Goal: Task Accomplishment & Management: Use online tool/utility

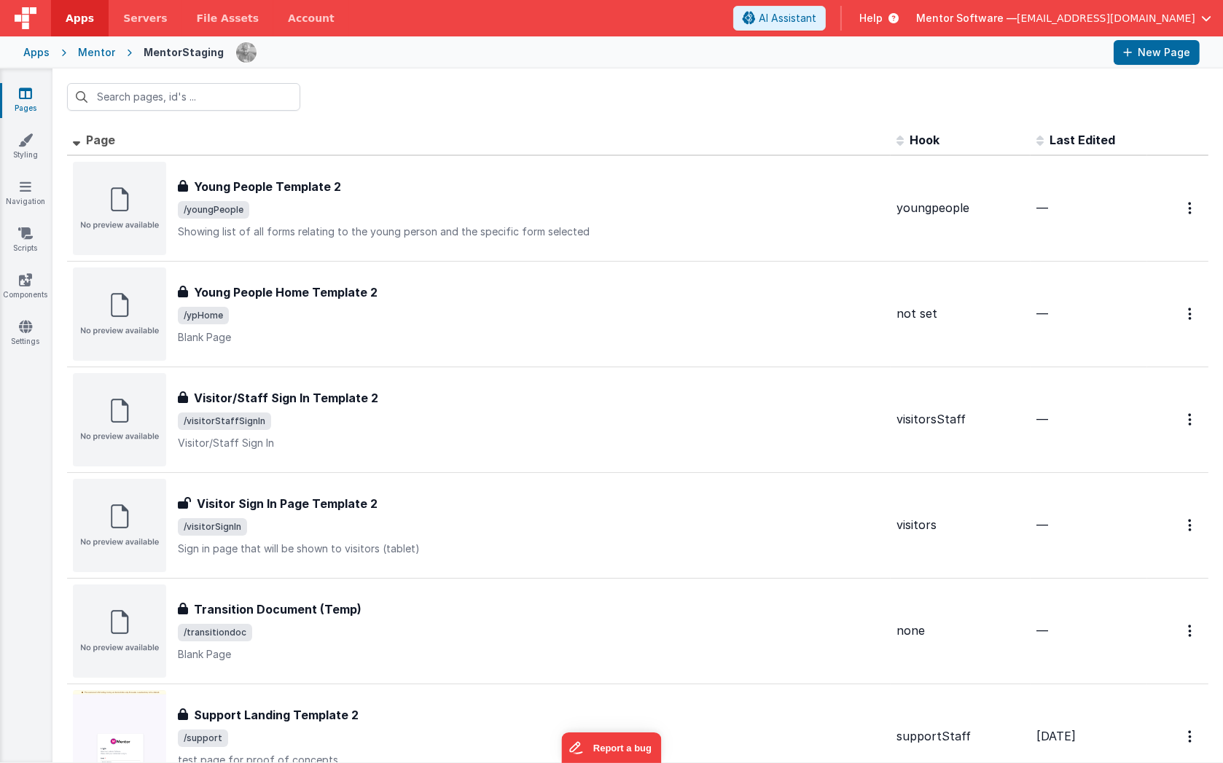
click at [104, 52] on div "Mentor" at bounding box center [96, 52] width 37 height 15
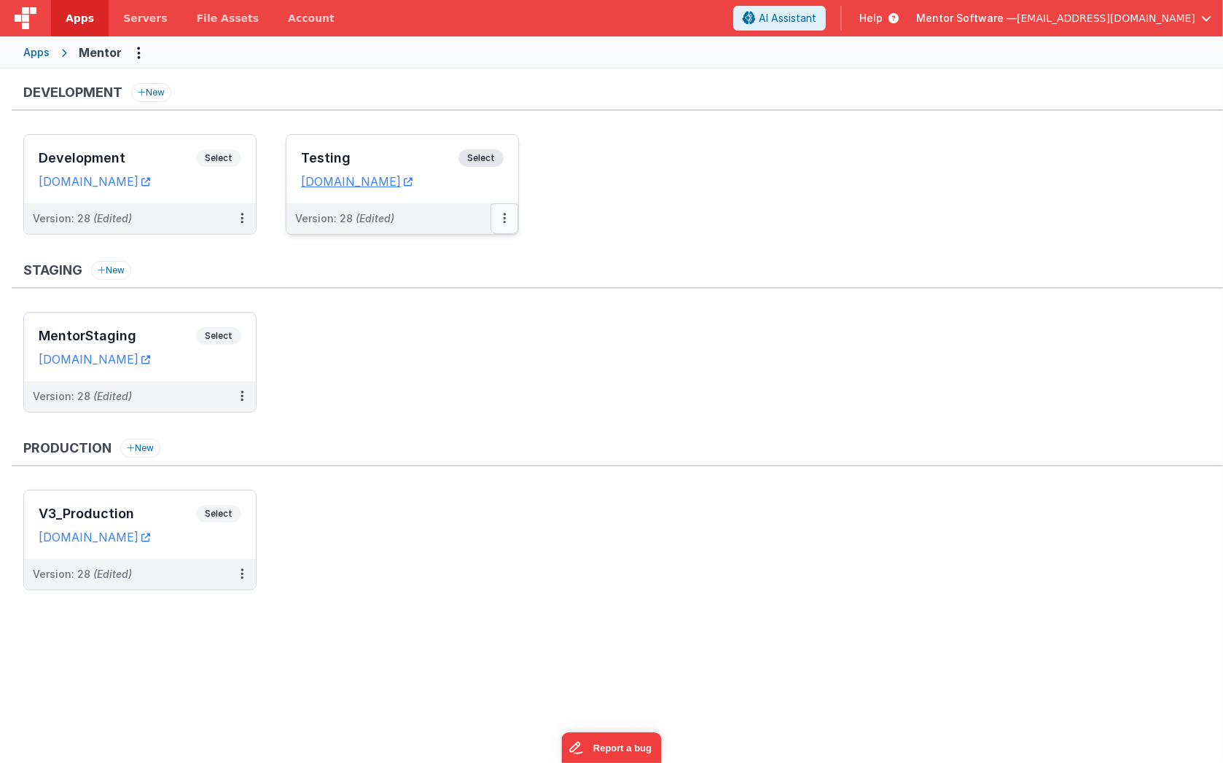
click at [503, 218] on icon at bounding box center [504, 218] width 3 height 1
click at [499, 249] on link "Edit" at bounding box center [454, 251] width 128 height 26
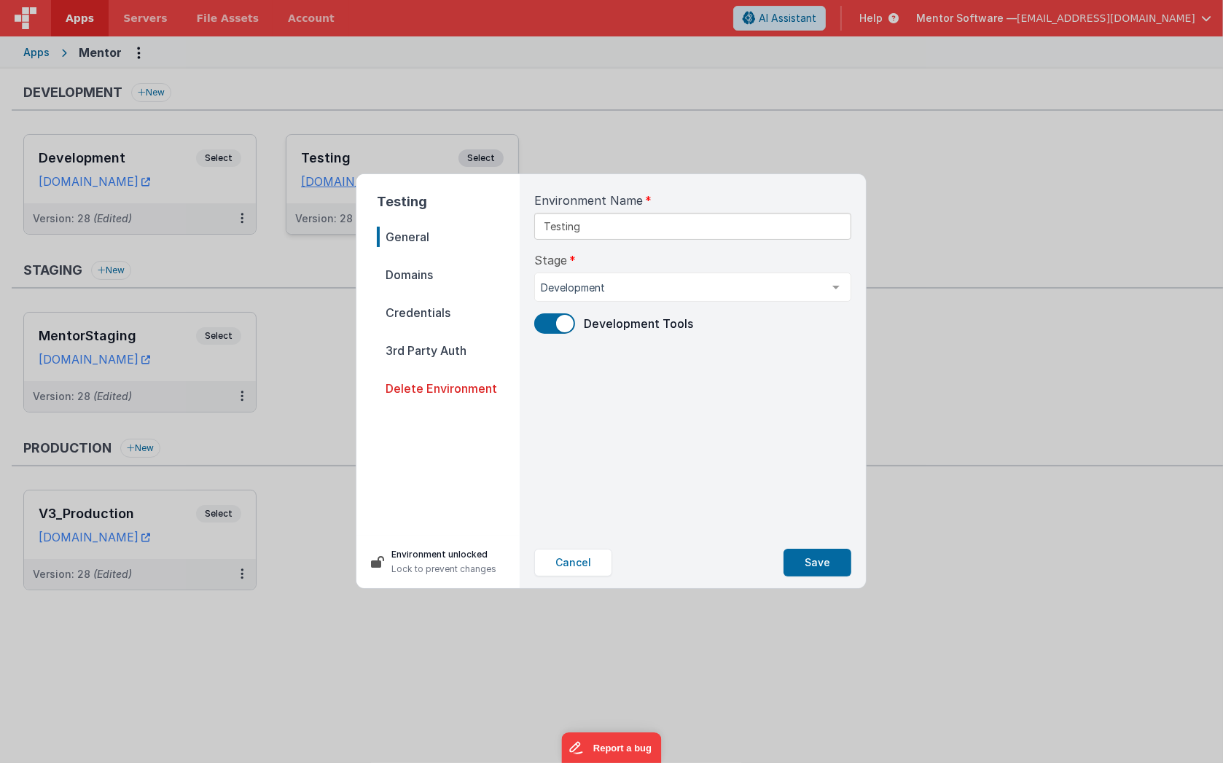
click at [557, 324] on span at bounding box center [564, 323] width 17 height 17
click at [809, 561] on button "Save" at bounding box center [818, 563] width 68 height 28
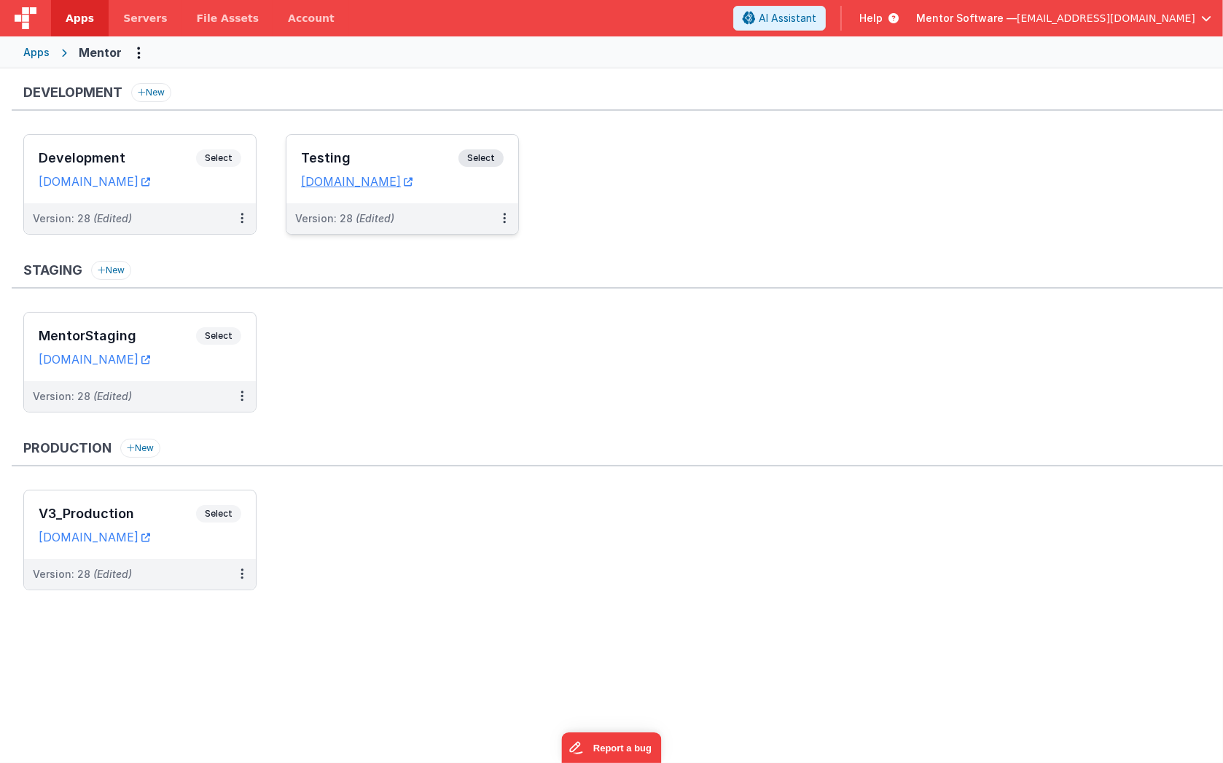
click at [712, 553] on ul "V3_Production Select URLs [DOMAIN_NAME] Version: 28 (Edited)" at bounding box center [623, 547] width 1200 height 115
click at [500, 216] on button at bounding box center [505, 218] width 28 height 31
click at [461, 250] on link "Edit" at bounding box center [454, 251] width 128 height 26
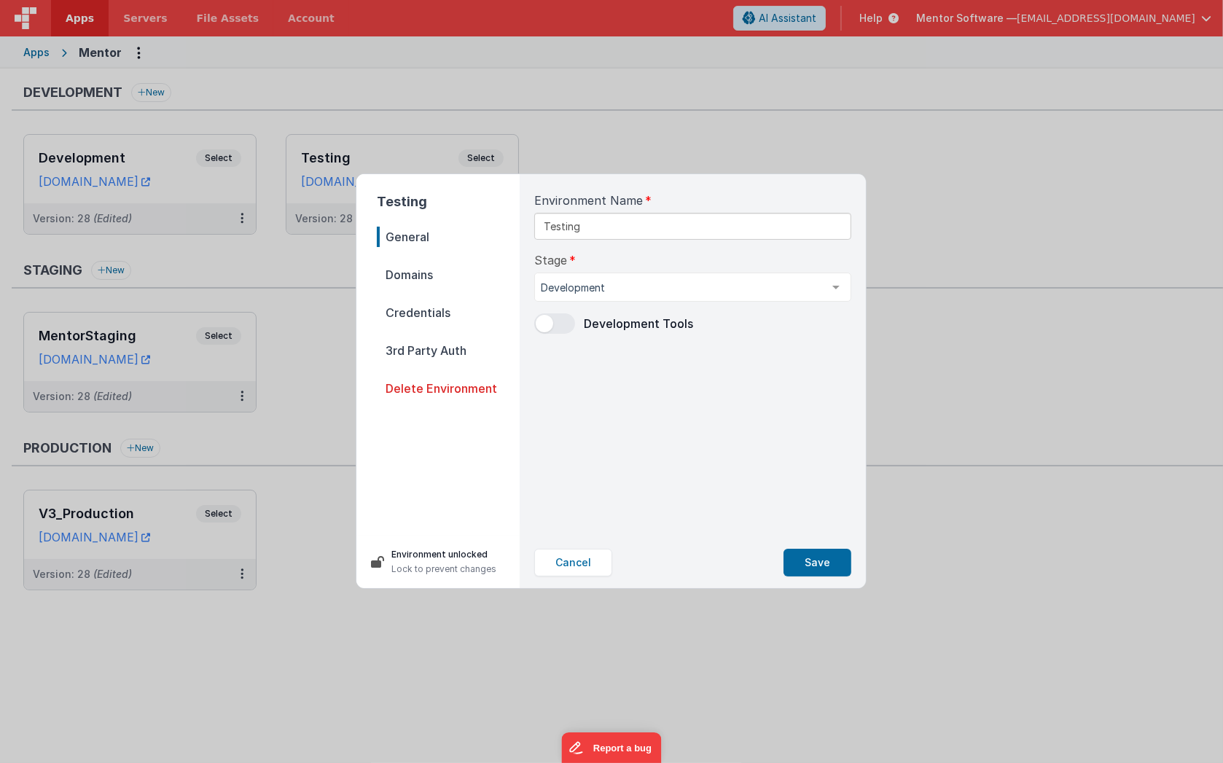
drag, startPoint x: 362, startPoint y: 319, endPoint x: 335, endPoint y: 334, distance: 30.4
click at [335, 334] on div "Testing General Domains Credentials 3rd Party Auth Delete Environment Environme…" at bounding box center [611, 381] width 1223 height 763
click at [569, 565] on button "Cancel" at bounding box center [573, 563] width 78 height 28
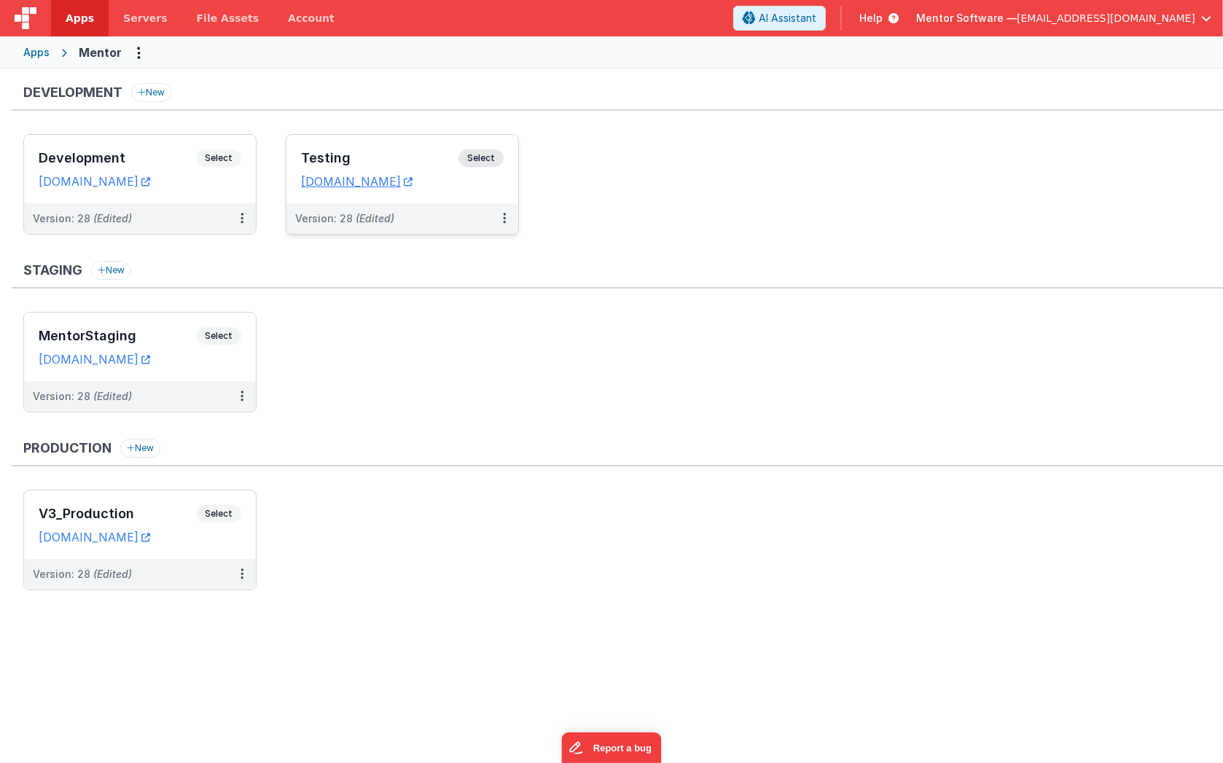
click at [373, 154] on h3 "Testing" at bounding box center [379, 158] width 157 height 15
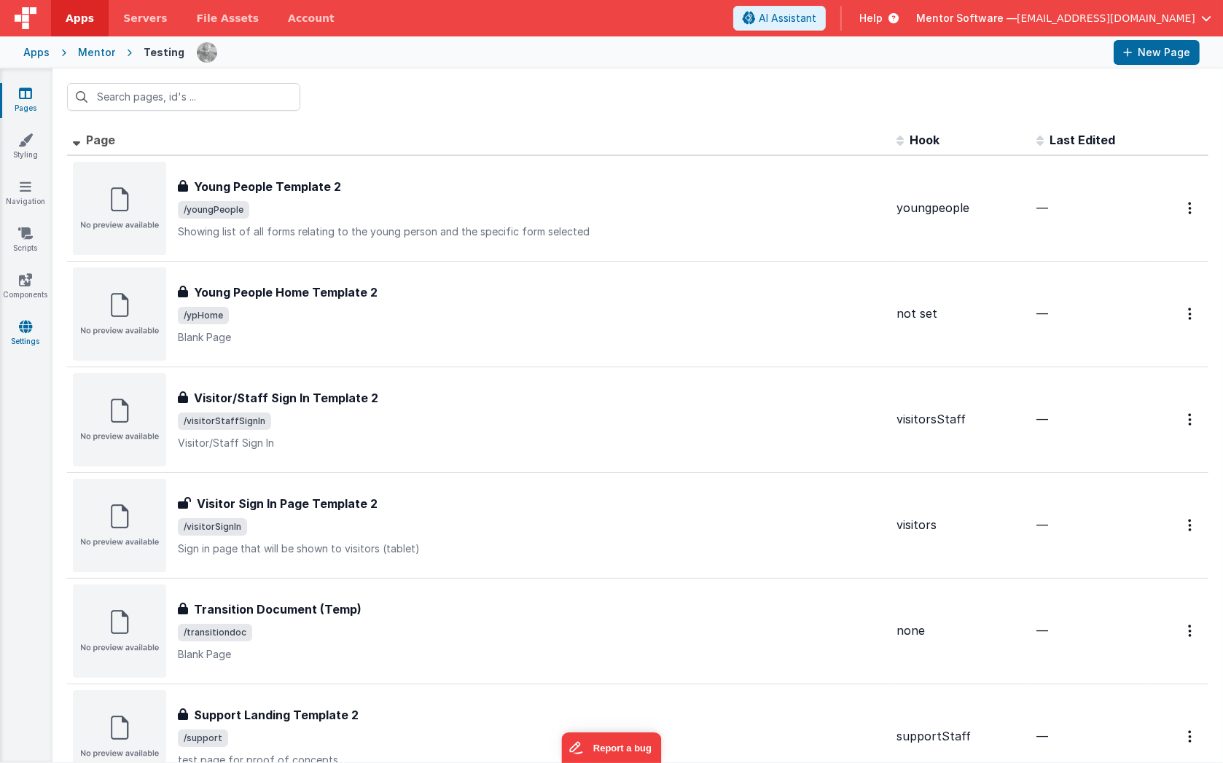
click at [26, 336] on link "Settings" at bounding box center [25, 333] width 52 height 29
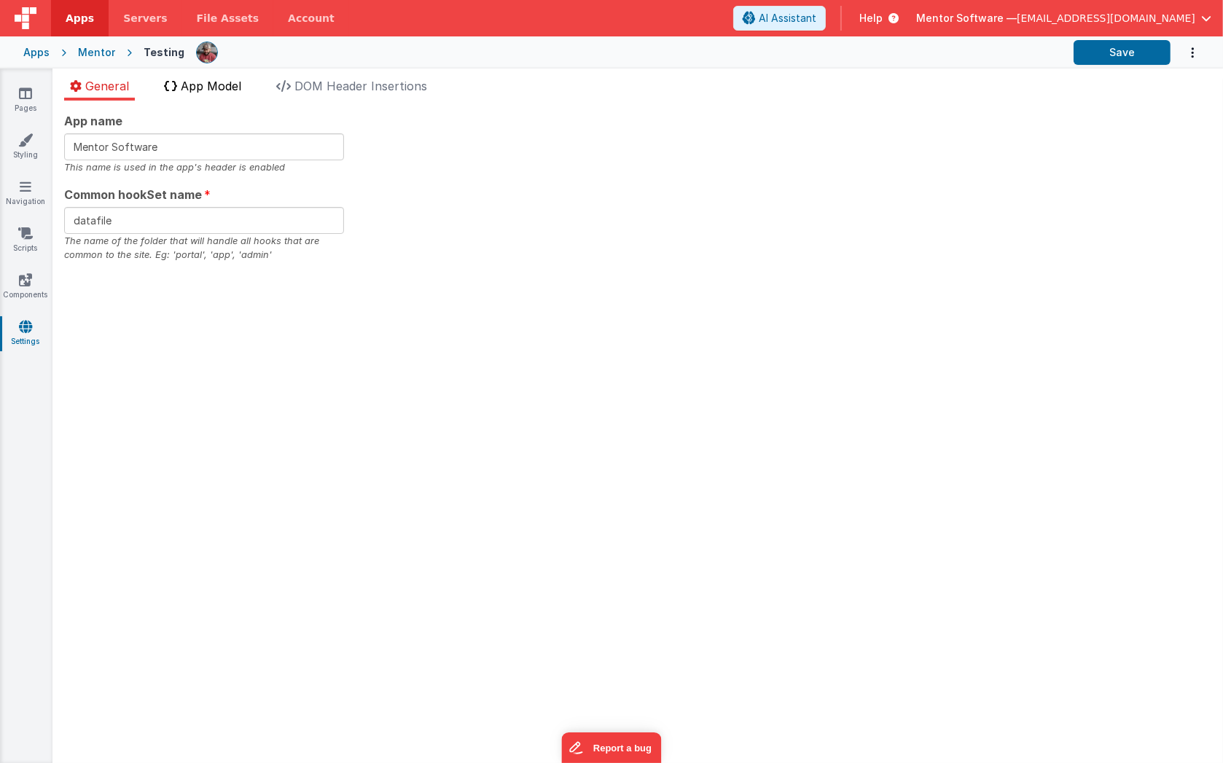
click at [214, 93] on li "App Model" at bounding box center [202, 88] width 89 height 23
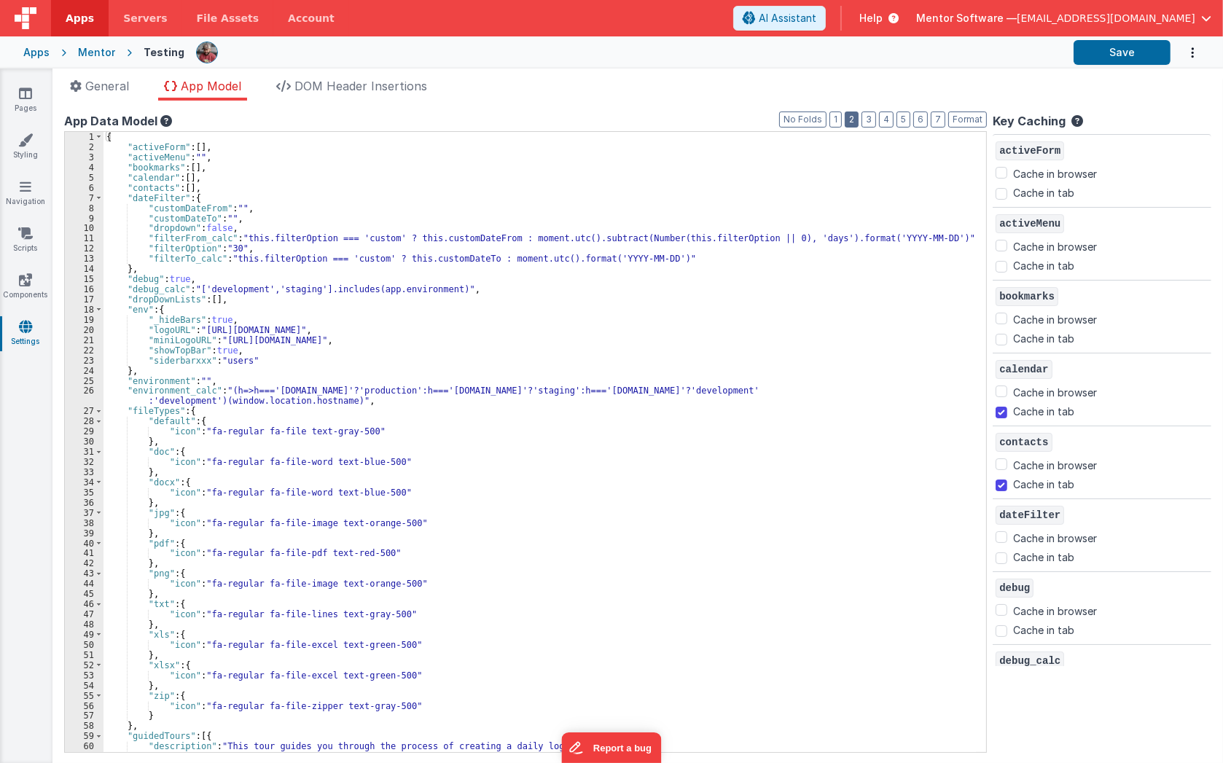
click at [859, 118] on button "2" at bounding box center [852, 120] width 14 height 16
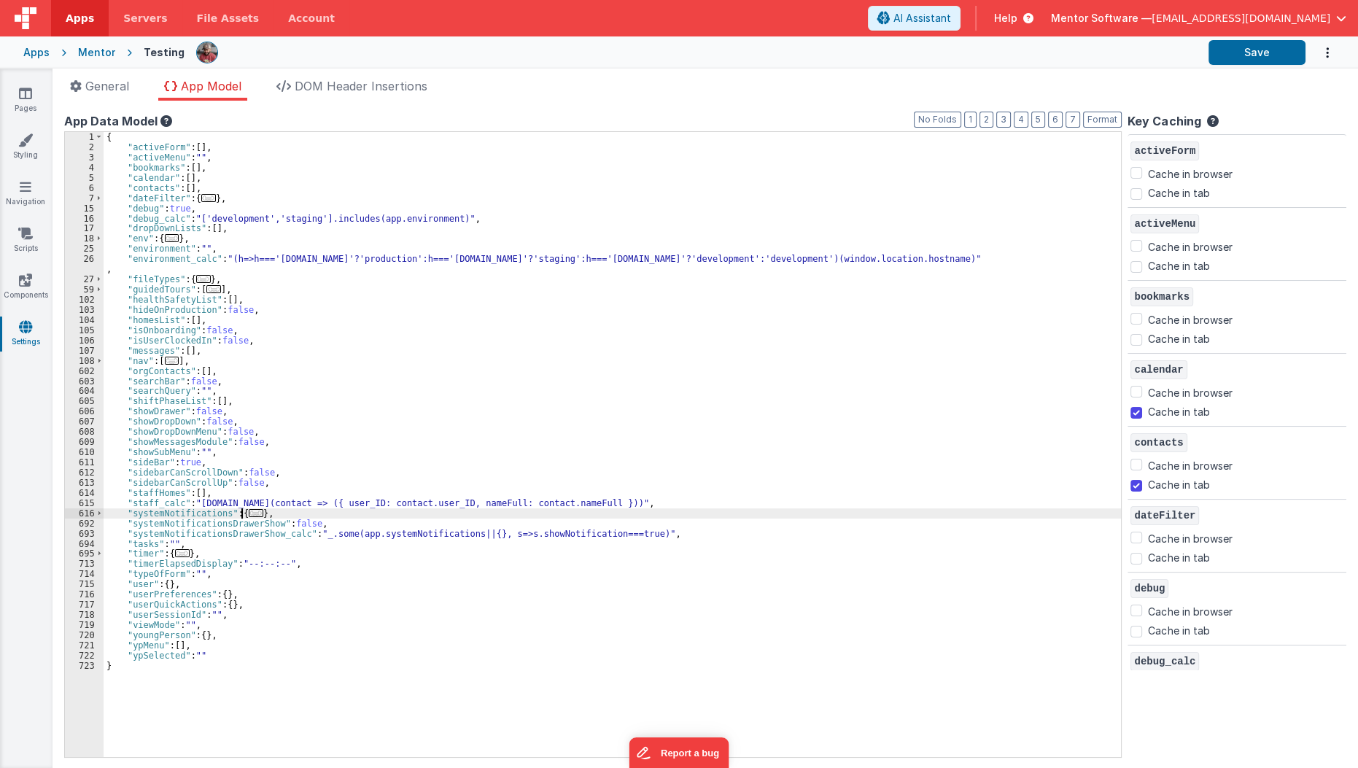
click at [249, 513] on span "..." at bounding box center [256, 513] width 15 height 8
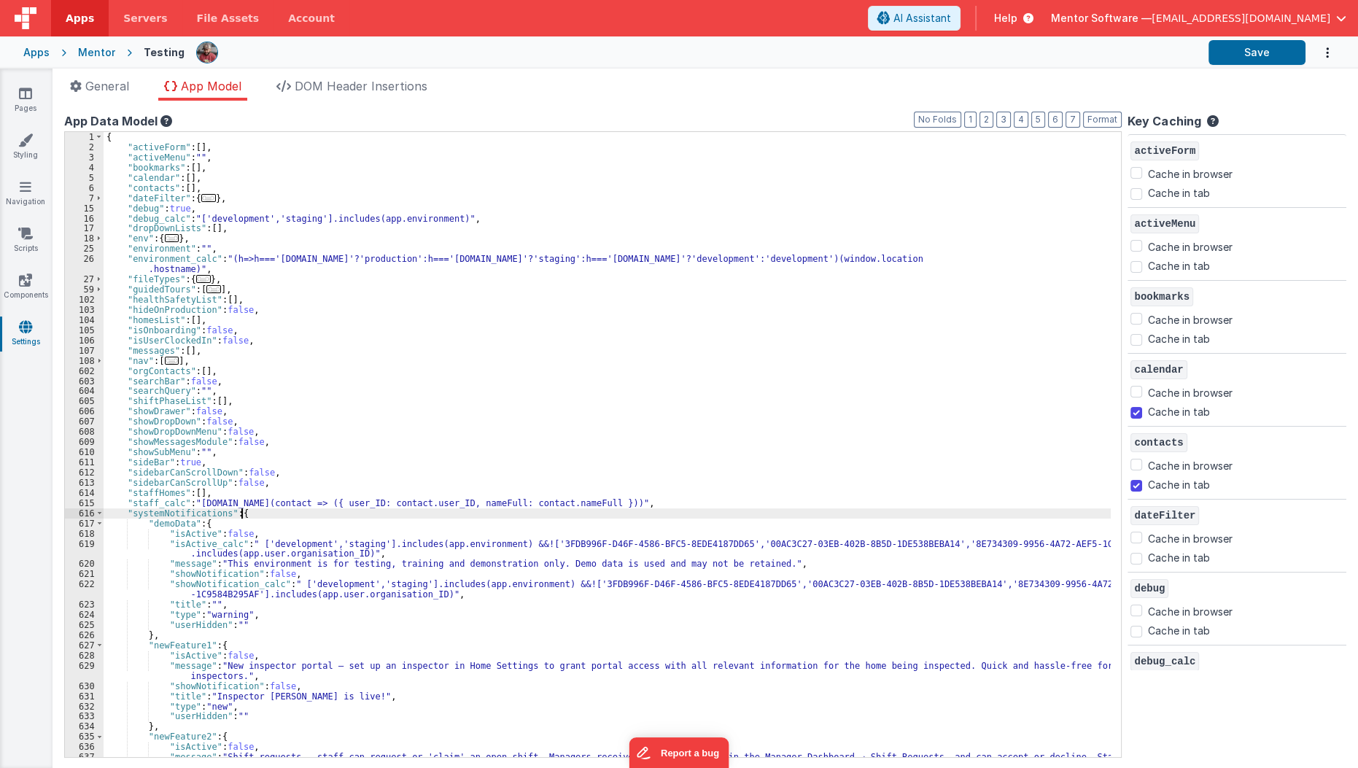
click at [244, 513] on div "{ "activeForm" : [ ] , "activeMenu" : "" , "bookmarks" : [ ] , "calendar" : [ ]…" at bounding box center [612, 460] width 1016 height 656
click at [99, 515] on span at bounding box center [100, 513] width 8 height 10
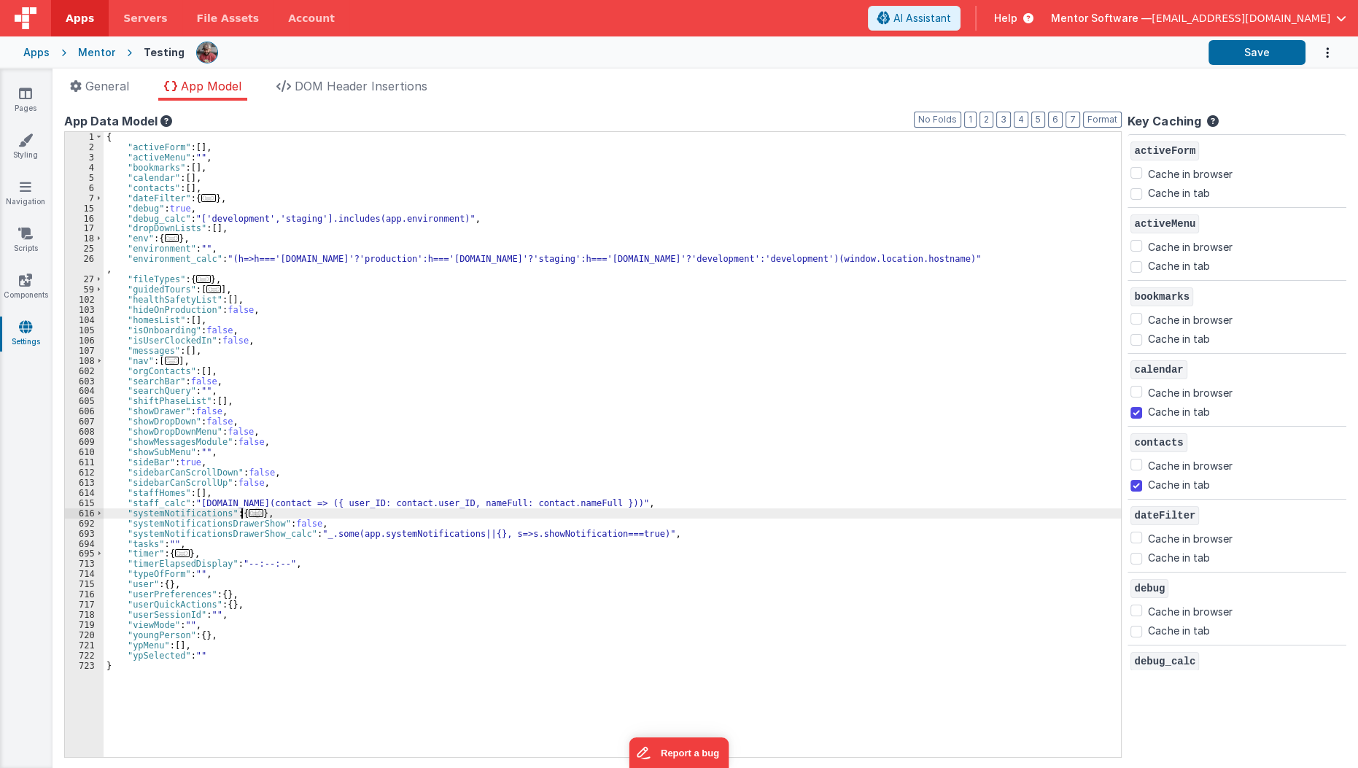
click at [252, 507] on div "{ "activeForm" : [ ] , "activeMenu" : "" , "bookmarks" : [ ] , "calendar" : [ ]…" at bounding box center [617, 455] width 1026 height 646
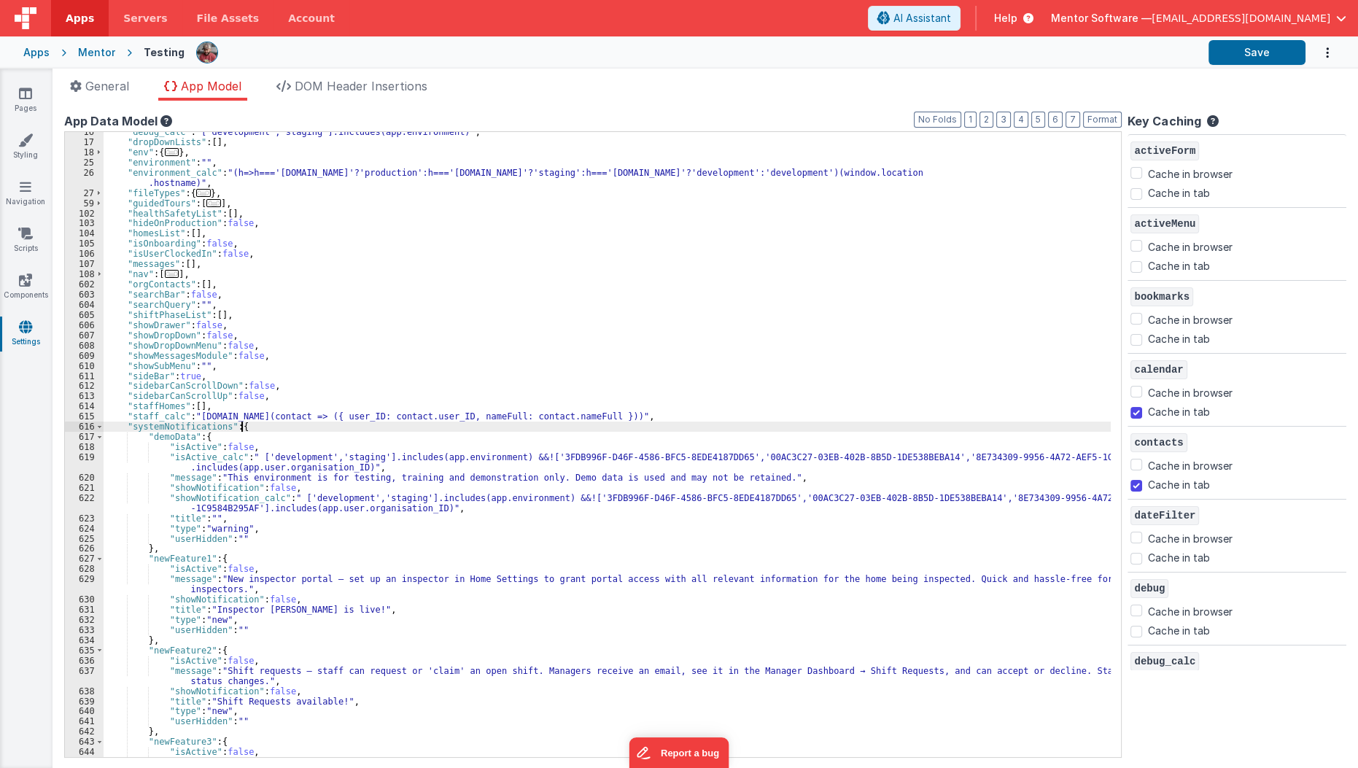
scroll to position [103, 0]
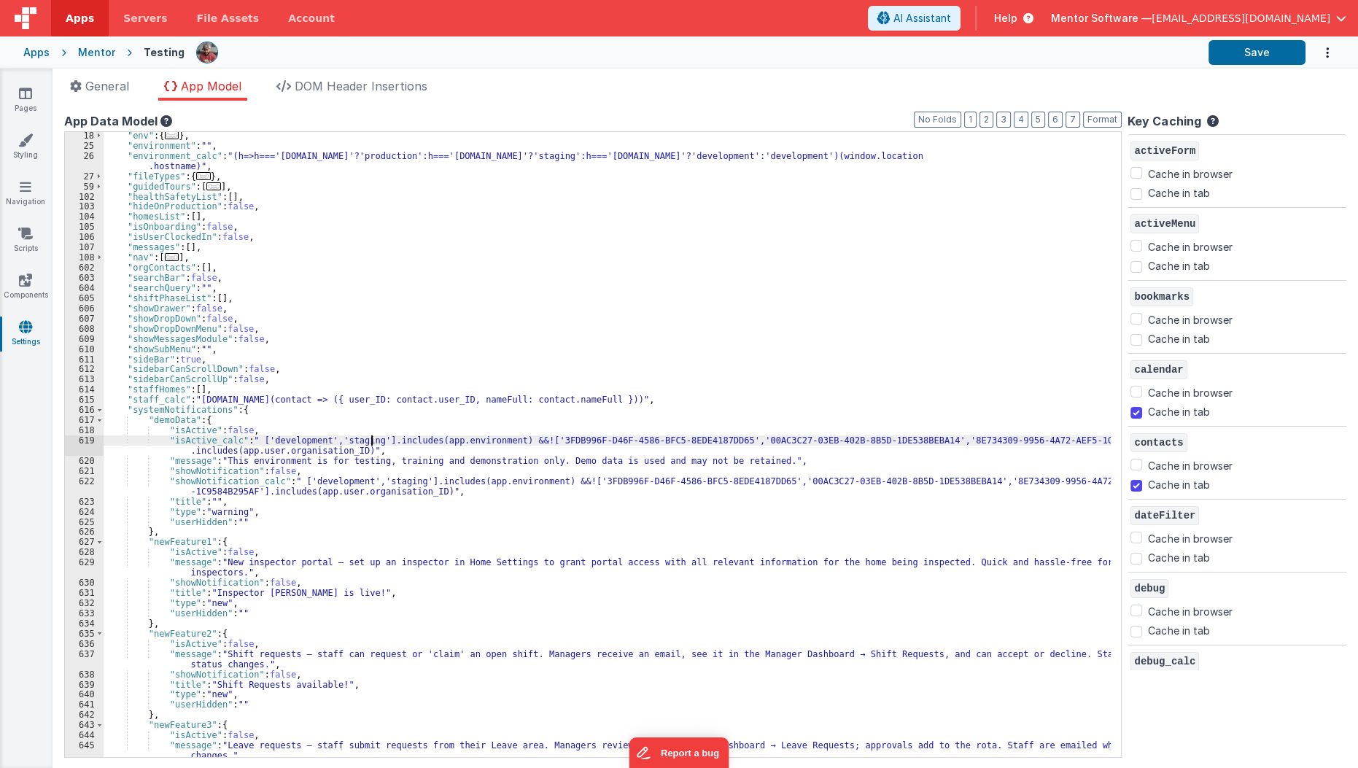
click at [370, 443] on div ""env" : { ... } , "environment" : "" , "environment_calc" : "(h=>h==='homes.men…" at bounding box center [612, 454] width 1016 height 646
click at [92, 58] on div "Mentor" at bounding box center [96, 52] width 37 height 15
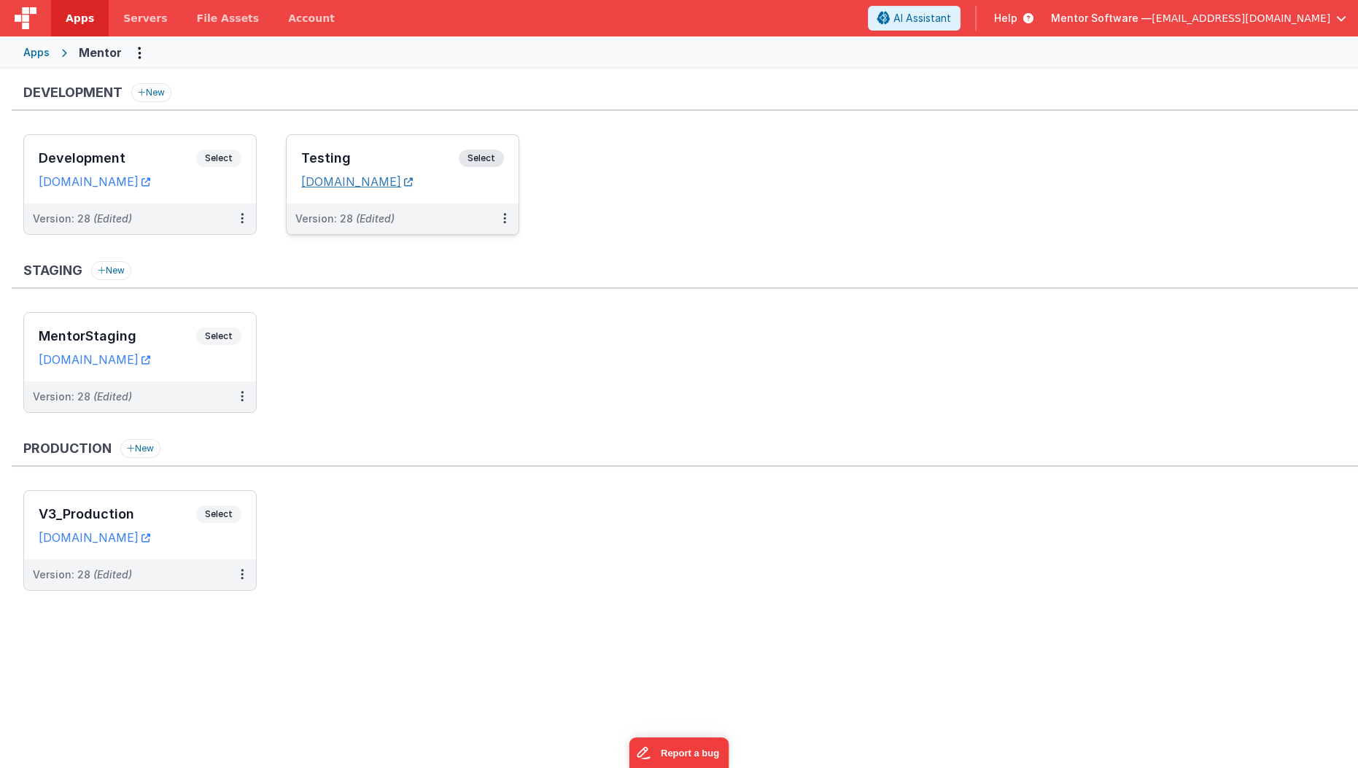
click at [413, 180] on link "mentortest.fmbetterforms.com" at bounding box center [357, 181] width 112 height 15
click at [394, 147] on div "Testing Select URLs mentortest.fmbetterforms.com" at bounding box center [403, 169] width 232 height 69
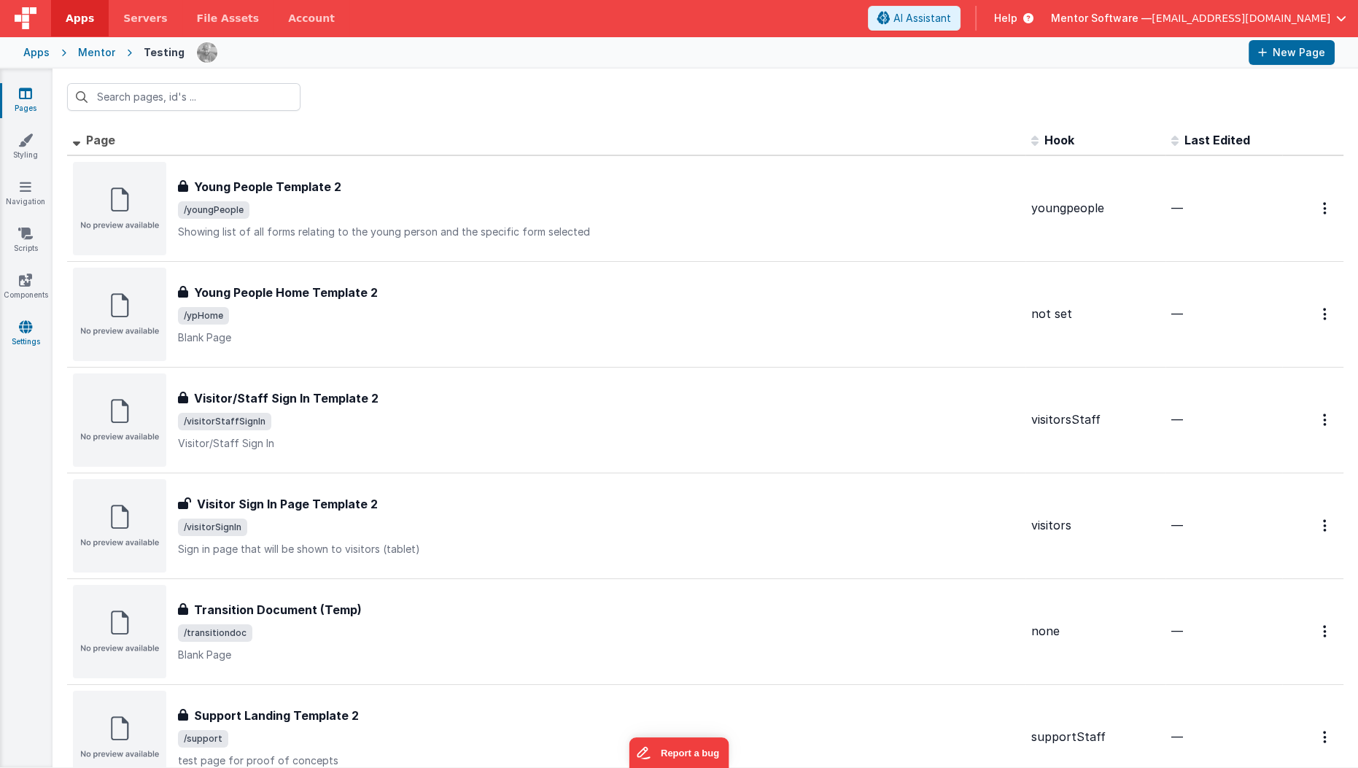
click at [34, 327] on link "Settings" at bounding box center [25, 333] width 52 height 29
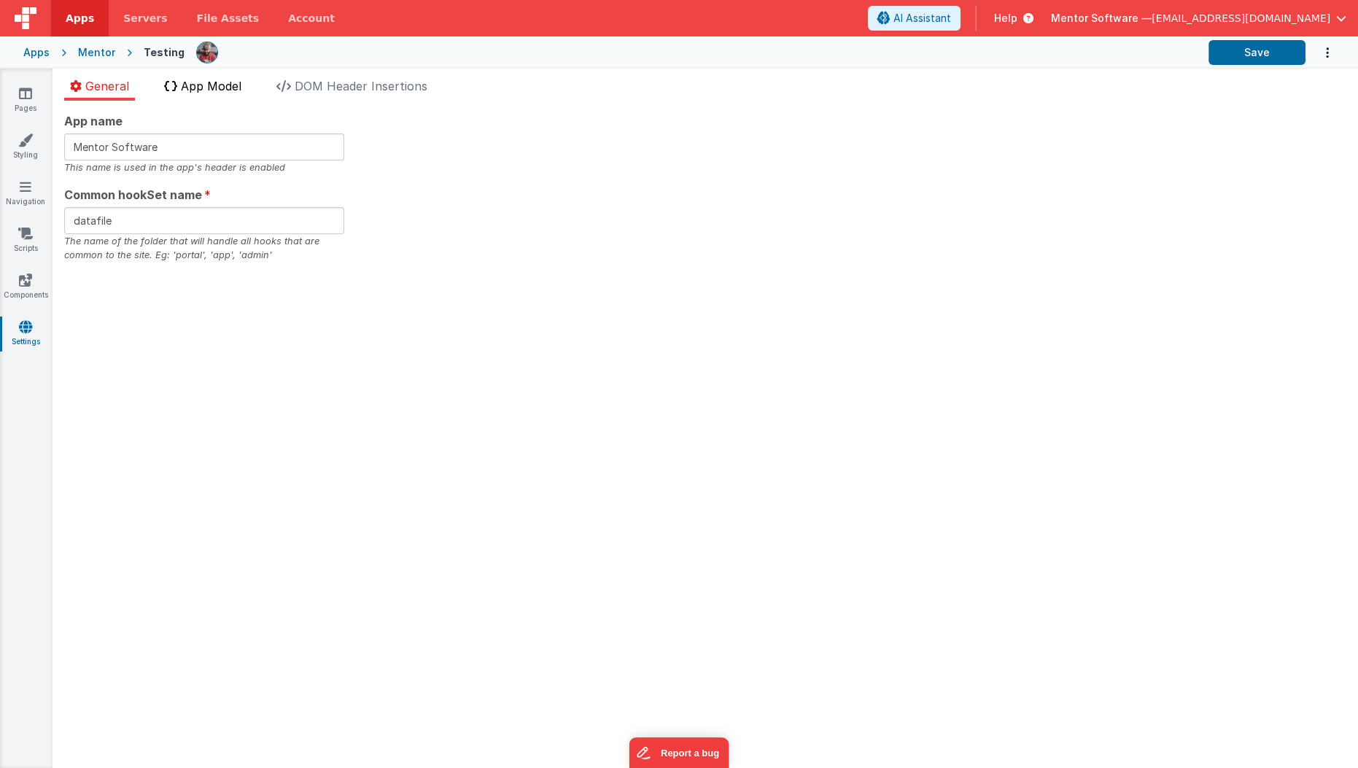
drag, startPoint x: 203, startPoint y: 116, endPoint x: 241, endPoint y: 79, distance: 53.1
click at [241, 79] on div "General App Model DOM Header Insertions App name Mentor Software This name is u…" at bounding box center [704, 422] width 1305 height 690
click at [241, 79] on span "App Model" at bounding box center [211, 86] width 61 height 15
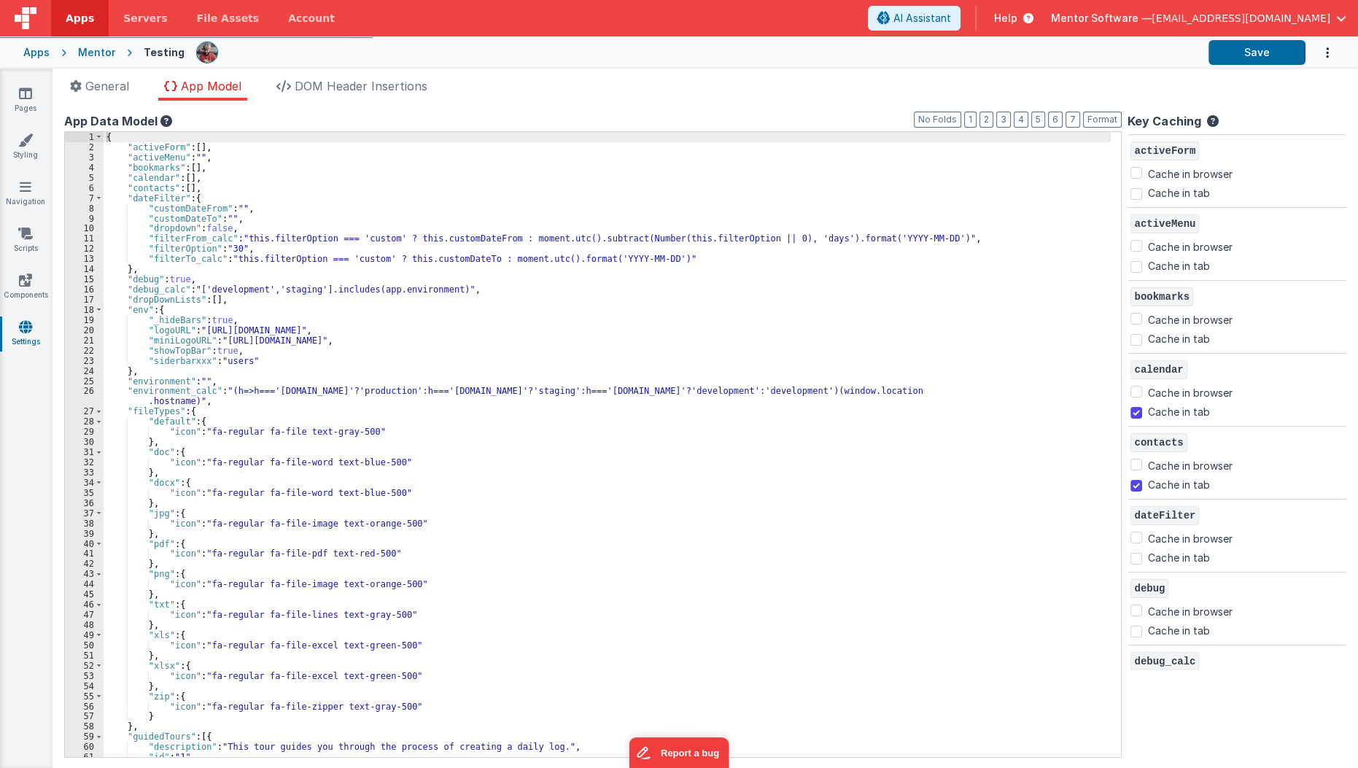
click at [601, 267] on div "{ "activeForm" : [ ] , "activeMenu" : "" , "bookmarks" : [ ] , "calendar" : [ ]…" at bounding box center [612, 455] width 1016 height 646
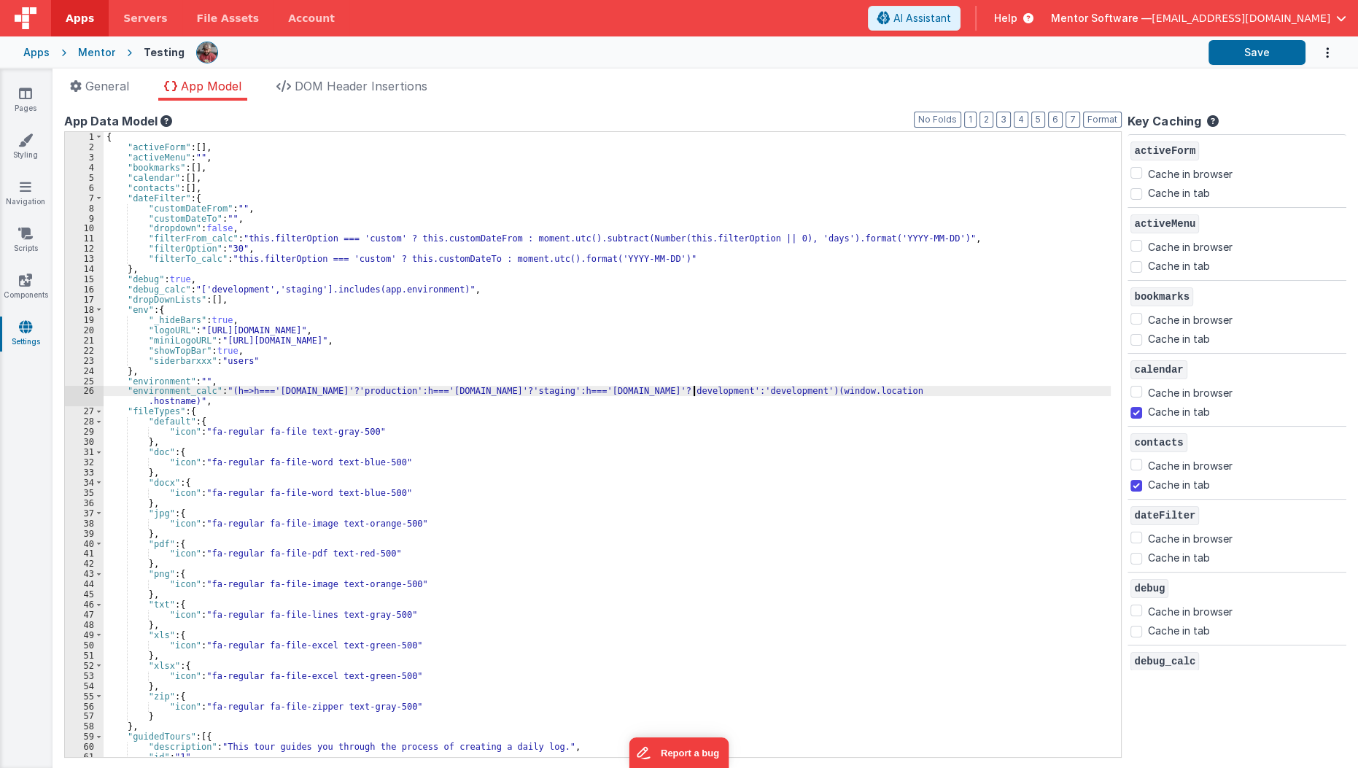
click at [695, 389] on div "{ "activeForm" : [ ] , "activeMenu" : "" , "bookmarks" : [ ] , "calendar" : [ ]…" at bounding box center [612, 455] width 1016 height 646
click at [696, 392] on div "{ "activeForm" : [ ] , "activeMenu" : "" , "bookmarks" : [ ] , "calendar" : [ ]…" at bounding box center [612, 455] width 1016 height 646
paste textarea
click at [1223, 61] on button "Save" at bounding box center [1256, 52] width 97 height 25
click at [26, 92] on icon at bounding box center [25, 93] width 13 height 15
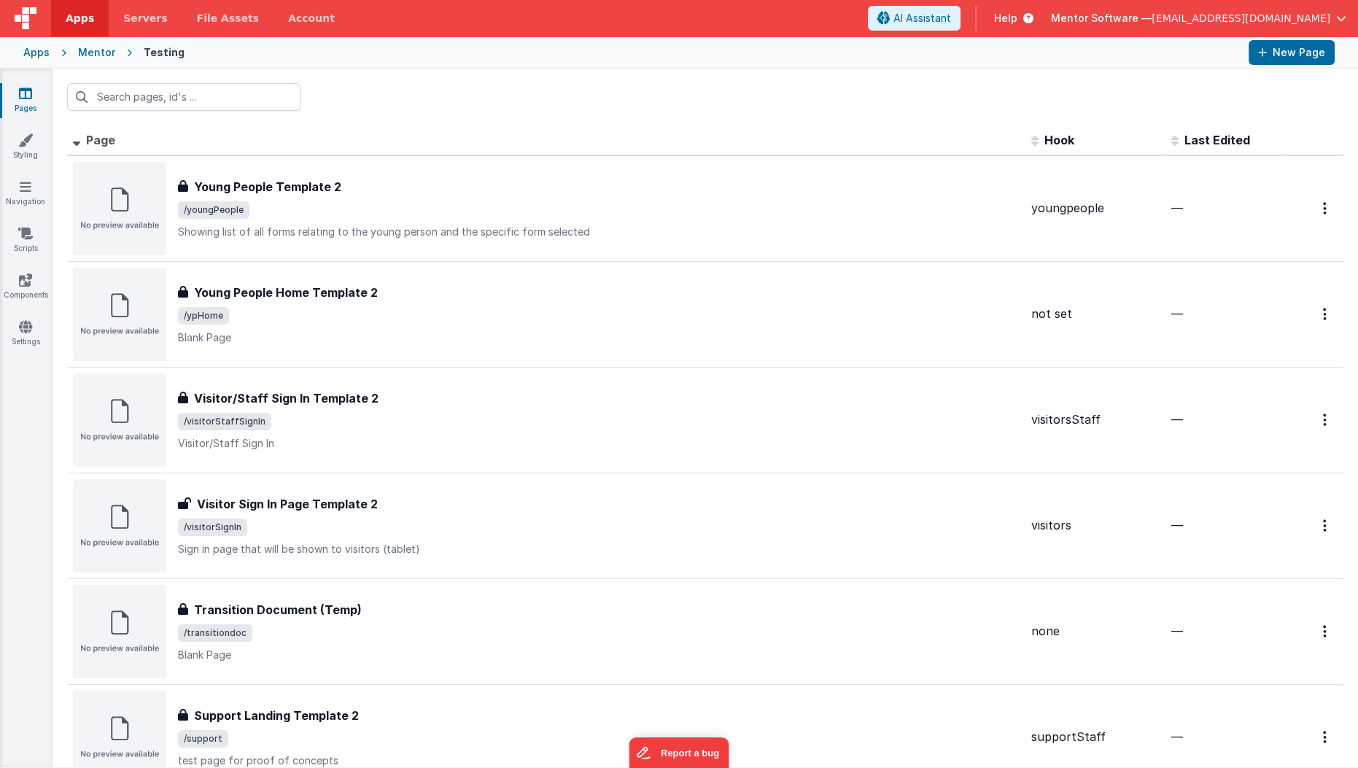
click at [103, 50] on div "Mentor" at bounding box center [96, 52] width 37 height 15
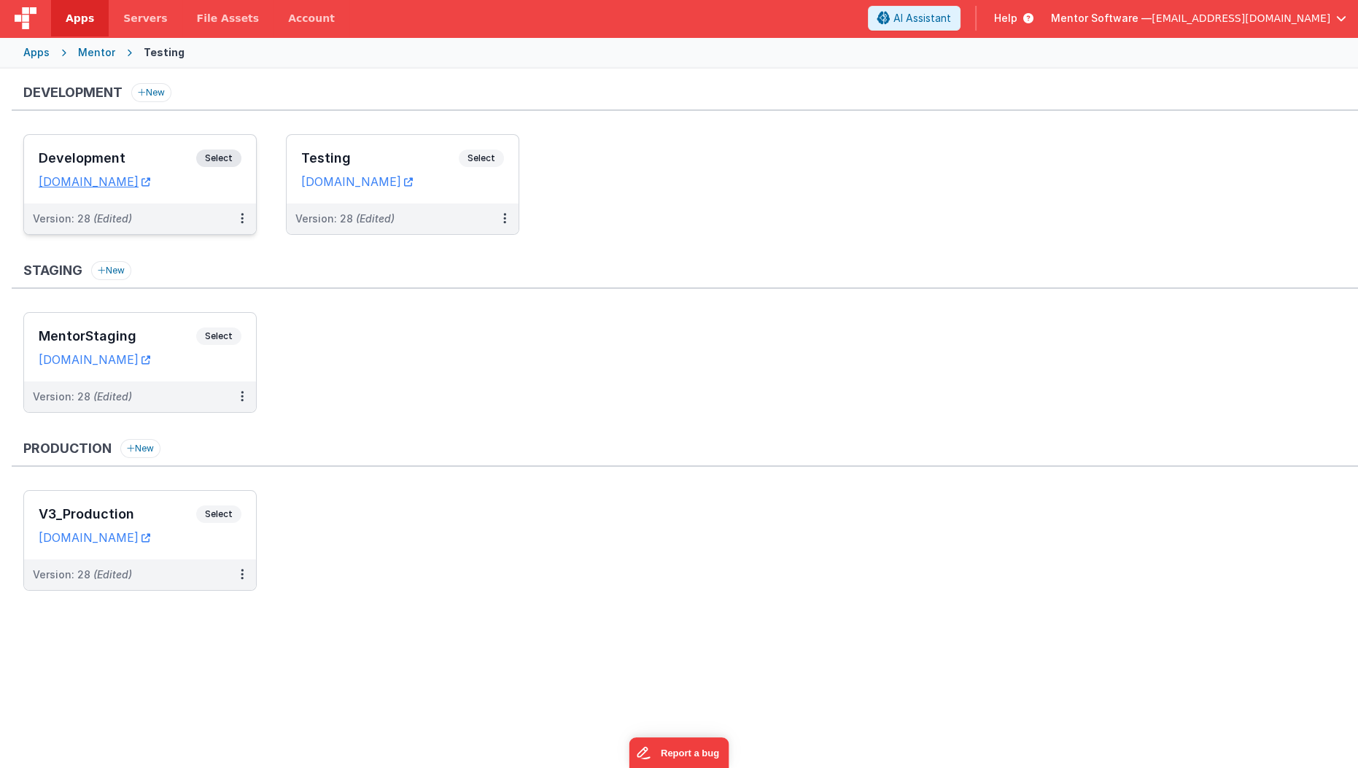
click at [124, 156] on h3 "Development" at bounding box center [117, 158] width 157 height 15
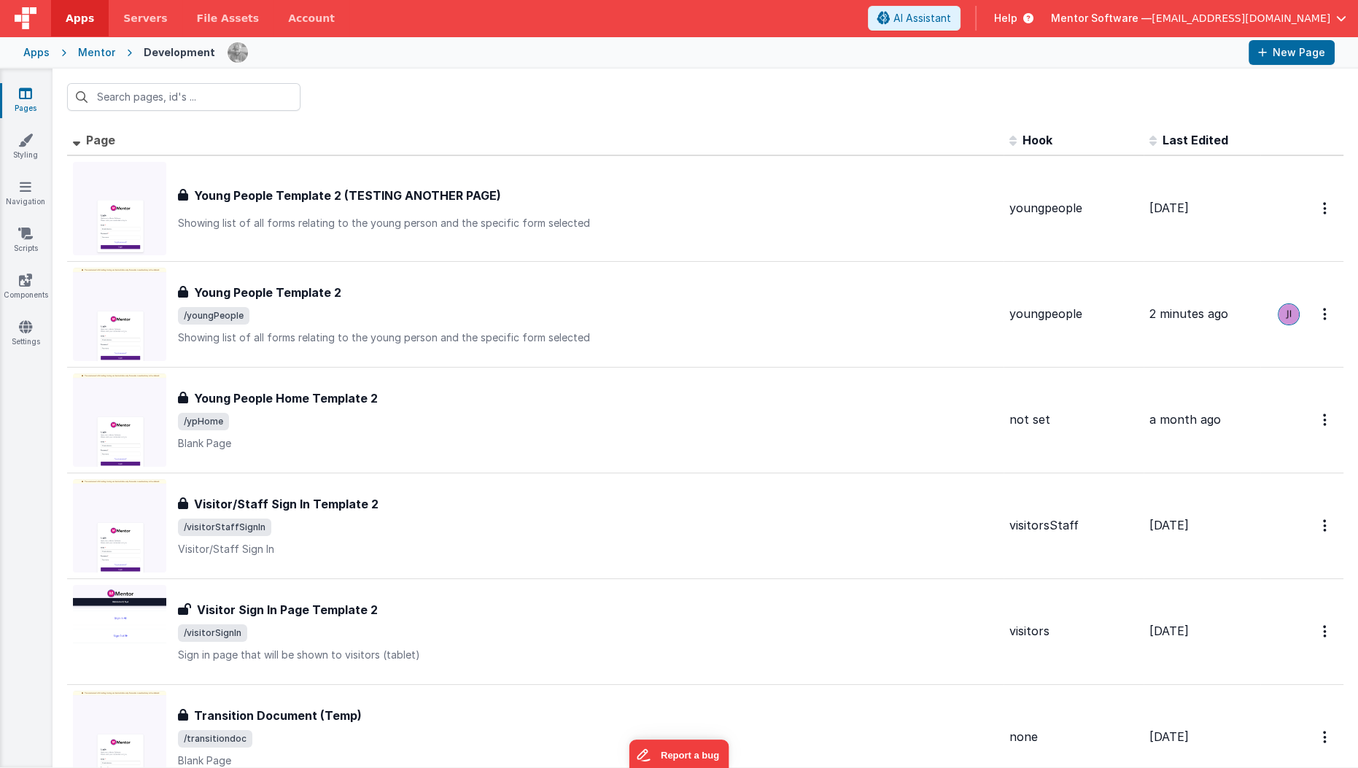
click at [98, 55] on div "Mentor" at bounding box center [96, 52] width 37 height 15
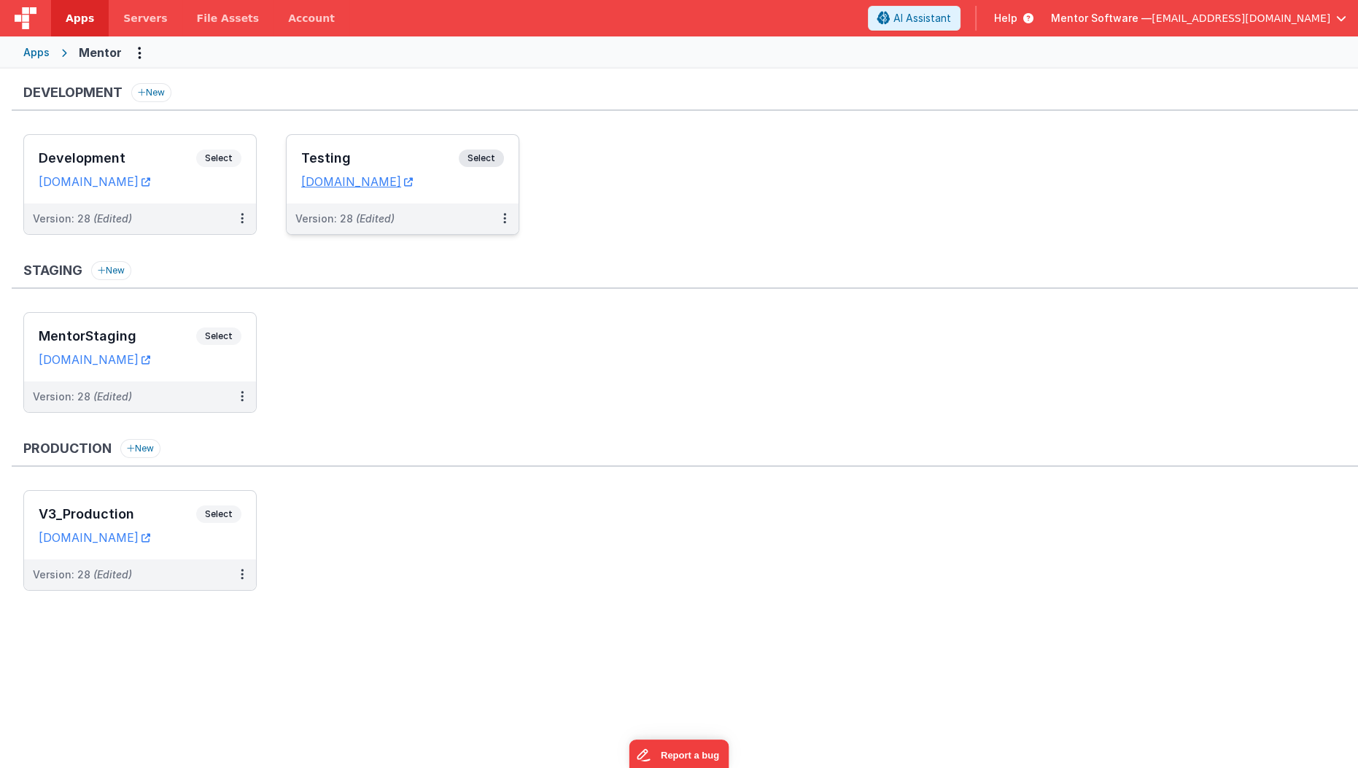
click at [349, 160] on h3 "Testing" at bounding box center [379, 158] width 157 height 15
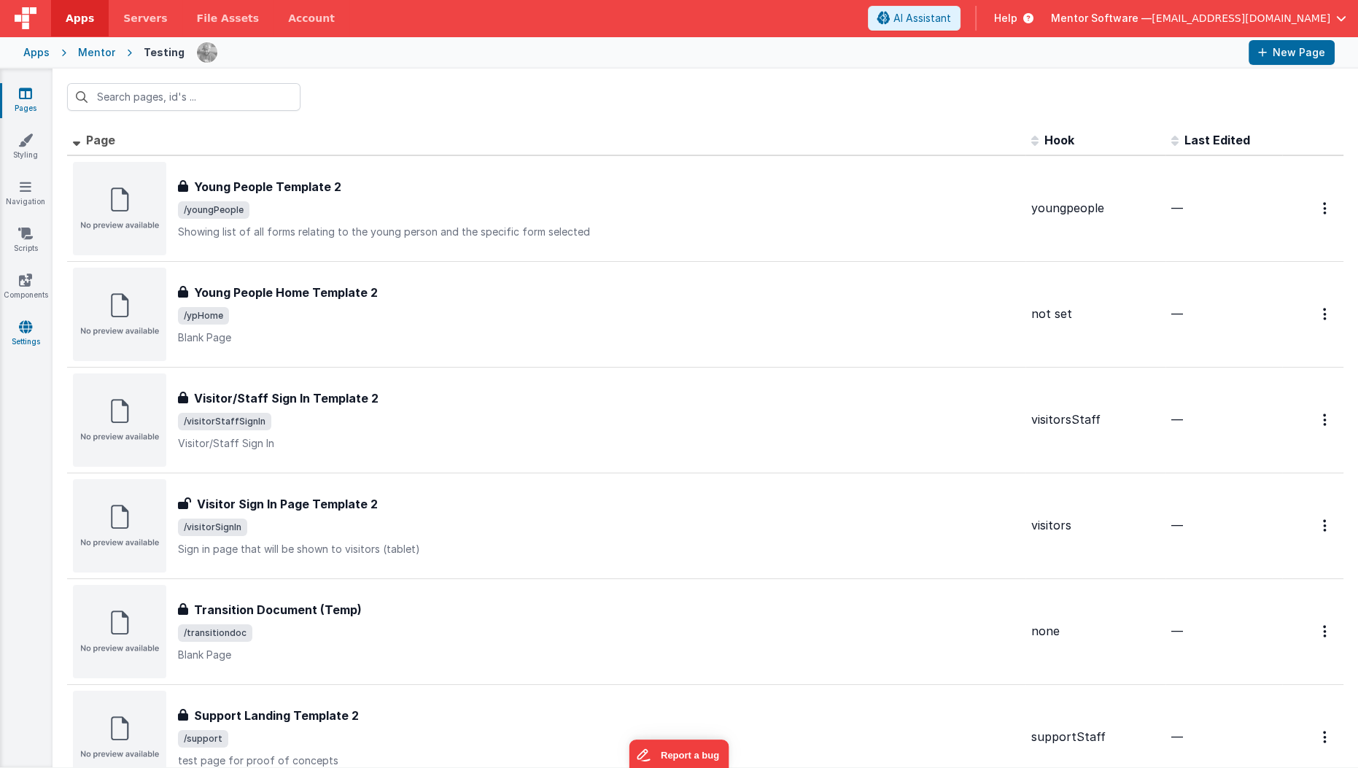
click at [21, 329] on icon at bounding box center [25, 326] width 13 height 15
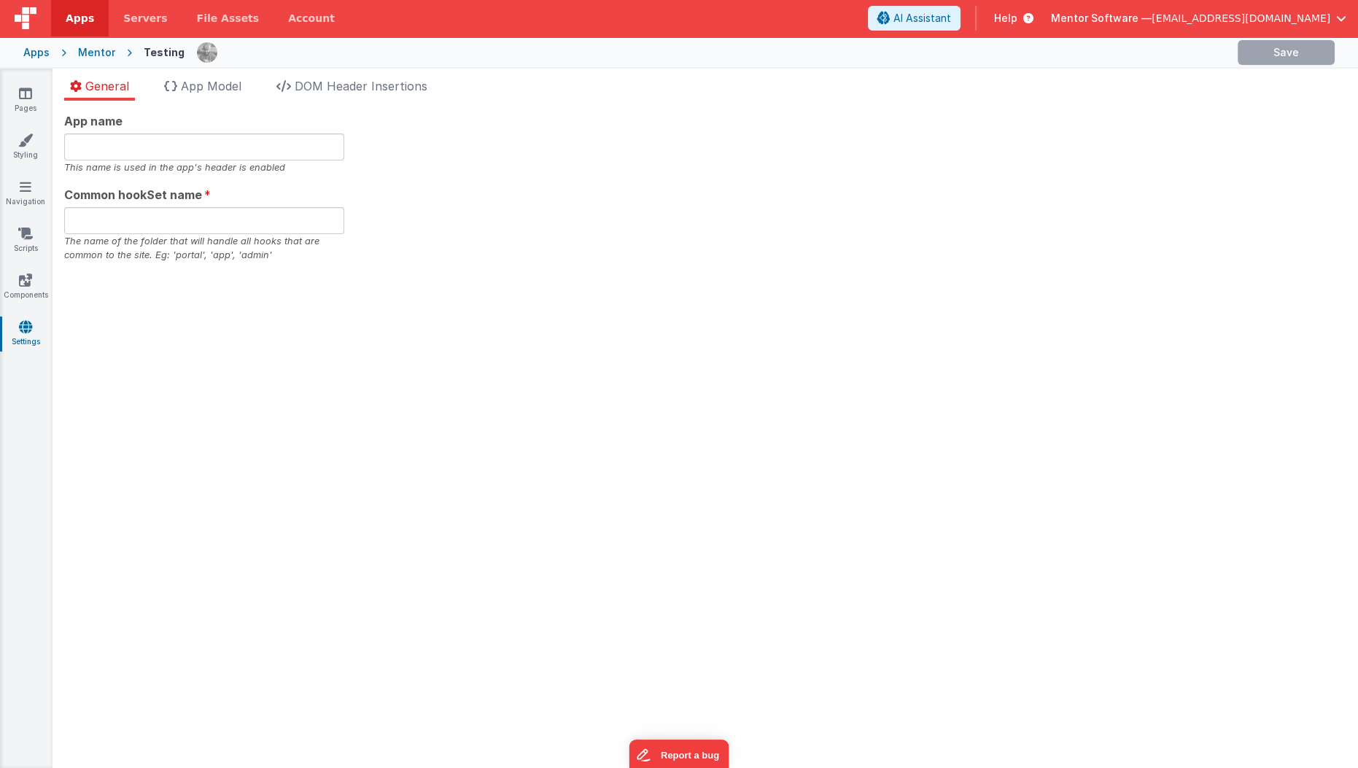
type input "Mentor Software"
type input "datafile"
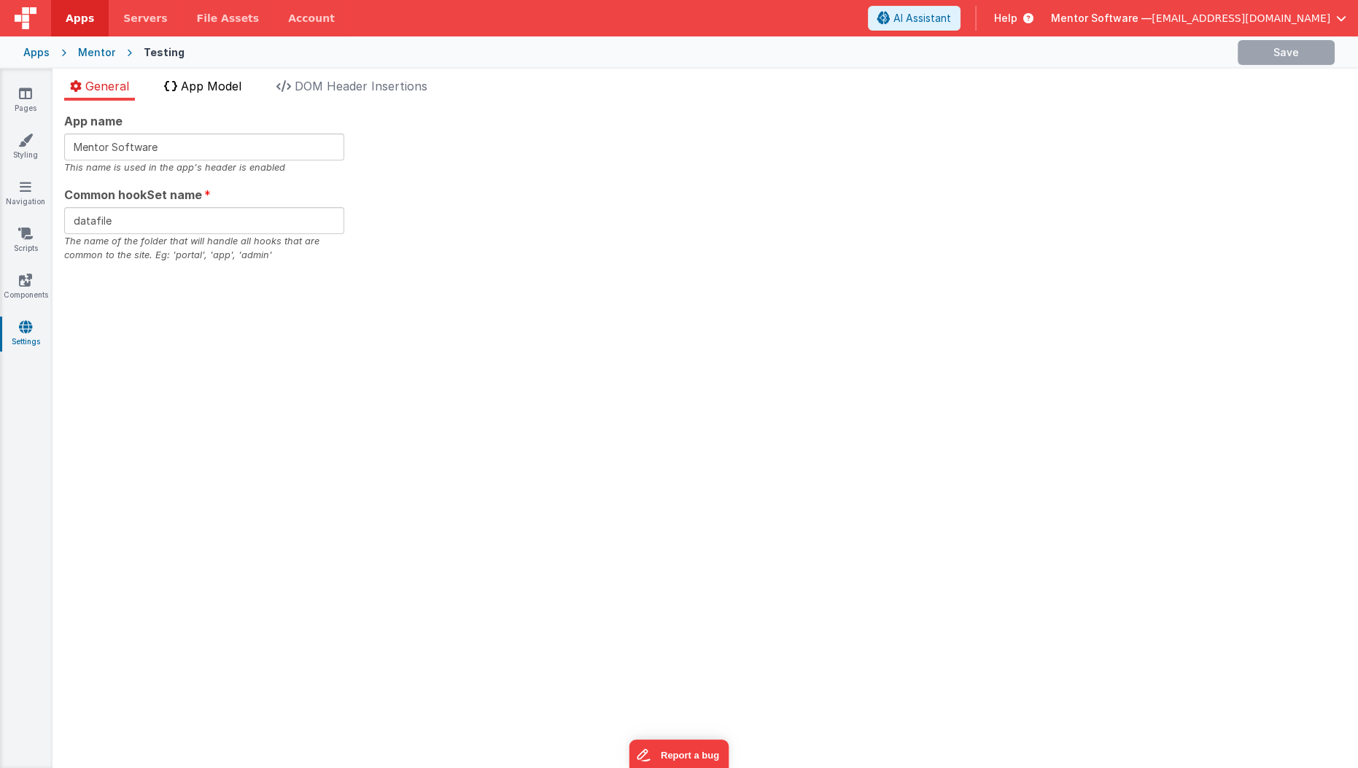
click at [224, 82] on span "App Model" at bounding box center [211, 86] width 61 height 15
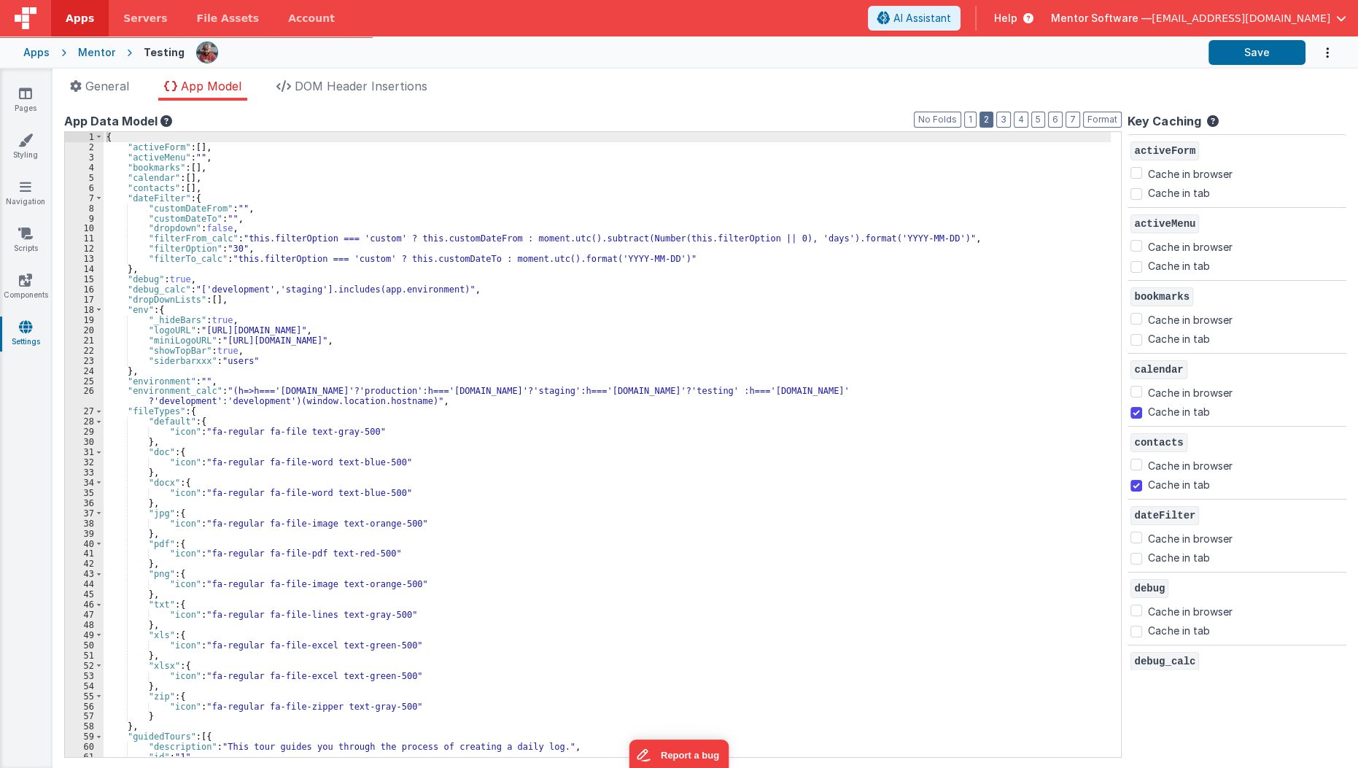
click at [993, 120] on button "2" at bounding box center [986, 120] width 14 height 16
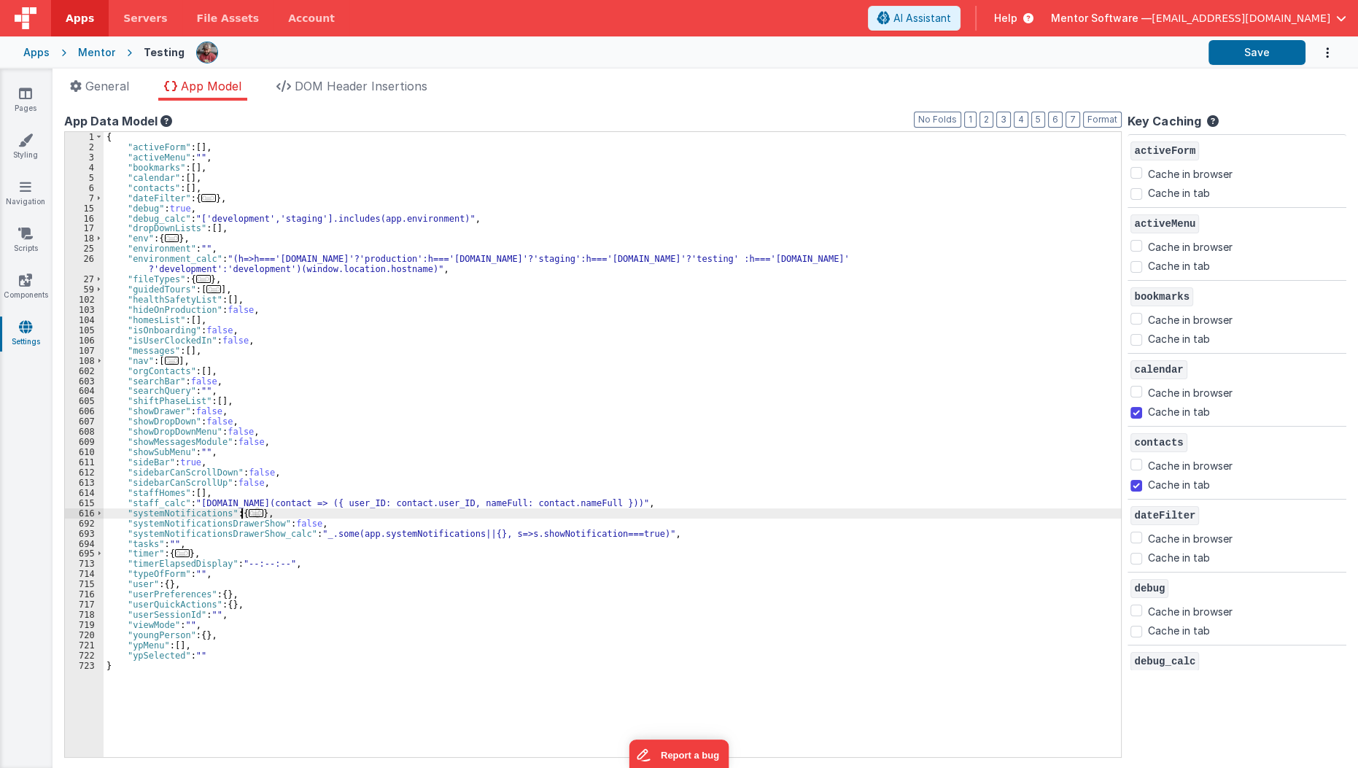
click at [249, 513] on span "..." at bounding box center [256, 513] width 15 height 8
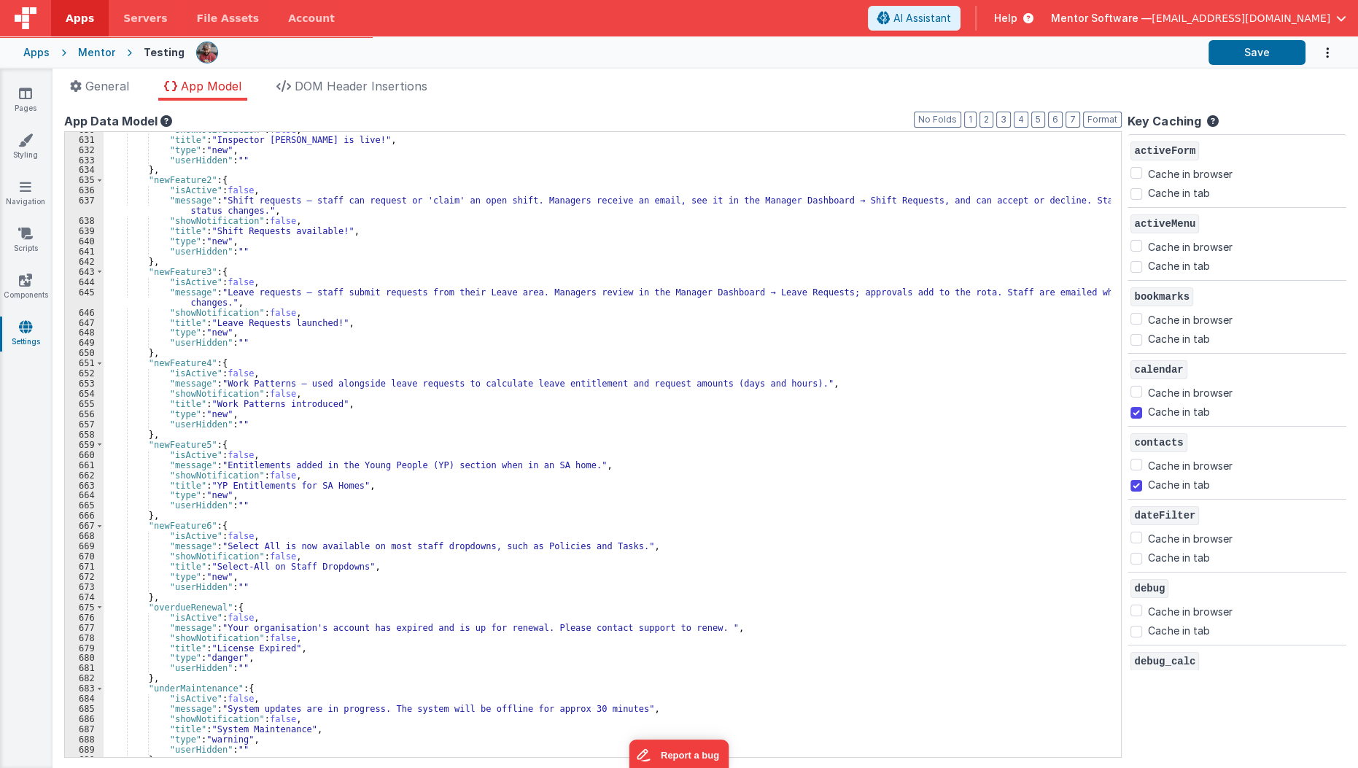
scroll to position [591, 0]
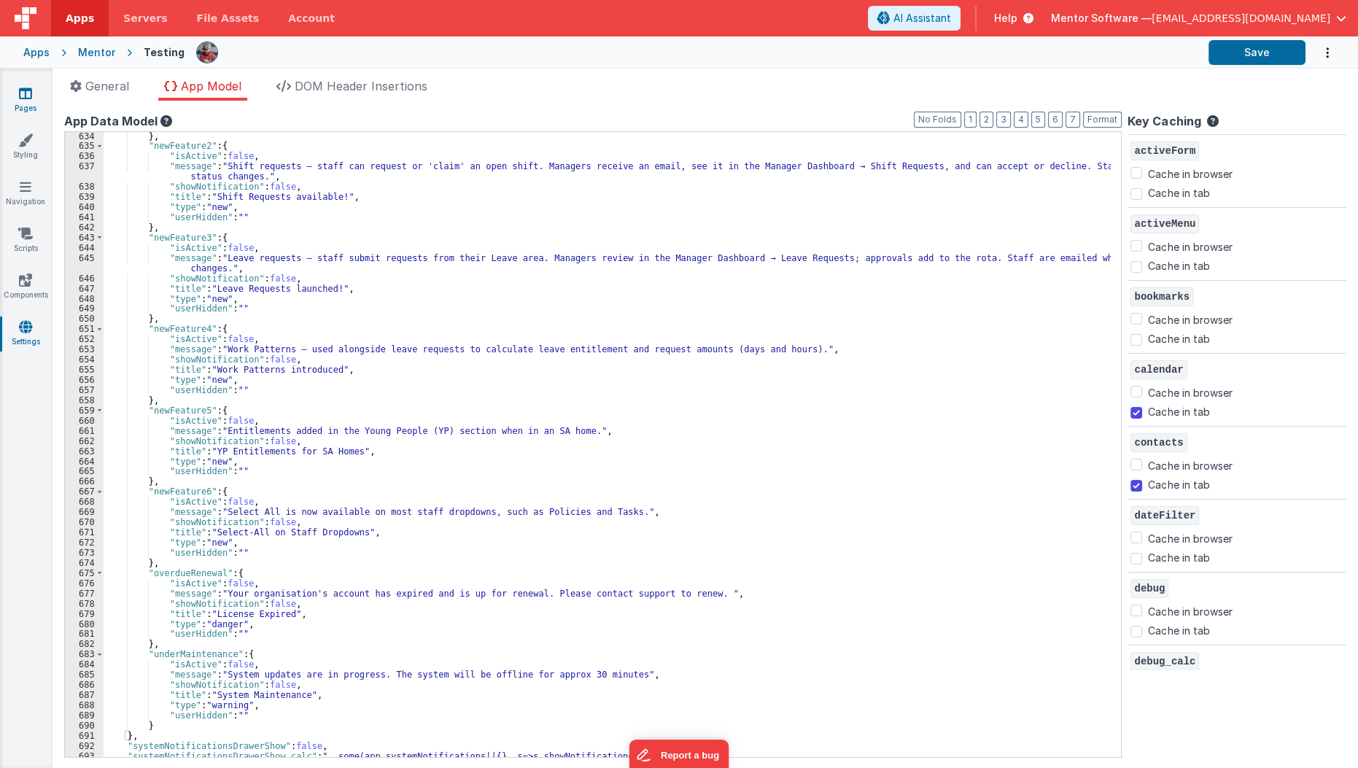
click at [24, 96] on icon at bounding box center [25, 93] width 13 height 15
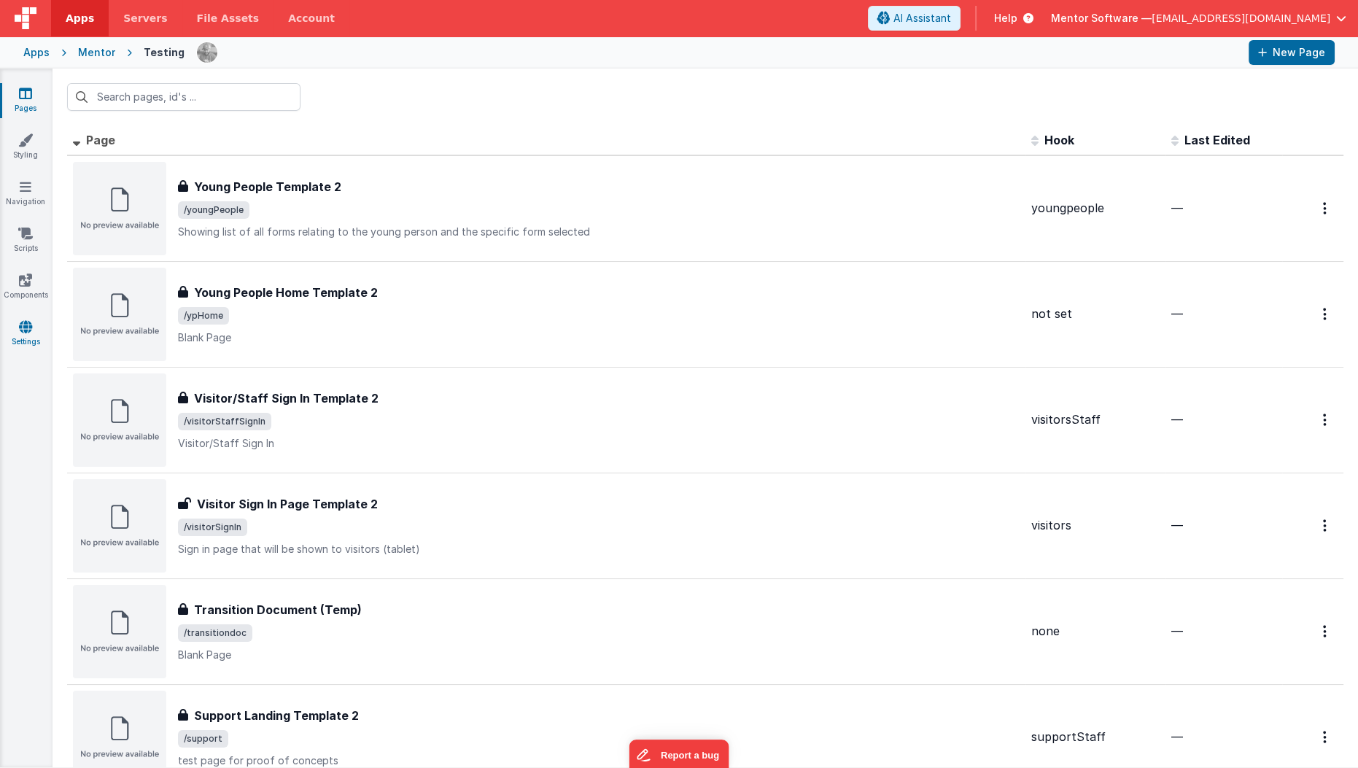
click at [26, 338] on link "Settings" at bounding box center [25, 333] width 52 height 29
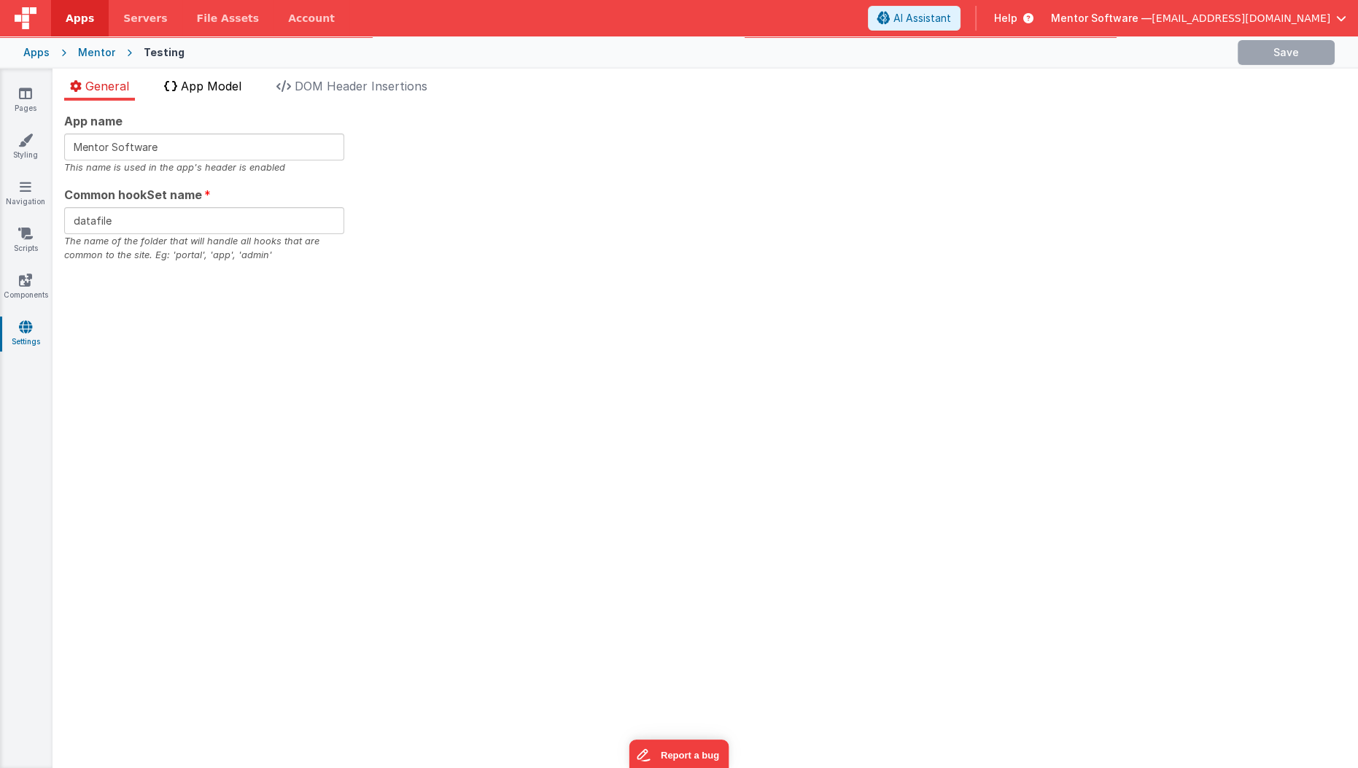
click at [230, 89] on span "App Model" at bounding box center [211, 86] width 61 height 15
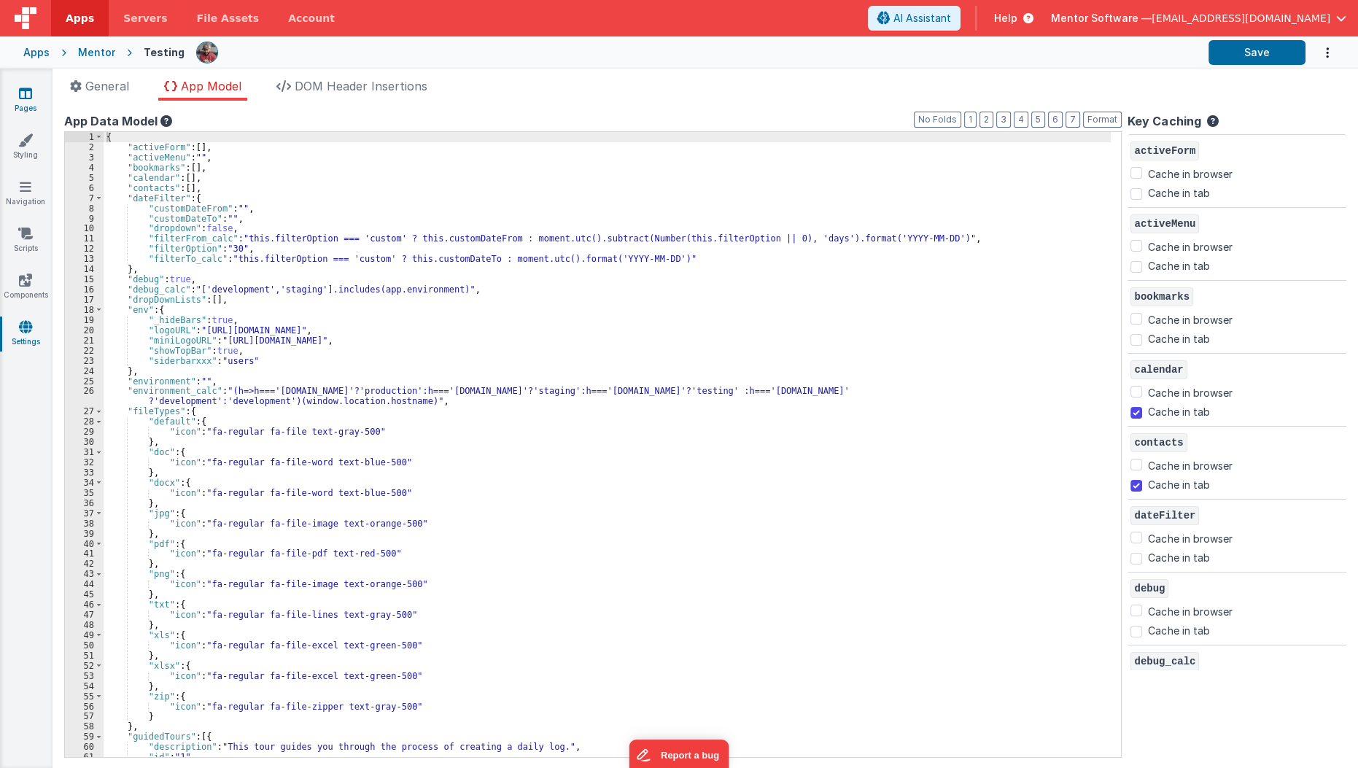
click at [28, 96] on icon at bounding box center [25, 93] width 13 height 15
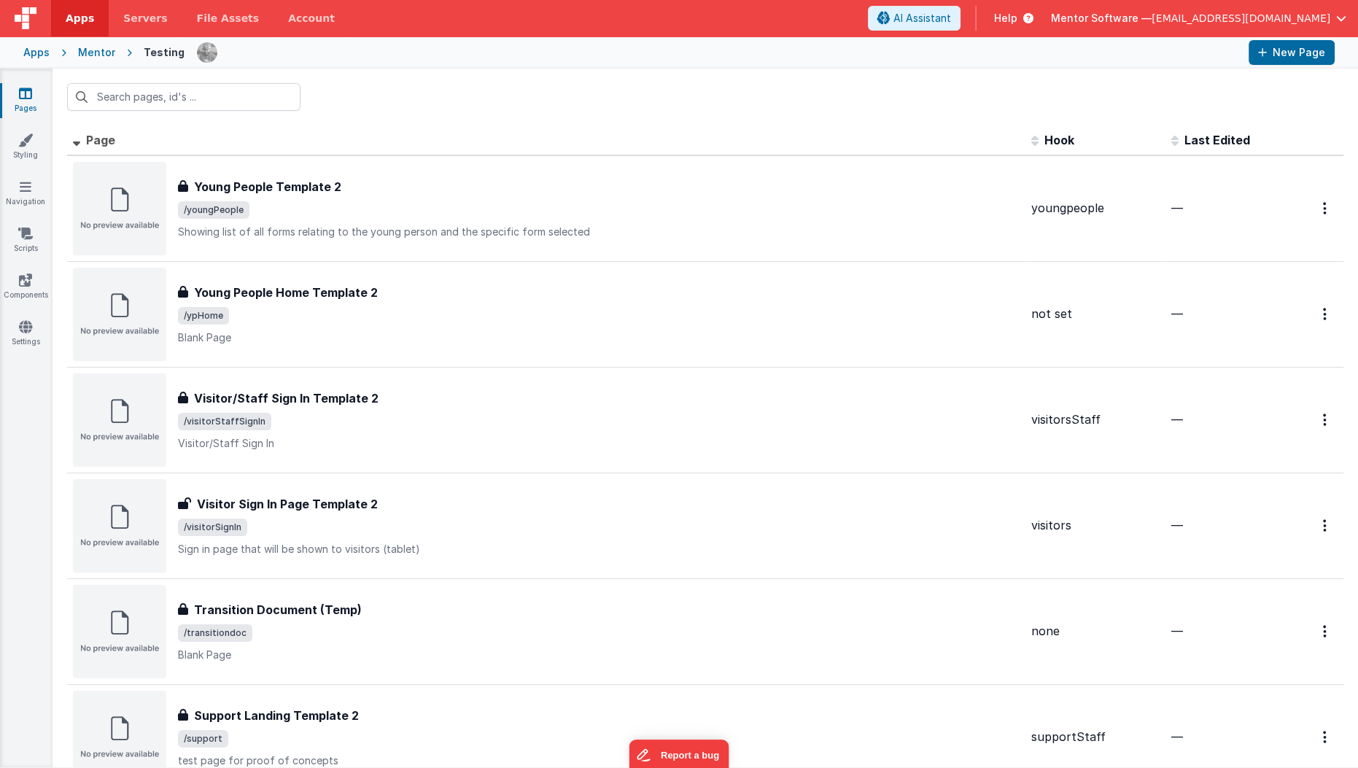
click at [101, 52] on div "Mentor" at bounding box center [96, 52] width 37 height 15
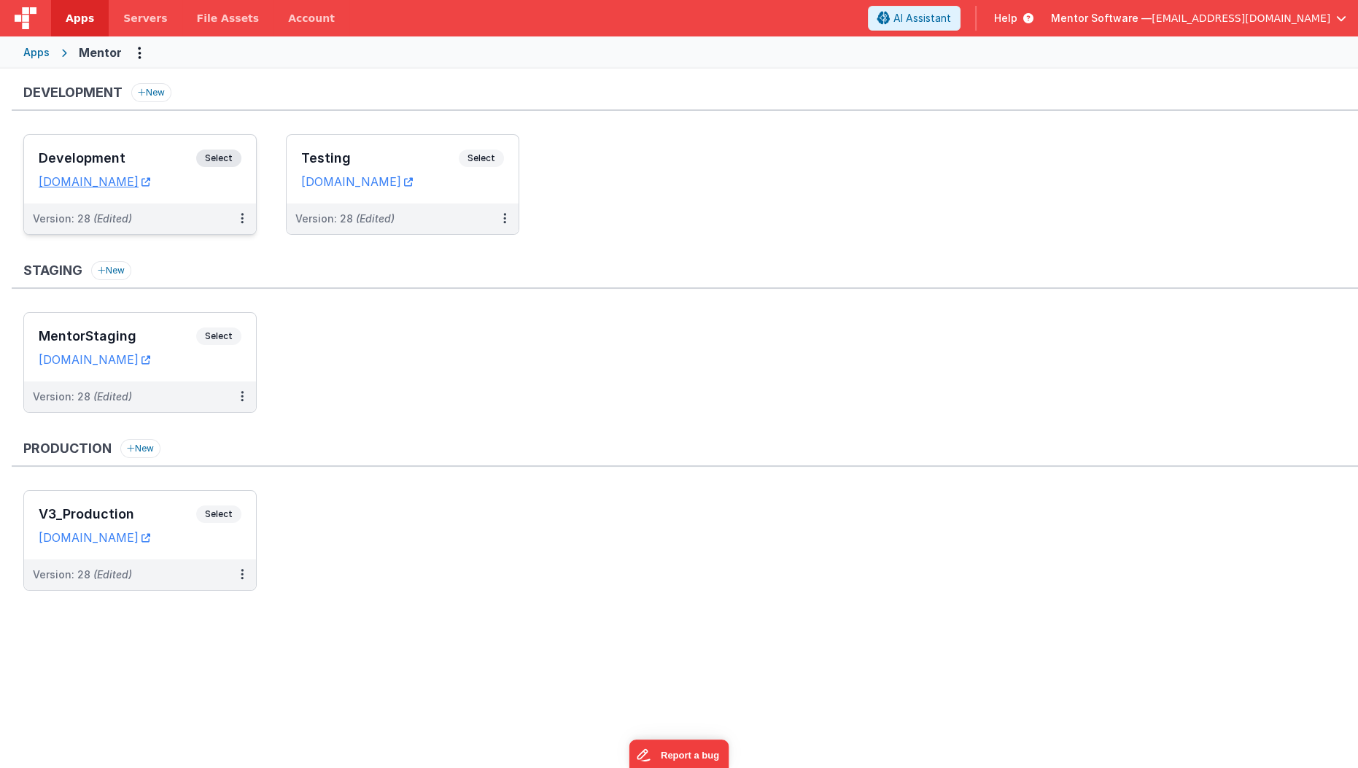
click at [160, 139] on div "Development Select URLs mentordev.fmbetterforms.com" at bounding box center [140, 169] width 232 height 69
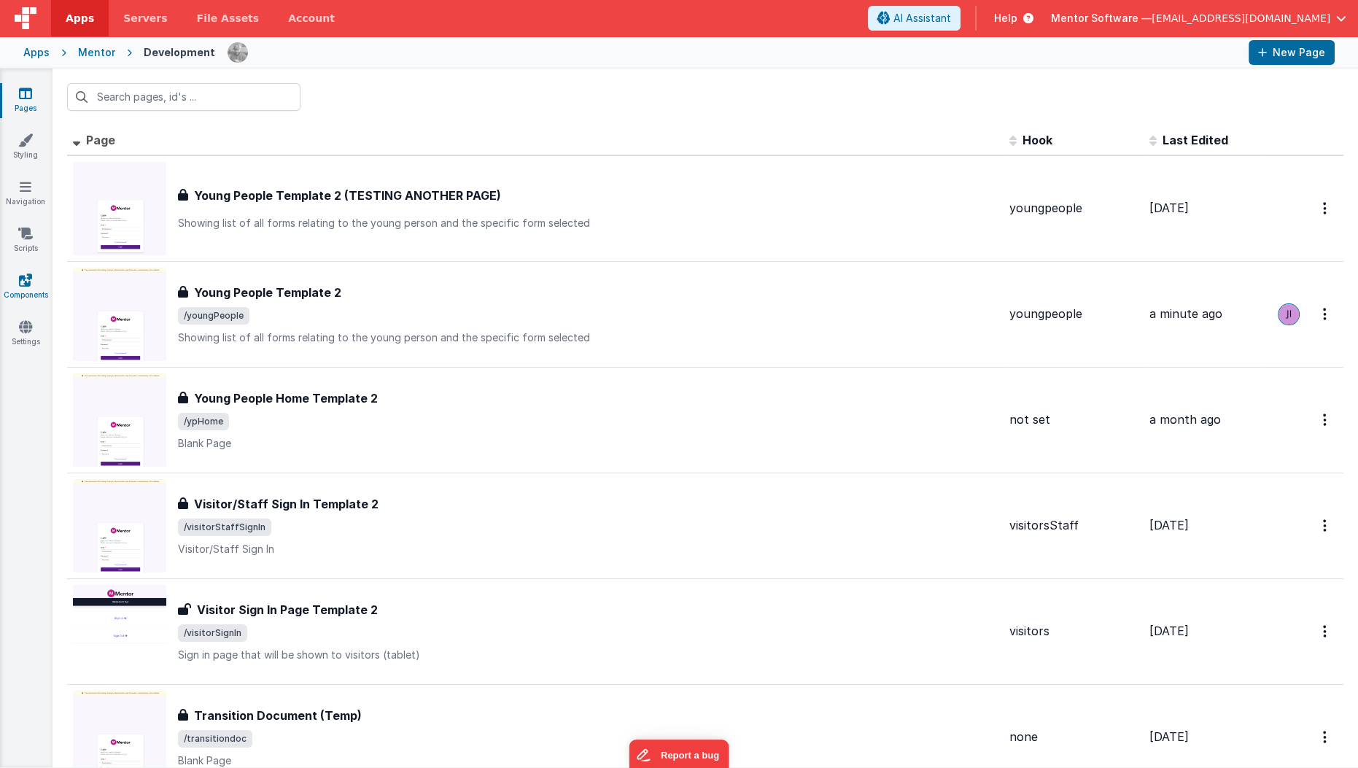
click at [37, 297] on link "Components" at bounding box center [25, 287] width 52 height 29
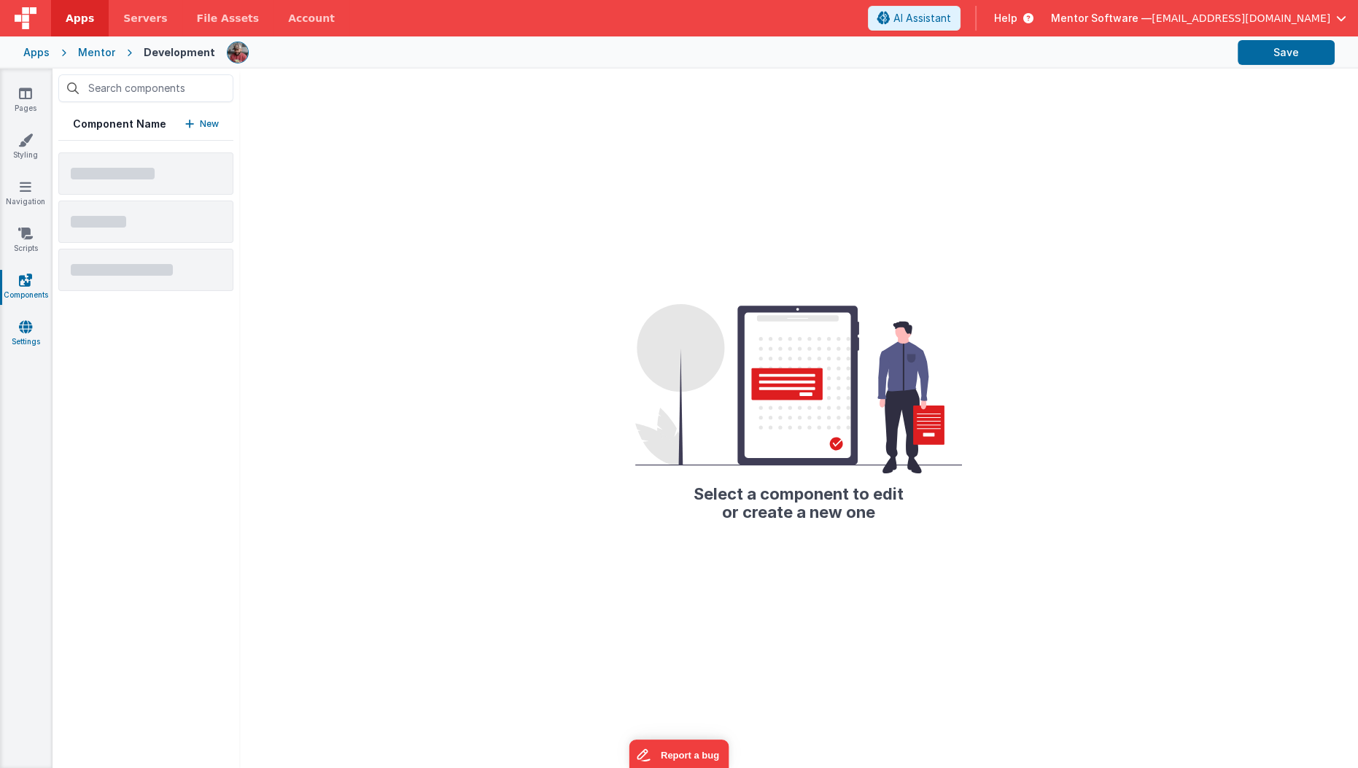
click at [28, 333] on link "Settings" at bounding box center [25, 333] width 52 height 29
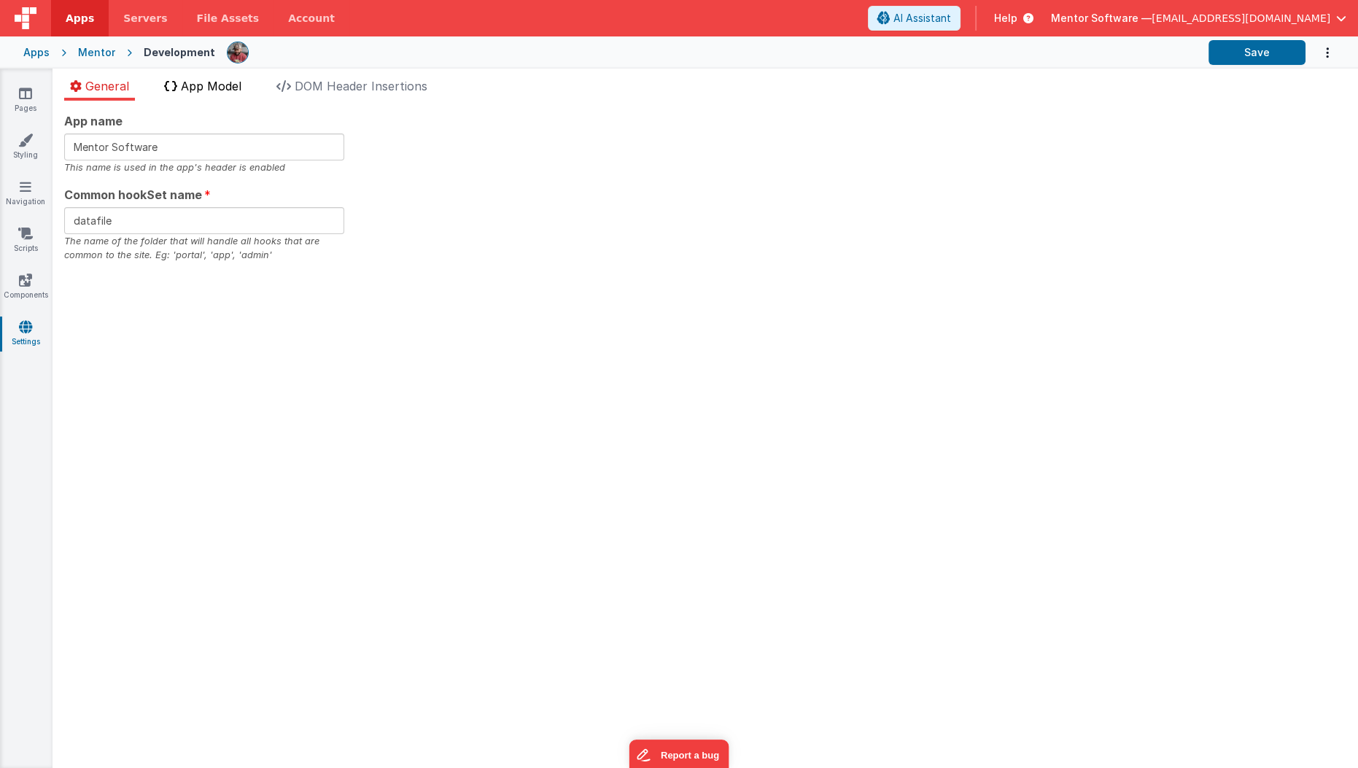
click at [207, 79] on span "App Model" at bounding box center [211, 86] width 61 height 15
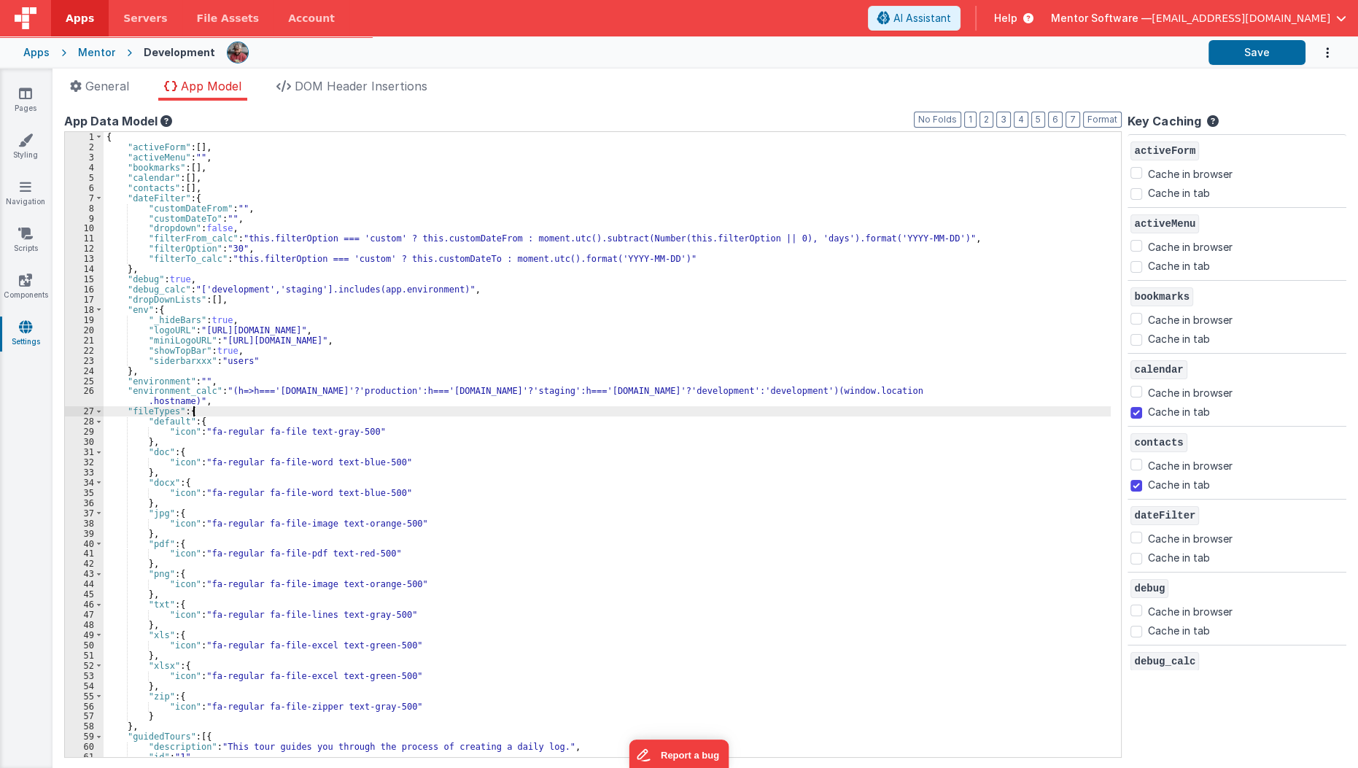
click at [400, 412] on div "{ "activeForm" : [ ] , "activeMenu" : "" , "bookmarks" : [ ] , "calendar" : [ ]…" at bounding box center [612, 455] width 1016 height 646
click at [696, 397] on div "{ "activeForm" : [ ] , "activeMenu" : "" , "bookmarks" : [ ] , "calendar" : [ ]…" at bounding box center [612, 455] width 1016 height 646
click at [694, 394] on div "{ "activeForm" : [ ] , "activeMenu" : "" , "bookmarks" : [ ] , "calendar" : [ ]…" at bounding box center [612, 455] width 1016 height 646
paste textarea
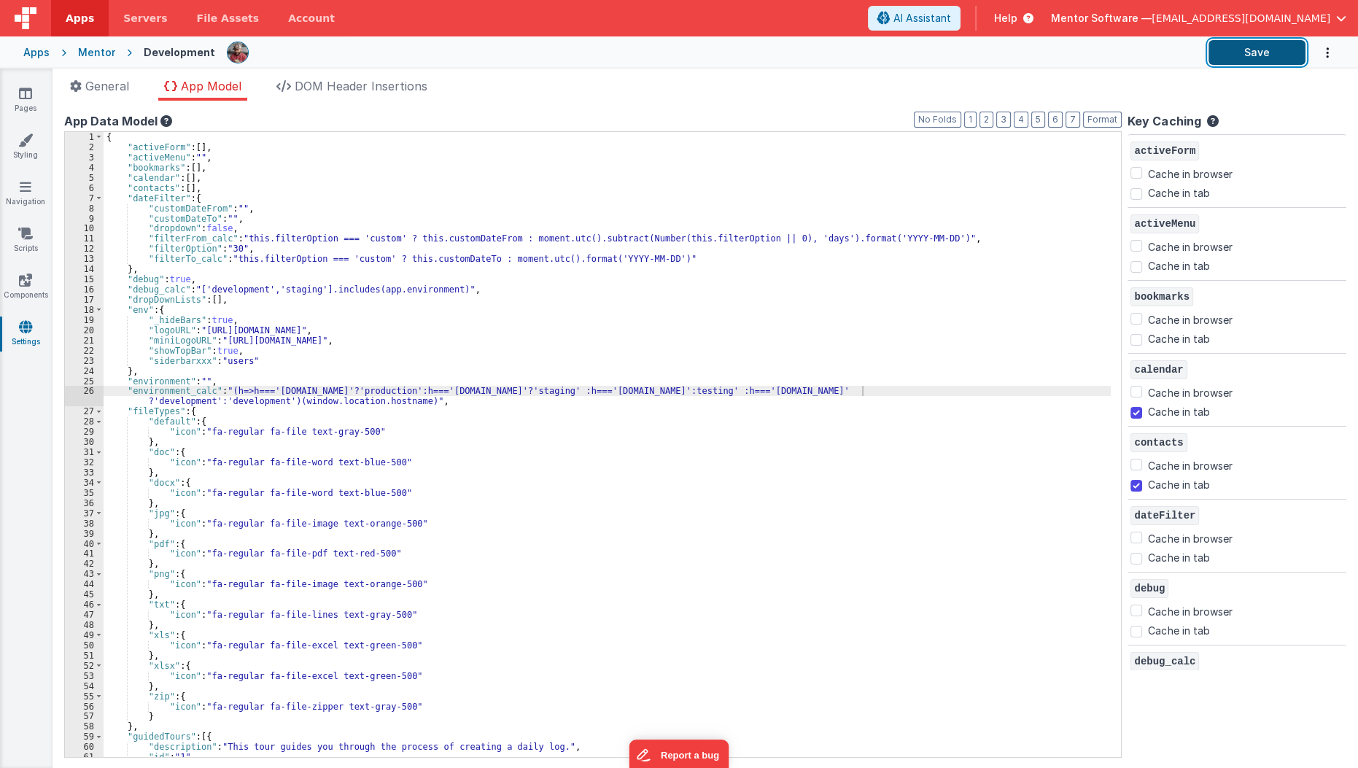
click at [1223, 48] on button "Save" at bounding box center [1256, 52] width 97 height 25
drag, startPoint x: 872, startPoint y: 391, endPoint x: 890, endPoint y: 462, distance: 73.7
click at [890, 462] on div "{ "activeForm" : [ ] , "activeMenu" : "" , "bookmarks" : [ ] , "calendar" : [ ]…" at bounding box center [612, 455] width 1016 height 646
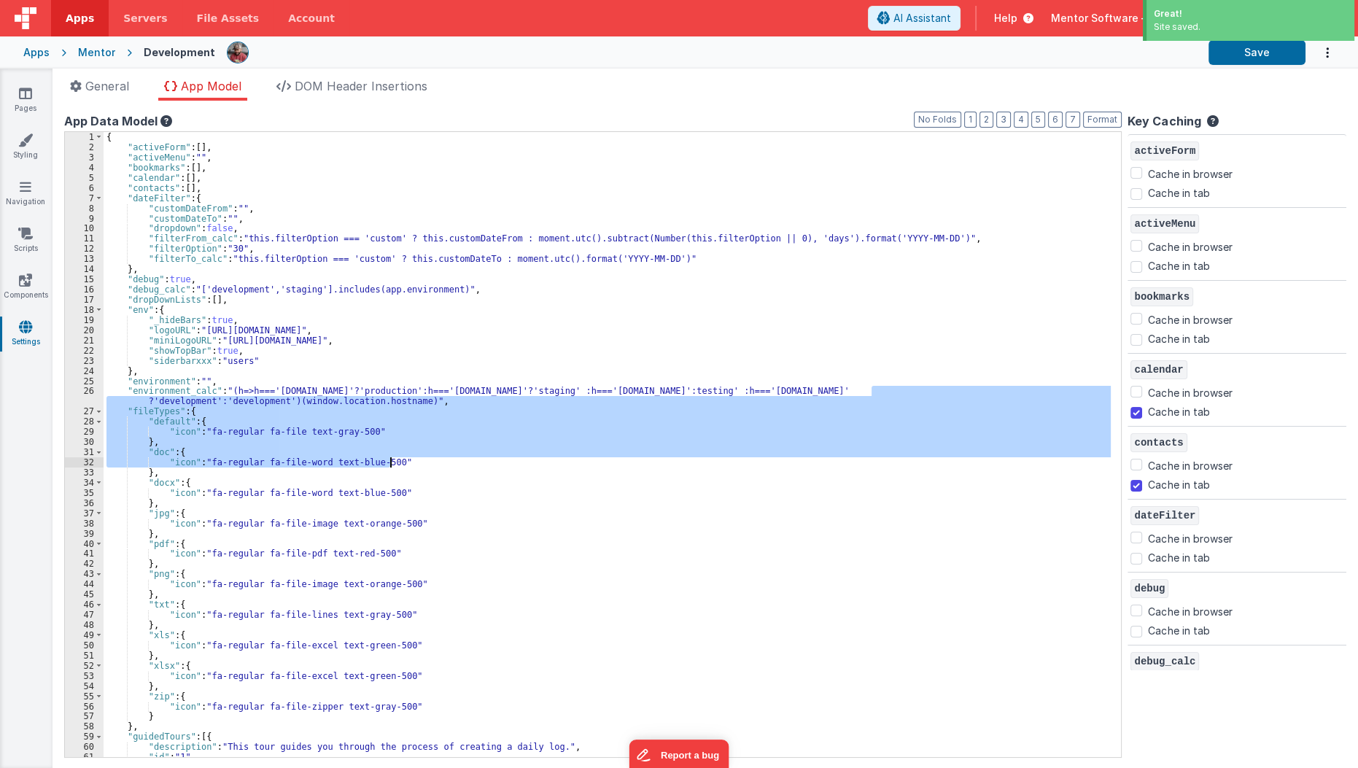
click at [890, 462] on div "{ "activeForm" : [ ] , "activeMenu" : "" , "bookmarks" : [ ] , "calendar" : [ ]…" at bounding box center [607, 444] width 1007 height 625
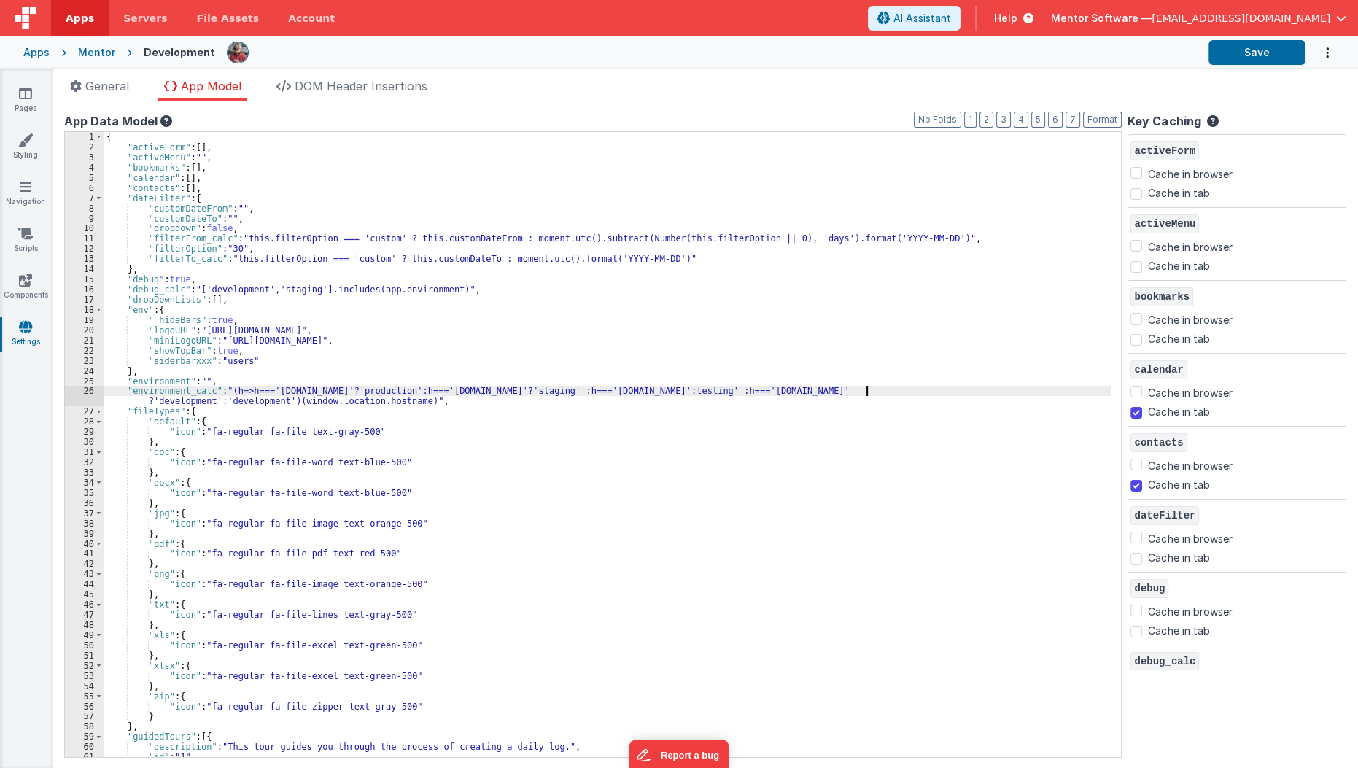
click at [867, 388] on div "{ "activeForm" : [ ] , "activeMenu" : "" , "bookmarks" : [ ] , "calendar" : [ ]…" at bounding box center [612, 455] width 1016 height 646
click at [1223, 50] on button "Save" at bounding box center [1256, 52] width 97 height 25
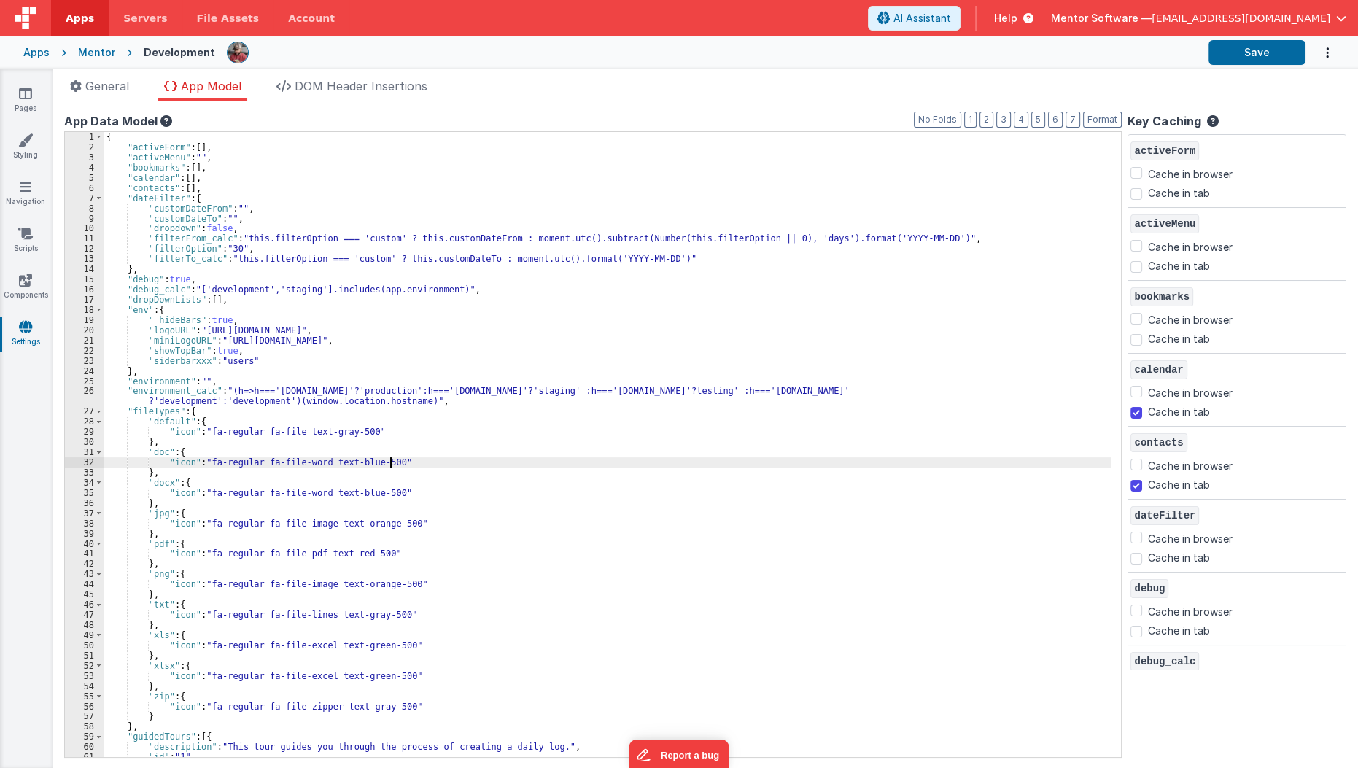
click at [651, 464] on div "{ "activeForm" : [ ] , "activeMenu" : "" , "bookmarks" : [ ] , "calendar" : [ ]…" at bounding box center [612, 455] width 1016 height 646
click at [1223, 63] on button "Save" at bounding box center [1256, 52] width 97 height 25
click at [17, 99] on link "Pages" at bounding box center [25, 100] width 52 height 29
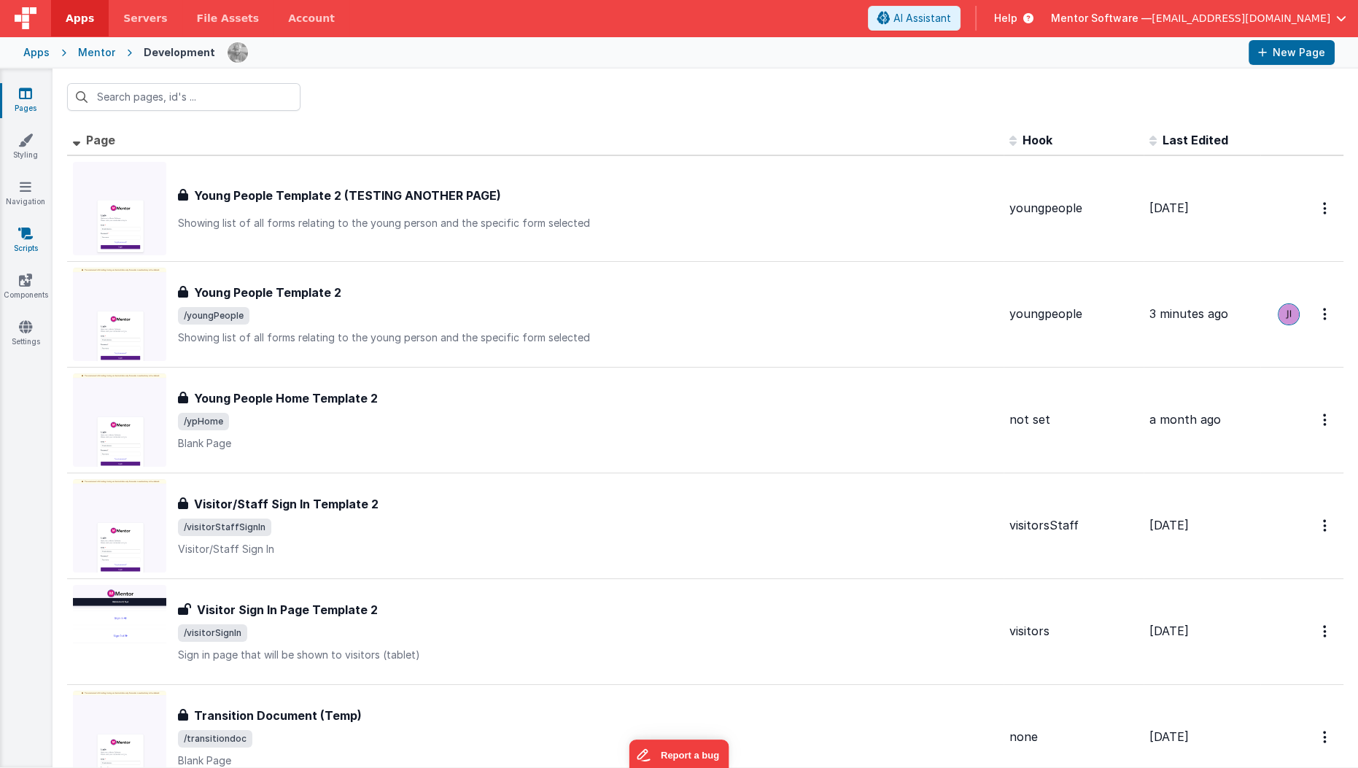
click at [28, 248] on link "Scripts" at bounding box center [25, 240] width 52 height 29
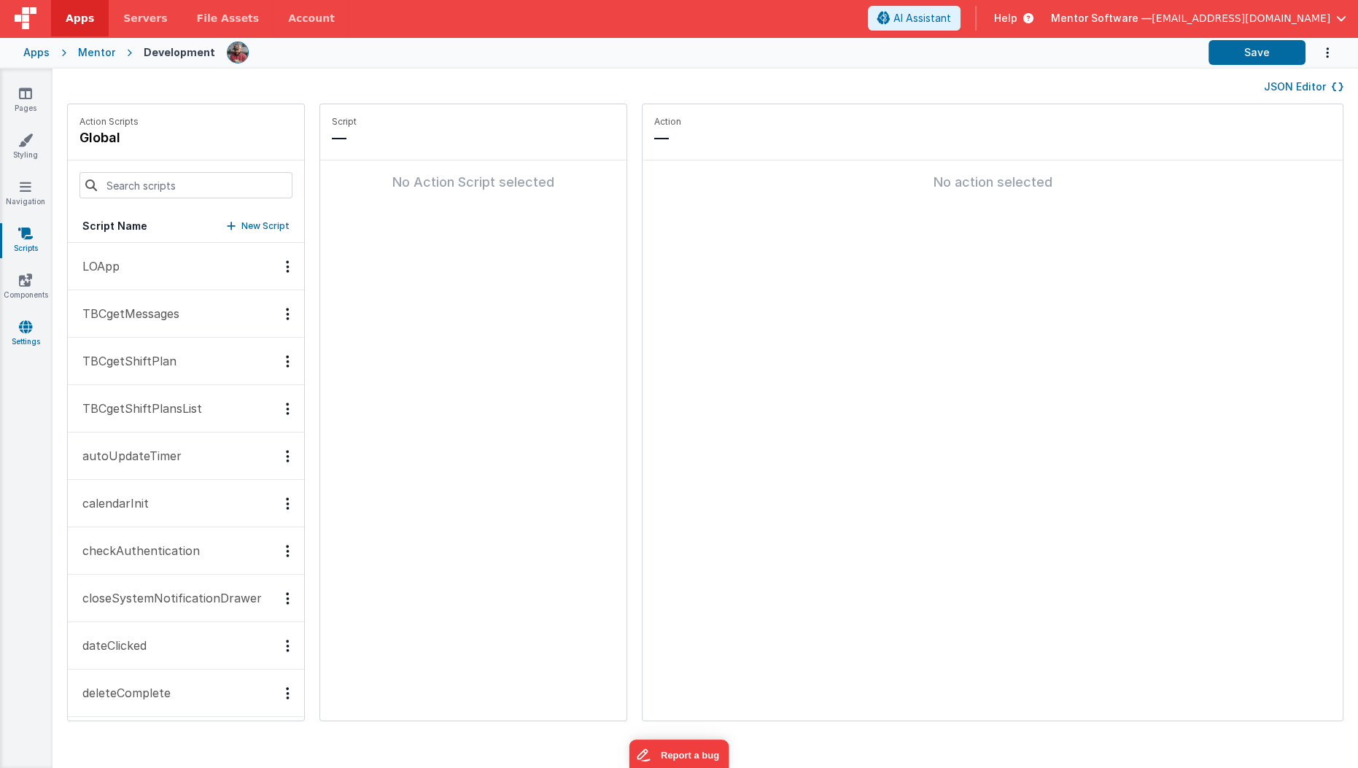
click at [21, 327] on icon at bounding box center [25, 326] width 13 height 15
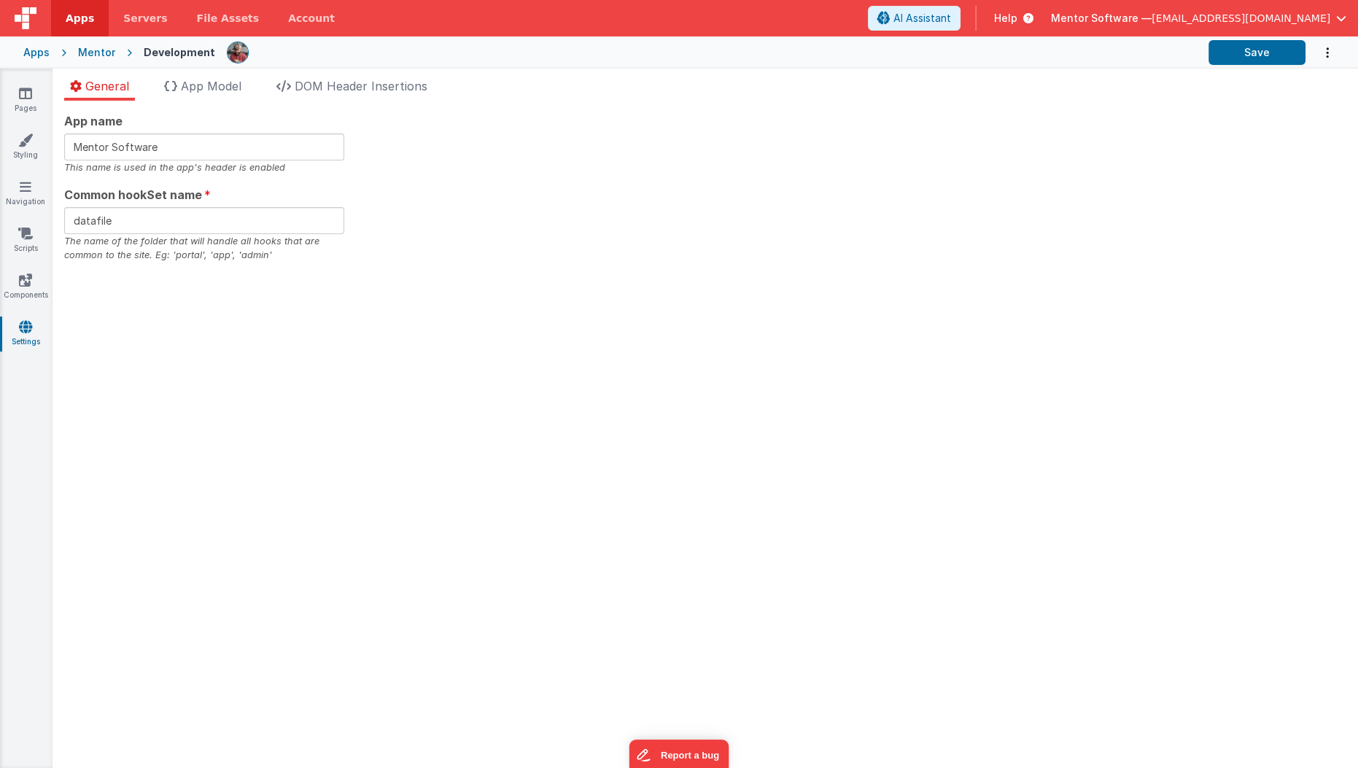
click at [218, 90] on span "App Model" at bounding box center [211, 86] width 61 height 15
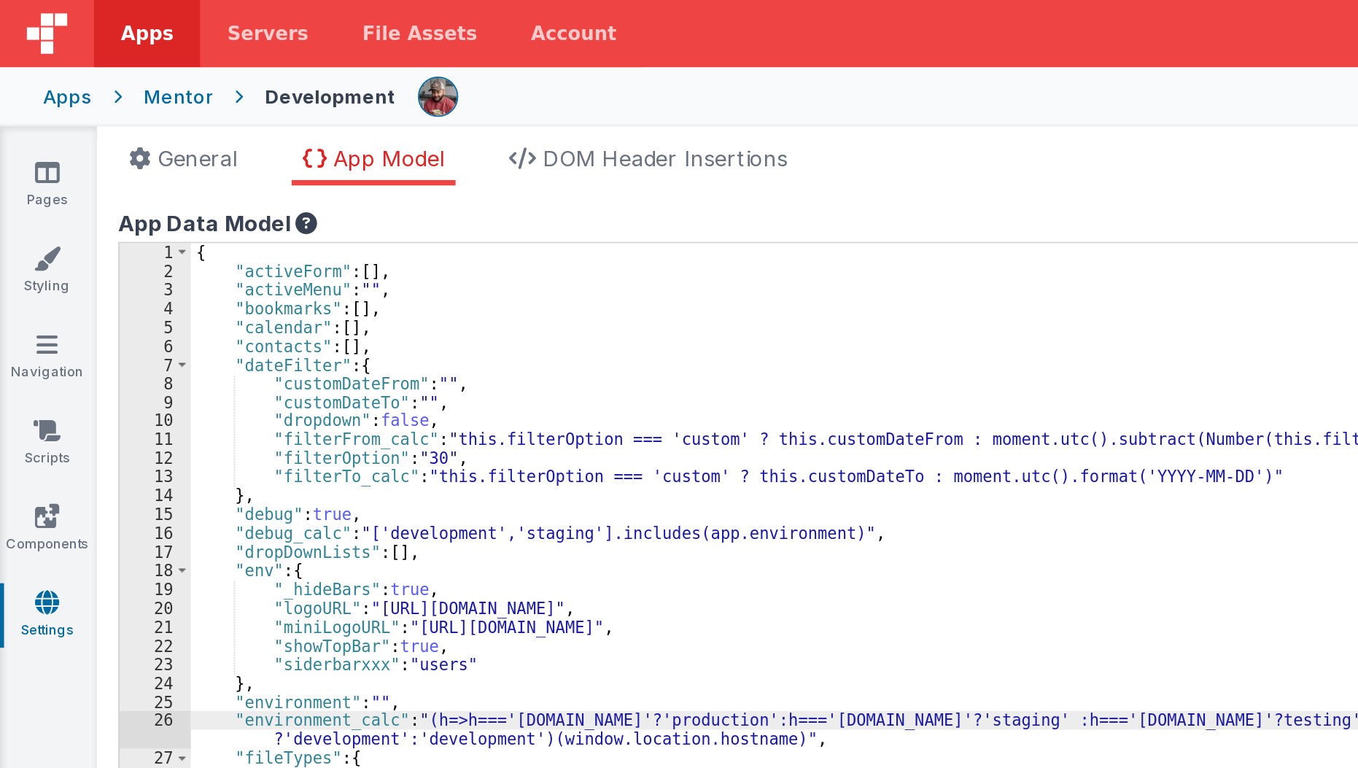
click at [566, 203] on div "{ "activeForm" : [ ] , "activeMenu" : "" , "bookmarks" : [ ] , "calendar" : [ ]…" at bounding box center [612, 455] width 1016 height 646
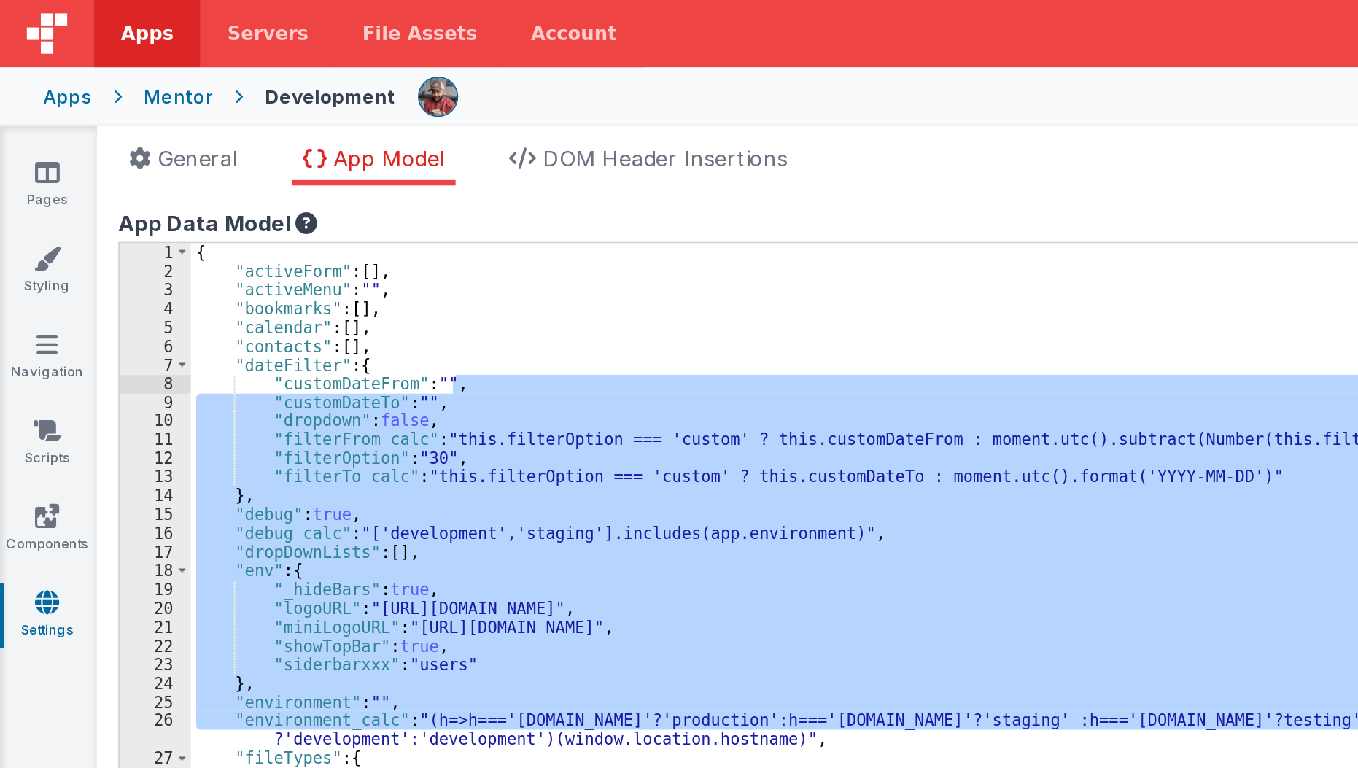
click at [571, 283] on div "{ "activeForm" : [ ] , "activeMenu" : "" , "bookmarks" : [ ] , "calendar" : [ ]…" at bounding box center [607, 444] width 1007 height 625
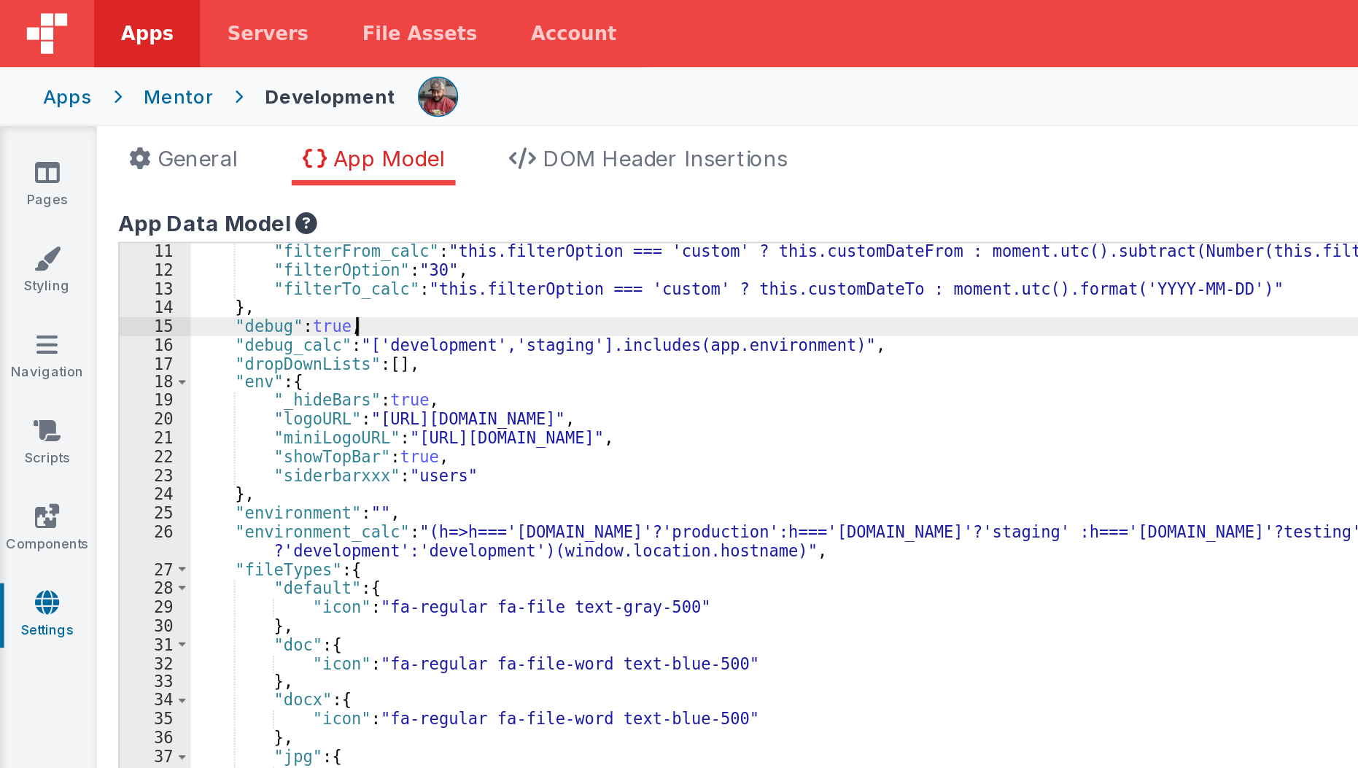
scroll to position [102, 0]
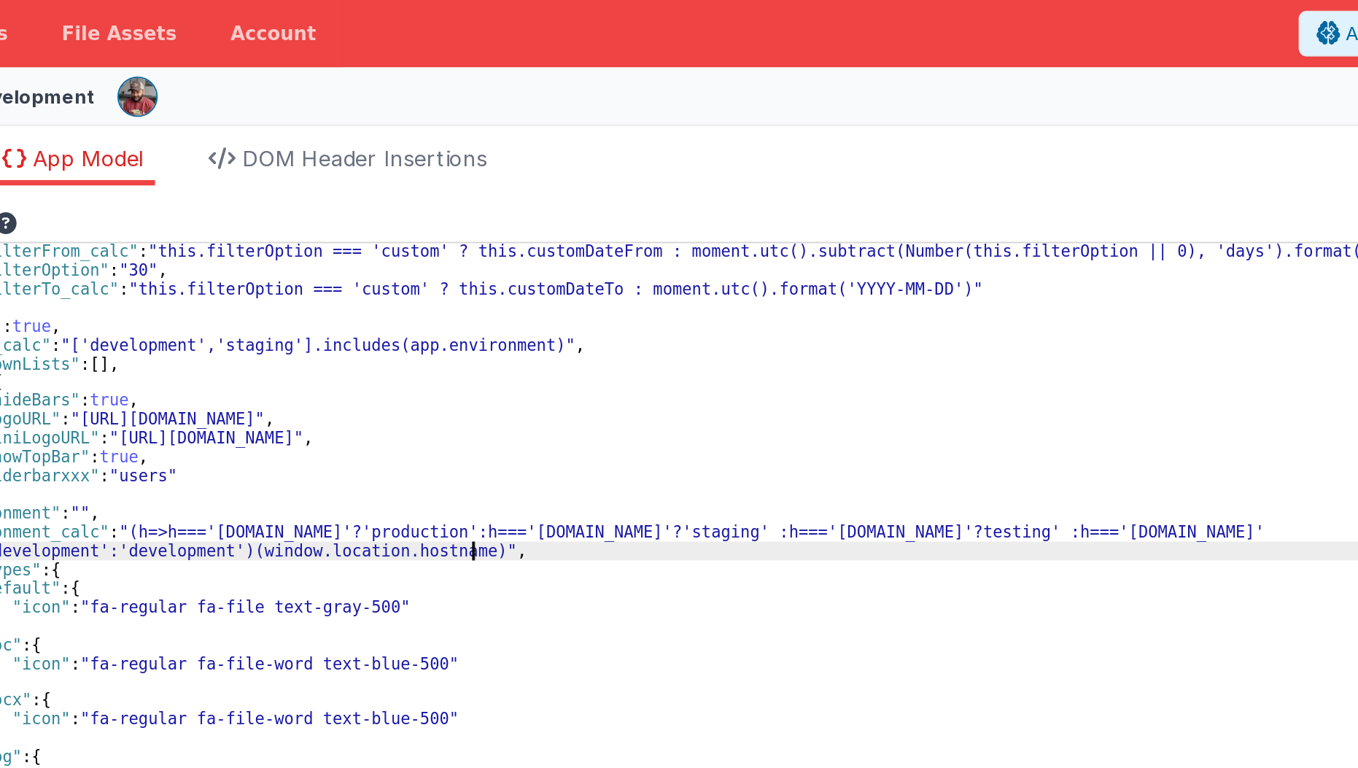
click at [582, 296] on div ""filterFrom_calc" : "this.filterOption === 'custom' ? this.customDateFrom : mom…" at bounding box center [612, 454] width 1016 height 646
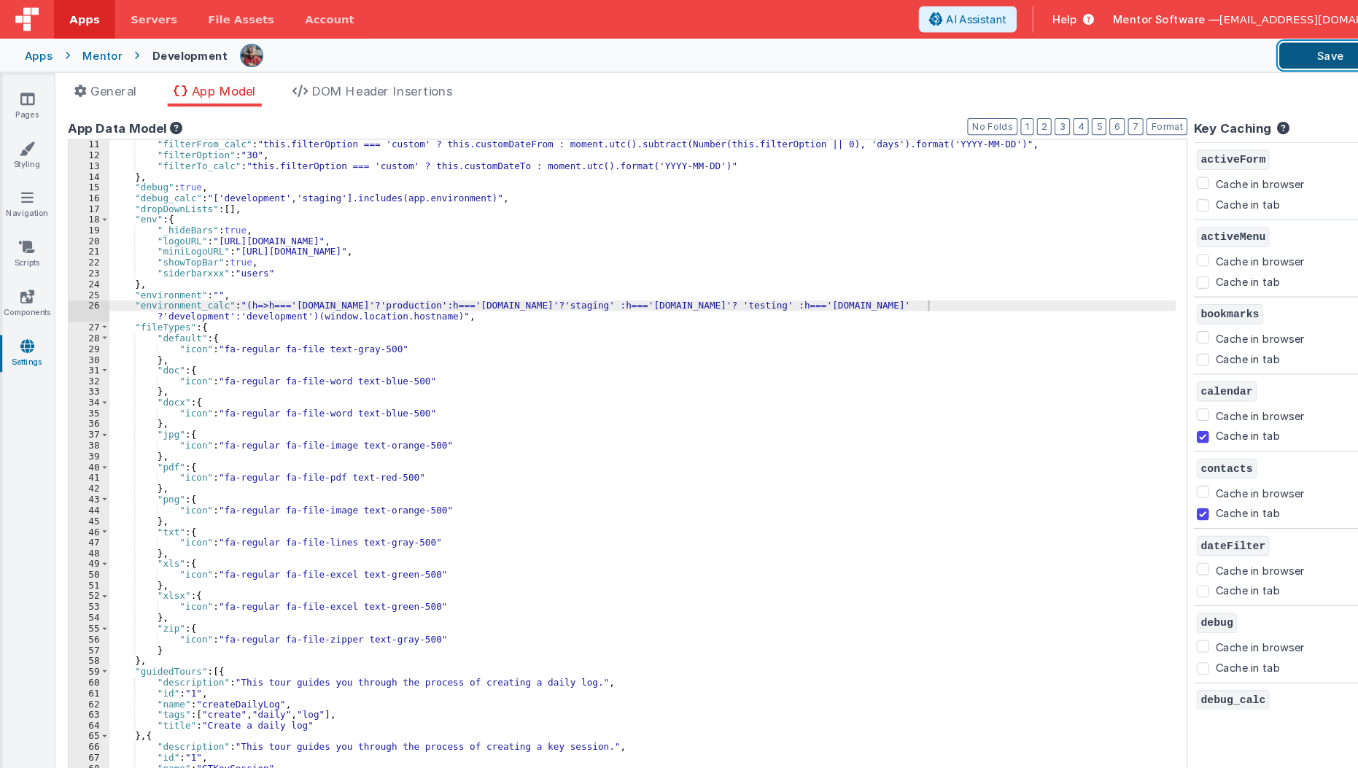
click at [1223, 58] on button "Save" at bounding box center [1256, 52] width 97 height 25
click at [33, 98] on link "Pages" at bounding box center [25, 100] width 52 height 29
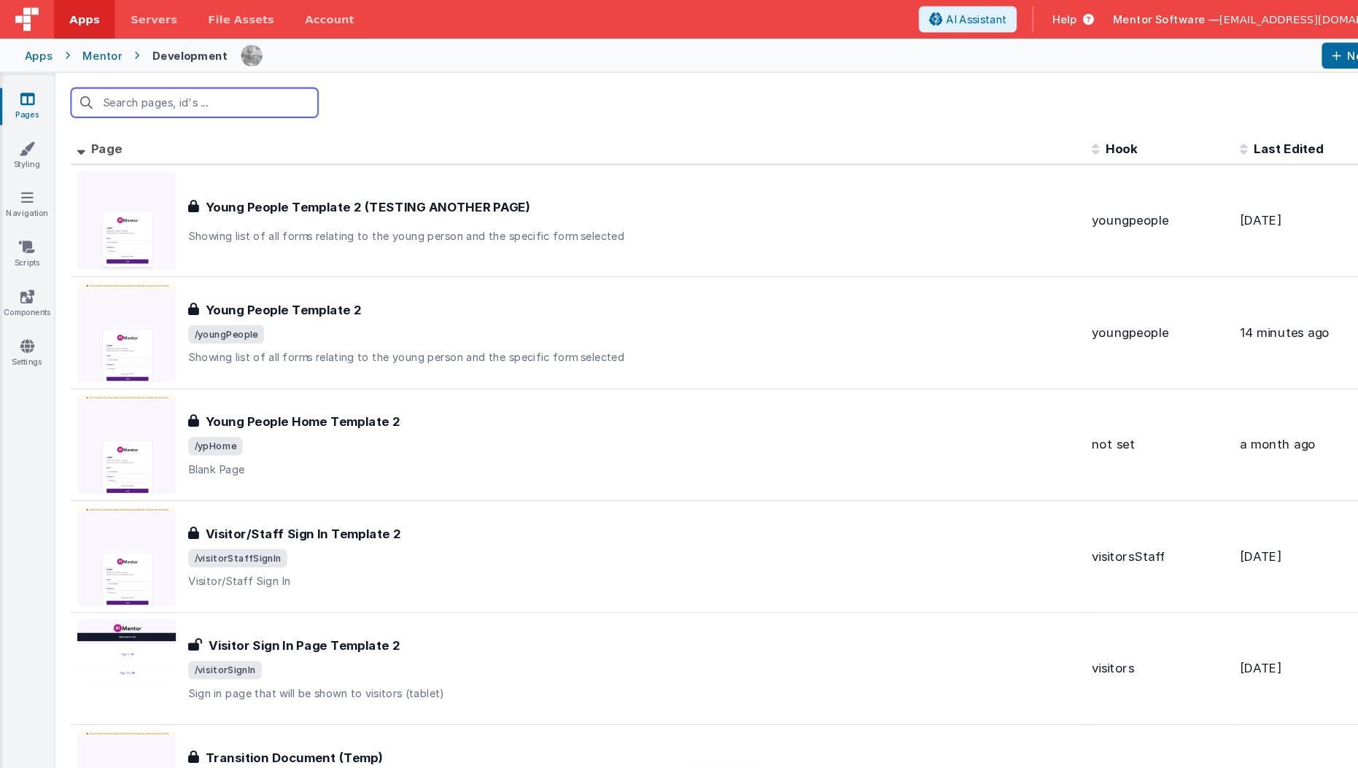
click at [186, 107] on input "text" at bounding box center [183, 97] width 233 height 28
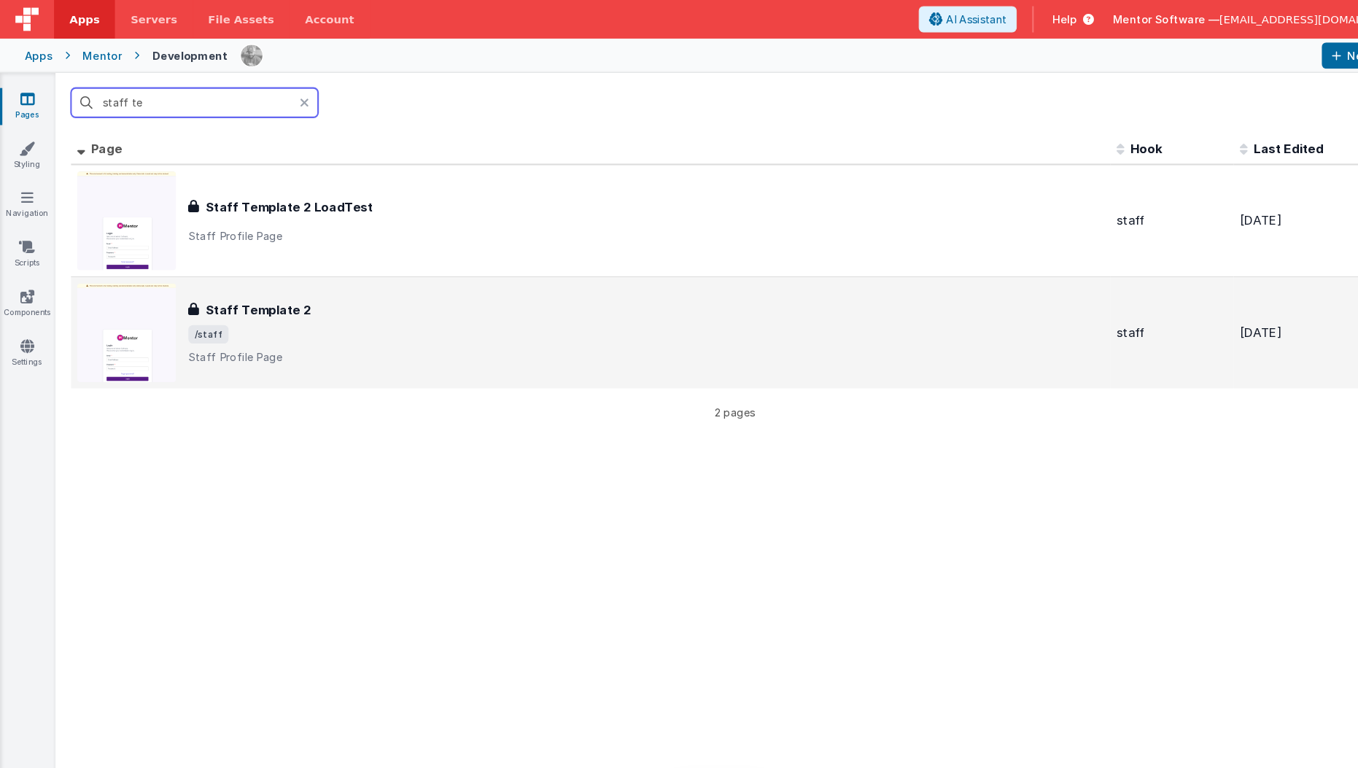
type input "staff te"
click at [230, 318] on span "/staff" at bounding box center [610, 315] width 865 height 17
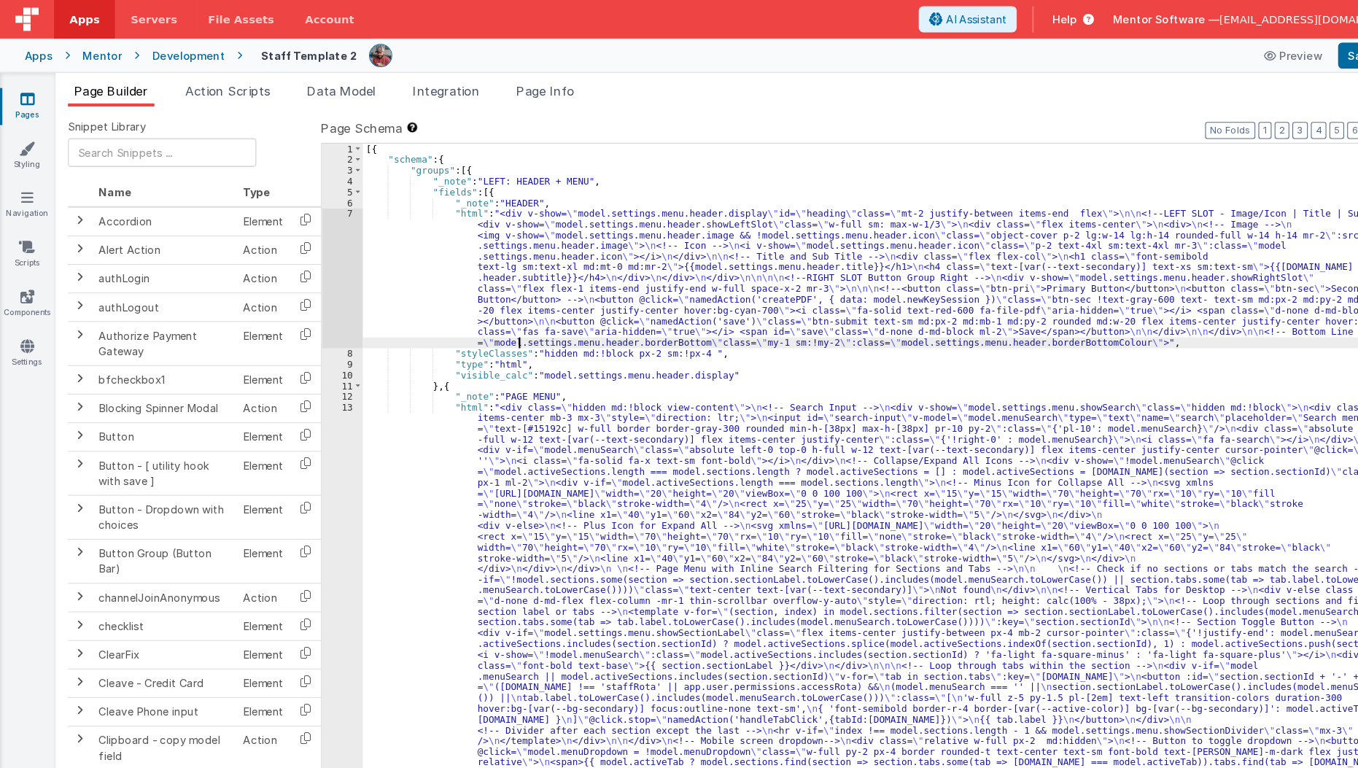
click at [491, 327] on div "[{ "schema" : { "groups" : [{ "_note" : "LEFT: HEADER + MENU" , "fields" : [{ "…" at bounding box center [839, 710] width 993 height 1148
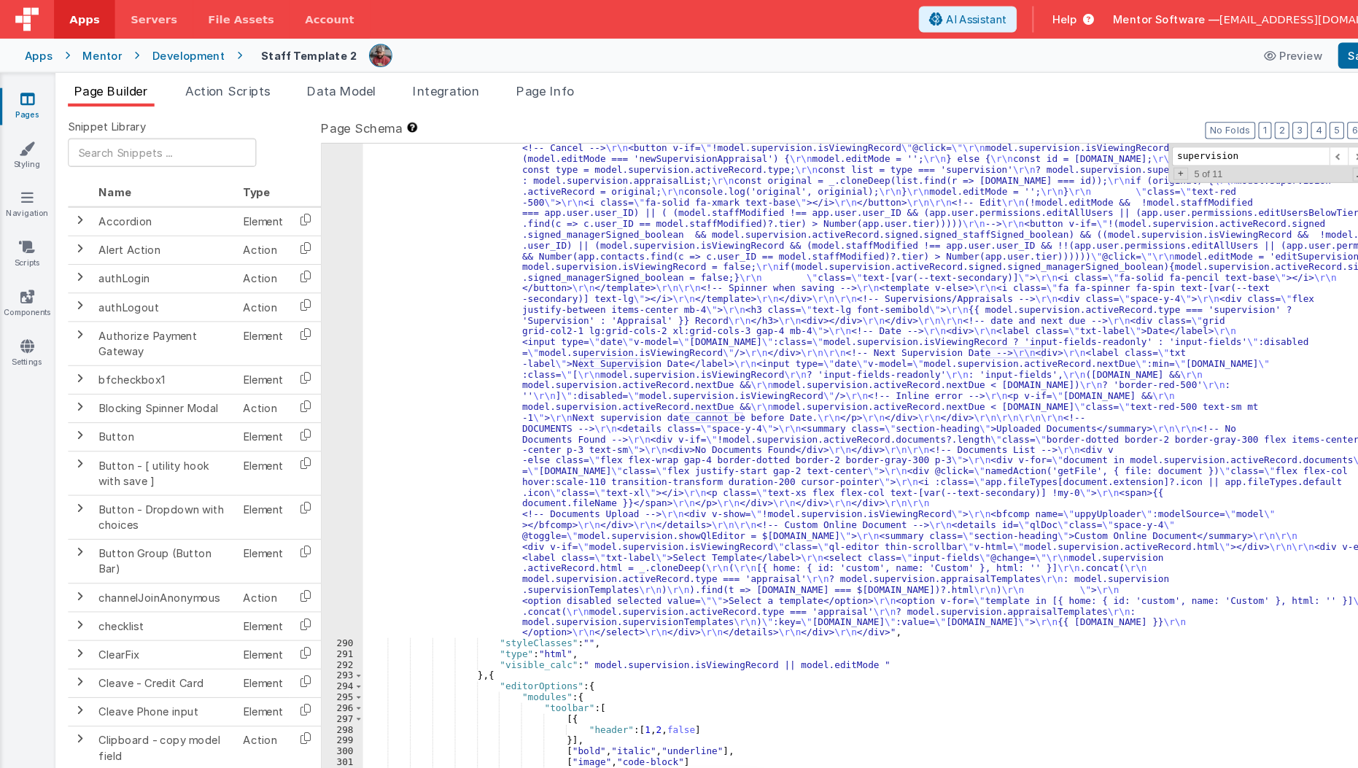
scroll to position [14782, 0]
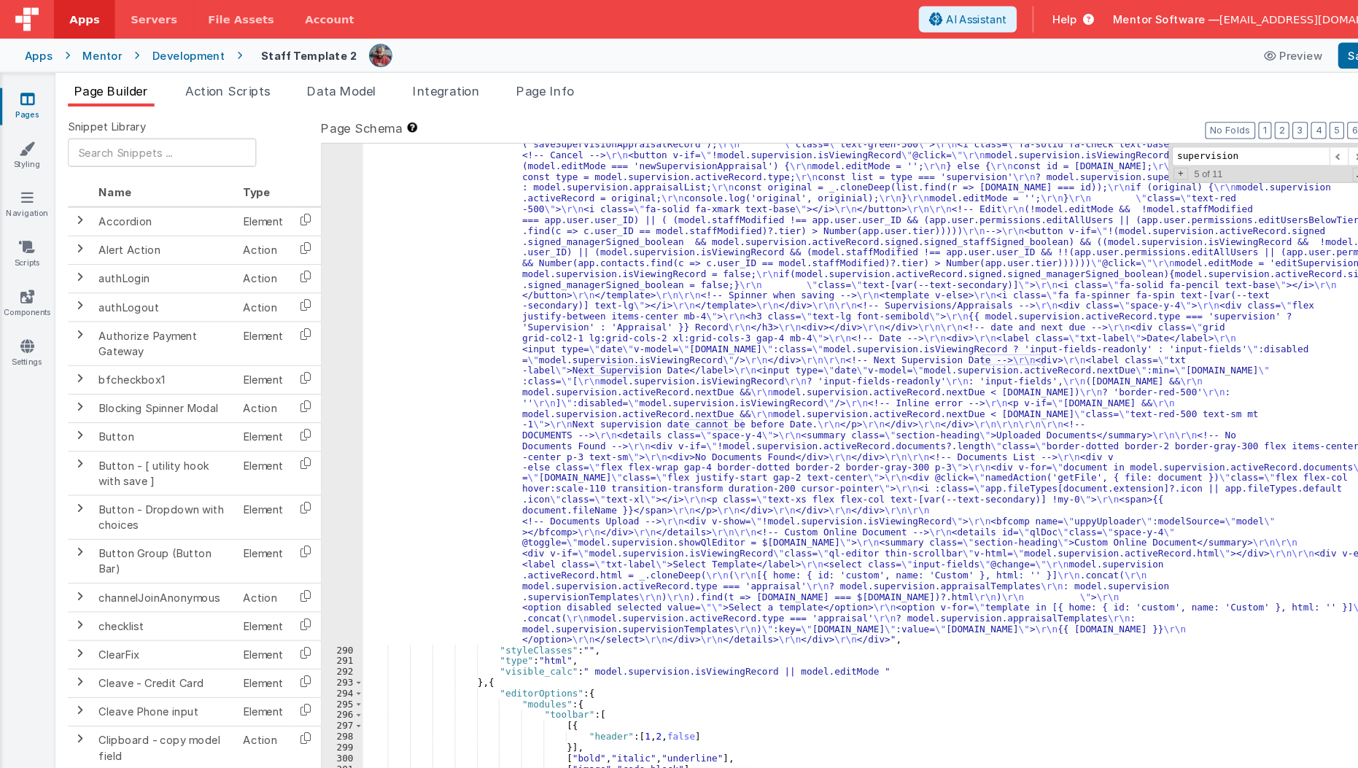
type input "supervision"
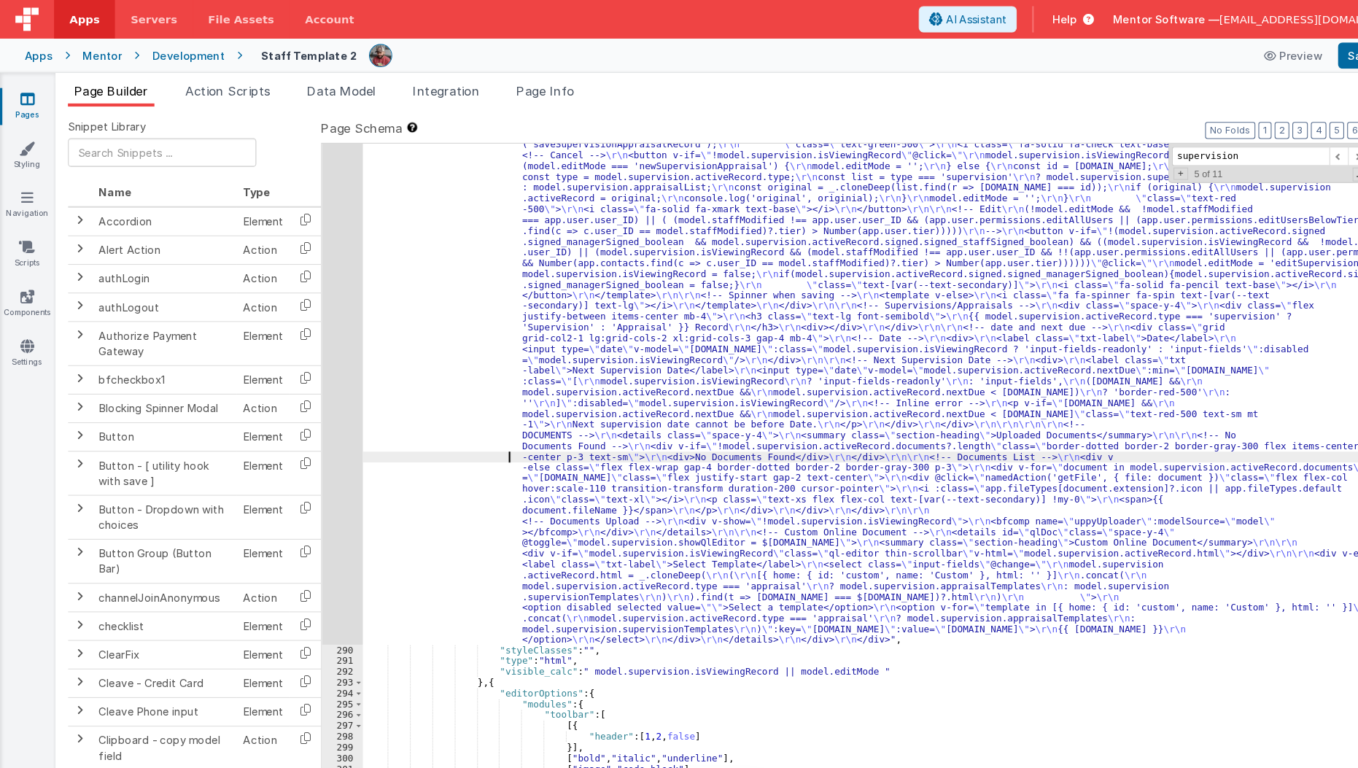
click at [403, 434] on div ""html" : "<div class= \"\" > \r\n <!-- Edit Mode Buttons --> \r\n <div class= \…" at bounding box center [839, 665] width 993 height 1108
click at [319, 465] on div "289" at bounding box center [323, 360] width 39 height 498
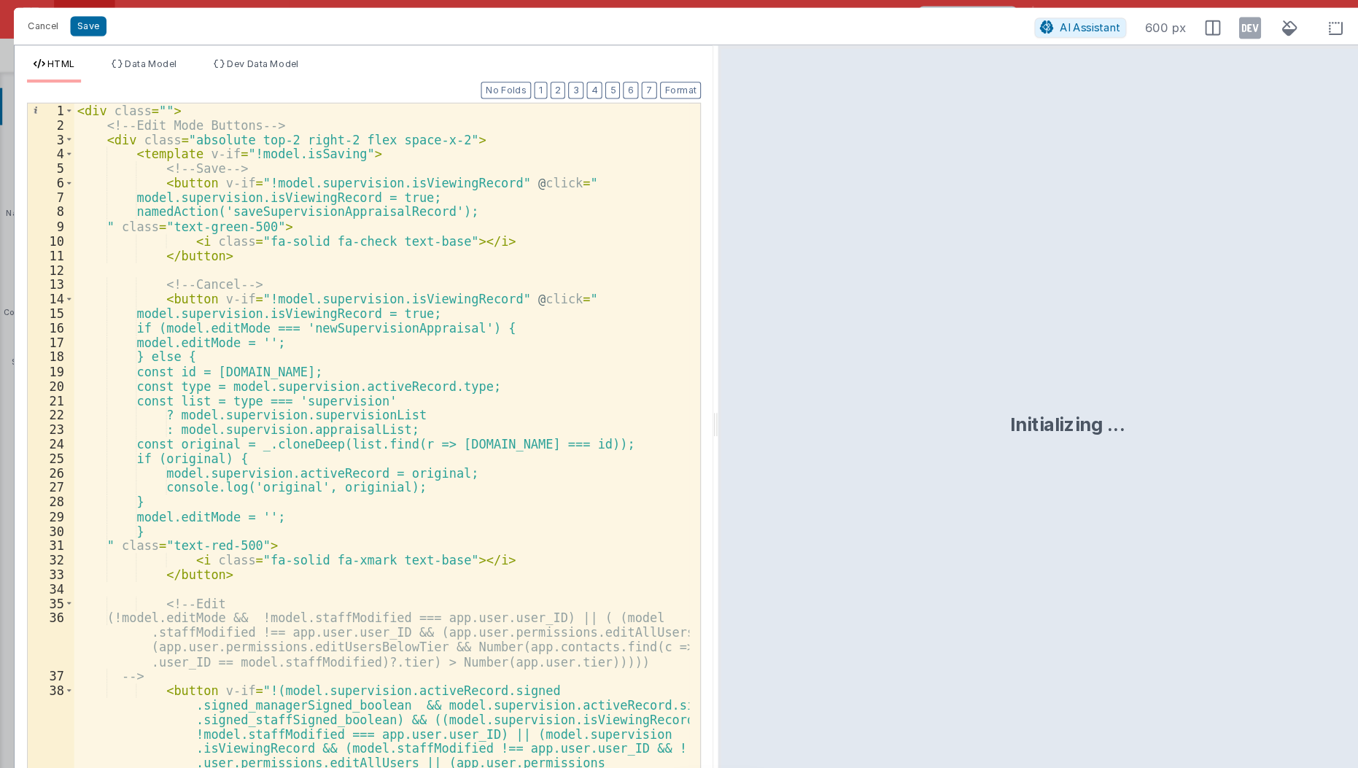
scroll to position [14757, 0]
click at [374, 327] on div "< div class = "" > <!-- Edit Mode Buttons --> < div class = "absolute top-2 rig…" at bounding box center [361, 438] width 583 height 680
click at [319, 362] on div "< div class = "" > <!-- Edit Mode Buttons --> < div class = "absolute top-2 rig…" at bounding box center [361, 438] width 583 height 680
click at [440, 315] on div "< div class = "" > <!-- Edit Mode Buttons --> < div class = "absolute top-2 rig…" at bounding box center [361, 438] width 583 height 680
click at [432, 351] on div "< div class = "" > <!-- Edit Mode Buttons --> < div class = "absolute top-2 rig…" at bounding box center [361, 438] width 583 height 680
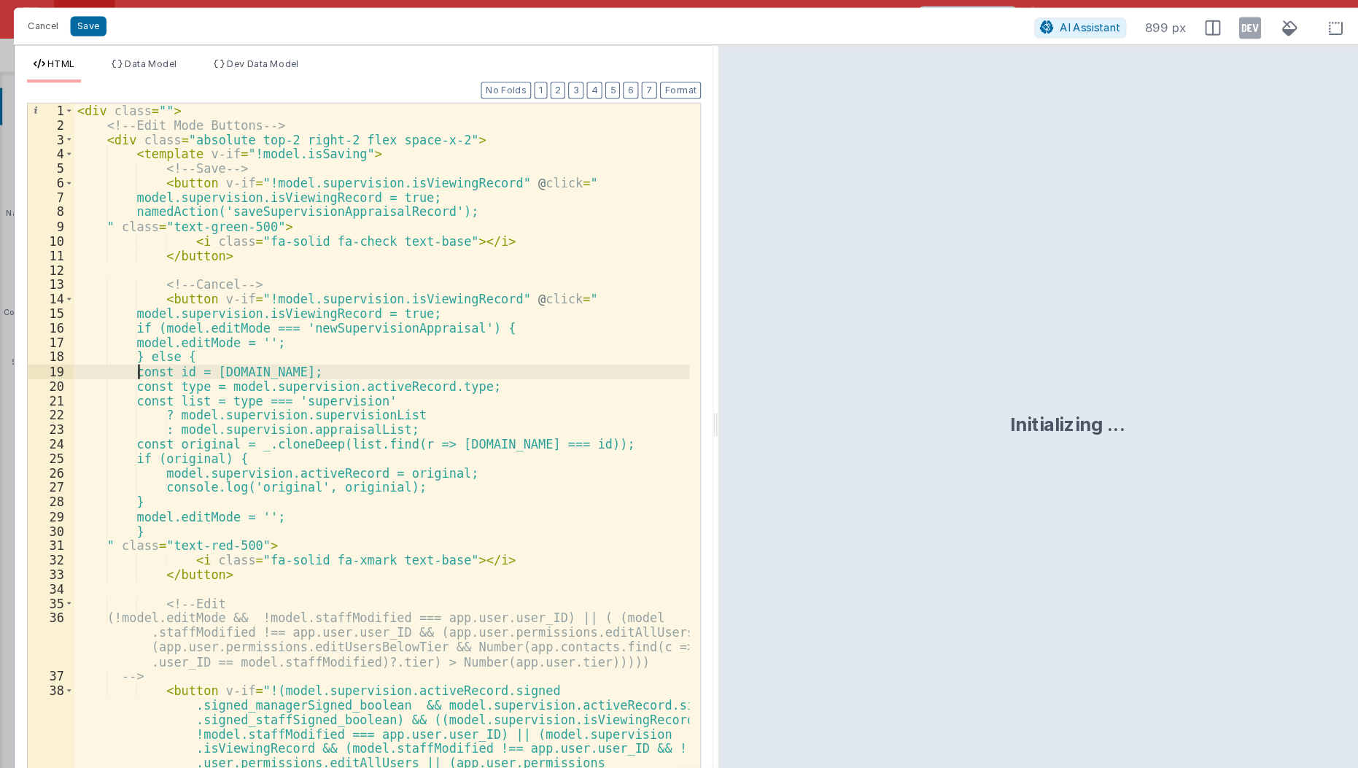
click at [131, 353] on div "< div class = "" > <!-- Edit Mode Buttons --> < div class = "absolute top-2 rig…" at bounding box center [361, 438] width 583 height 680
click at [145, 413] on div "< div class = "" > <!-- Edit Mode Buttons --> < div class = "absolute top-2 rig…" at bounding box center [361, 438] width 583 height 680
click at [202, 298] on div "< div class = "" > <!-- Edit Mode Buttons --> < div class = "absolute top-2 rig…" at bounding box center [361, 438] width 583 height 680
click at [233, 287] on div "< div class = "" > <!-- Edit Mode Buttons --> < div class = "absolute top-2 rig…" at bounding box center [361, 438] width 583 height 680
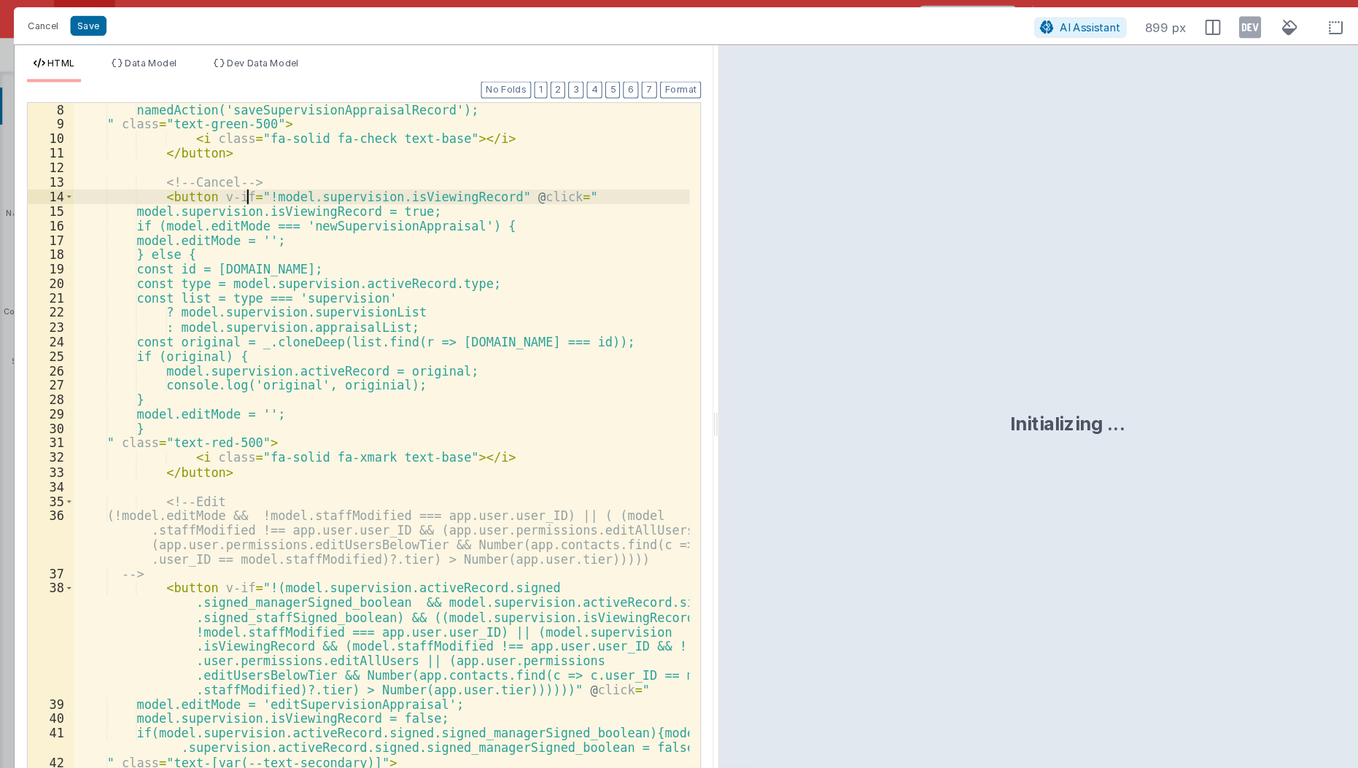
scroll to position [92, 0]
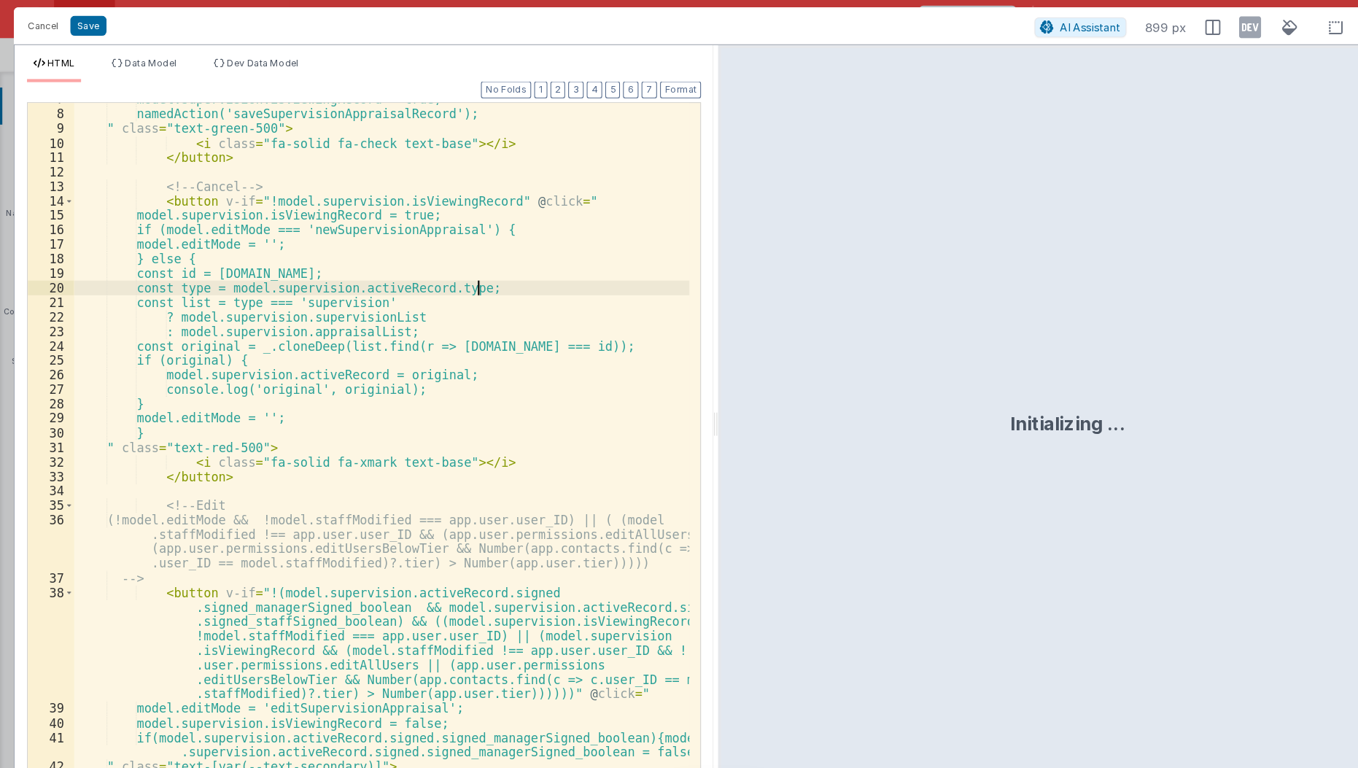
click at [448, 272] on div "model.supervision.isViewingRecord = true; namedAction('saveSupervisionAppraisal…" at bounding box center [361, 427] width 583 height 680
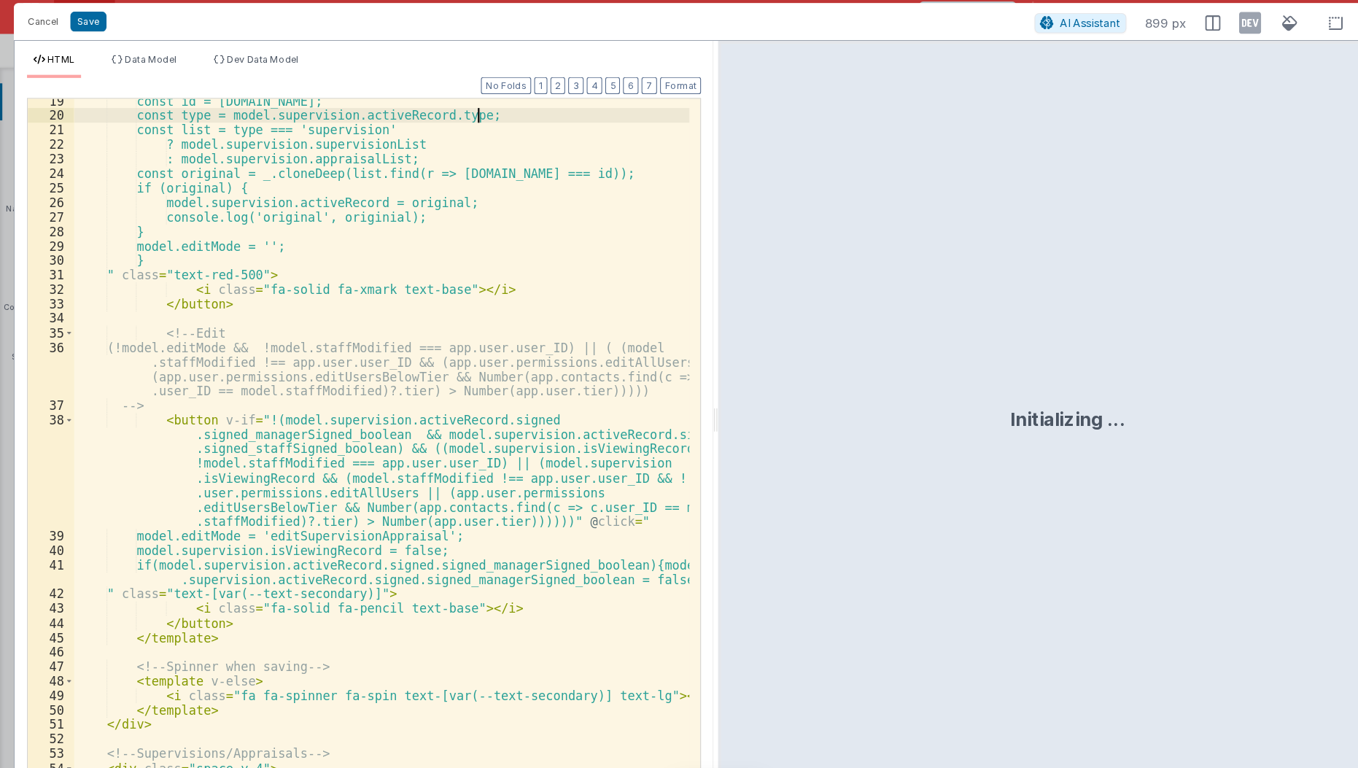
scroll to position [251, 0]
click at [338, 512] on div "const id = model.supervision.activeRecord.id; const type = model.supervision.ac…" at bounding box center [361, 433] width 583 height 680
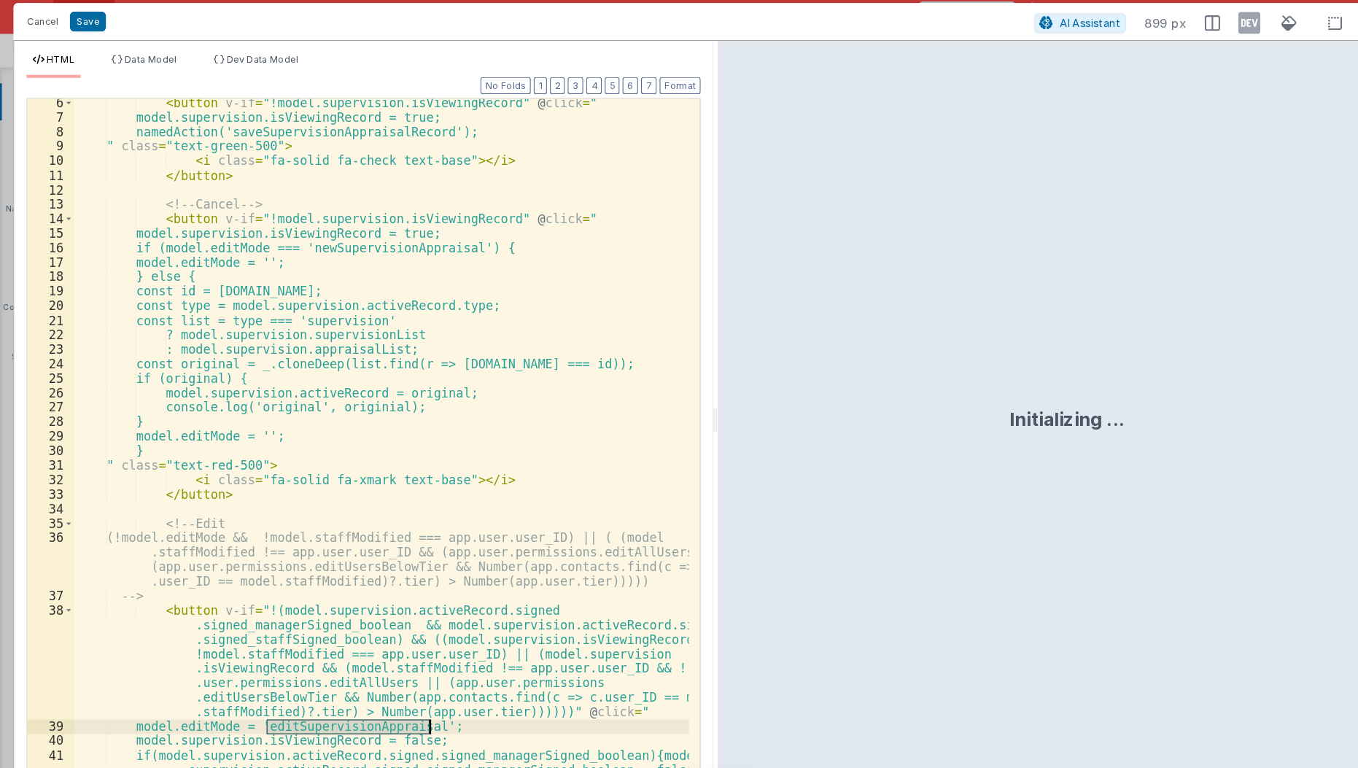
scroll to position [71, 0]
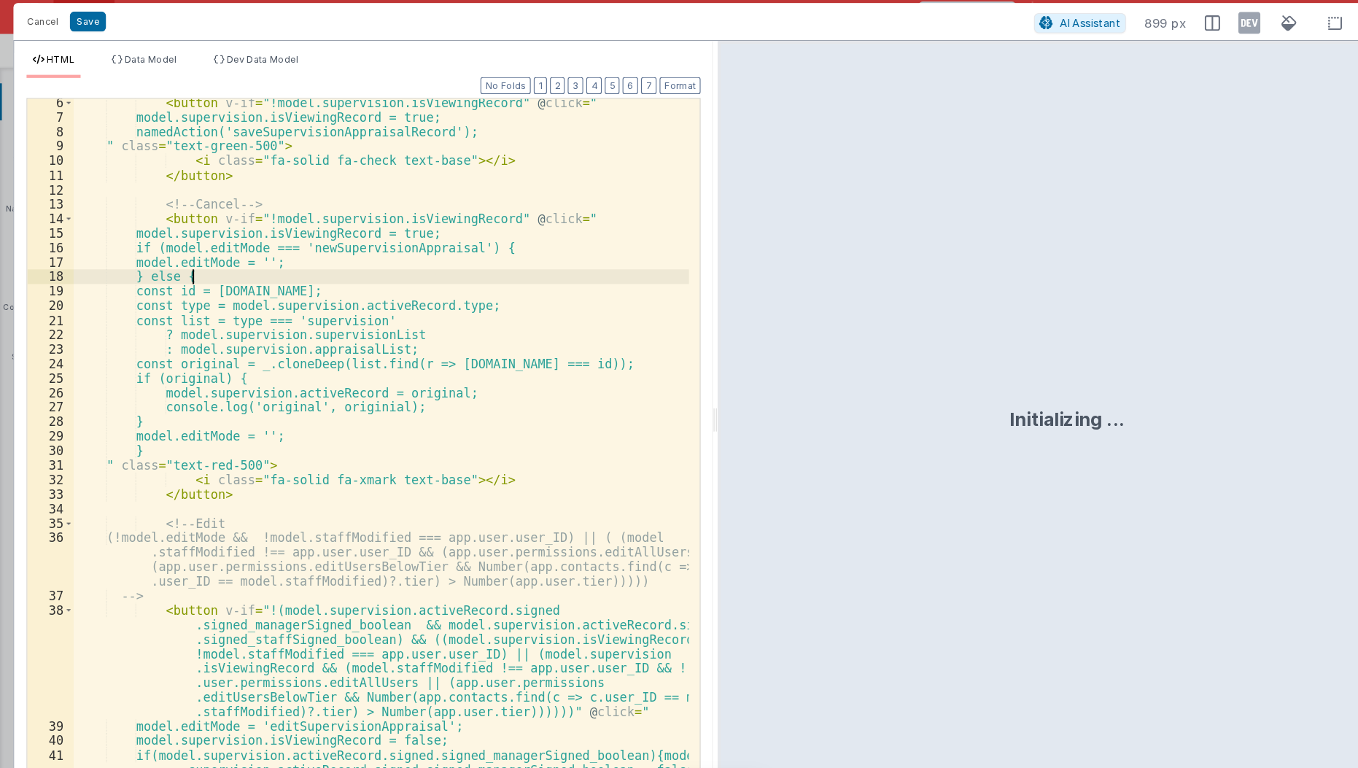
click at [179, 270] on div "< button v-if = "!model.supervision.isViewingRecord" @ click = " model.supervis…" at bounding box center [361, 435] width 583 height 680
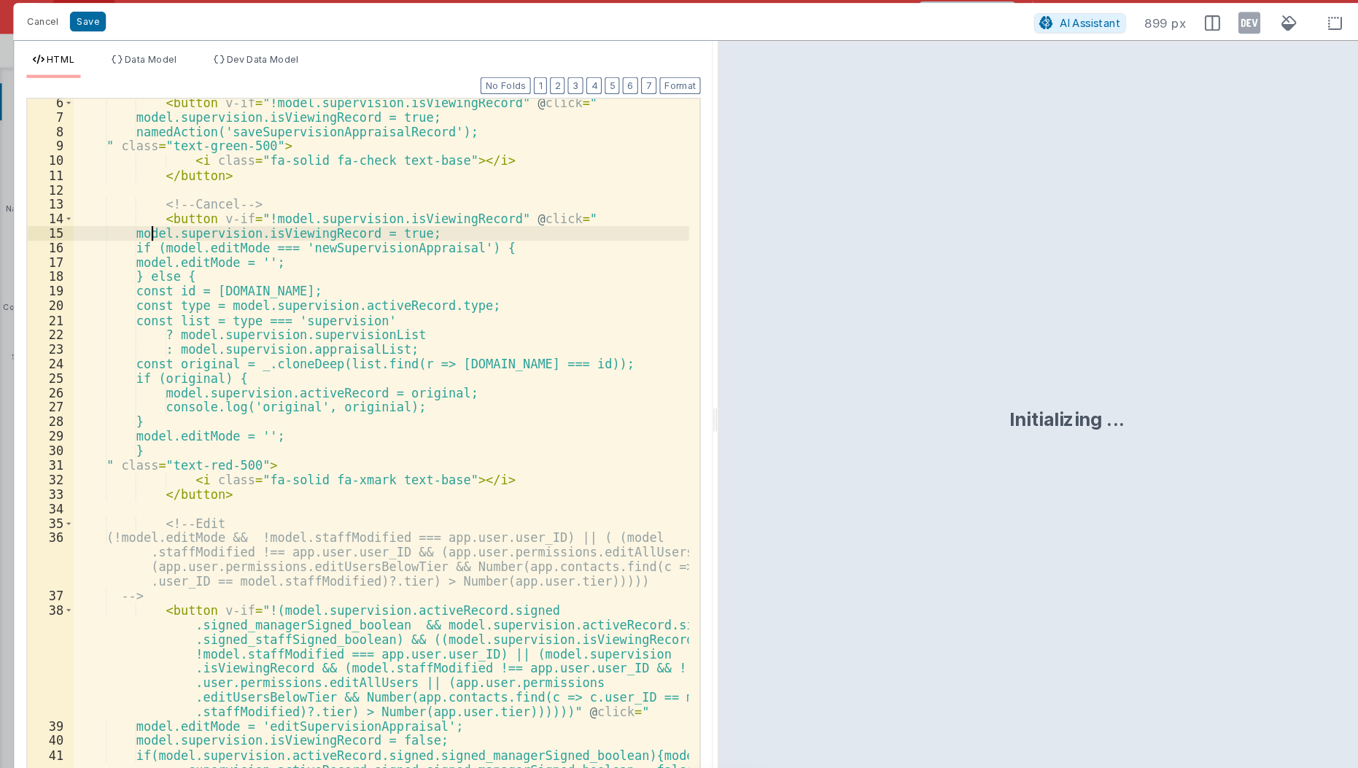
click at [142, 220] on div "< button v-if = "!model.supervision.isViewingRecord" @ click = " model.supervis…" at bounding box center [361, 435] width 583 height 680
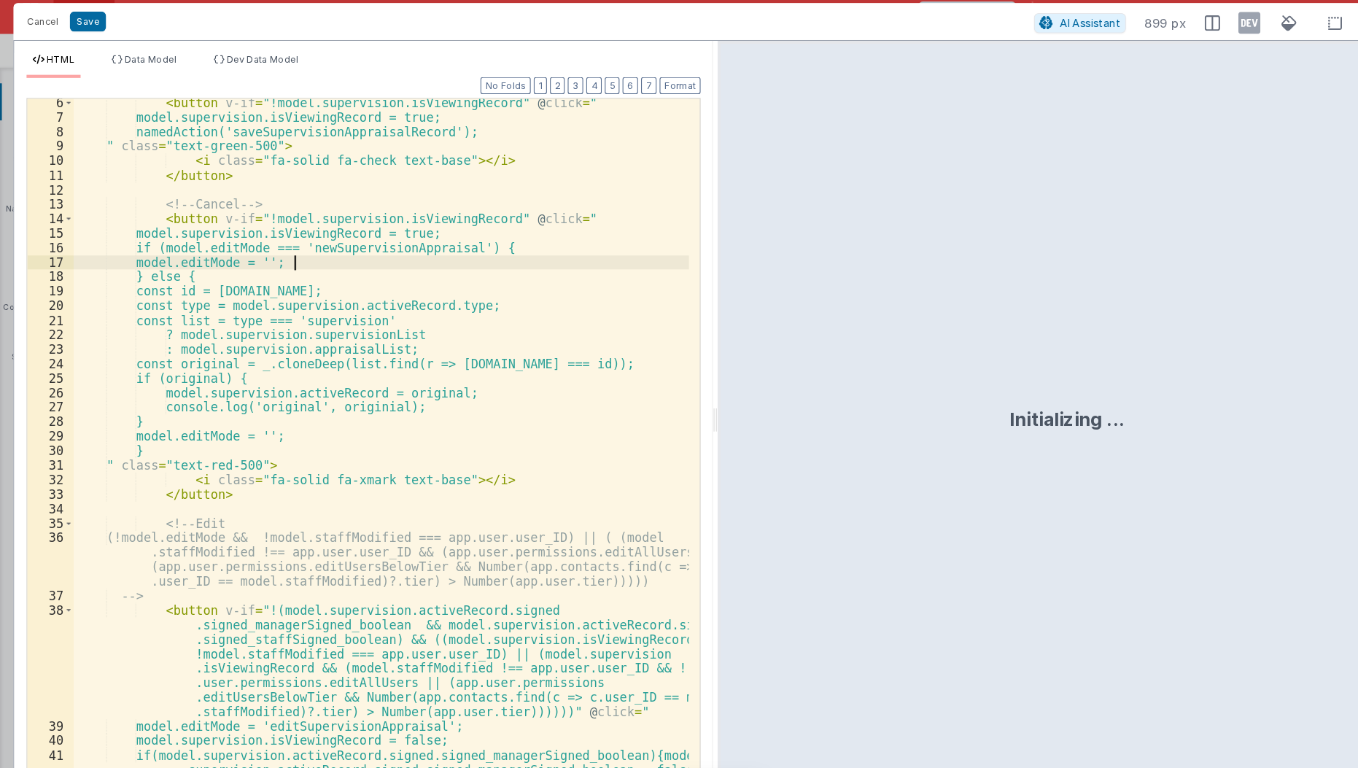
click at [351, 252] on div "< button v-if = "!model.supervision.isViewingRecord" @ click = " model.supervis…" at bounding box center [361, 435] width 583 height 680
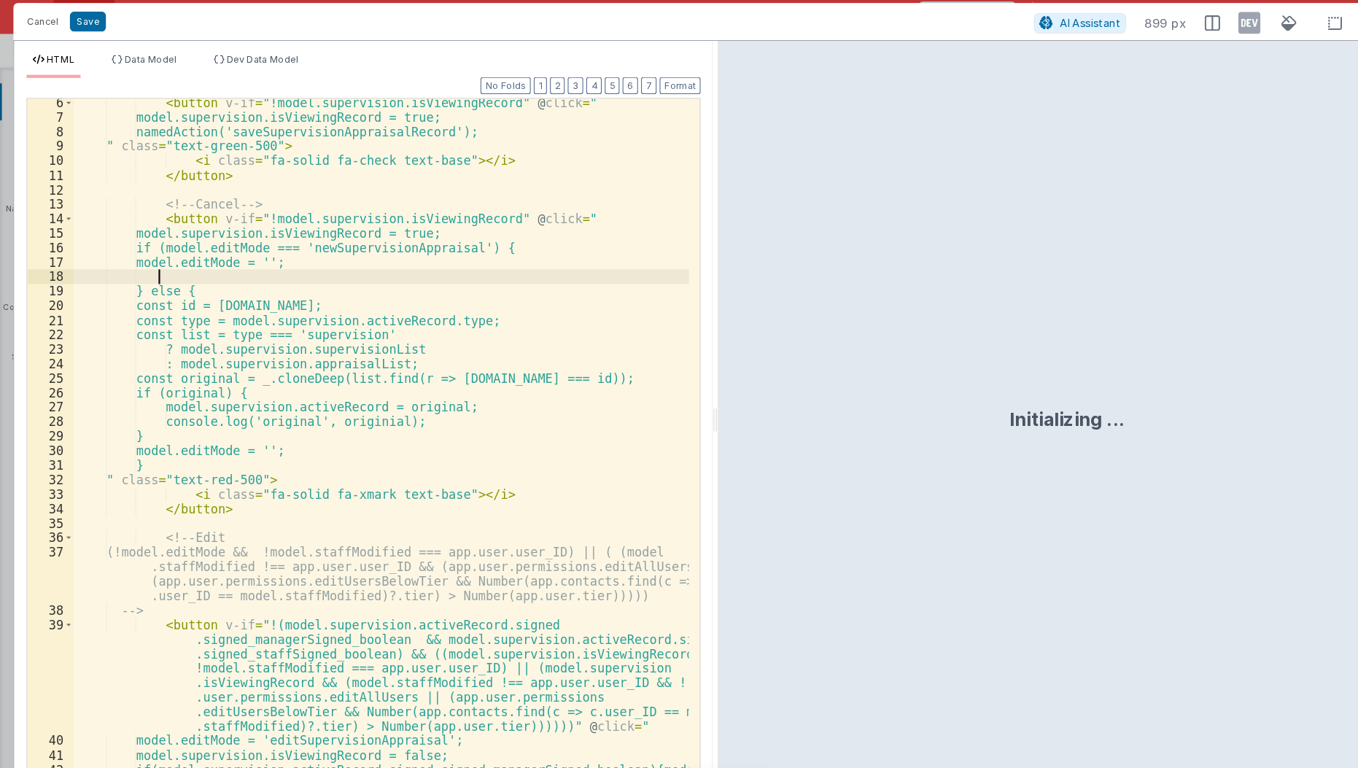
paste textarea
click at [81, 21] on button "Save" at bounding box center [83, 24] width 34 height 19
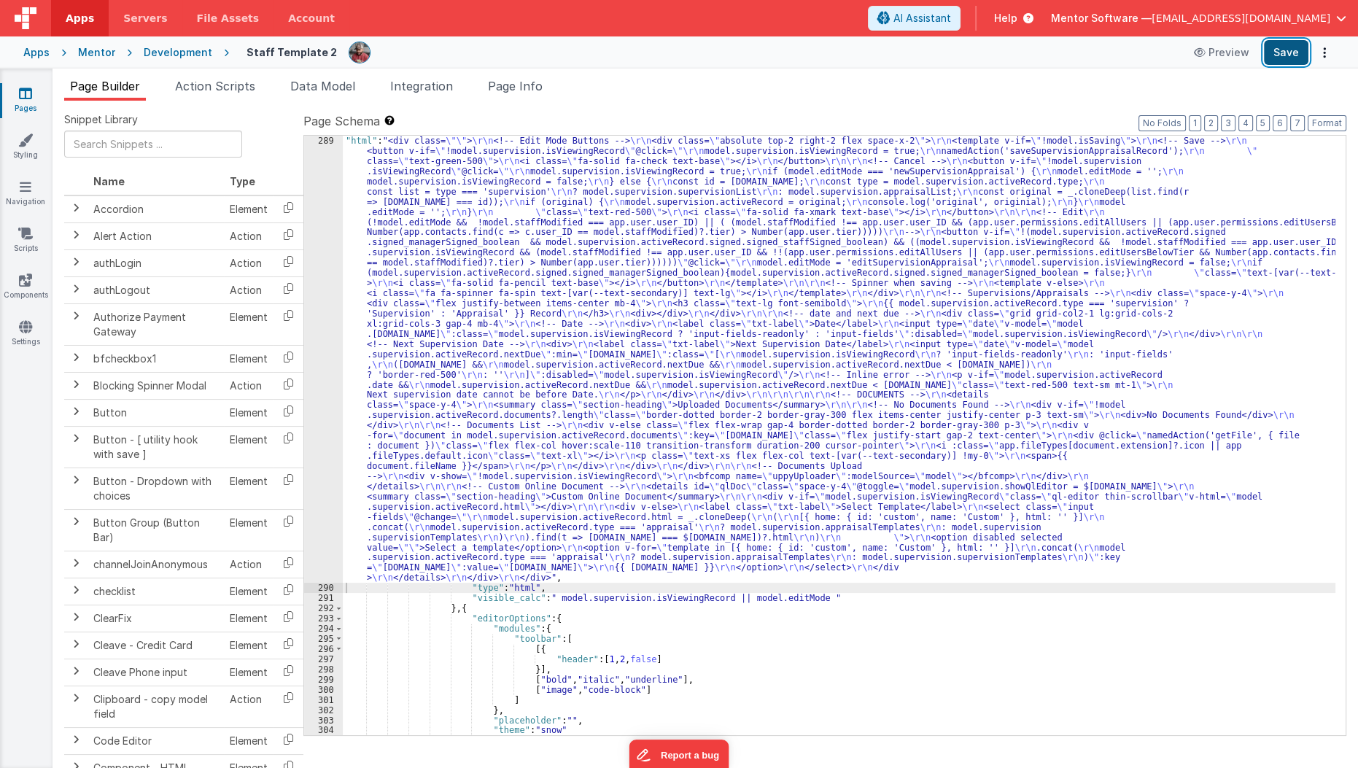
click at [1223, 58] on button "Save" at bounding box center [1286, 52] width 44 height 25
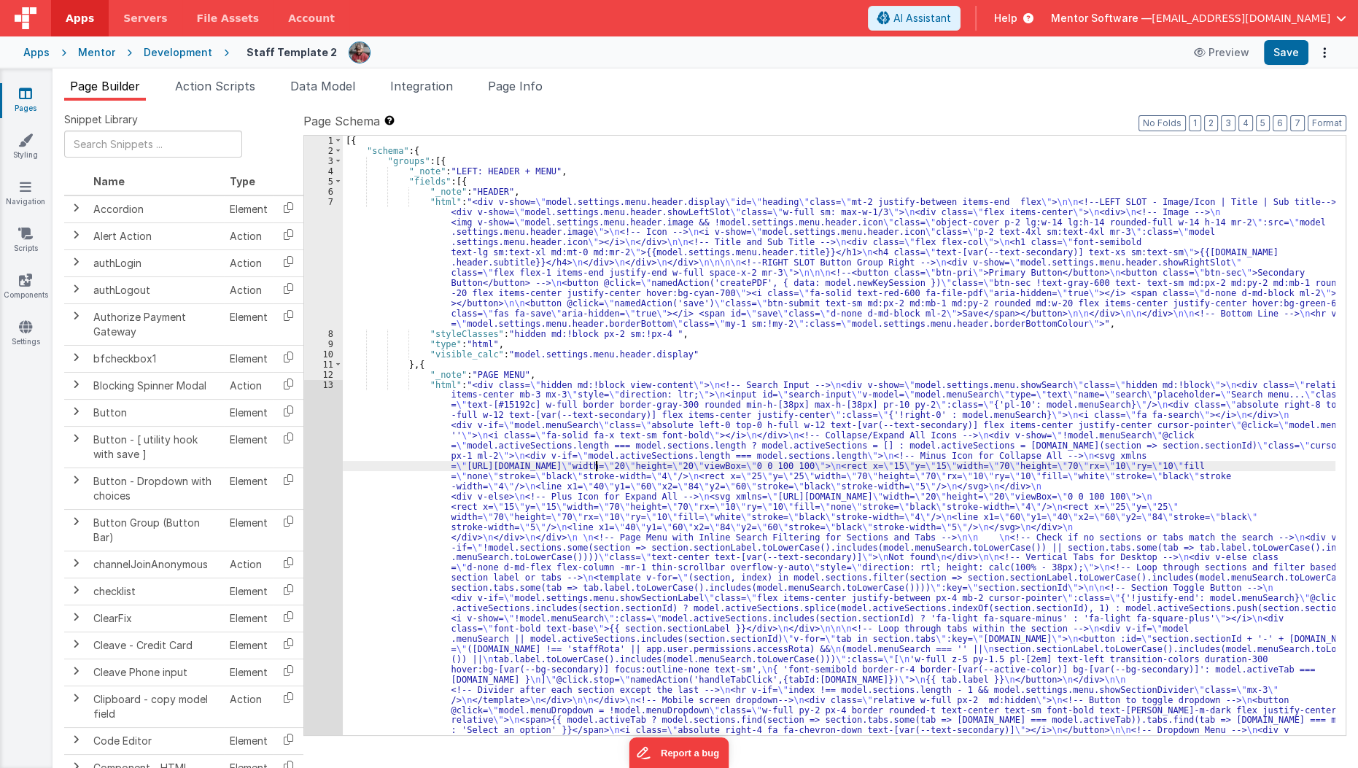
click at [596, 467] on div "[{ "schema" : { "groups" : [{ "_note" : "LEFT: HEADER + MENU" , "fields" : [{ "…" at bounding box center [839, 710] width 993 height 1148
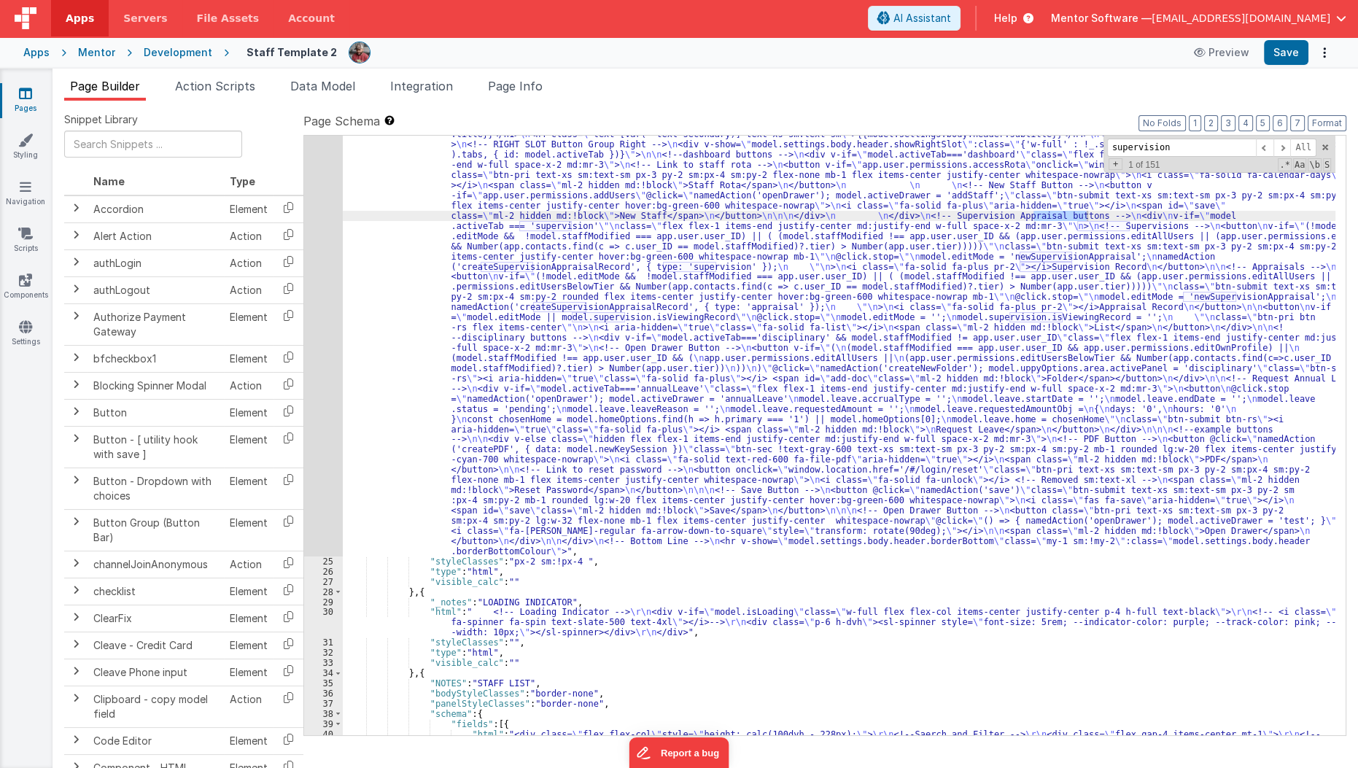
scroll to position [951, 0]
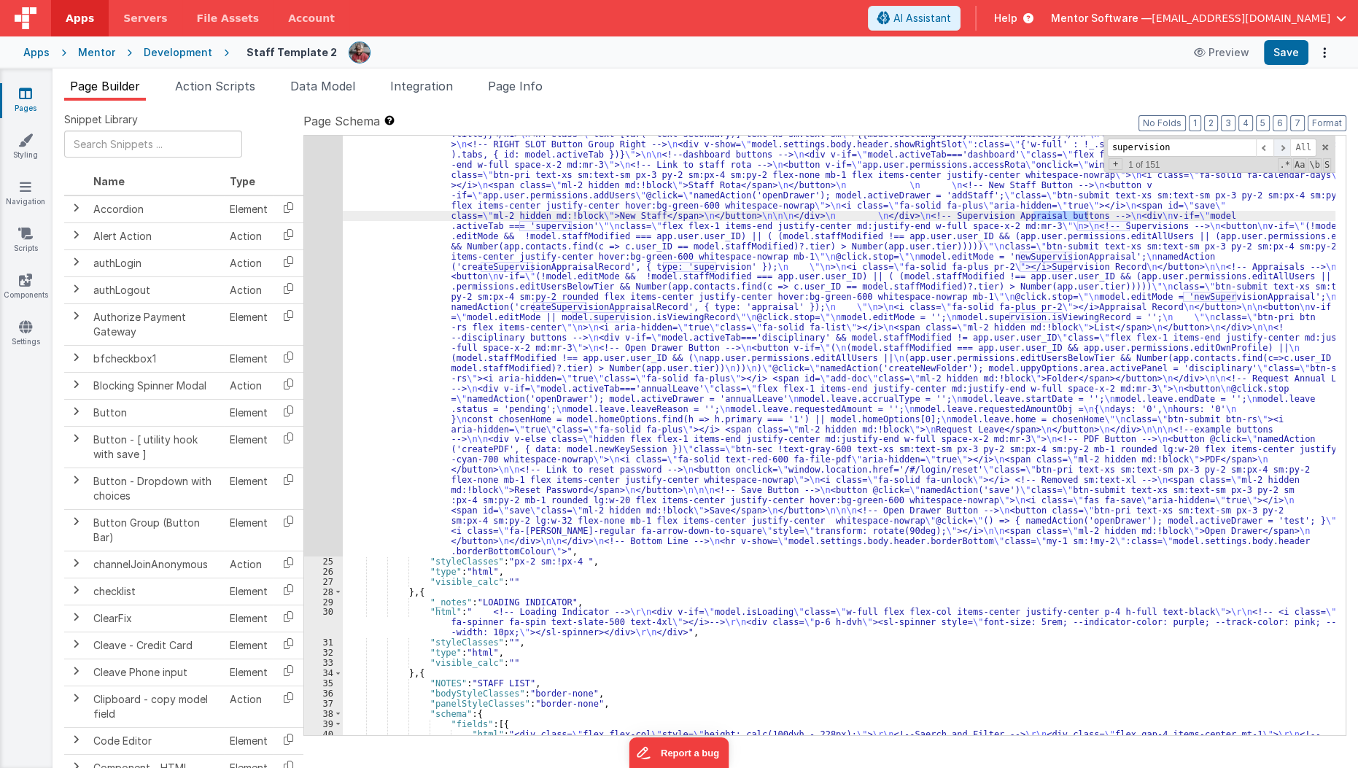
type input "supervision"
click at [1285, 152] on span at bounding box center [1281, 148] width 17 height 18
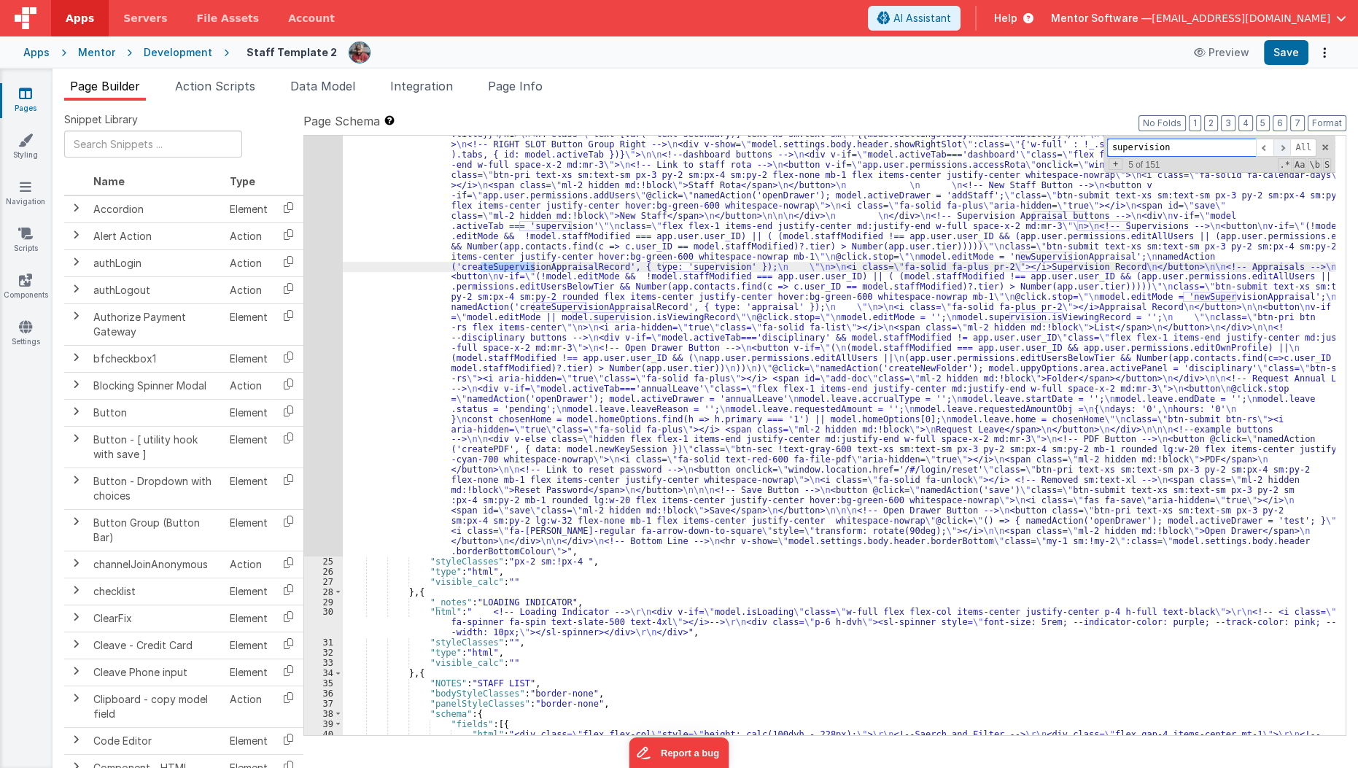
click at [1285, 152] on span at bounding box center [1281, 148] width 17 height 18
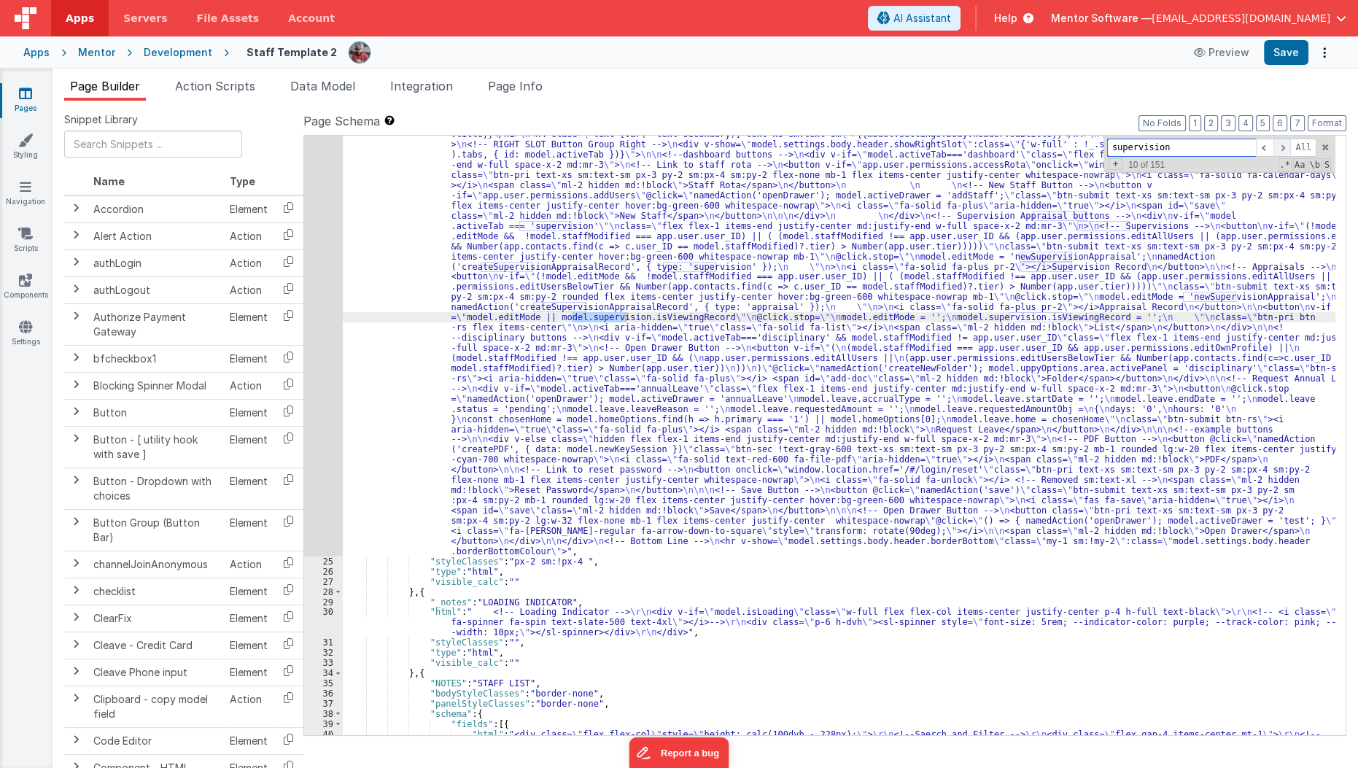
click at [1285, 152] on span at bounding box center [1281, 148] width 17 height 18
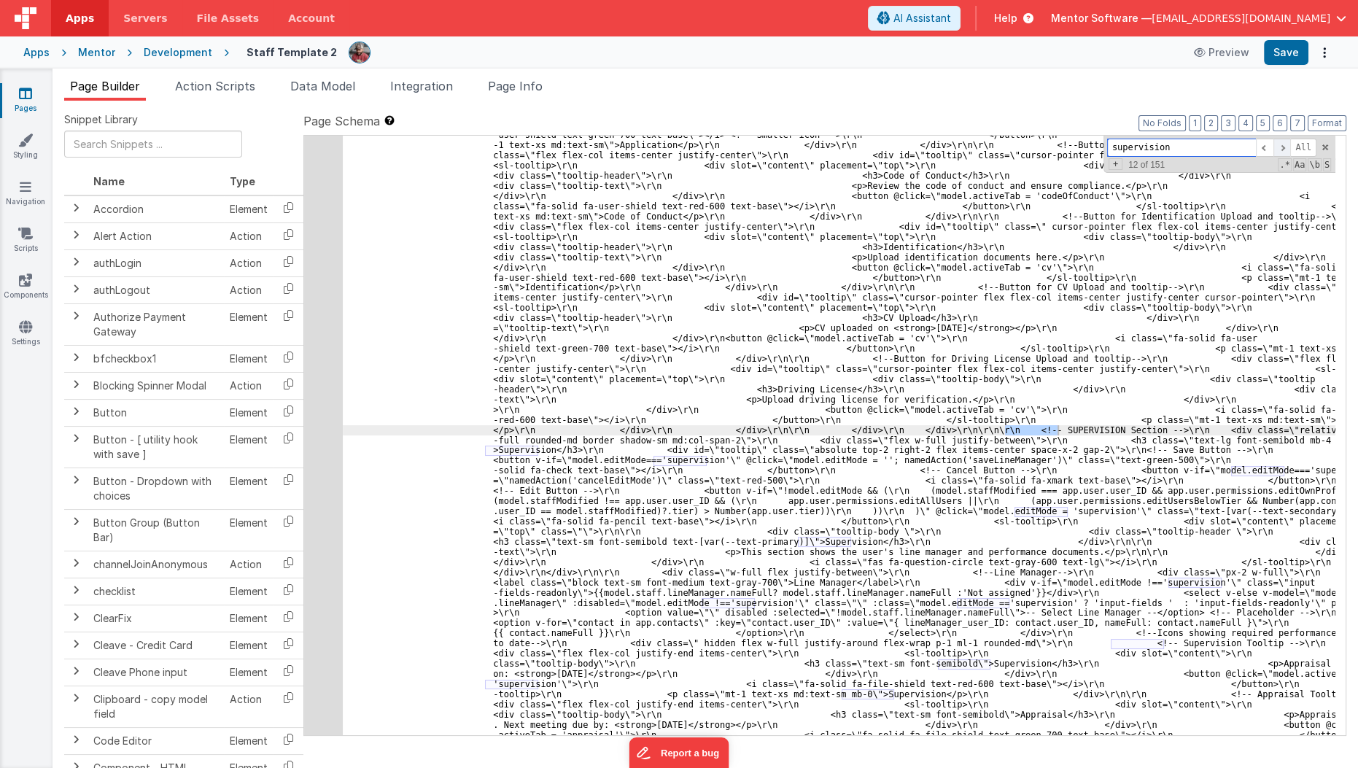
click at [1285, 152] on span at bounding box center [1281, 148] width 17 height 18
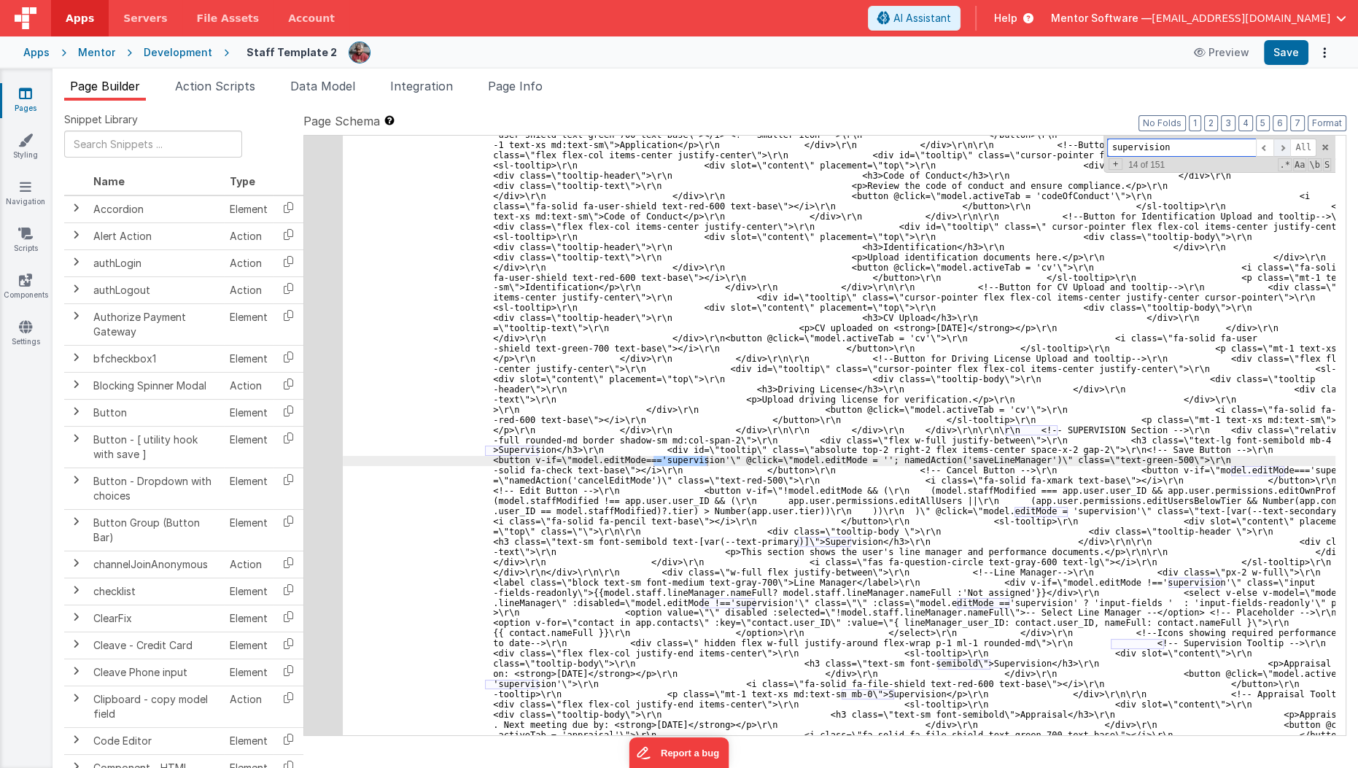
click at [1285, 152] on span at bounding box center [1281, 148] width 17 height 18
click at [1264, 144] on span at bounding box center [1264, 148] width 17 height 18
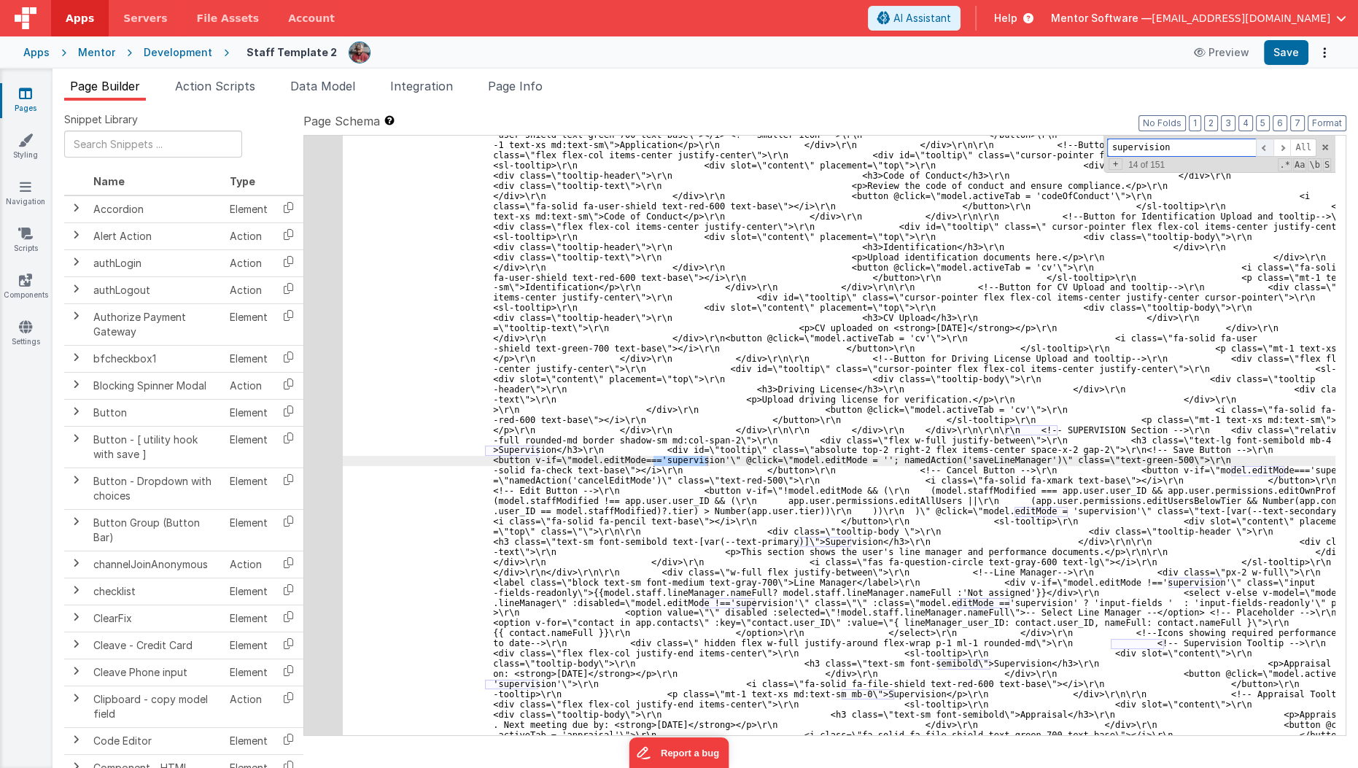
click at [1264, 144] on span at bounding box center [1264, 148] width 17 height 18
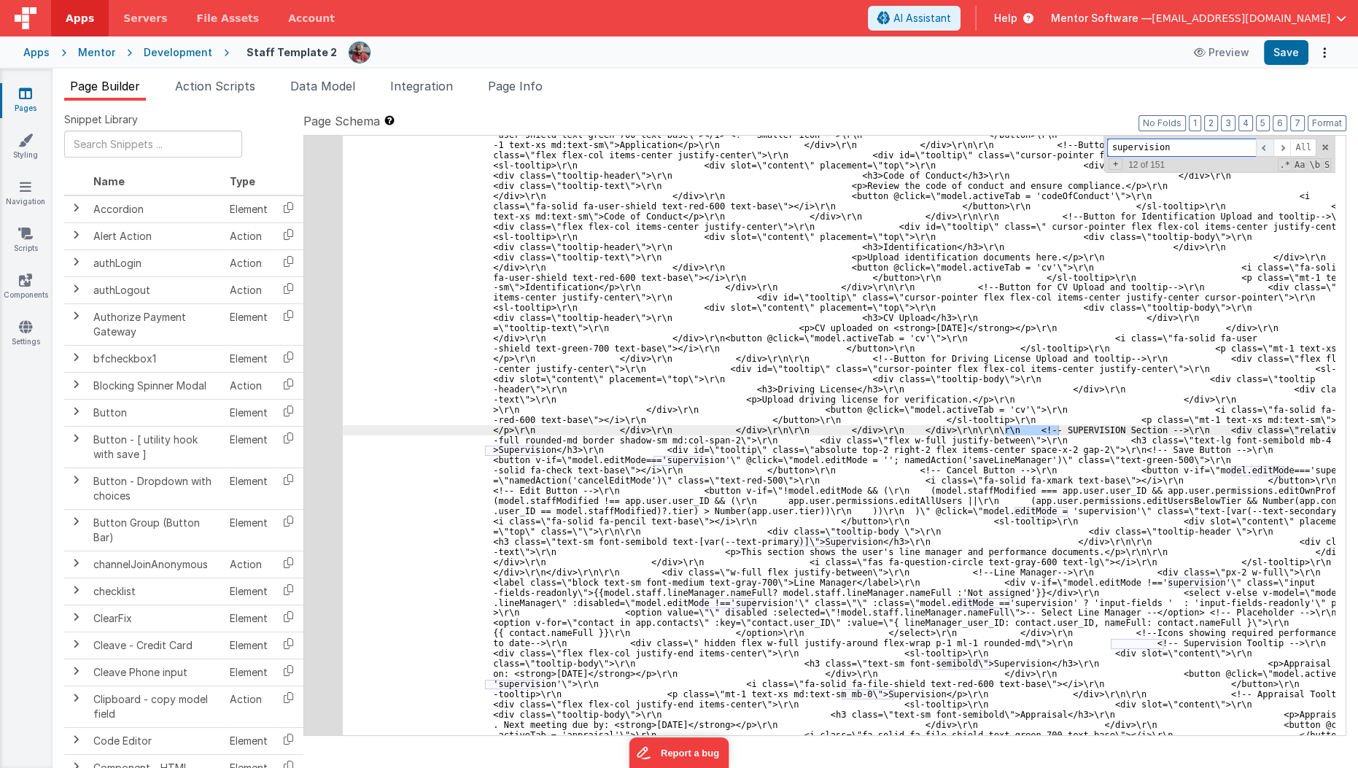
click at [1264, 144] on span at bounding box center [1264, 148] width 17 height 18
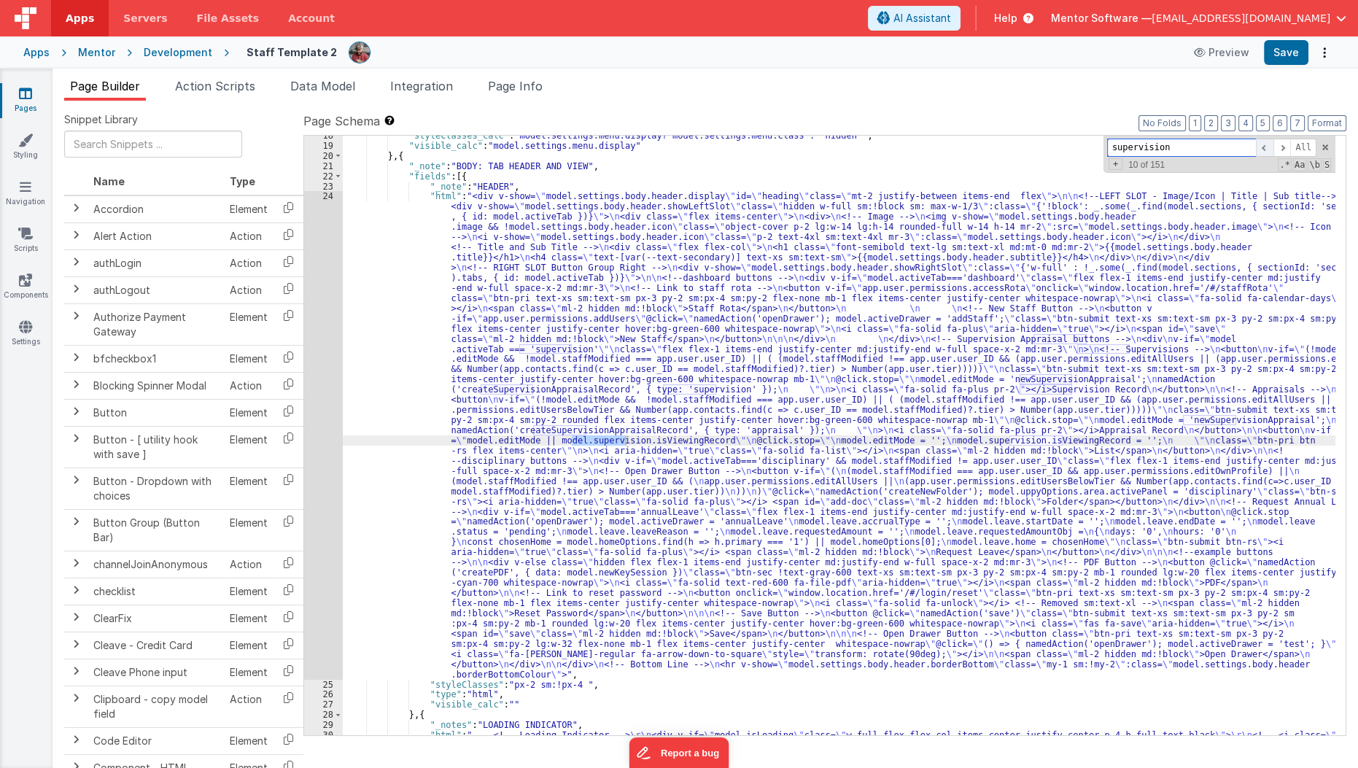
click at [1264, 144] on span at bounding box center [1264, 148] width 17 height 18
click at [1279, 149] on span at bounding box center [1281, 148] width 17 height 18
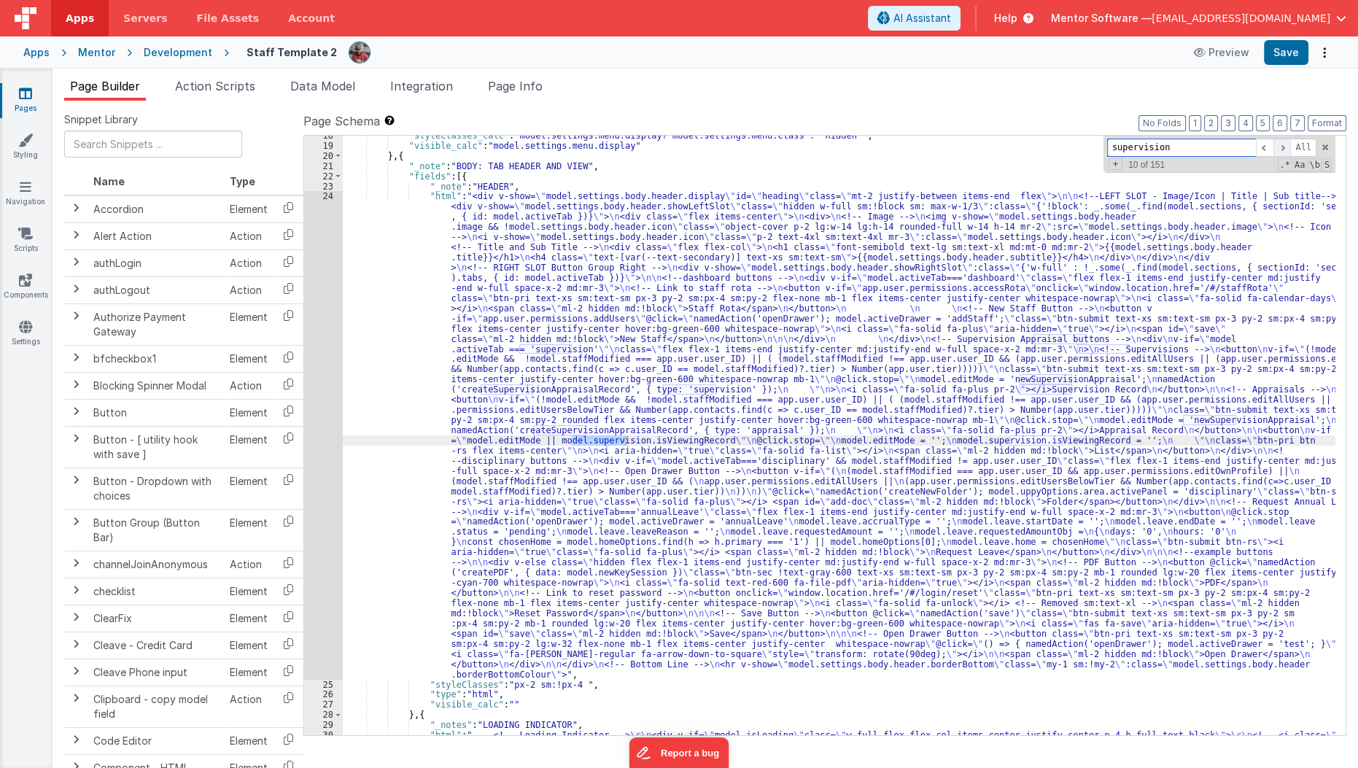
click at [1279, 149] on span at bounding box center [1281, 148] width 17 height 18
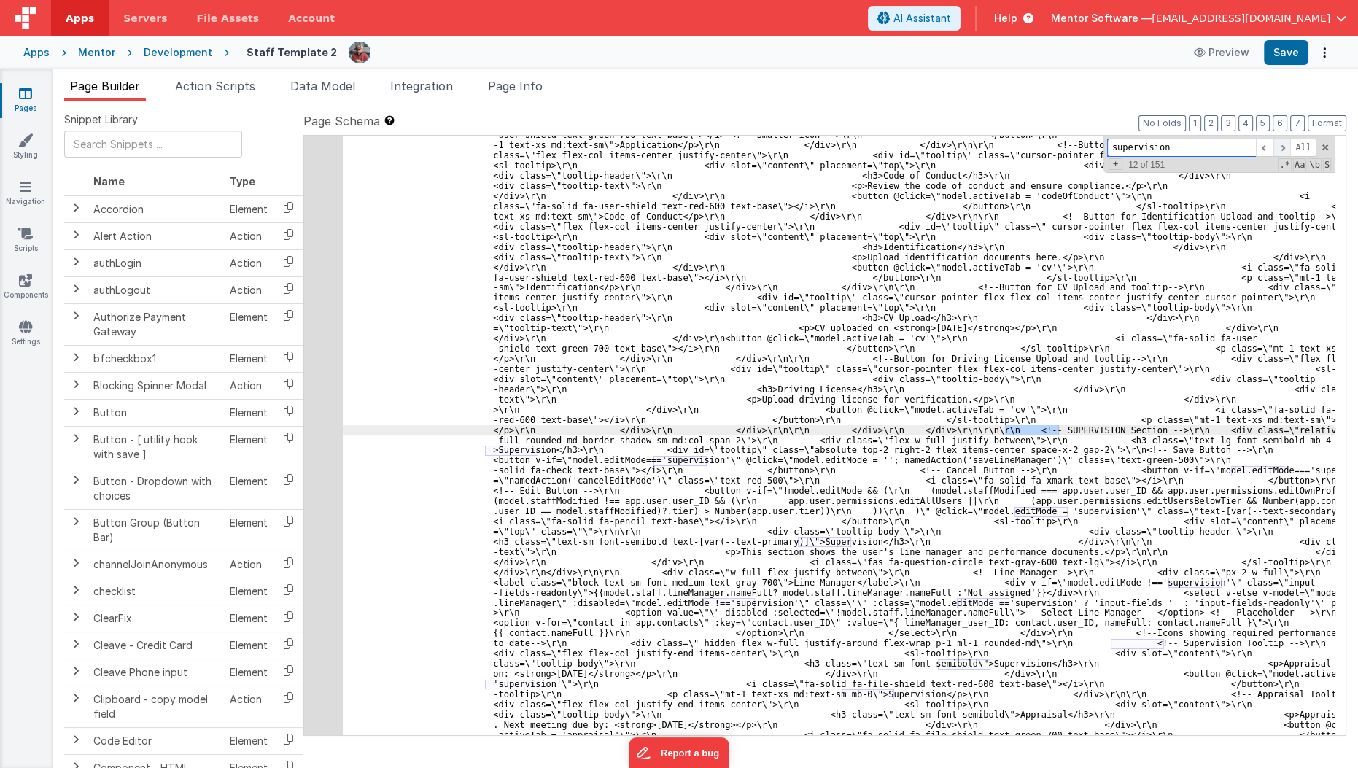
scroll to position [5259, 0]
click at [1279, 149] on span at bounding box center [1281, 148] width 17 height 18
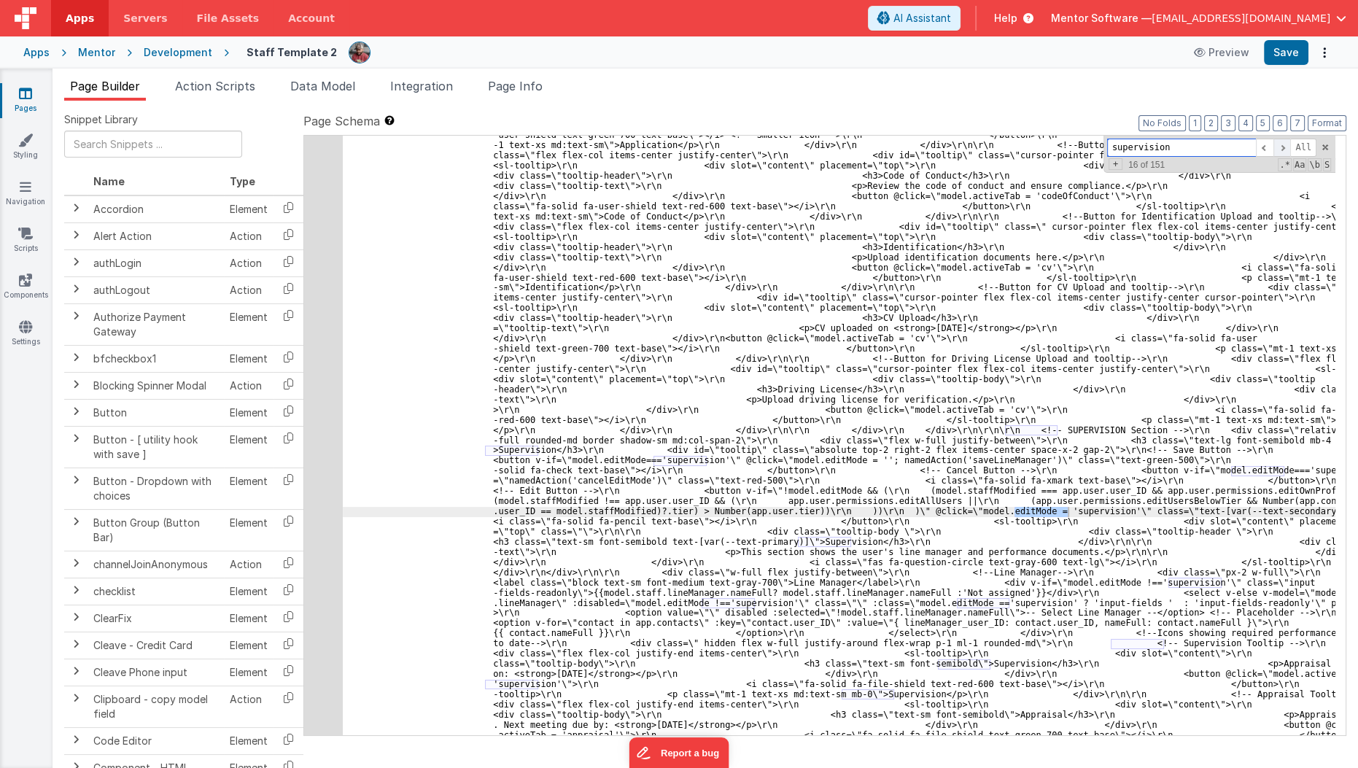
click at [1279, 149] on span at bounding box center [1281, 148] width 17 height 18
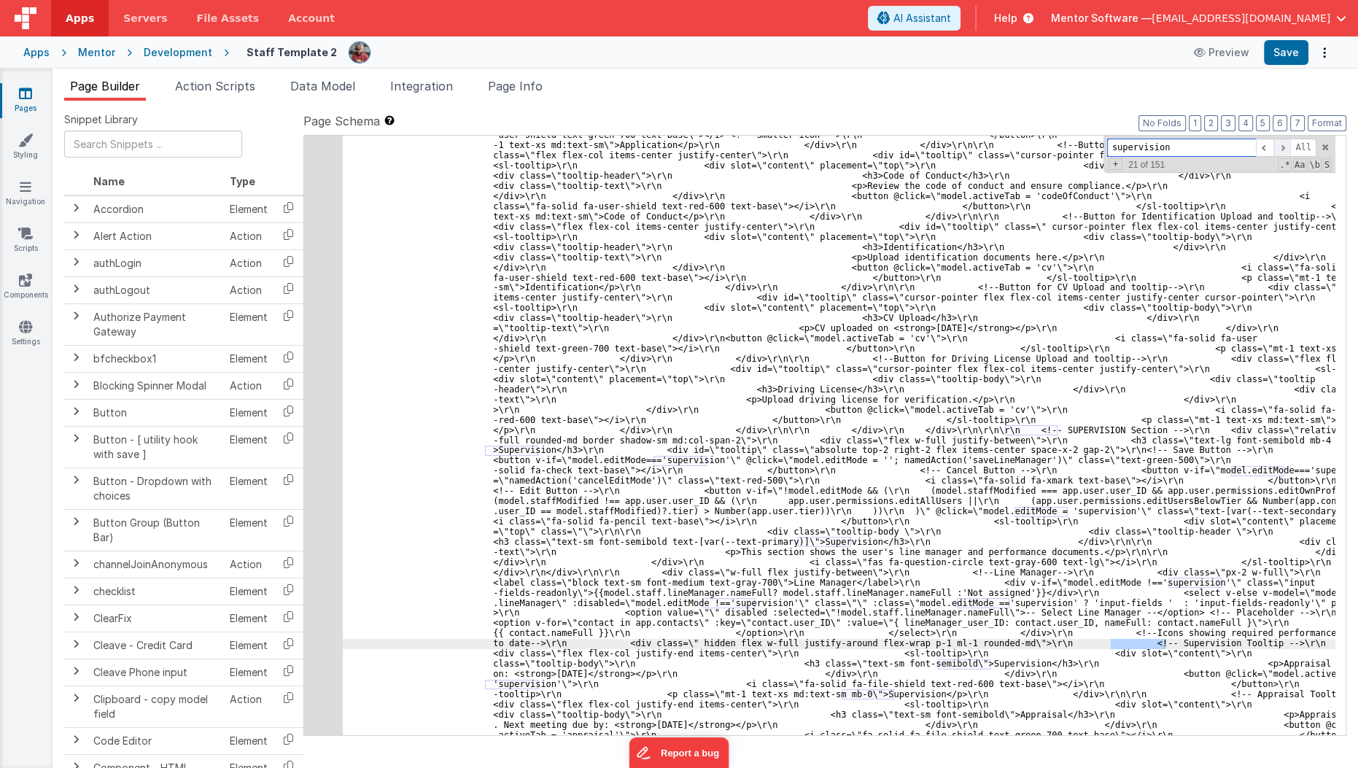
click at [1279, 149] on span at bounding box center [1281, 148] width 17 height 18
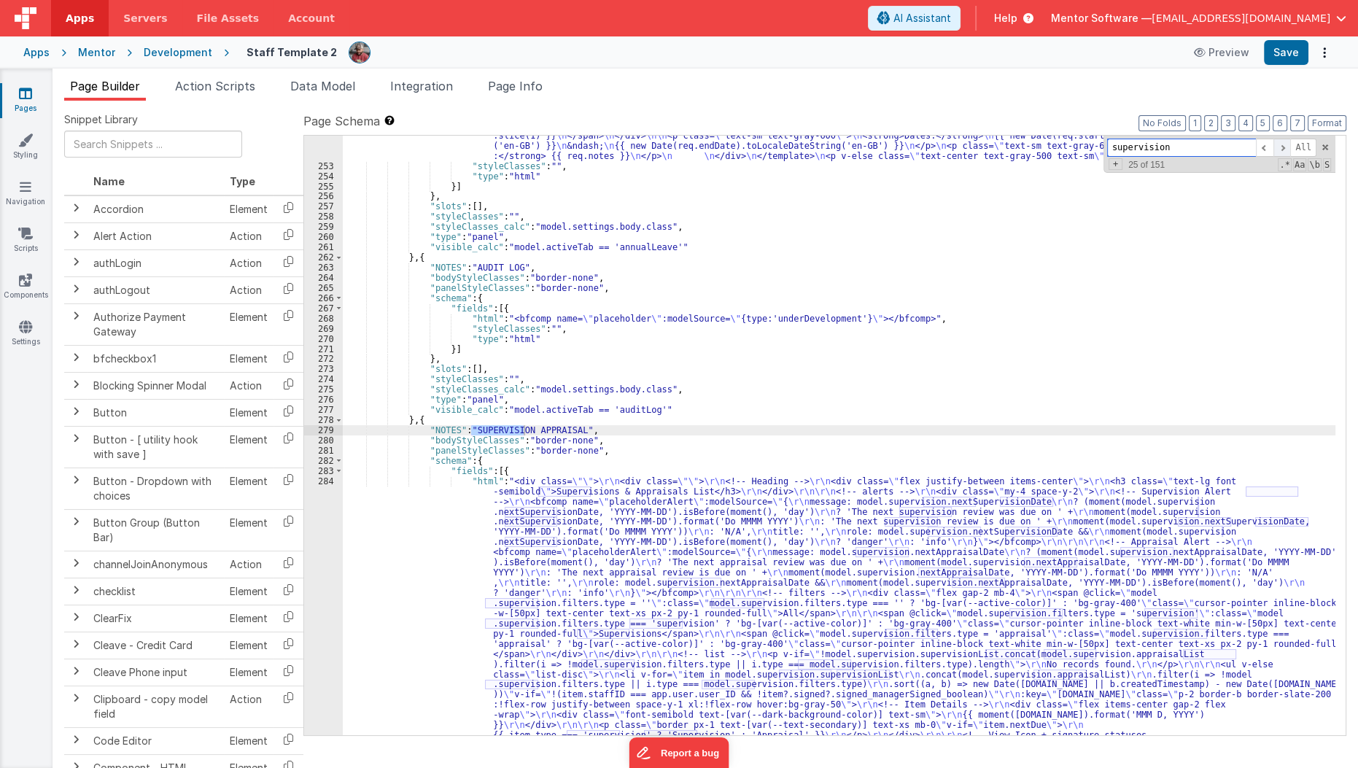
scroll to position [14031, 0]
click at [1279, 149] on span at bounding box center [1281, 148] width 17 height 18
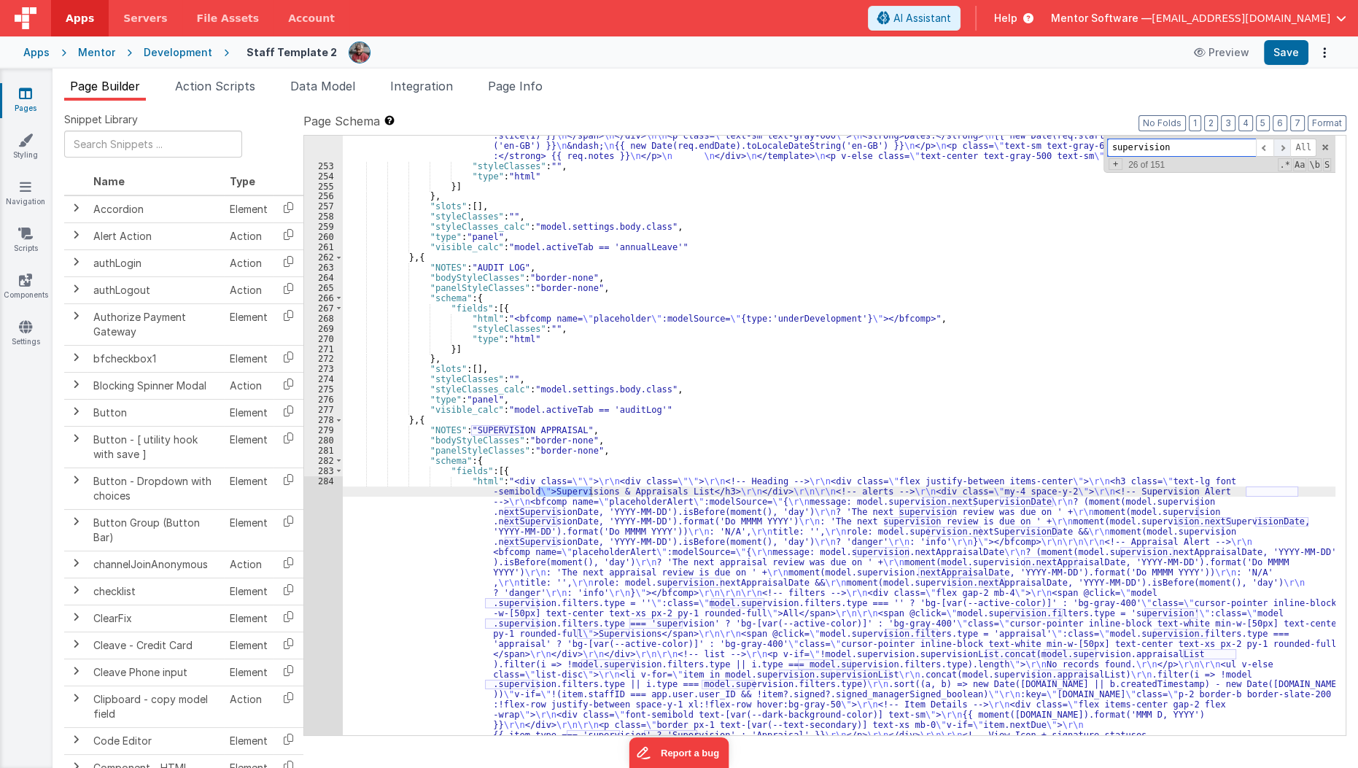
click at [1279, 149] on span at bounding box center [1281, 148] width 17 height 18
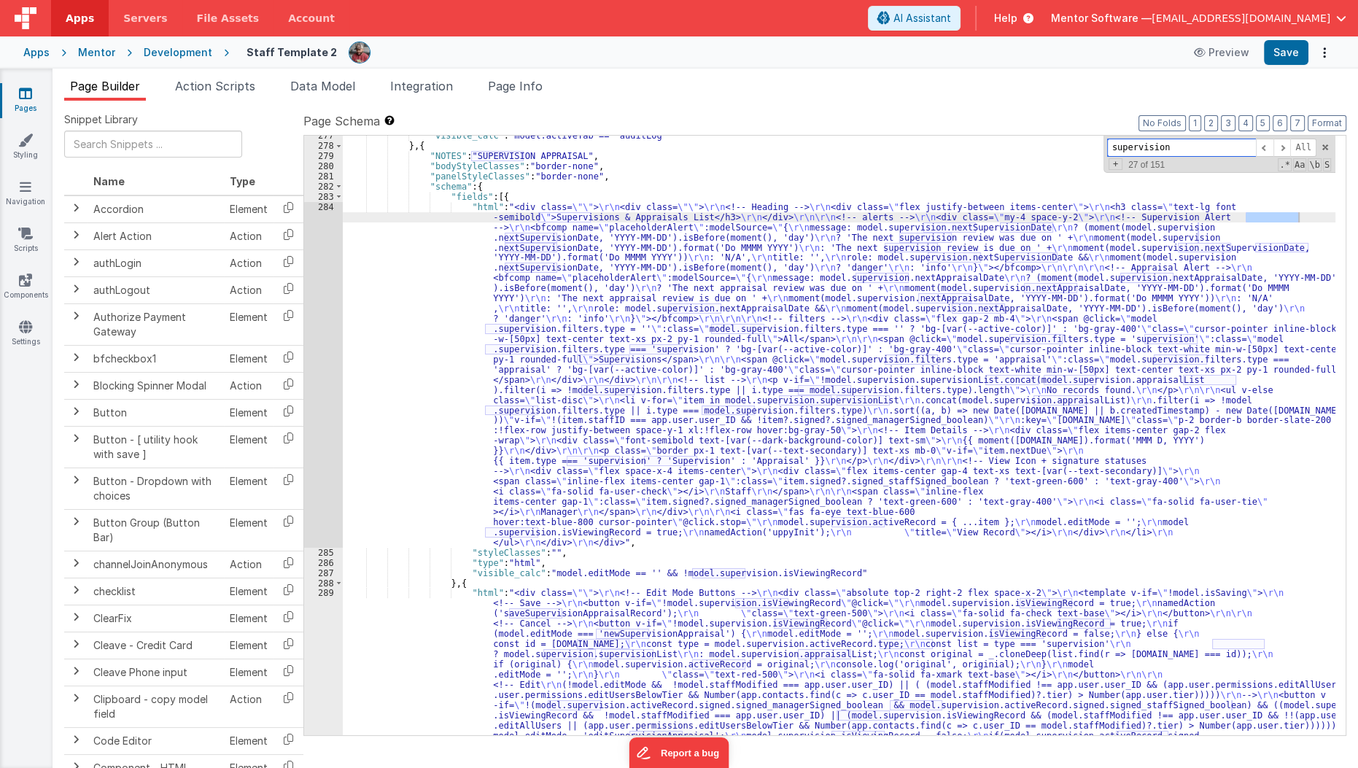
scroll to position [14424, 0]
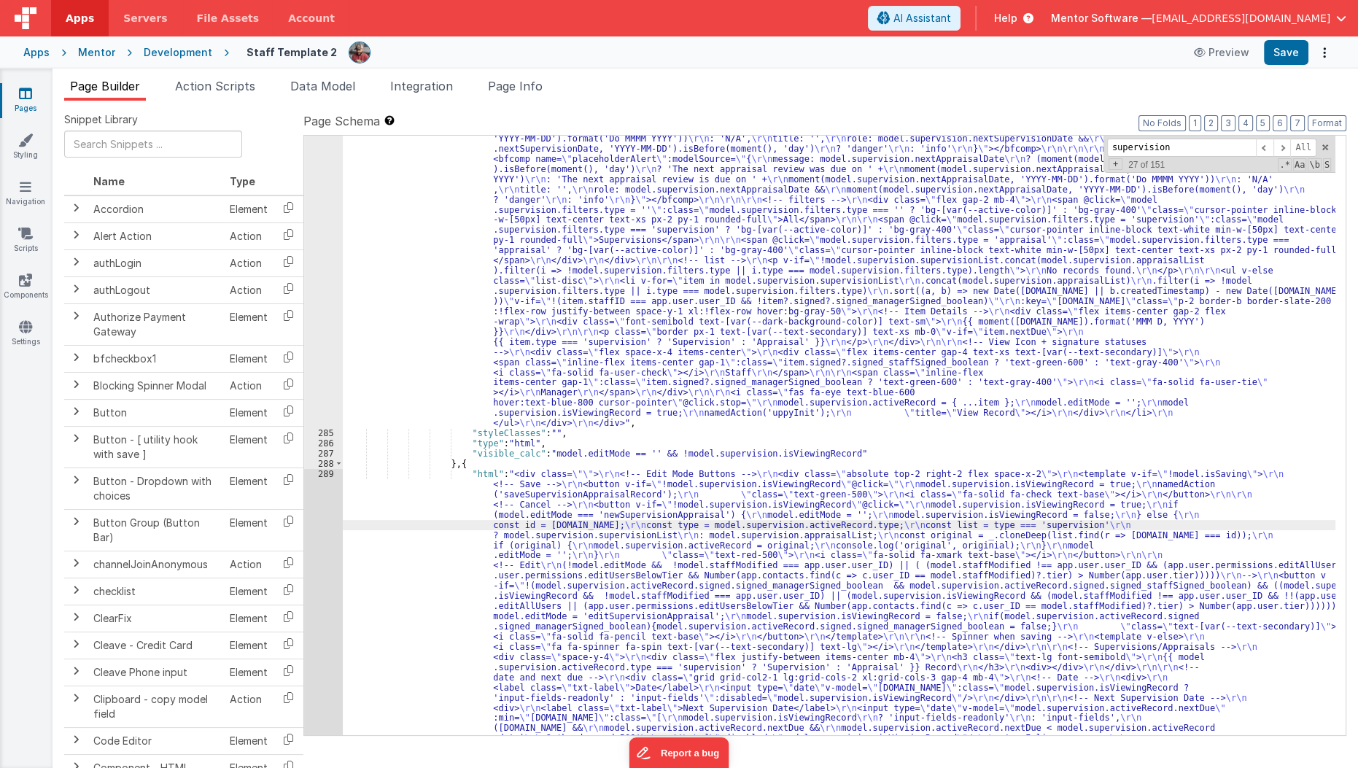
click at [327, 559] on div "289" at bounding box center [323, 718] width 39 height 498
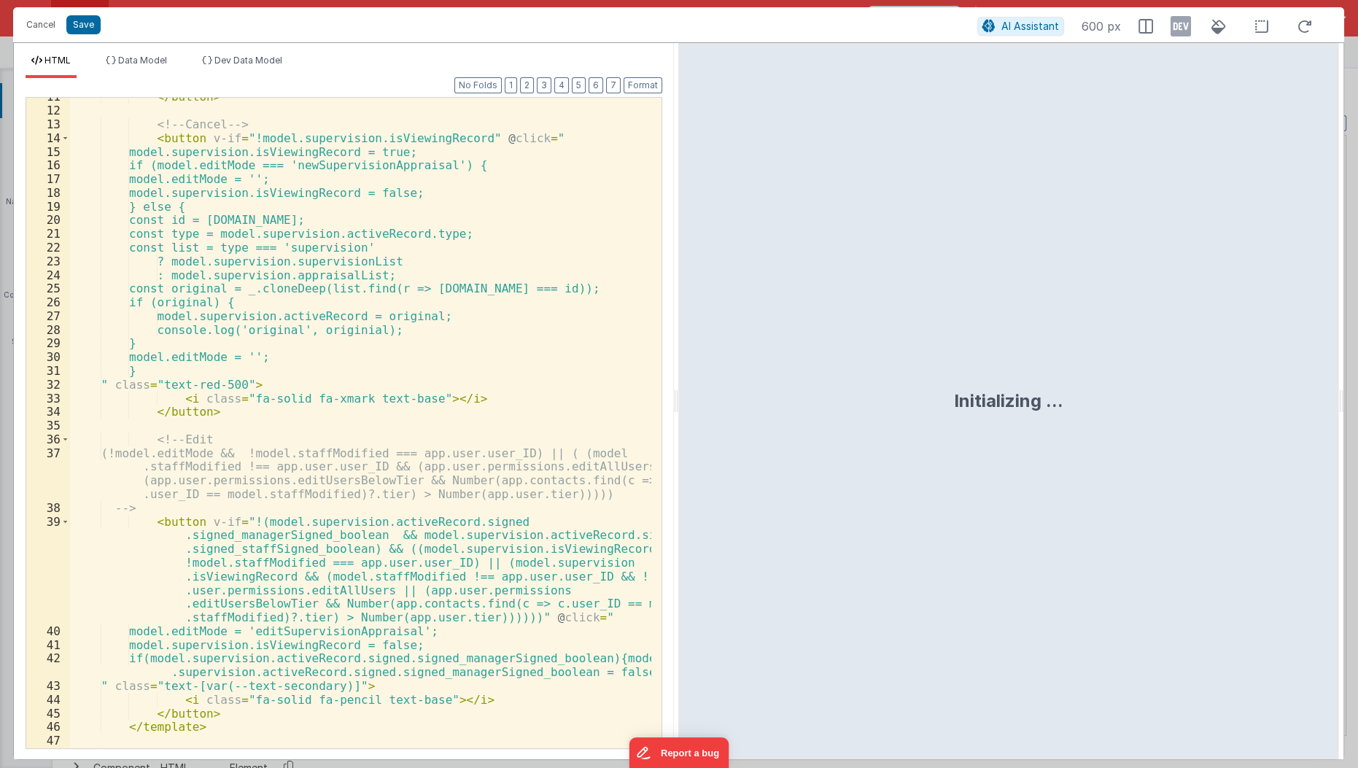
scroll to position [149, 0]
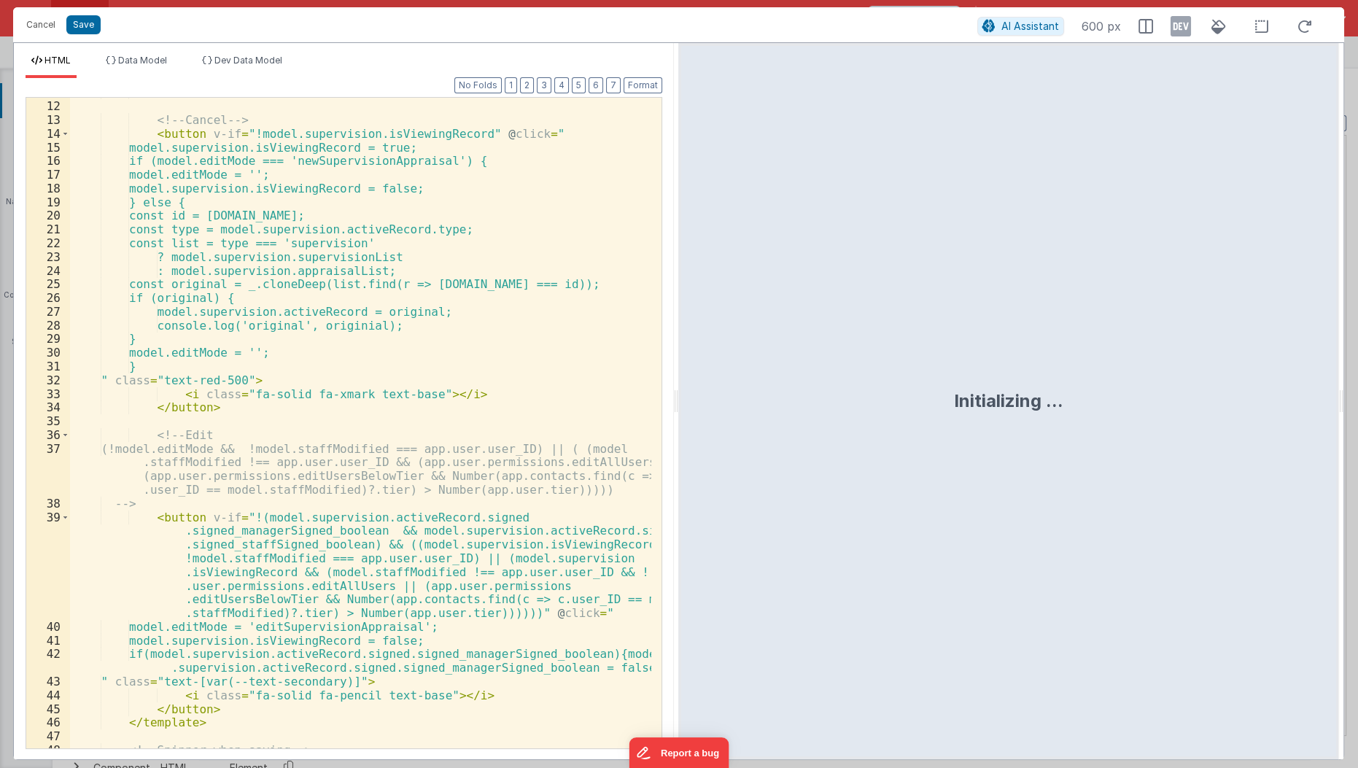
click at [0, 365] on div "Cancel Save AI Assistant 600 px HTML Data Model Dev Data Model Format 7 6 5 4 3…" at bounding box center [679, 384] width 1358 height 768
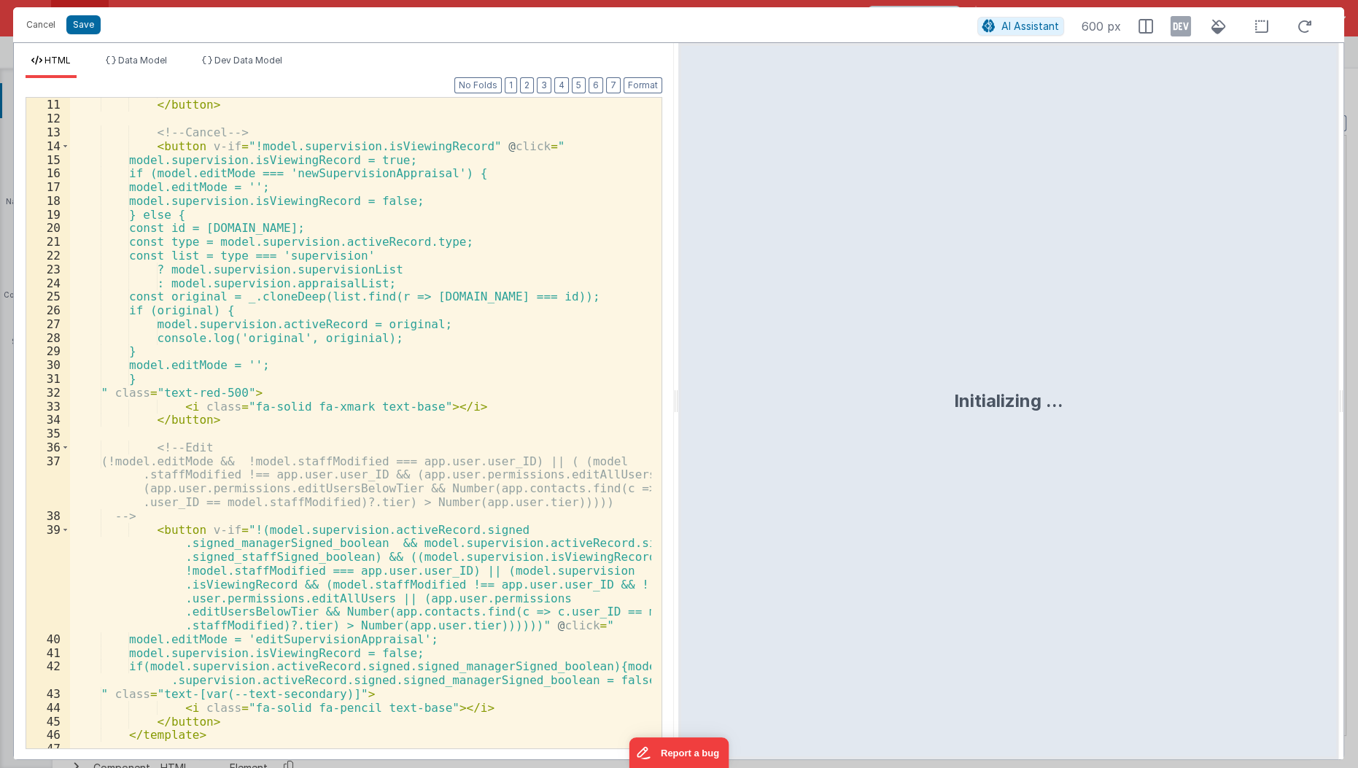
scroll to position [136, 0]
click at [50, 16] on button "Cancel" at bounding box center [41, 25] width 44 height 20
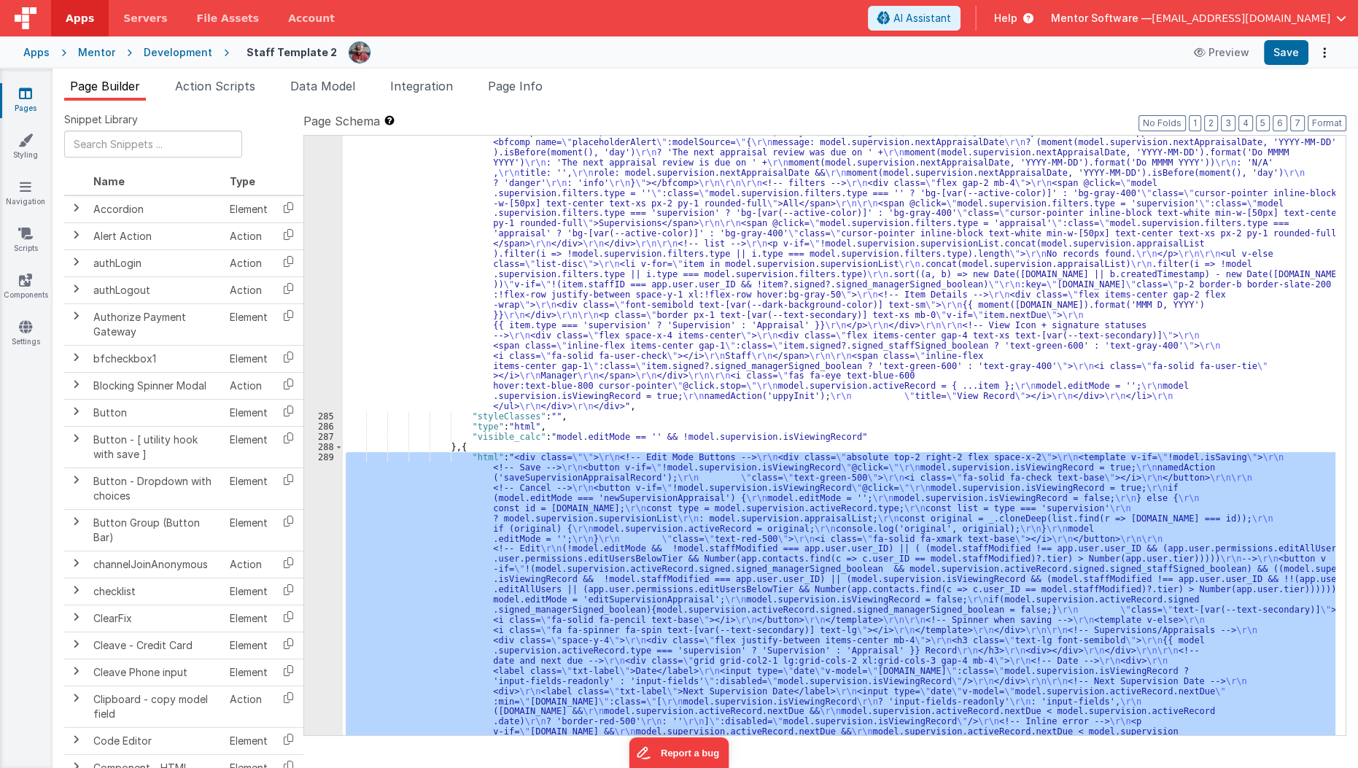
scroll to position [14441, 0]
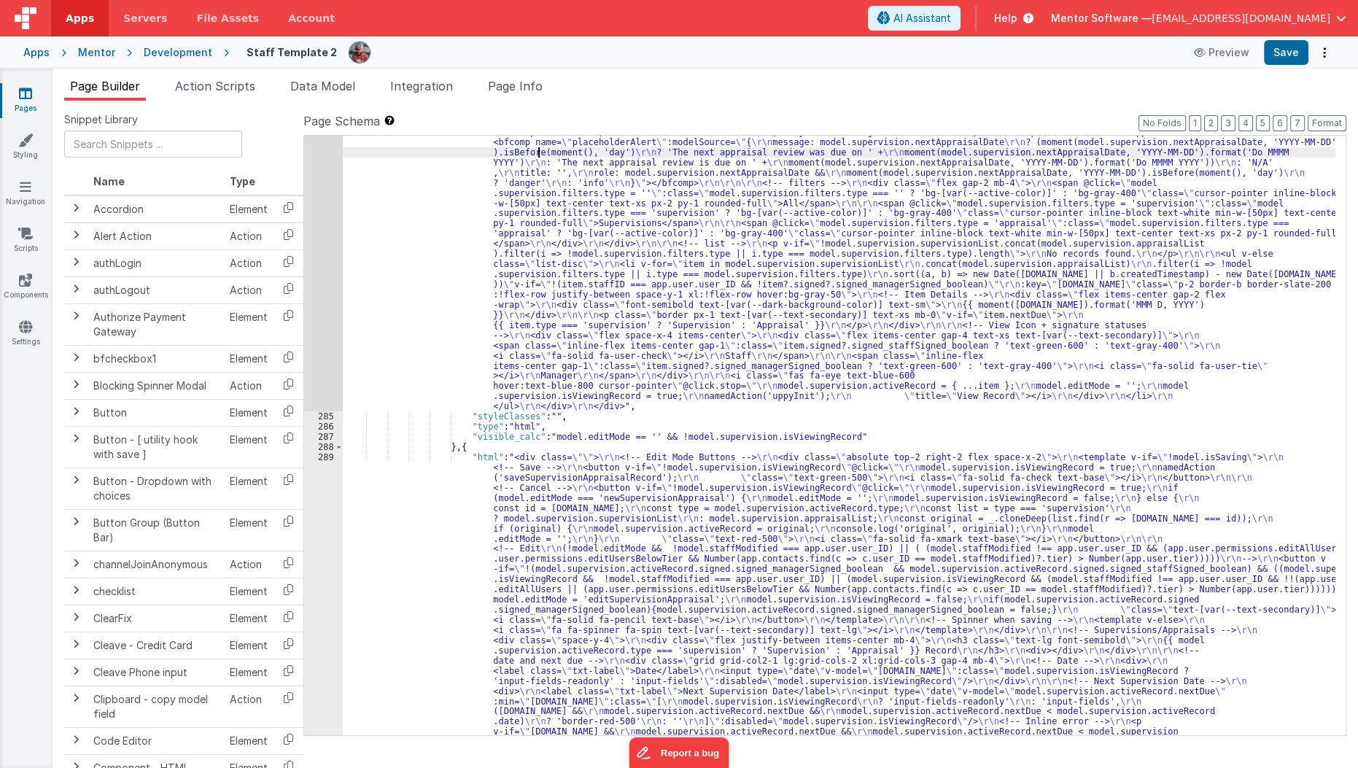
click at [320, 311] on div "284" at bounding box center [323, 239] width 39 height 346
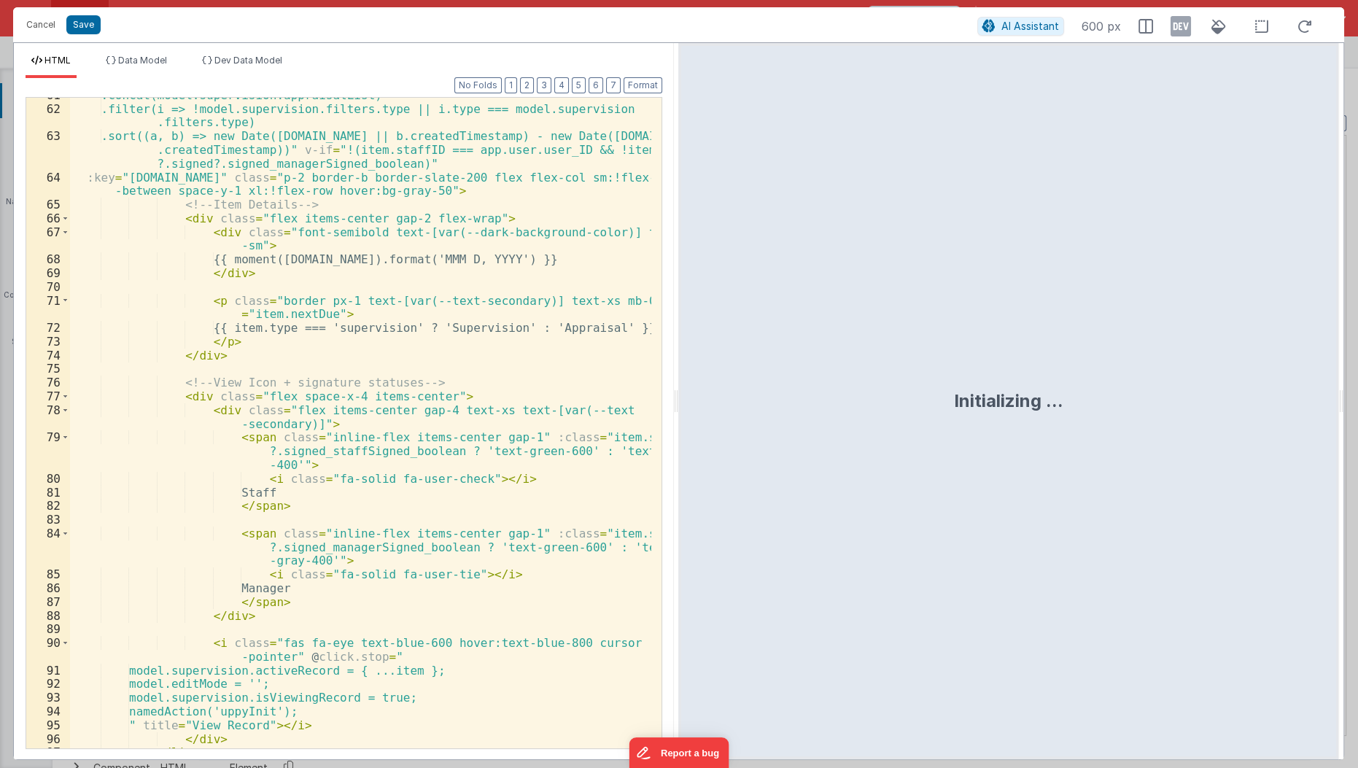
scroll to position [1170, 0]
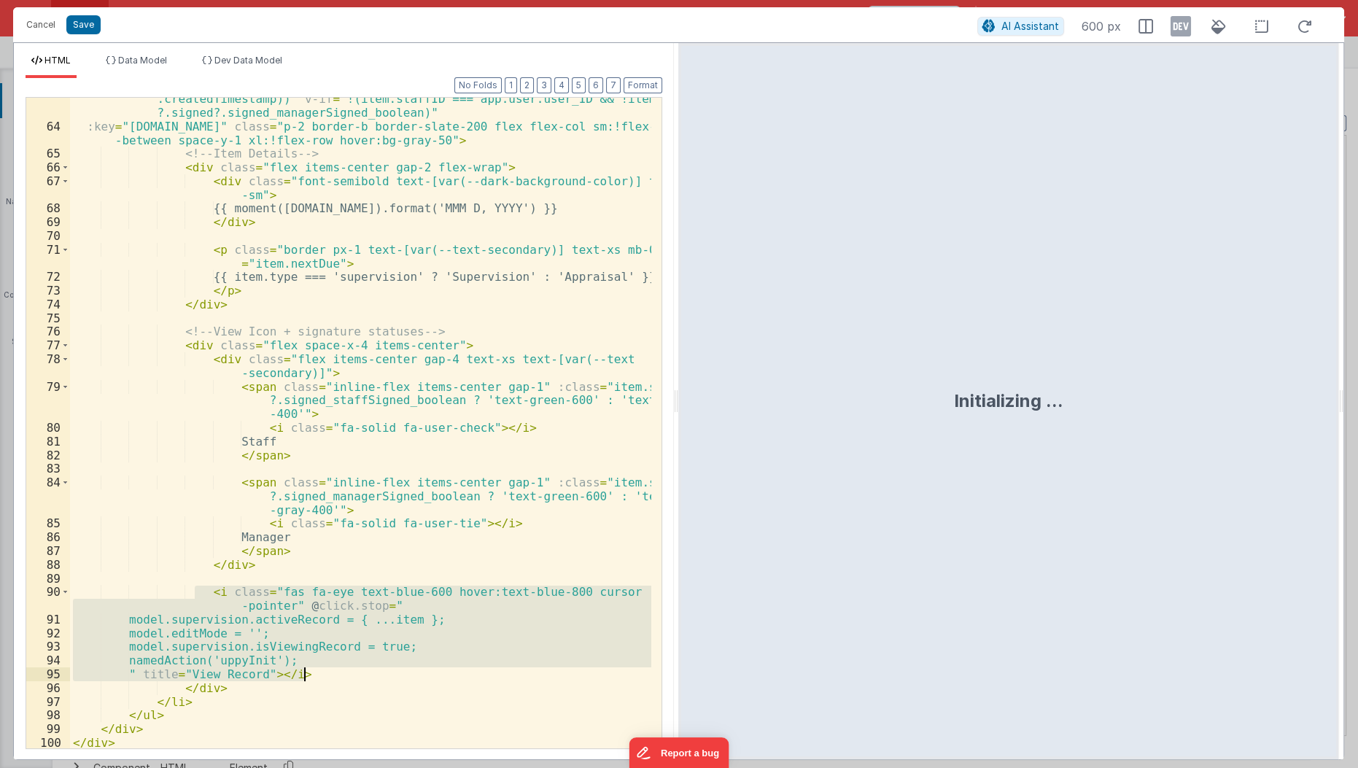
drag, startPoint x: 195, startPoint y: 585, endPoint x: 308, endPoint y: 666, distance: 139.0
click at [308, 666] on div ".sort((a, b) => new Date(b.date || b.createdTimestamp) - new Date(a.date || a .…" at bounding box center [361, 431] width 583 height 707
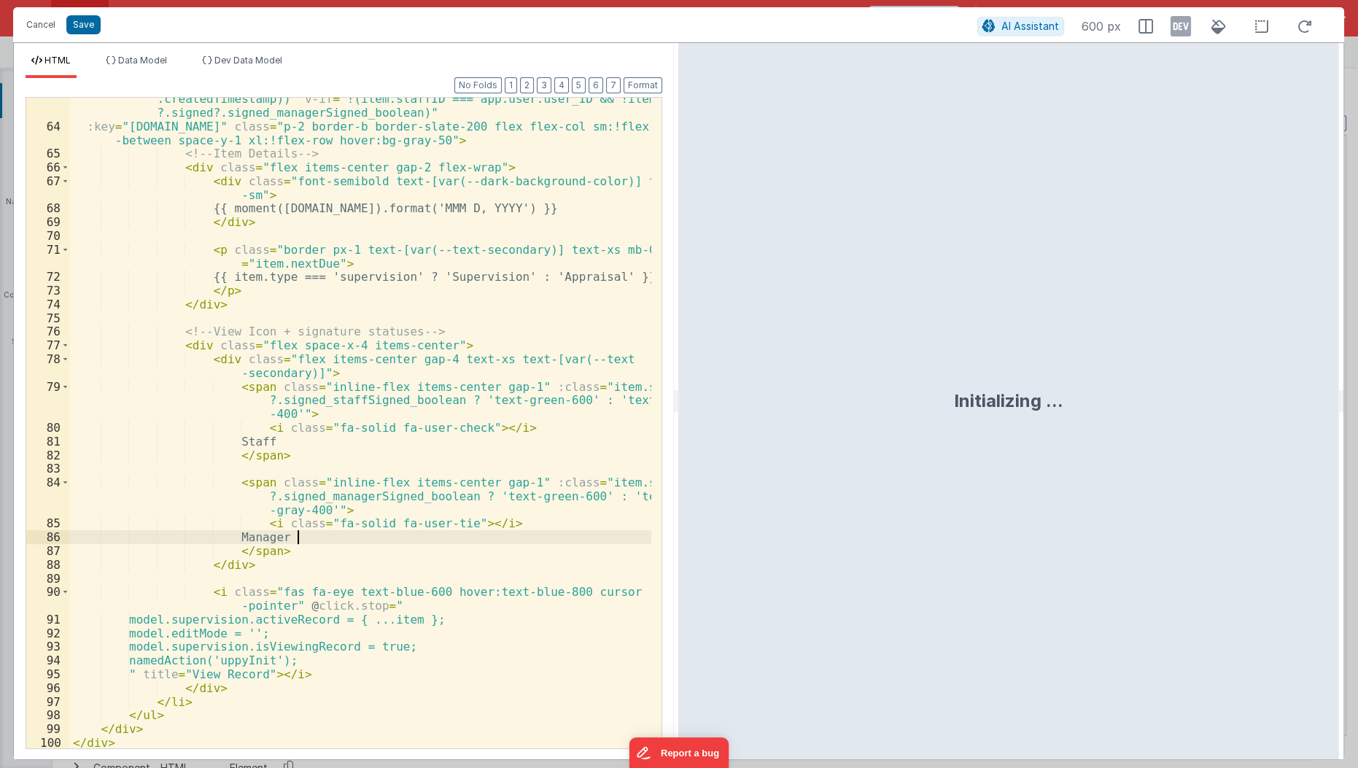
click at [325, 533] on div ".sort((a, b) => new Date(b.date || b.createdTimestamp) - new Date(a.date || a .…" at bounding box center [361, 431] width 583 height 707
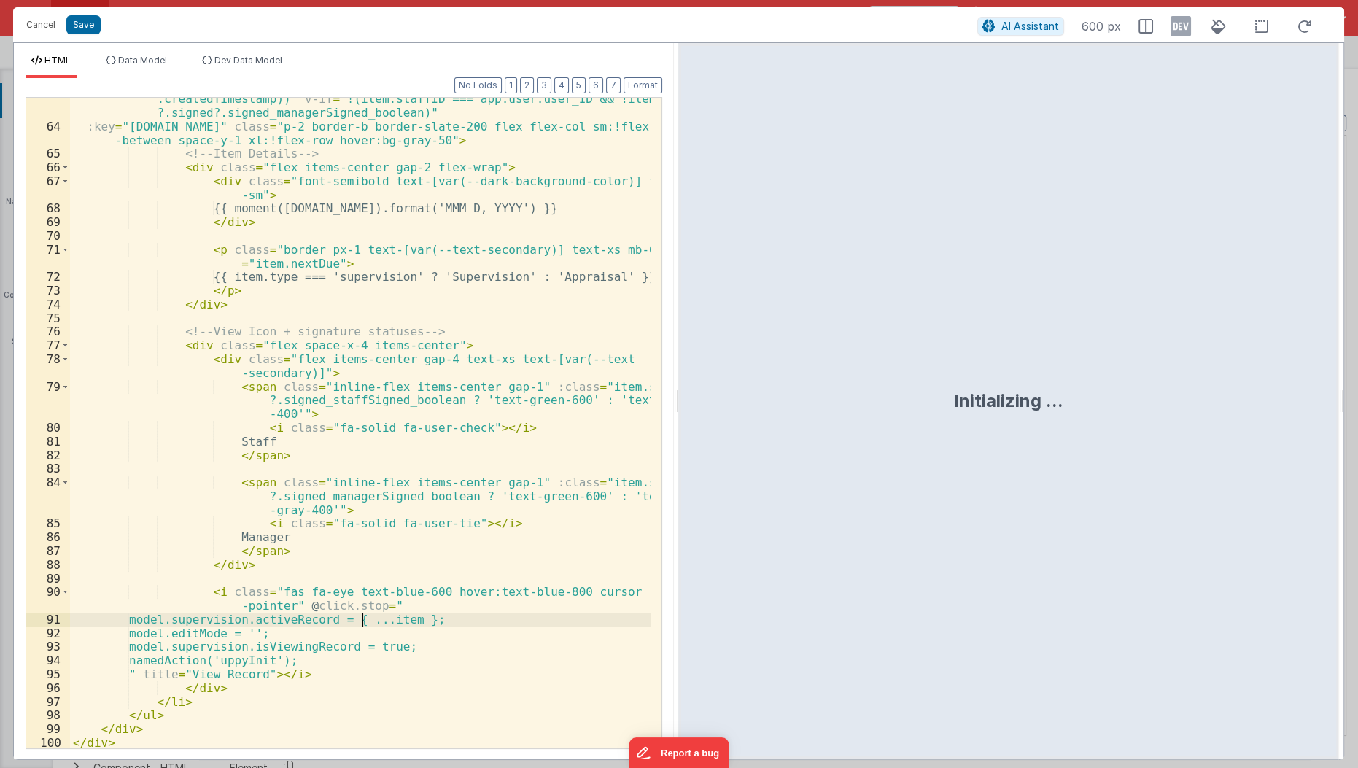
click at [362, 620] on div ".sort((a, b) => new Date(b.date || b.createdTimestamp) - new Date(a.date || a .…" at bounding box center [361, 431] width 583 height 707
click at [88, 26] on button "Save" at bounding box center [83, 24] width 34 height 19
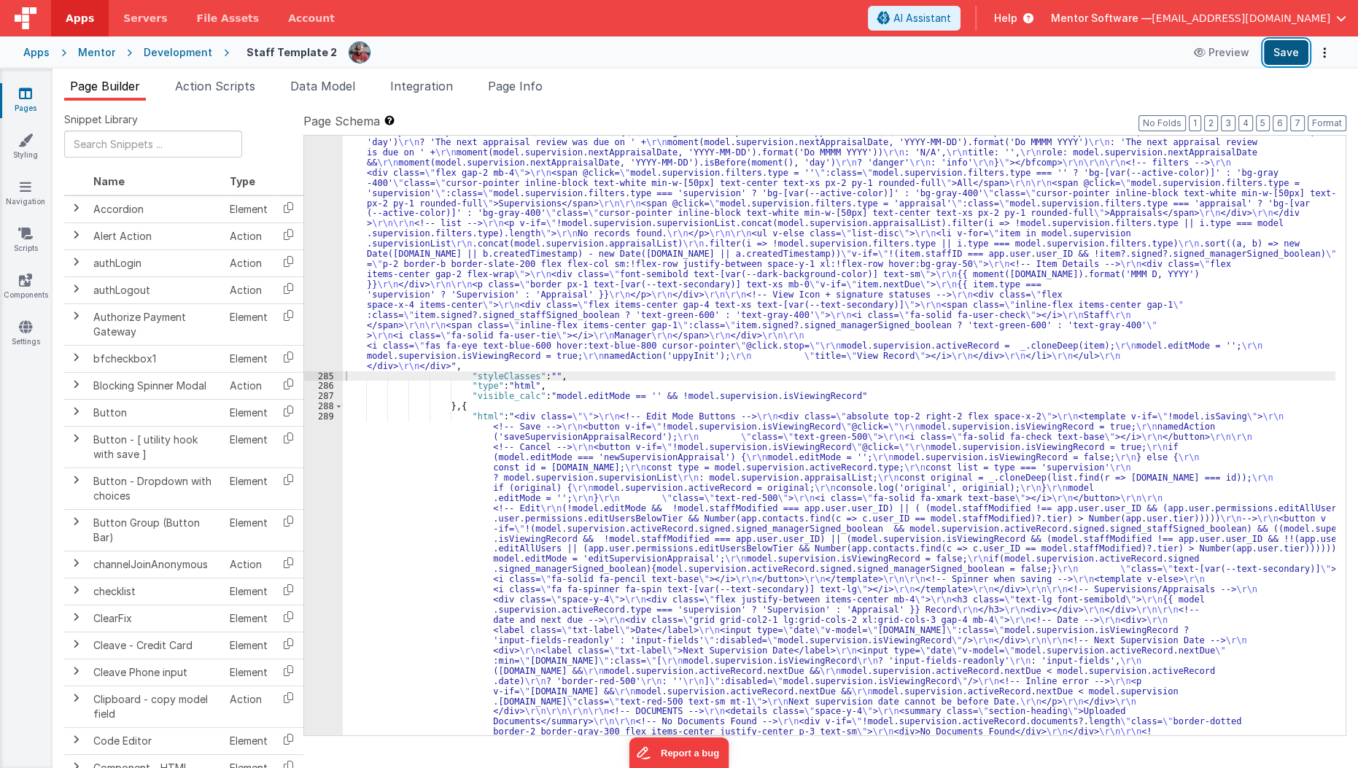
click at [1299, 54] on button "Save" at bounding box center [1286, 52] width 44 height 25
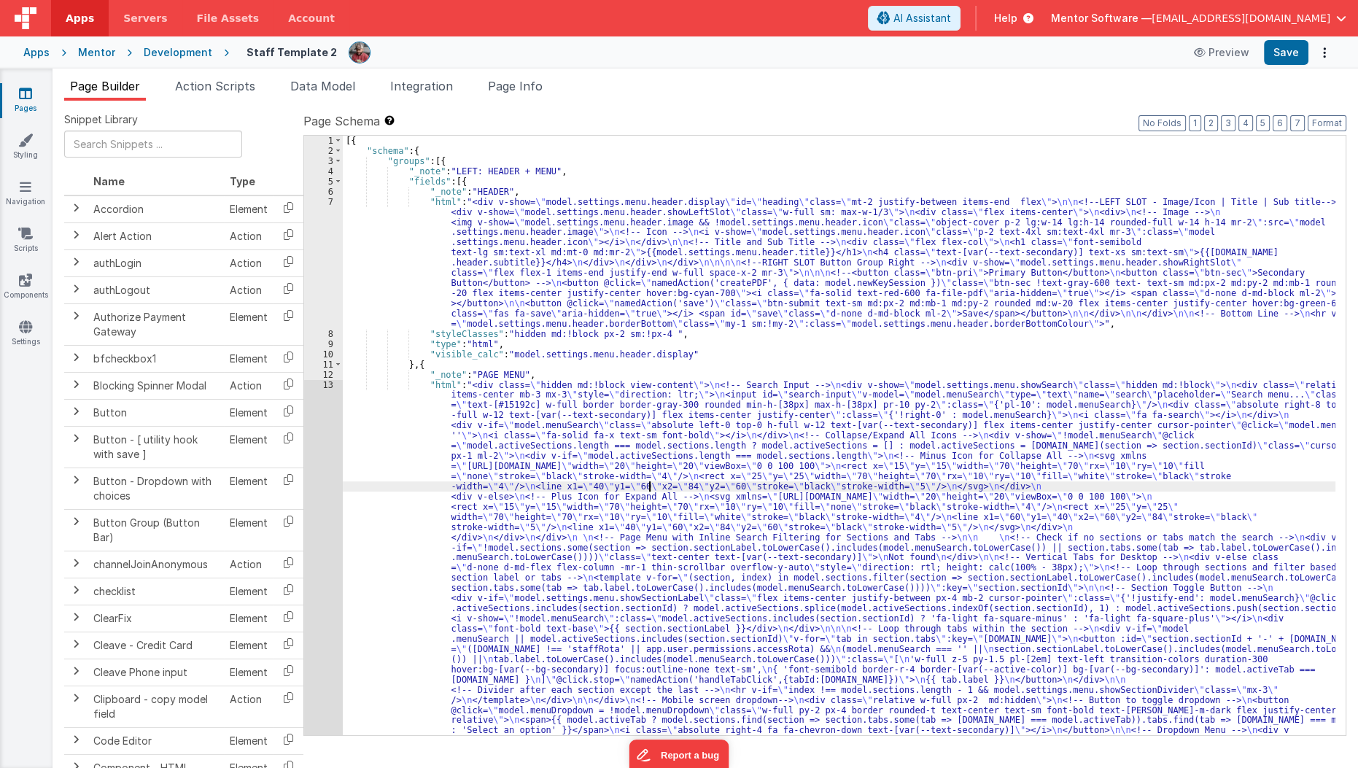
click at [650, 481] on div "[{ "schema" : { "groups" : [{ "_note" : "LEFT: HEADER + MENU" , "fields" : [{ "…" at bounding box center [839, 710] width 993 height 1148
click at [438, 381] on div "[{ "schema" : { "groups" : [{ "_note" : "LEFT: HEADER + MENU" , "fields" : [{ "…" at bounding box center [839, 710] width 993 height 1148
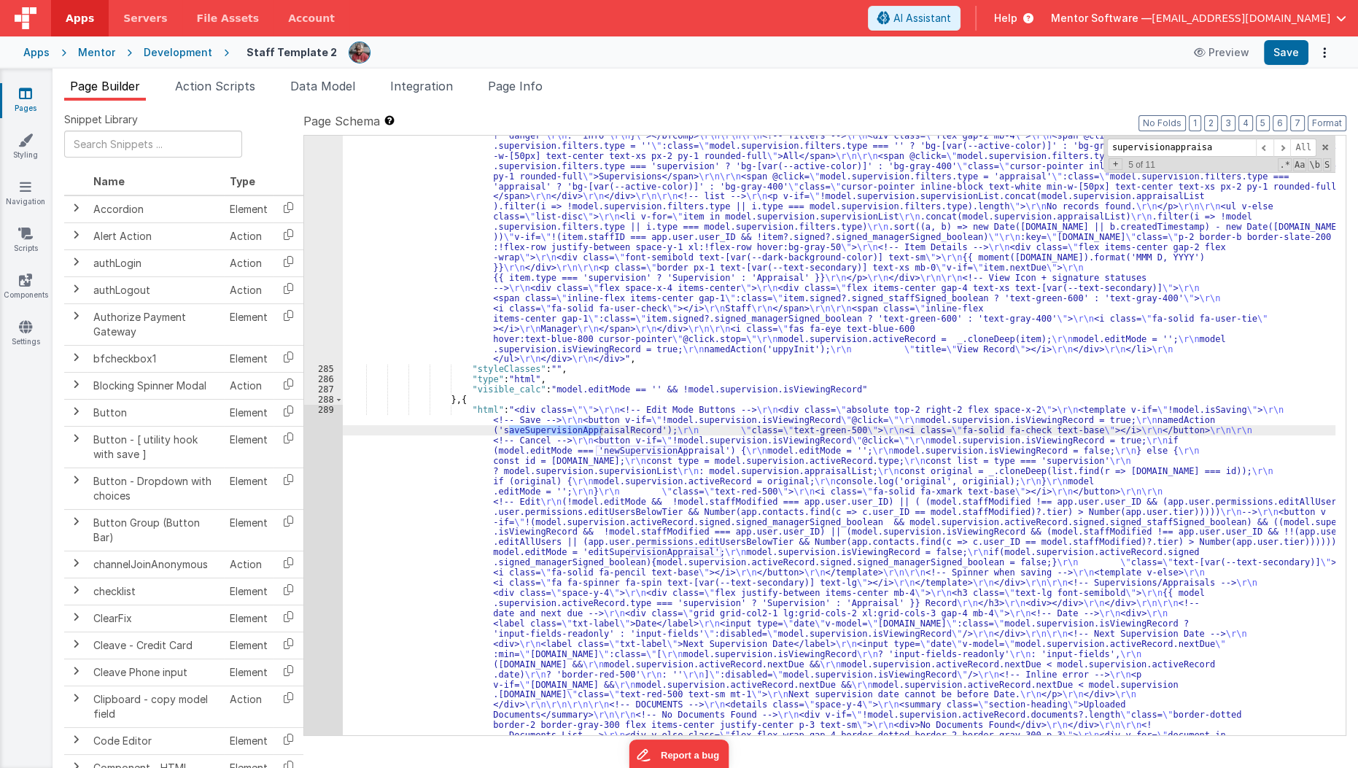
scroll to position [14488, 0]
type input "supervisionappraisa"
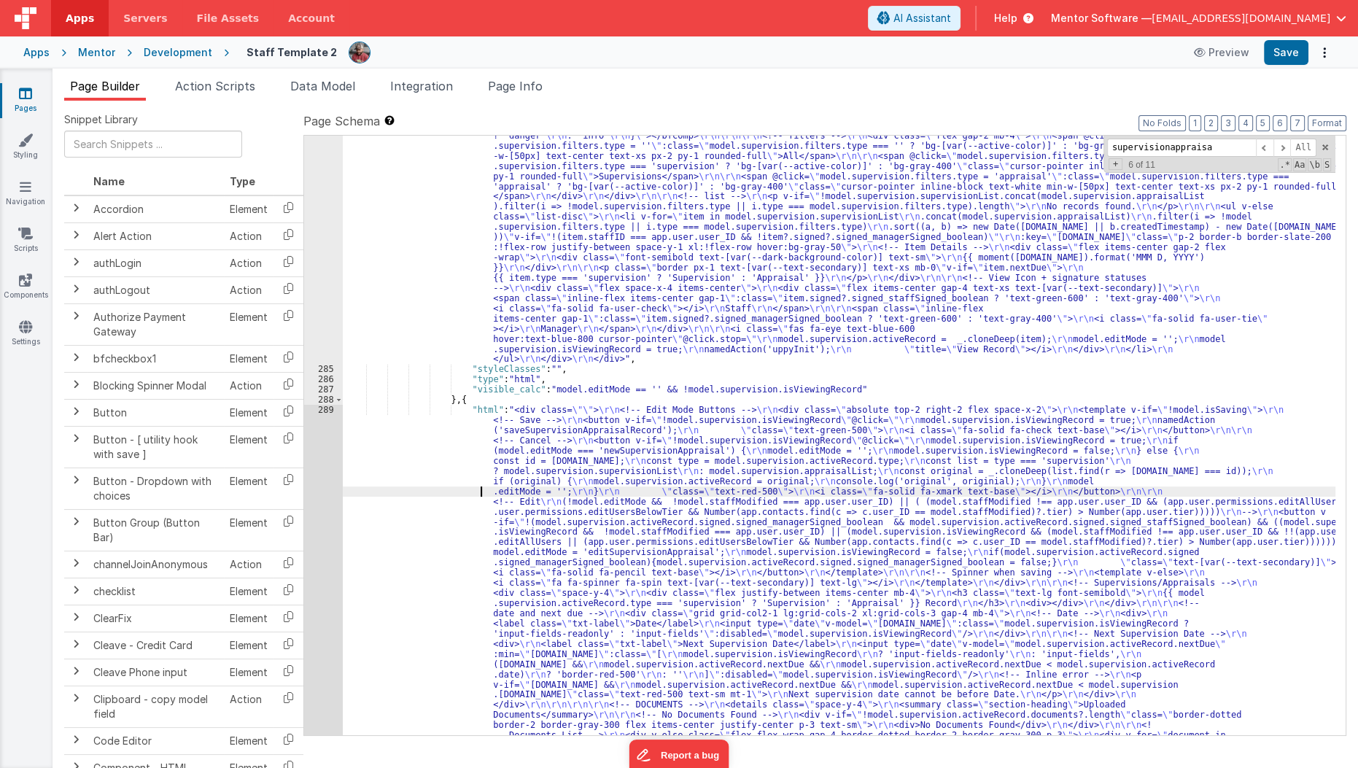
click at [440, 494] on div ""html" : "<div class= \"\" > \r\n <div class= \"\" > \r\n <!-- Heading --> \r\n…" at bounding box center [839, 740] width 993 height 1443
click at [327, 544] on div "289" at bounding box center [323, 654] width 39 height 498
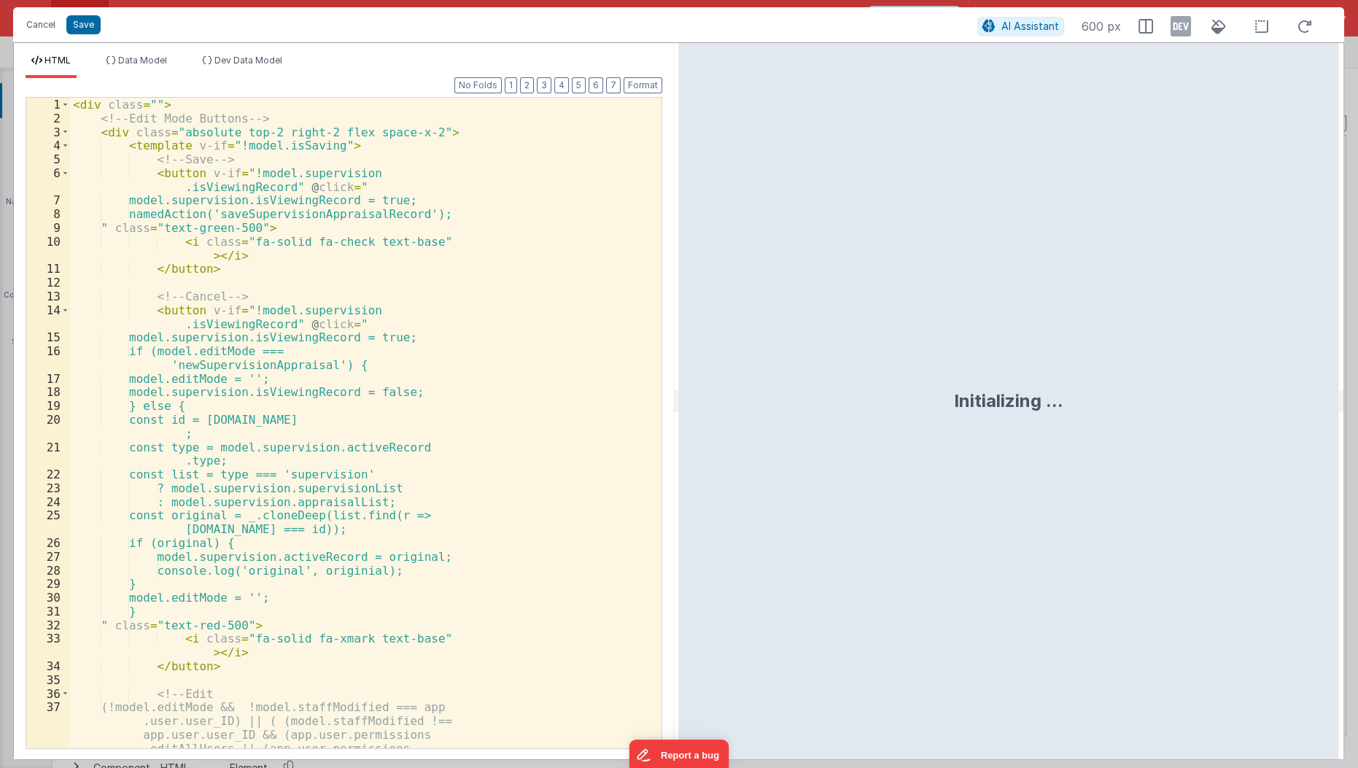
scroll to position [14666, 0]
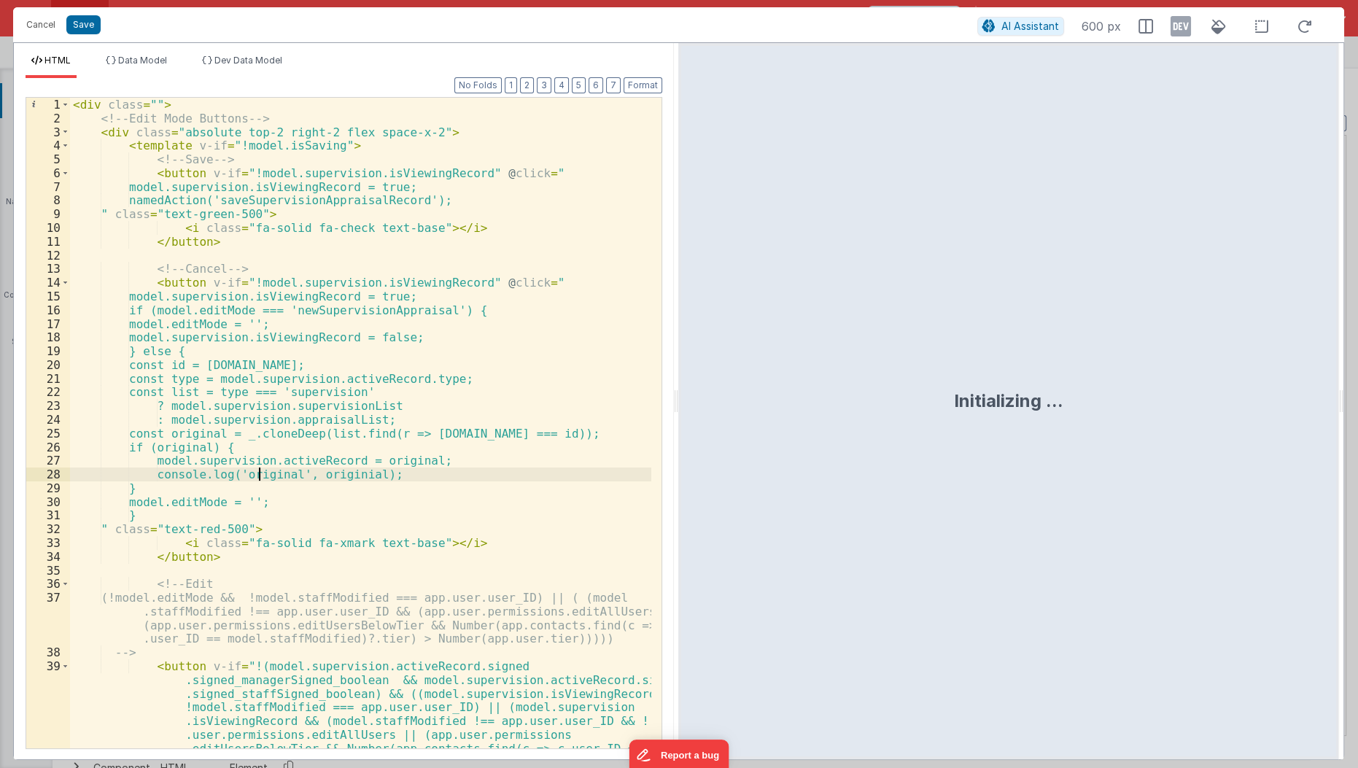
click at [255, 467] on div "< div class = "" > <!-- Edit Mode Buttons --> < div class = "absolute top-2 rig…" at bounding box center [361, 485] width 583 height 775
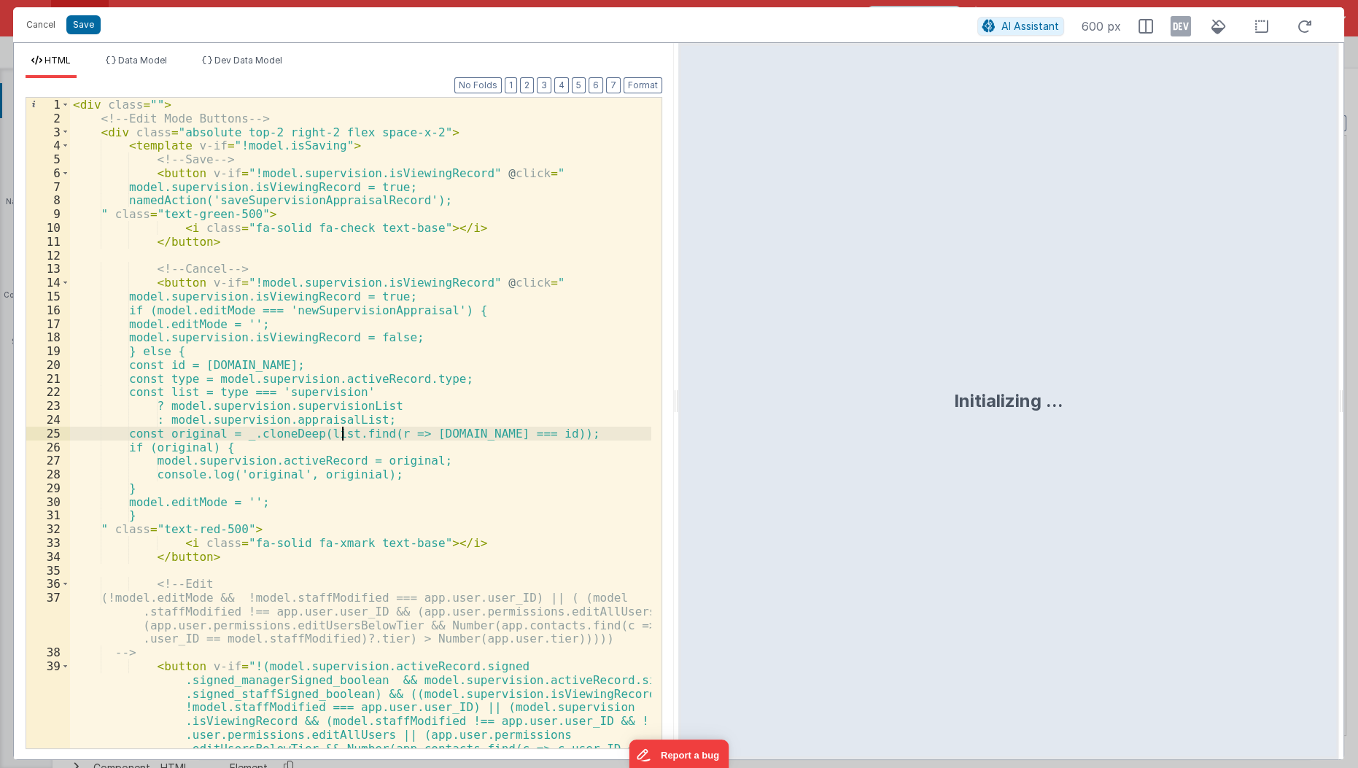
click at [341, 427] on div "< div class = "" > <!-- Edit Mode Buttons --> < div class = "absolute top-2 rig…" at bounding box center [361, 485] width 583 height 775
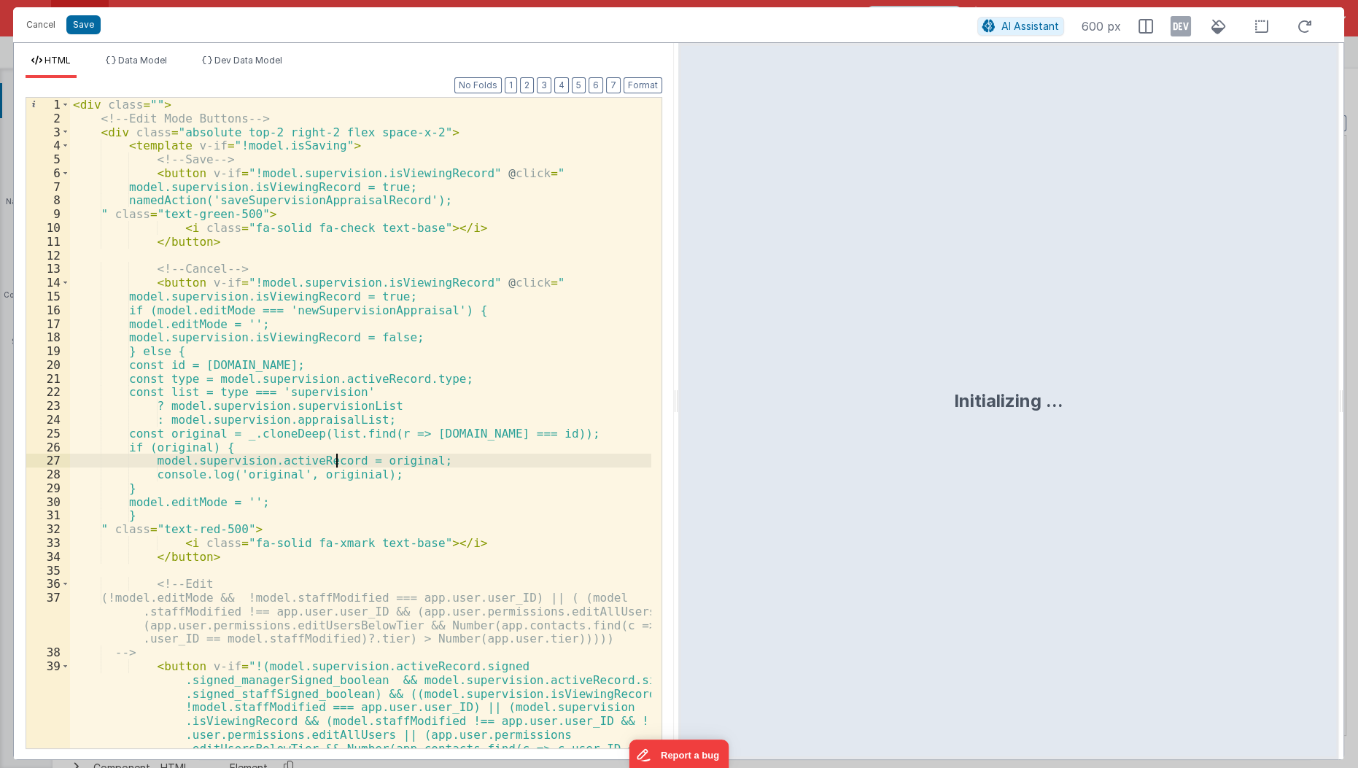
click at [332, 456] on div "< div class = "" > <!-- Edit Mode Buttons --> < div class = "absolute top-2 rig…" at bounding box center [361, 485] width 583 height 775
click at [336, 447] on div "< div class = "" > <!-- Edit Mode Buttons --> < div class = "absolute top-2 rig…" at bounding box center [361, 485] width 583 height 775
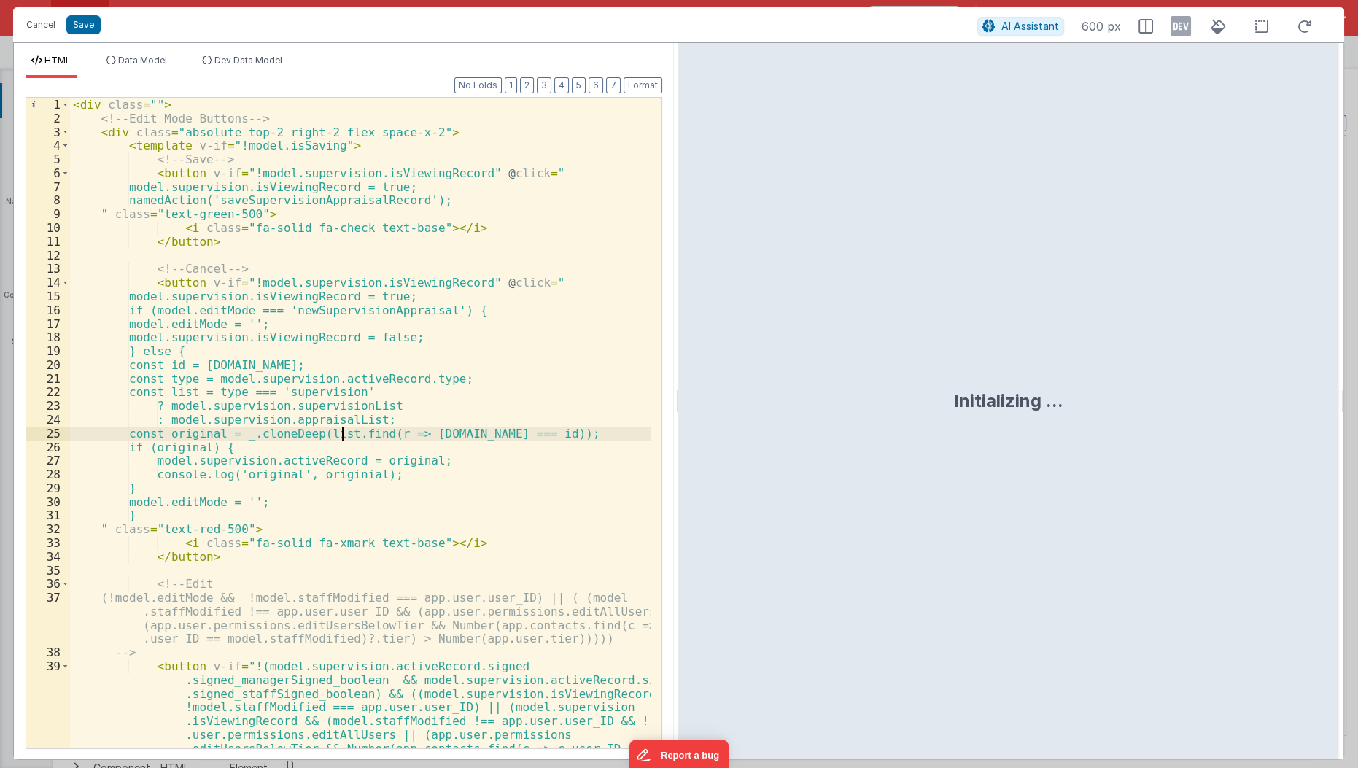
click at [341, 434] on div "< div class = "" > <!-- Edit Mode Buttons --> < div class = "absolute top-2 rig…" at bounding box center [361, 485] width 583 height 775
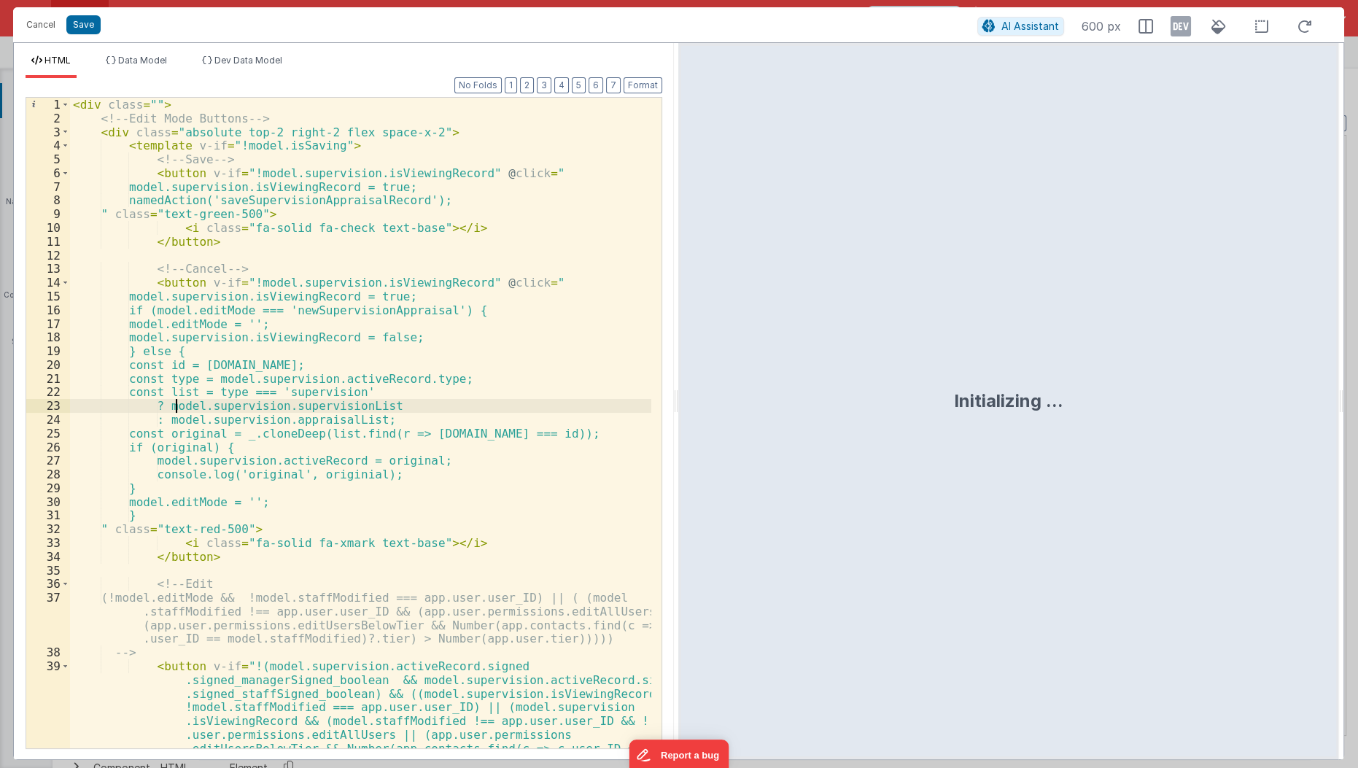
click at [178, 408] on div "< div class = "" > <!-- Edit Mode Buttons --> < div class = "absolute top-2 rig…" at bounding box center [361, 485] width 583 height 775
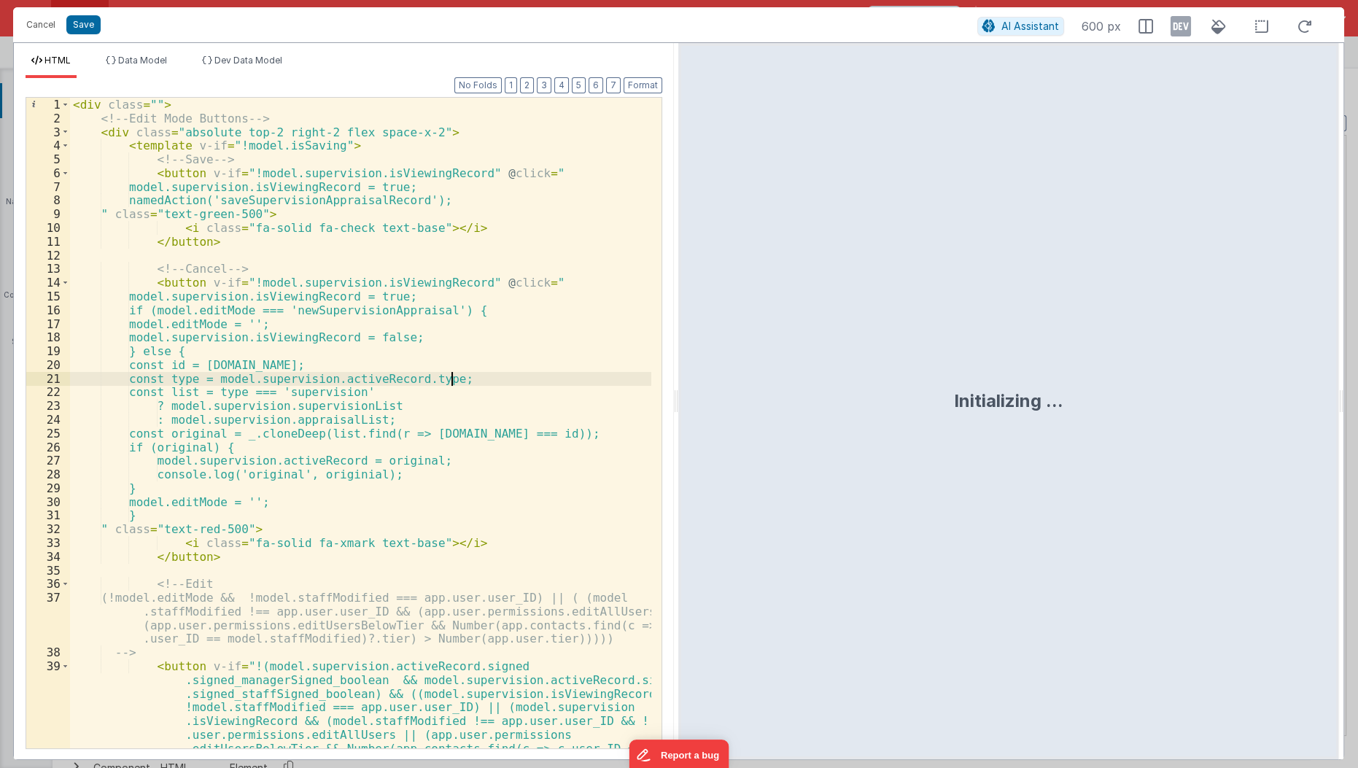
click at [453, 375] on div "< div class = "" > <!-- Edit Mode Buttons --> < div class = "absolute top-2 rig…" at bounding box center [361, 485] width 583 height 775
click at [217, 371] on div "< div class = "" > <!-- Edit Mode Buttons --> < div class = "absolute top-2 rig…" at bounding box center [361, 485] width 583 height 775
click at [289, 392] on div "< div class = "" > <!-- Edit Mode Buttons --> < div class = "absolute top-2 rig…" at bounding box center [361, 485] width 583 height 775
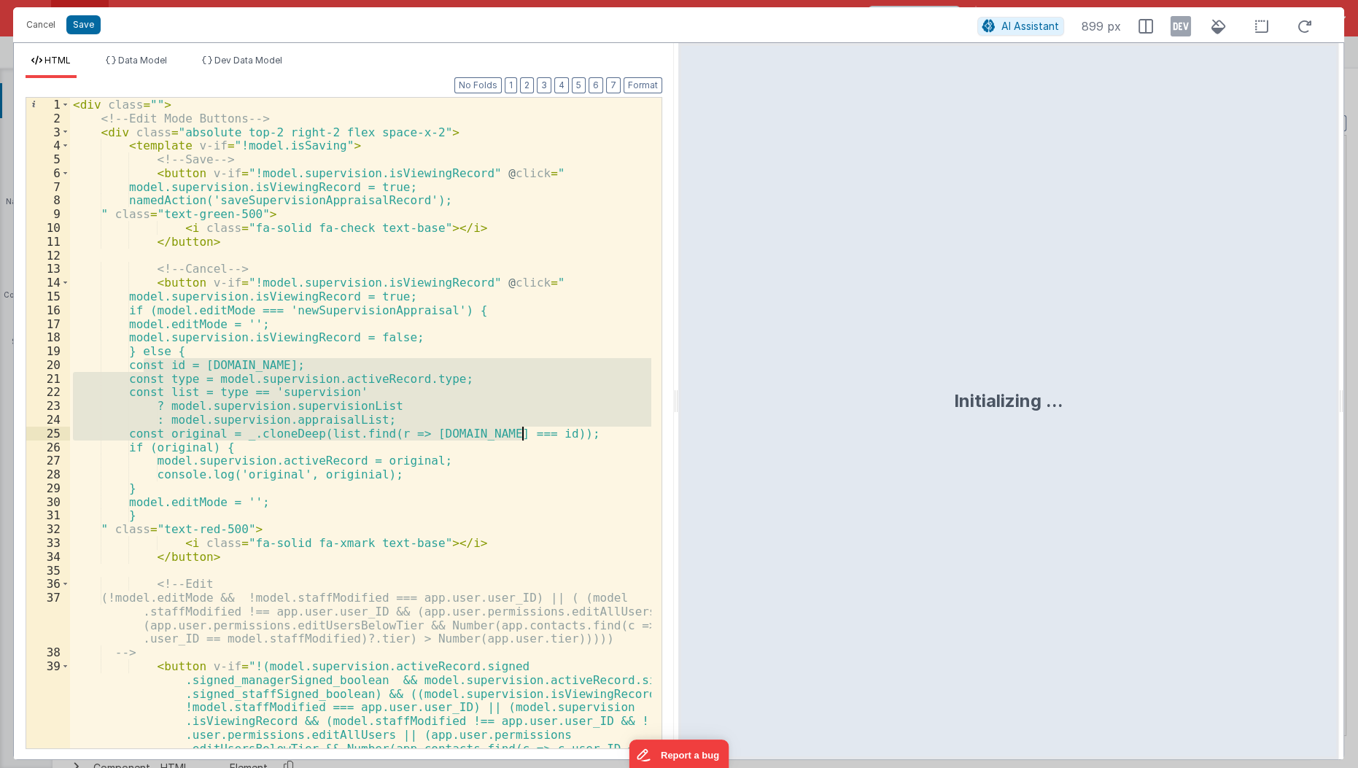
drag, startPoint x: 144, startPoint y: 367, endPoint x: 539, endPoint y: 429, distance: 400.0
click at [539, 429] on div "< div class = "" > <!-- Edit Mode Buttons --> < div class = "absolute top-2 rig…" at bounding box center [361, 485] width 583 height 775
click at [160, 498] on div "< div class = "" > <!-- Edit Mode Buttons --> < div class = "absolute top-2 rig…" at bounding box center [361, 485] width 583 height 775
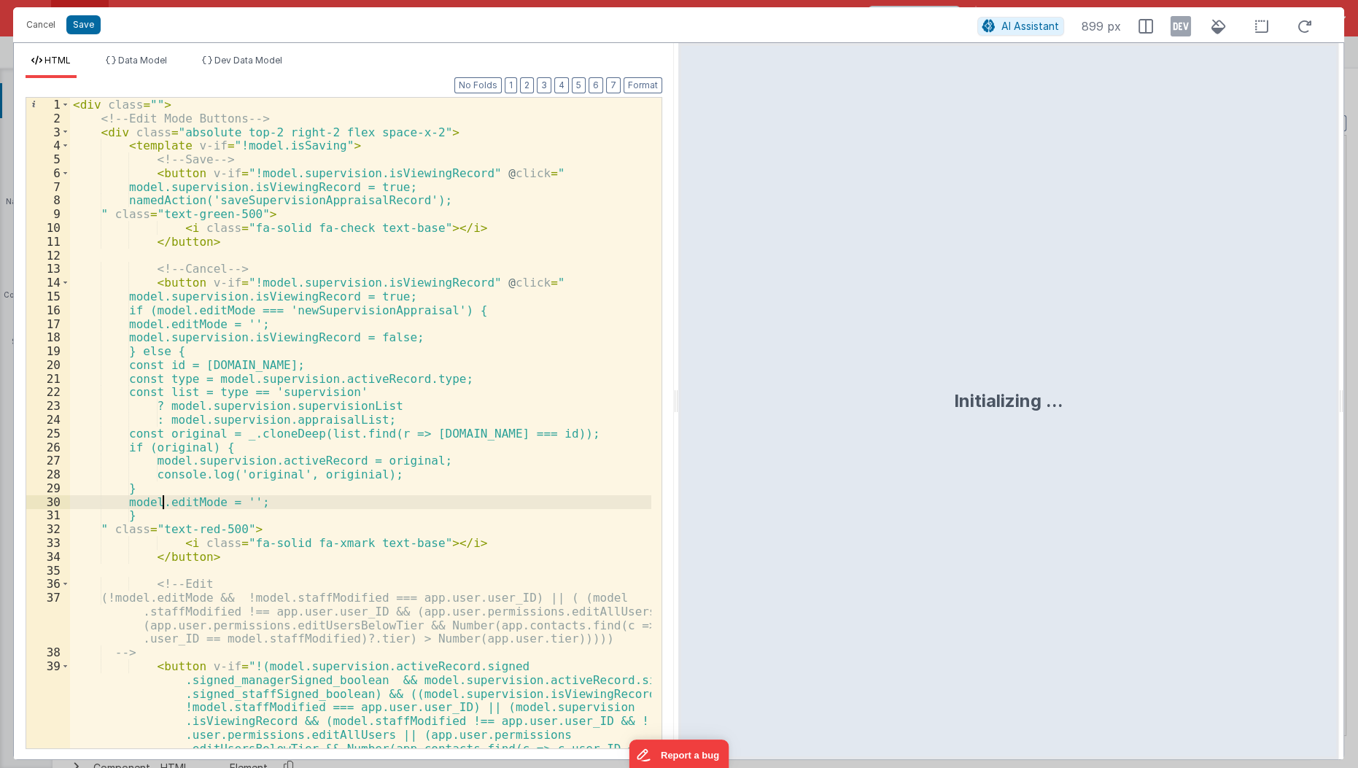
click at [211, 594] on div "< div class = "" > <!-- Edit Mode Buttons --> < div class = "absolute top-2 rig…" at bounding box center [361, 485] width 583 height 775
click at [240, 408] on div "< div class = "" > <!-- Edit Mode Buttons --> < div class = "absolute top-2 rig…" at bounding box center [361, 485] width 583 height 775
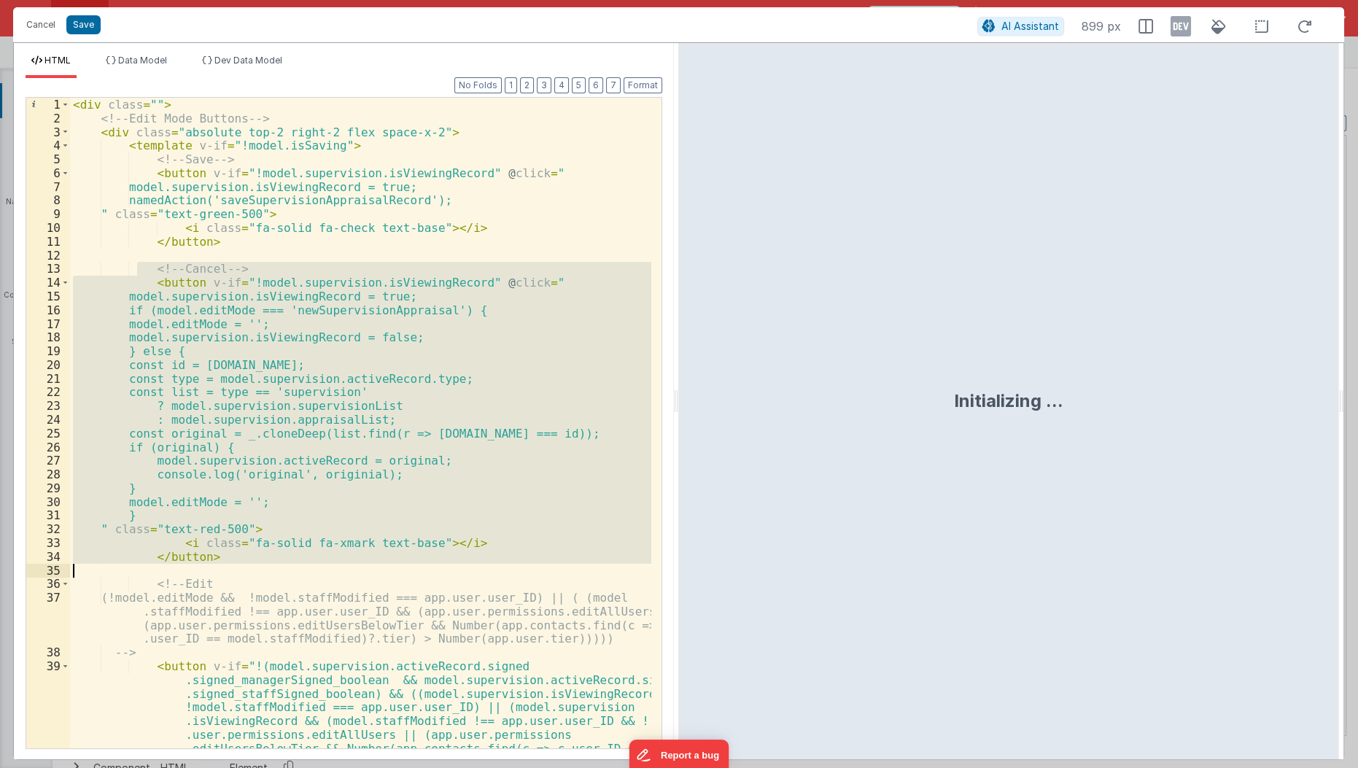
drag, startPoint x: 138, startPoint y: 269, endPoint x: 413, endPoint y: 571, distance: 408.8
click at [413, 571] on div "< div class = "" > <!-- Edit Mode Buttons --> < div class = "absolute top-2 rig…" at bounding box center [361, 485] width 583 height 775
click at [286, 616] on div "< div class = "" > <!-- Edit Mode Buttons --> < div class = "absolute top-2 rig…" at bounding box center [361, 485] width 583 height 775
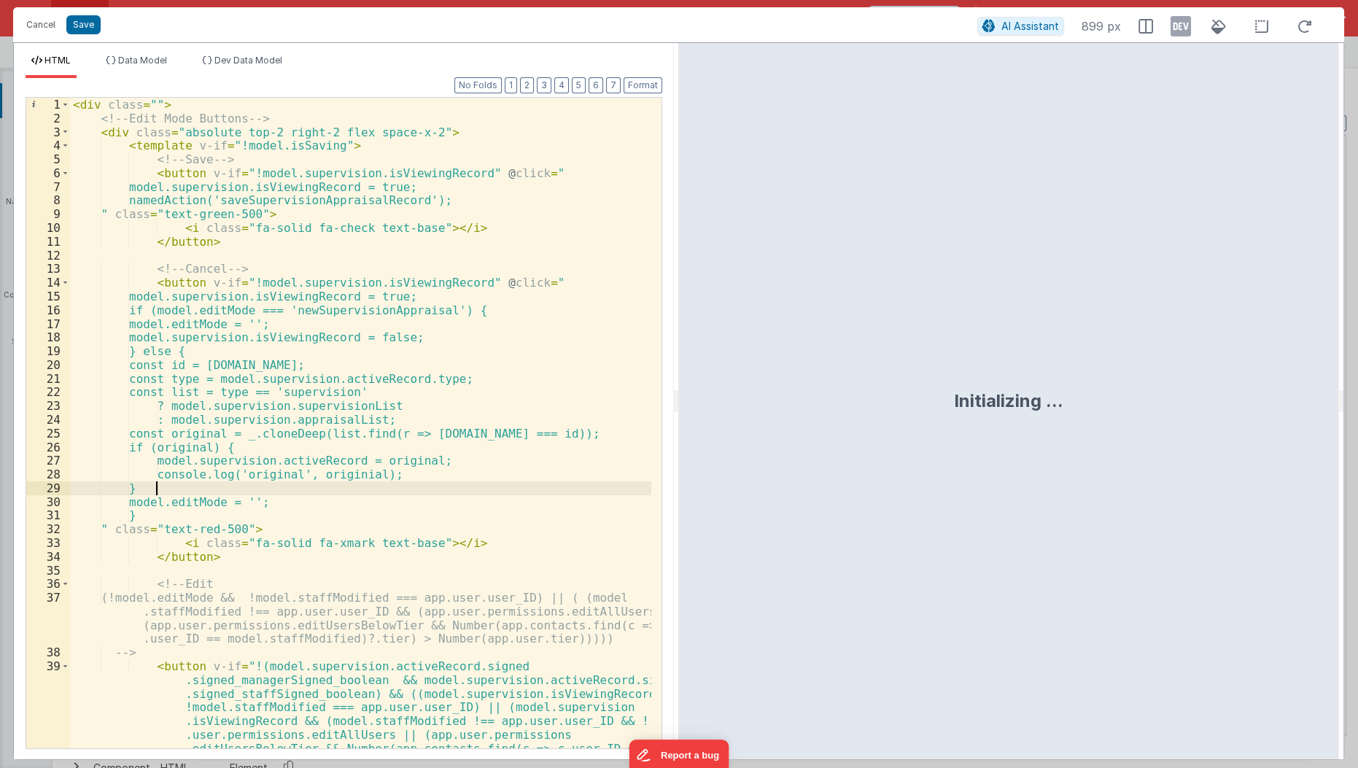
click at [354, 480] on div "< div class = "" > <!-- Edit Mode Buttons --> < div class = "absolute top-2 rig…" at bounding box center [361, 485] width 583 height 775
click at [359, 477] on div "< div class = "" > <!-- Edit Mode Buttons --> < div class = "absolute top-2 rig…" at bounding box center [361, 485] width 583 height 775
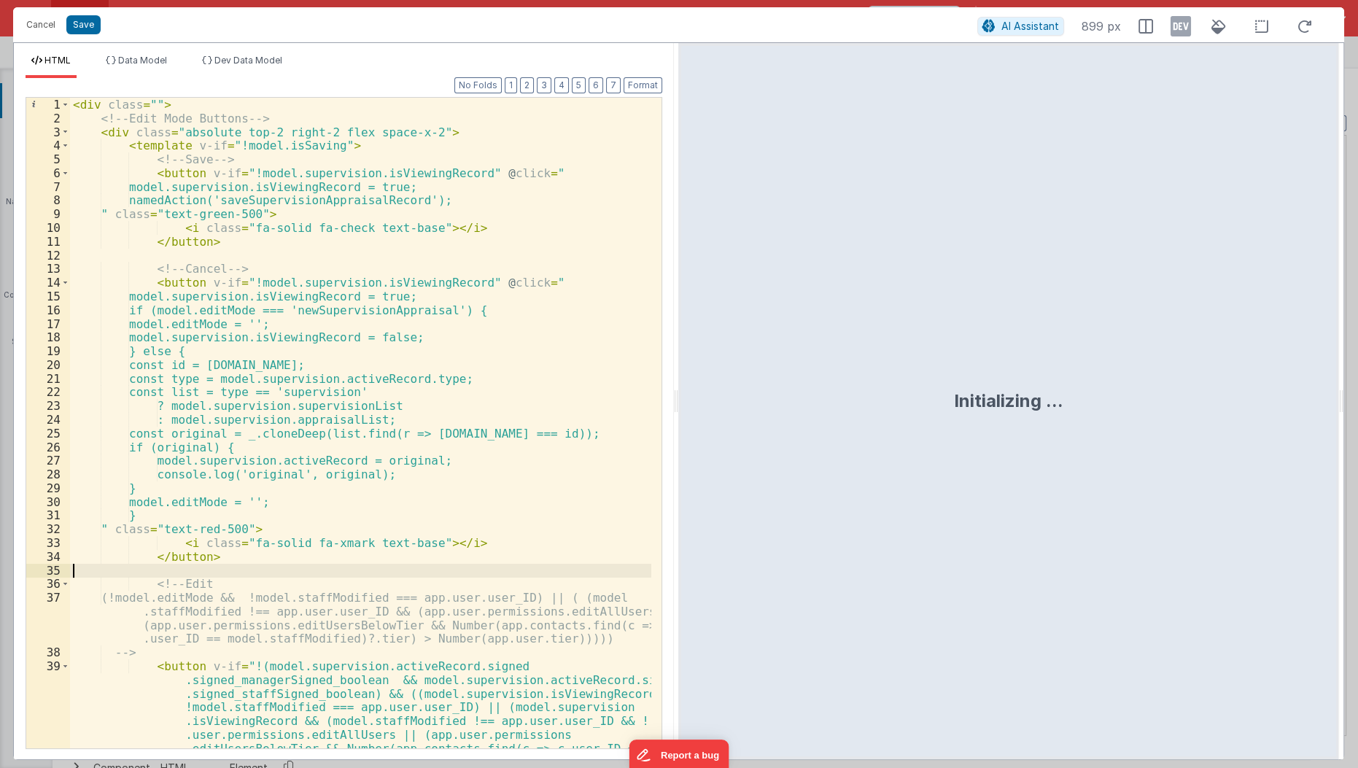
click at [311, 564] on div "< div class = "" > <!-- Edit Mode Buttons --> < div class = "absolute top-2 rig…" at bounding box center [361, 485] width 583 height 775
click at [215, 433] on div "< div class = "" > <!-- Edit Mode Buttons --> < div class = "absolute top-2 rig…" at bounding box center [361, 485] width 583 height 775
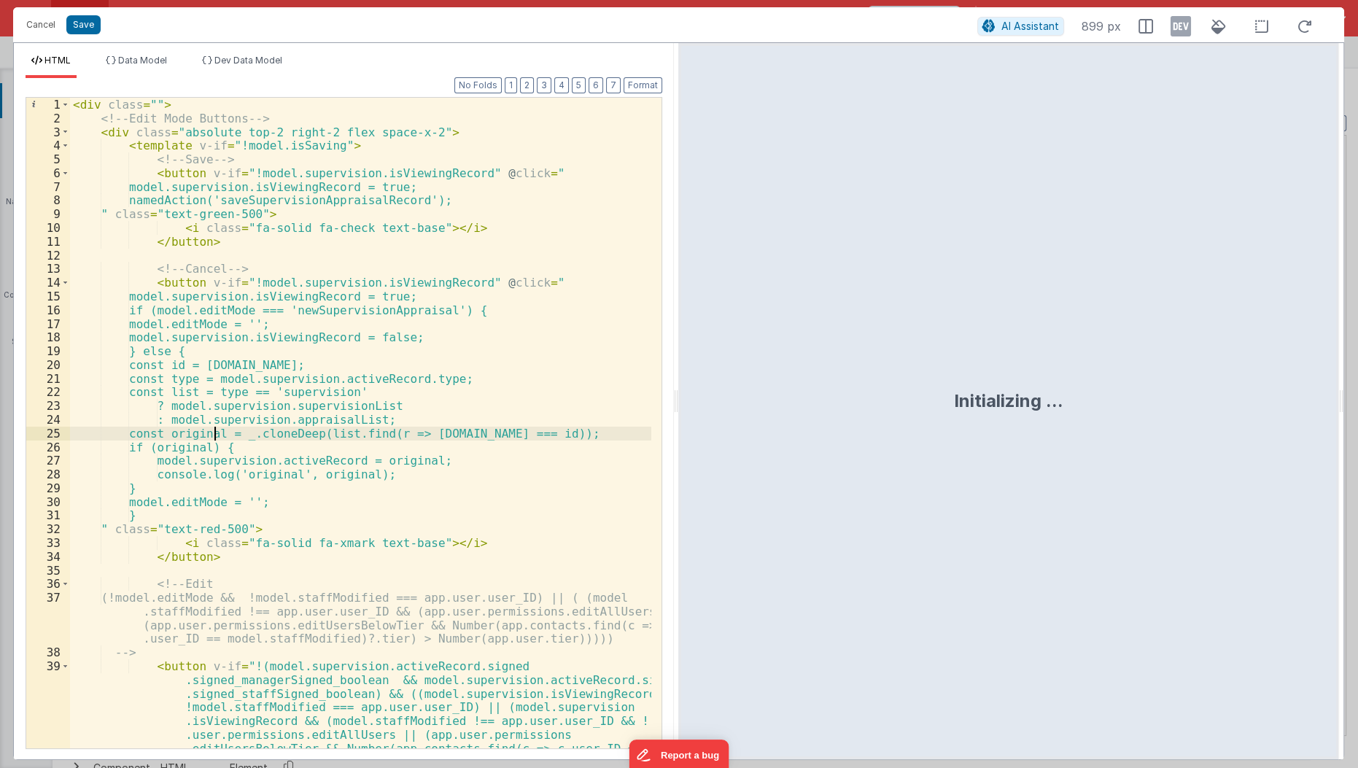
click at [215, 433] on div "< div class = "" > <!-- Edit Mode Buttons --> < div class = "absolute top-2 rig…" at bounding box center [361, 485] width 583 height 775
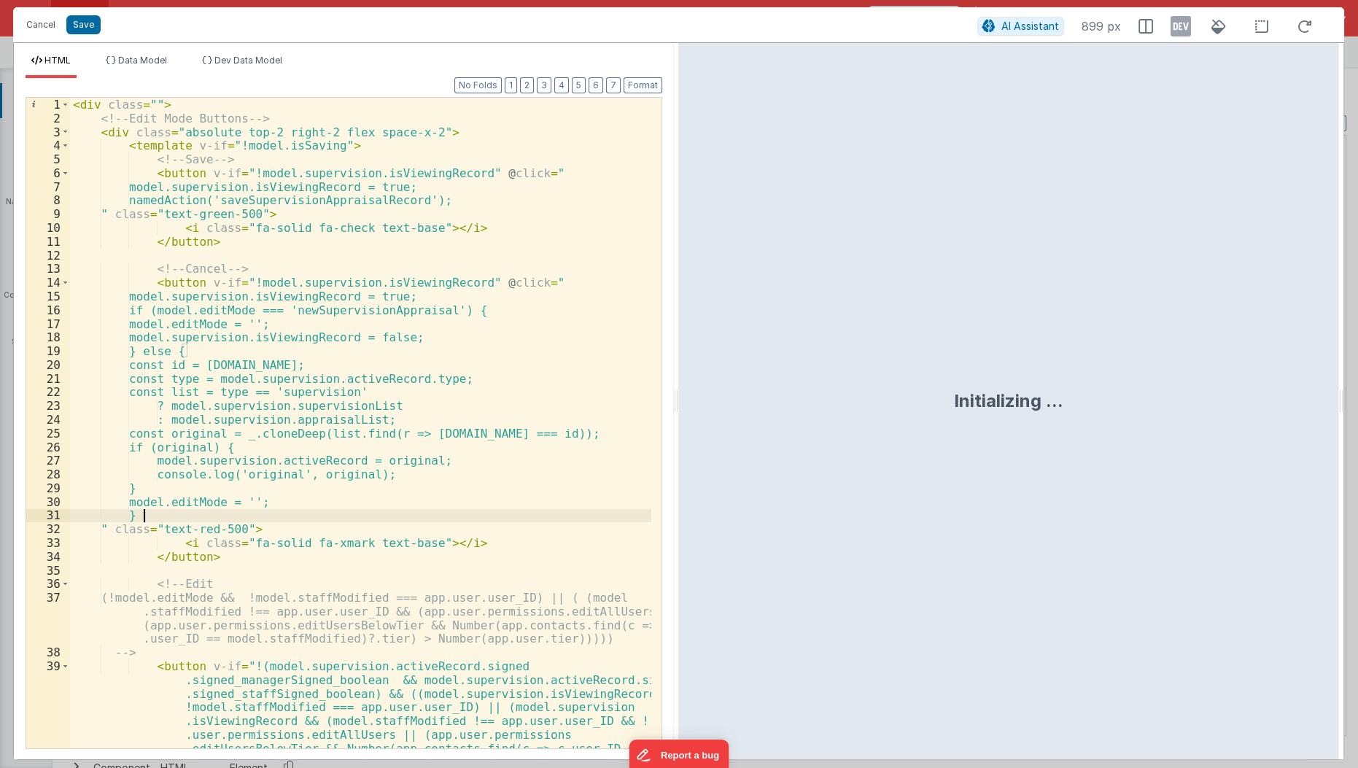
click at [306, 511] on div "< div class = "" > <!-- Edit Mode Buttons --> < div class = "absolute top-2 rig…" at bounding box center [361, 485] width 583 height 775
click at [95, 24] on button "Save" at bounding box center [83, 24] width 34 height 19
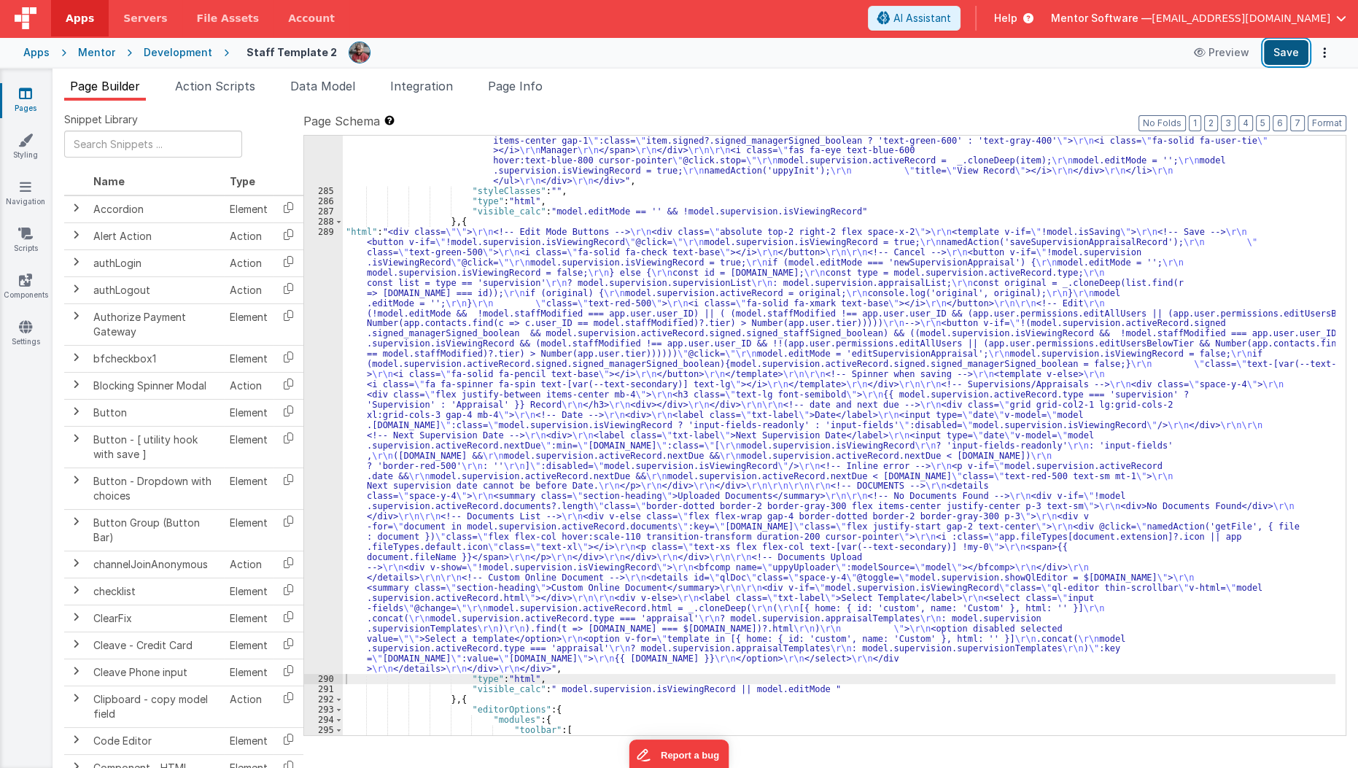
click at [1288, 58] on button "Save" at bounding box center [1286, 52] width 44 height 25
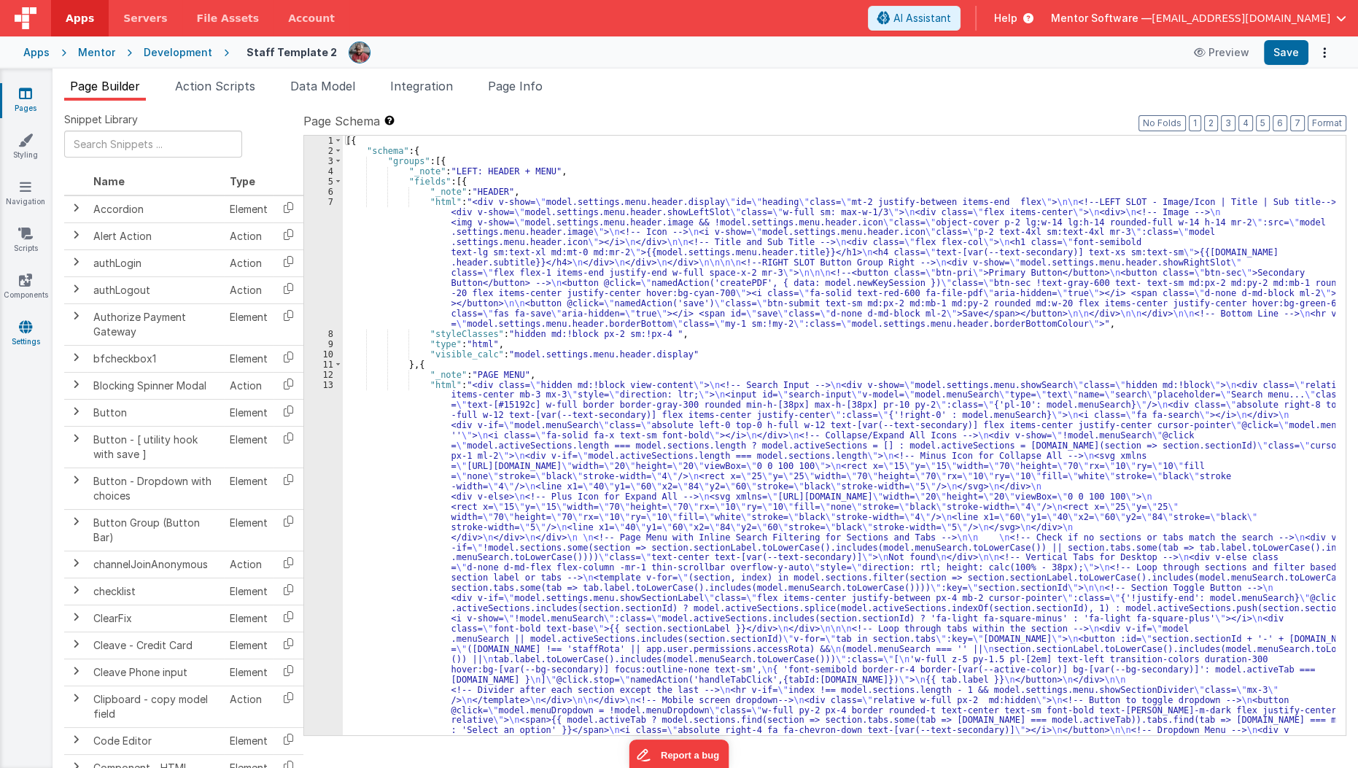
click at [26, 320] on icon at bounding box center [25, 326] width 13 height 15
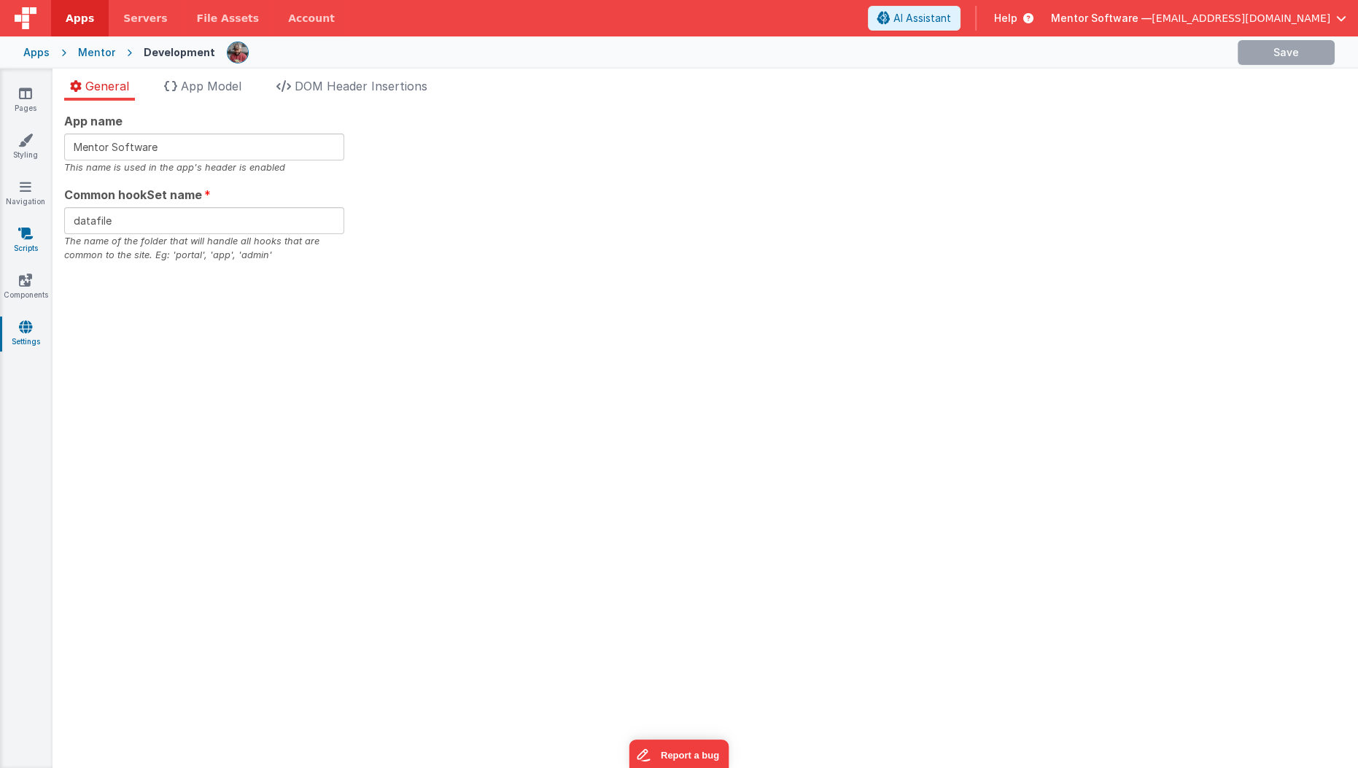
click at [26, 226] on icon at bounding box center [25, 233] width 15 height 15
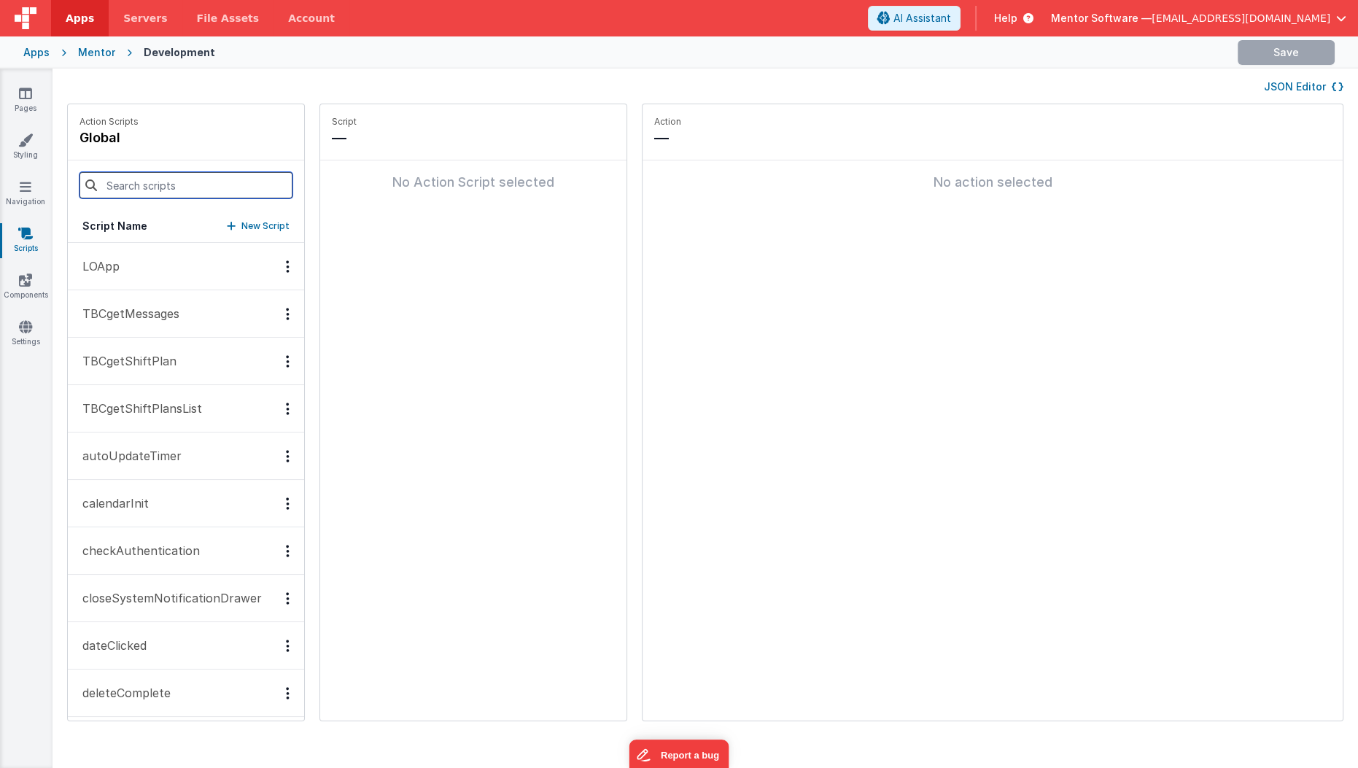
click at [185, 189] on input at bounding box center [185, 185] width 213 height 26
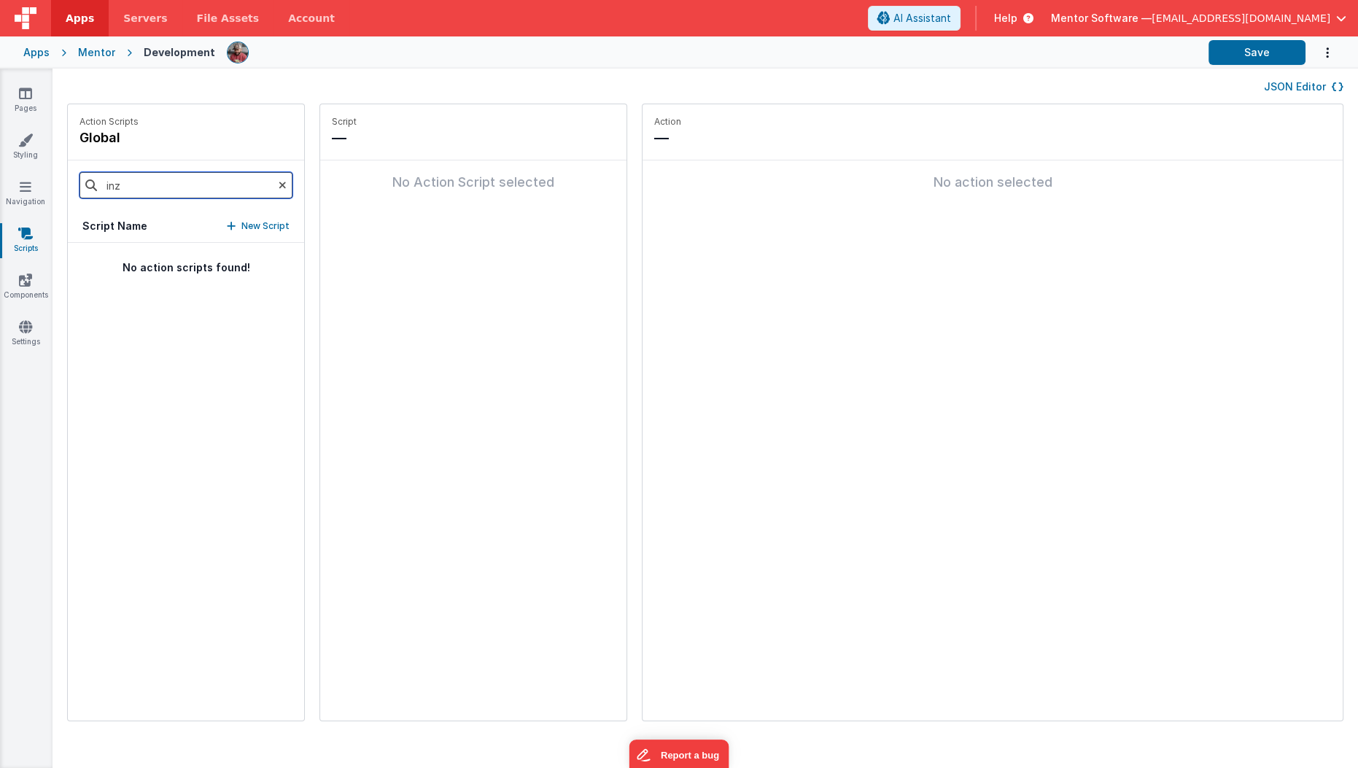
drag, startPoint x: 185, startPoint y: 189, endPoint x: 184, endPoint y: 180, distance: 8.9
click at [184, 180] on input "inz" at bounding box center [185, 185] width 213 height 26
type input "ina"
click at [160, 273] on p "logoutInactiveUser" at bounding box center [132, 265] width 117 height 17
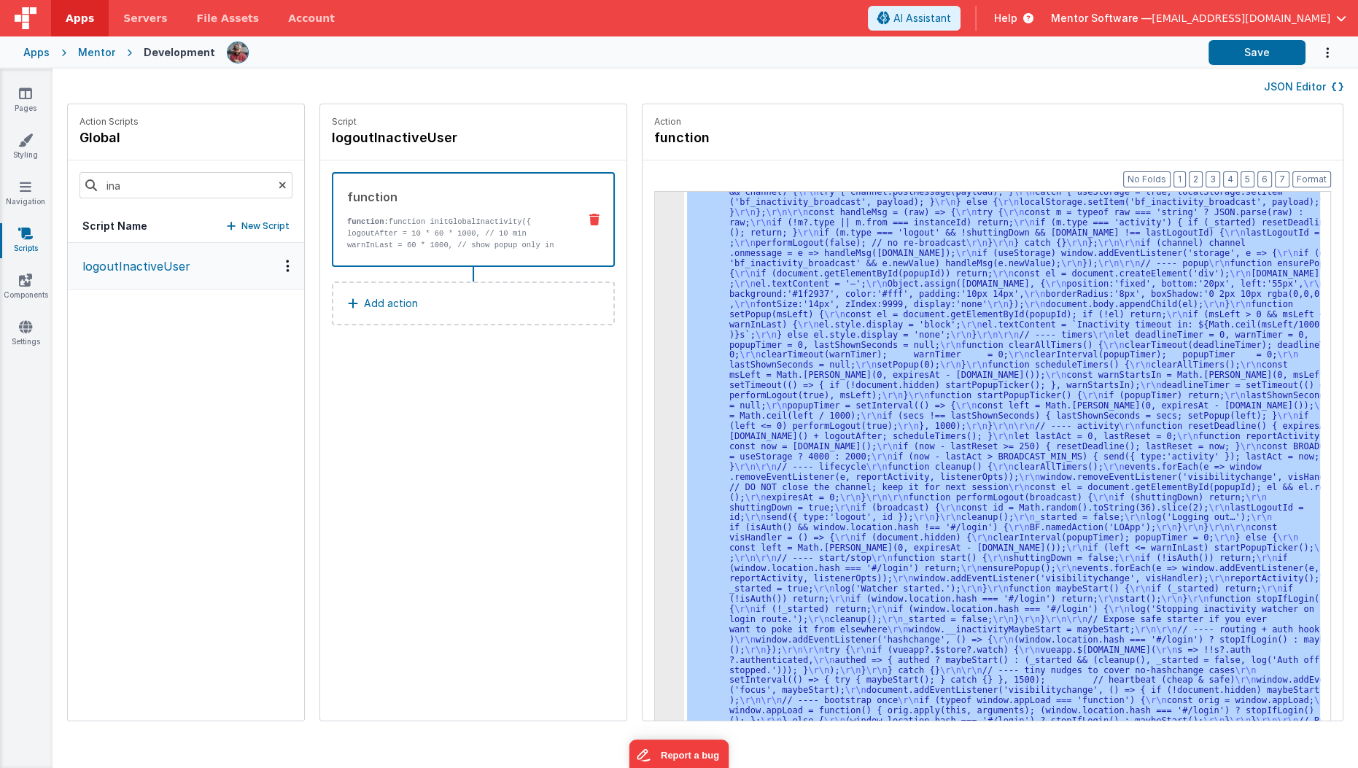
click at [655, 324] on div "3" at bounding box center [669, 415] width 29 height 681
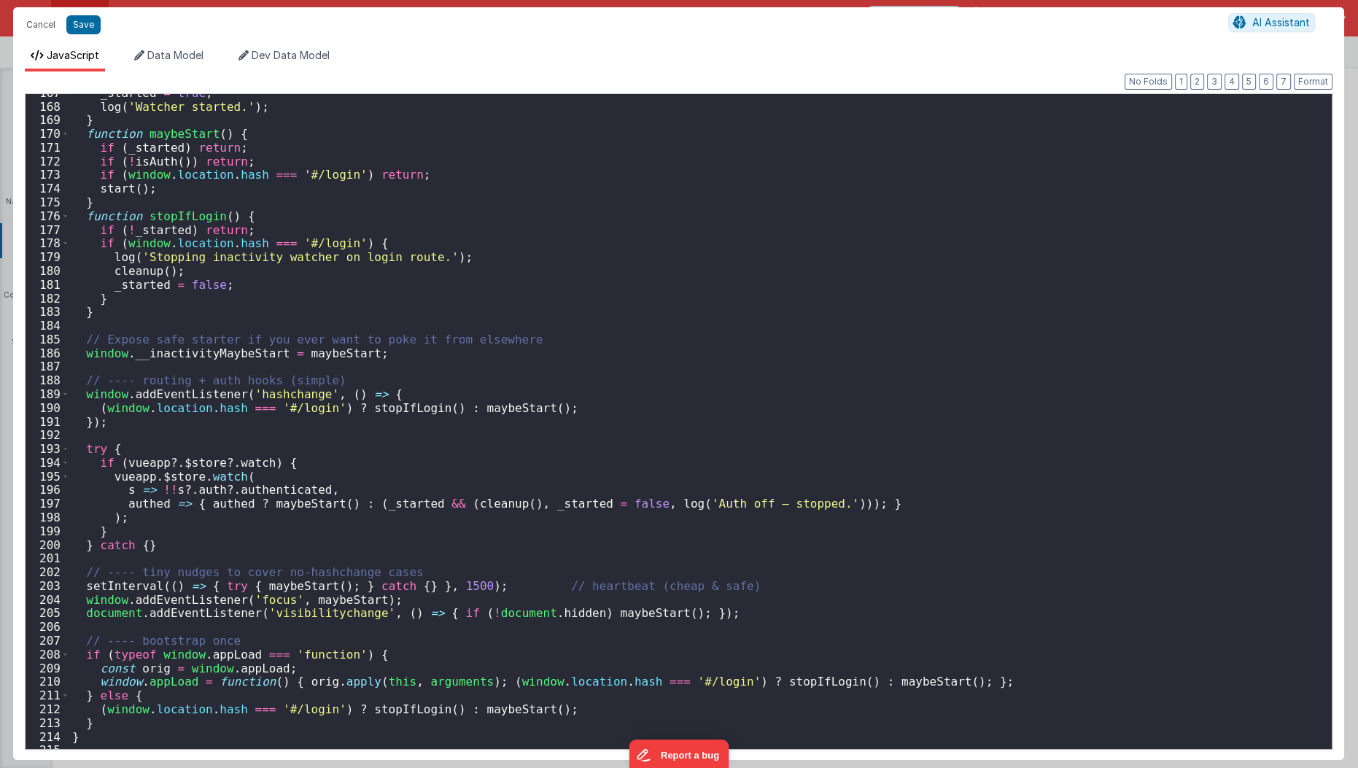
scroll to position [2386, 0]
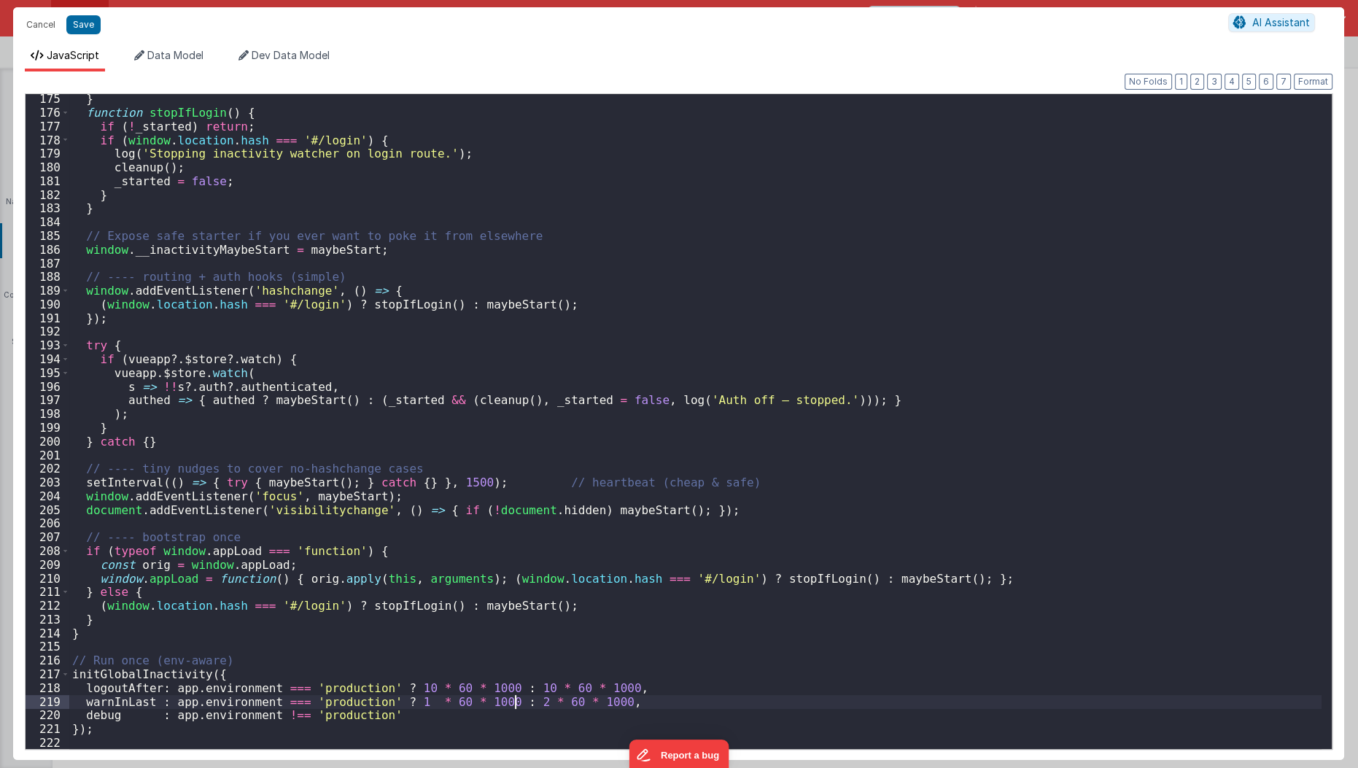
click at [515, 696] on div "} function stopIfLogin ( ) { if ( ! _started ) return ; if ( window . location …" at bounding box center [695, 433] width 1253 height 683
click at [520, 685] on div "} function stopIfLogin ( ) { if ( ! _started ) return ; if ( window . location …" at bounding box center [695, 433] width 1253 height 683
click at [520, 689] on div "} function stopIfLogin ( ) { if ( ! _started ) return ; if ( window . location …" at bounding box center [695, 433] width 1253 height 683
click at [512, 687] on div "} function stopIfLogin ( ) { if ( ! _started ) return ; if ( window . location …" at bounding box center [695, 433] width 1253 height 683
click at [513, 707] on div "} function stopIfLogin ( ) { if ( ! _started ) return ; if ( window . location …" at bounding box center [695, 433] width 1253 height 683
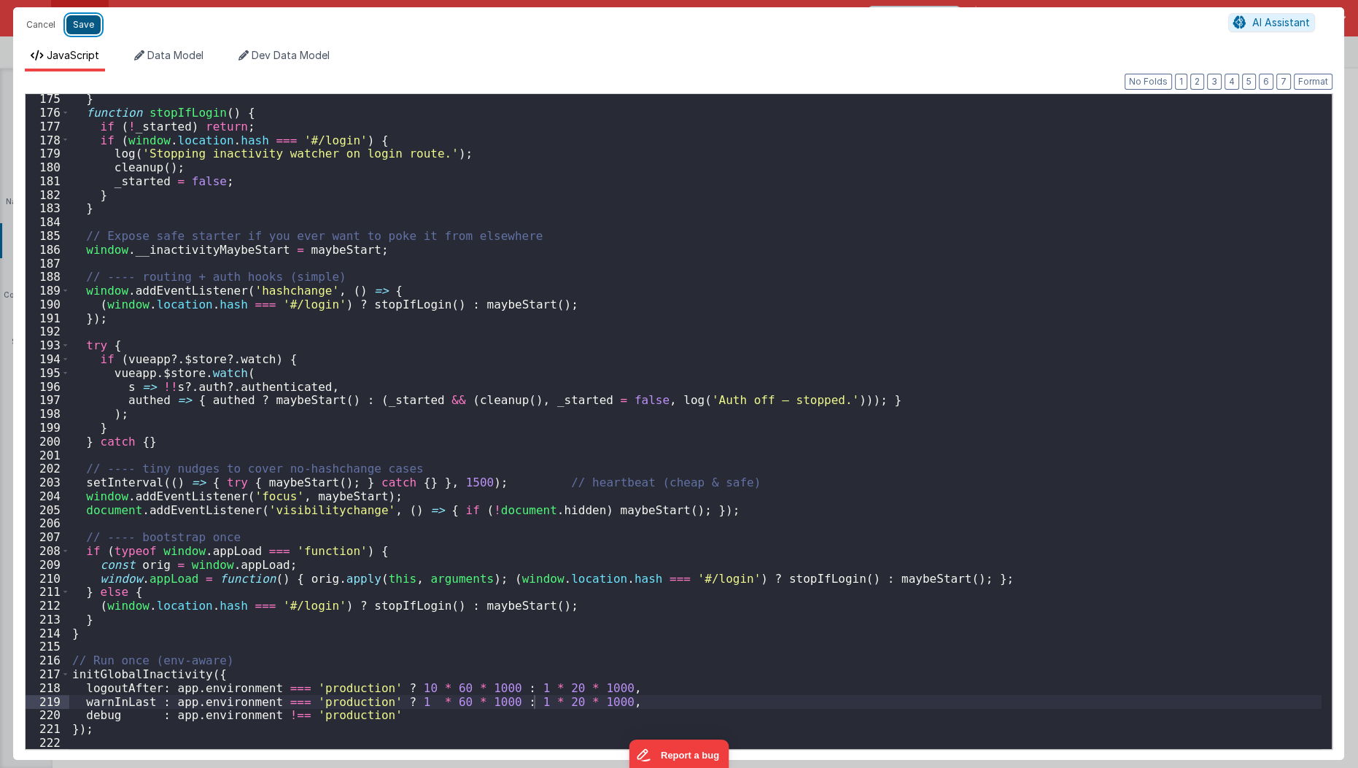
click at [85, 31] on button "Save" at bounding box center [83, 24] width 34 height 19
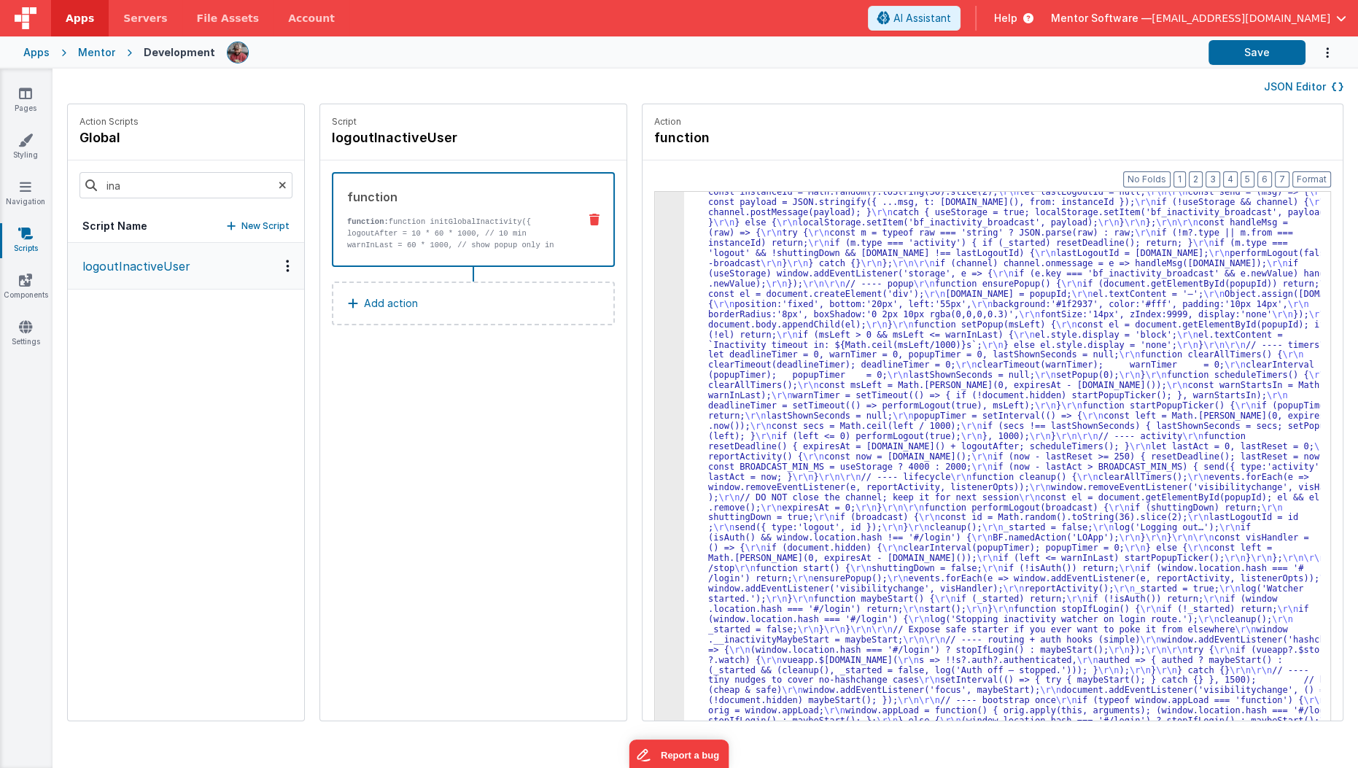
scroll to position [116, 0]
click at [1261, 62] on button "Save" at bounding box center [1256, 52] width 97 height 25
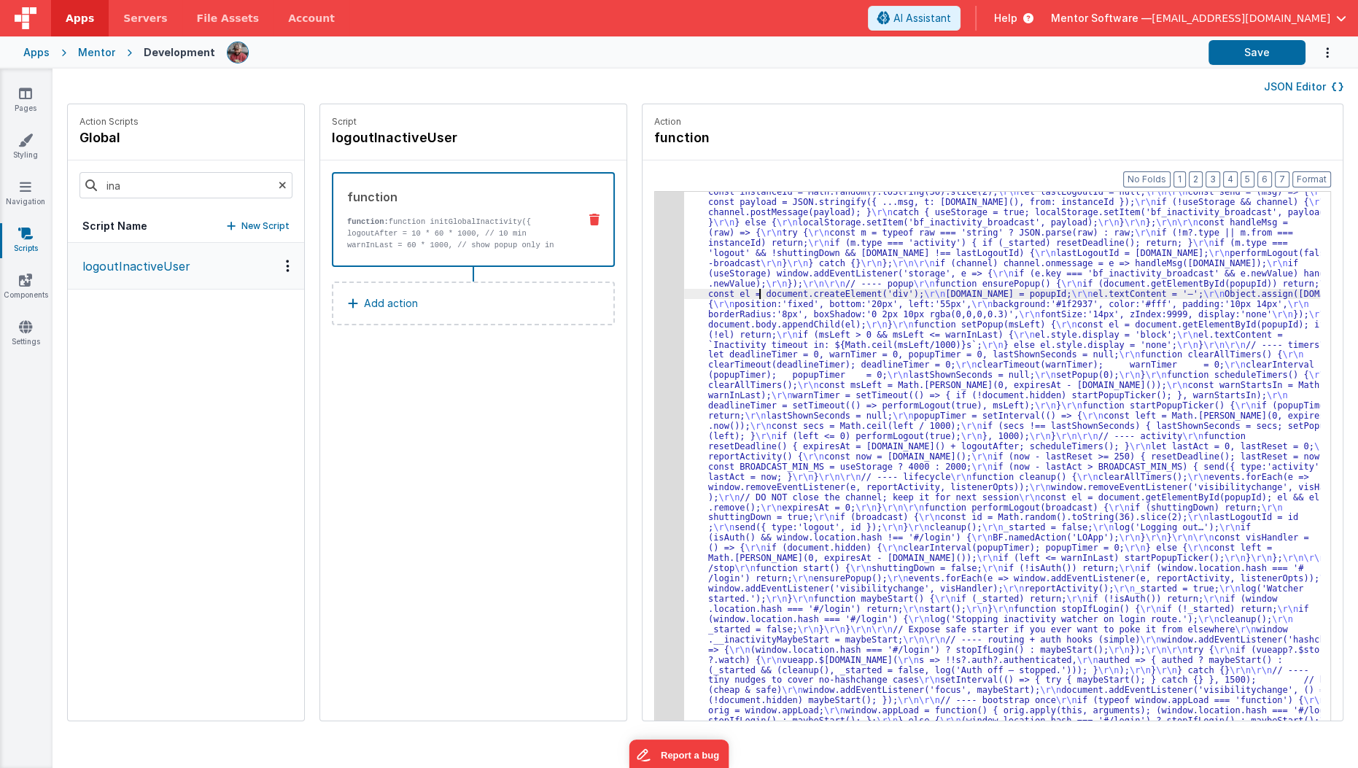
click at [740, 294] on div ""function" : "function initGlobalInactivity({ \r\n logoutAfter = 10 * 60 * 1000…" at bounding box center [1011, 718] width 654 height 1245
click at [655, 342] on div "3" at bounding box center [669, 426] width 29 height 661
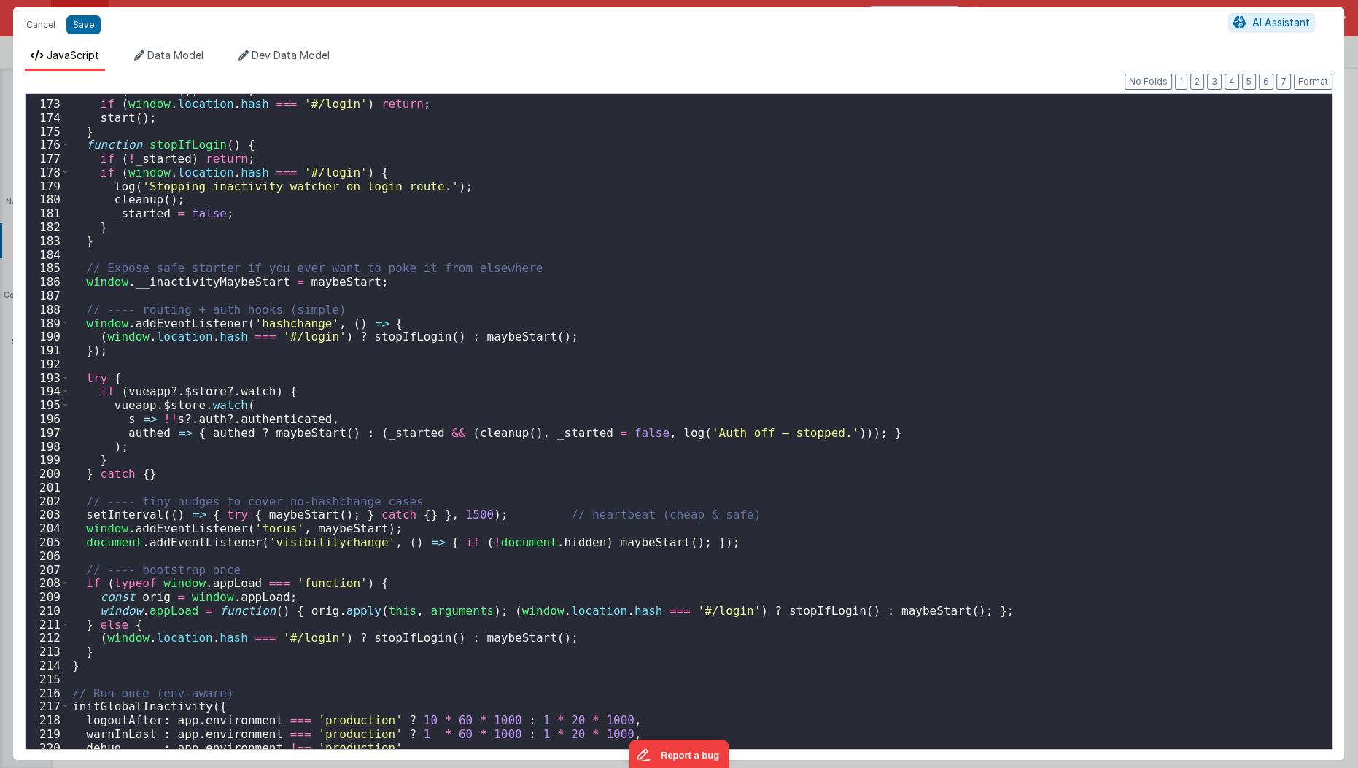
scroll to position [2386, 0]
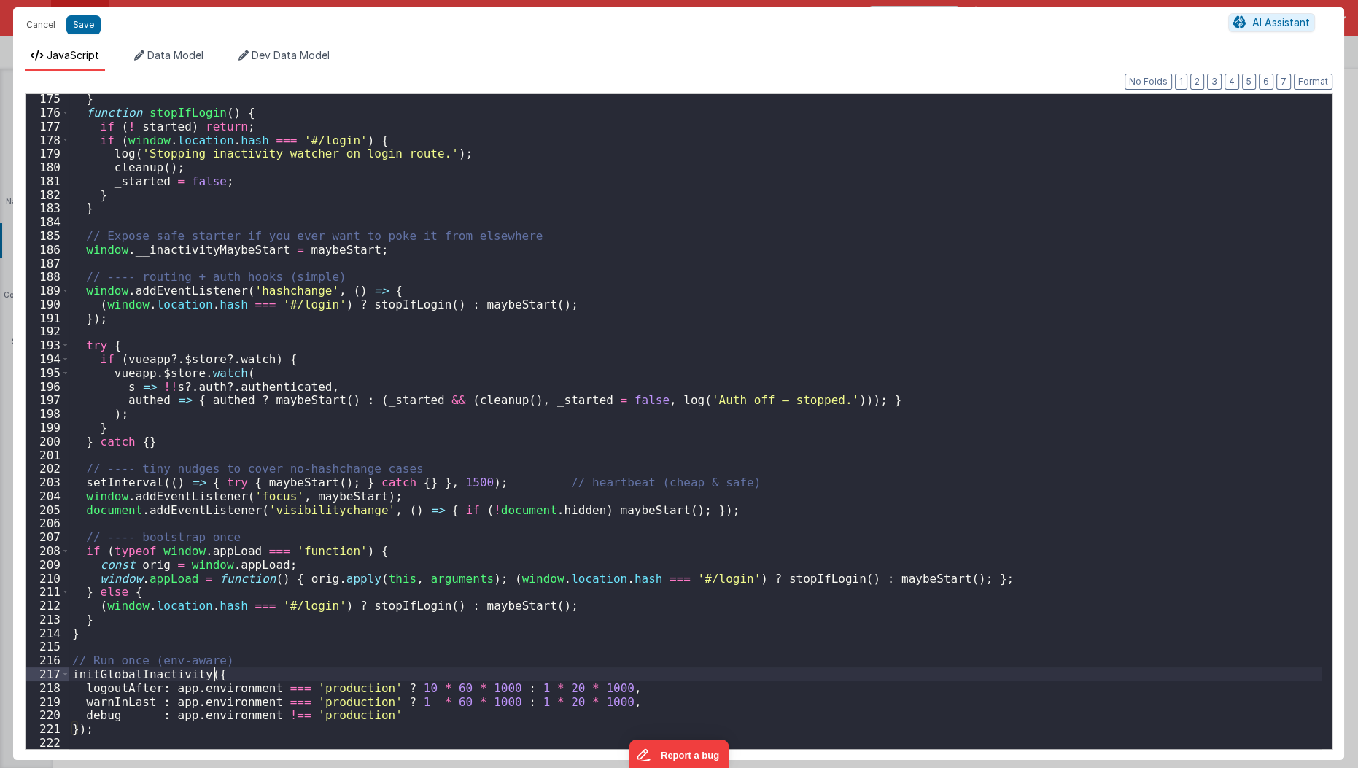
click at [495, 675] on div "} function stopIfLogin ( ) { if ( ! _started ) return ; if ( window . location …" at bounding box center [695, 433] width 1253 height 683
click at [509, 692] on div "} function stopIfLogin ( ) { if ( ! _started ) return ; if ( window . location …" at bounding box center [695, 433] width 1253 height 683
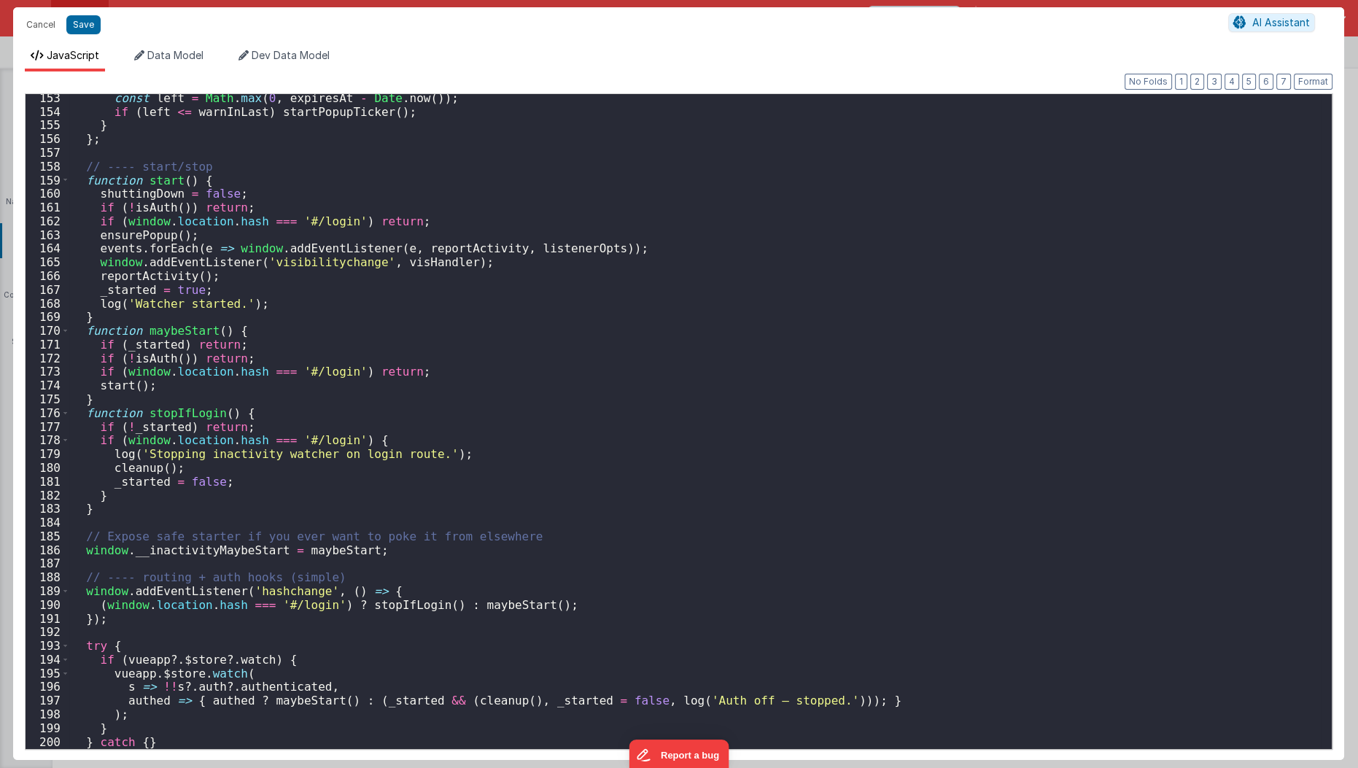
scroll to position [2001, 0]
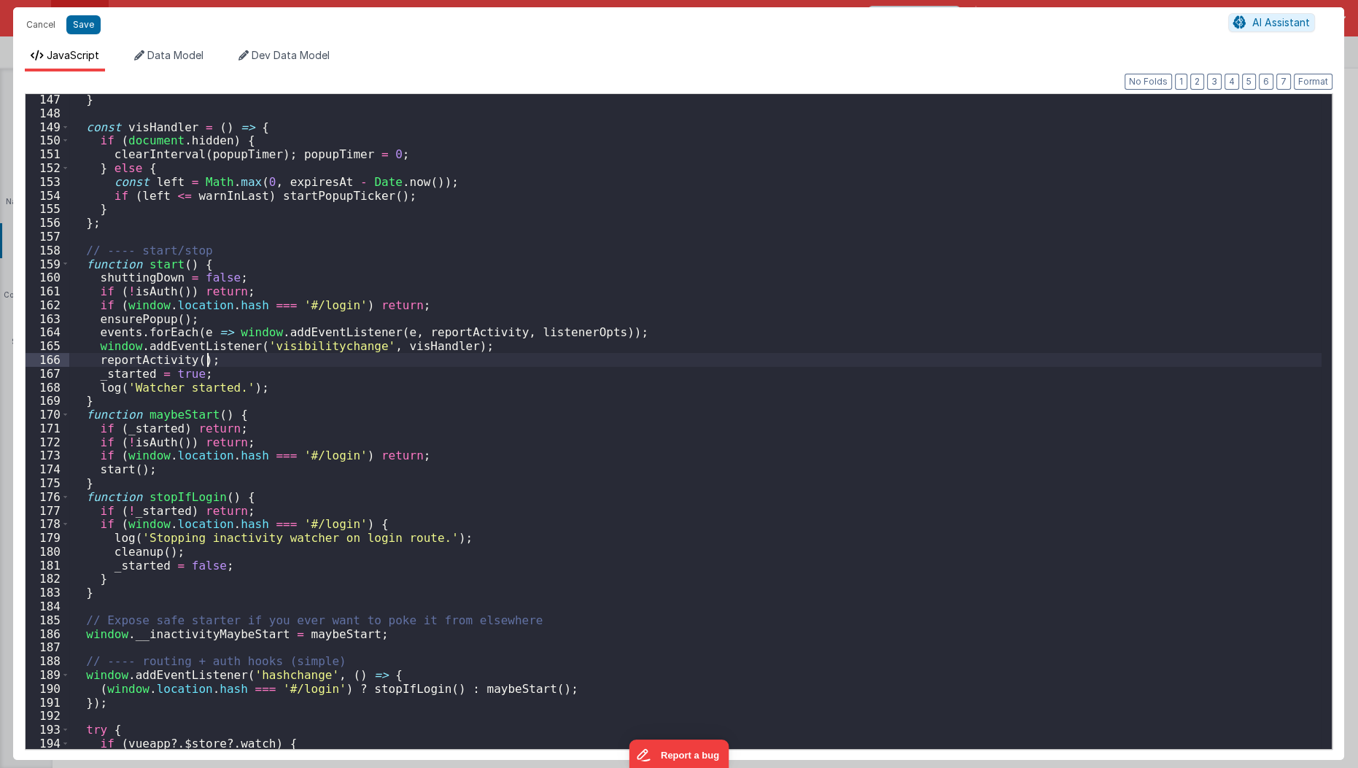
click at [299, 365] on div "} const visHandler = ( ) => { if ( document . hidden ) { clearInterval ( popupT…" at bounding box center [695, 434] width 1253 height 683
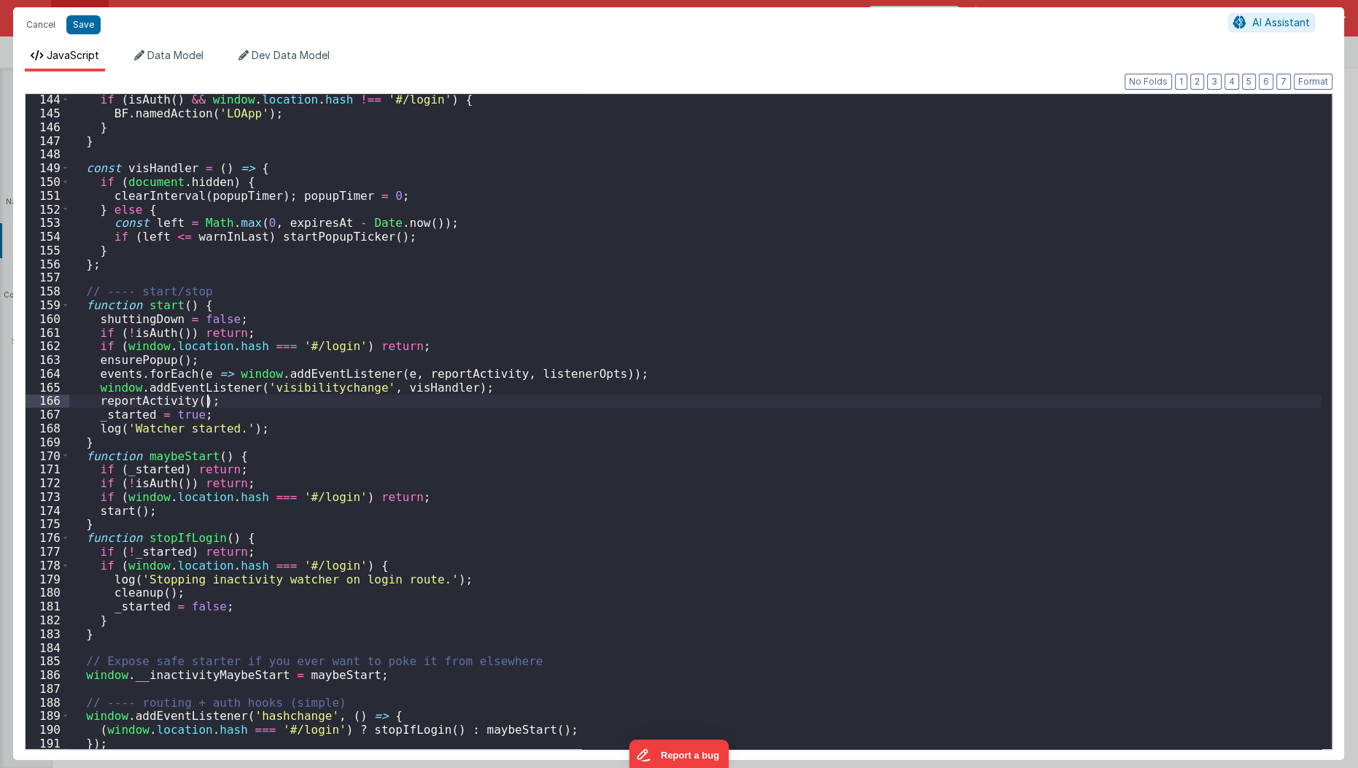
scroll to position [1923, 0]
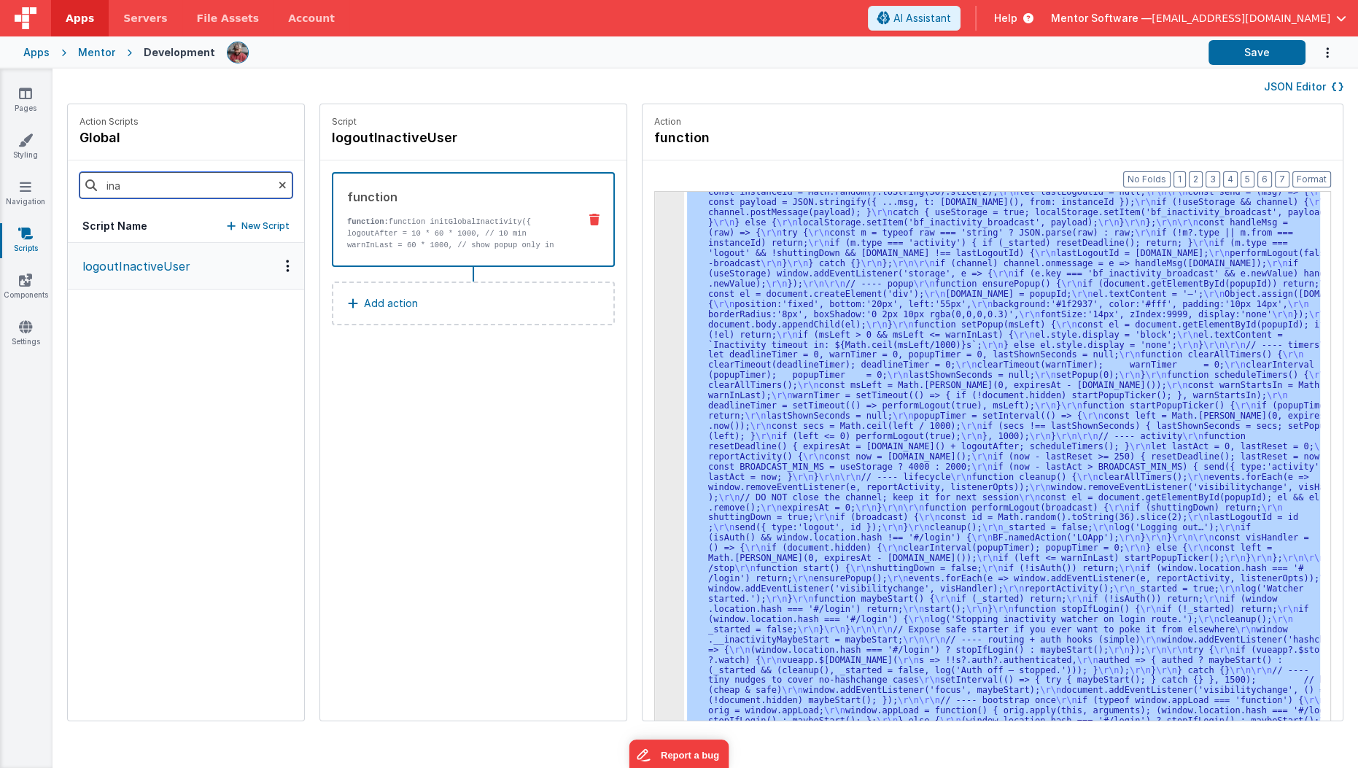
click at [166, 184] on input "ina" at bounding box center [185, 185] width 213 height 26
click at [1274, 54] on button "Save" at bounding box center [1256, 52] width 97 height 25
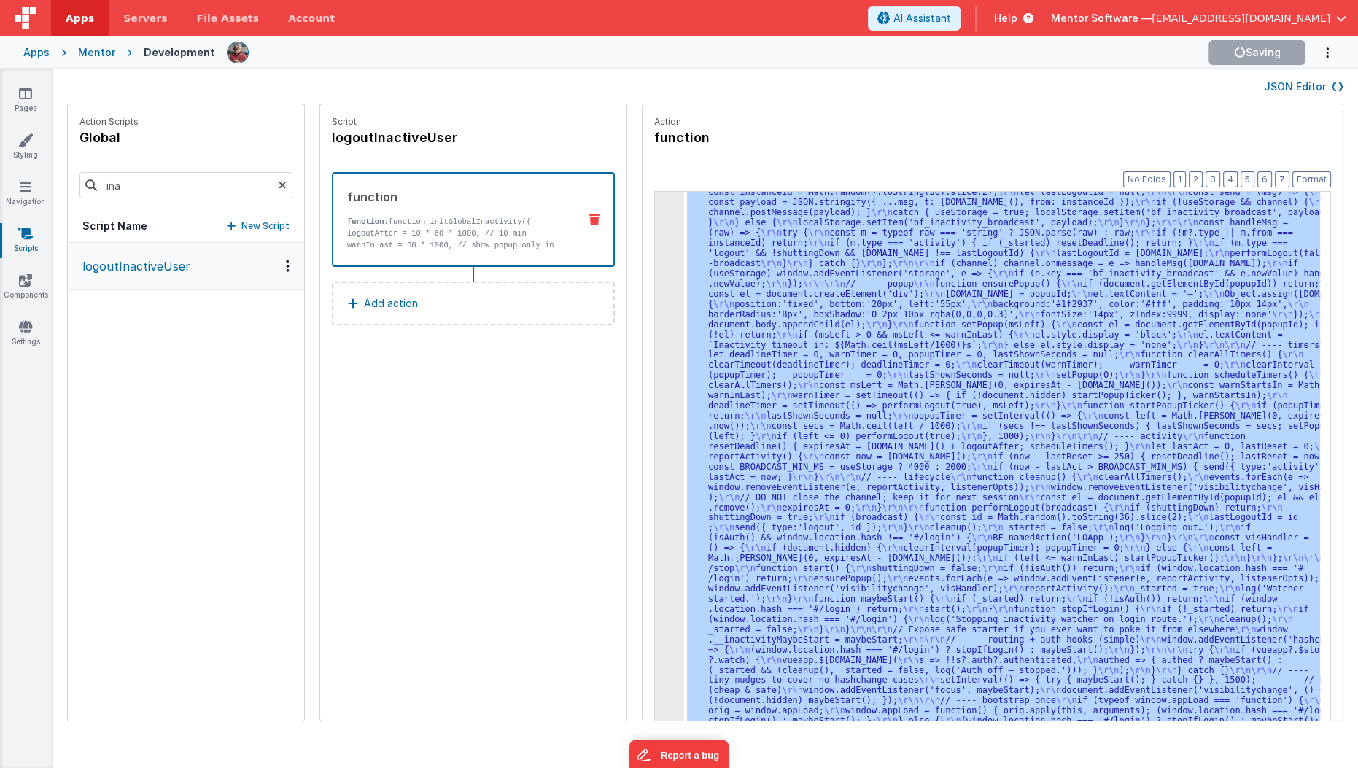
click at [833, 304] on div ""function" : "function initGlobalInactivity({ \r\n logoutAfter = 10 * 60 * 1000…" at bounding box center [1002, 479] width 636 height 574
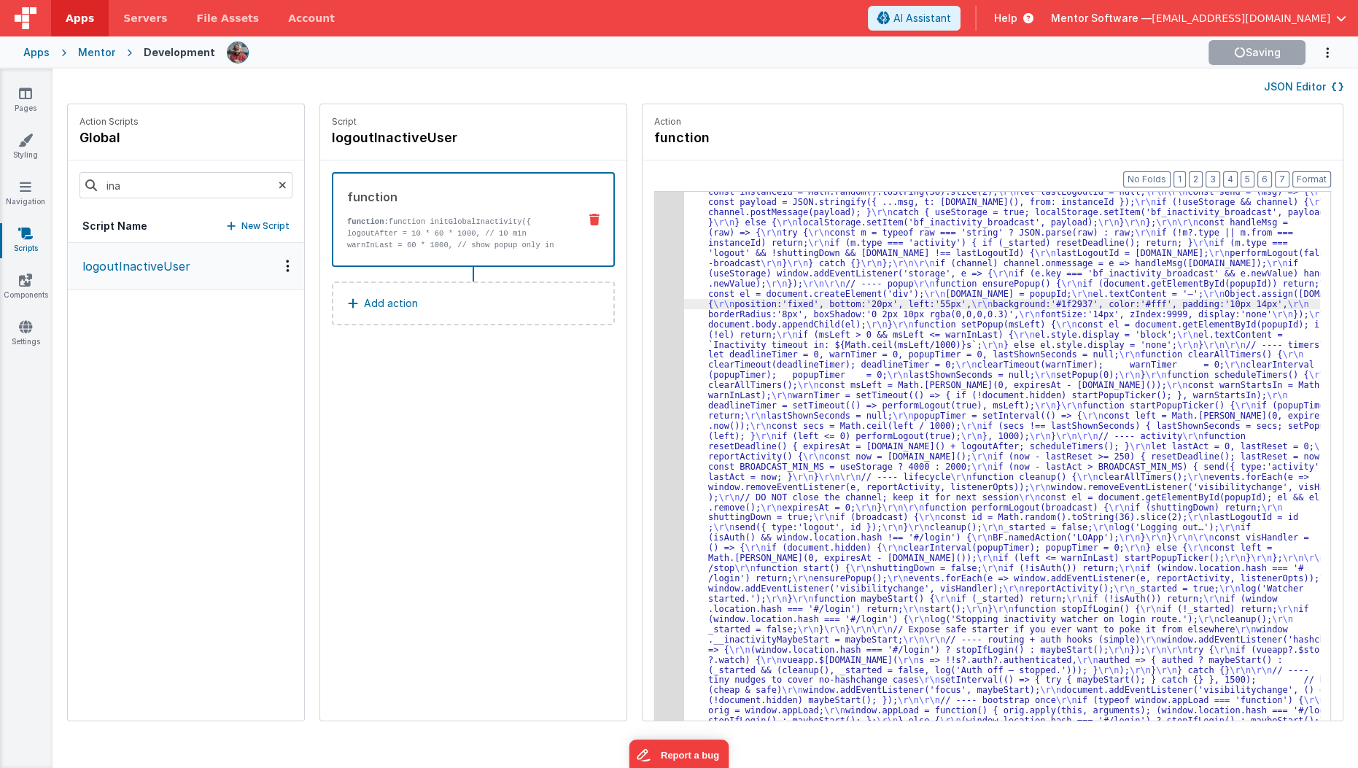
click at [655, 369] on div "3" at bounding box center [669, 426] width 29 height 661
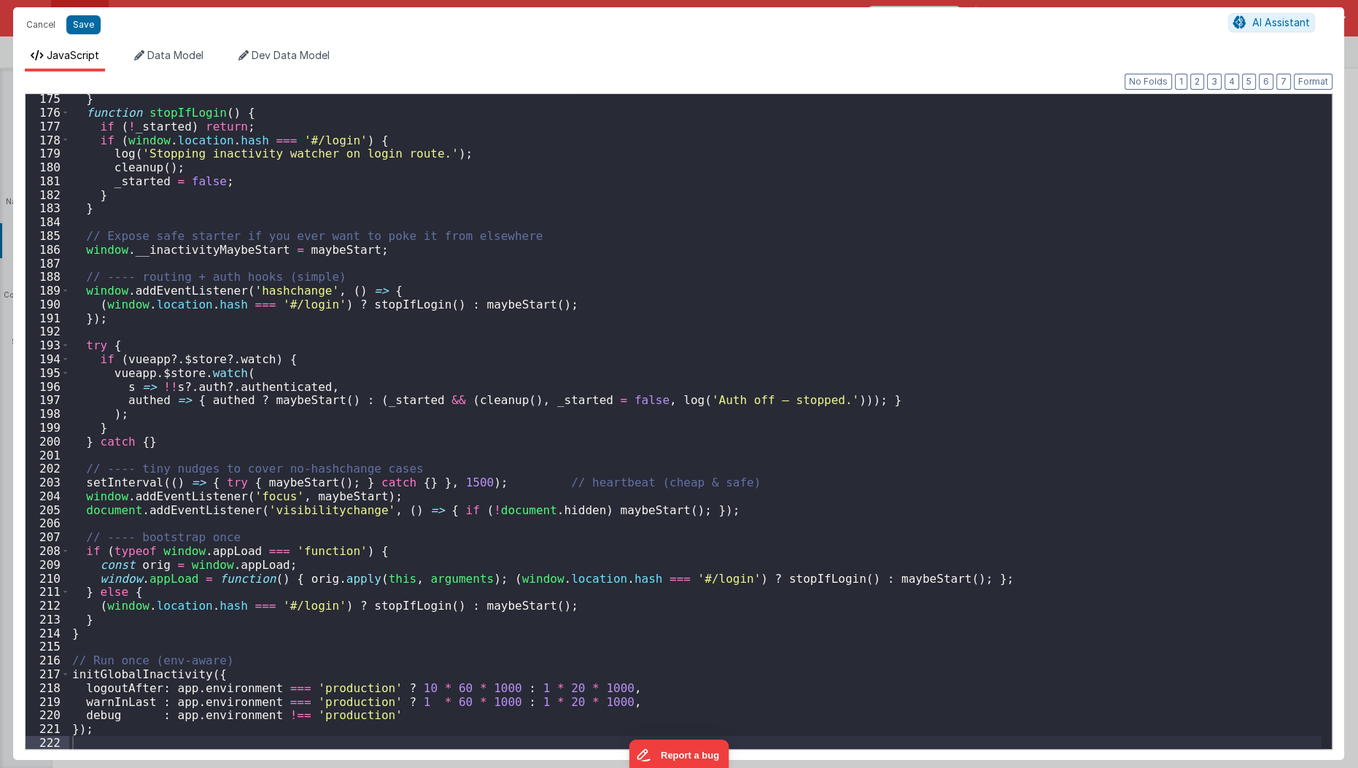
scroll to position [2386, 0]
click at [534, 690] on div "} function stopIfLogin ( ) { if ( ! _started ) return ; if ( window . location …" at bounding box center [695, 433] width 1253 height 683
click at [87, 31] on button "Save" at bounding box center [83, 24] width 34 height 19
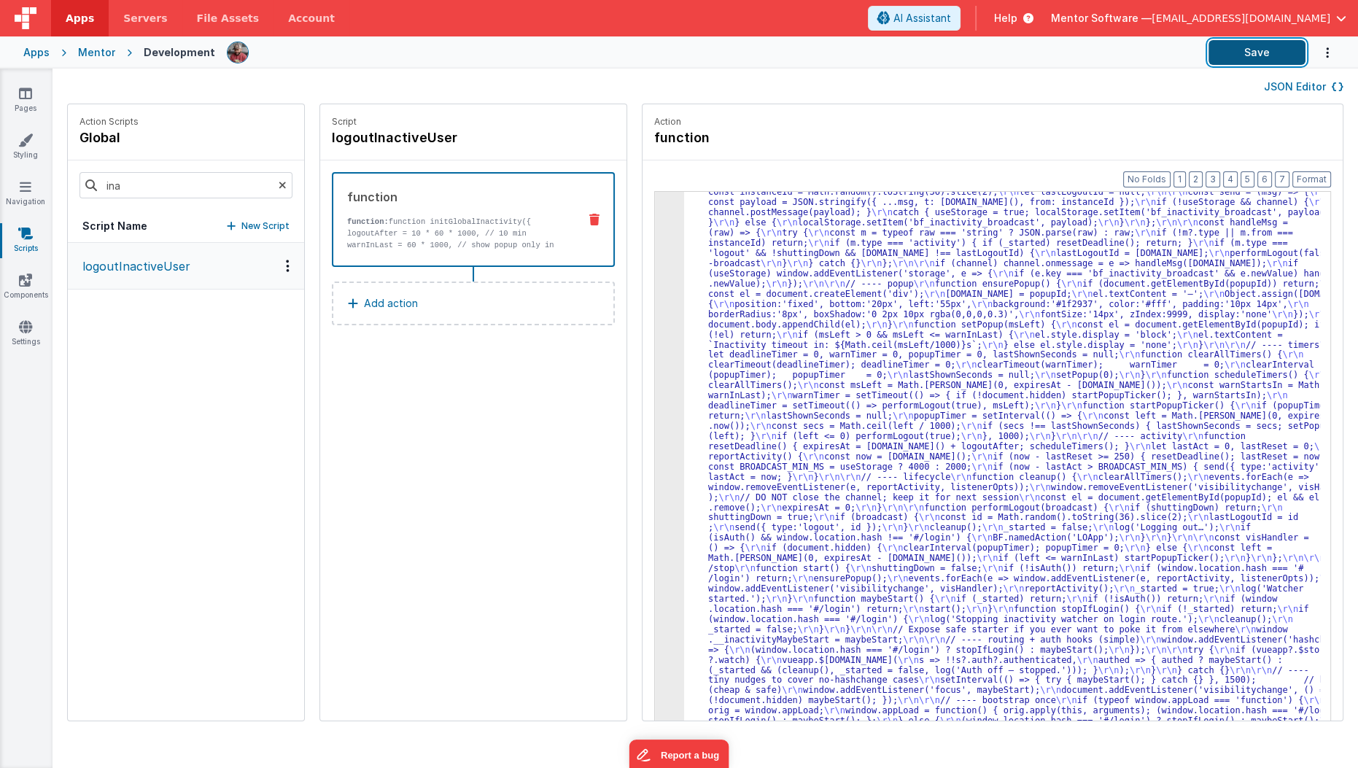
click at [1234, 60] on button "Save" at bounding box center [1256, 52] width 97 height 25
click at [209, 180] on input "ina" at bounding box center [185, 185] width 213 height 26
click at [121, 264] on p "logLogout" at bounding box center [107, 265] width 66 height 17
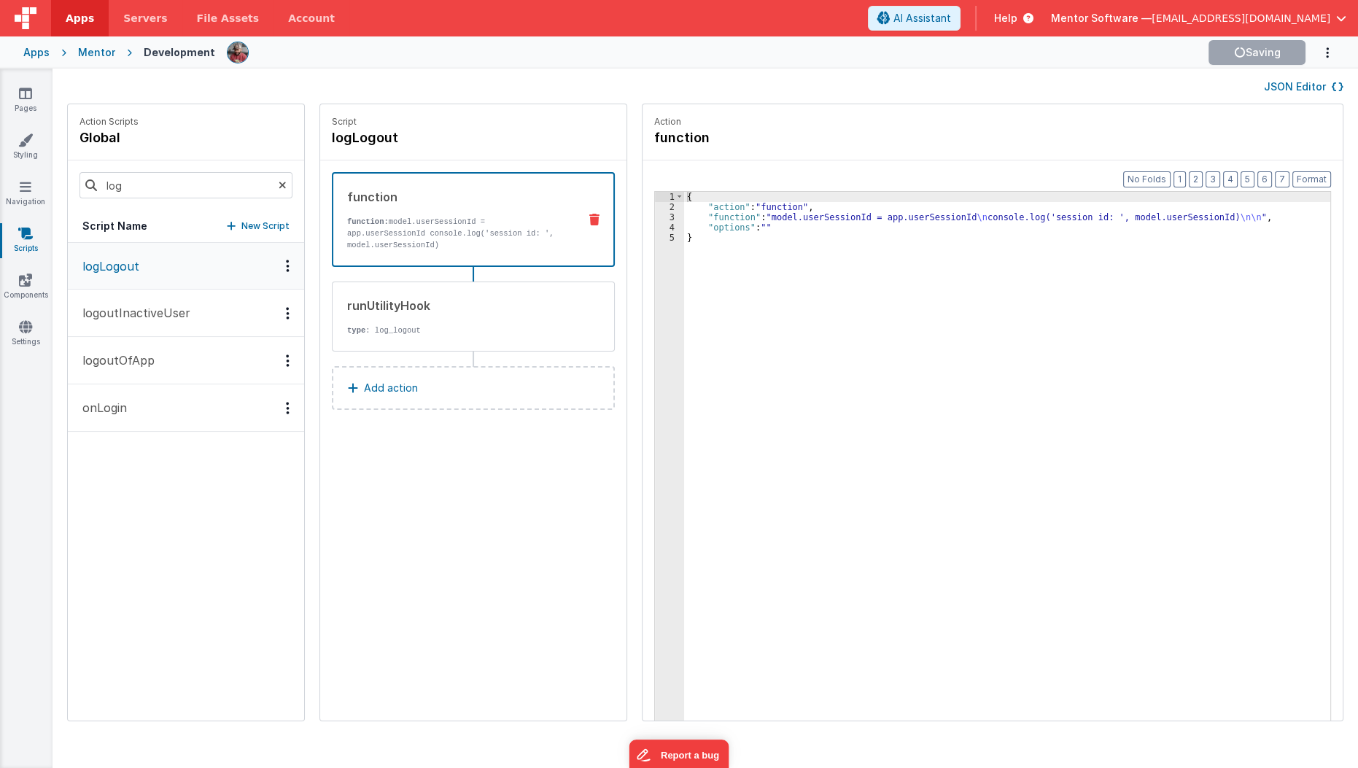
click at [144, 311] on p "logoutInactiveUser" at bounding box center [132, 312] width 117 height 17
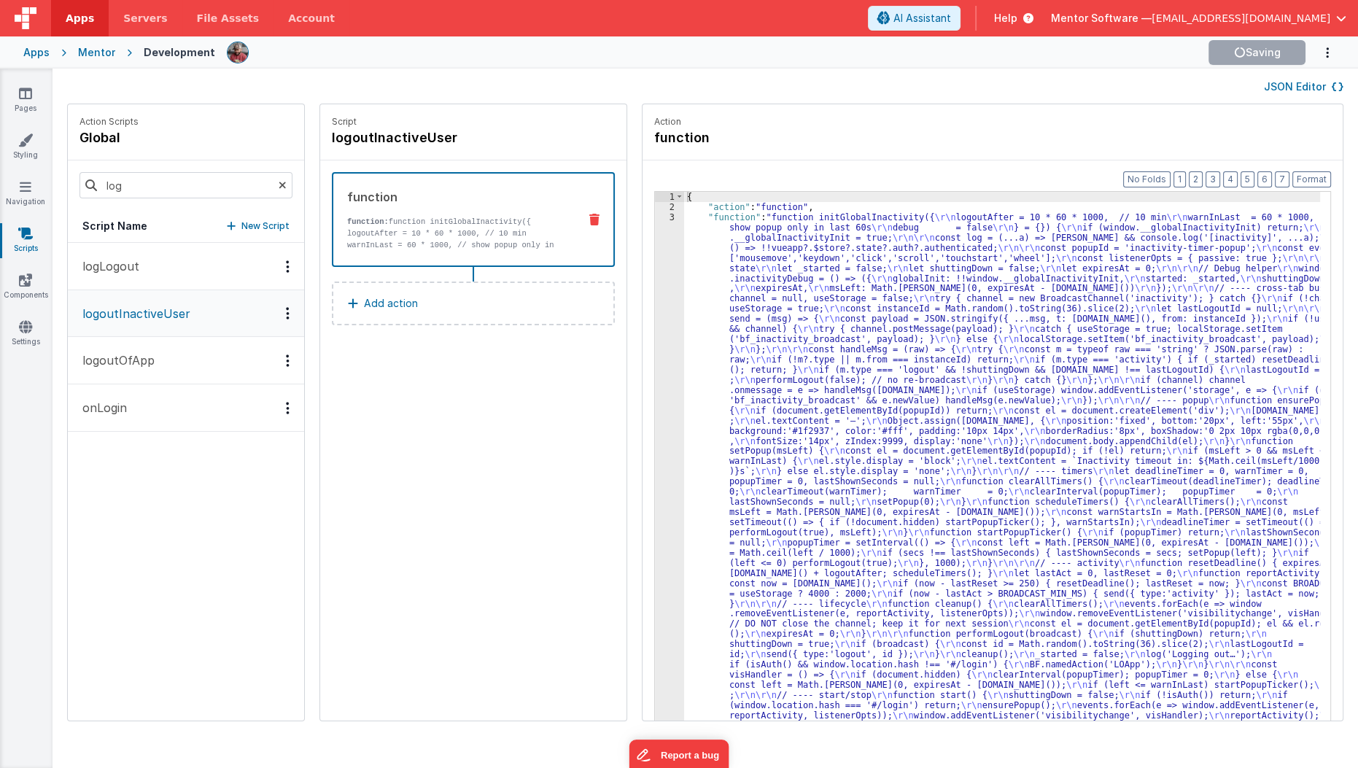
click at [131, 366] on p "logoutOfApp" at bounding box center [114, 359] width 81 height 17
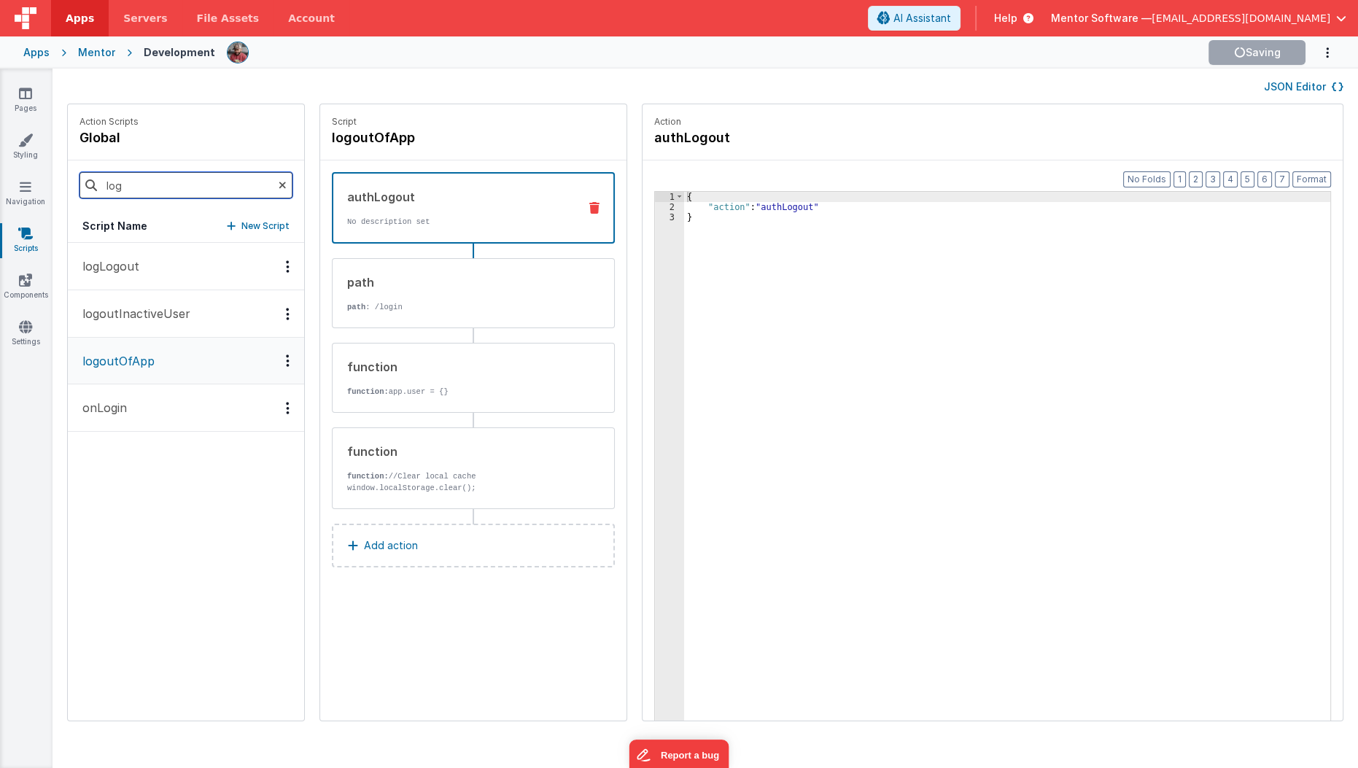
click at [177, 192] on input "log" at bounding box center [185, 185] width 213 height 26
type input "loapp"
click at [158, 275] on button "LOApp" at bounding box center [186, 266] width 236 height 47
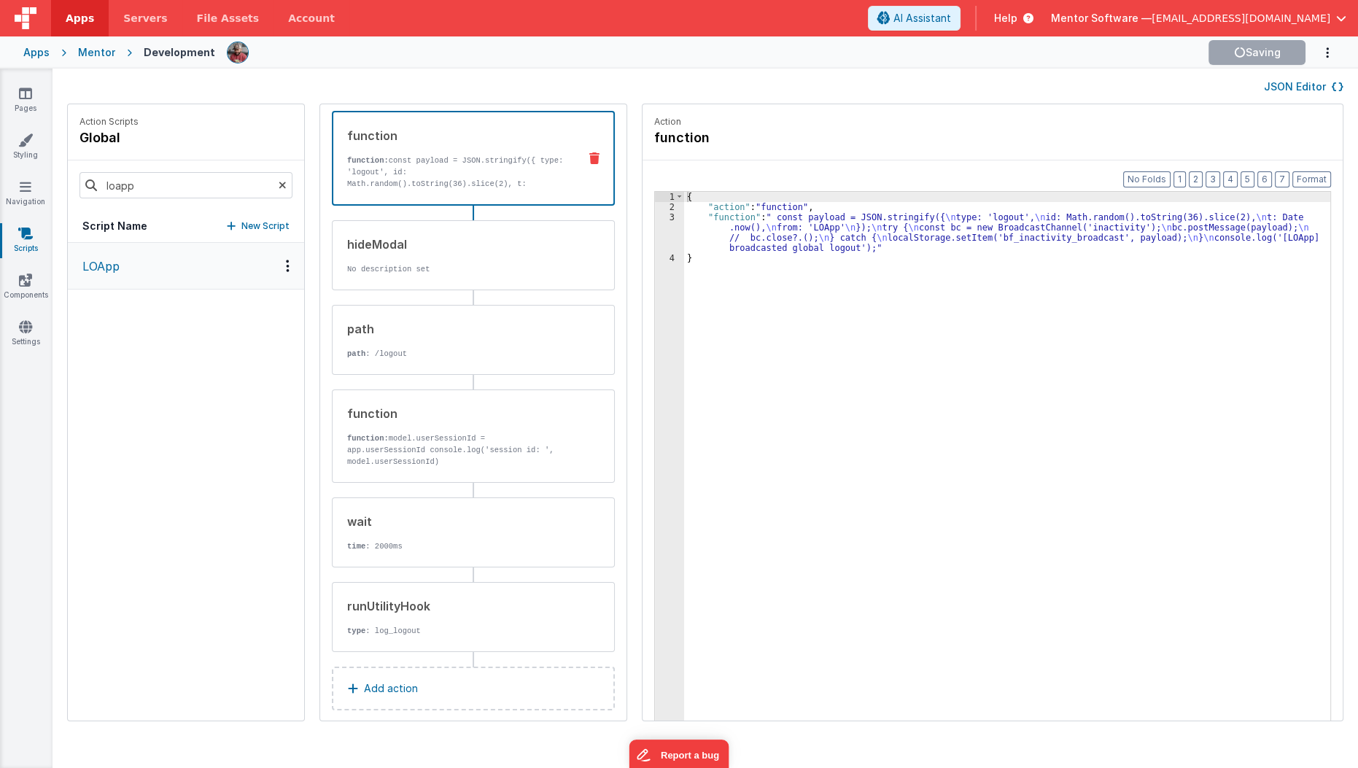
scroll to position [61, 0]
click at [201, 196] on input "loapp" at bounding box center [185, 185] width 213 height 26
type input "inac"
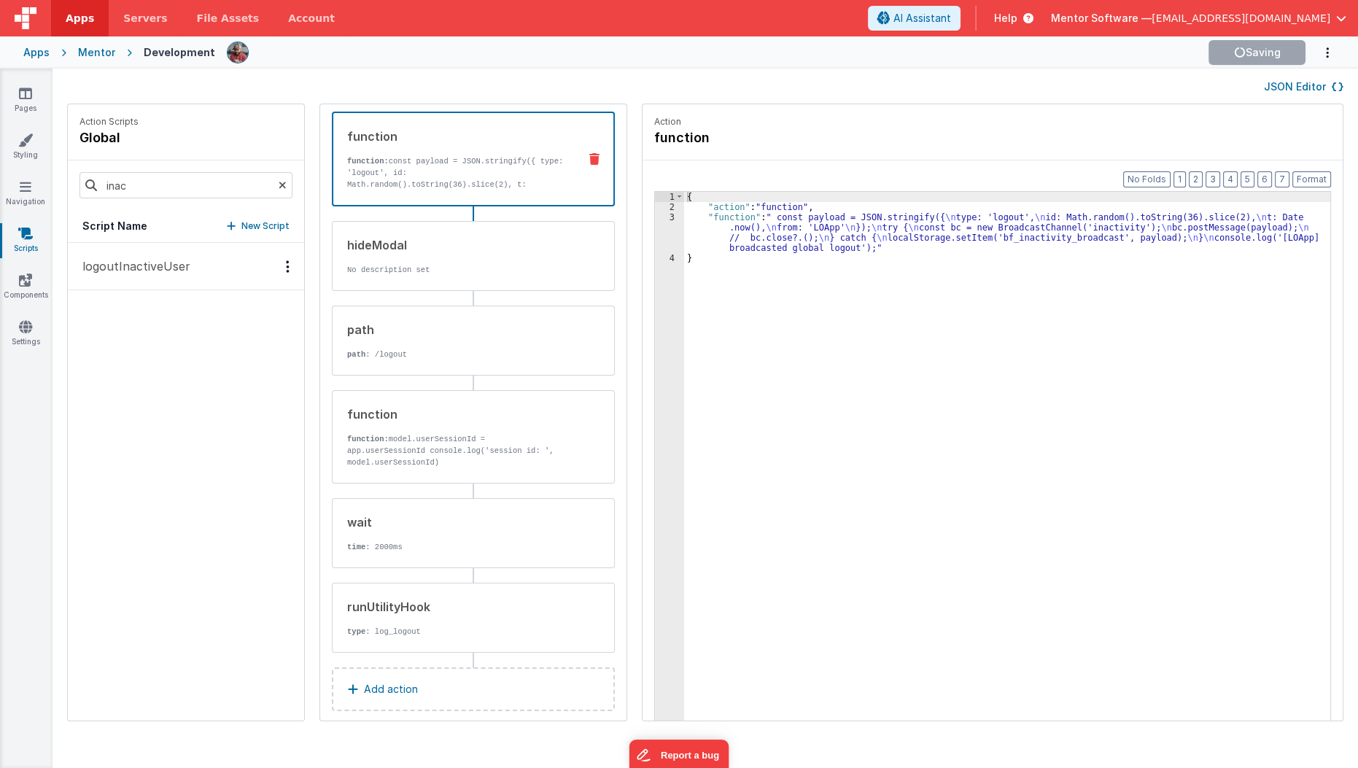
click at [118, 276] on button "logoutInactiveUser" at bounding box center [186, 266] width 236 height 47
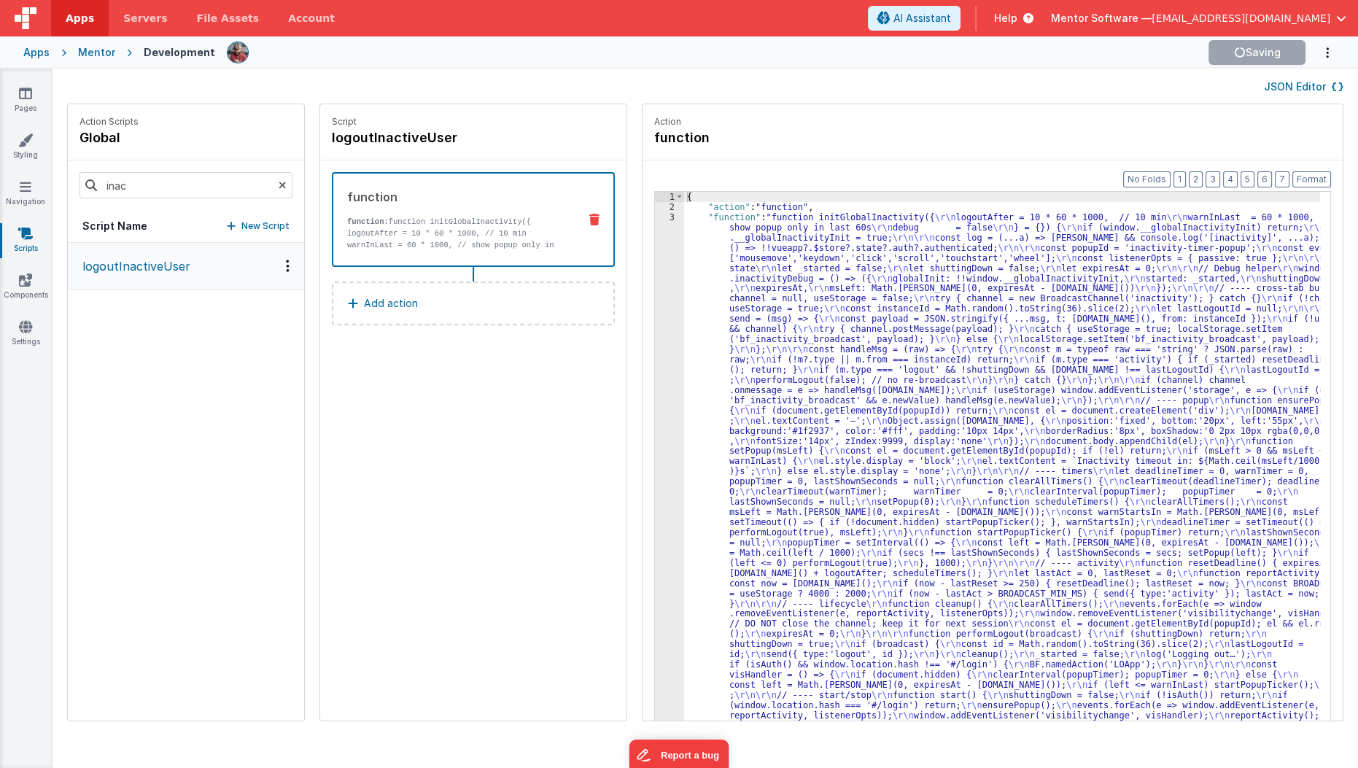
scroll to position [0, 0]
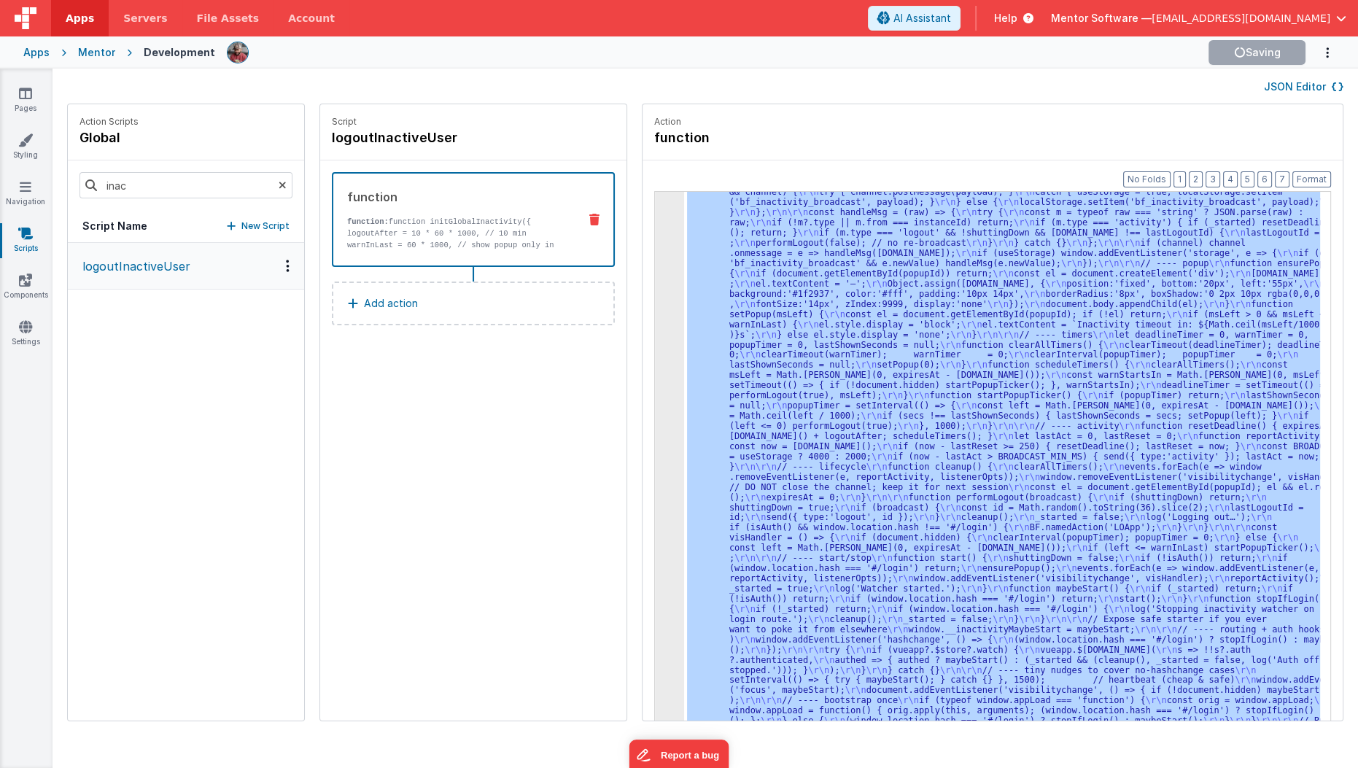
scroll to position [136, 0]
click at [655, 390] on div "3" at bounding box center [669, 415] width 29 height 681
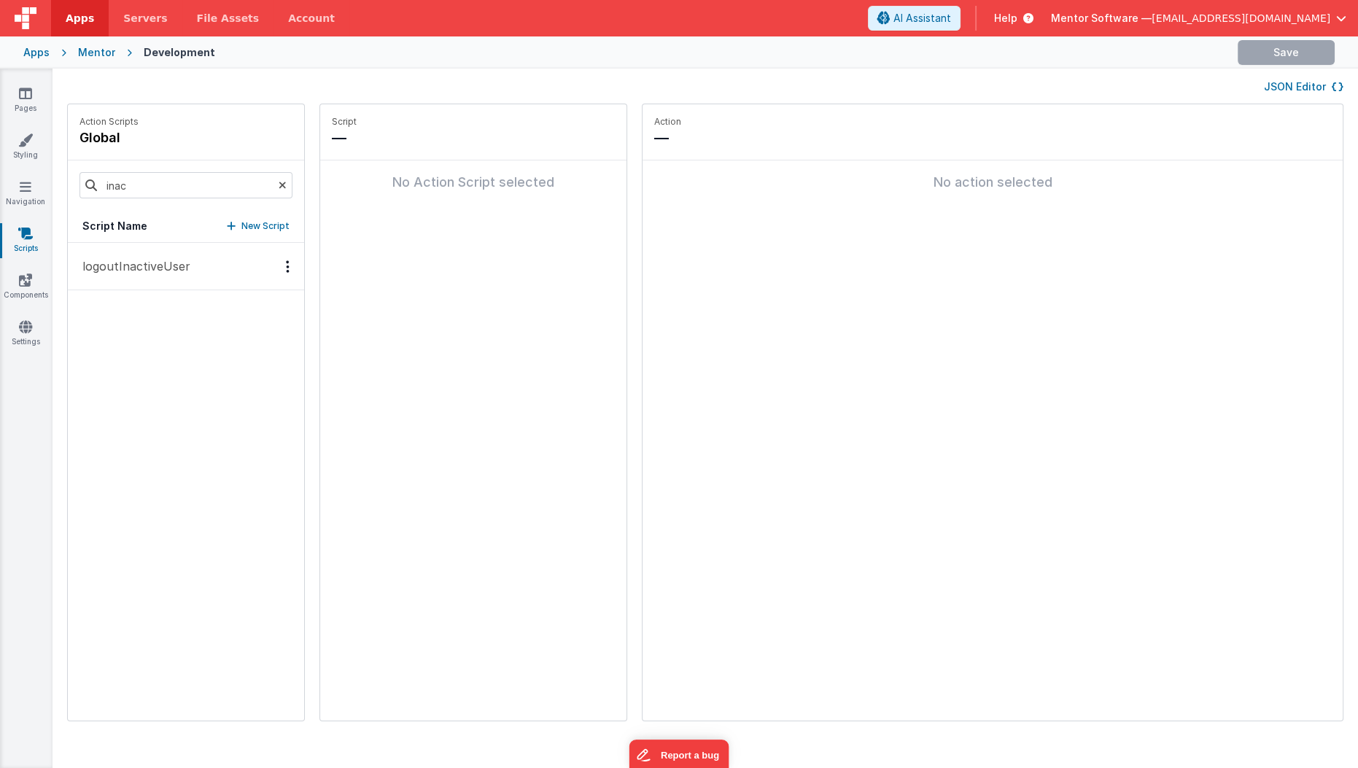
click at [155, 274] on button "logoutInactiveUser" at bounding box center [186, 266] width 236 height 47
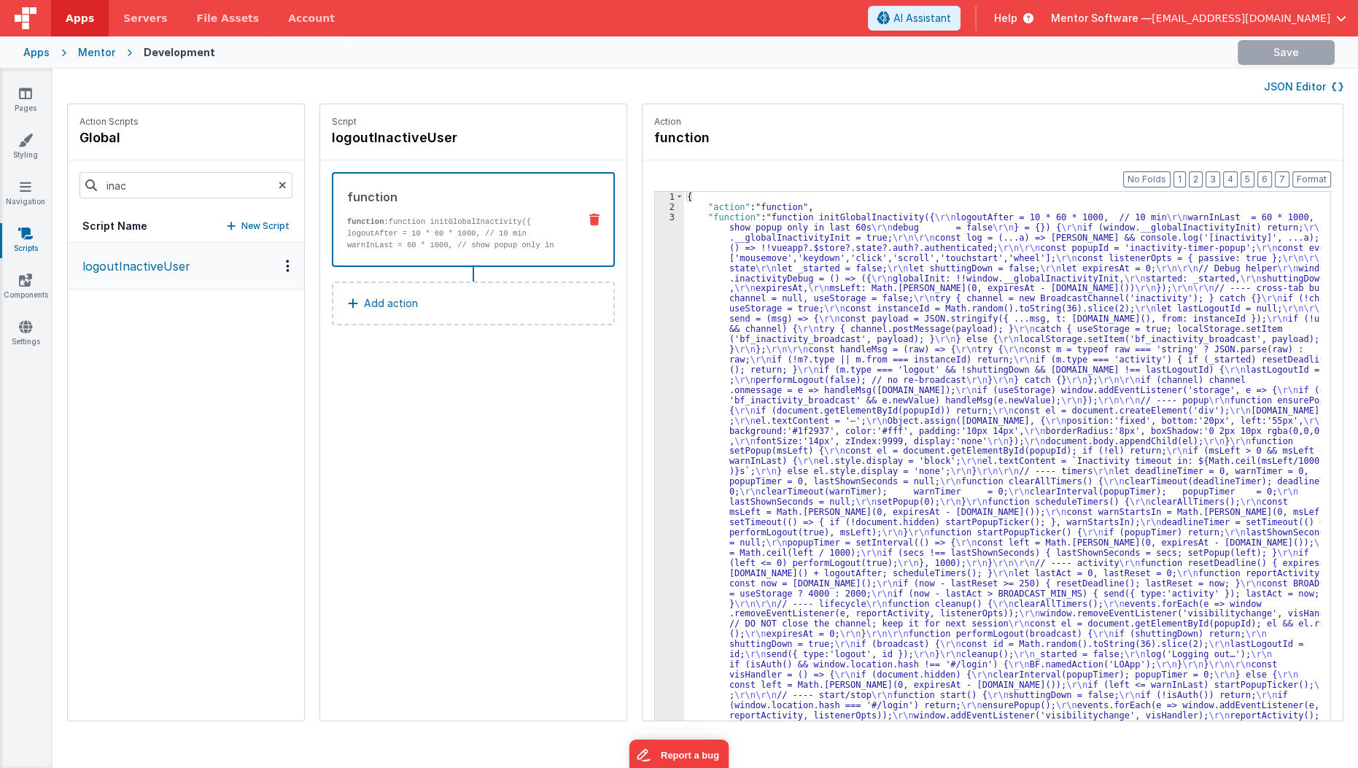
click at [655, 315] on div "3" at bounding box center [669, 552] width 29 height 681
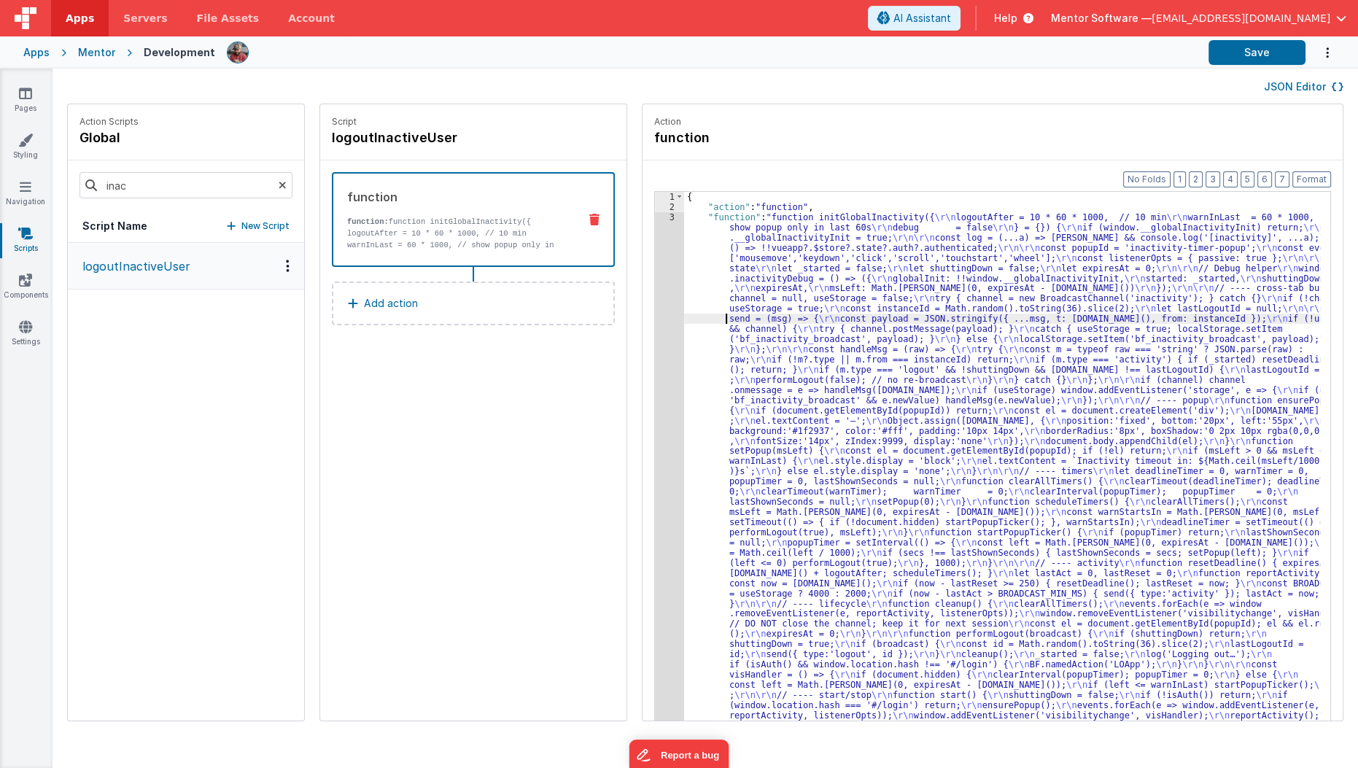
click at [655, 342] on div "3" at bounding box center [669, 552] width 29 height 681
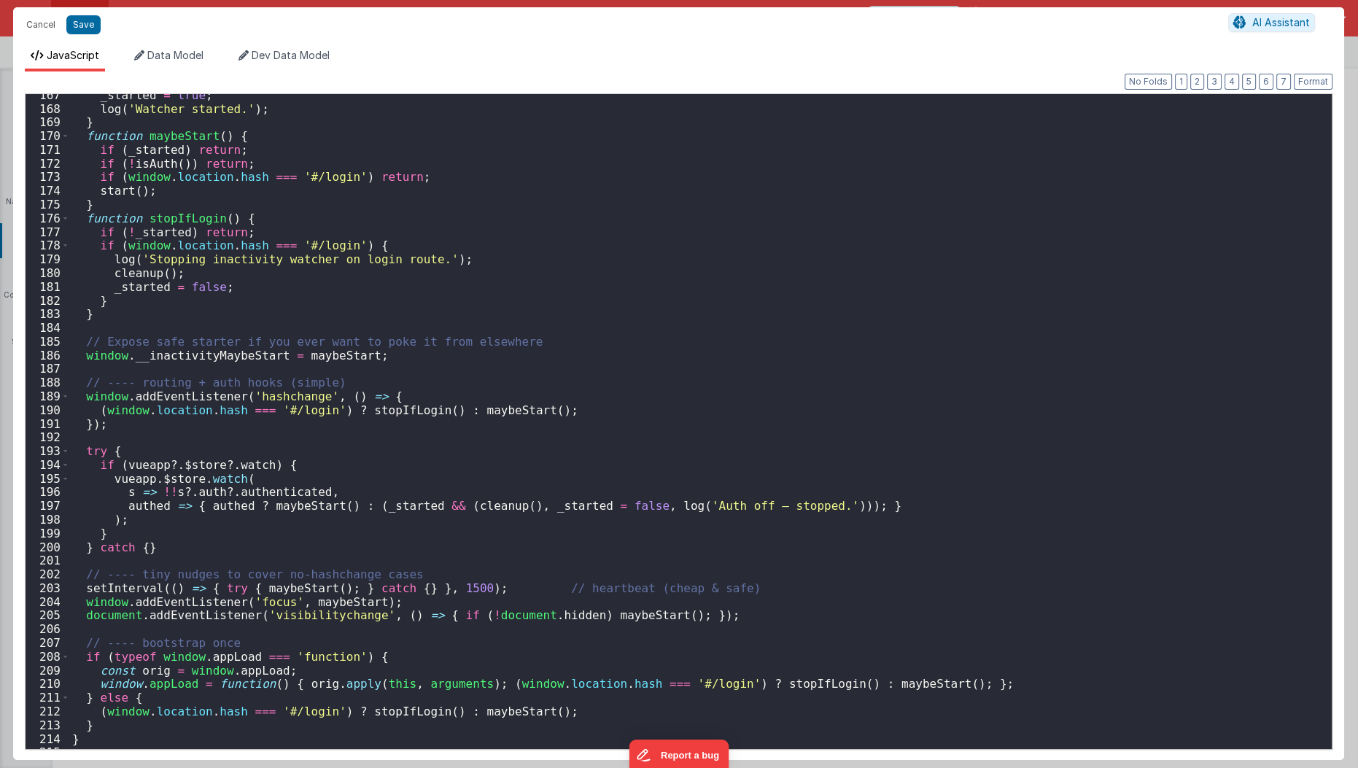
scroll to position [2376, 0]
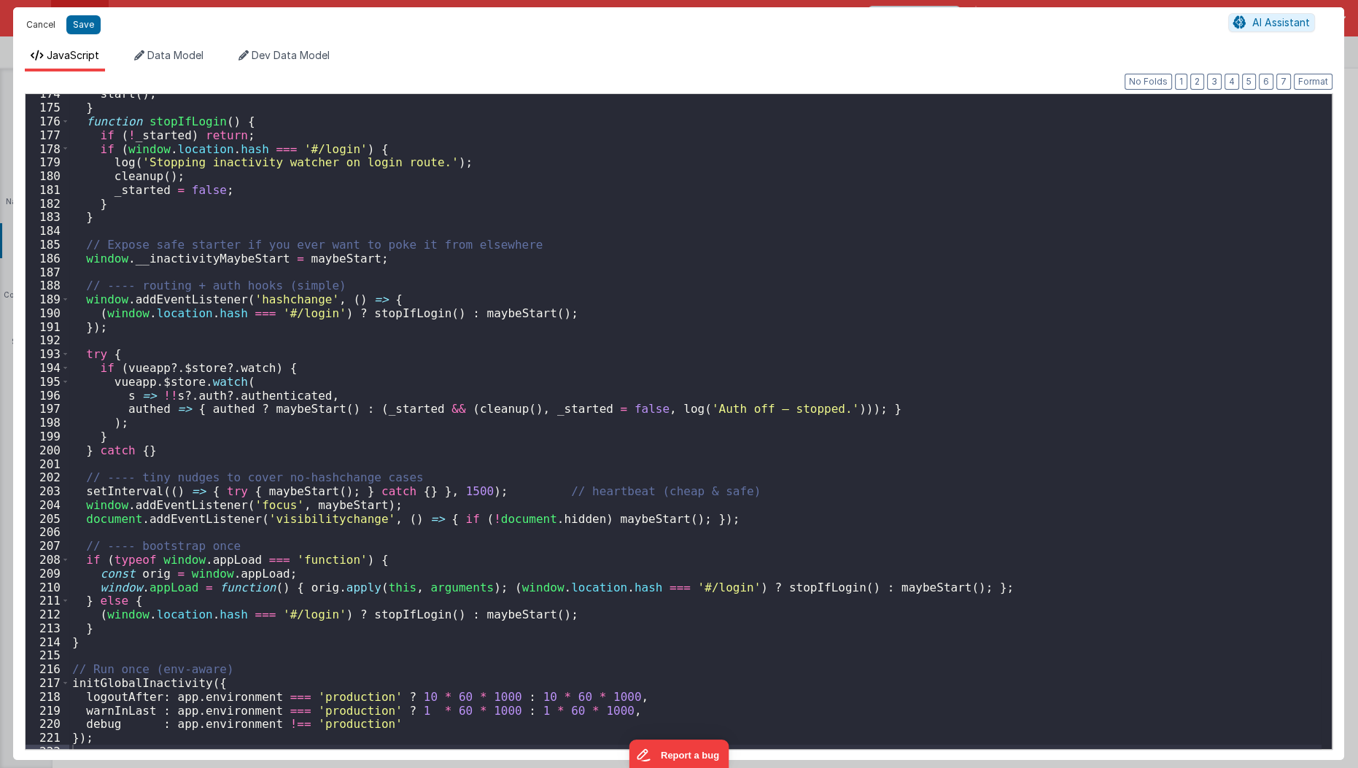
click at [36, 16] on button "Cancel" at bounding box center [41, 25] width 44 height 20
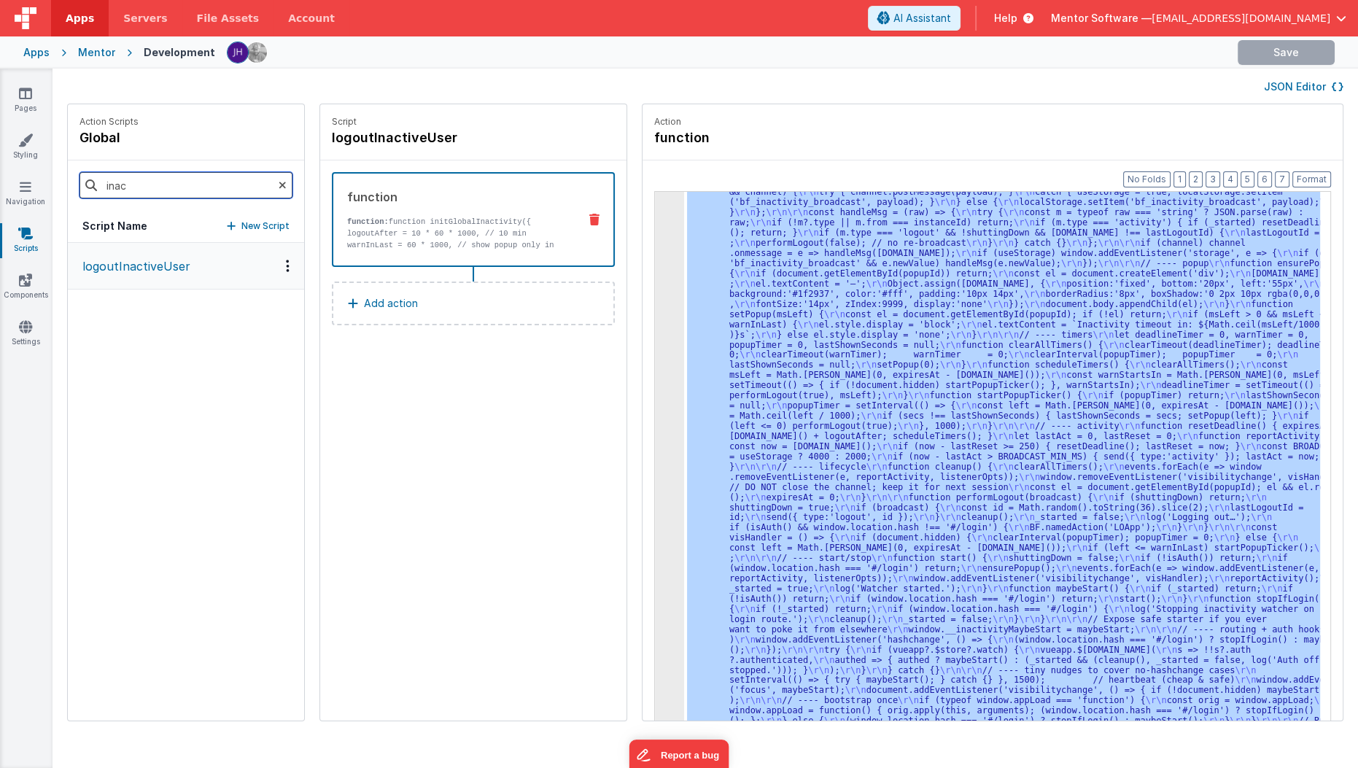
click at [136, 187] on input "inac" at bounding box center [185, 185] width 213 height 26
click at [131, 277] on button "LOApp" at bounding box center [186, 266] width 236 height 47
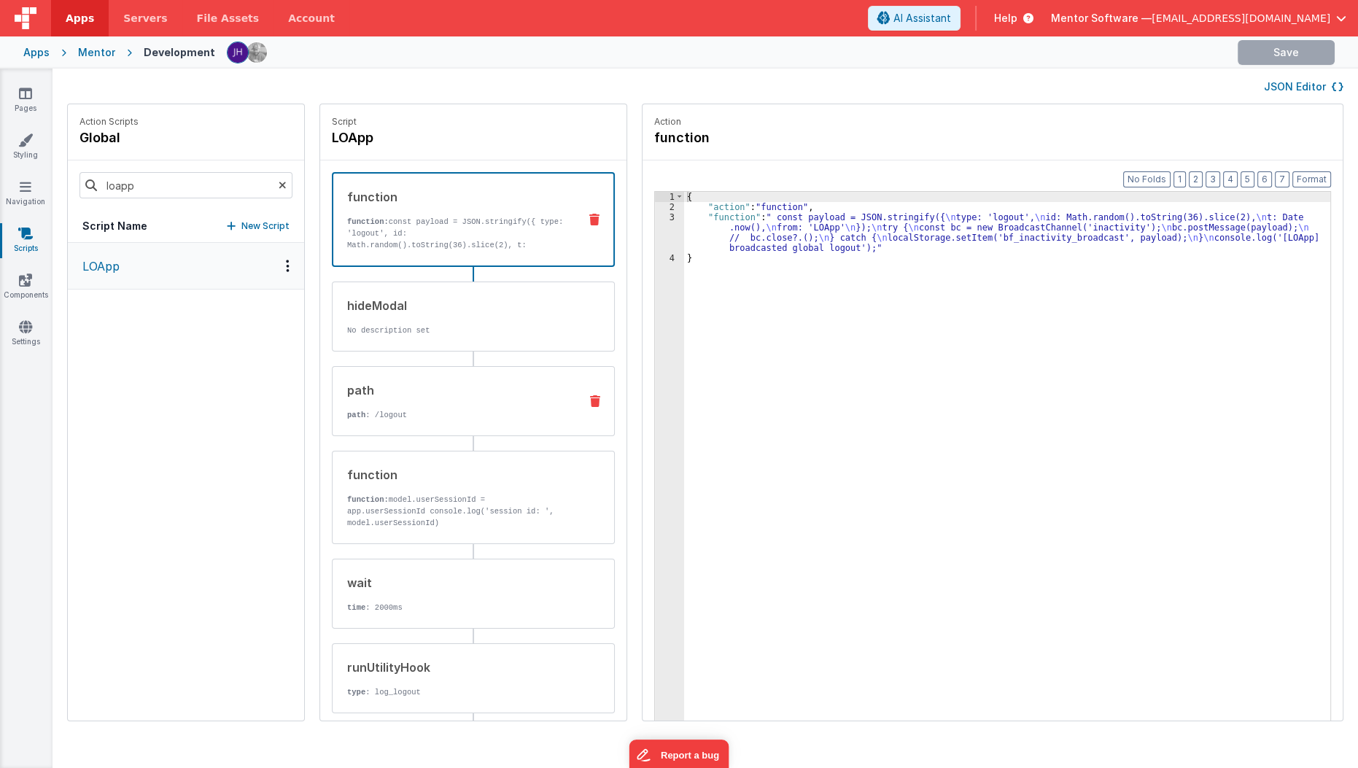
scroll to position [61, 0]
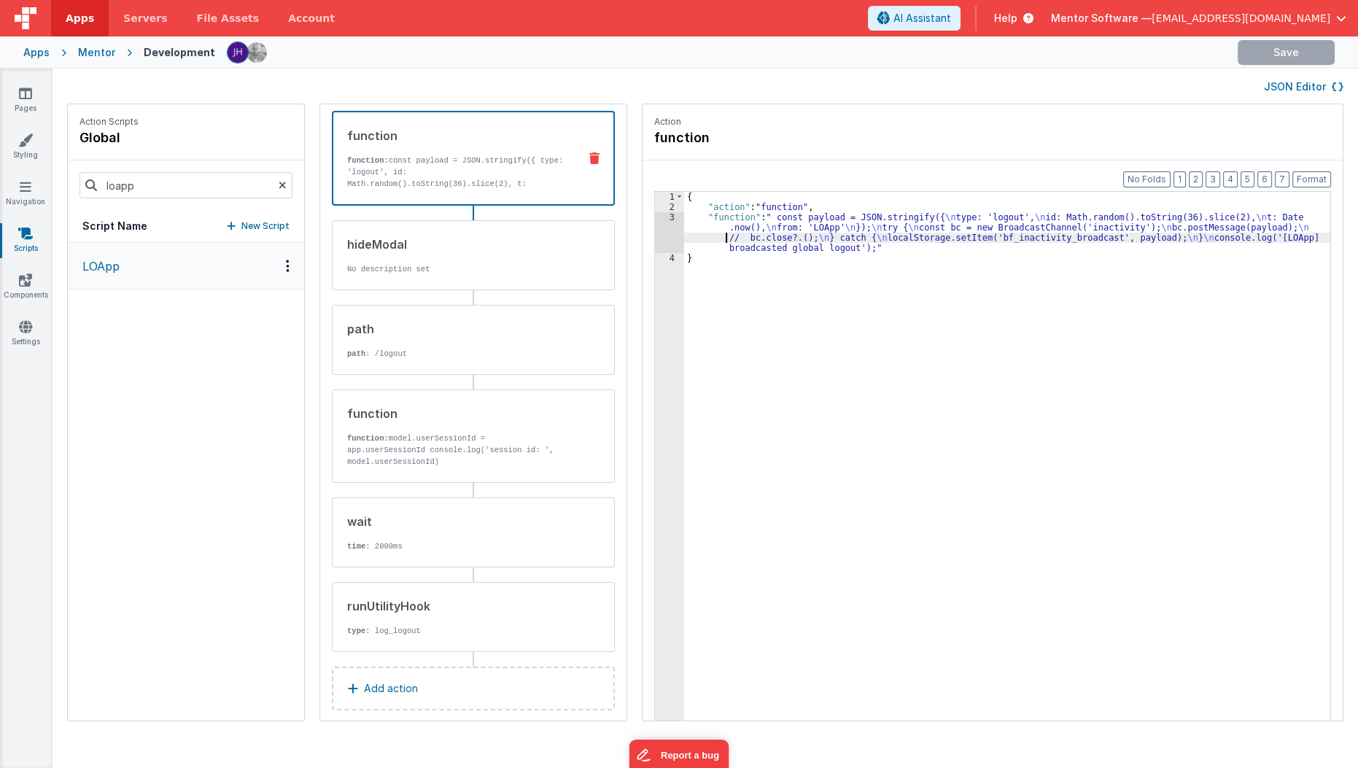
click at [687, 238] on div "{ "action" : "function" , "function" : " const payload = JSON.stringify({ \n ty…" at bounding box center [1016, 489] width 664 height 595
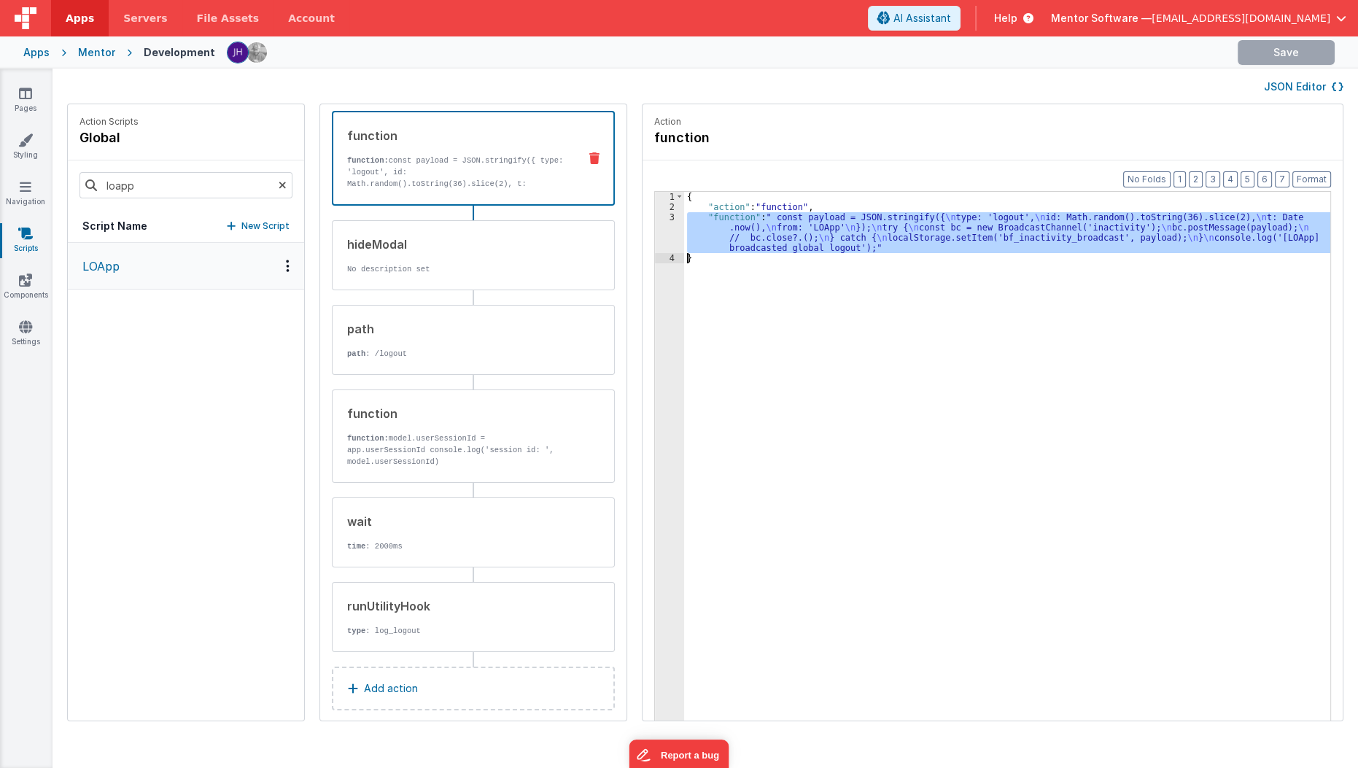
click at [655, 237] on div "3" at bounding box center [669, 232] width 29 height 41
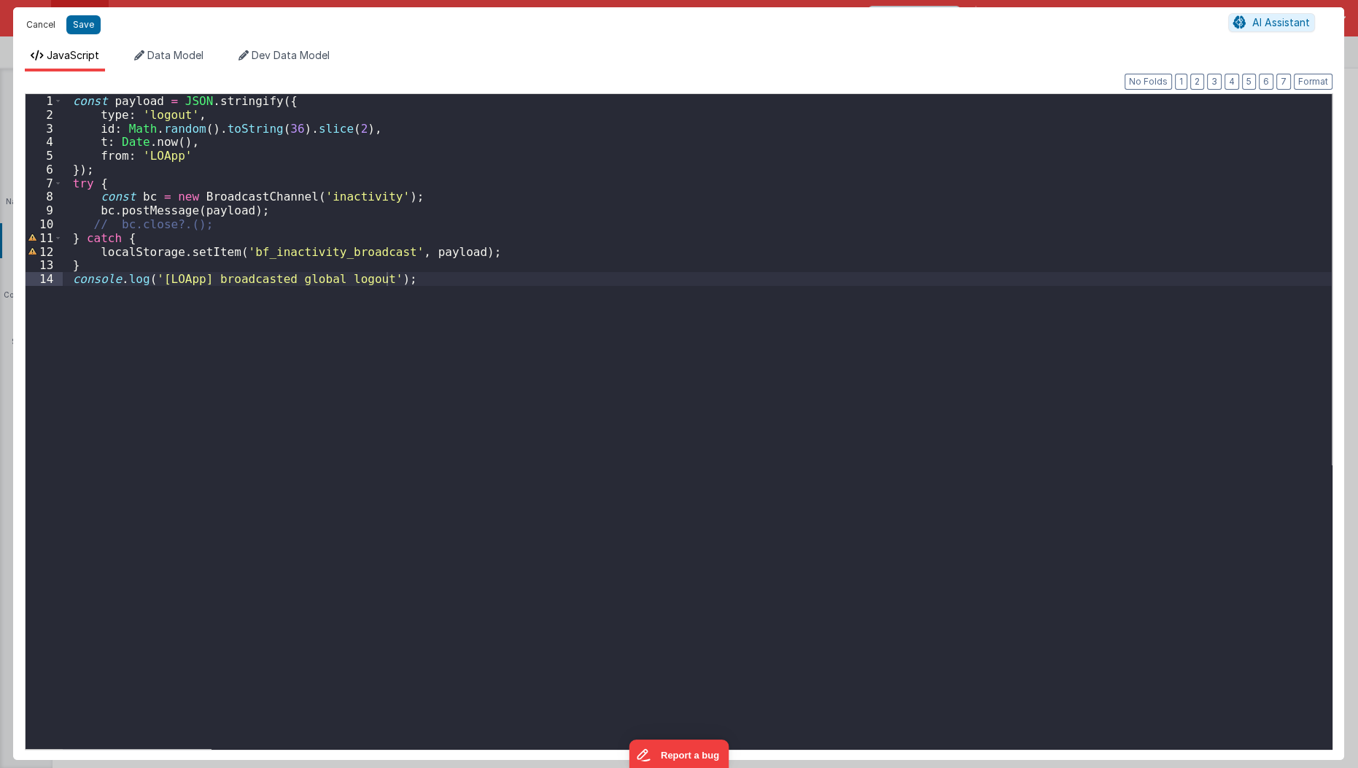
click at [42, 21] on button "Cancel" at bounding box center [41, 25] width 44 height 20
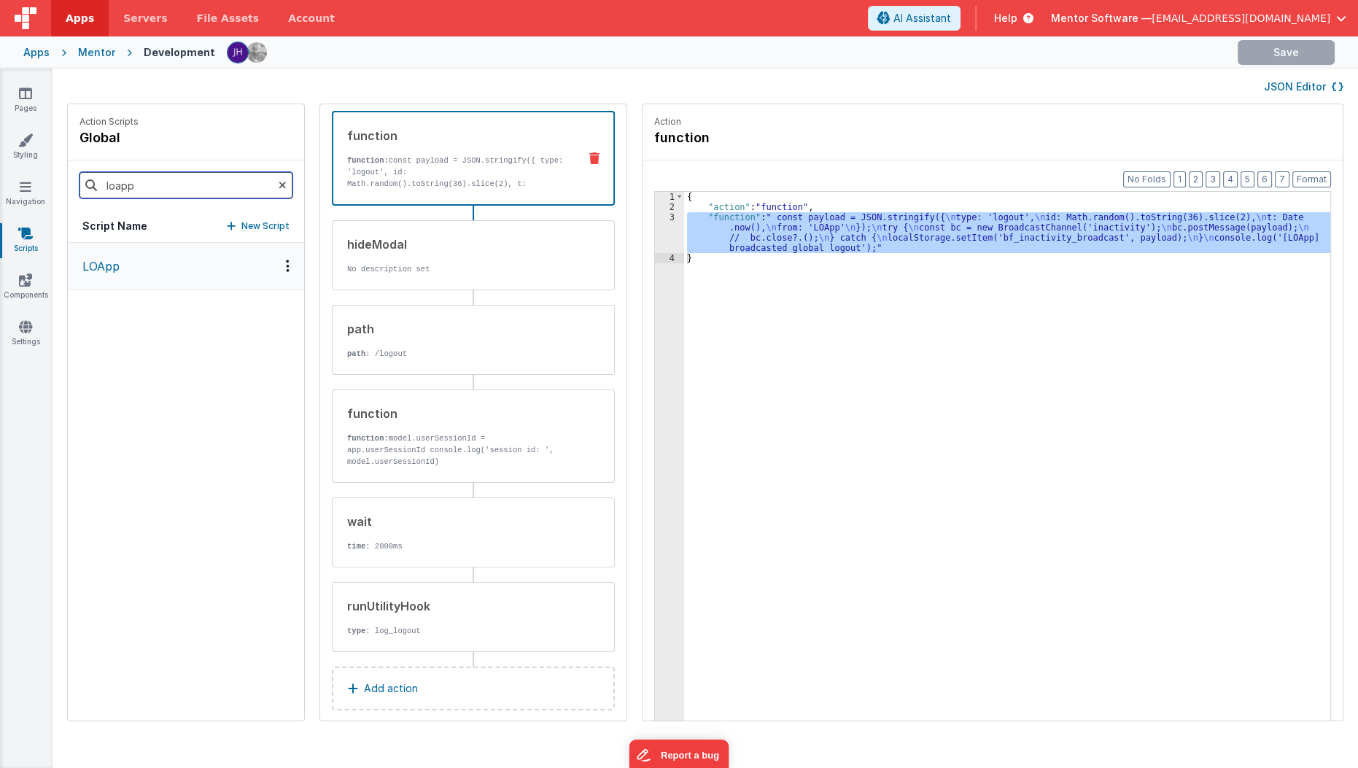
click at [141, 196] on input "loapp" at bounding box center [185, 185] width 213 height 26
type input "check"
click at [143, 268] on p "checkAuthentication" at bounding box center [137, 265] width 126 height 17
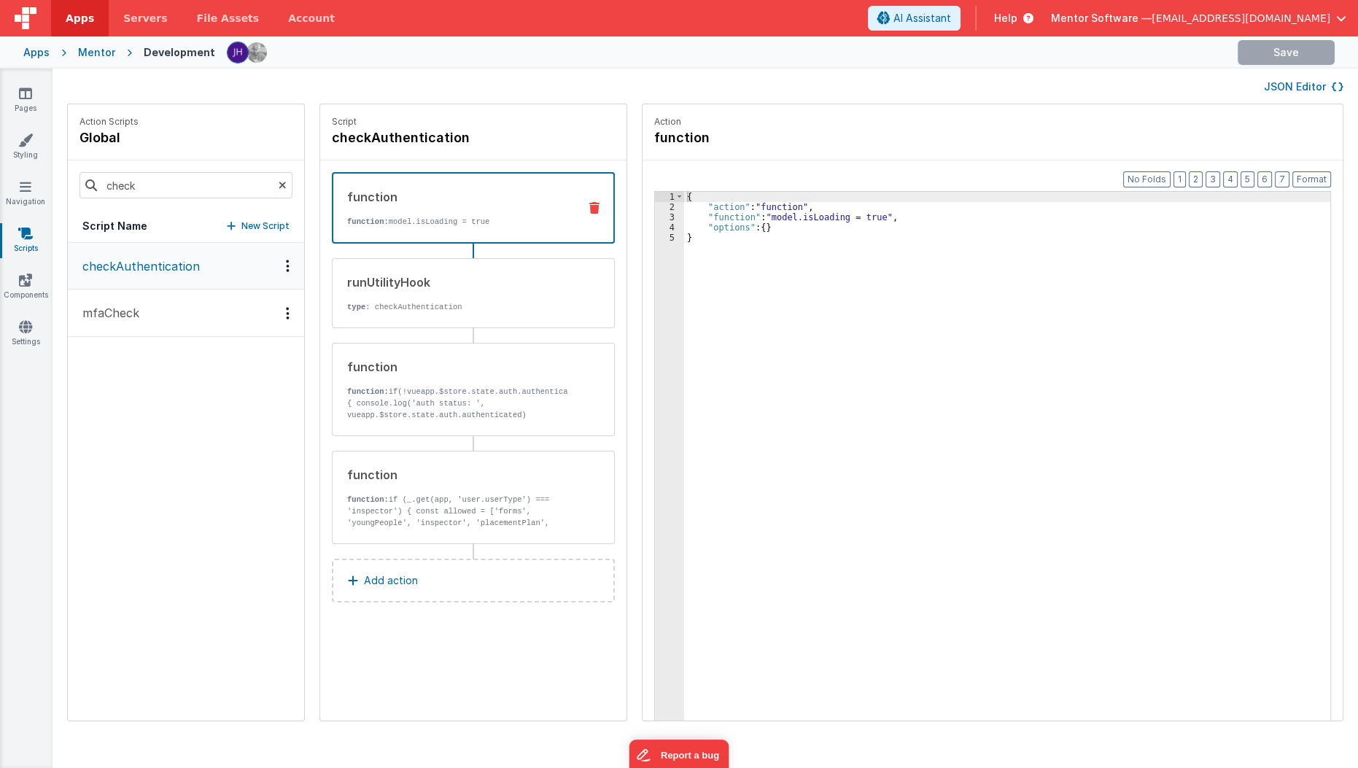
scroll to position [0, 0]
click at [216, 273] on button "checkAuthentication" at bounding box center [186, 266] width 236 height 47
click at [421, 296] on div "runUtilityHook type : checkAuthentication" at bounding box center [449, 292] width 235 height 39
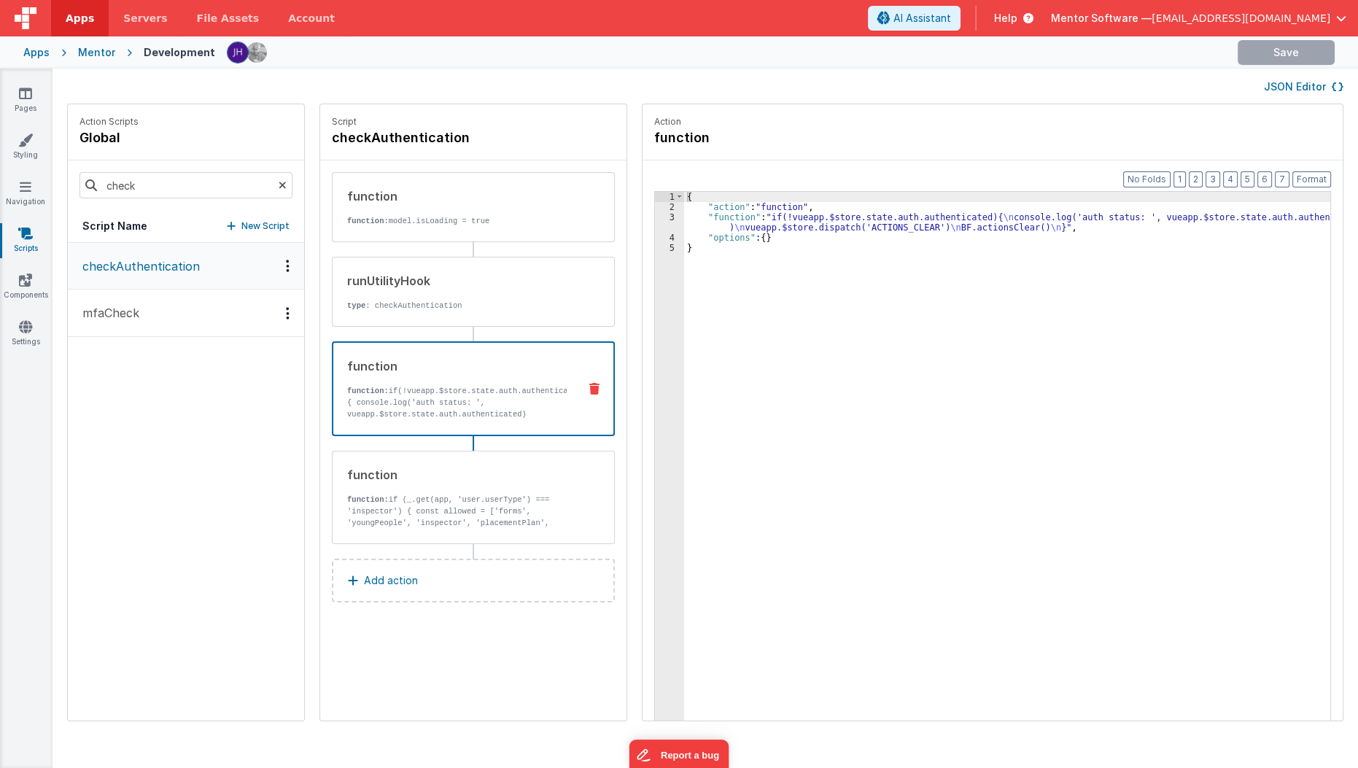
click at [454, 405] on p "function: if(!vueapp.$store.state.auth.authenticated){ console.log('auth status…" at bounding box center [456, 414] width 219 height 58
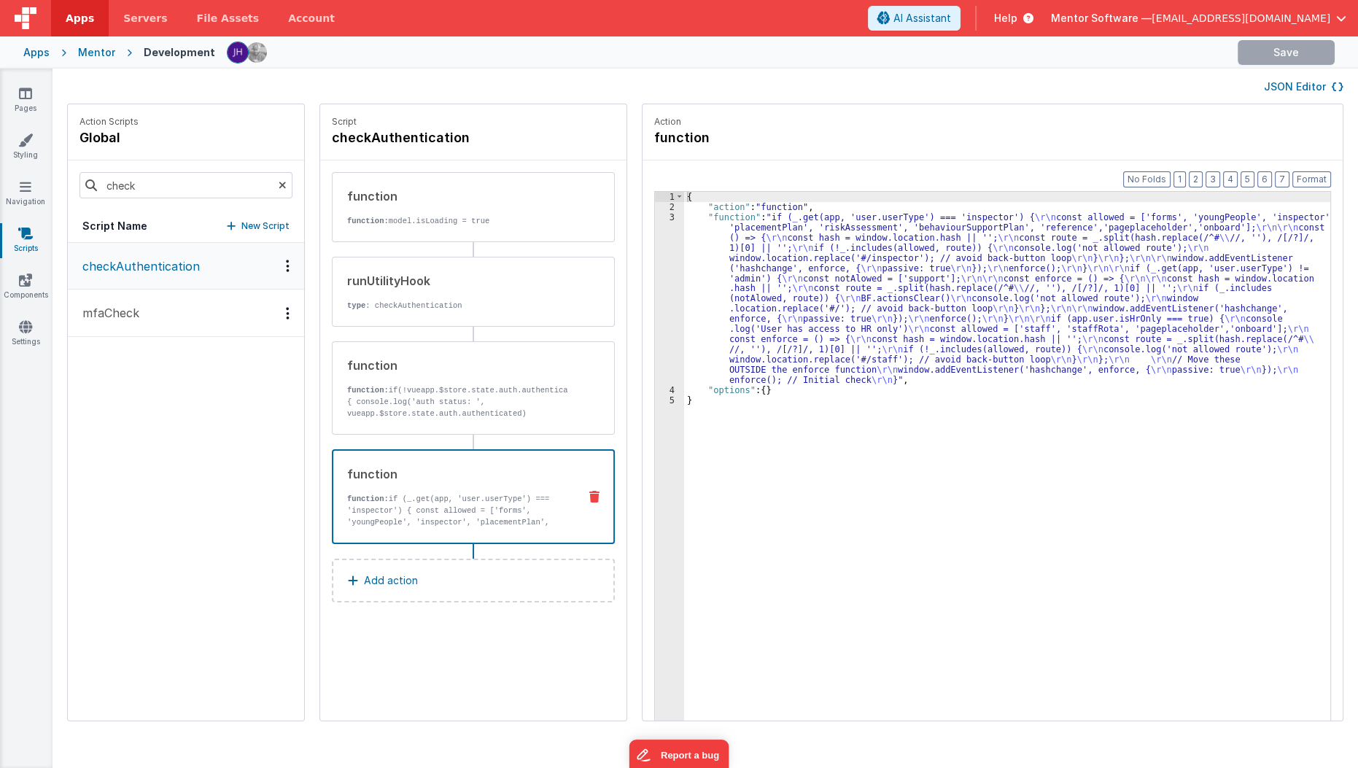
click at [465, 522] on p "function: if (_.get(app, 'user.userType') === 'inspector') { const allowed = ['…" at bounding box center [456, 522] width 219 height 58
click at [704, 300] on div "{ "action" : "function" , "function" : "if (_.get(app, 'user.userType') === 'in…" at bounding box center [1016, 489] width 664 height 595
click at [655, 308] on div "3" at bounding box center [669, 298] width 29 height 173
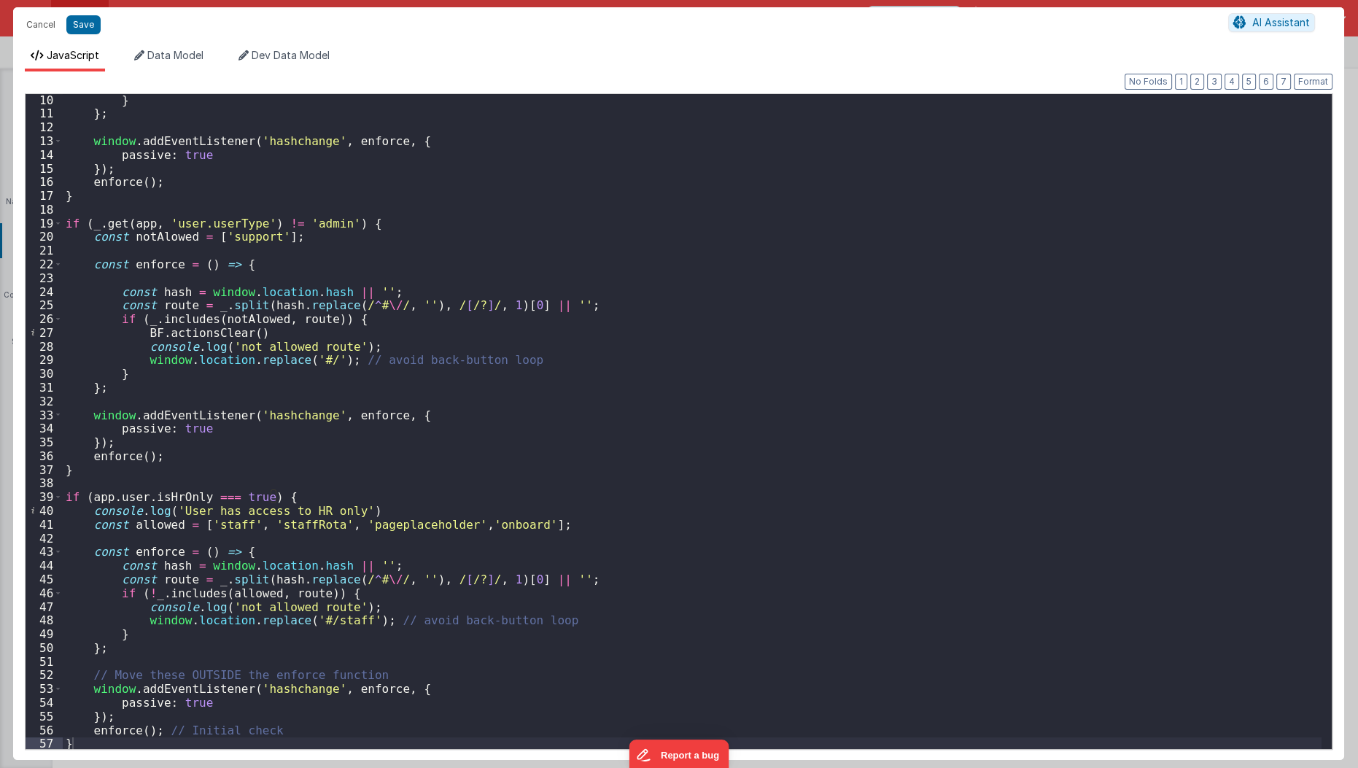
scroll to position [124, 0]
click at [515, 520] on div "} } ; window . addEventListener ( 'hashchange' , enforce , { passive : true }) …" at bounding box center [692, 434] width 1259 height 683
click at [176, 327] on div "} } ; window . addEventListener ( 'hashchange' , enforce , { passive : true }) …" at bounding box center [692, 433] width 1259 height 683
click at [38, 33] on button "Cancel" at bounding box center [41, 25] width 44 height 20
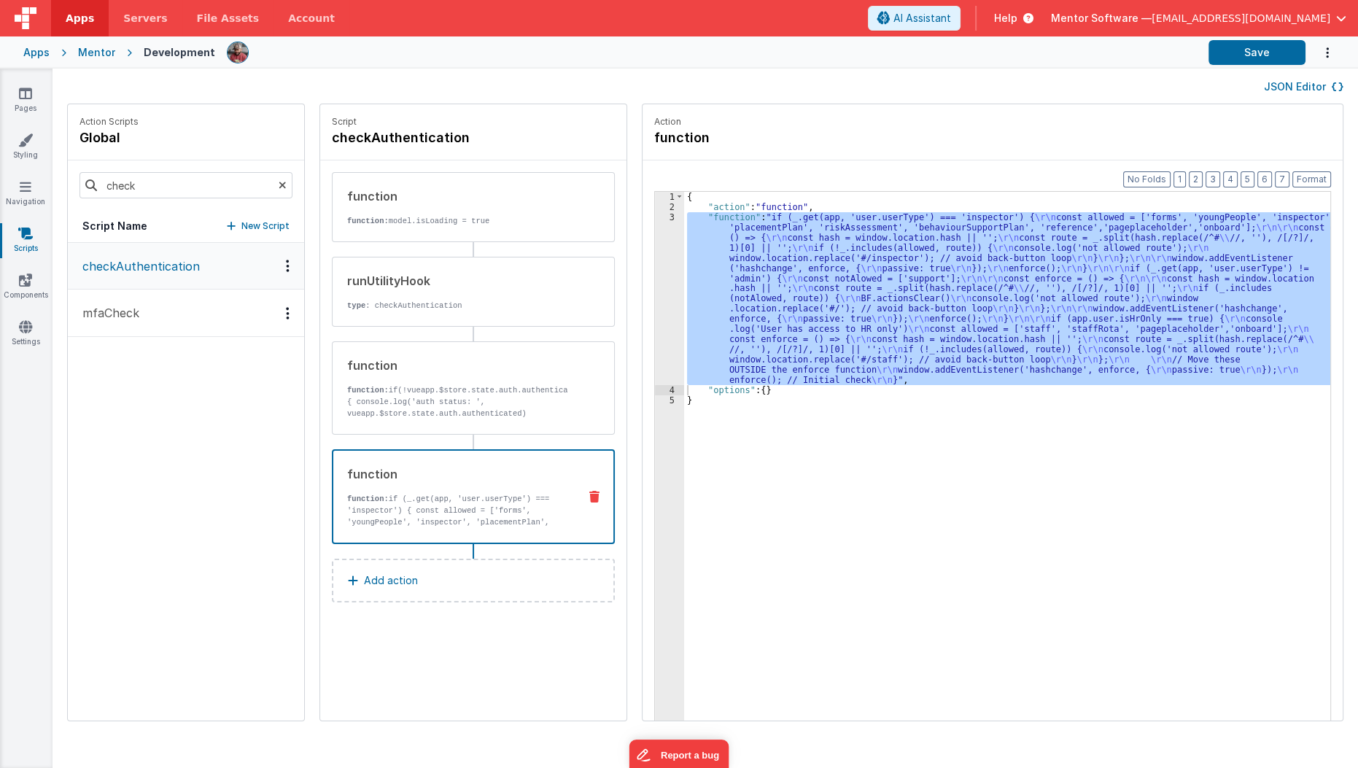
click at [1288, 89] on button "JSON Editor" at bounding box center [1303, 86] width 79 height 15
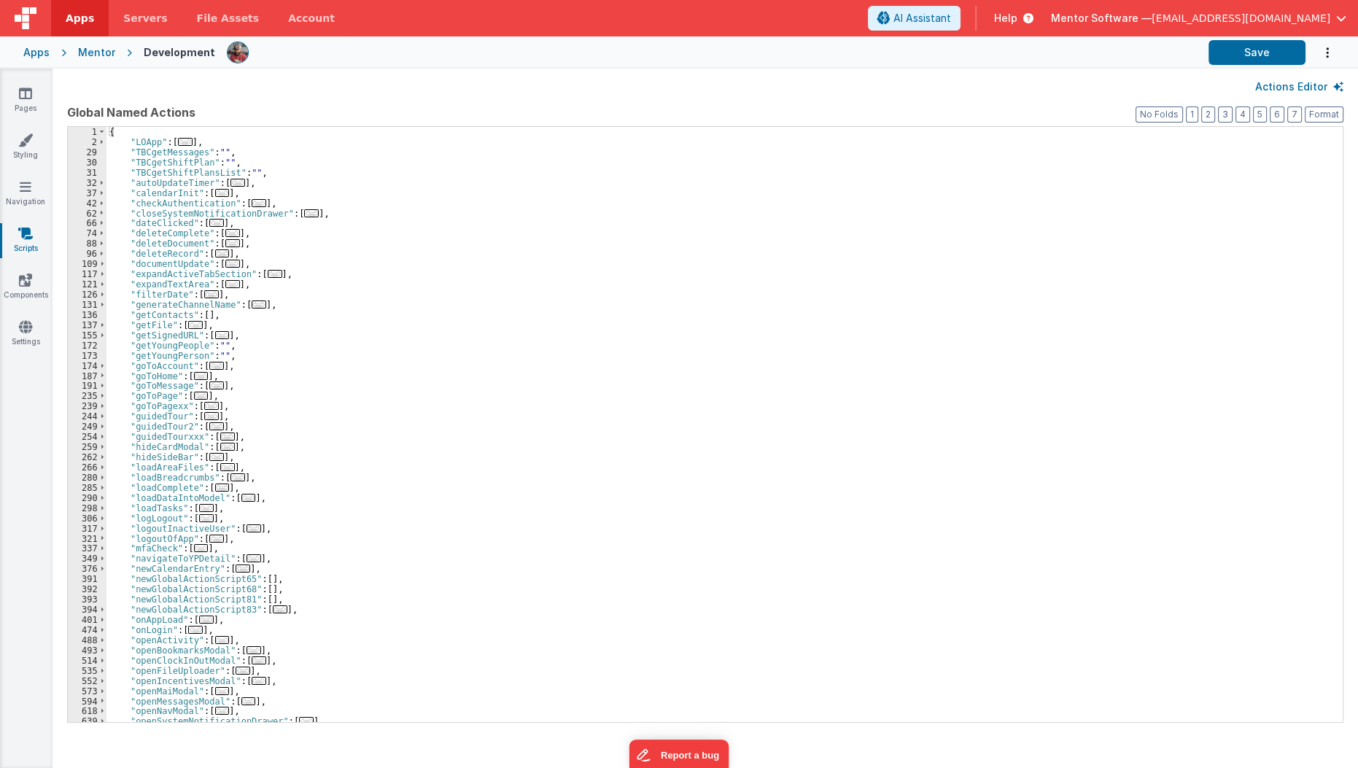
click at [719, 345] on div "{ "LOApp" : [ ... ] , "TBCgetMessages" : "" , "TBCgetShiftPlan" : "" , "TBCgetS…" at bounding box center [719, 435] width 1226 height 616
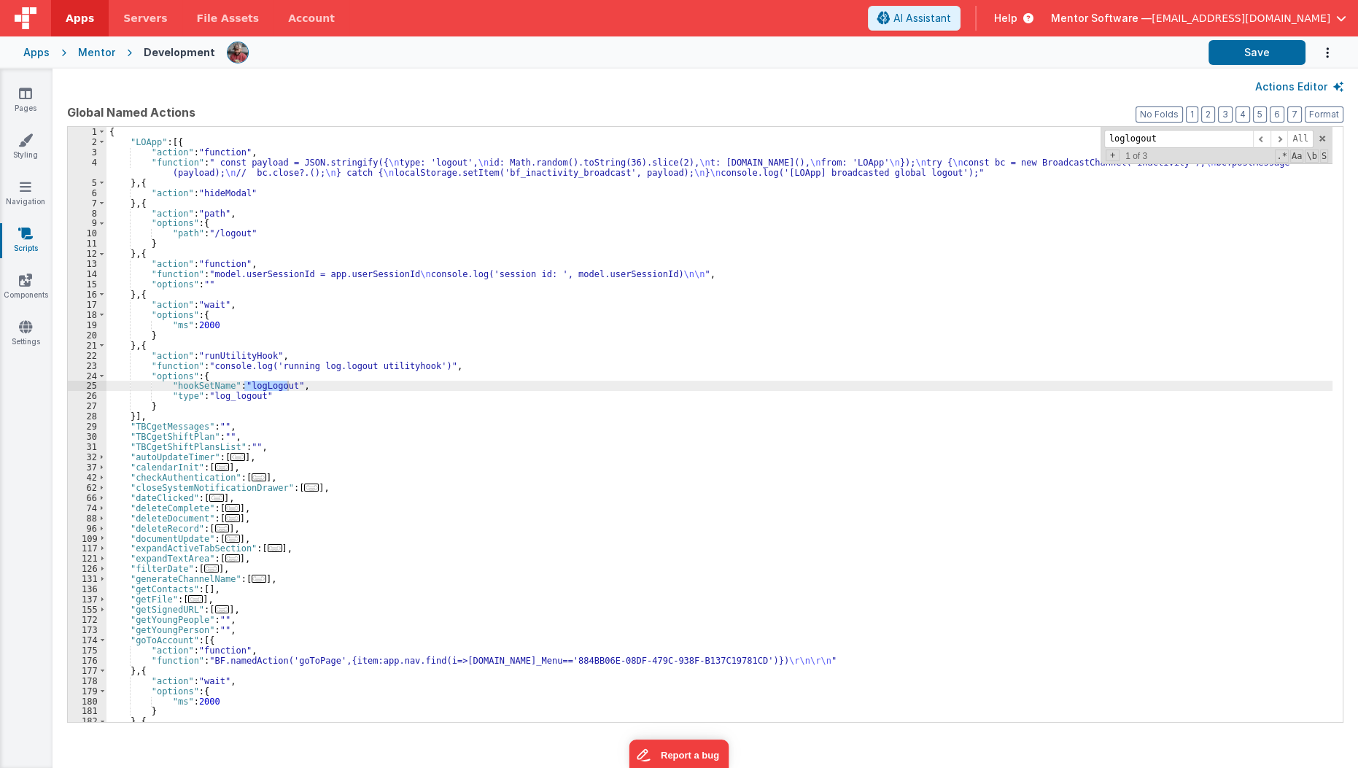
scroll to position [0, 0]
click at [1284, 141] on span at bounding box center [1278, 139] width 17 height 18
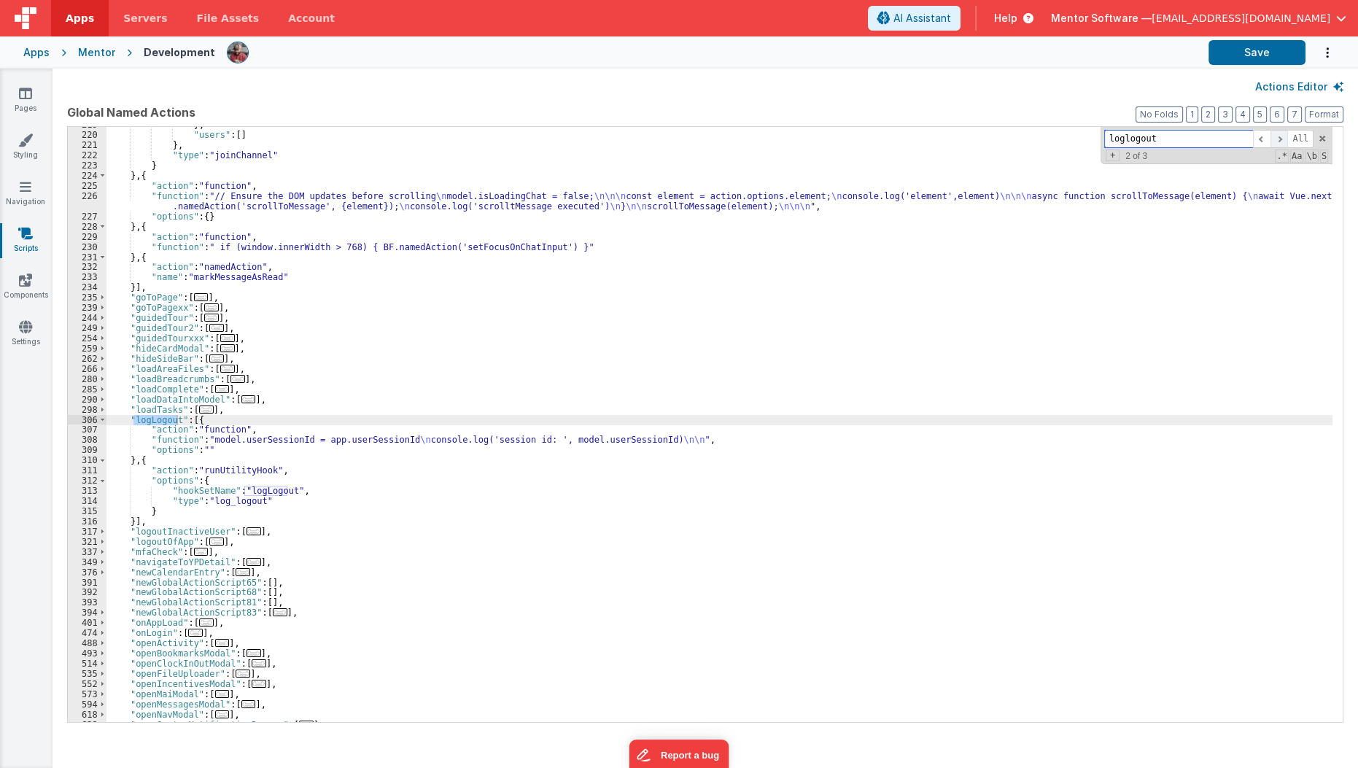
scroll to position [972, 0]
click at [1284, 141] on span at bounding box center [1278, 139] width 17 height 18
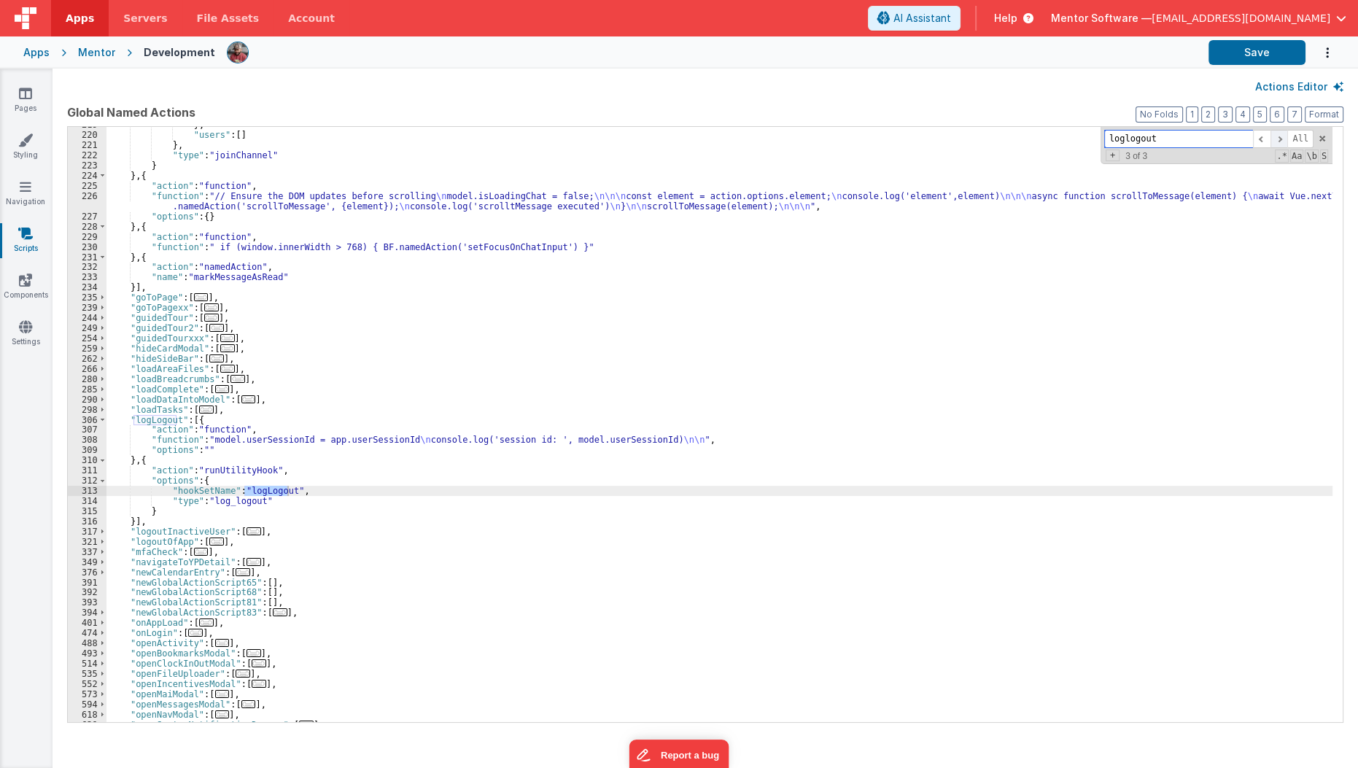
click at [1284, 141] on span at bounding box center [1278, 139] width 17 height 18
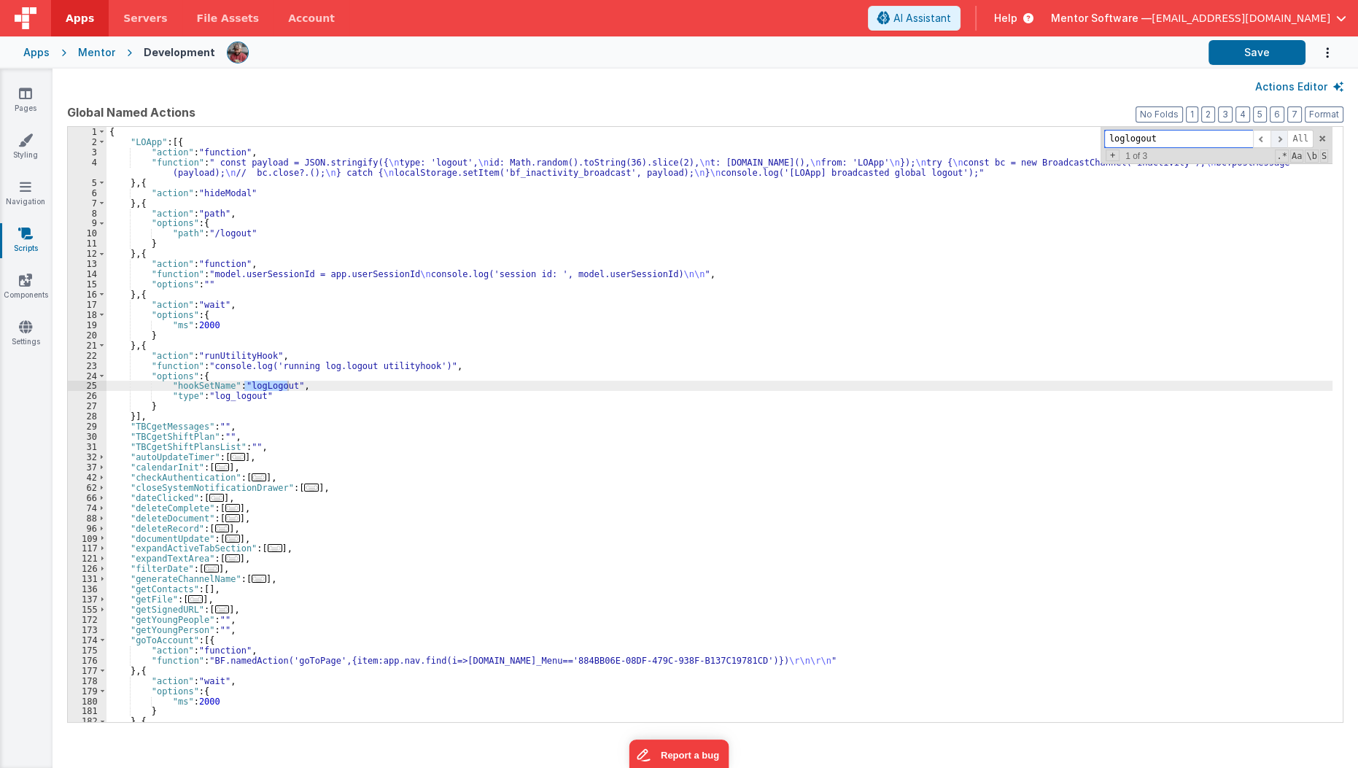
click at [1284, 141] on span at bounding box center [1278, 139] width 17 height 18
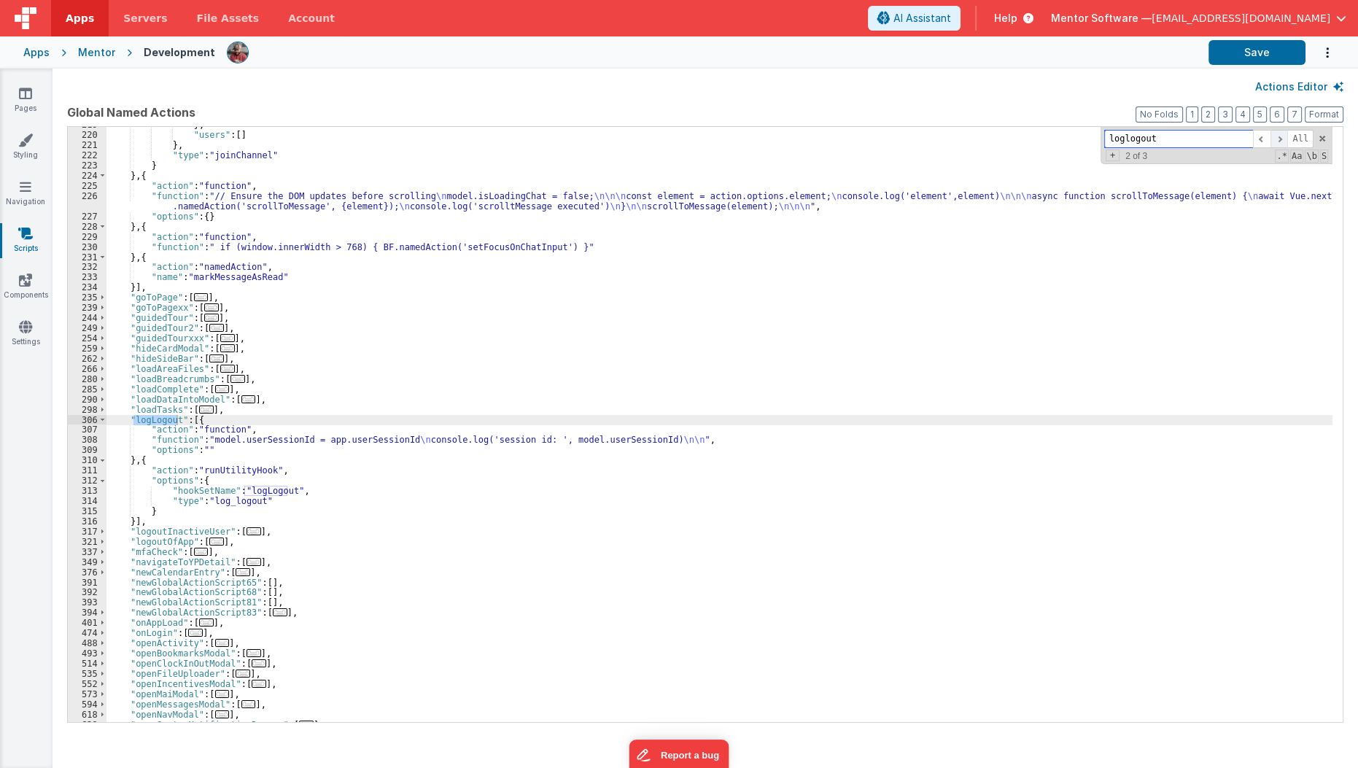
click at [1284, 141] on span at bounding box center [1278, 139] width 17 height 18
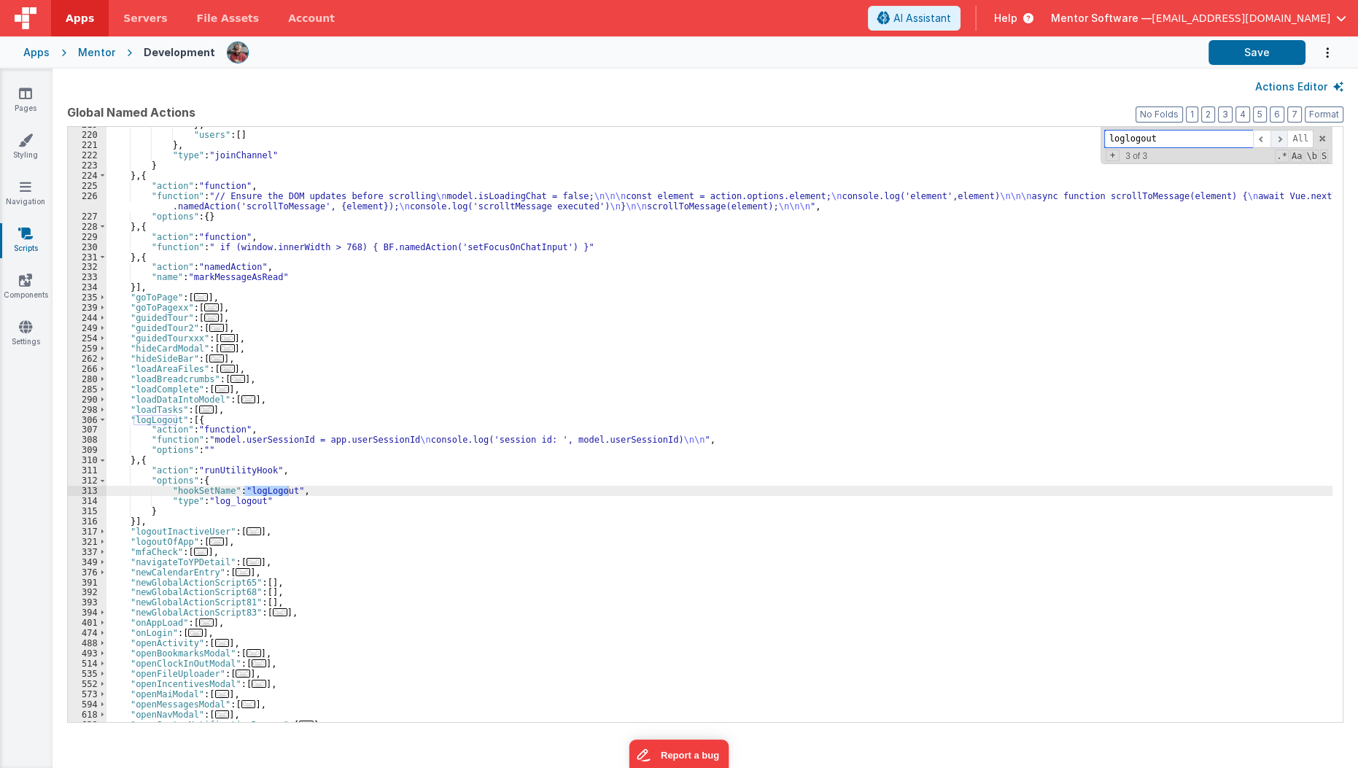
click at [1284, 141] on span at bounding box center [1278, 139] width 17 height 18
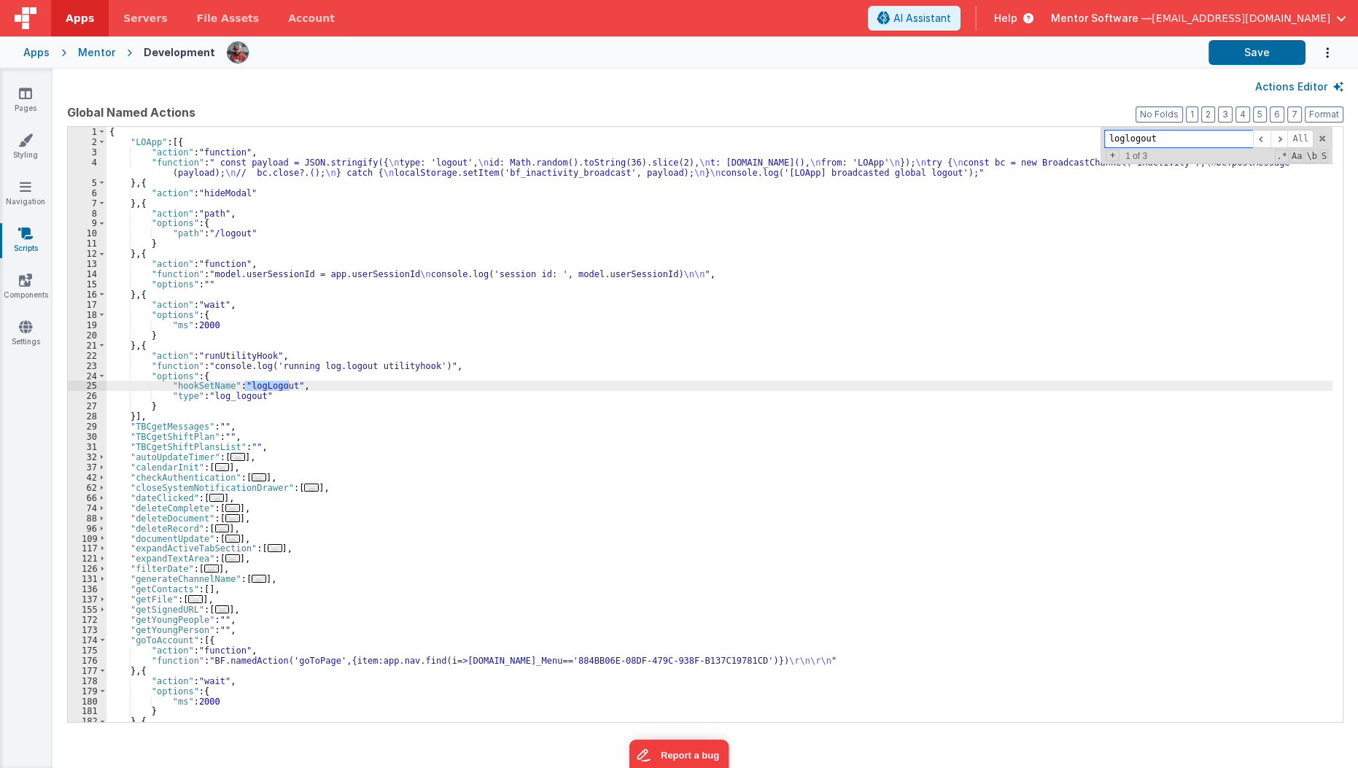
click at [1140, 139] on input "loglogout" at bounding box center [1178, 139] width 149 height 18
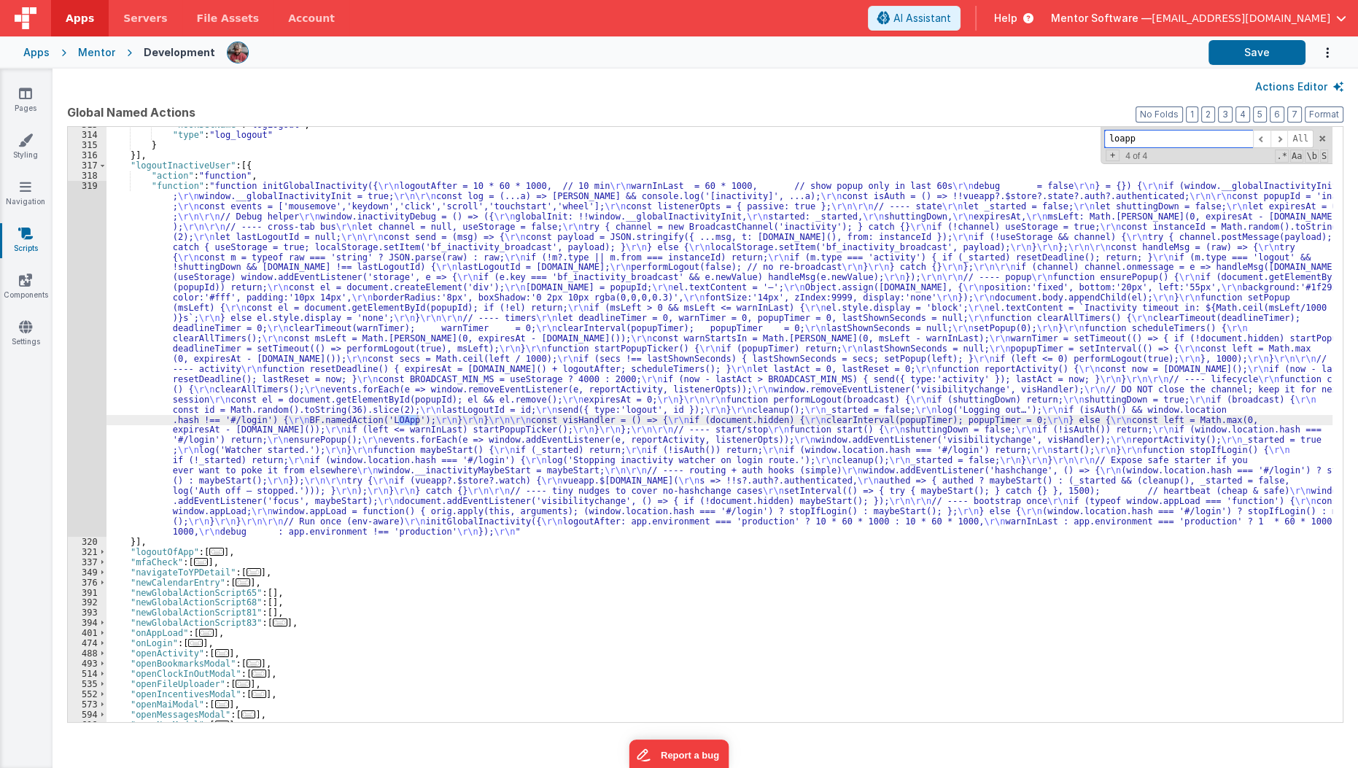
scroll to position [1338, 0]
type input "loapp"
click at [1276, 135] on span at bounding box center [1278, 139] width 17 height 18
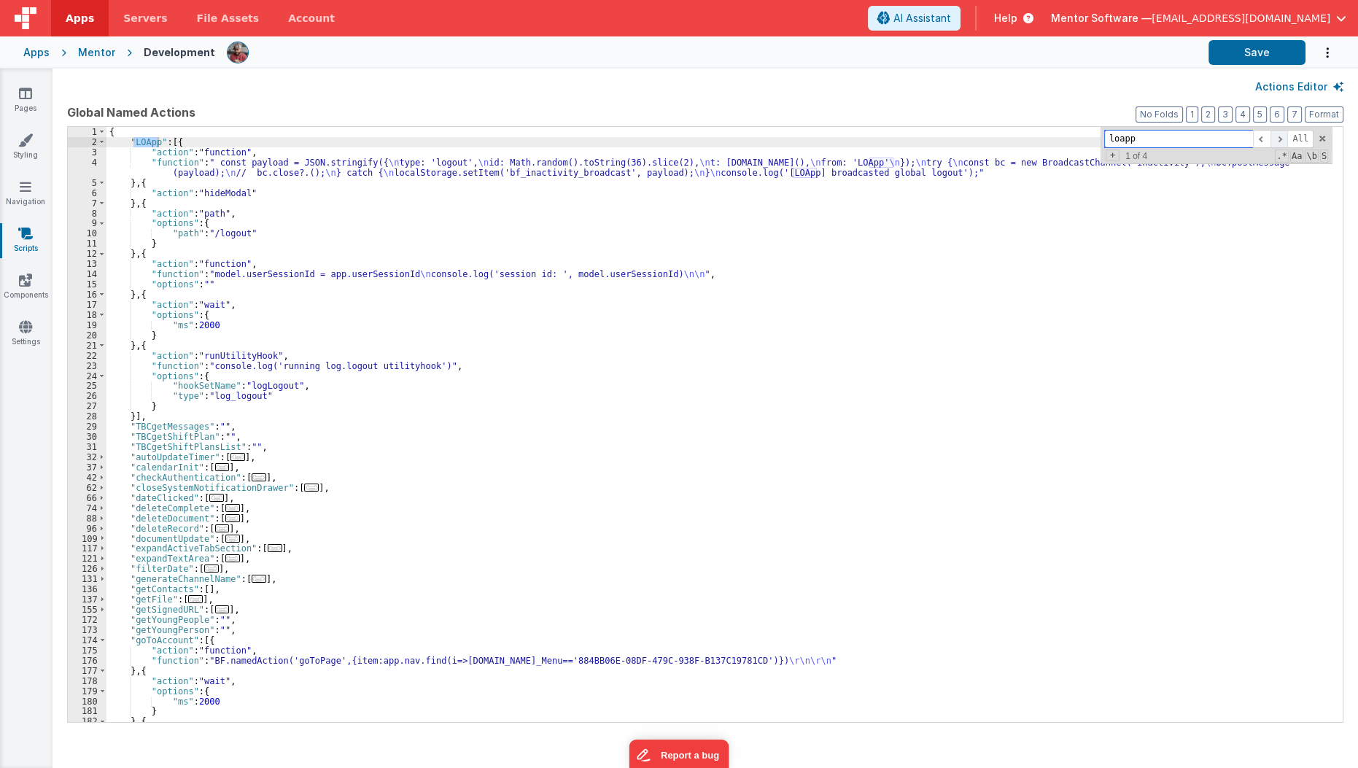
scroll to position [0, 0]
click at [1276, 135] on span at bounding box center [1278, 139] width 17 height 18
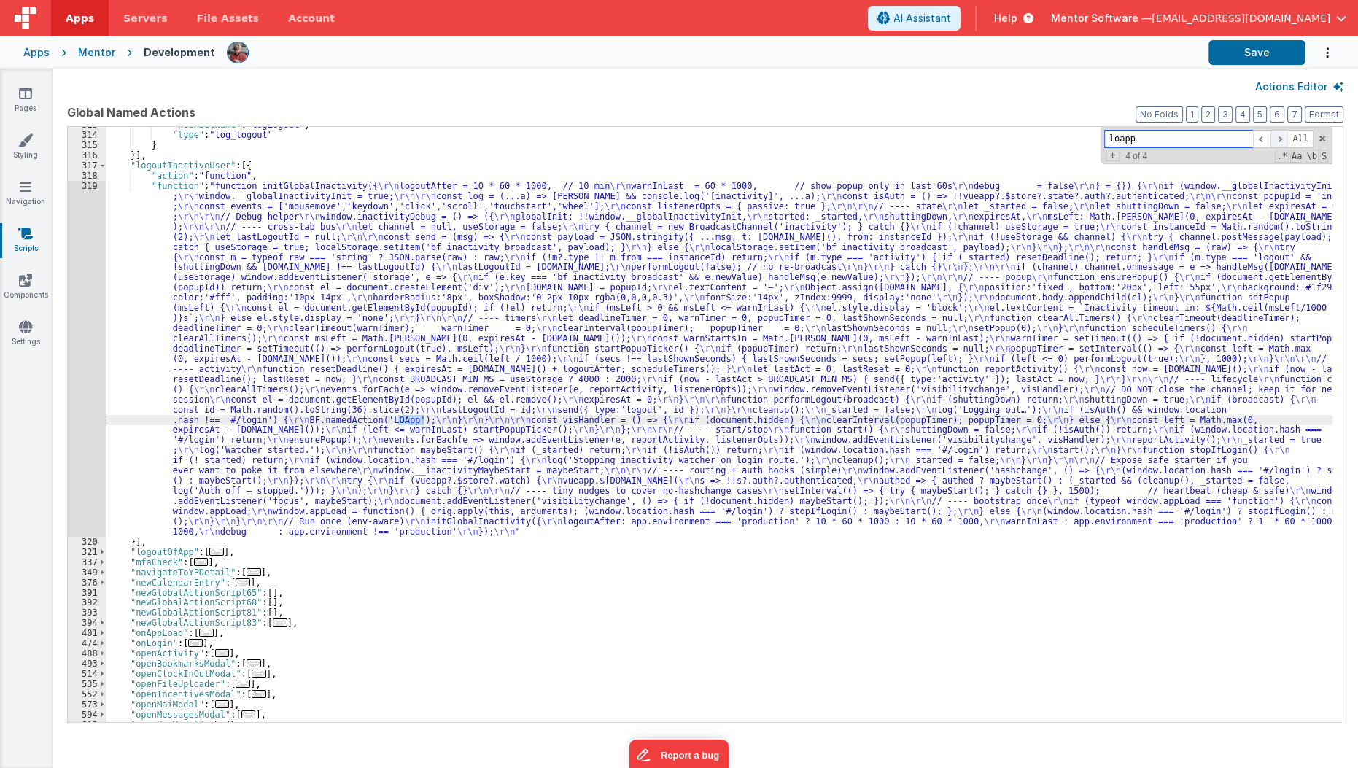
scroll to position [1338, 0]
click at [1276, 135] on span at bounding box center [1278, 139] width 17 height 18
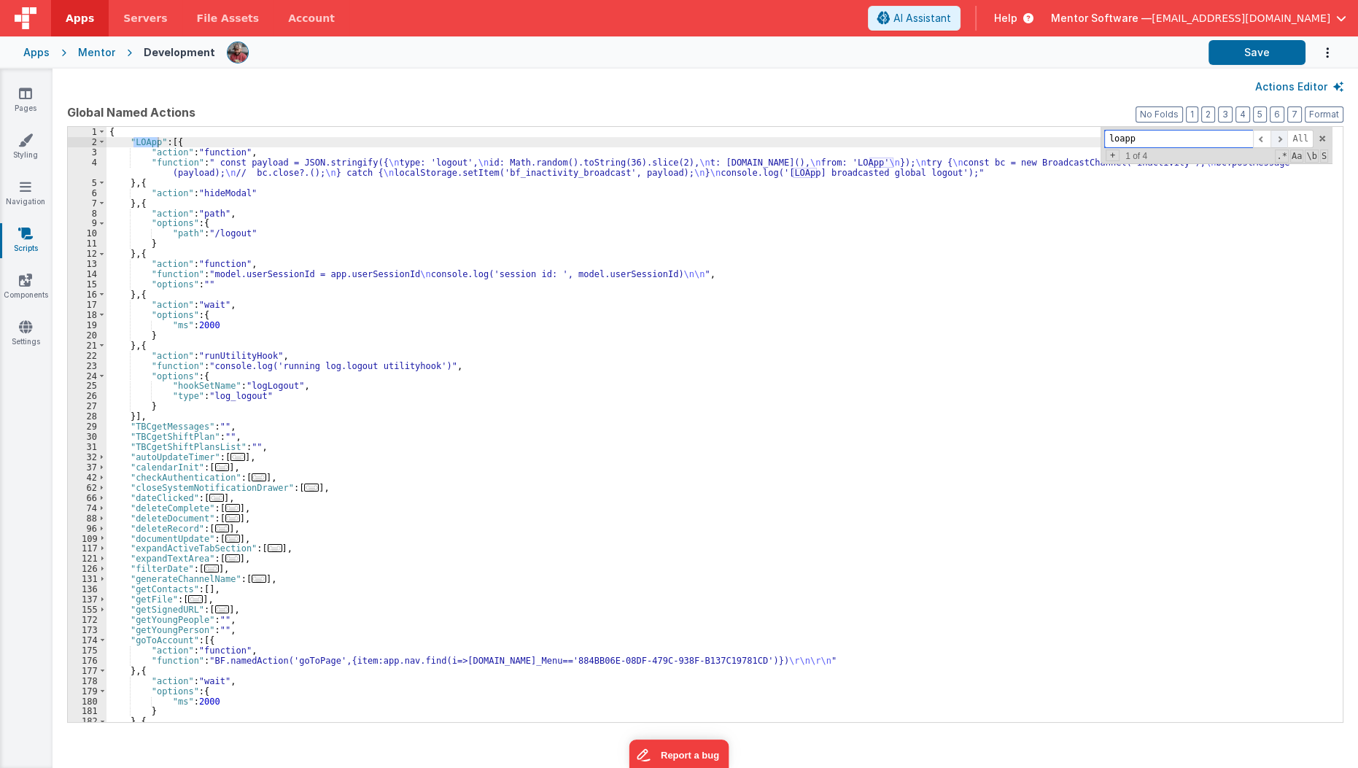
scroll to position [0, 0]
click at [1276, 135] on span at bounding box center [1278, 139] width 17 height 18
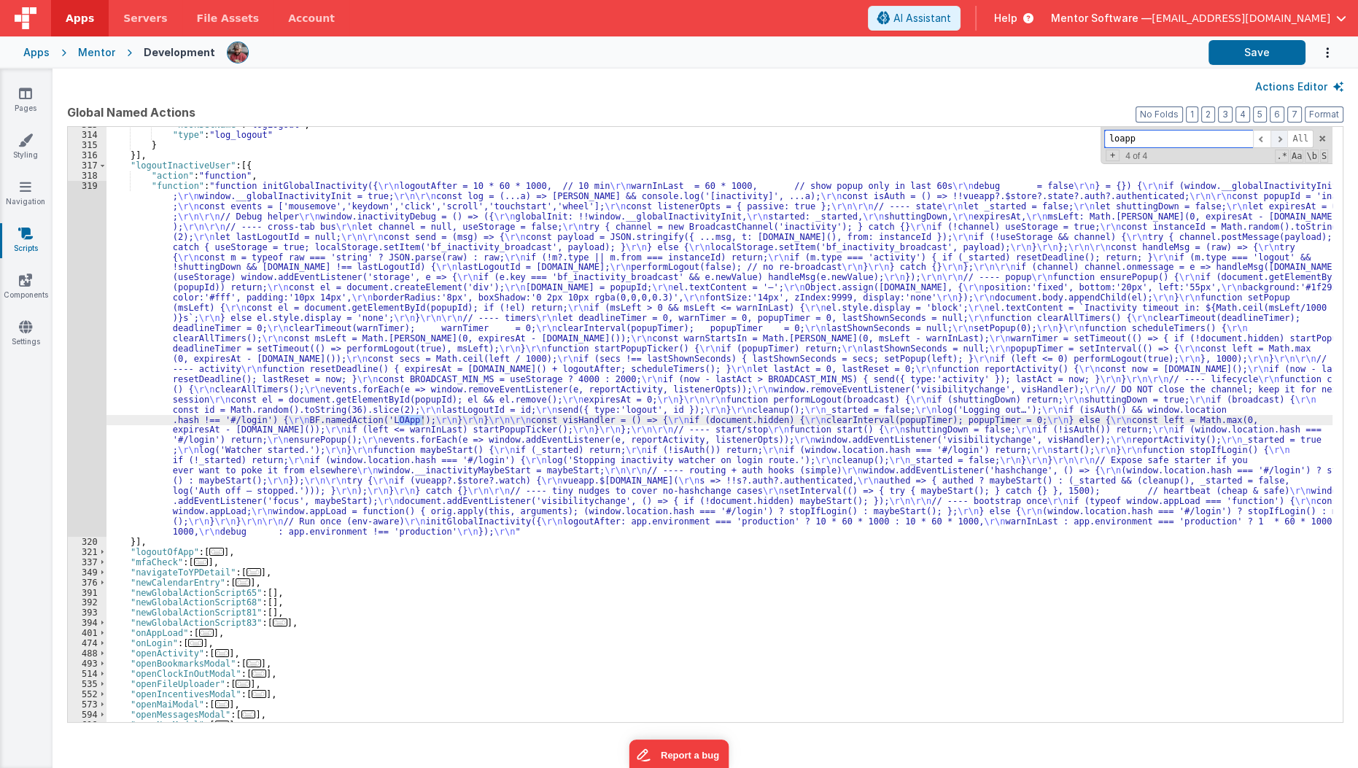
scroll to position [1338, 0]
click at [190, 227] on div ""hookSetName" : "logLogout" , "type" : "log_logout" } }] , "logoutInactiveUser"…" at bounding box center [719, 428] width 1226 height 616
click at [88, 317] on div "319" at bounding box center [87, 359] width 39 height 356
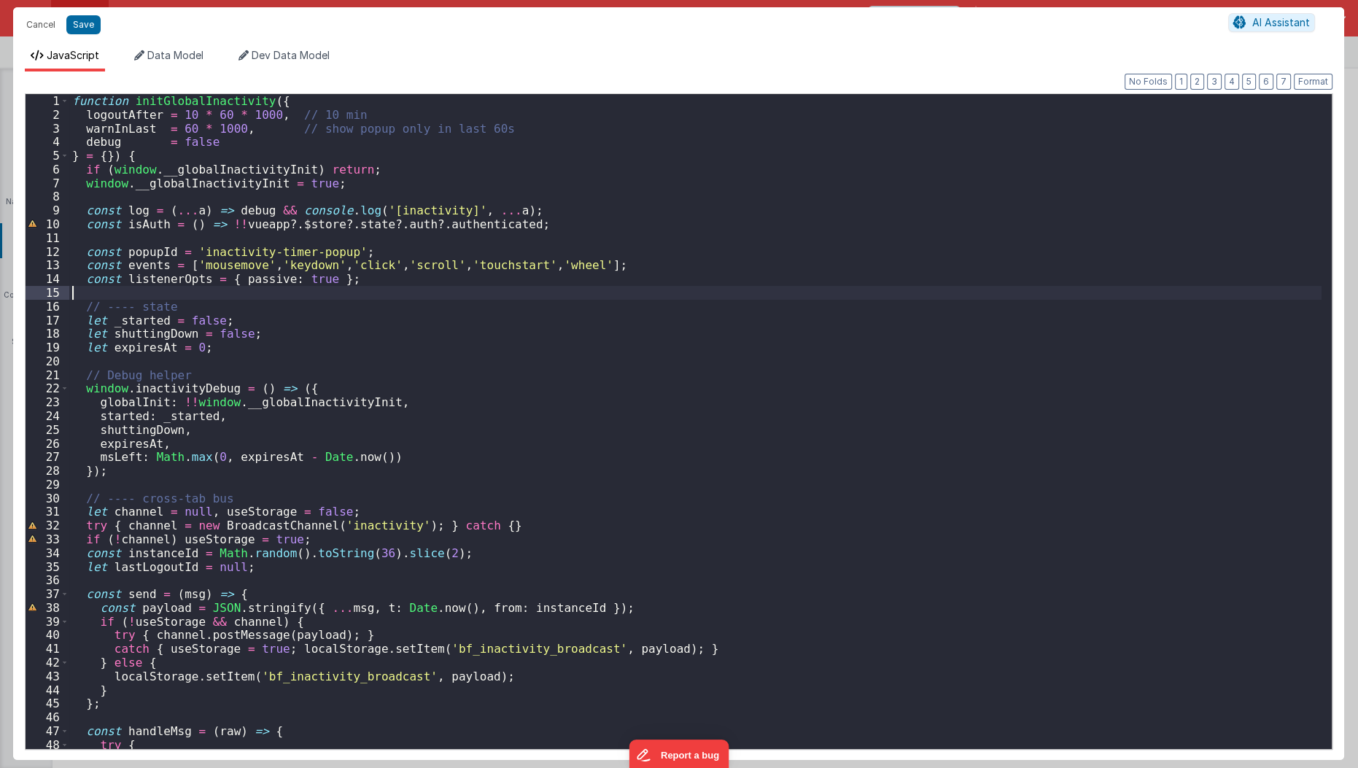
click at [1067, 298] on div "function initGlobalInactivity ( { logoutAfter = 10 * 60 * 1000 , // 10 min warn…" at bounding box center [695, 435] width 1253 height 683
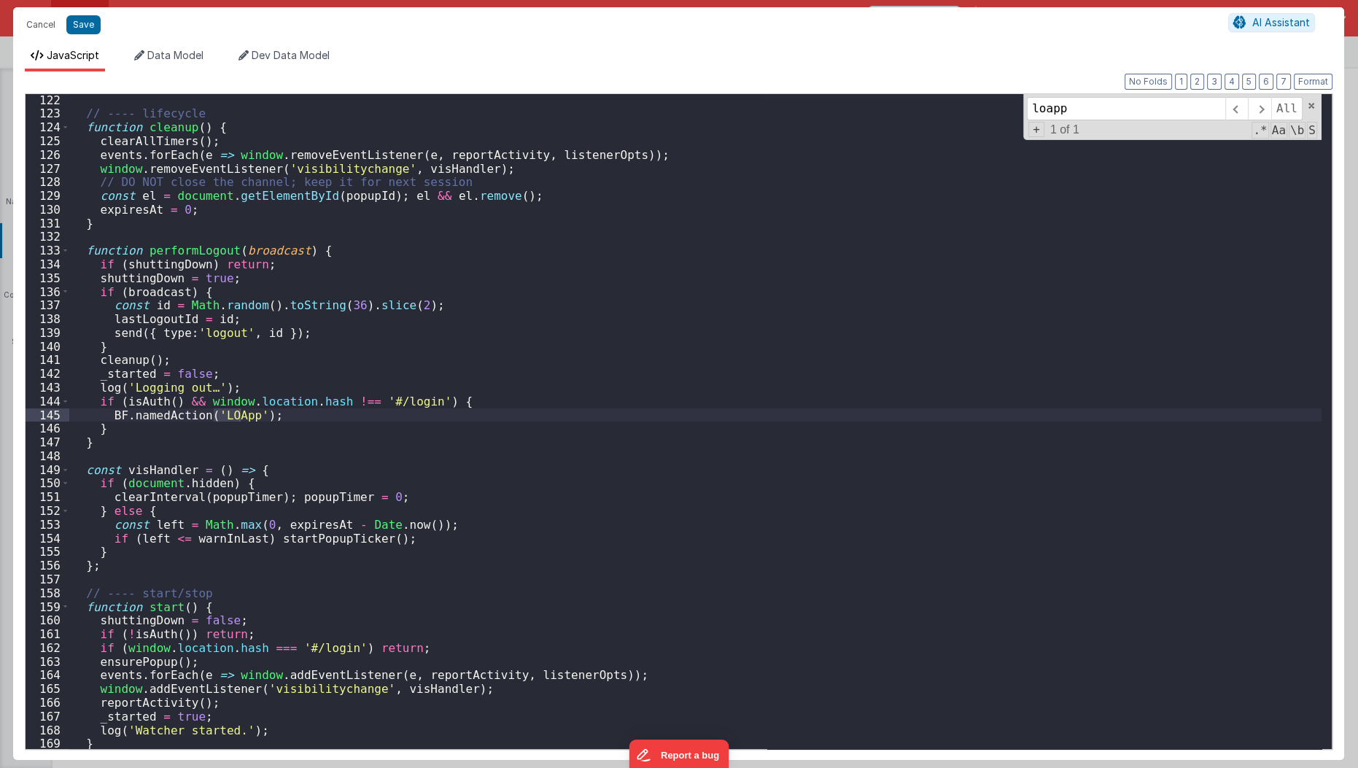
scroll to position [1658, 0]
click at [1266, 104] on span at bounding box center [1259, 108] width 23 height 23
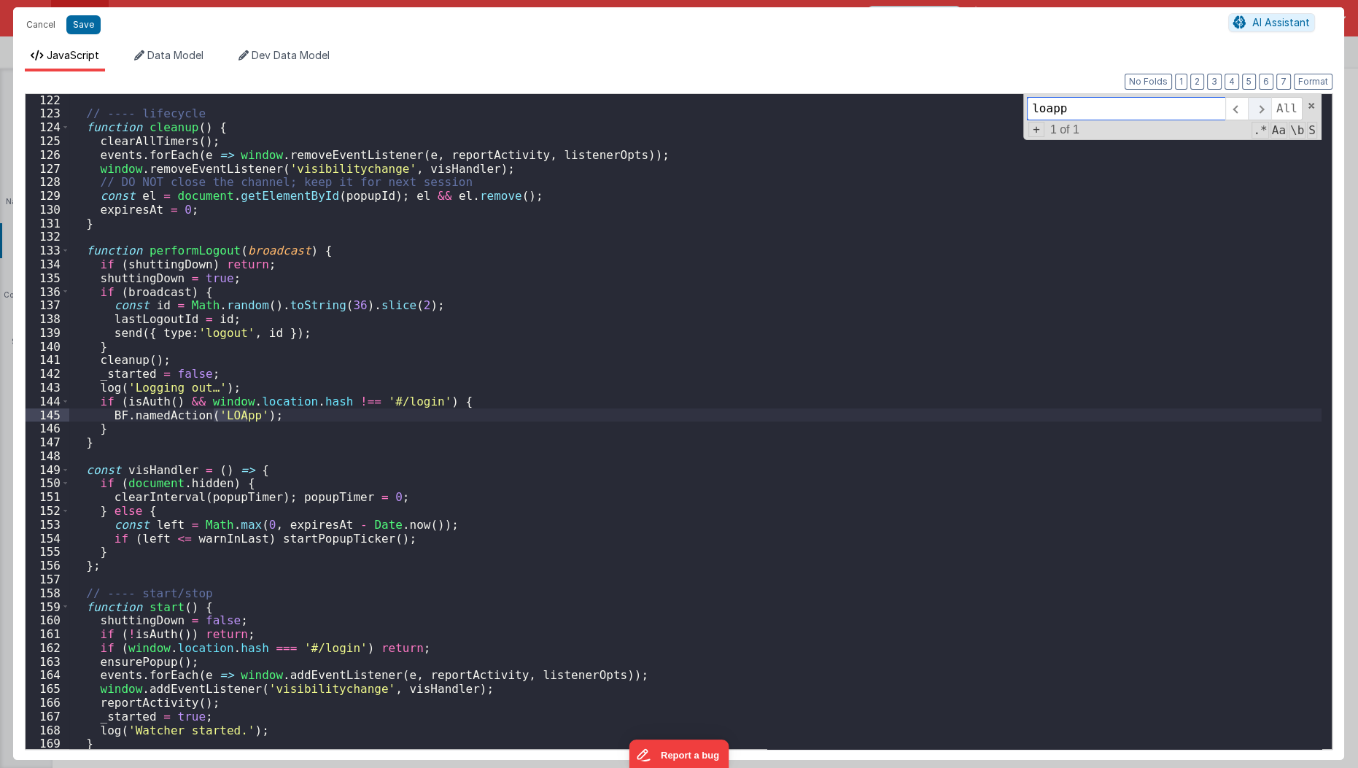
click at [1266, 104] on span at bounding box center [1259, 108] width 23 height 23
click at [1065, 123] on span "1 of 1" at bounding box center [1064, 129] width 41 height 13
click at [1050, 116] on input "loapp" at bounding box center [1126, 108] width 198 height 23
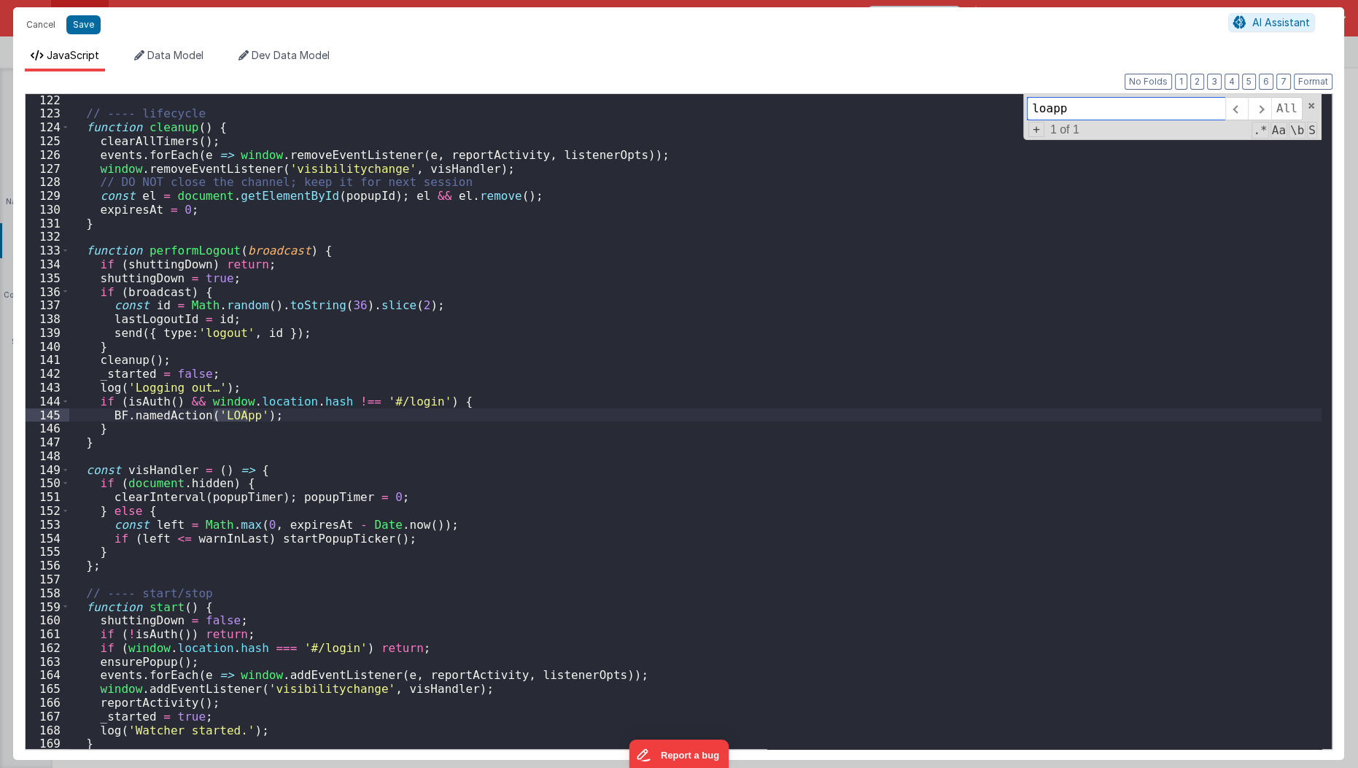
click at [1050, 116] on input "loapp" at bounding box center [1126, 108] width 198 height 23
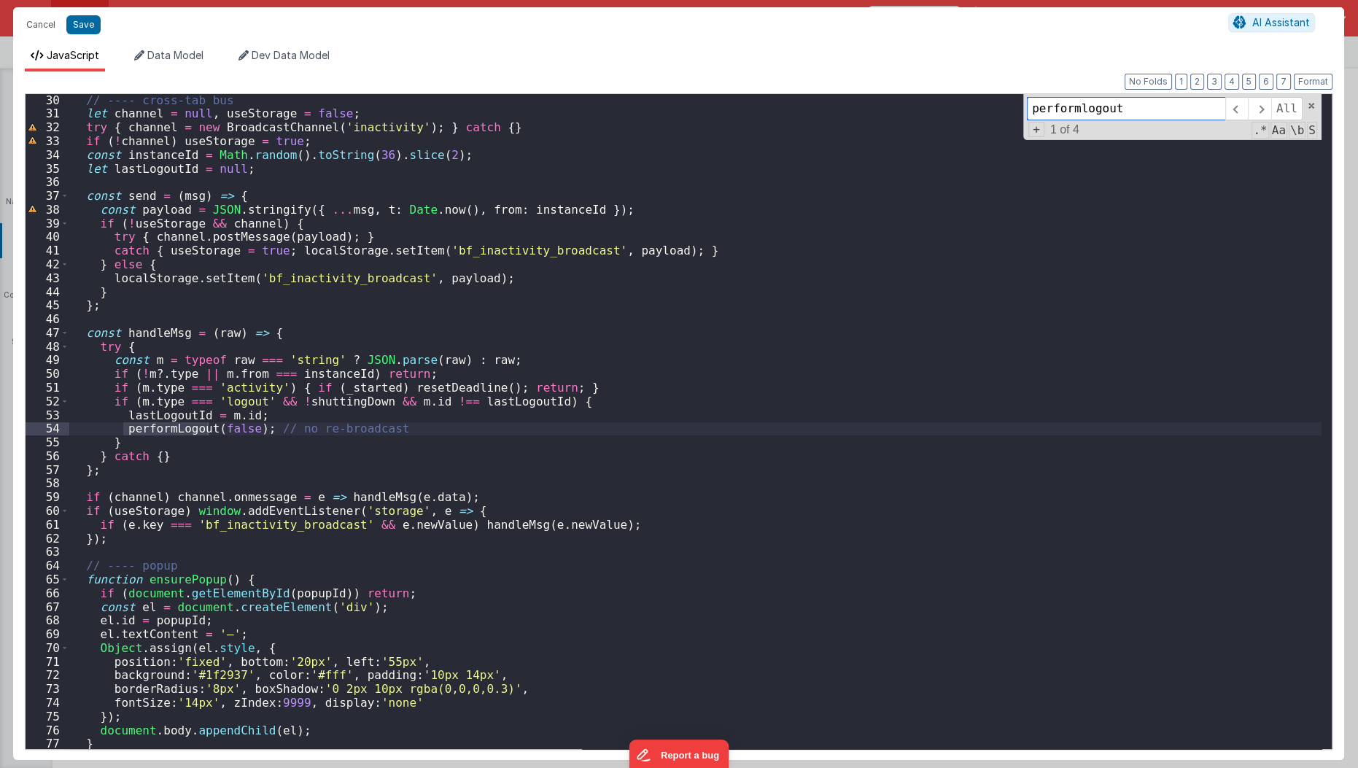
scroll to position [1042, 0]
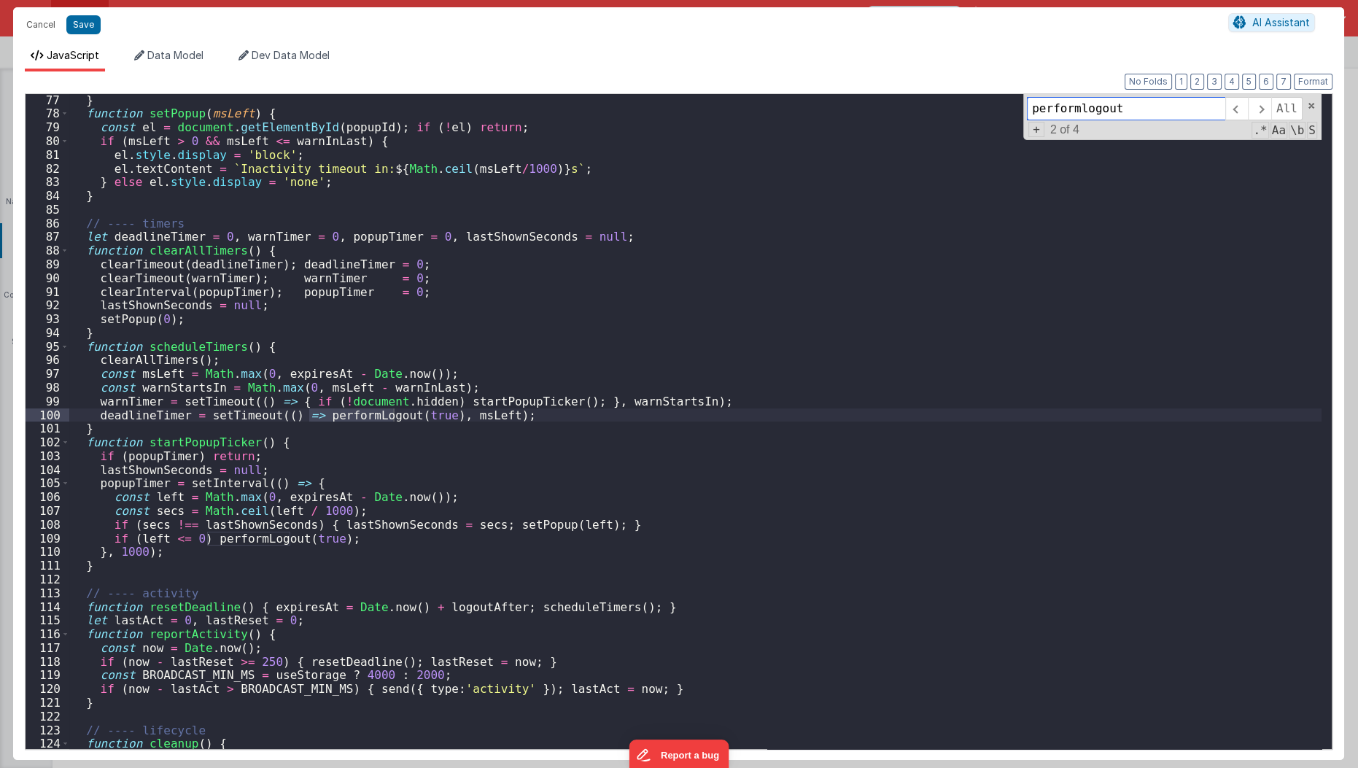
type input "performlogout"
click at [1269, 110] on span at bounding box center [1259, 108] width 23 height 23
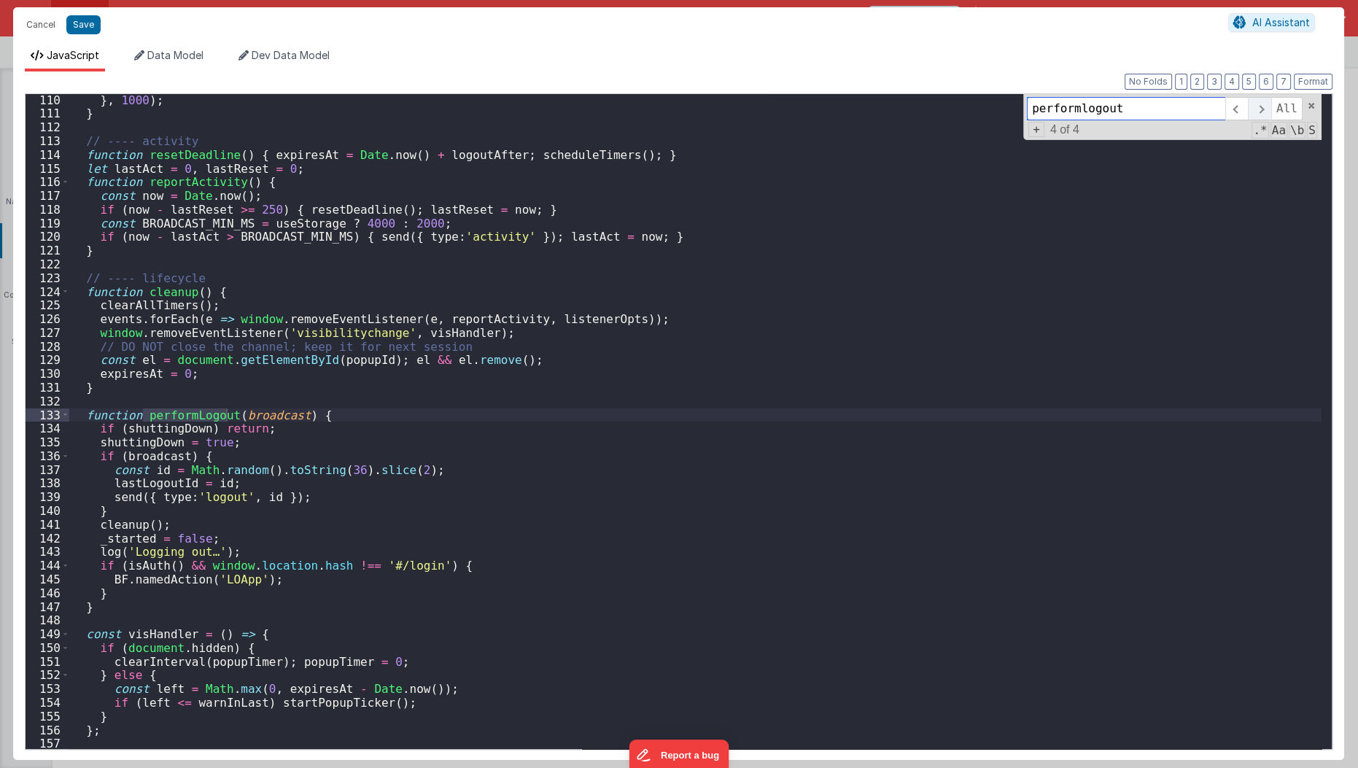
click at [1269, 110] on span at bounding box center [1259, 108] width 23 height 23
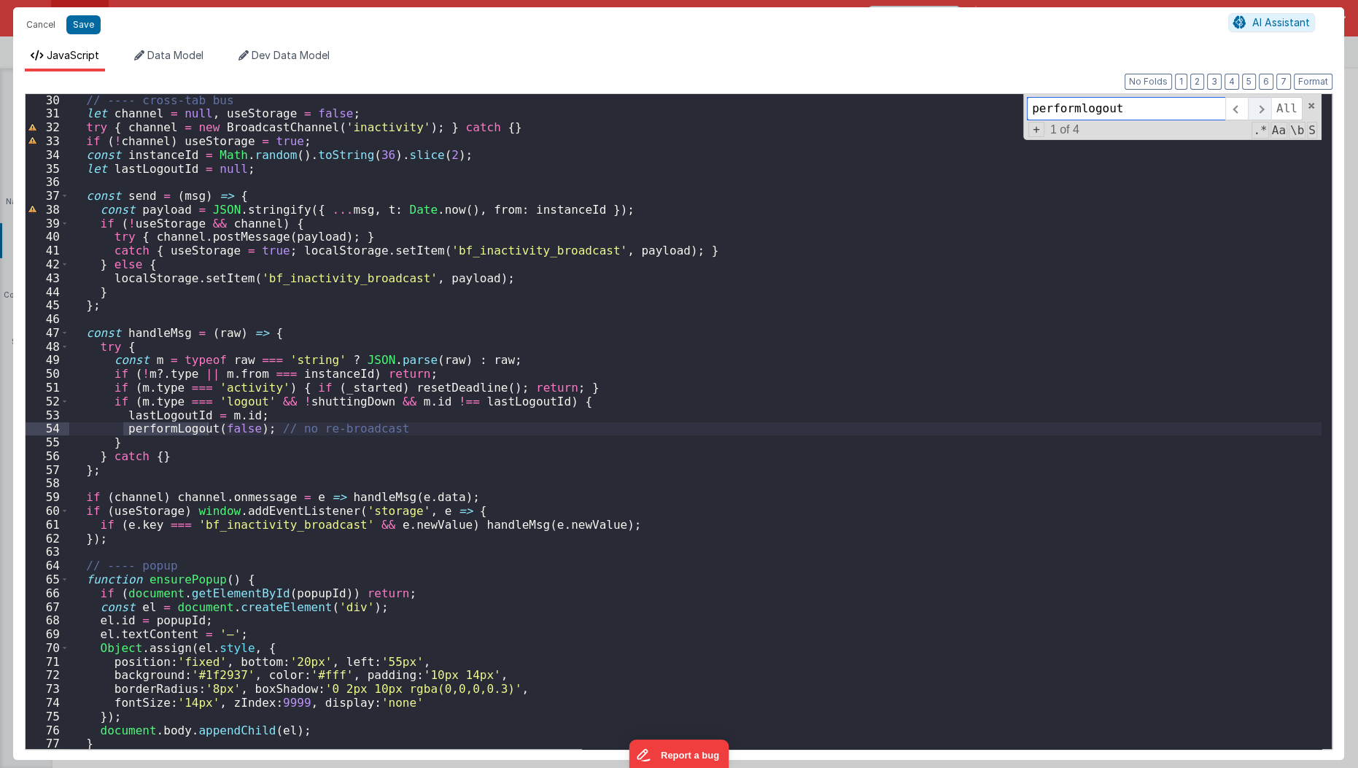
click at [1269, 110] on span at bounding box center [1259, 108] width 23 height 23
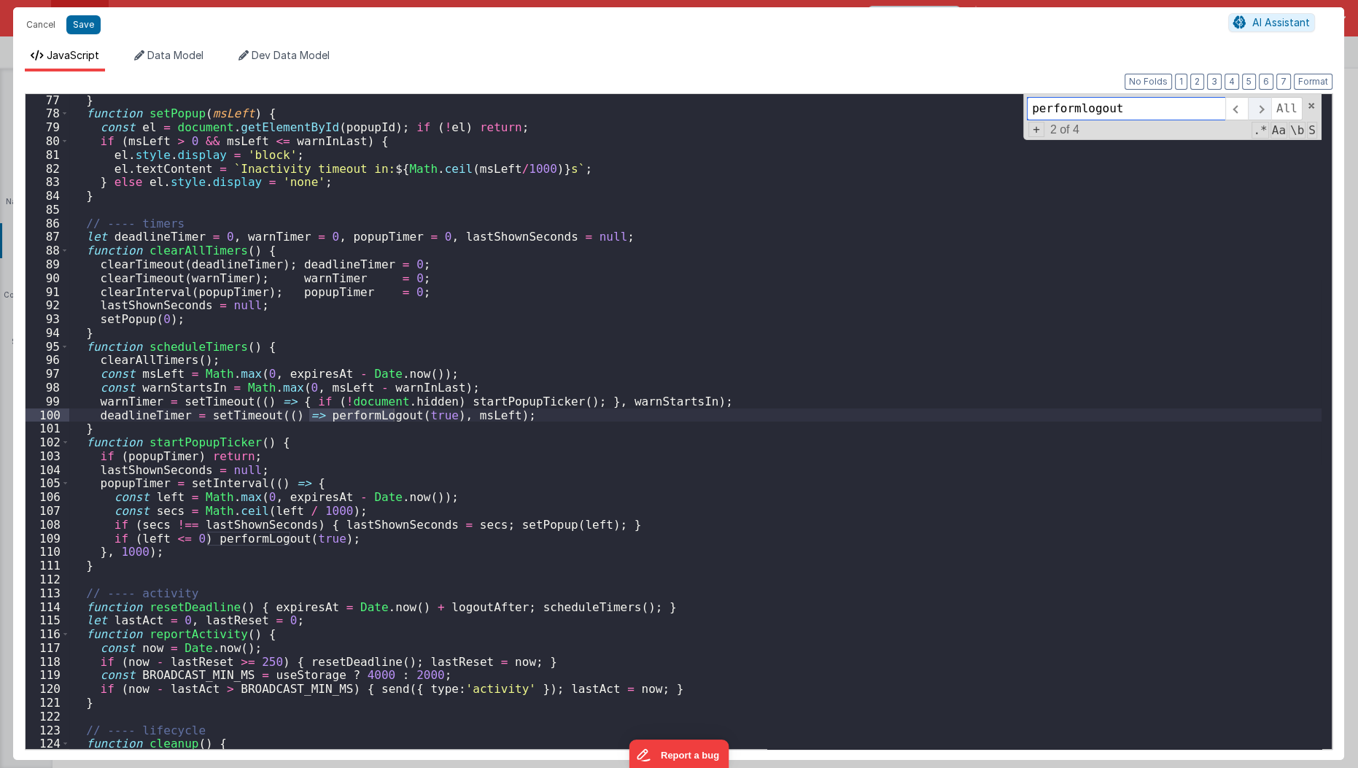
click at [1269, 110] on span at bounding box center [1259, 108] width 23 height 23
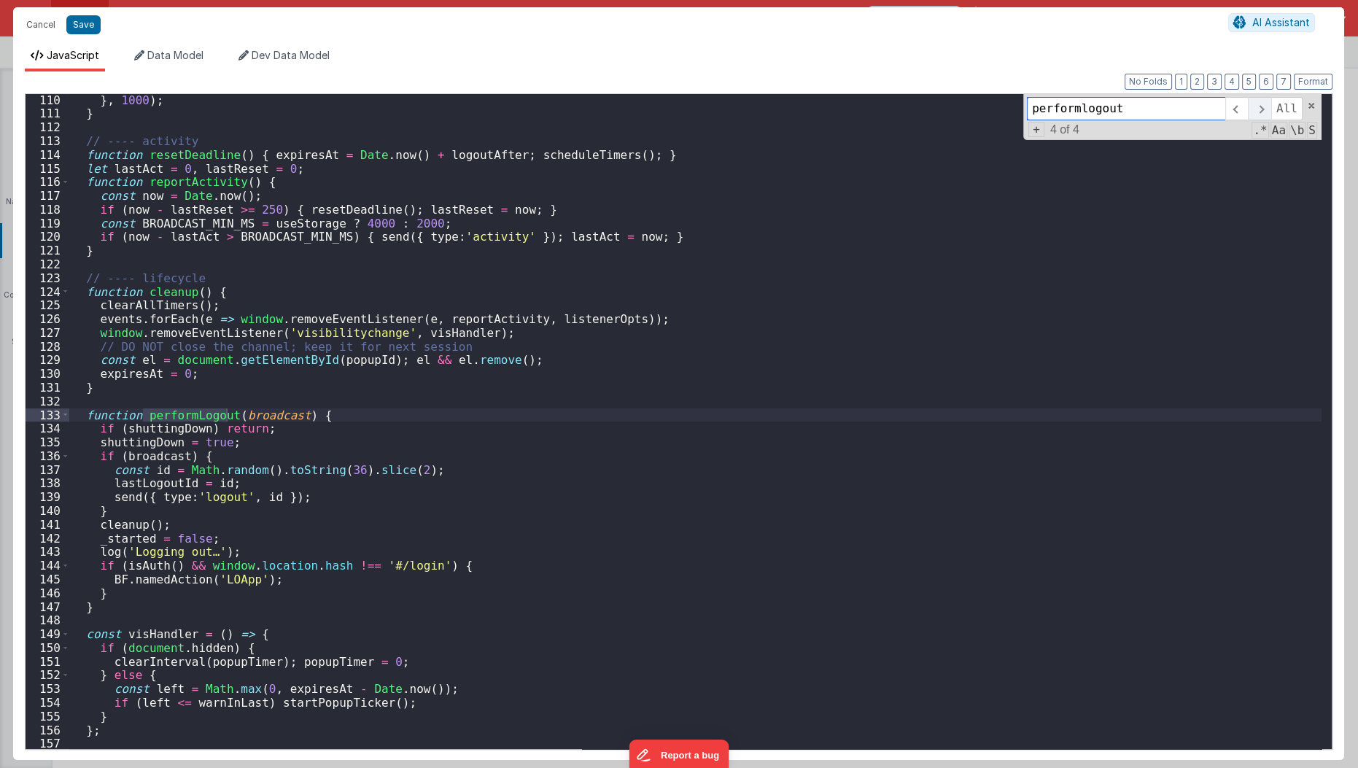
click at [1269, 110] on span at bounding box center [1259, 108] width 23 height 23
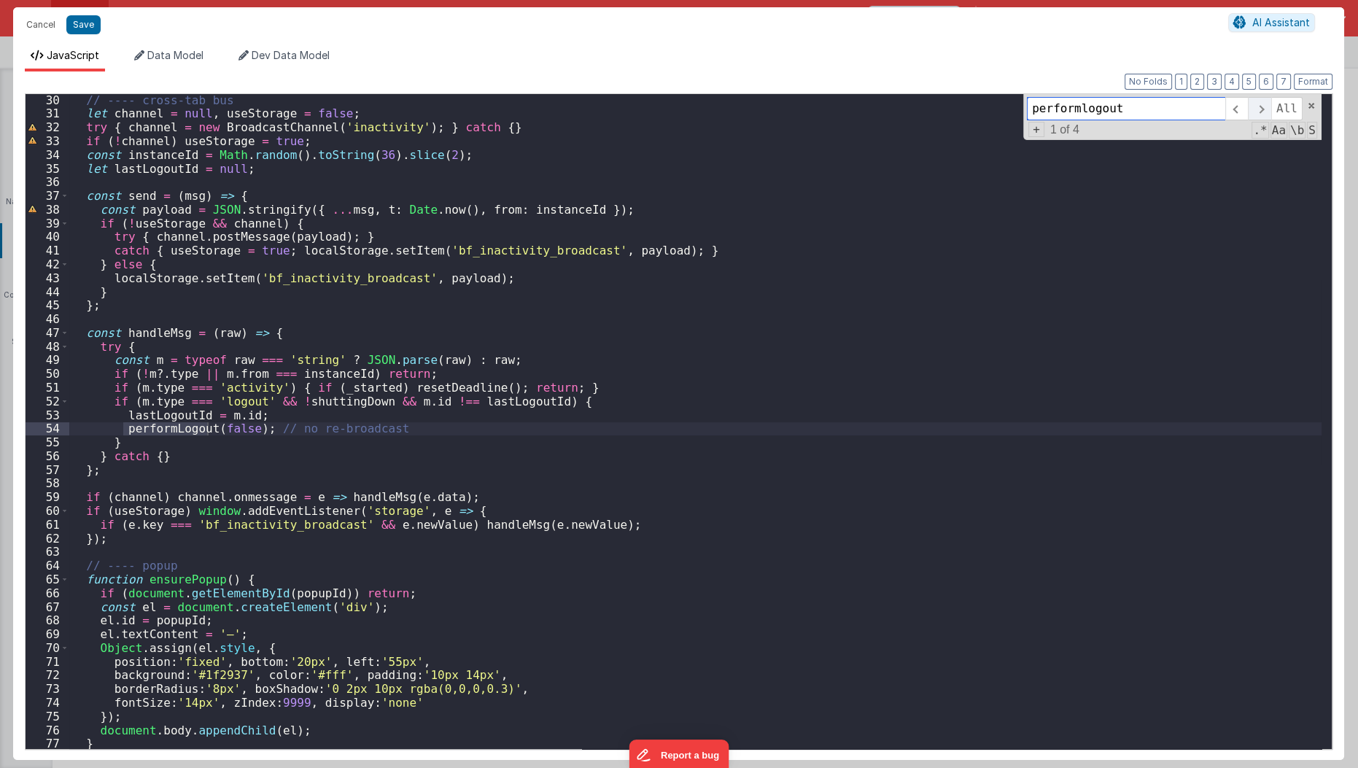
click at [1269, 110] on span at bounding box center [1259, 108] width 23 height 23
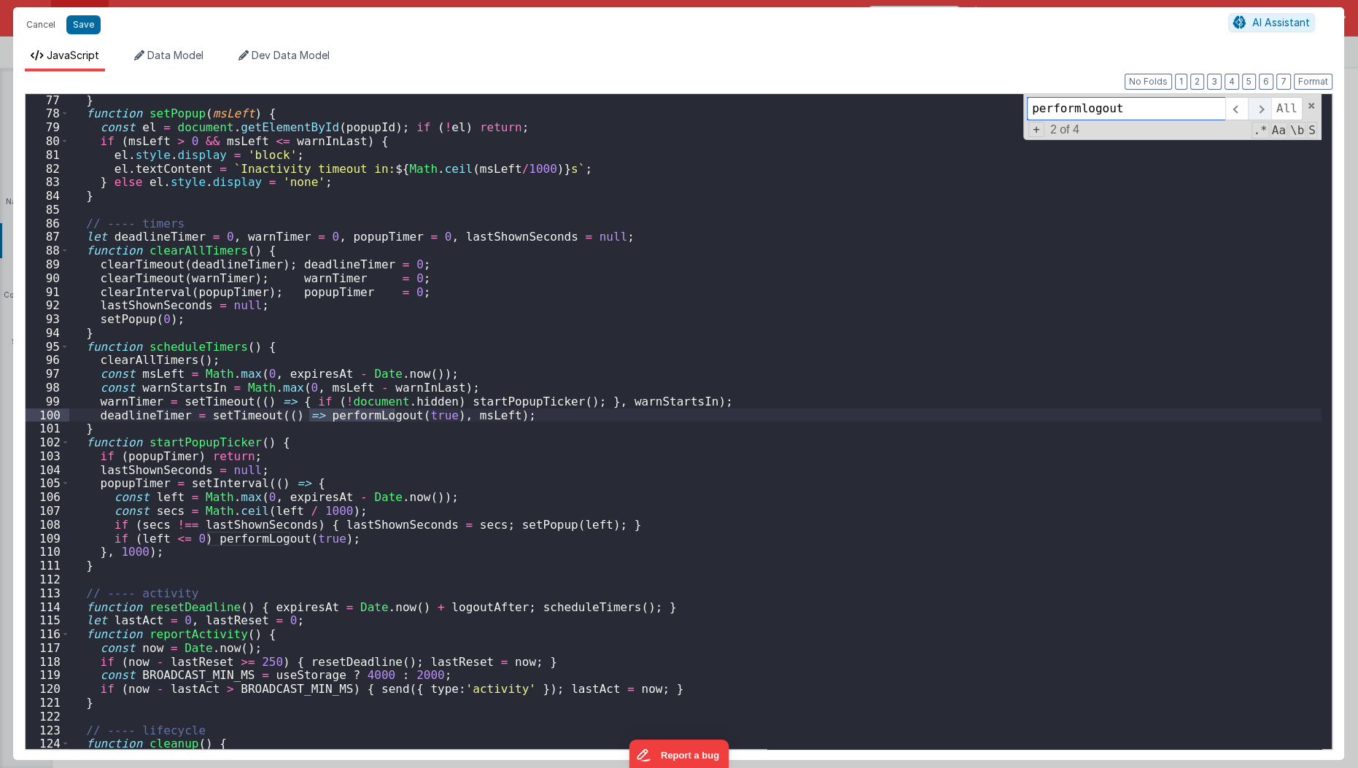
click at [1269, 110] on span at bounding box center [1259, 108] width 23 height 23
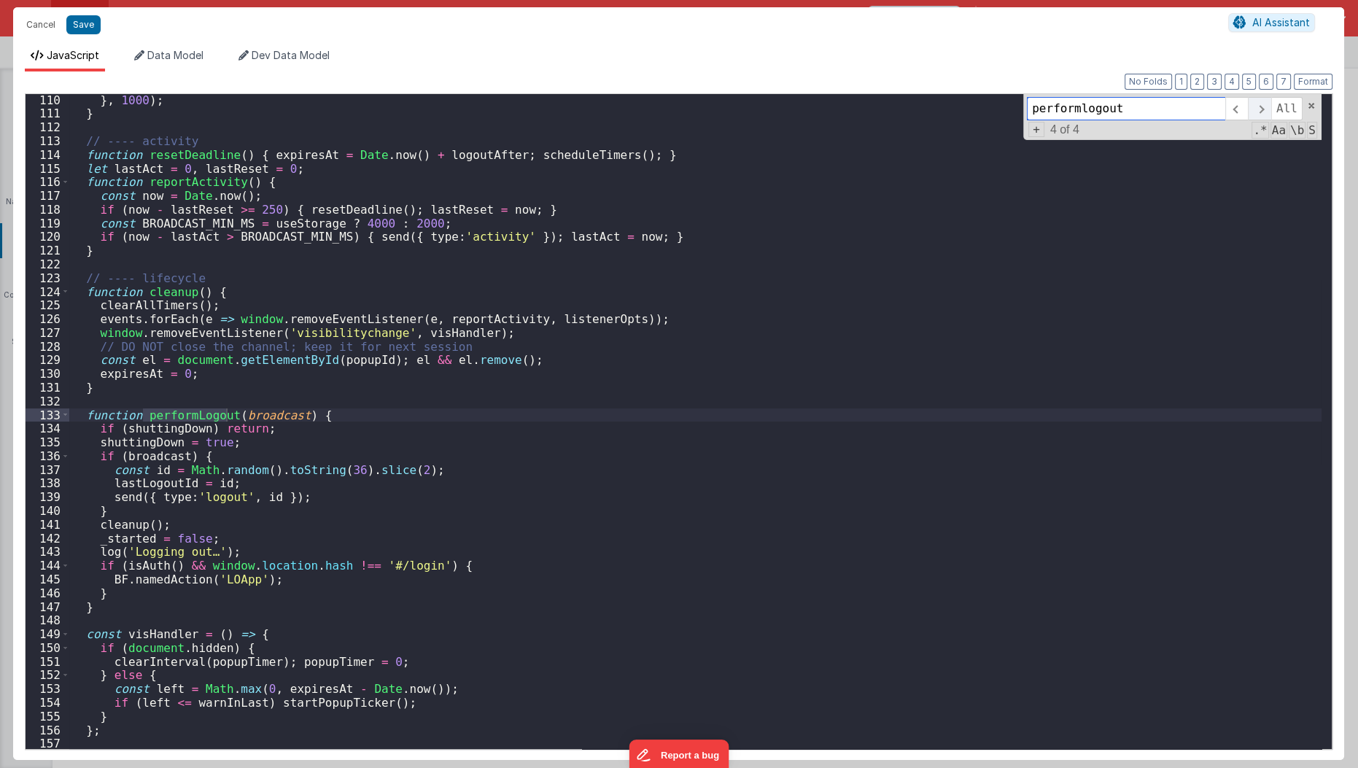
scroll to position [1494, 0]
click at [1269, 110] on span at bounding box center [1259, 108] width 23 height 23
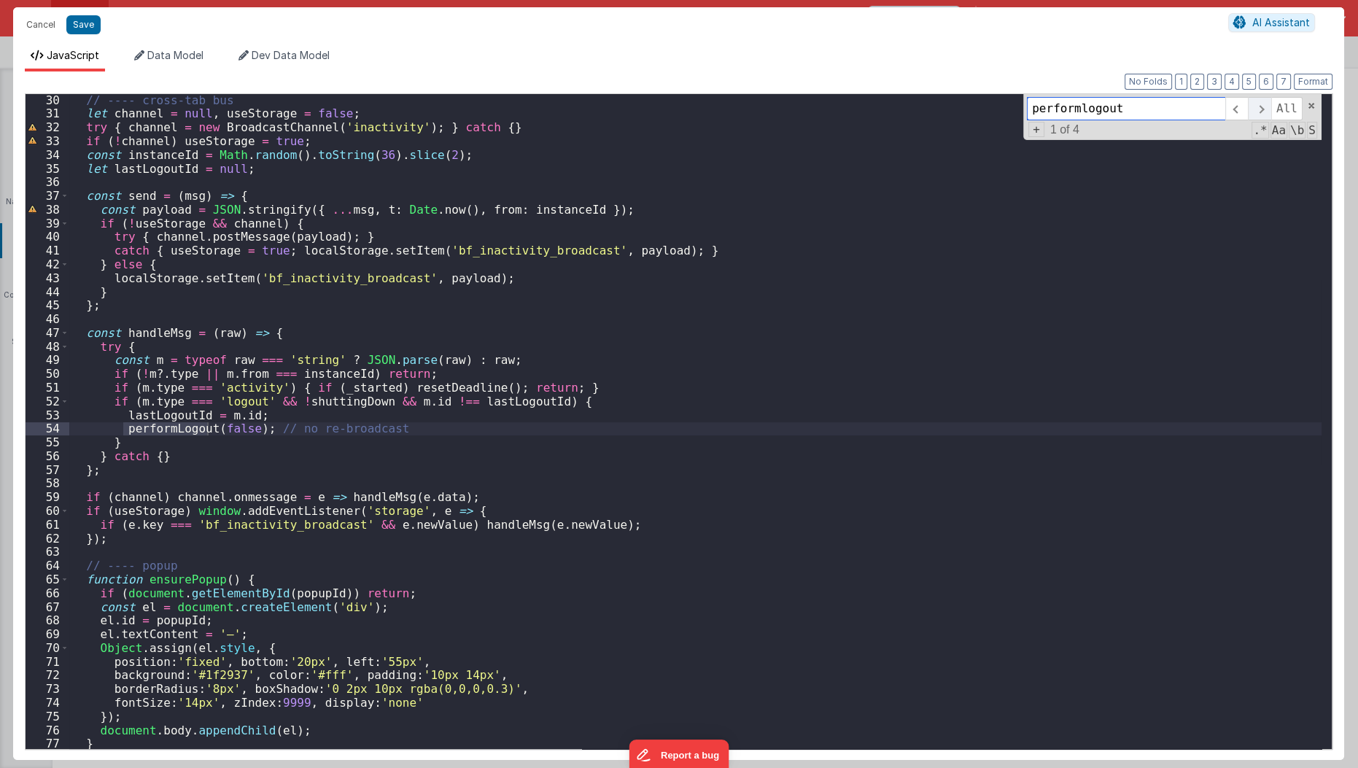
scroll to position [398, 0]
click at [1269, 110] on span at bounding box center [1259, 108] width 23 height 23
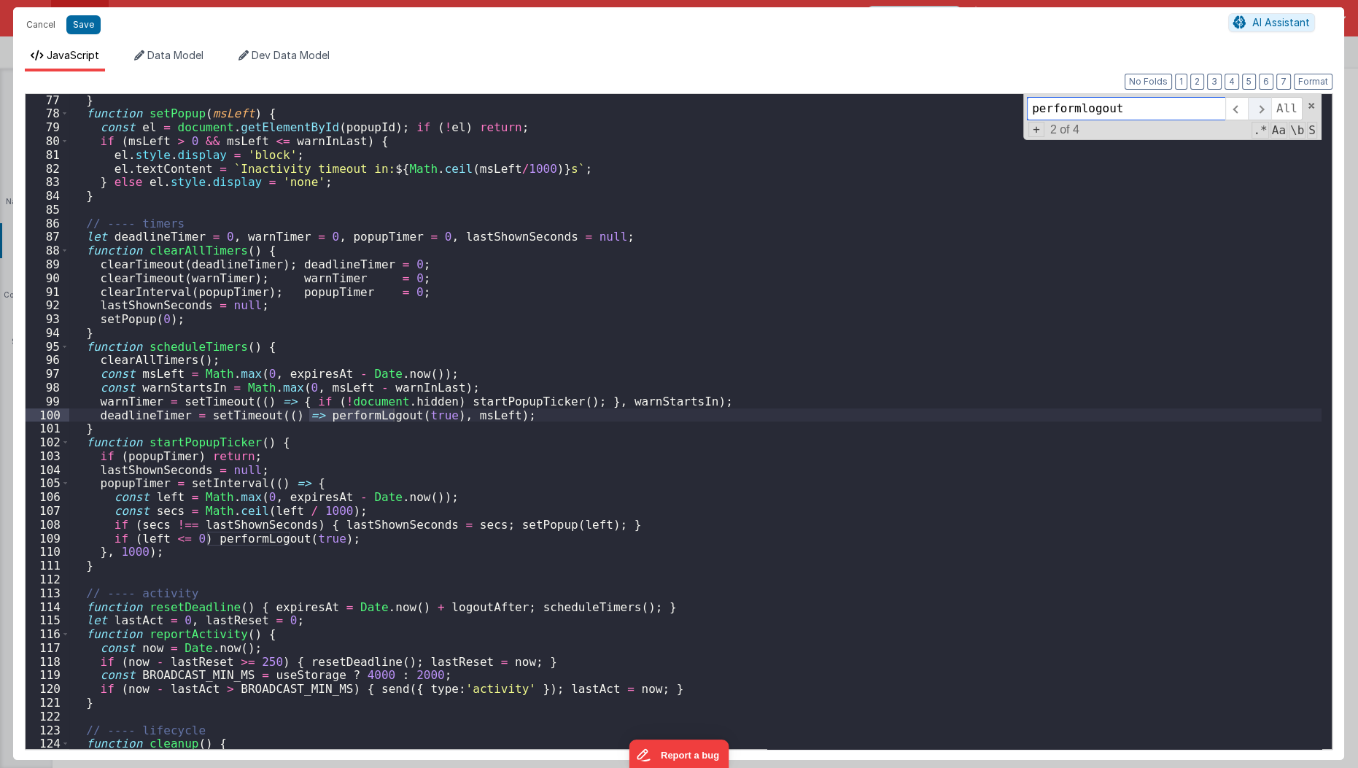
scroll to position [1042, 0]
click at [28, 25] on button "Cancel" at bounding box center [41, 25] width 44 height 20
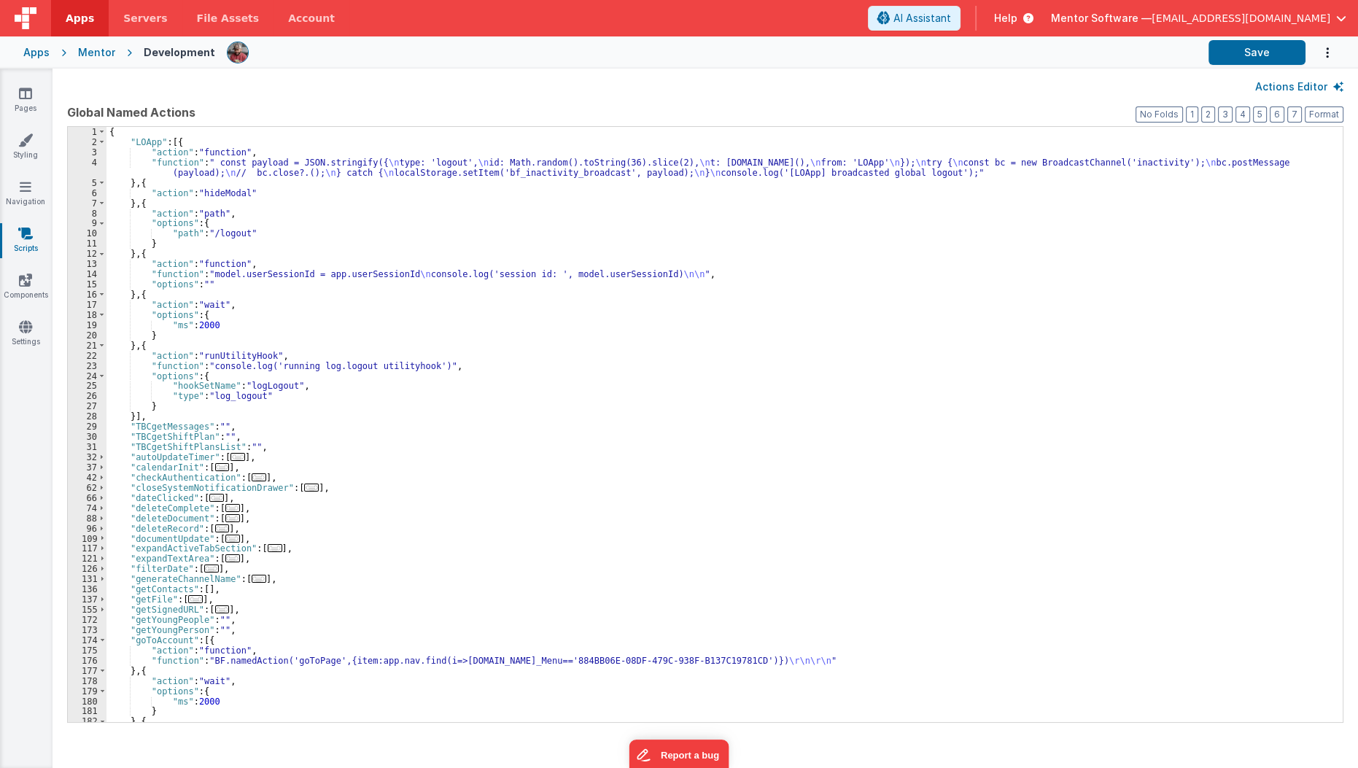
scroll to position [0, 0]
click at [39, 96] on link "Pages" at bounding box center [25, 100] width 52 height 29
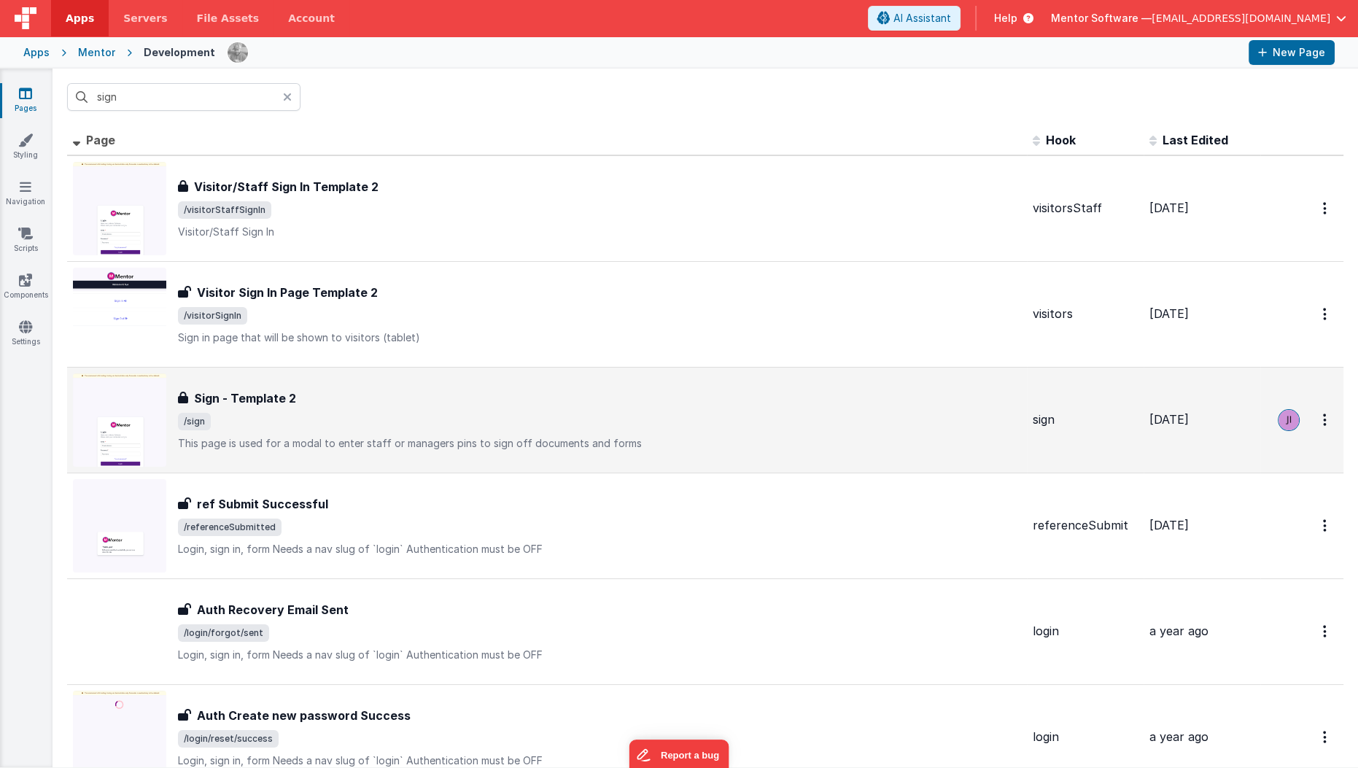
type input "sign"
click at [265, 402] on h3 "Sign - Template 2" at bounding box center [245, 397] width 102 height 17
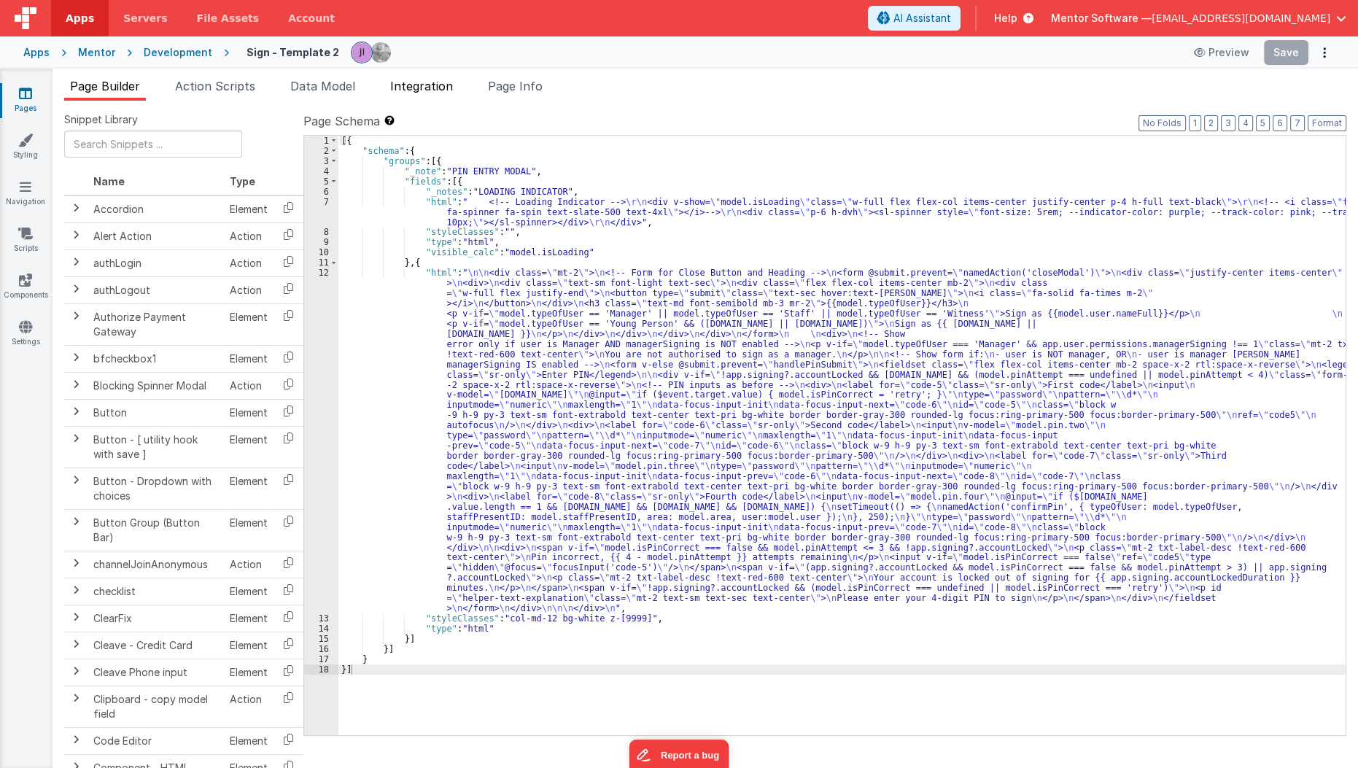
click at [408, 79] on span "Integration" at bounding box center [421, 86] width 63 height 15
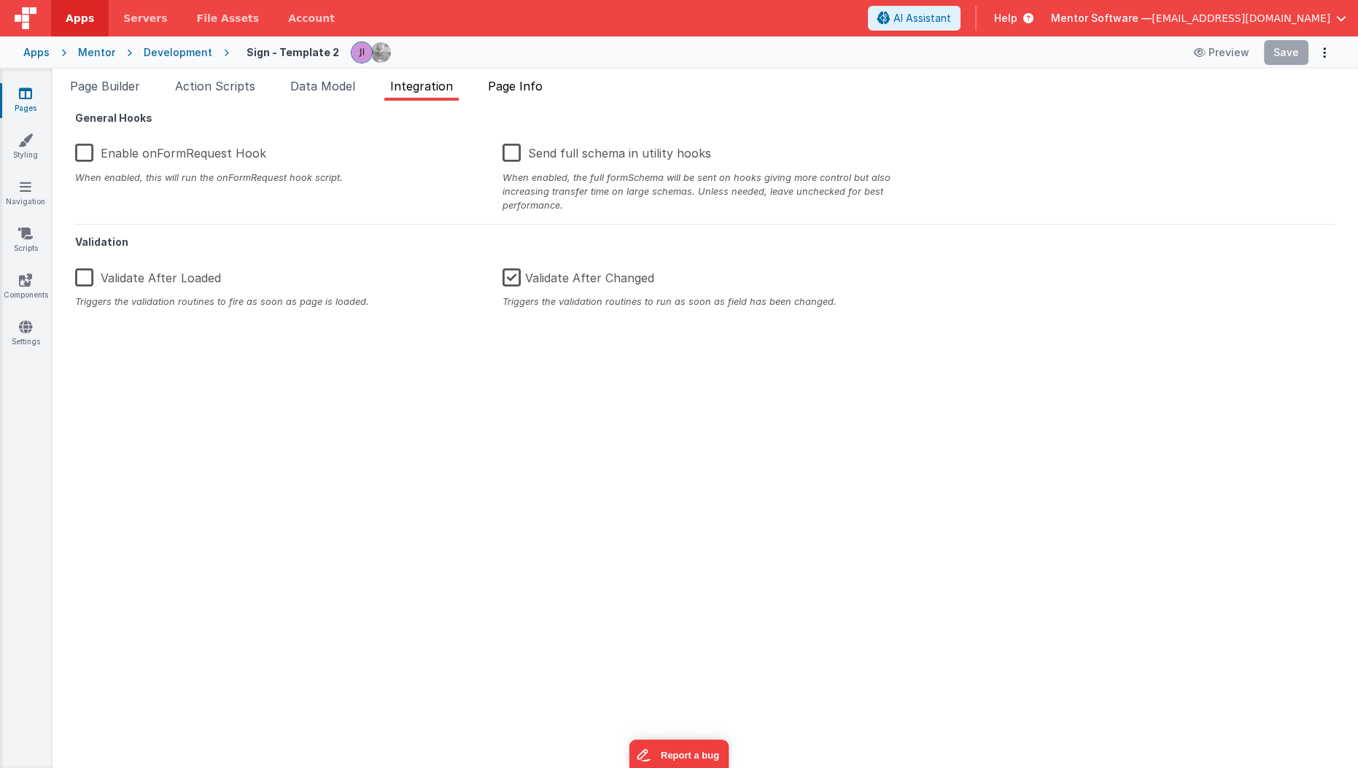
click at [517, 87] on span "Page Info" at bounding box center [515, 86] width 55 height 15
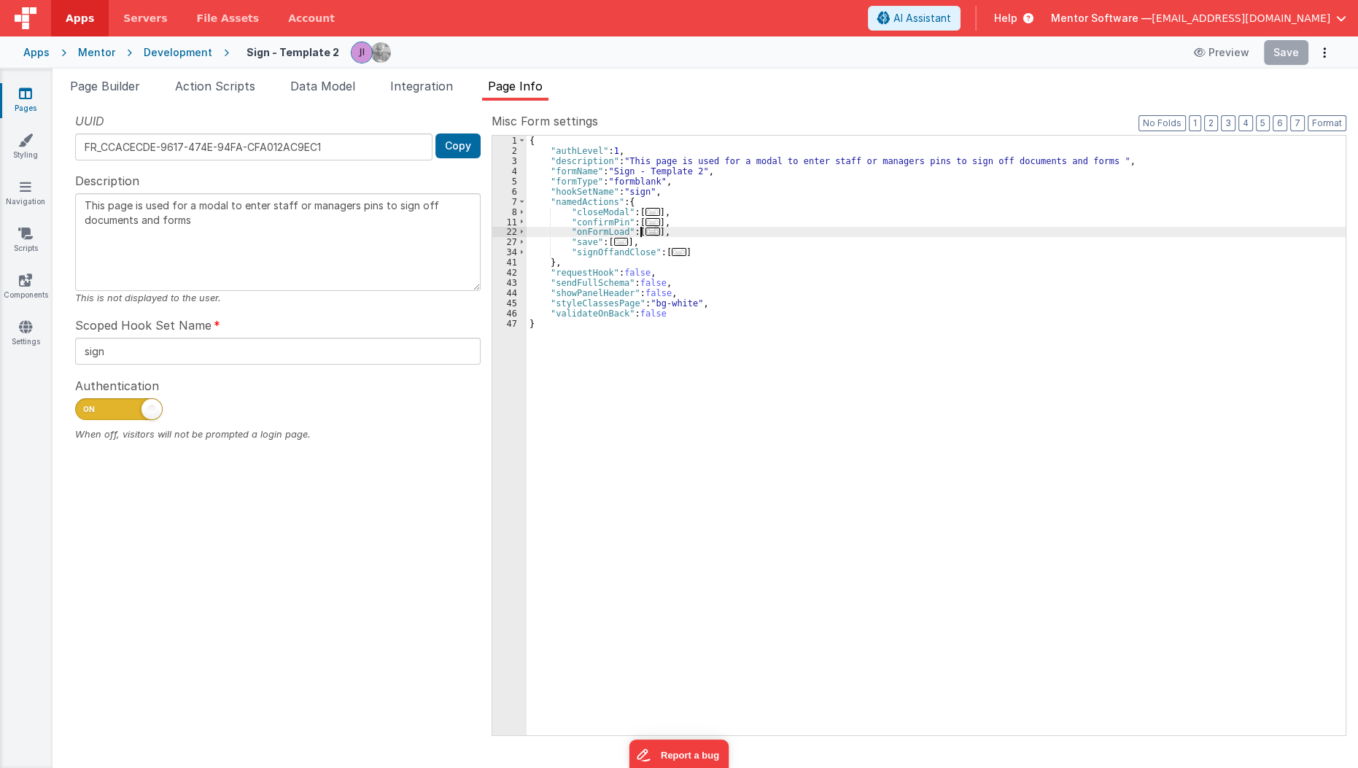
click at [650, 235] on span "..." at bounding box center [652, 231] width 15 height 8
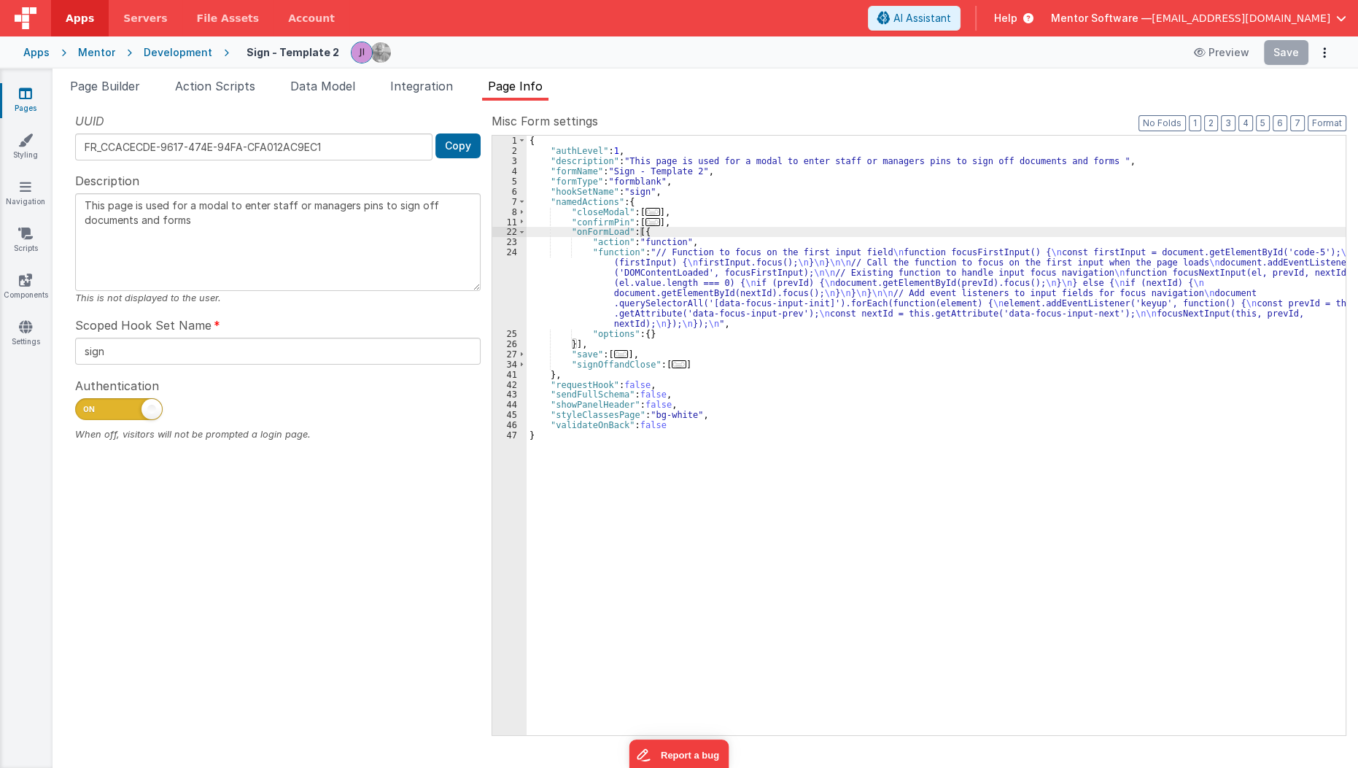
click at [33, 99] on link "Pages" at bounding box center [25, 100] width 52 height 29
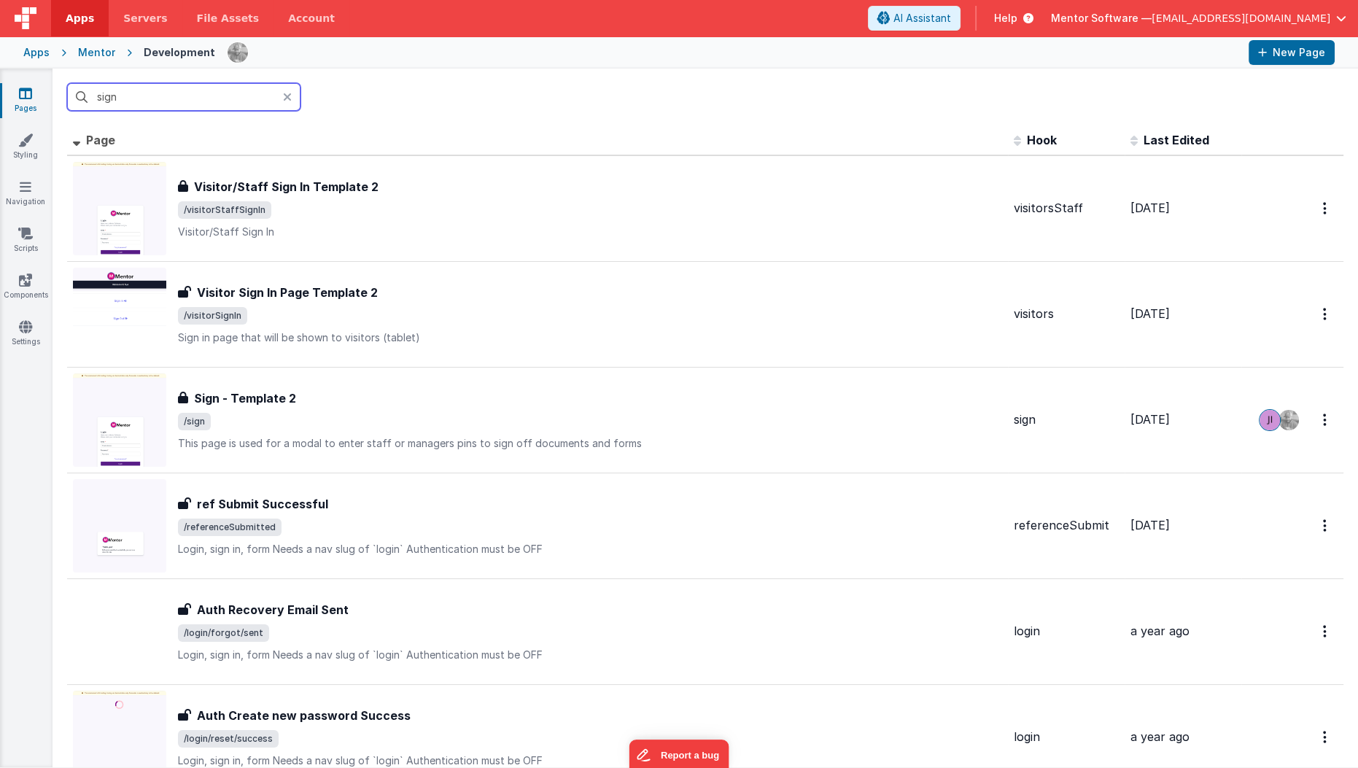
click at [181, 85] on input "sign" at bounding box center [183, 97] width 233 height 28
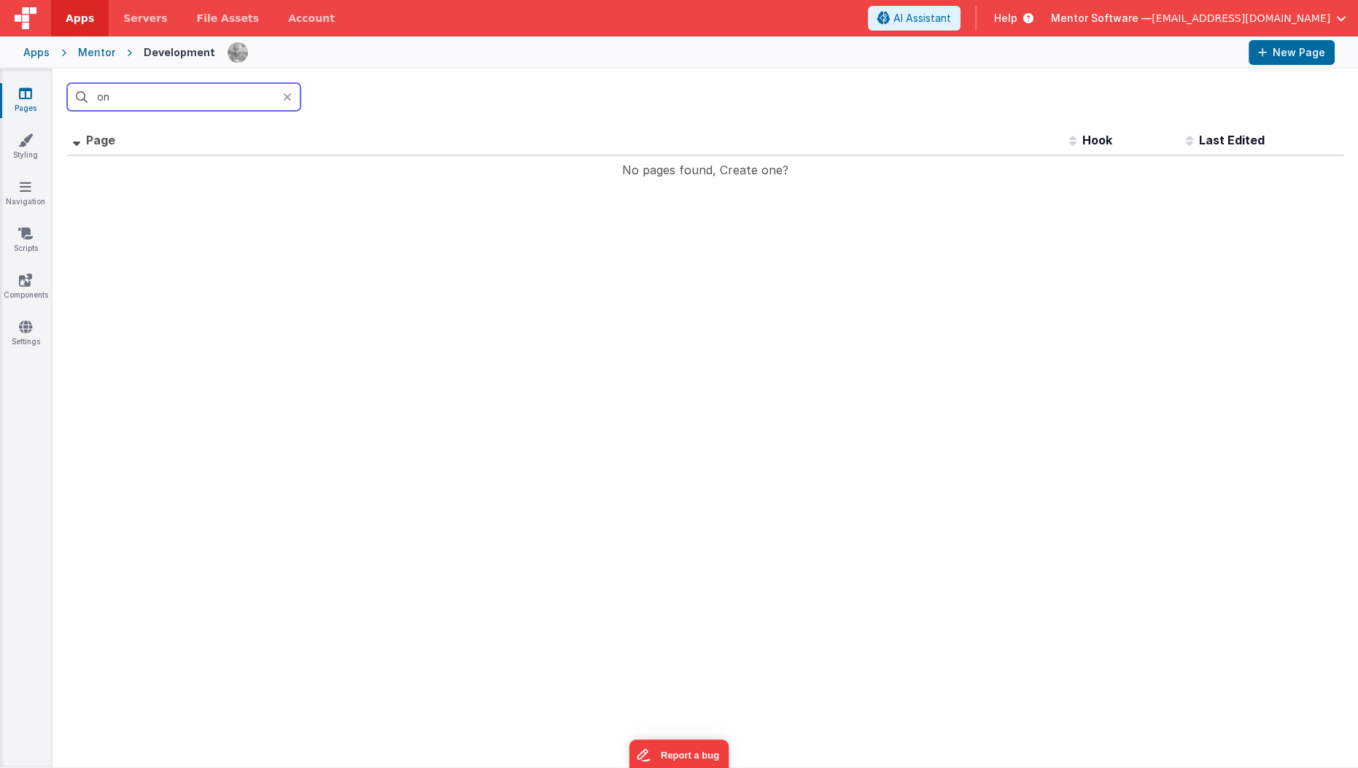
type input "o"
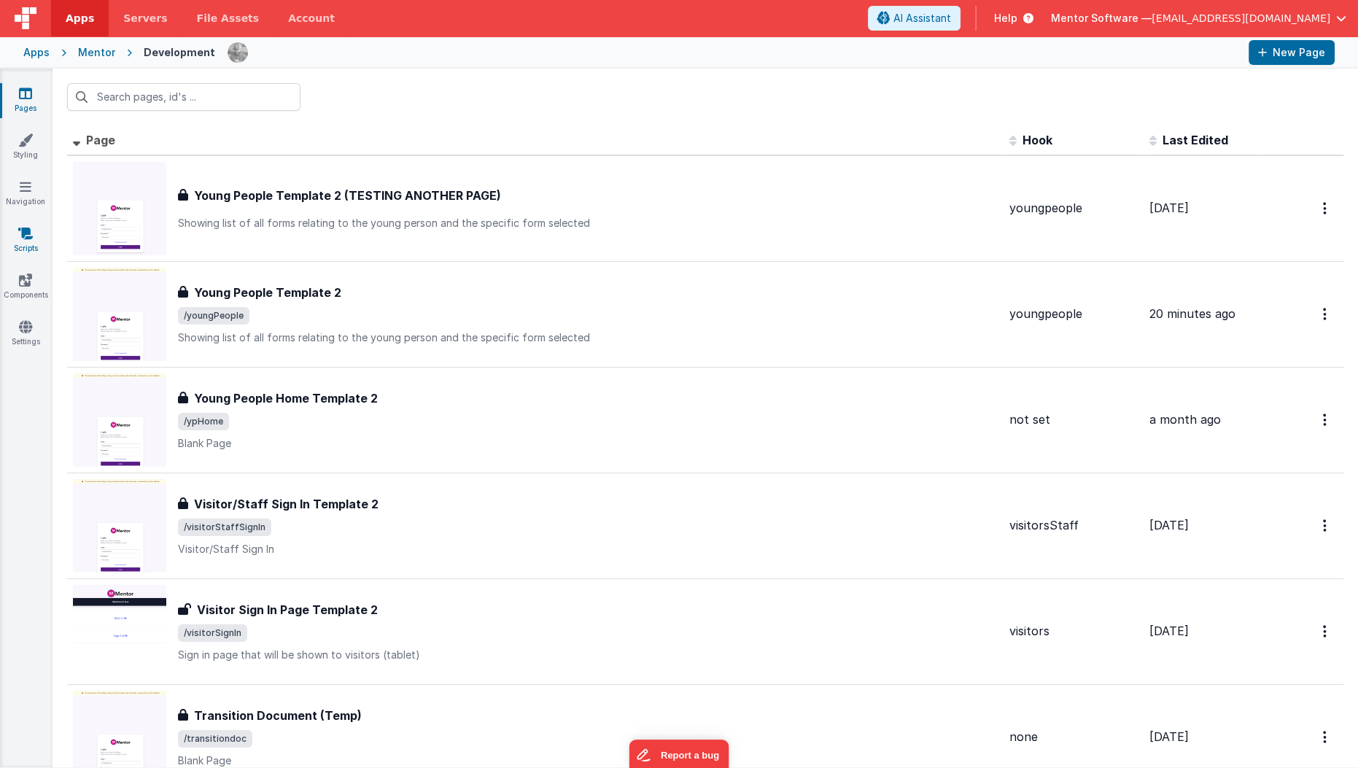
click at [32, 252] on link "Scripts" at bounding box center [25, 240] width 52 height 29
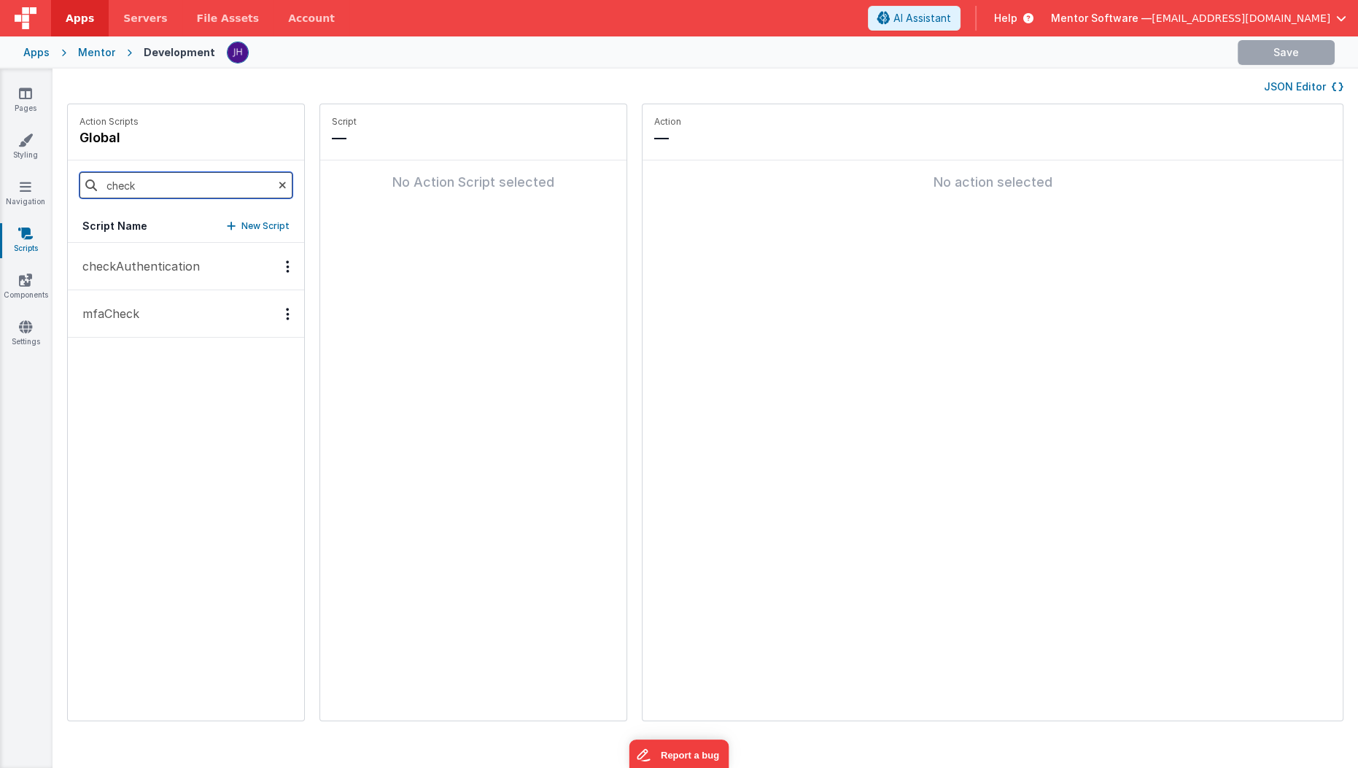
click at [140, 179] on input "check" at bounding box center [185, 185] width 213 height 26
type input "onapp"
click at [106, 282] on button "onAppLoad" at bounding box center [186, 266] width 236 height 47
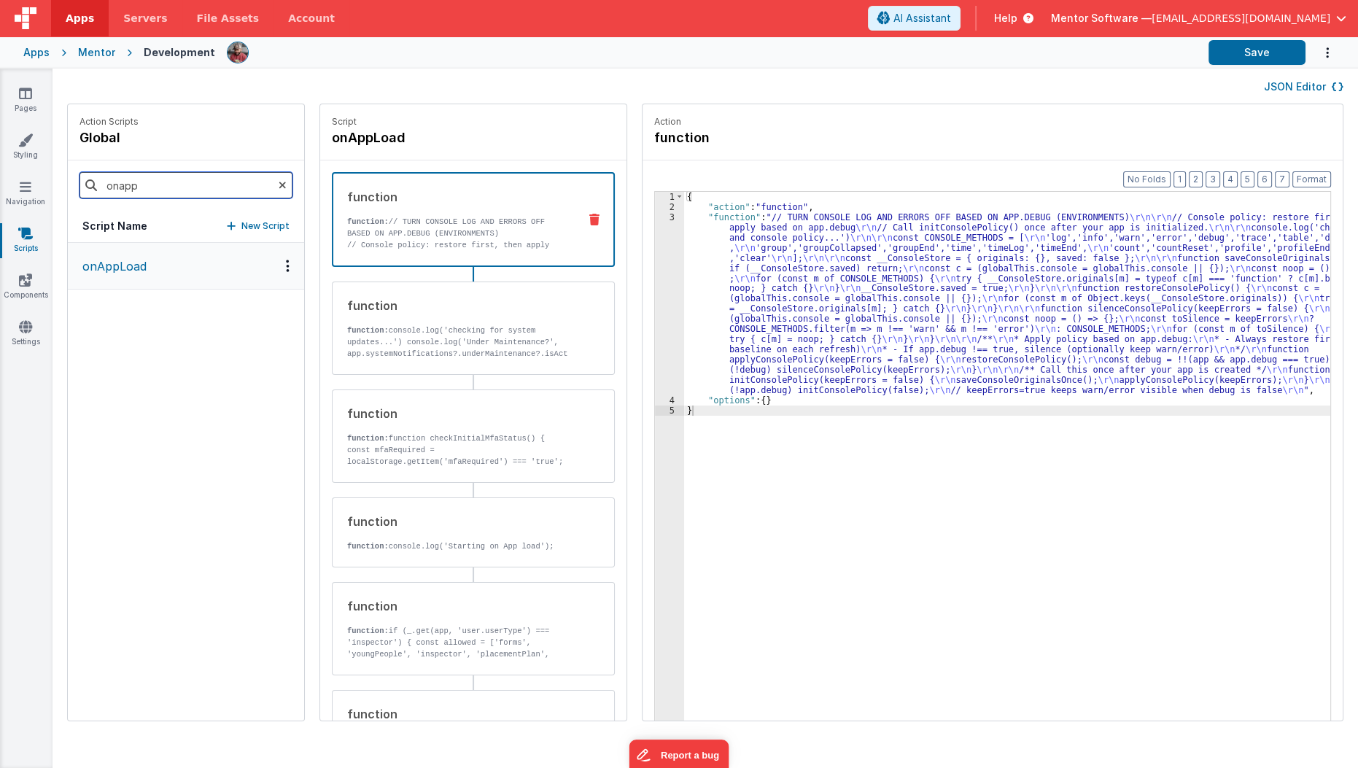
click at [159, 179] on input "onapp" at bounding box center [185, 185] width 213 height 26
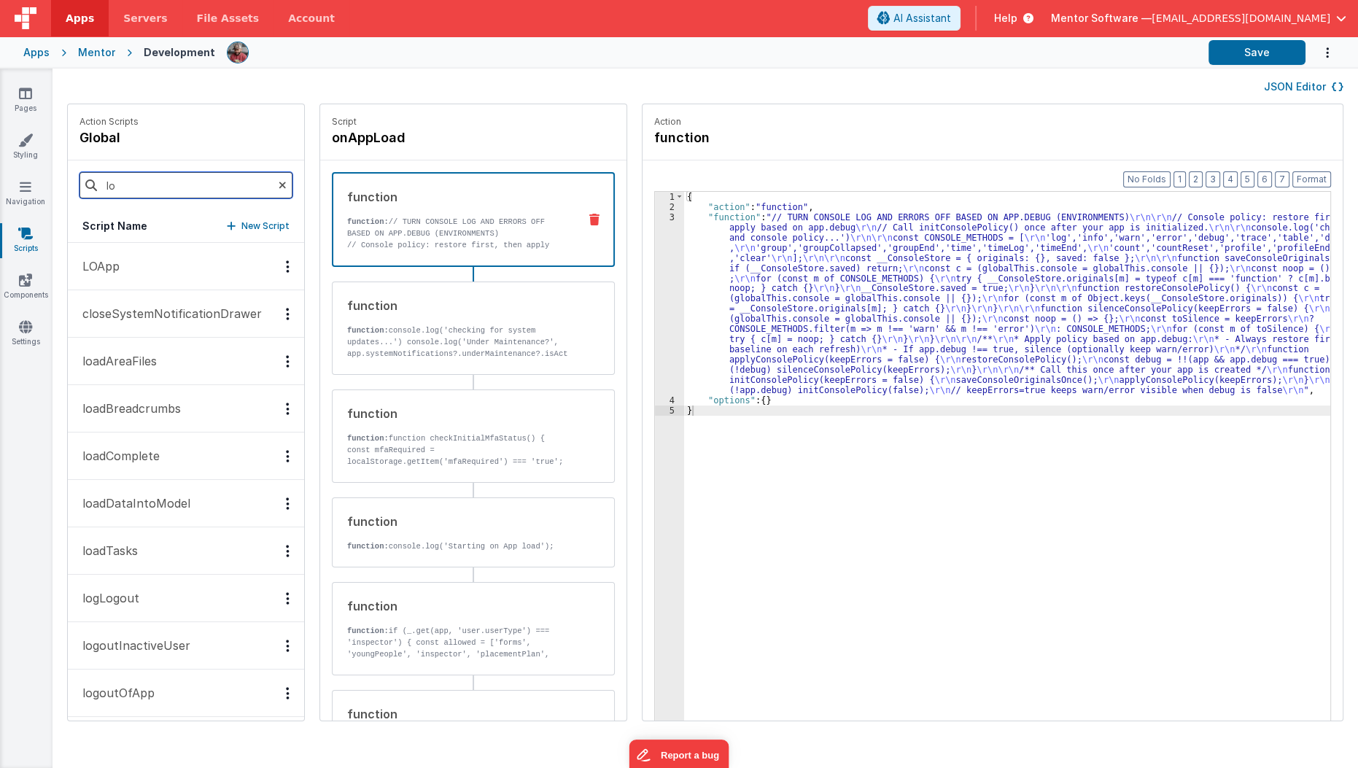
type input "lo"
click at [113, 276] on button "LOApp" at bounding box center [186, 266] width 236 height 47
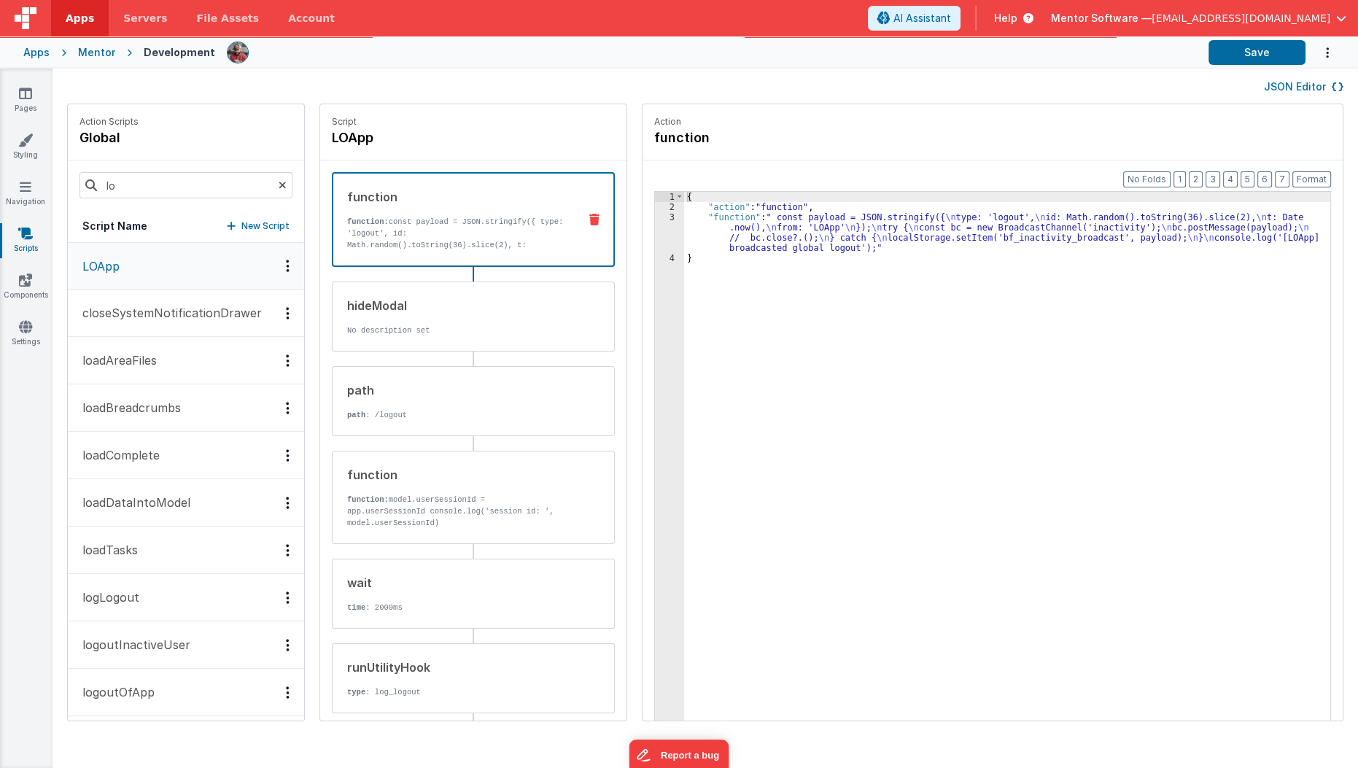
click at [421, 254] on div "function function: const payload = JSON.stringify({ type: 'logout', id: Math.ra…" at bounding box center [473, 219] width 283 height 95
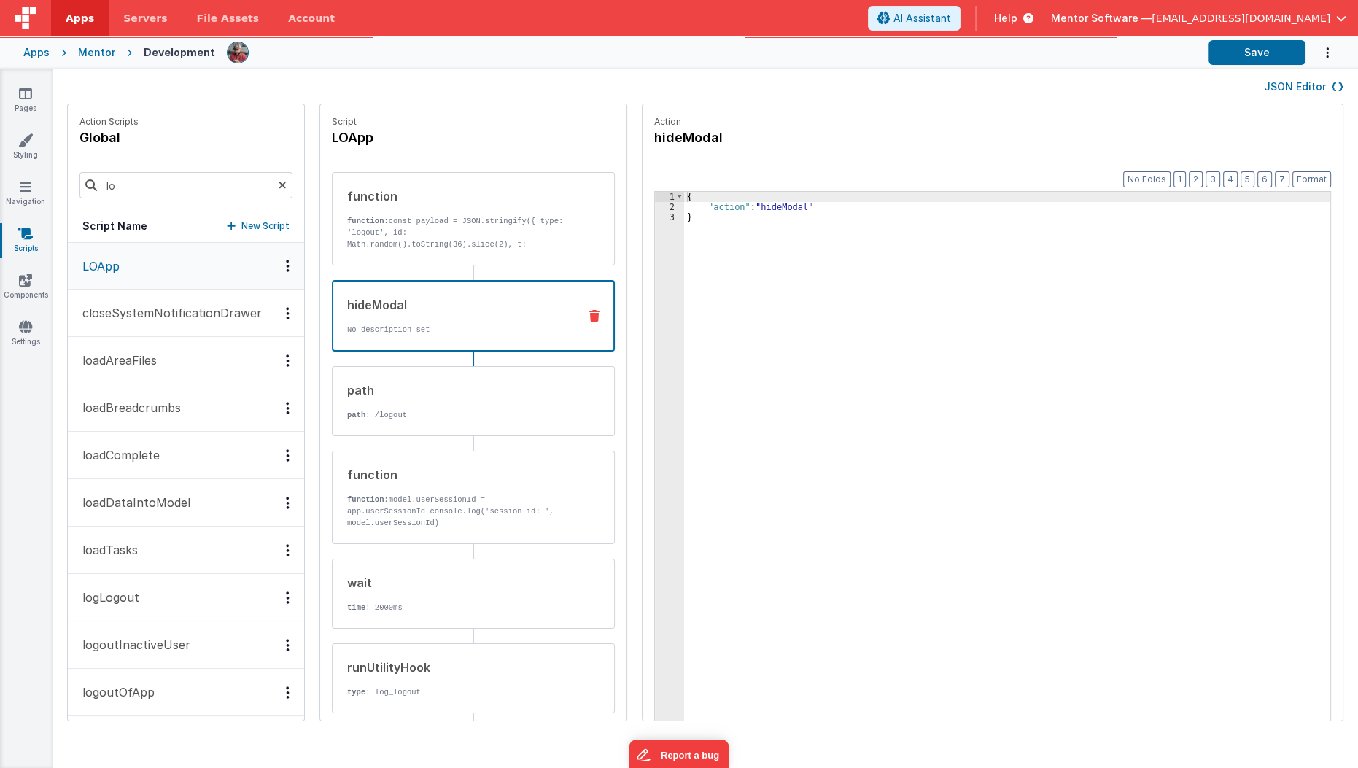
click at [473, 301] on div "hideModal" at bounding box center [456, 304] width 219 height 17
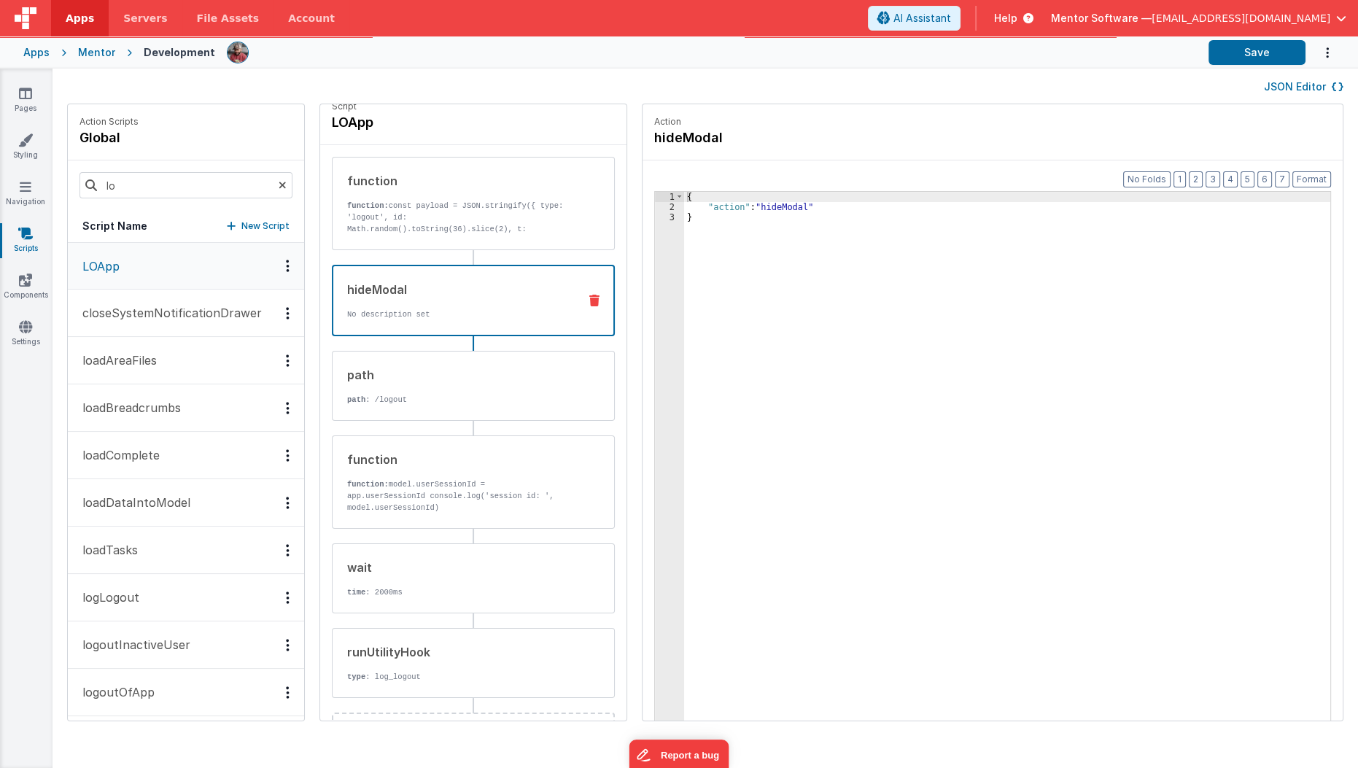
scroll to position [17, 0]
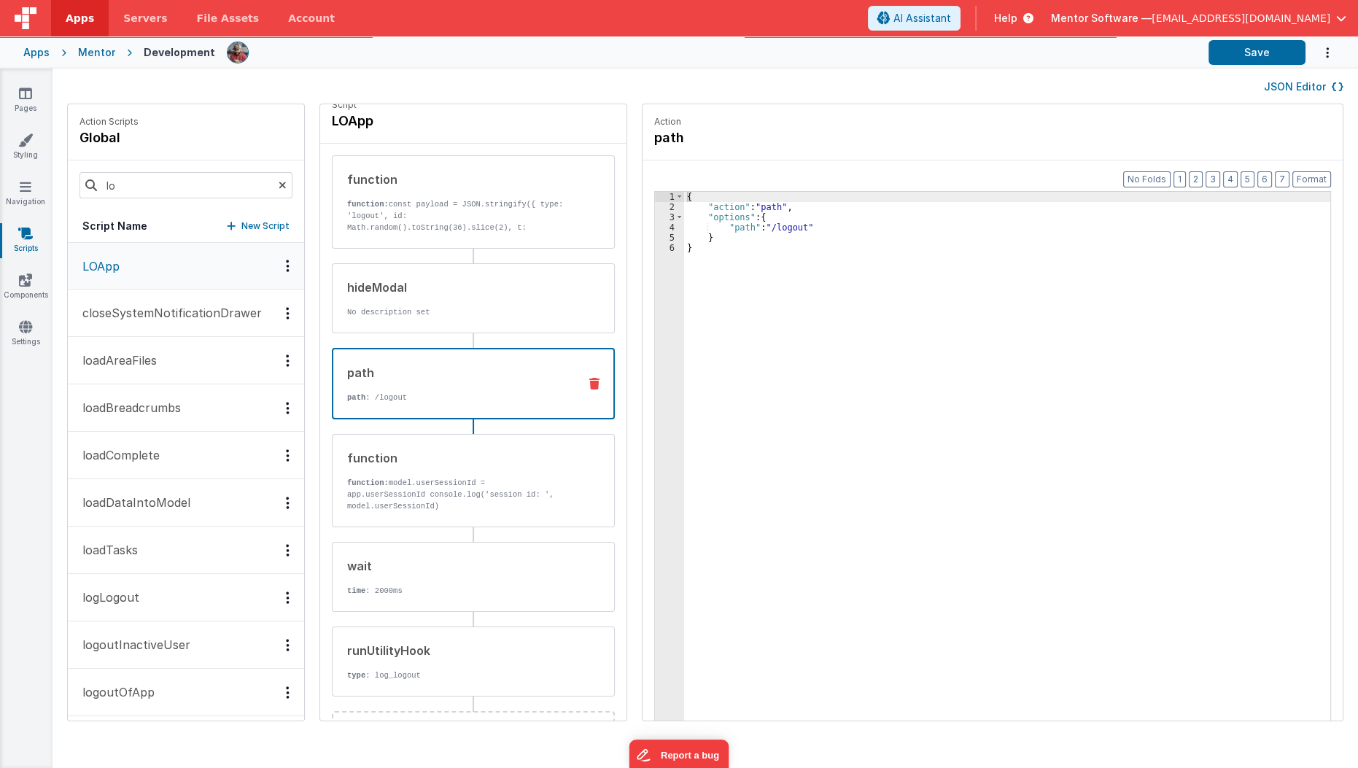
click at [457, 354] on div "path path : /logout" at bounding box center [473, 383] width 283 height 71
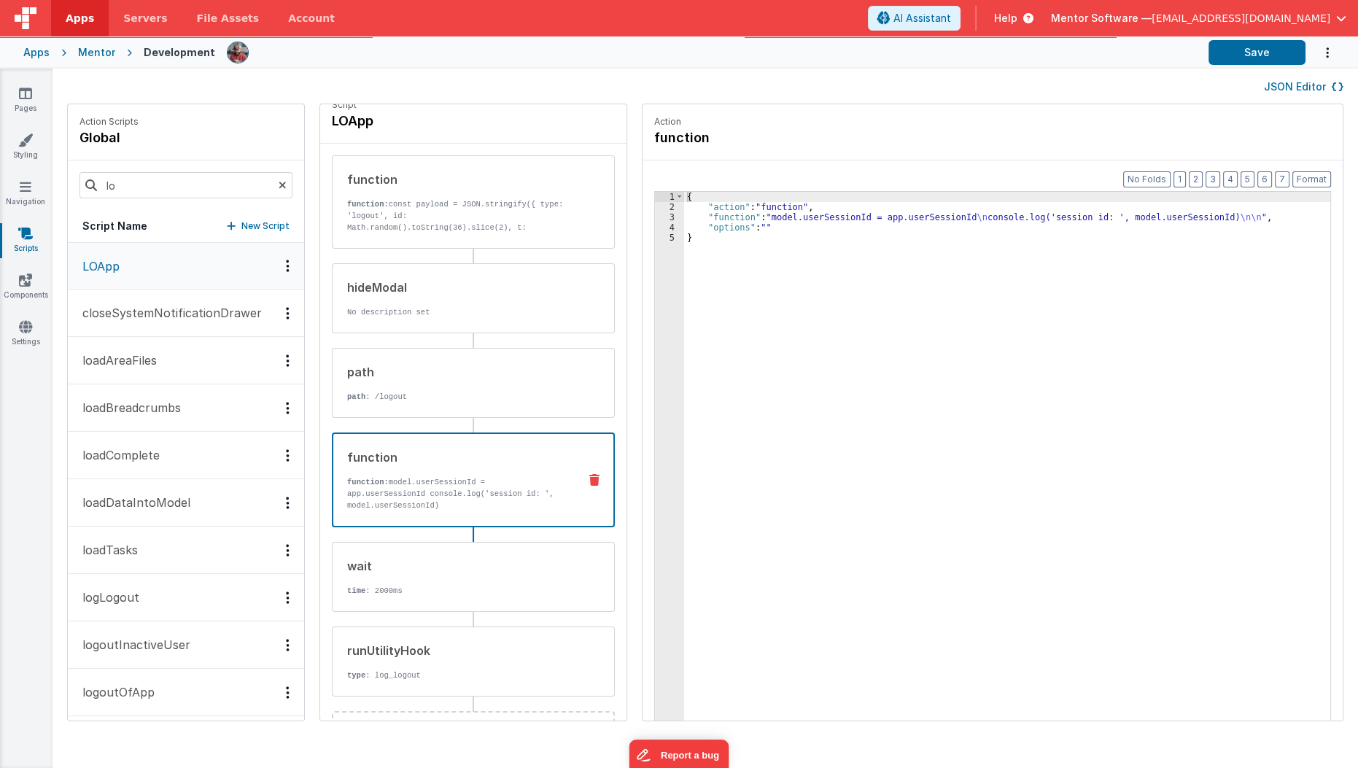
click at [432, 450] on div "function" at bounding box center [456, 456] width 219 height 17
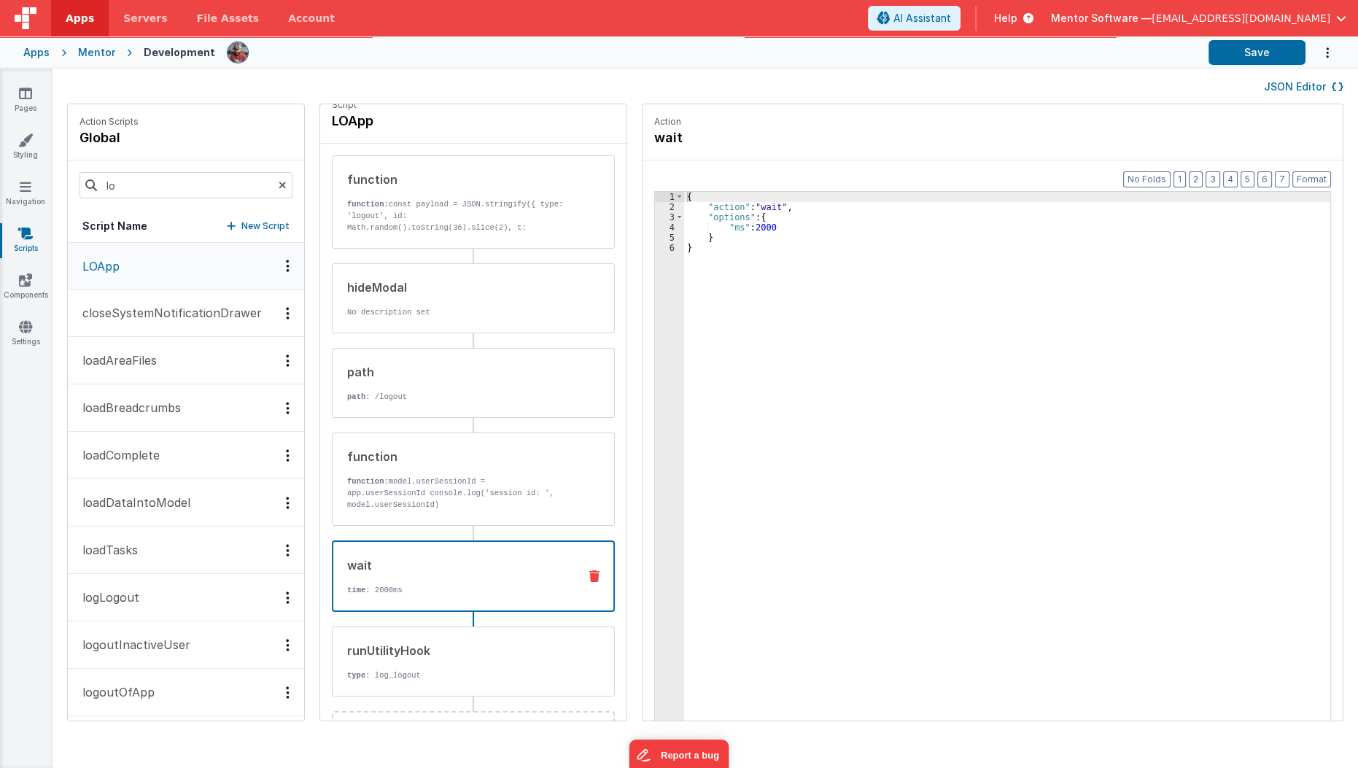
click at [408, 558] on div "wait" at bounding box center [456, 564] width 219 height 17
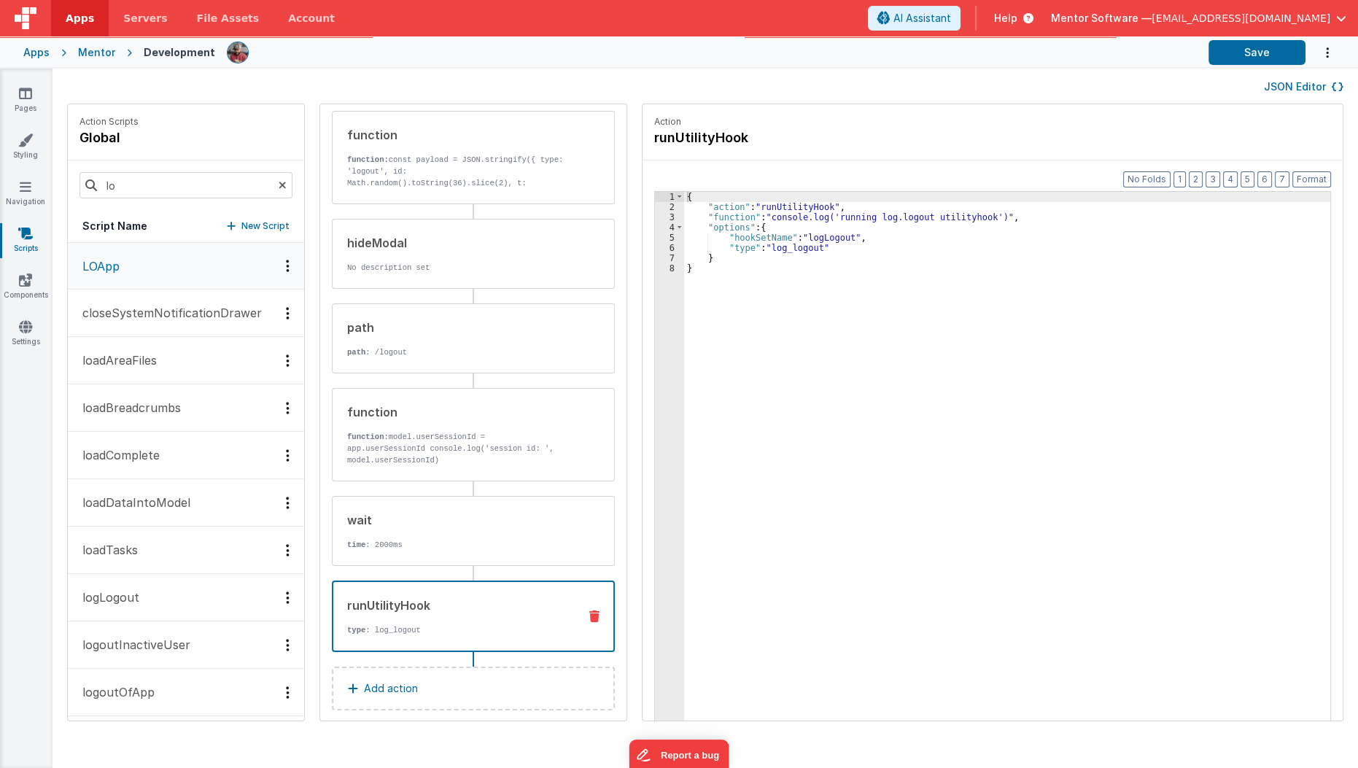
click at [405, 600] on div "runUtilityHook type : log_logout" at bounding box center [449, 615] width 233 height 39
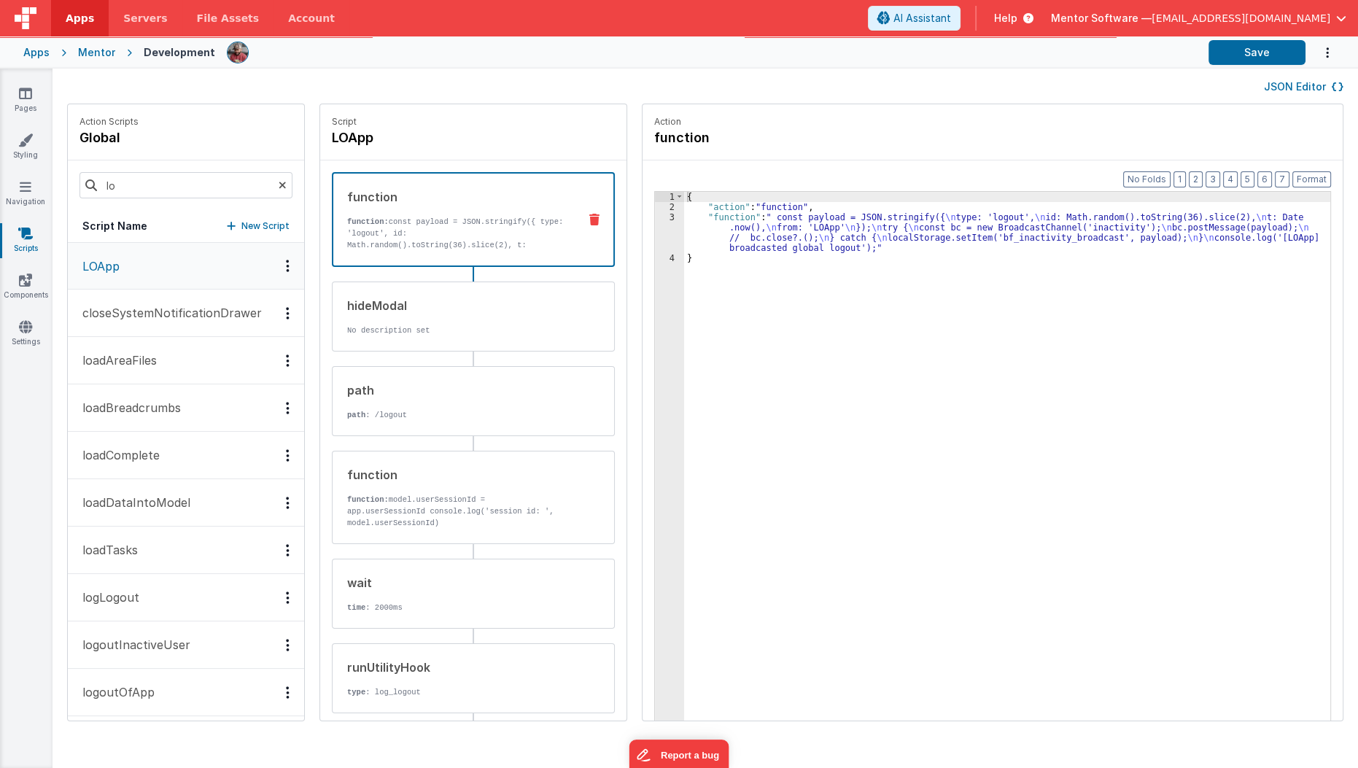
click at [513, 211] on div "function function: const payload = JSON.stringify({ type: 'logout', id: Math.ra…" at bounding box center [449, 219] width 233 height 63
click at [755, 221] on div "{ "action" : "function" , "function" : " const payload = JSON.stringify({ \n ty…" at bounding box center [1016, 489] width 664 height 595
click at [655, 230] on div "3" at bounding box center [669, 232] width 29 height 41
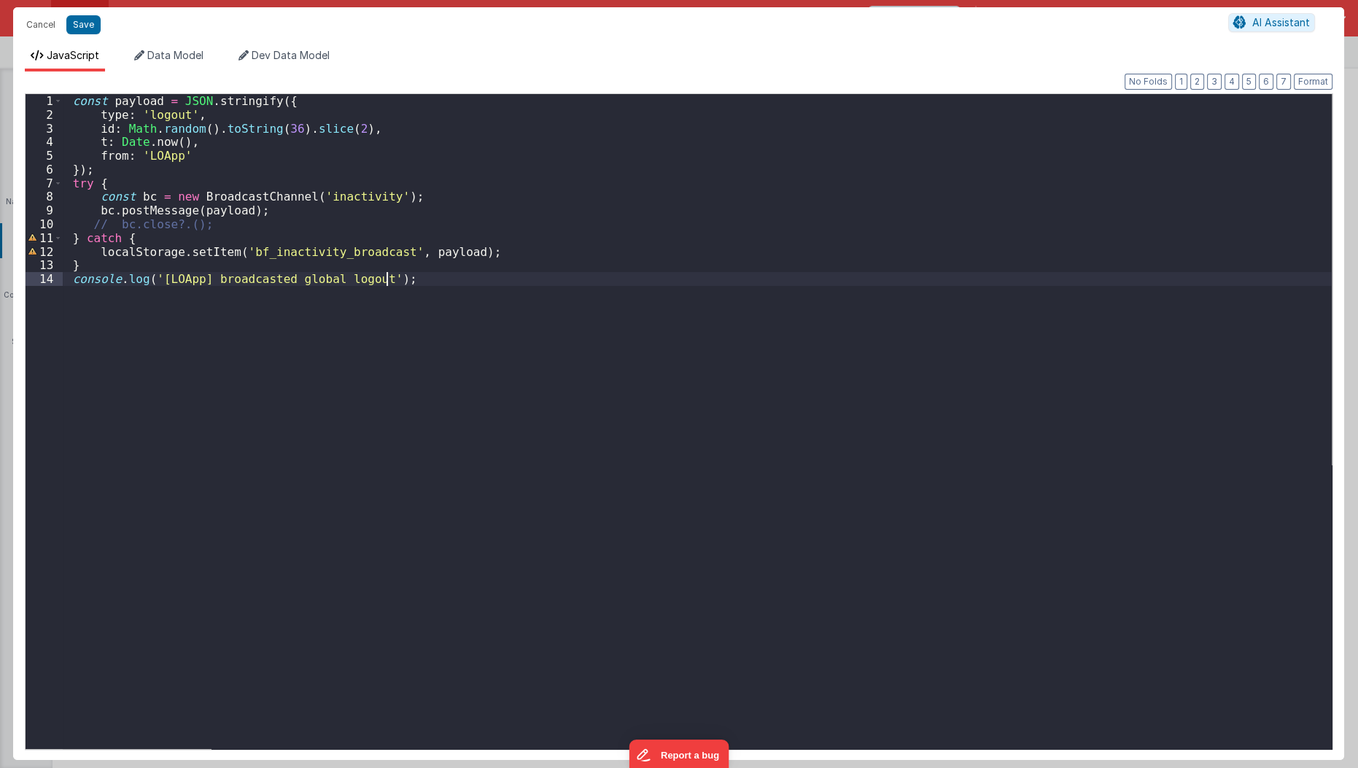
click at [511, 460] on div "const payload = JSON . stringify ({ type : 'logout' , id : Math . random ( ) . …" at bounding box center [697, 435] width 1269 height 683
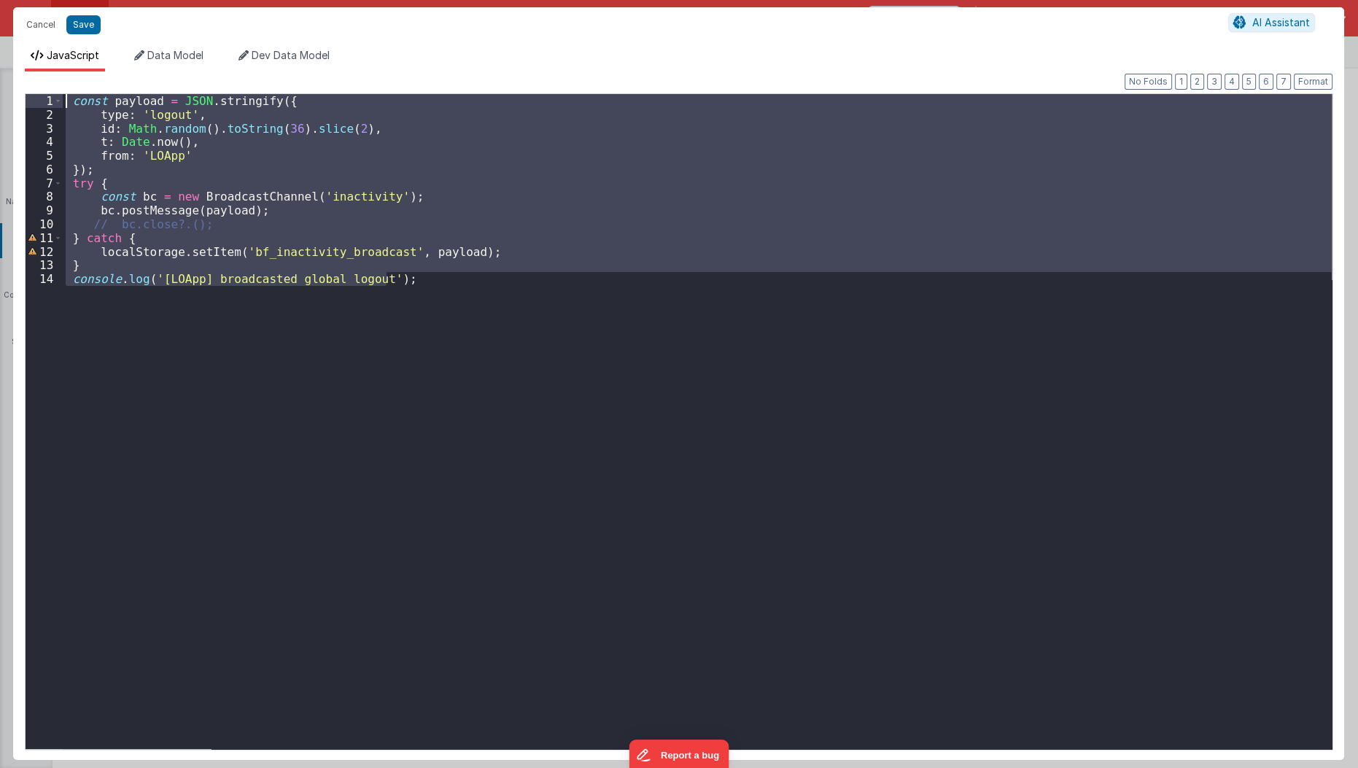
drag, startPoint x: 177, startPoint y: 370, endPoint x: 66, endPoint y: 79, distance: 311.6
click at [66, 79] on div "Format 7 6 5 4 3 2 1 No Folds 1 2 3 4 5 6 7 8 9 10 11 12 13 14 const payload = …" at bounding box center [678, 415] width 1331 height 688
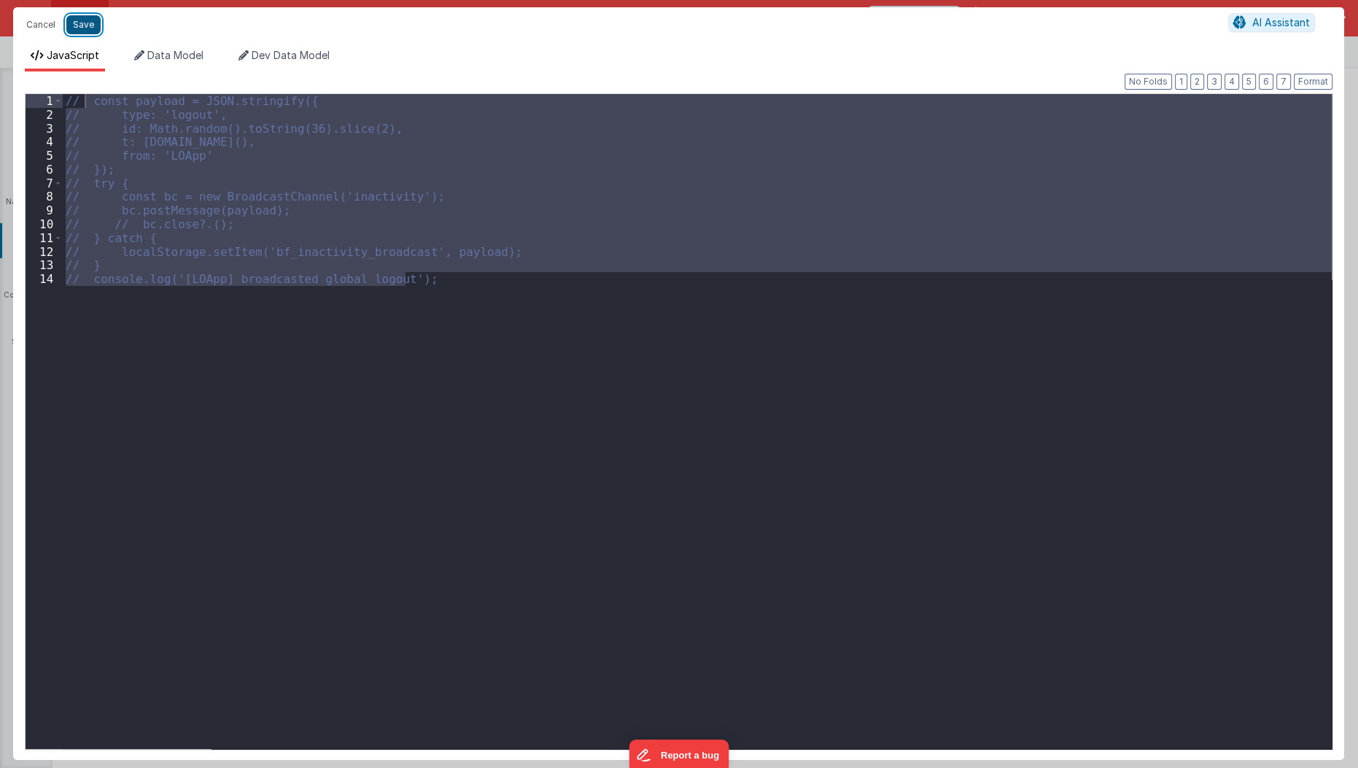
click at [77, 29] on button "Save" at bounding box center [83, 24] width 34 height 19
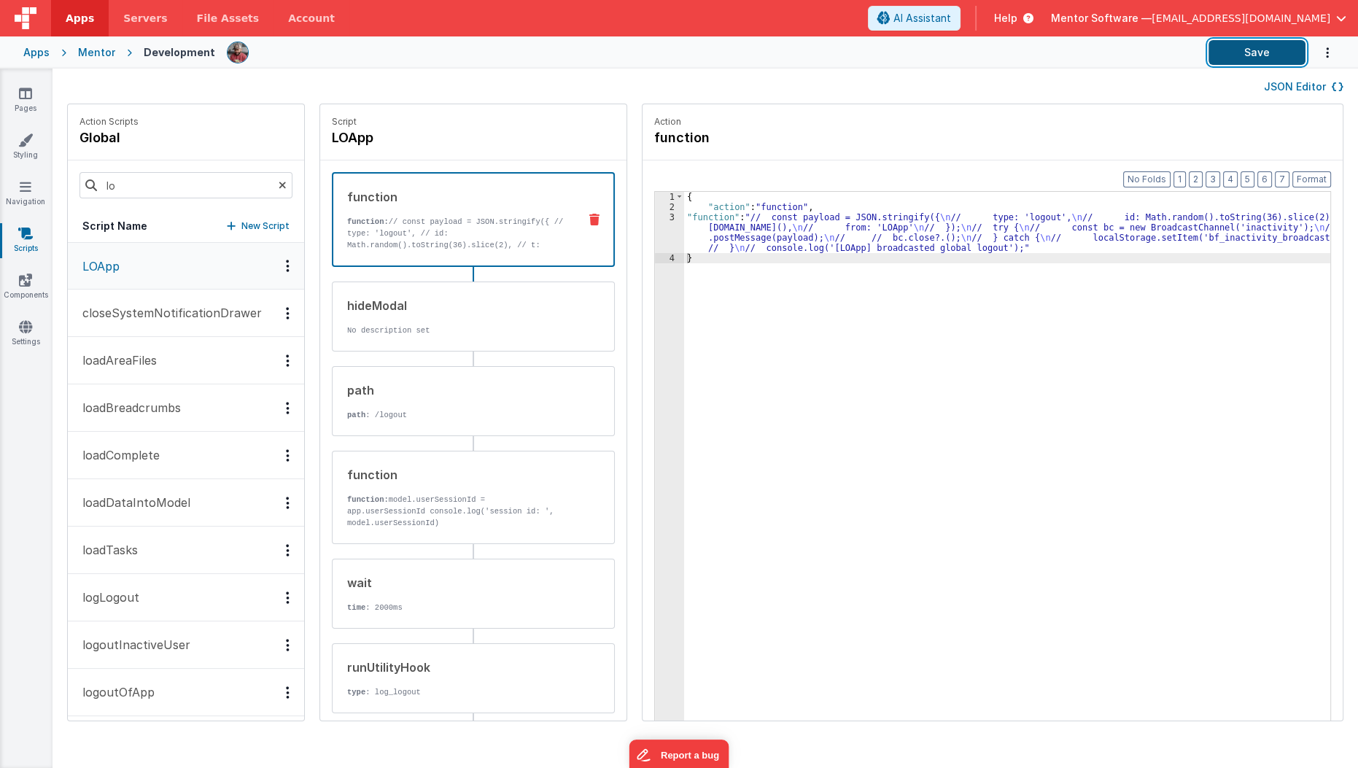
click at [1271, 52] on button "Save" at bounding box center [1256, 52] width 97 height 25
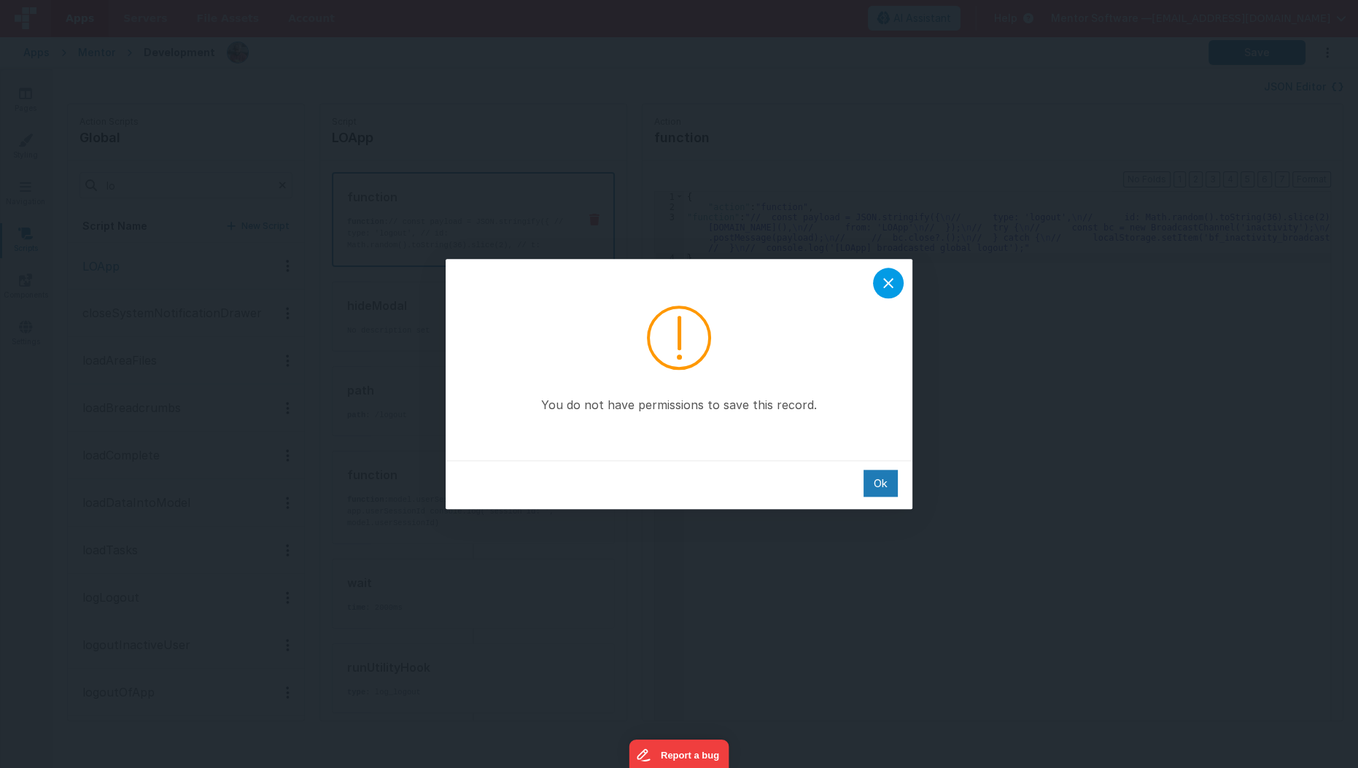
click at [895, 271] on div at bounding box center [888, 283] width 31 height 31
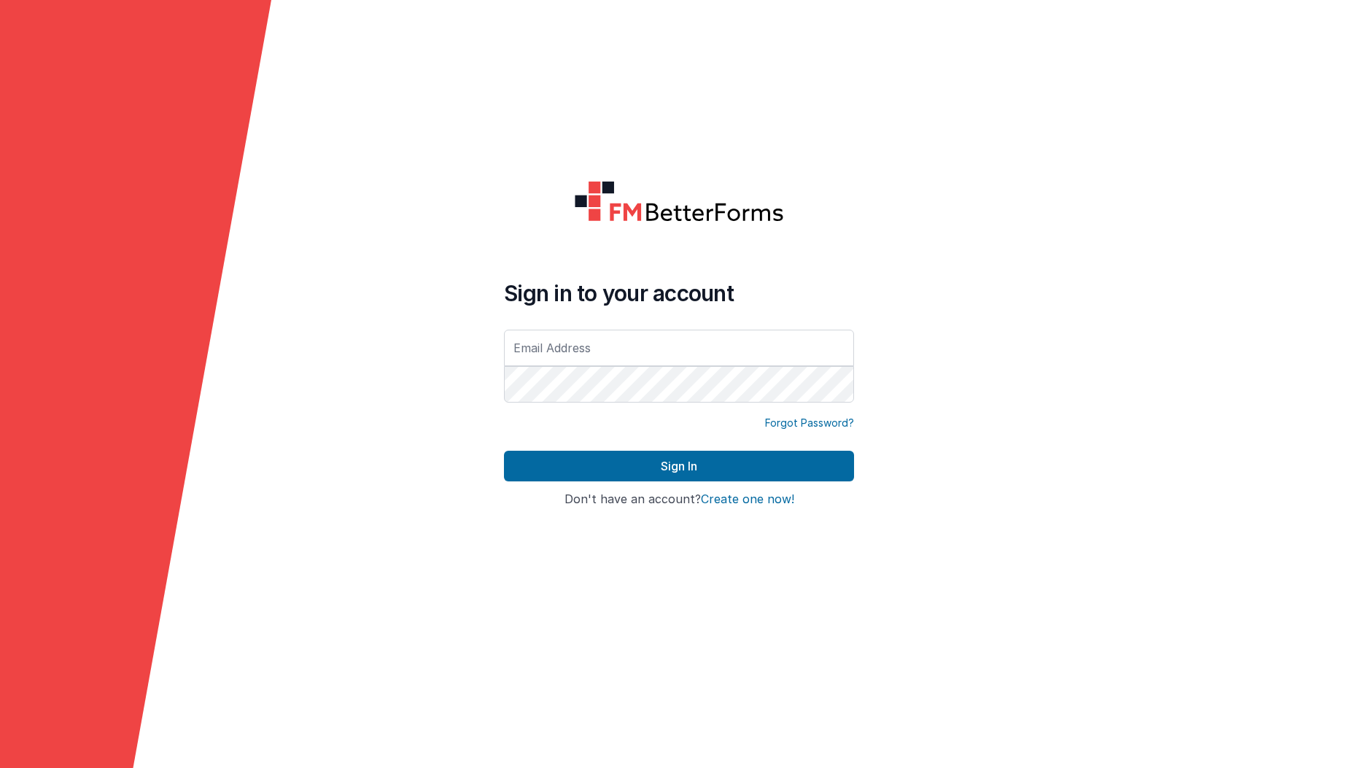
type input "[EMAIL_ADDRESS][DOMAIN_NAME]"
click at [557, 362] on input "[EMAIL_ADDRESS][DOMAIN_NAME]" at bounding box center [679, 348] width 350 height 36
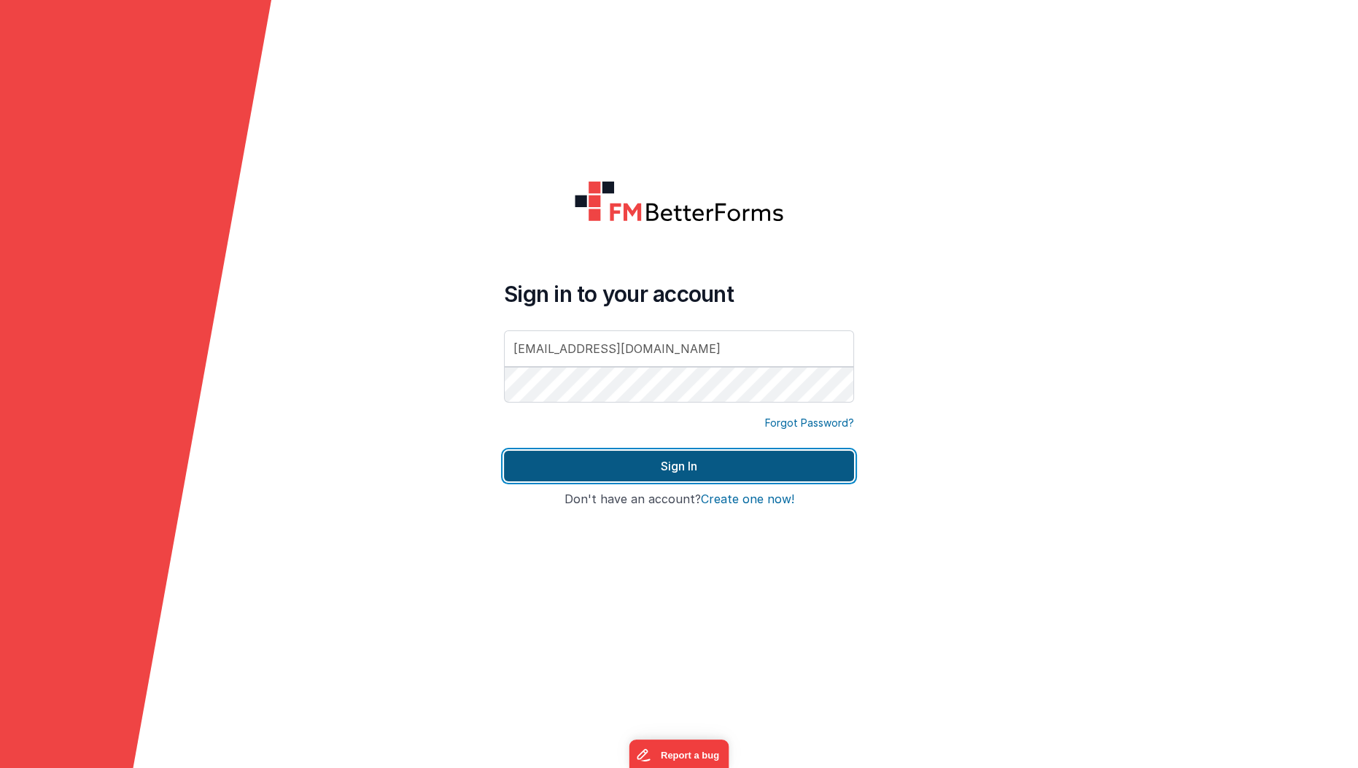
click at [583, 472] on button "Sign In" at bounding box center [679, 466] width 350 height 31
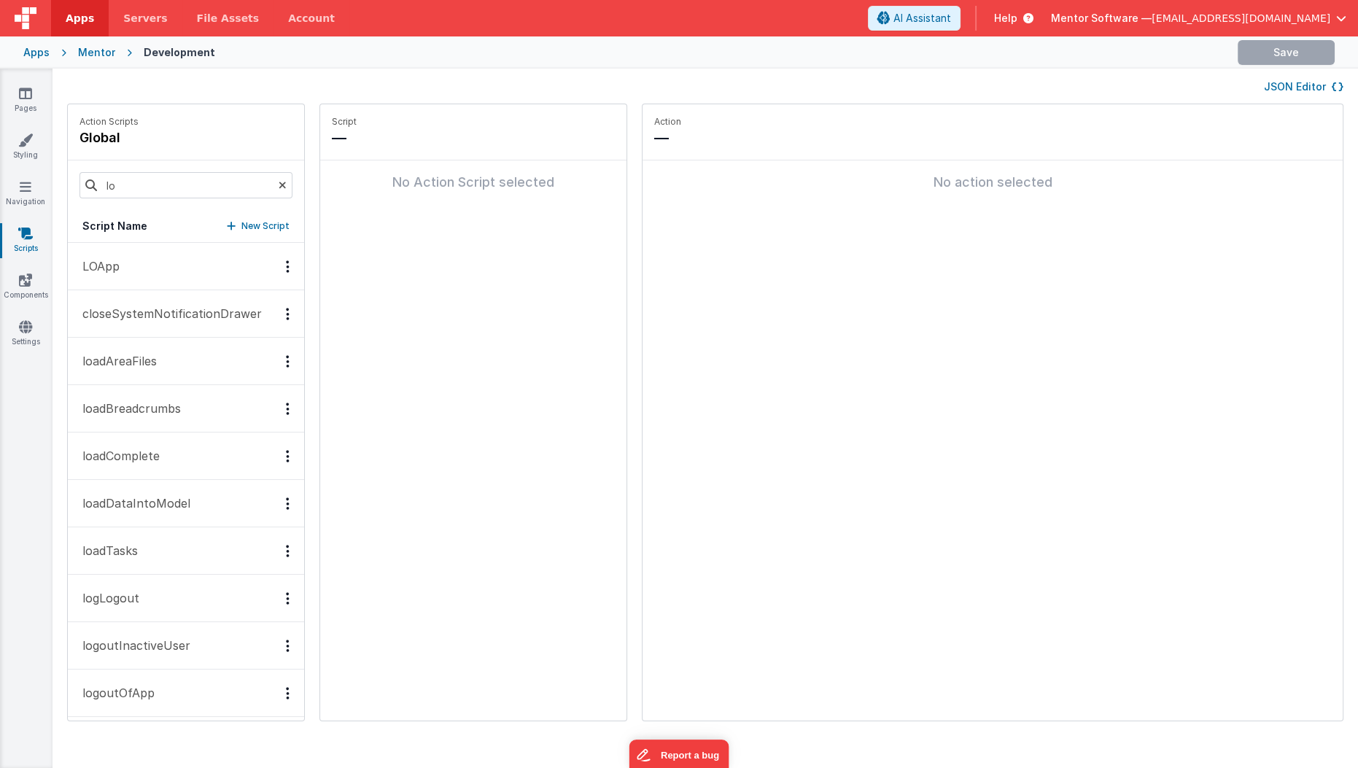
click at [158, 265] on button "LOApp" at bounding box center [186, 266] width 236 height 47
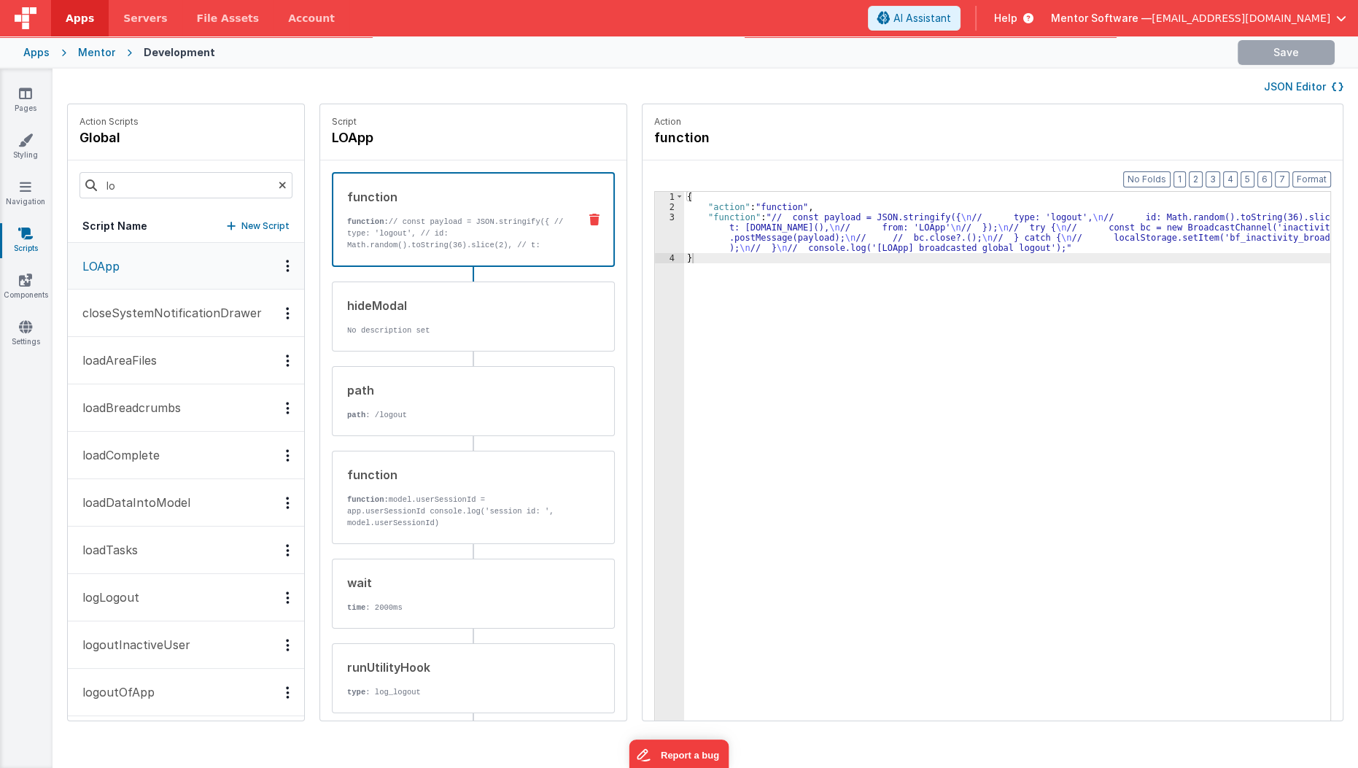
click at [792, 243] on div "{ "action" : "function" , "function" : "// const payload = JSON.stringify({ \n …" at bounding box center [1016, 489] width 664 height 595
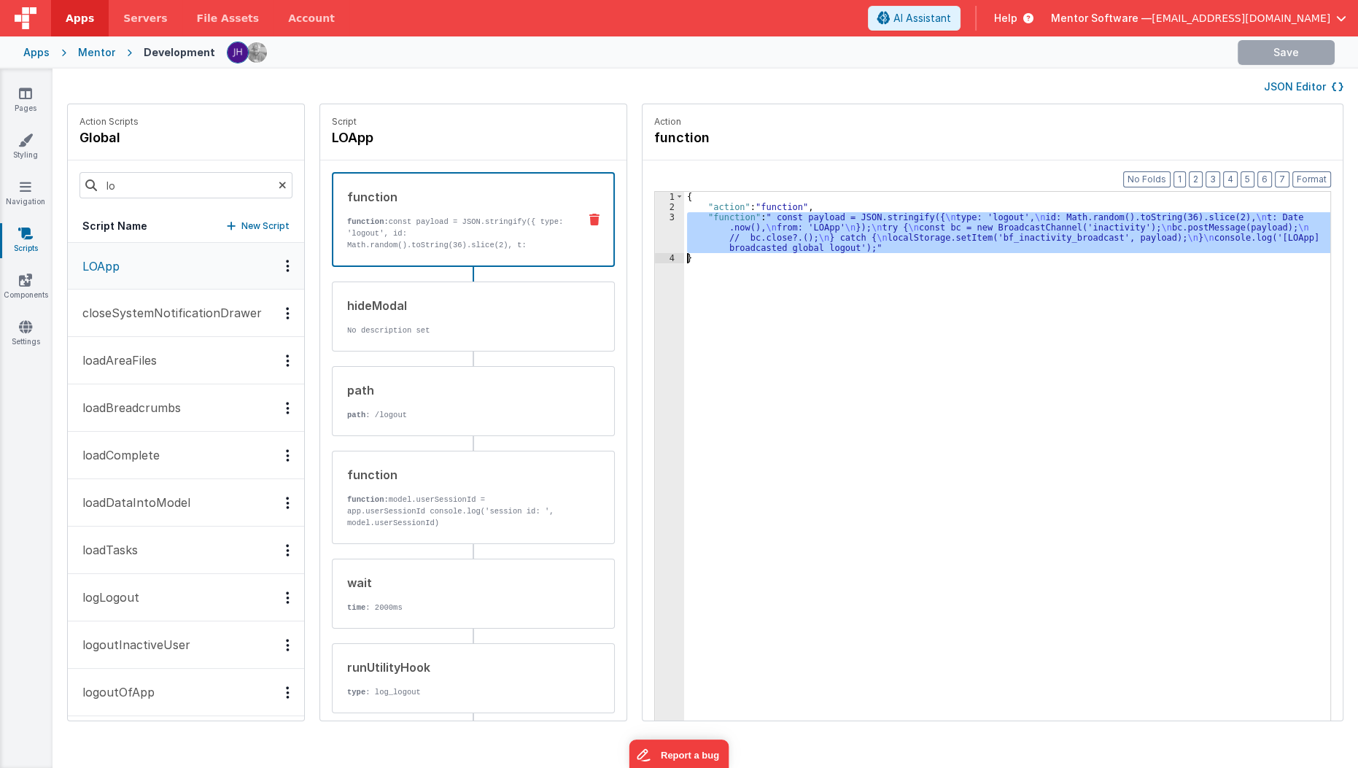
click at [655, 235] on div "3" at bounding box center [669, 232] width 29 height 41
click at [655, 231] on div "3" at bounding box center [669, 232] width 29 height 41
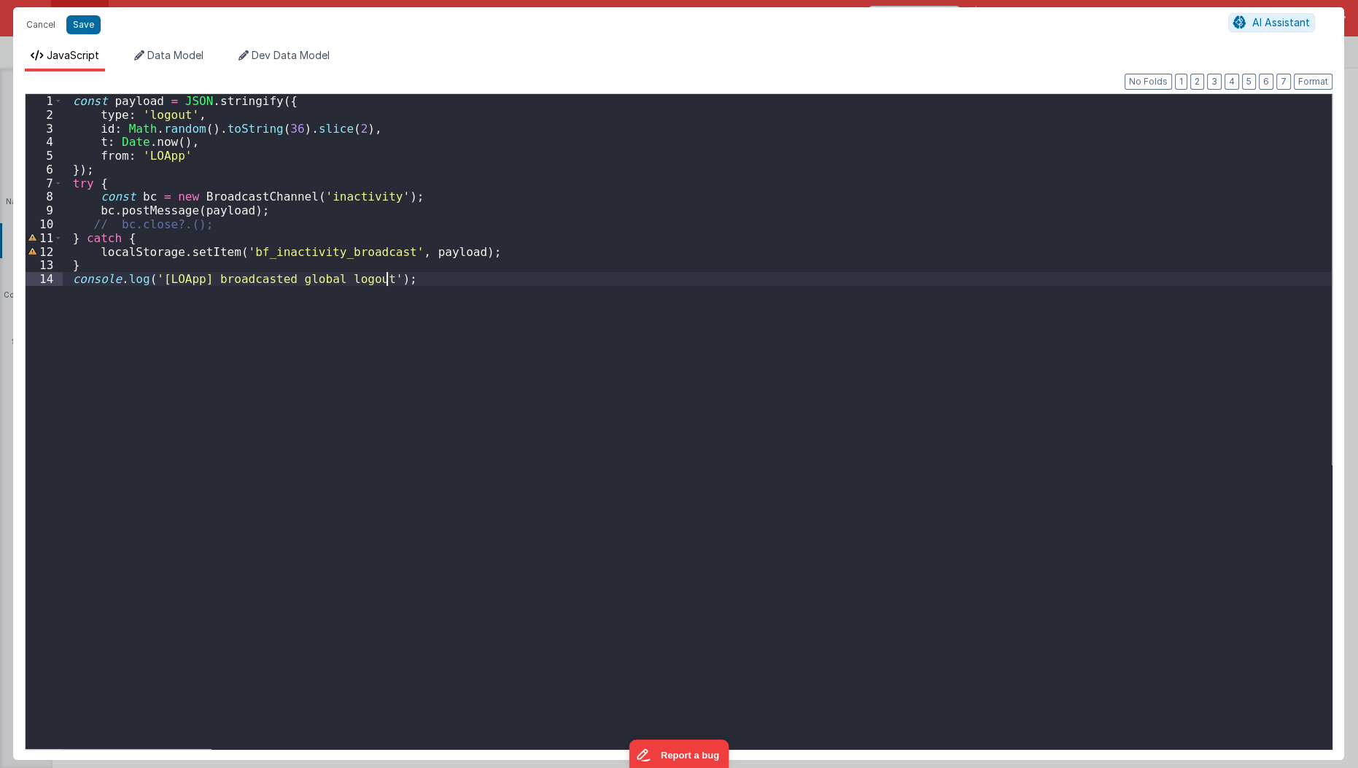
click at [564, 363] on div "const payload = JSON . stringify ({ type : 'logout' , id : Math . random ( ) . …" at bounding box center [697, 435] width 1269 height 683
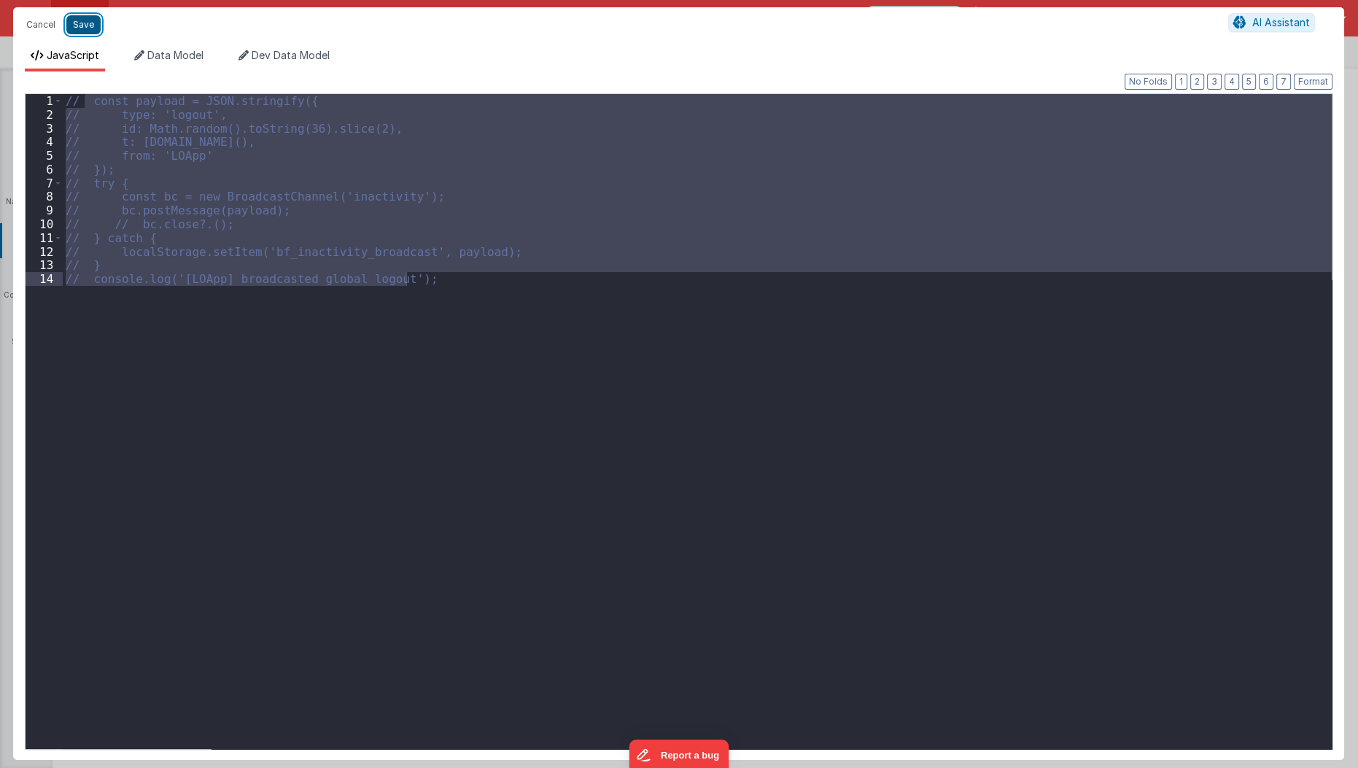
click at [80, 27] on button "Save" at bounding box center [83, 24] width 34 height 19
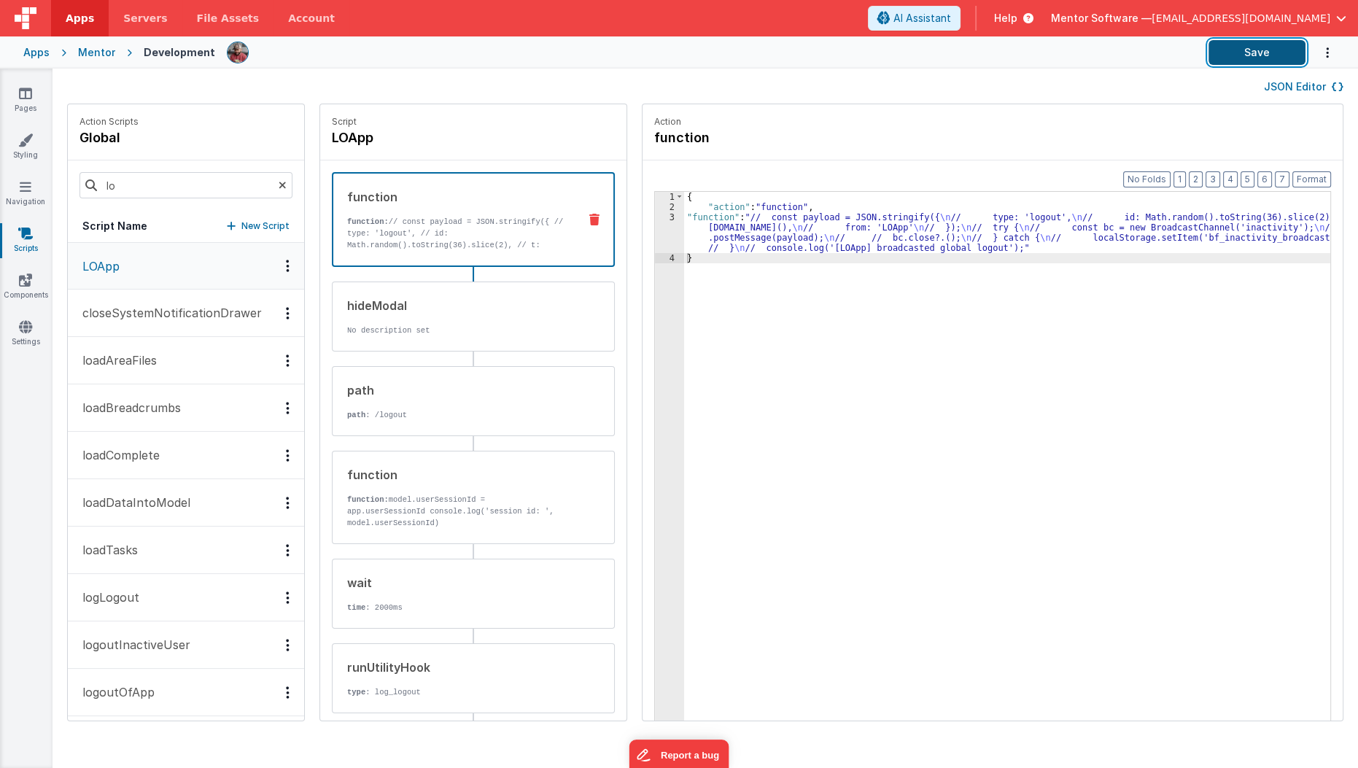
click at [1213, 59] on button "Save" at bounding box center [1256, 52] width 97 height 25
click at [692, 252] on div "{ "action" : "function" , "function" : "// const payload = JSON.stringify({ \n …" at bounding box center [1016, 489] width 664 height 595
drag, startPoint x: 683, startPoint y: 245, endPoint x: 640, endPoint y: 239, distance: 43.4
click at [654, 239] on div "1 2 3 4 { "action" : "function" , "function" : "// const payload = JSON.stringi…" at bounding box center [992, 478] width 677 height 575
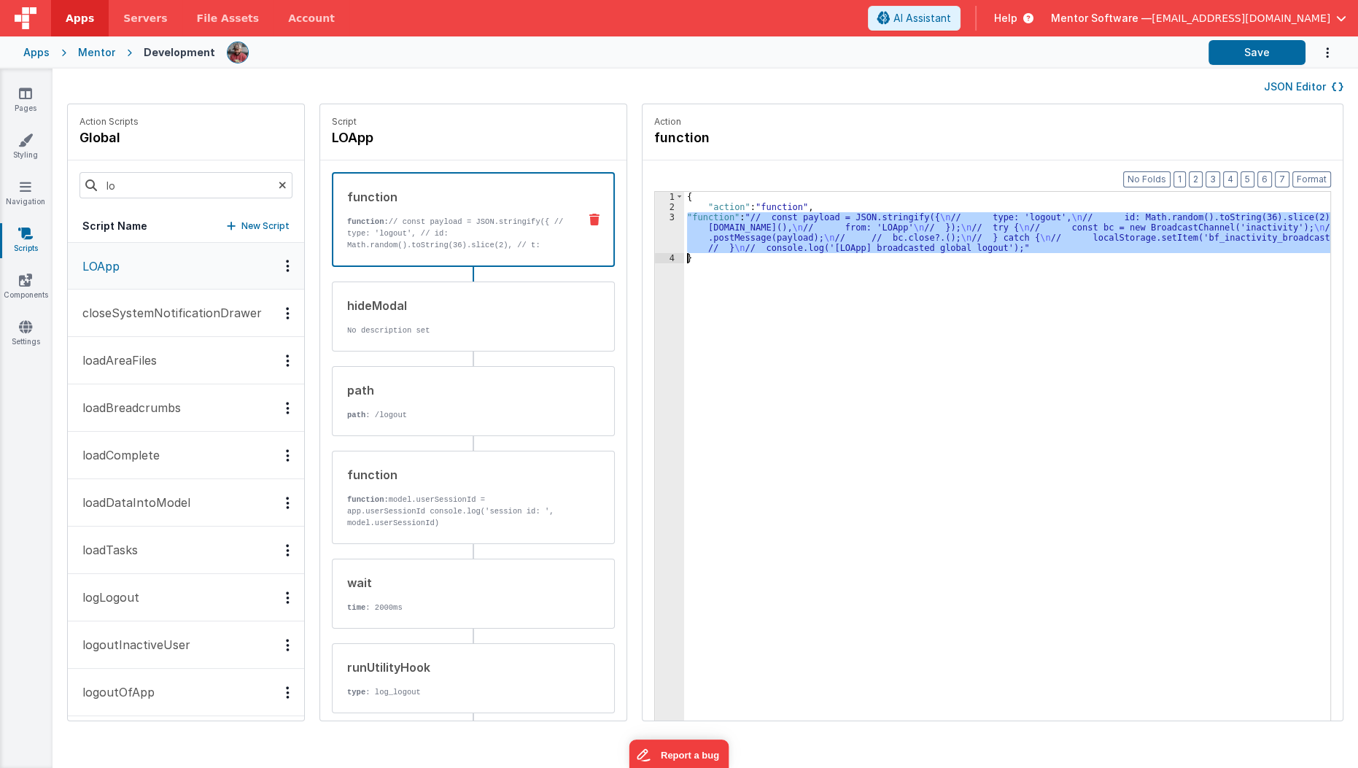
click at [655, 239] on div "3" at bounding box center [669, 232] width 29 height 41
click at [655, 232] on div "3" at bounding box center [669, 232] width 29 height 41
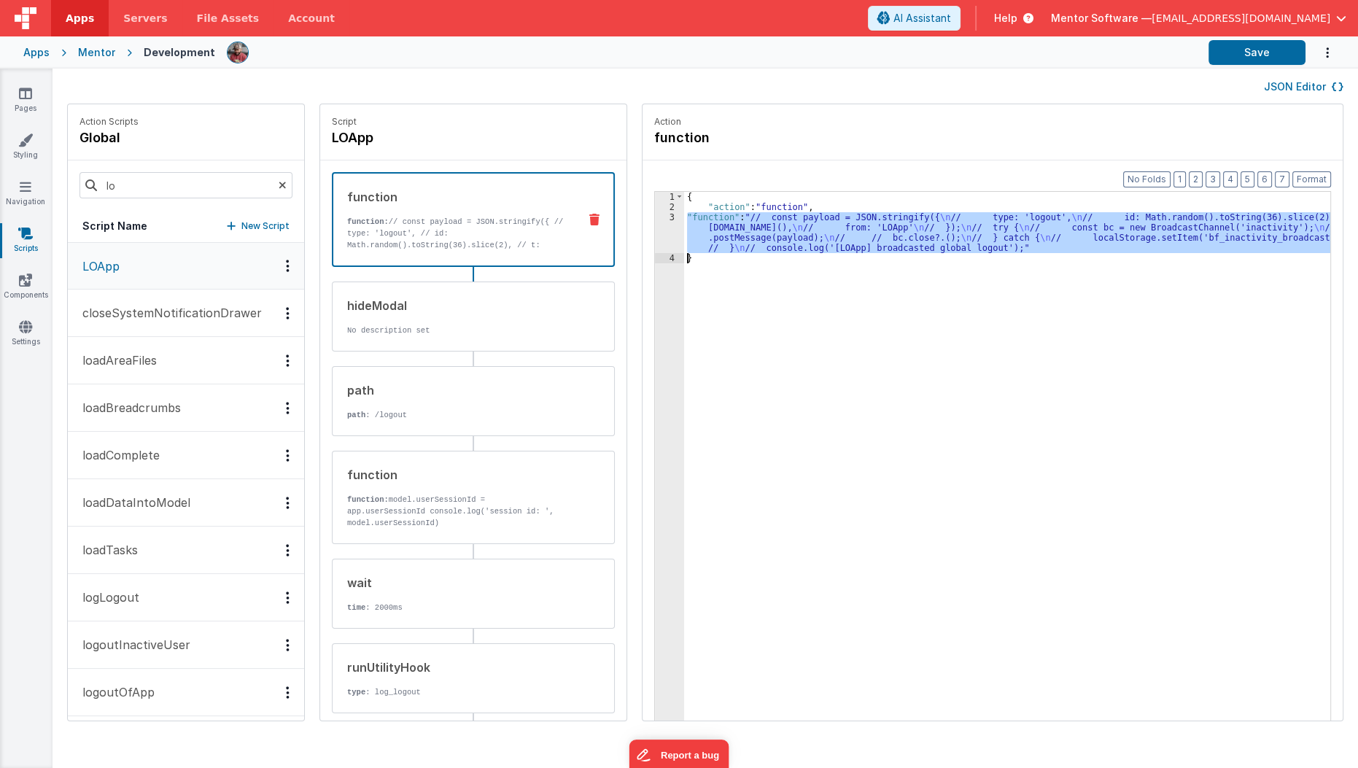
click at [762, 236] on div "{ "action" : "function" , "function" : "// const payload = JSON.stringify({ \n …" at bounding box center [1007, 479] width 646 height 574
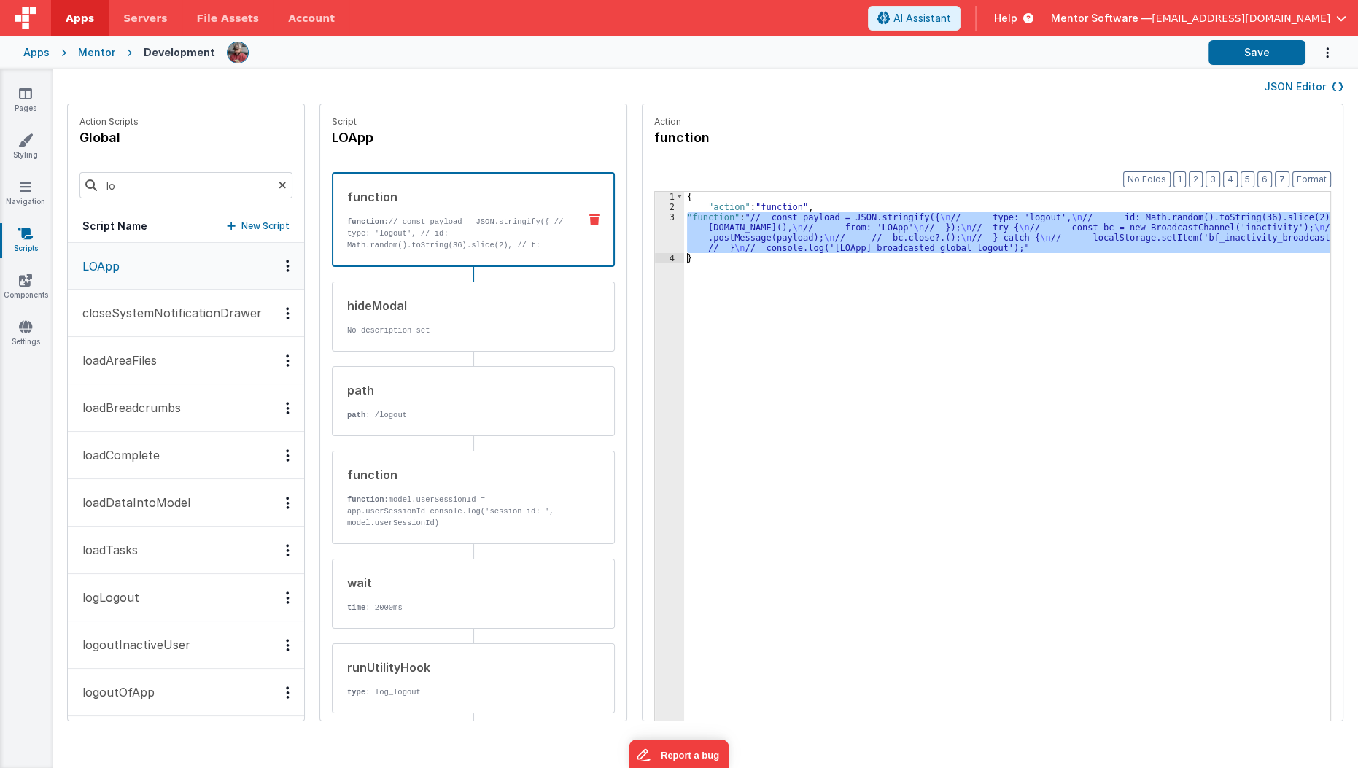
click at [655, 233] on div "3" at bounding box center [669, 232] width 29 height 41
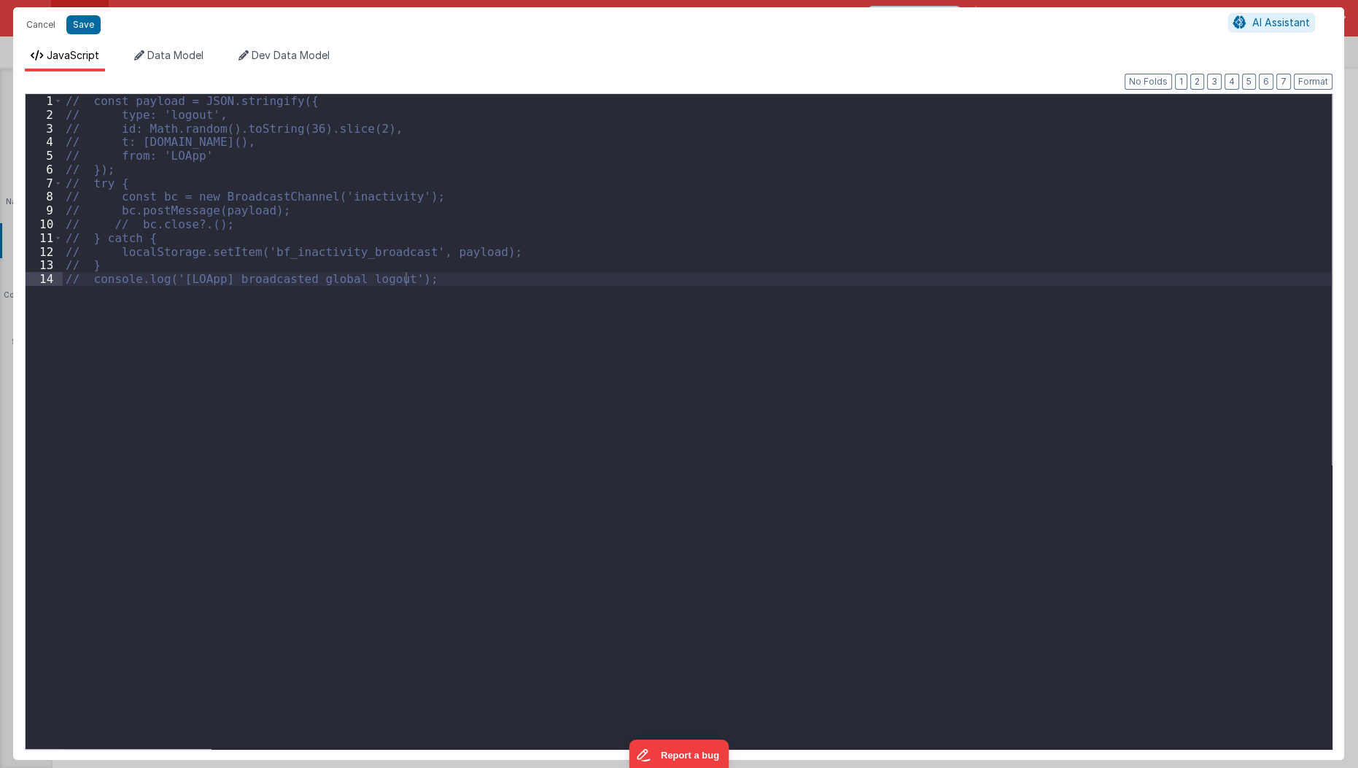
click at [650, 233] on div "// const payload = JSON.stringify({ // type: 'logout', // id: Math.random().toS…" at bounding box center [697, 435] width 1269 height 683
click at [564, 347] on div "// const payload = JSON.stringify({ // type: 'logout', // id: Math.random().toS…" at bounding box center [697, 435] width 1269 height 683
click at [82, 17] on button "Save" at bounding box center [83, 24] width 34 height 19
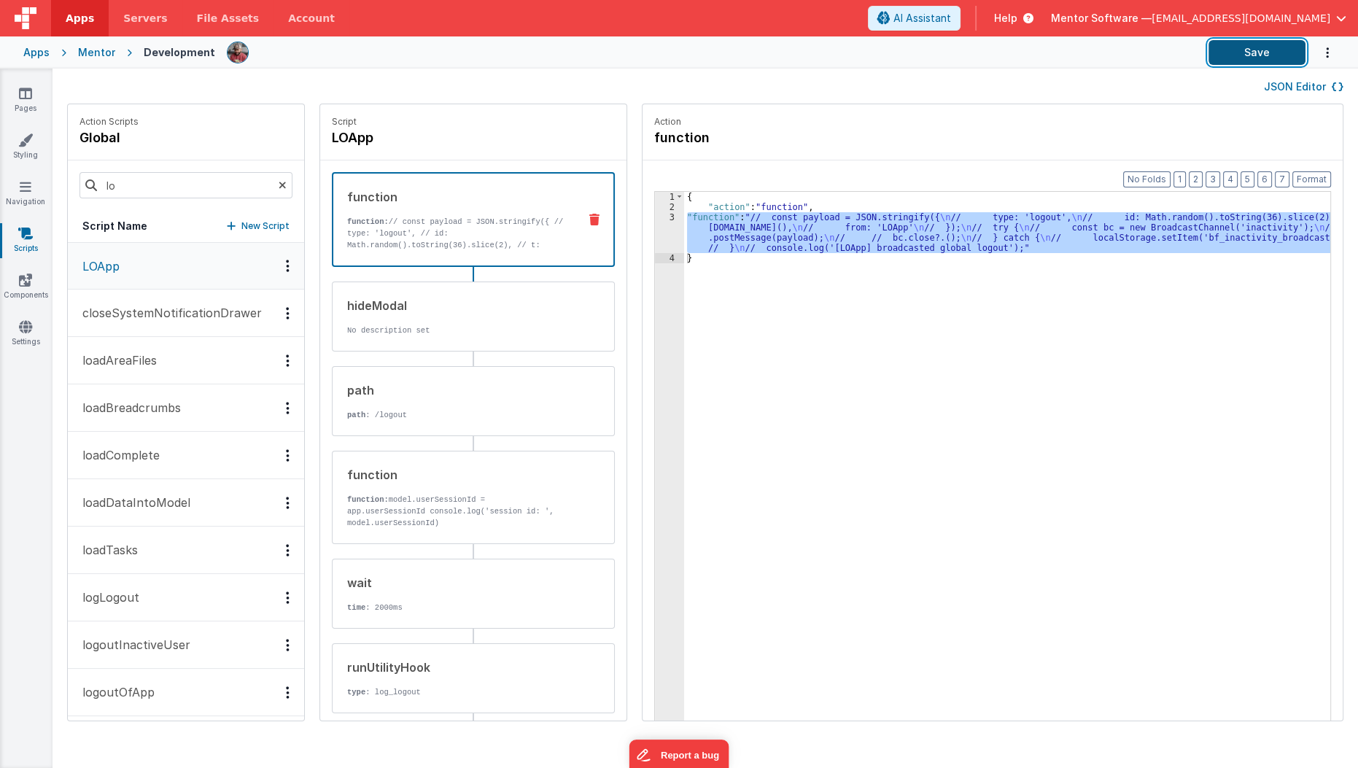
click at [1252, 50] on button "Save" at bounding box center [1256, 52] width 97 height 25
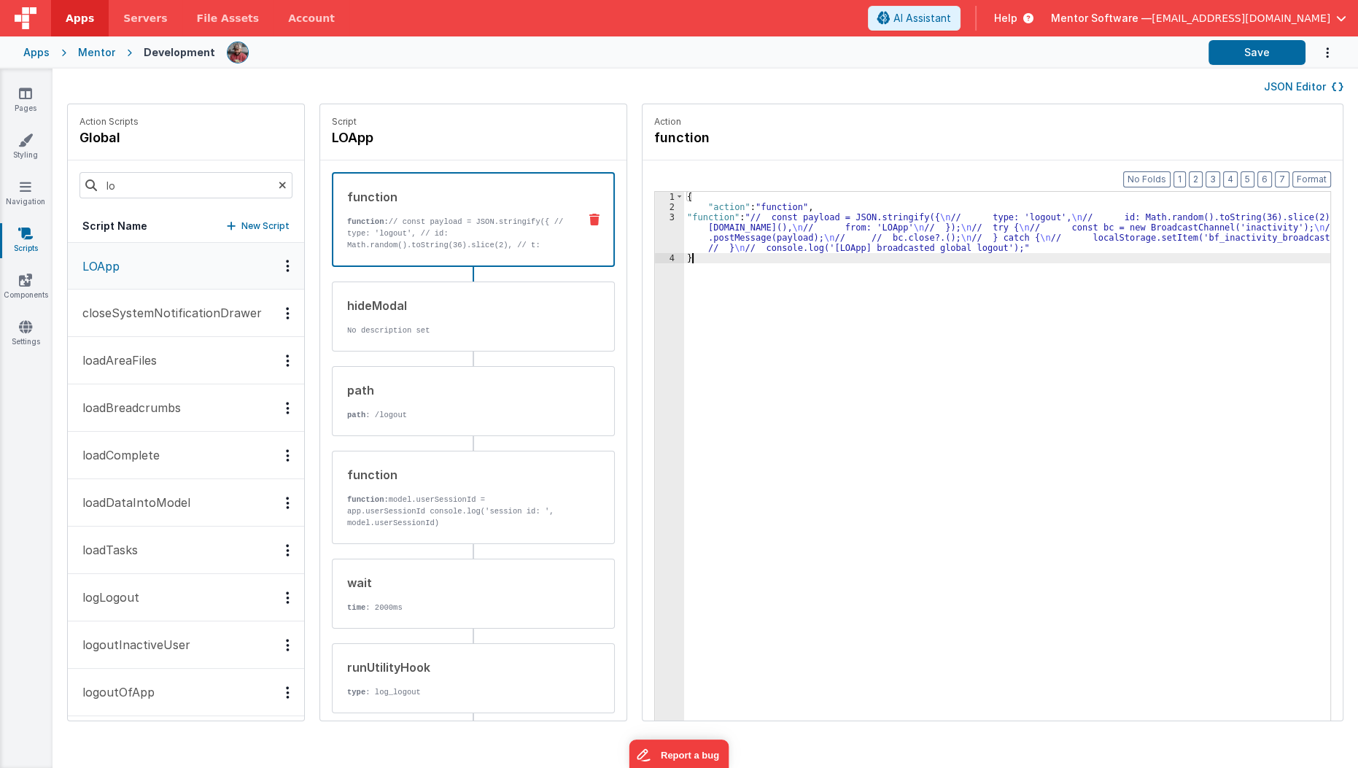
drag, startPoint x: 763, startPoint y: 294, endPoint x: 777, endPoint y: 277, distance: 21.8
click at [777, 277] on div "{ "action" : "function" , "function" : "// const payload = JSON.stringify({ \n …" at bounding box center [1016, 489] width 664 height 595
click at [849, 236] on div "{ "action" : "function" , "function" : "// const payload = JSON.stringify({ \n …" at bounding box center [1016, 489] width 664 height 595
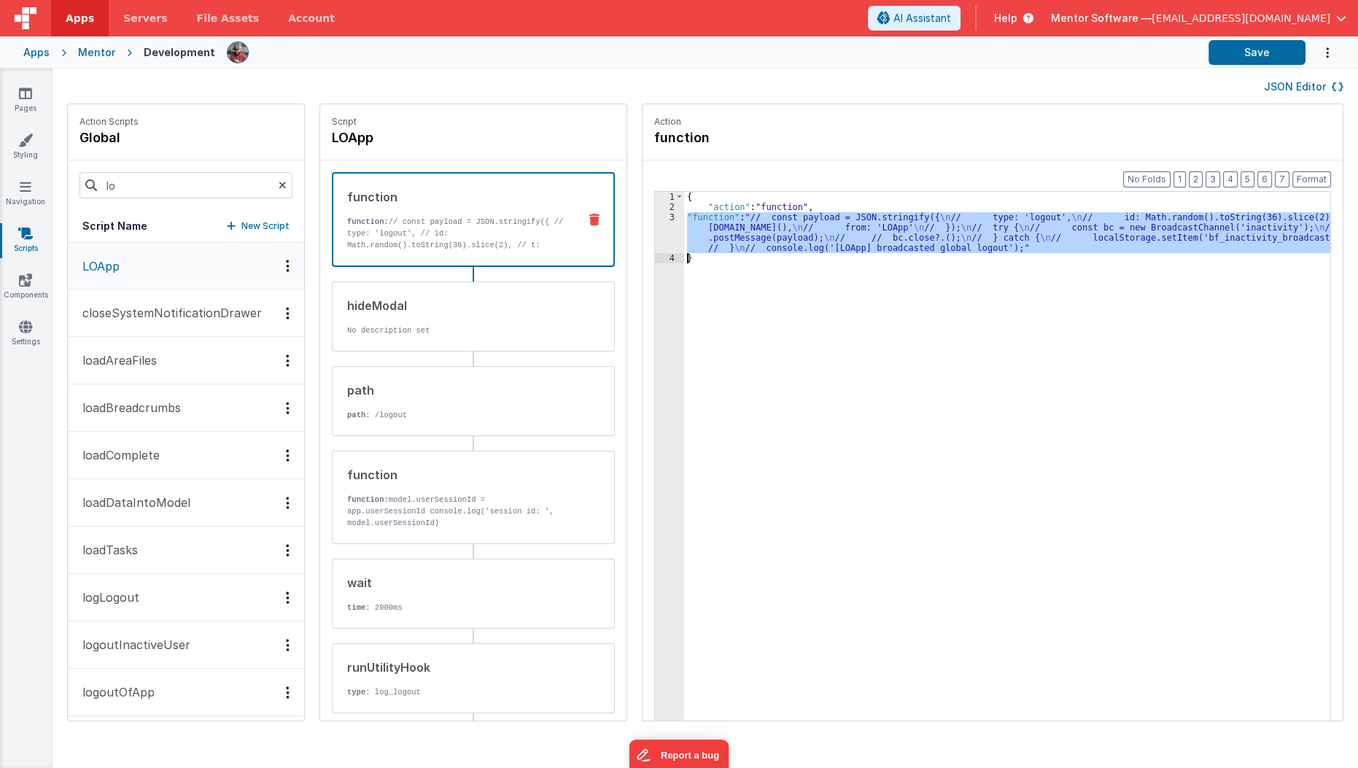
click at [655, 228] on div "3" at bounding box center [669, 232] width 29 height 41
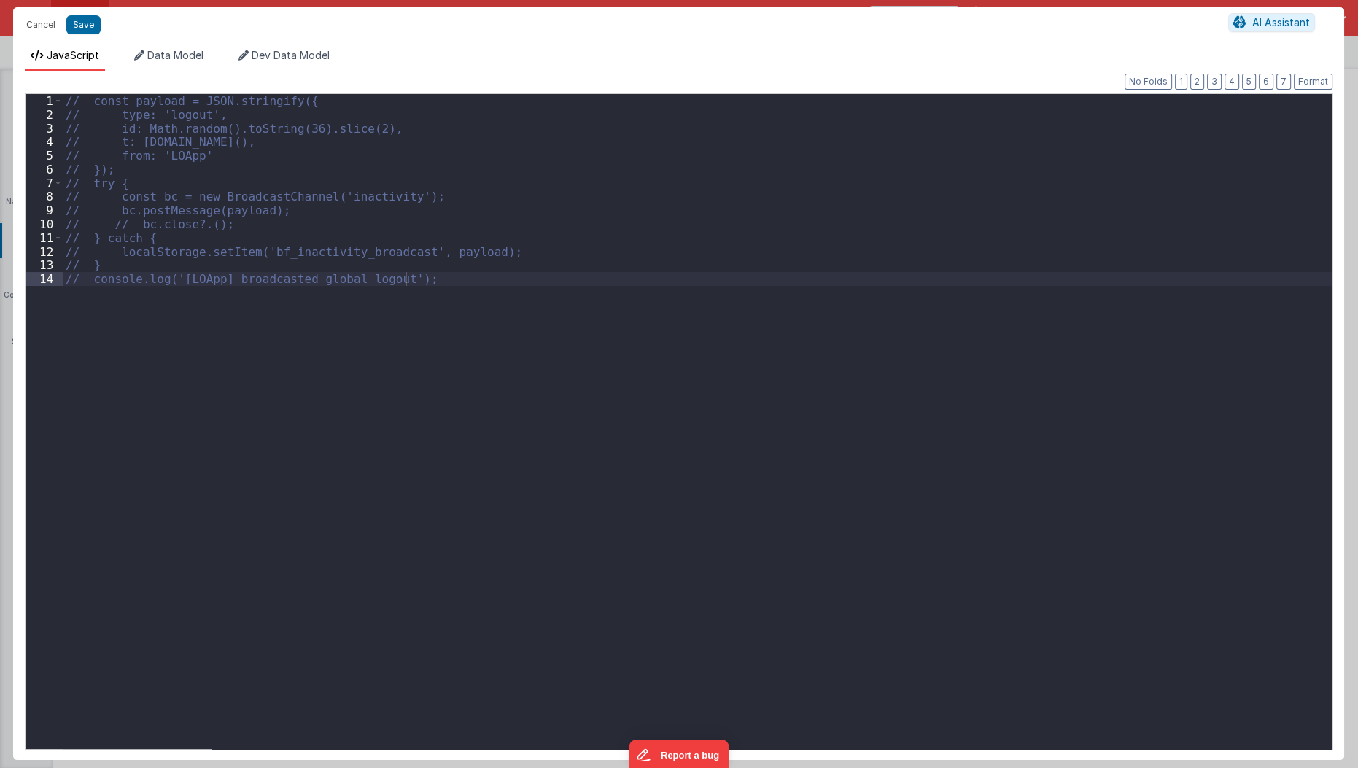
click at [645, 228] on div "Cancel Save AI Assistant JavaScript Data Model Dev Data Model Format 7 6 5 4 3 …" at bounding box center [679, 384] width 1358 height 768
click at [182, 217] on div "// const payload = JSON.stringify({ // type: 'logout', // id: Math.random().toS…" at bounding box center [697, 435] width 1269 height 683
click at [41, 21] on button "Cancel" at bounding box center [41, 25] width 44 height 20
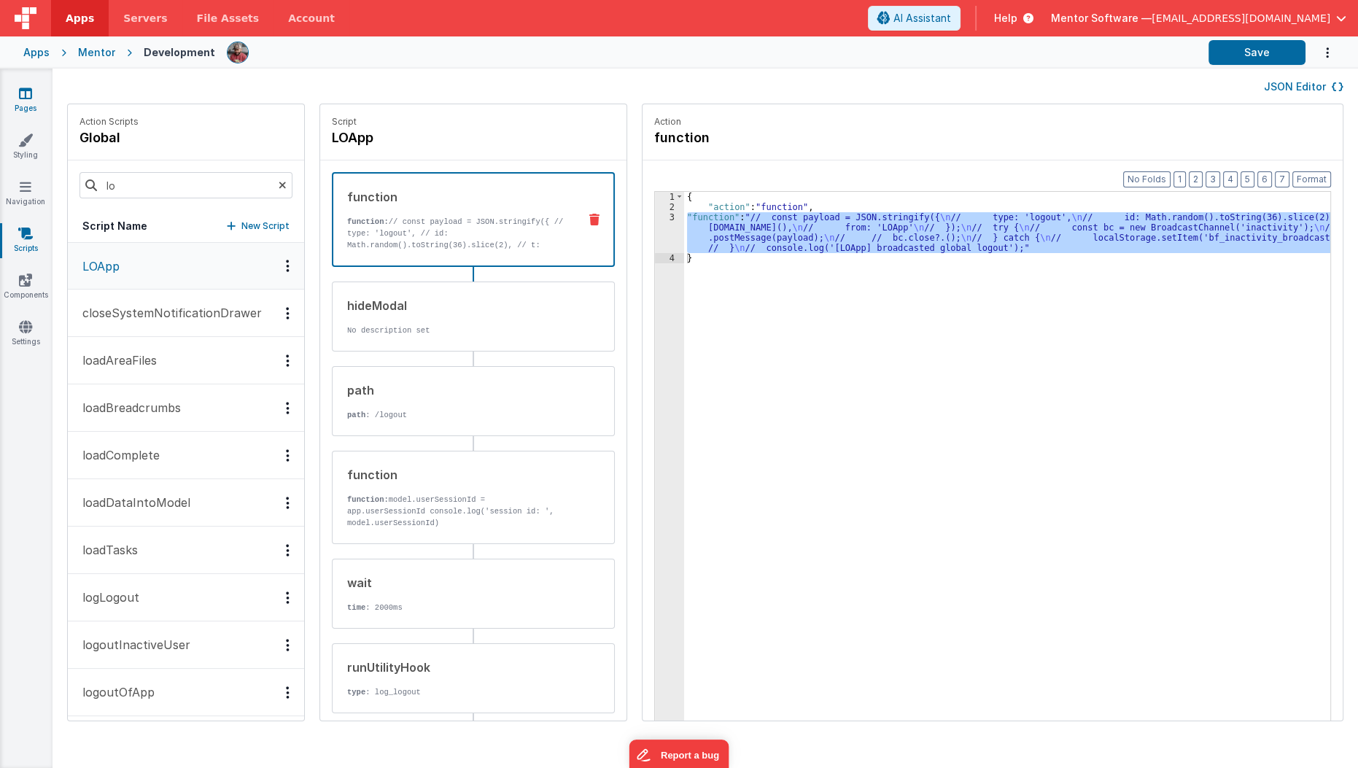
click at [34, 112] on link "Pages" at bounding box center [25, 100] width 52 height 29
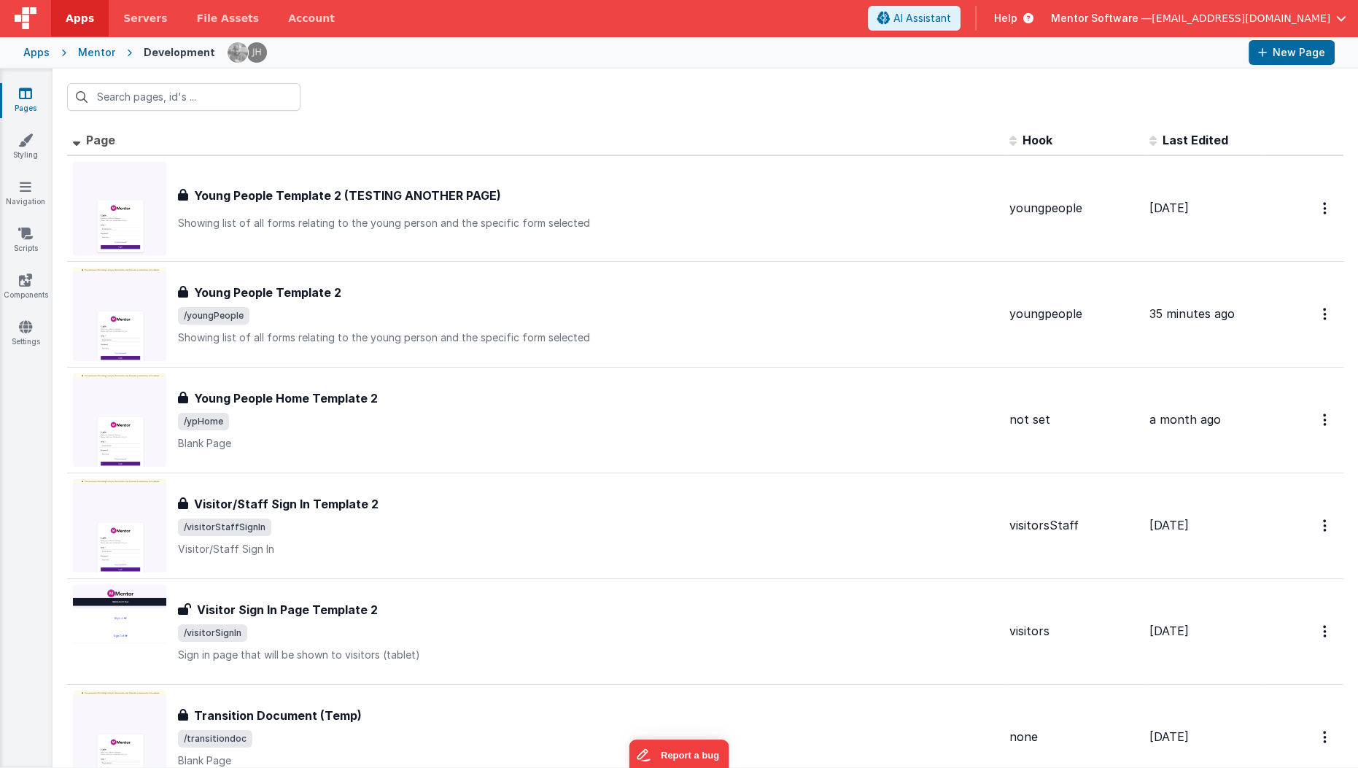
click at [98, 55] on div "Mentor" at bounding box center [96, 52] width 37 height 15
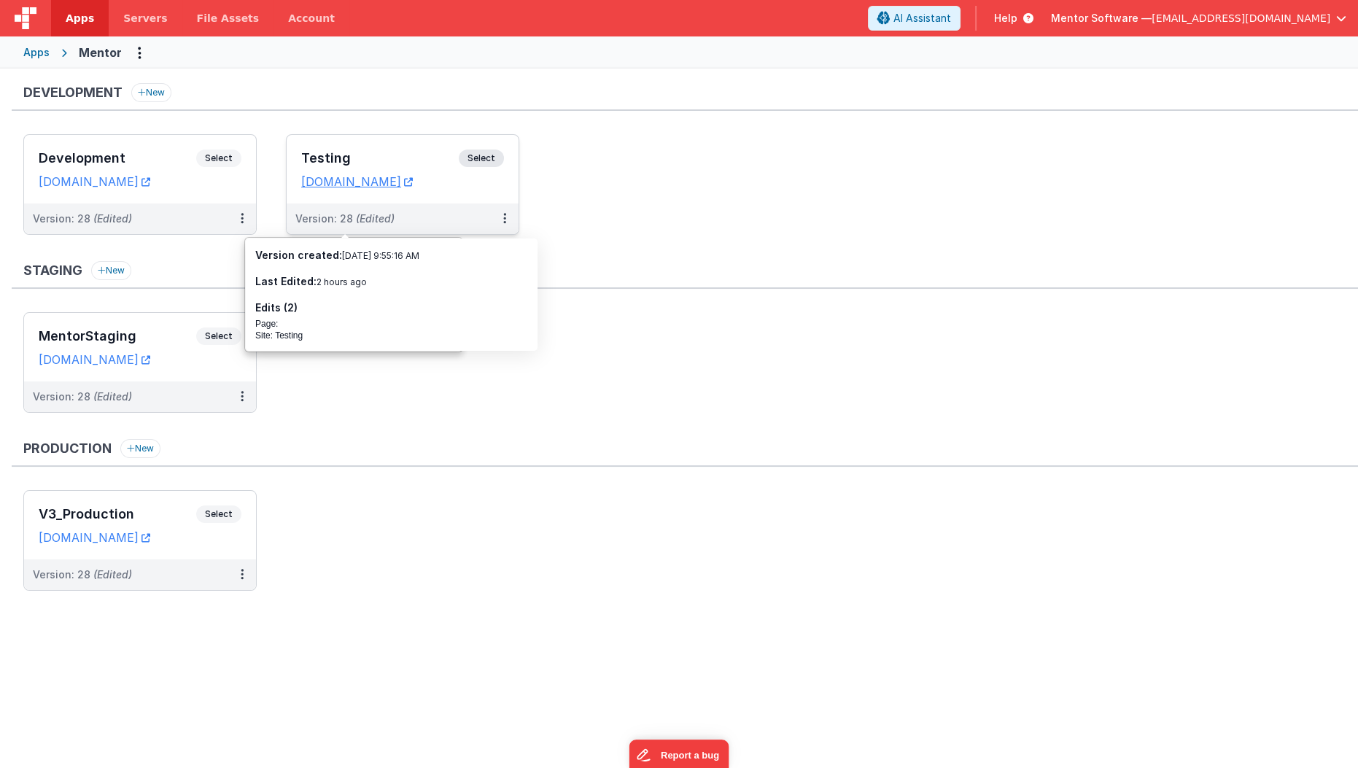
click at [403, 152] on h3 "Testing" at bounding box center [379, 158] width 157 height 15
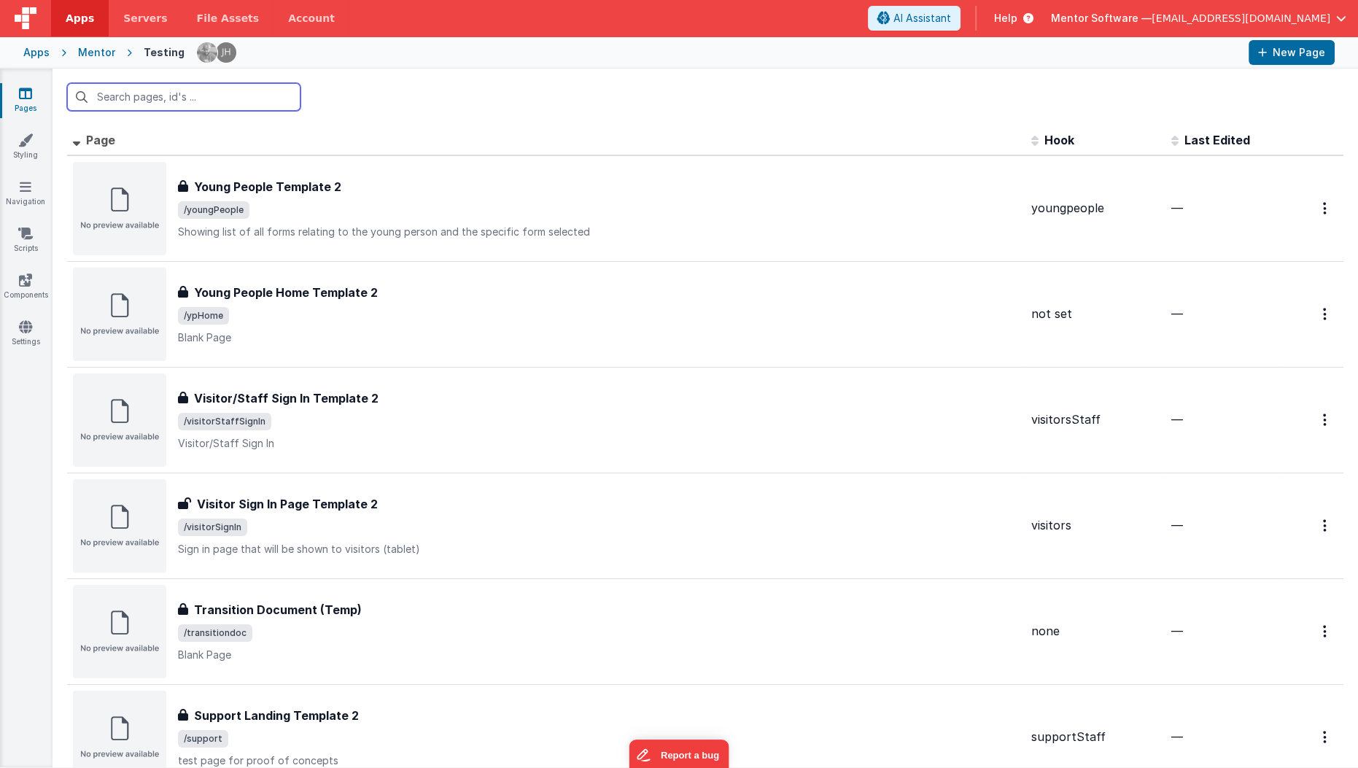
click at [120, 90] on input "text" at bounding box center [183, 97] width 233 height 28
click at [31, 240] on link "Scripts" at bounding box center [25, 240] width 52 height 29
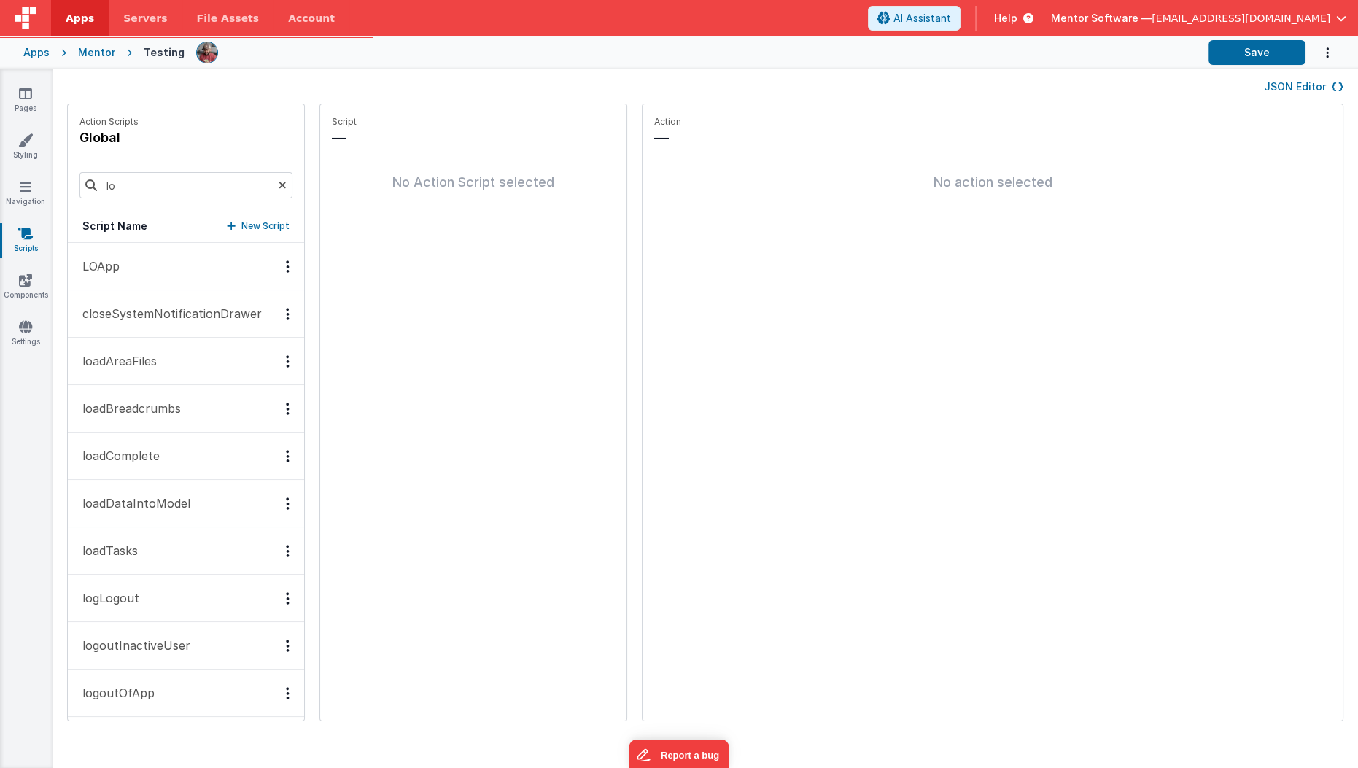
click at [131, 270] on button "LOApp" at bounding box center [186, 266] width 236 height 47
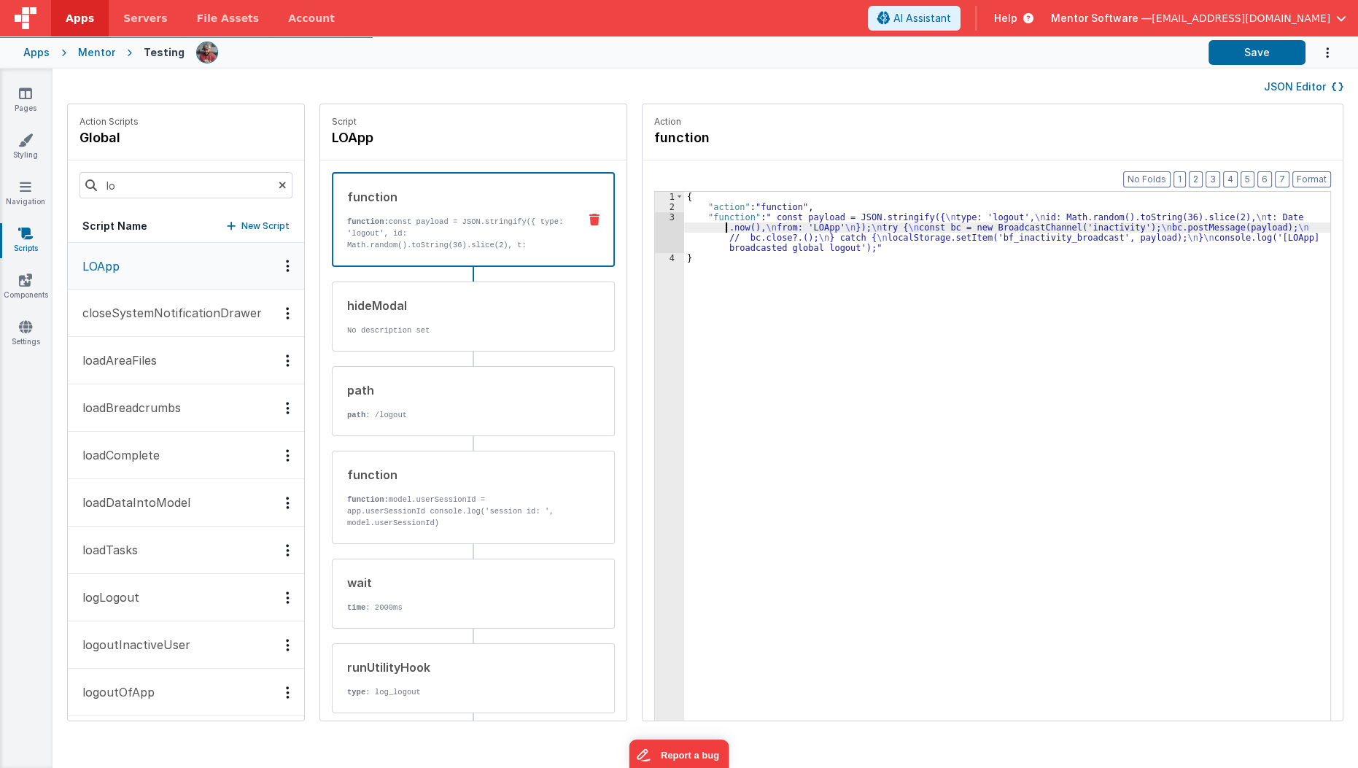
click at [690, 227] on div "{ "action" : "function" , "function" : " const payload = JSON.stringify({ \n ty…" at bounding box center [1016, 489] width 664 height 595
click at [655, 235] on div "3" at bounding box center [669, 232] width 29 height 41
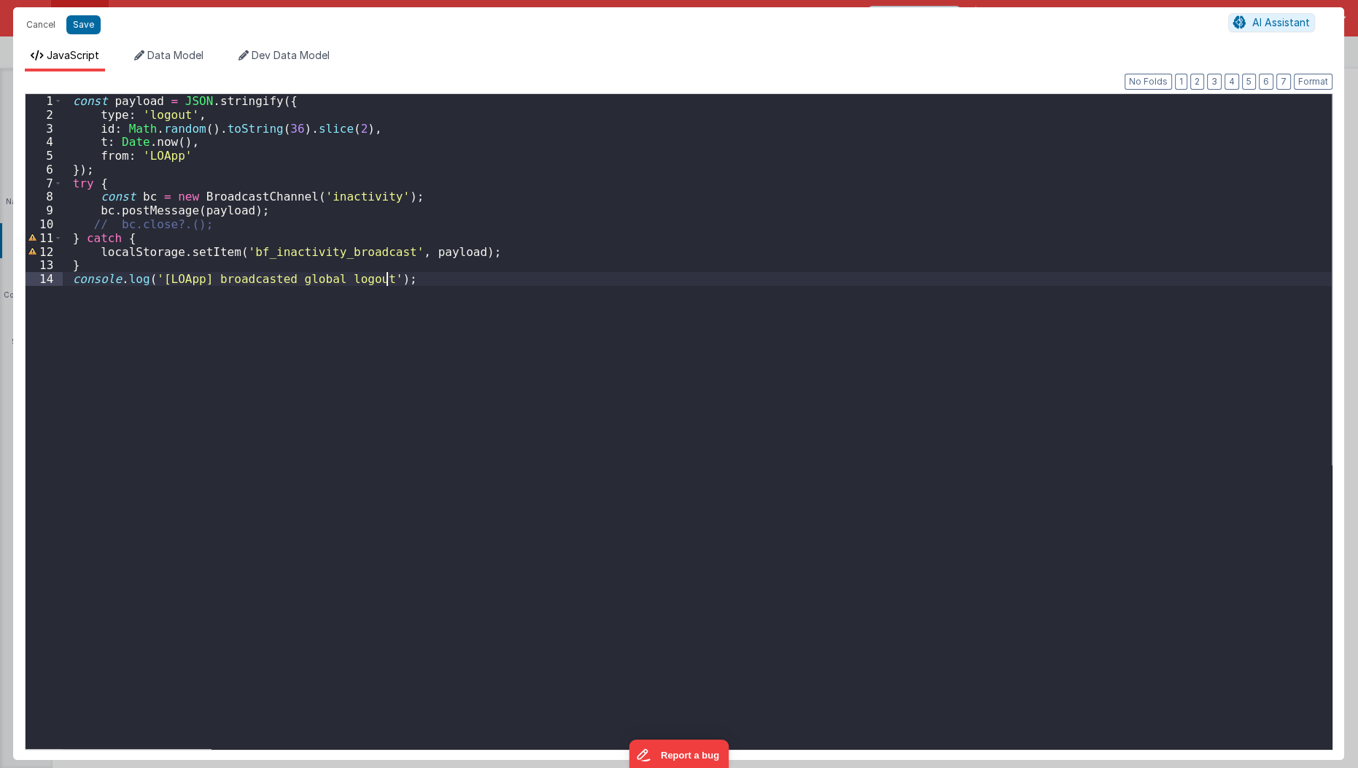
click at [466, 470] on div "const payload = JSON . stringify ({ type : 'logout' , id : Math . random ( ) . …" at bounding box center [697, 435] width 1269 height 683
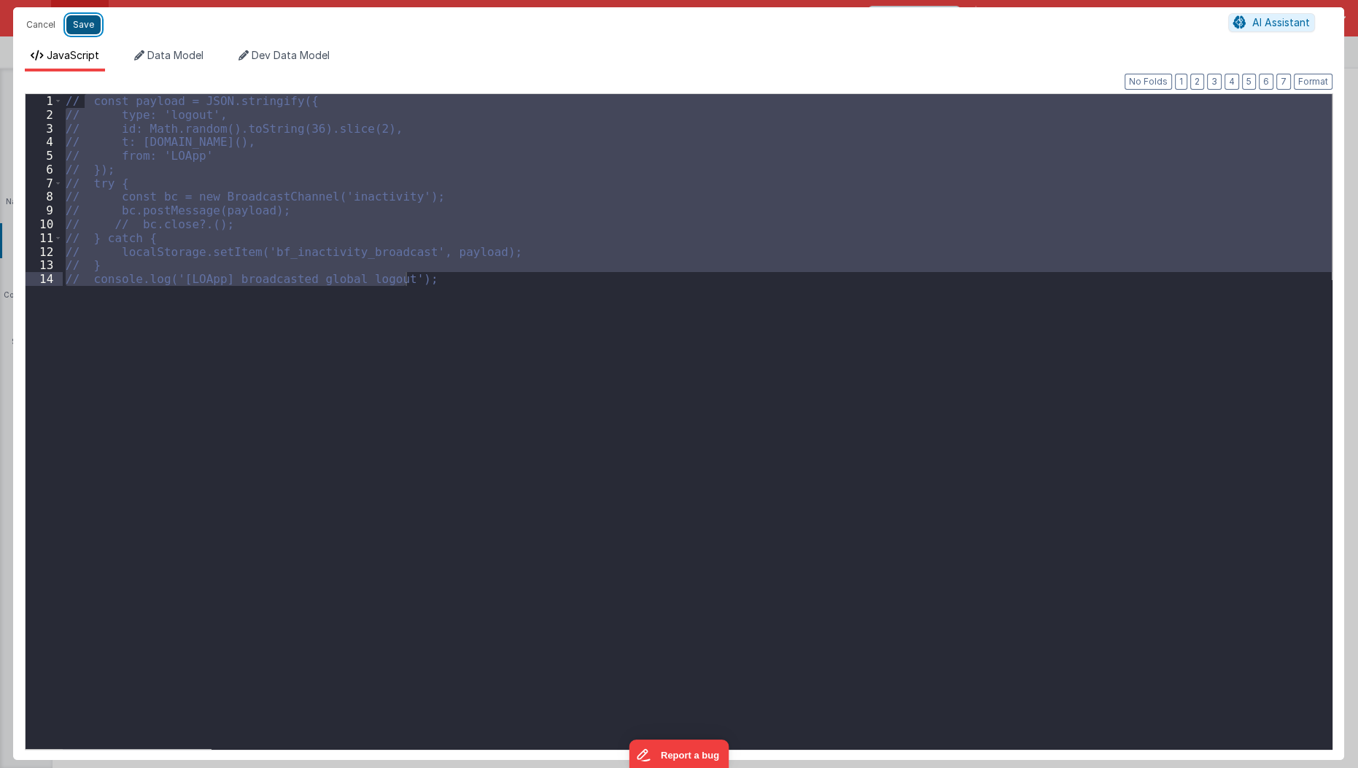
click at [85, 33] on button "Save" at bounding box center [83, 24] width 34 height 19
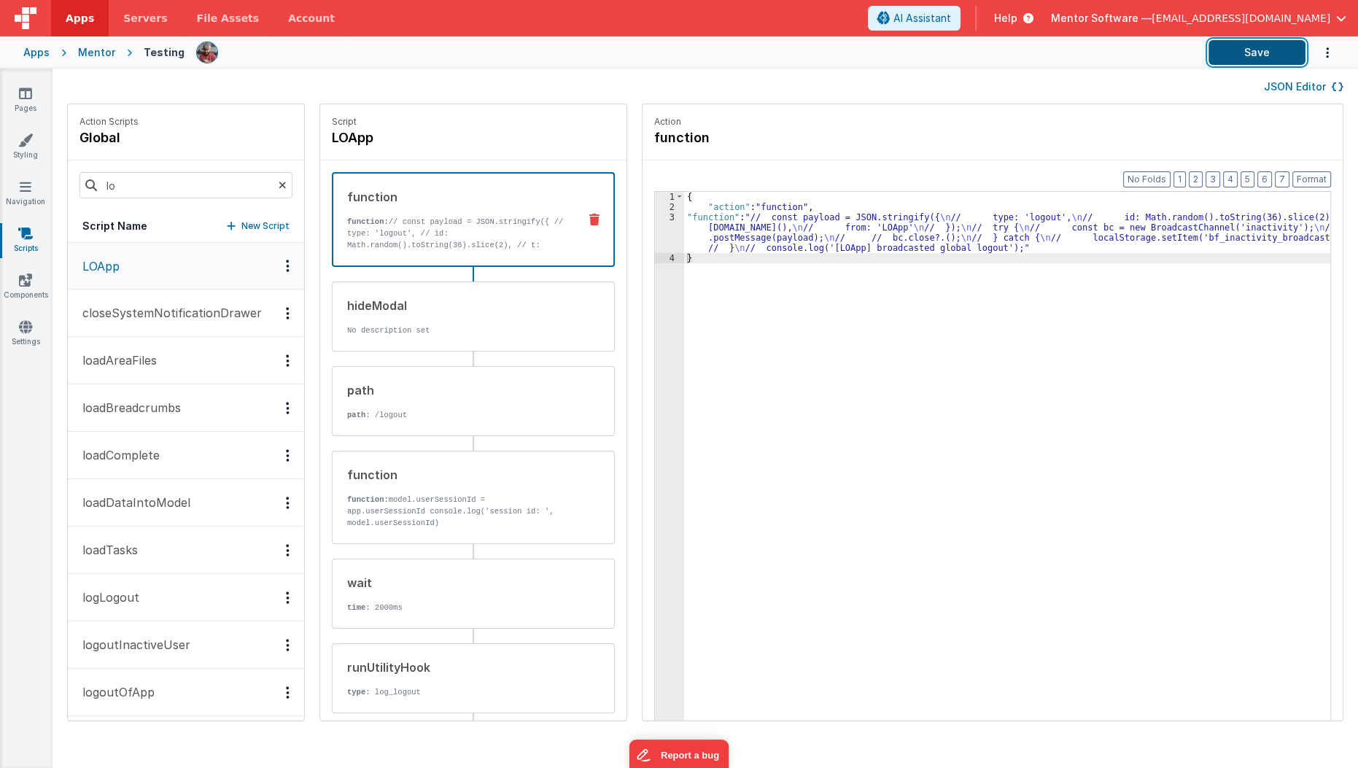
click at [1224, 58] on button "Save" at bounding box center [1256, 52] width 97 height 25
click at [86, 46] on div "Mentor" at bounding box center [96, 52] width 37 height 15
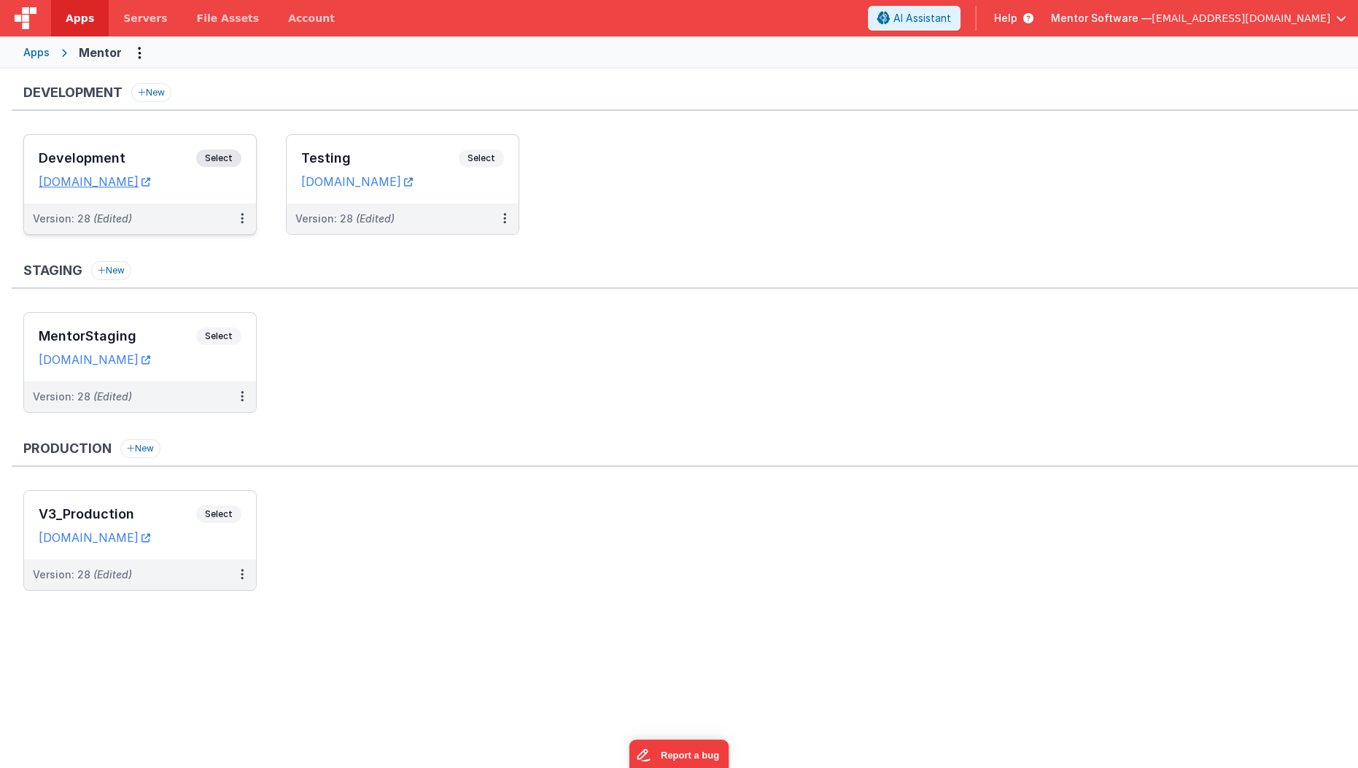
click at [77, 153] on h3 "Development" at bounding box center [117, 158] width 157 height 15
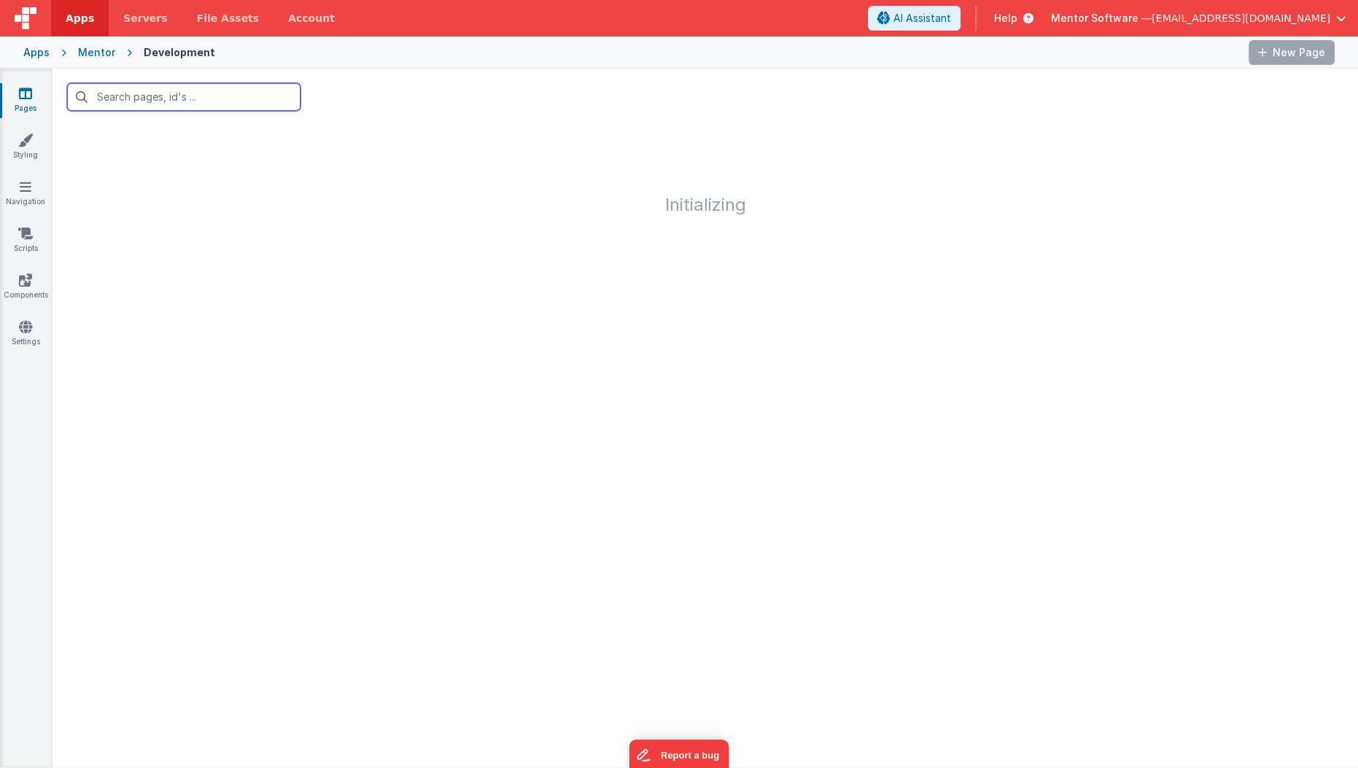
click at [150, 95] on input "text" at bounding box center [183, 97] width 233 height 28
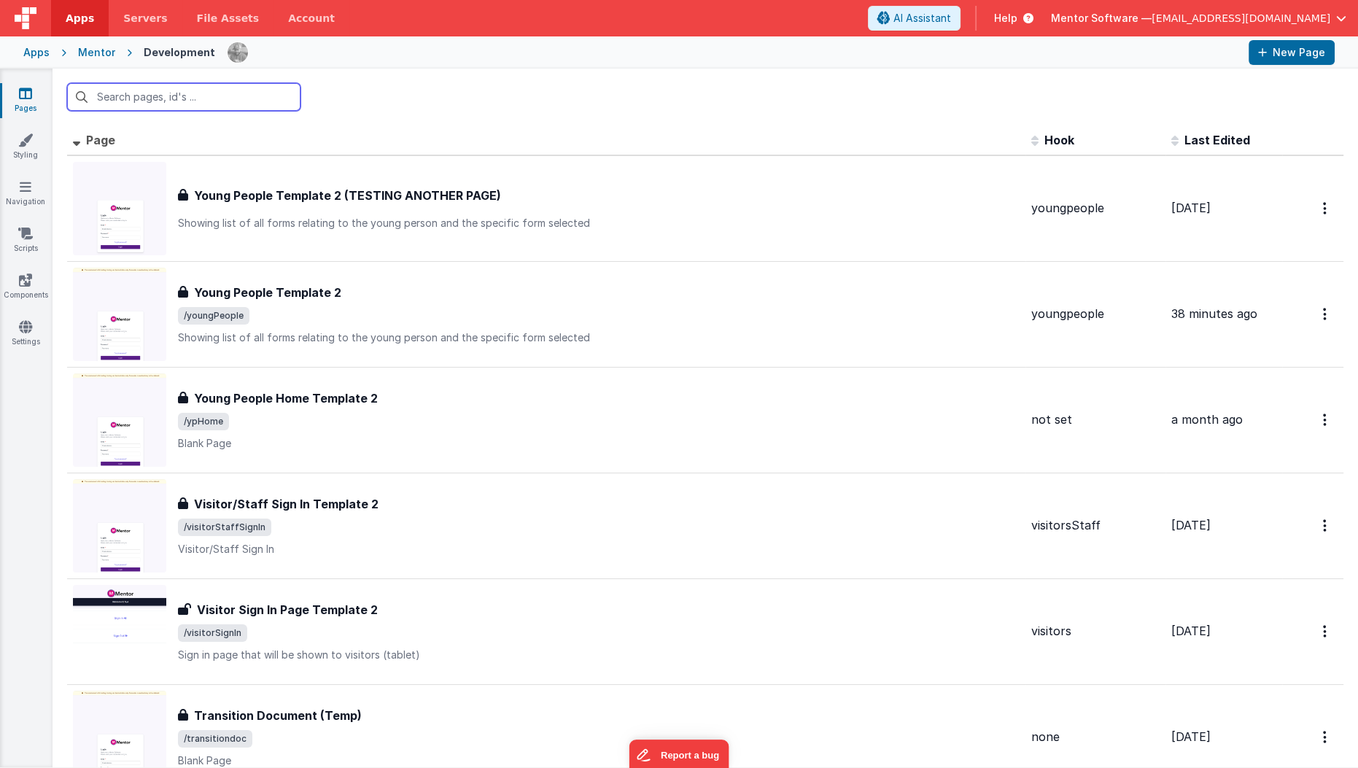
click at [150, 95] on input "text" at bounding box center [183, 97] width 233 height 28
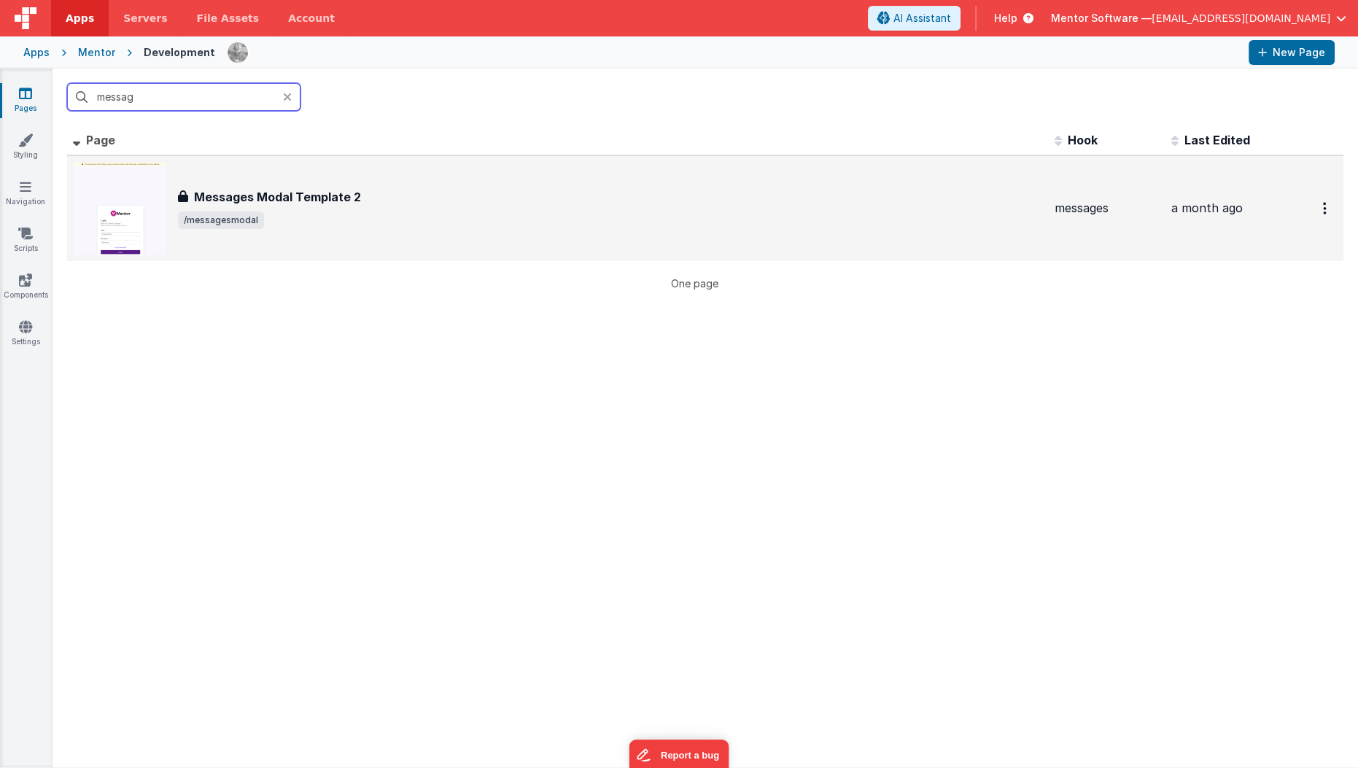
type input "messag"
click at [397, 220] on span "/messagesmodal" at bounding box center [610, 219] width 865 height 17
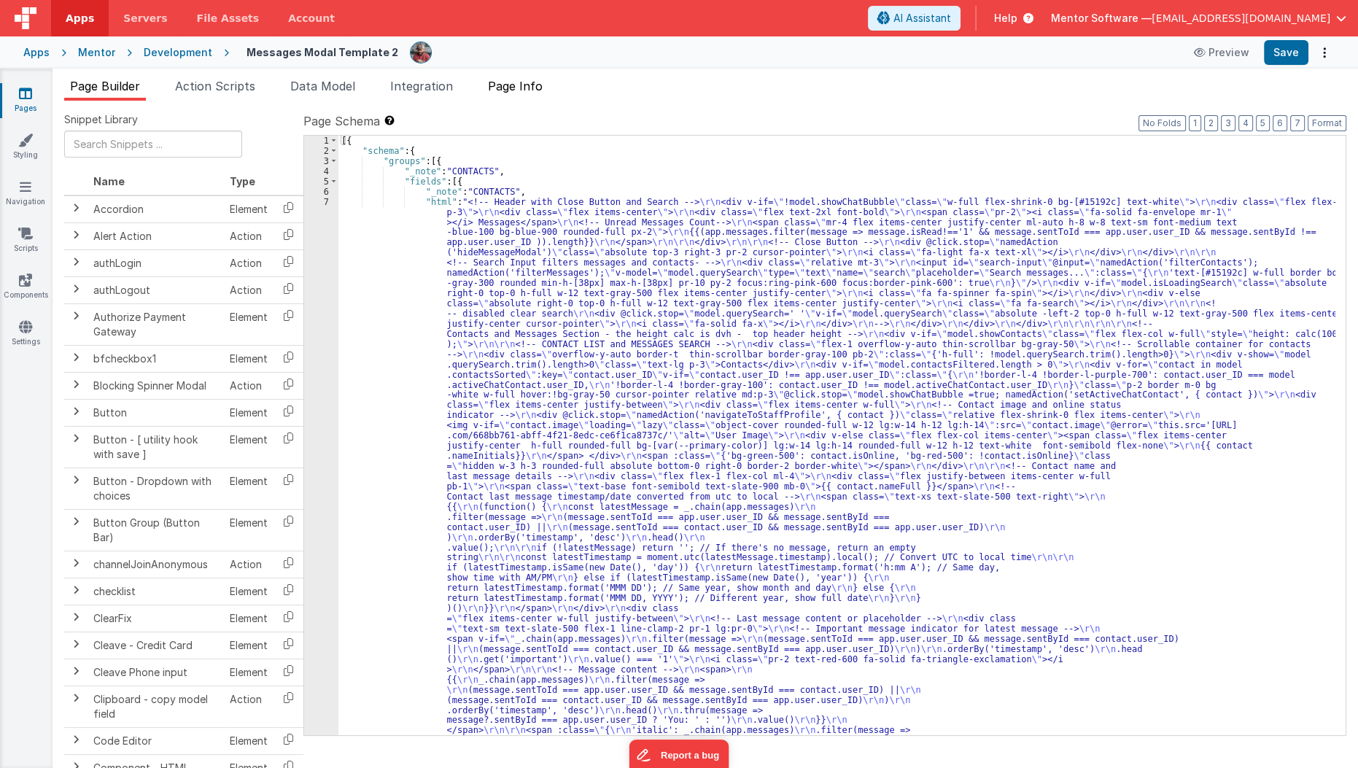
click at [526, 92] on span "Page Info" at bounding box center [515, 86] width 55 height 15
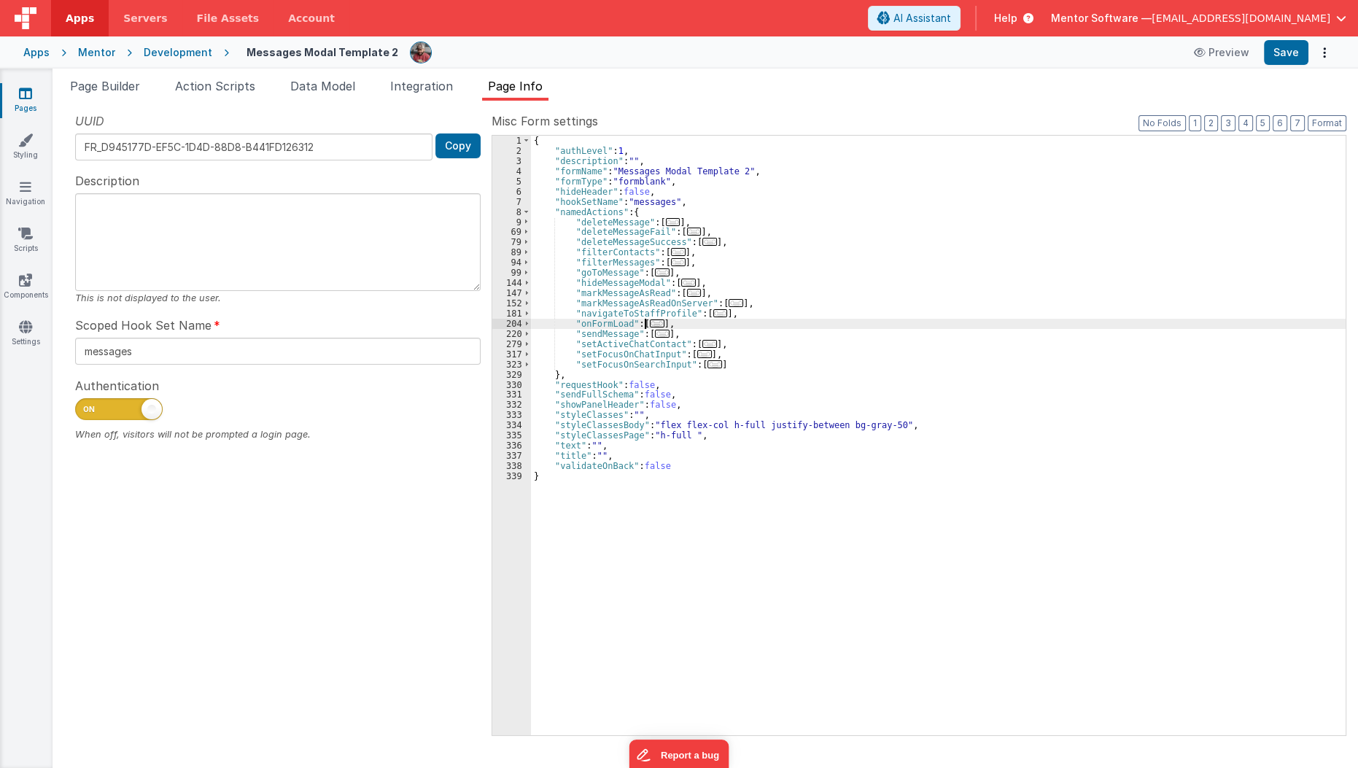
click at [655, 321] on span "..." at bounding box center [657, 323] width 15 height 8
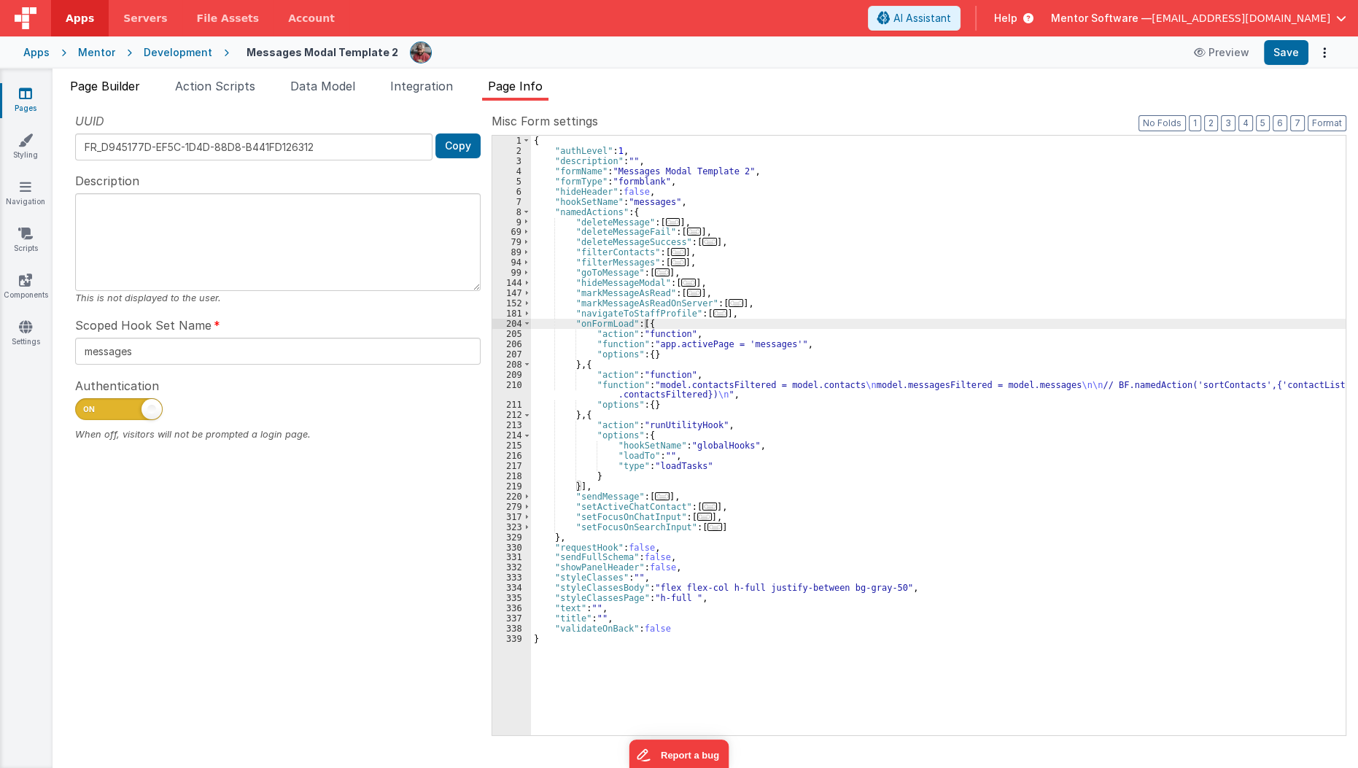
click at [114, 79] on span "Page Builder" at bounding box center [105, 86] width 70 height 15
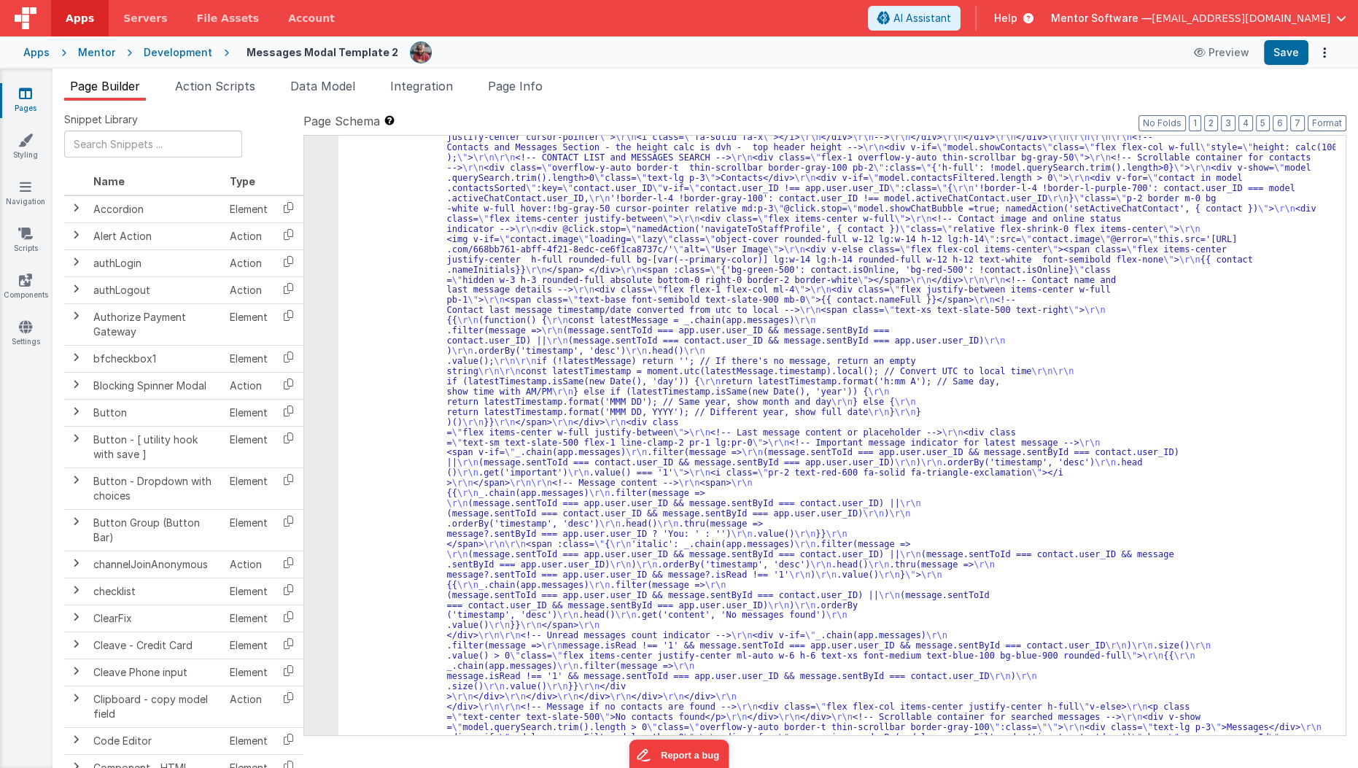
scroll to position [186, 0]
click at [331, 101] on div "Snippet Library Name Type Accordion Element Alert Action Action authLogin Actio…" at bounding box center [704, 446] width 1305 height 690
click at [343, 87] on span "Data Model" at bounding box center [322, 86] width 65 height 15
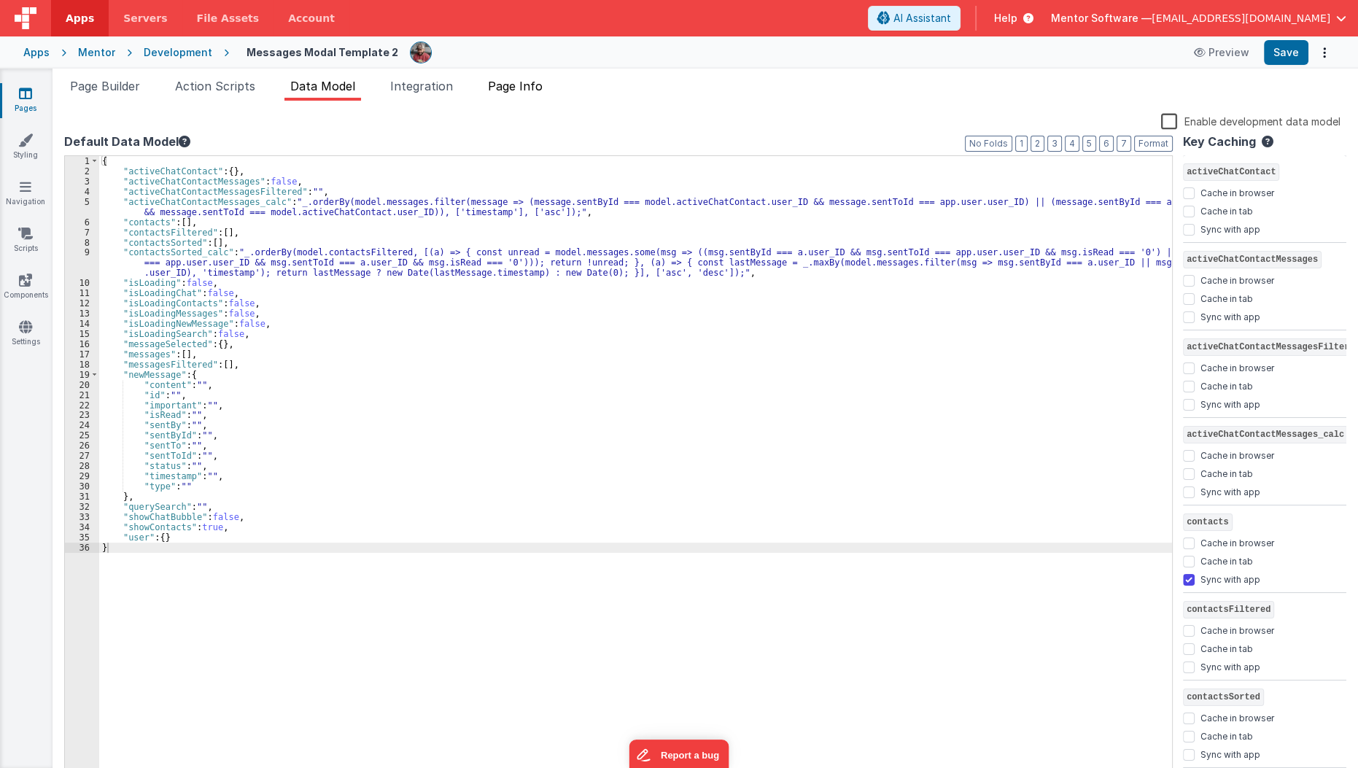
click at [512, 84] on span "Page Info" at bounding box center [515, 86] width 55 height 15
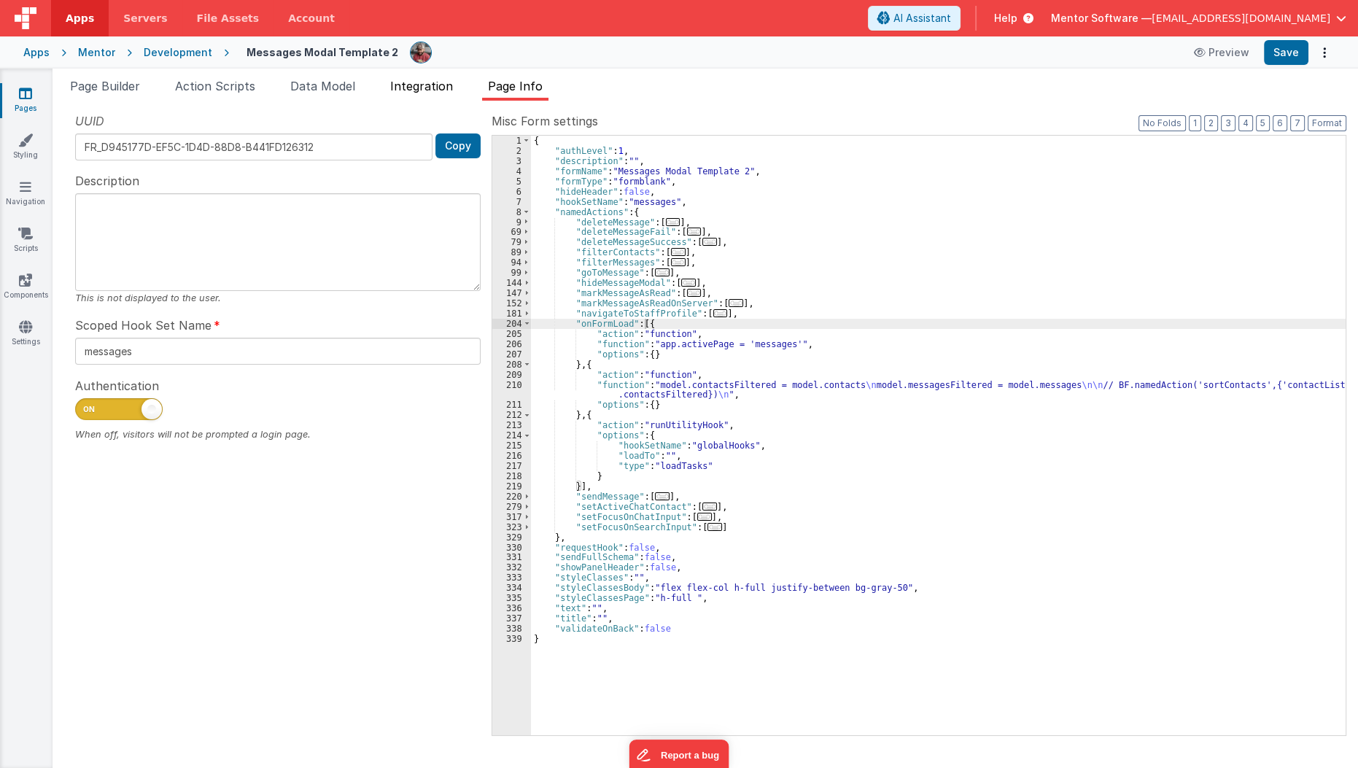
click at [427, 87] on span "Integration" at bounding box center [421, 86] width 63 height 15
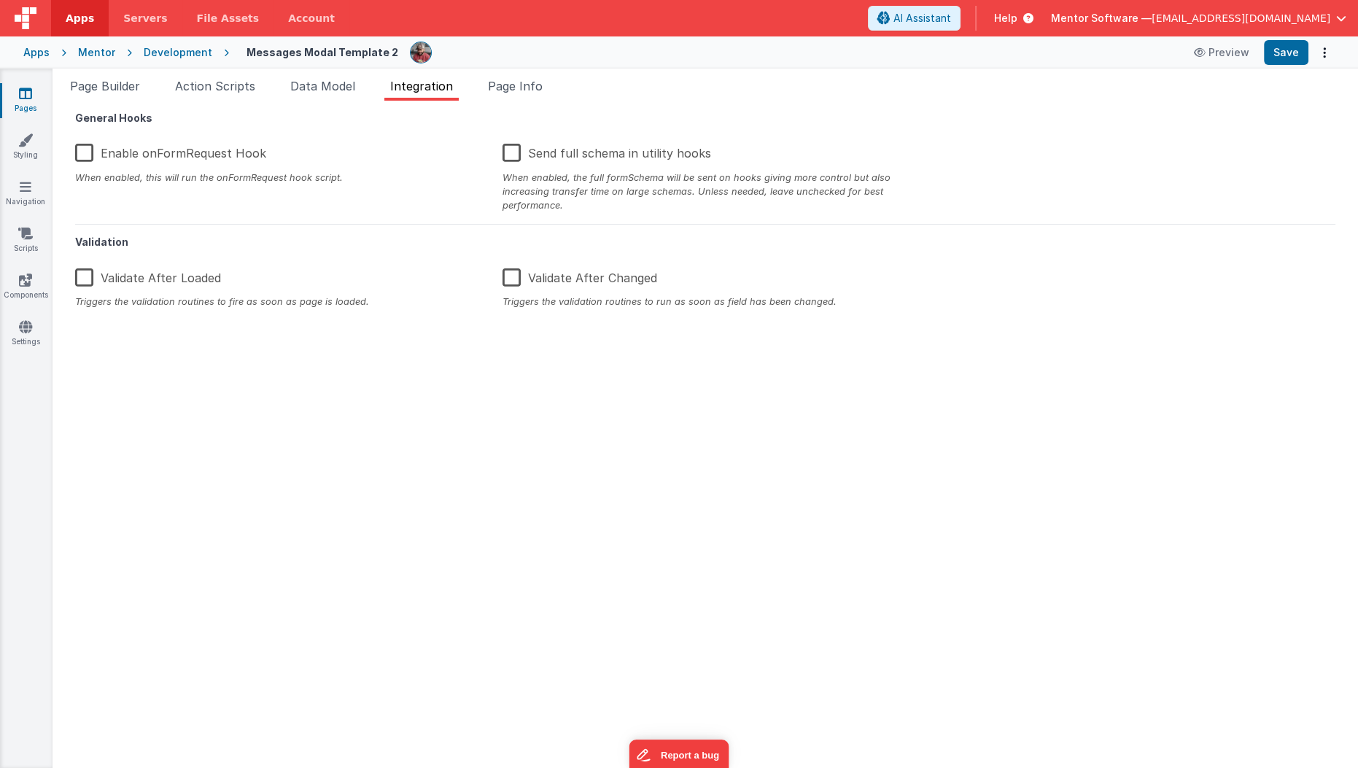
click at [332, 101] on div "Snippet Library Name Type Accordion Element Alert Action Action authLogin Actio…" at bounding box center [704, 434] width 1305 height 667
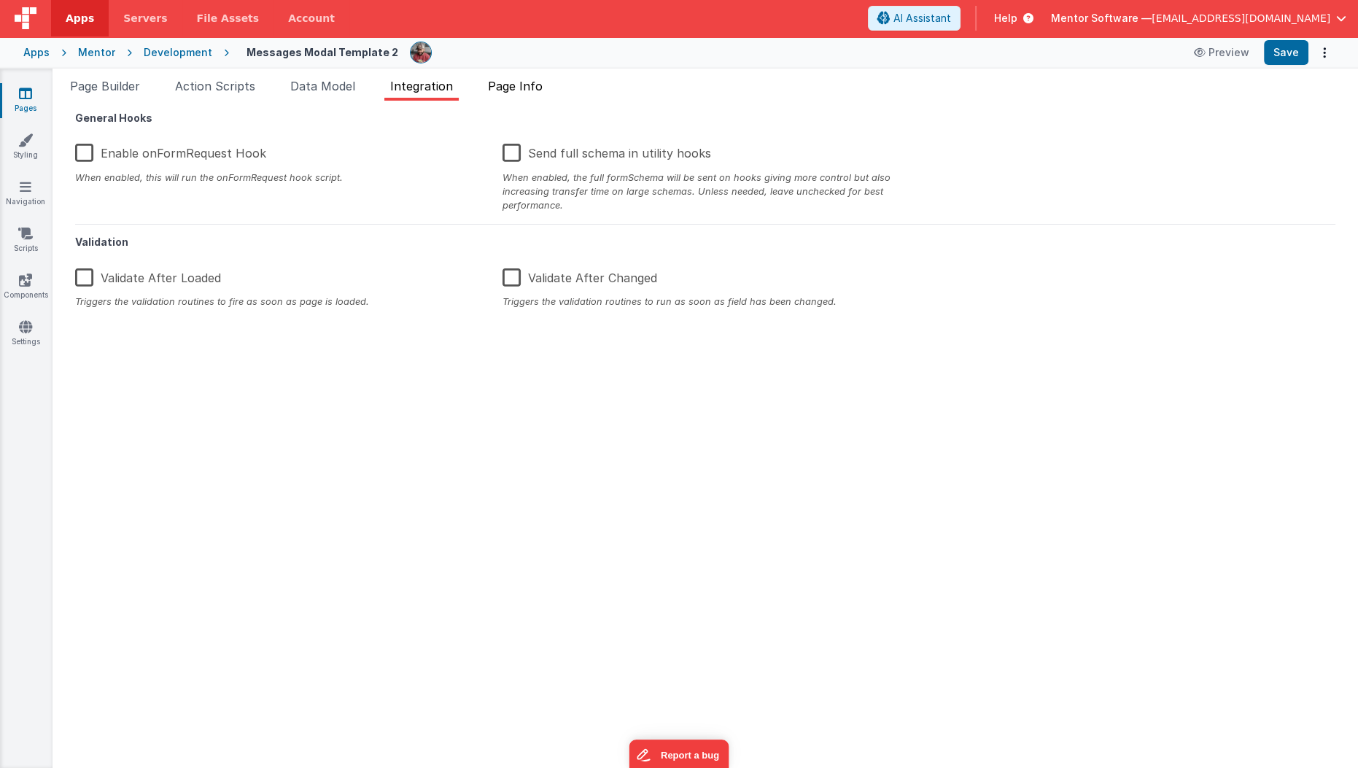
click at [540, 86] on span "Page Info" at bounding box center [515, 86] width 55 height 15
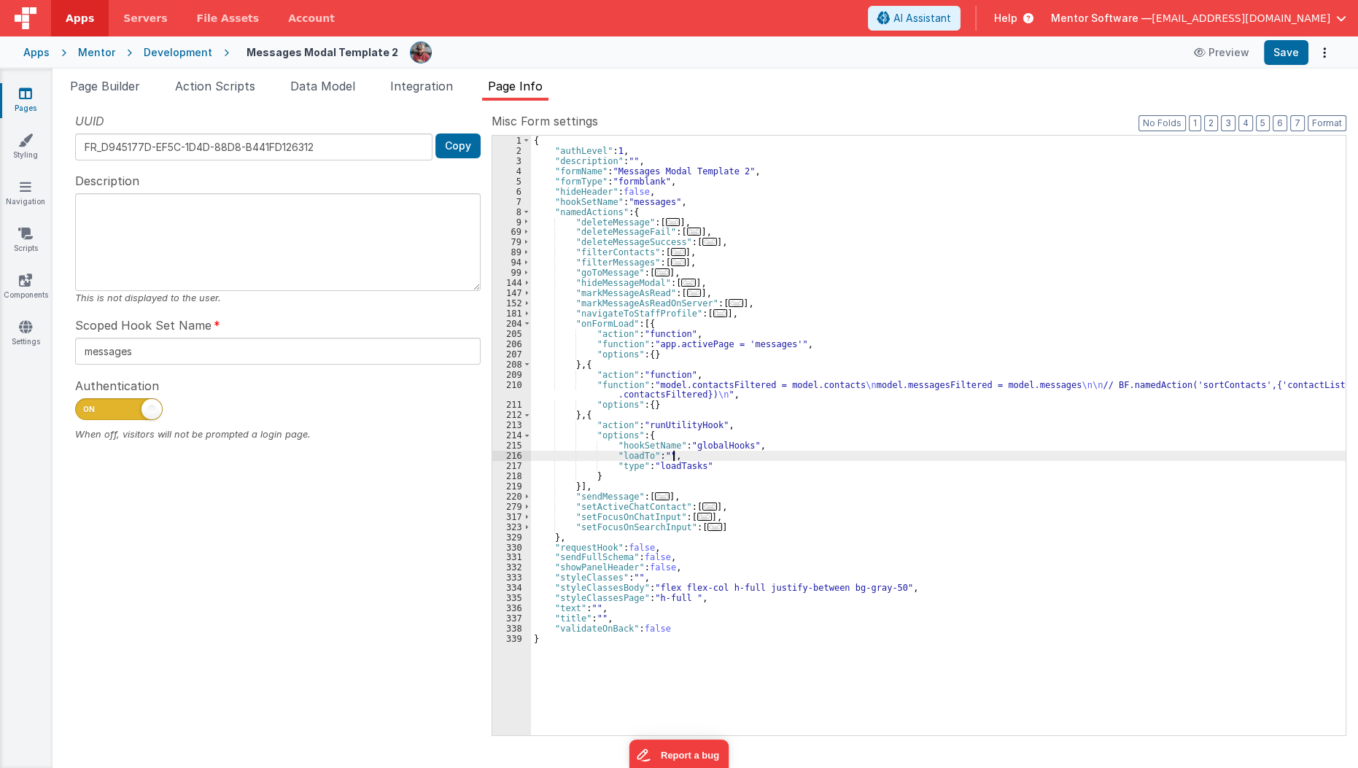
click at [721, 459] on div "{ "authLevel" : 1 , "description" : "" , "formName" : "Messages Modal Template …" at bounding box center [938, 446] width 815 height 620
click at [720, 462] on div "{ "authLevel" : 1 , "description" : "" , "formName" : "Messages Modal Template …" at bounding box center [938, 446] width 815 height 620
click at [720, 462] on div "{ "authLevel" : 1 , "description" : "" , "formName" : "Messages Modal Template …" at bounding box center [938, 435] width 814 height 599
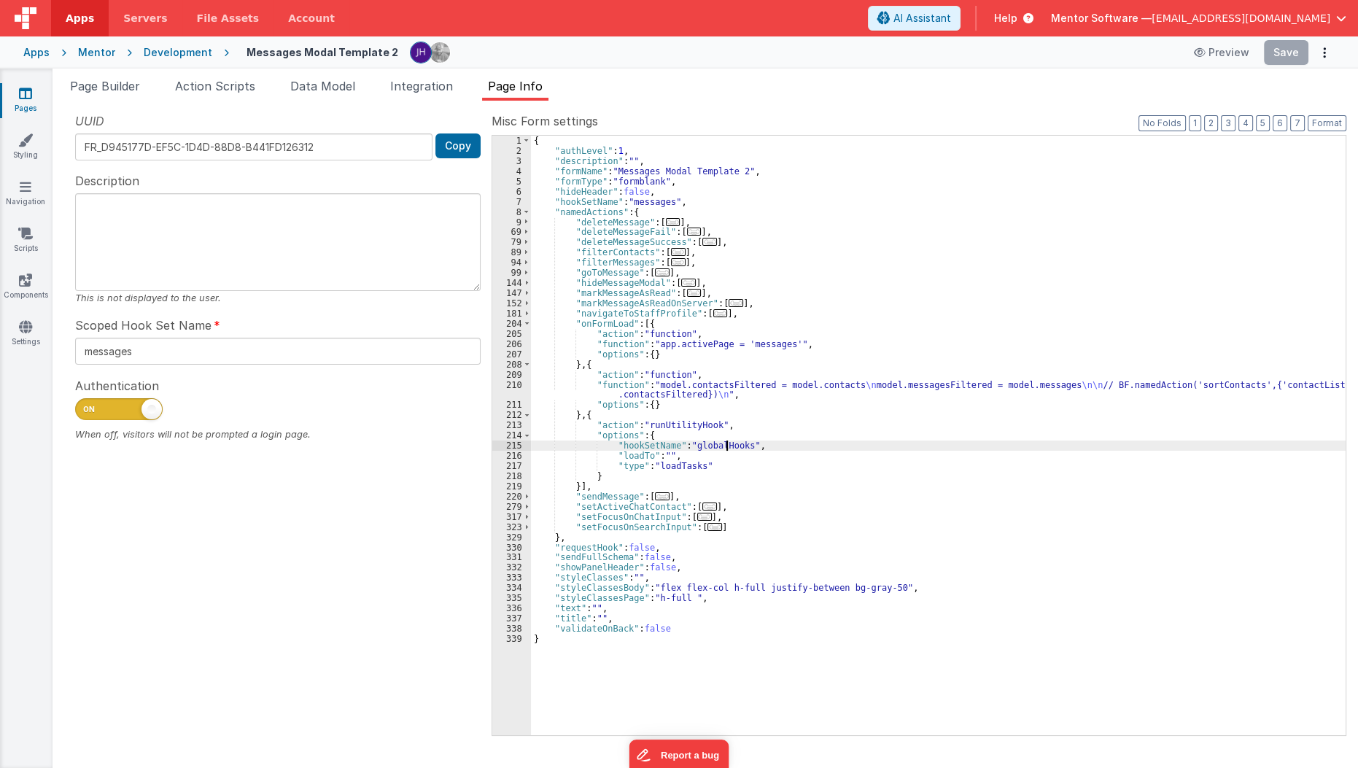
click at [724, 440] on div "{ "authLevel" : 1 , "description" : "" , "formName" : "Messages Modal Template …" at bounding box center [938, 446] width 815 height 620
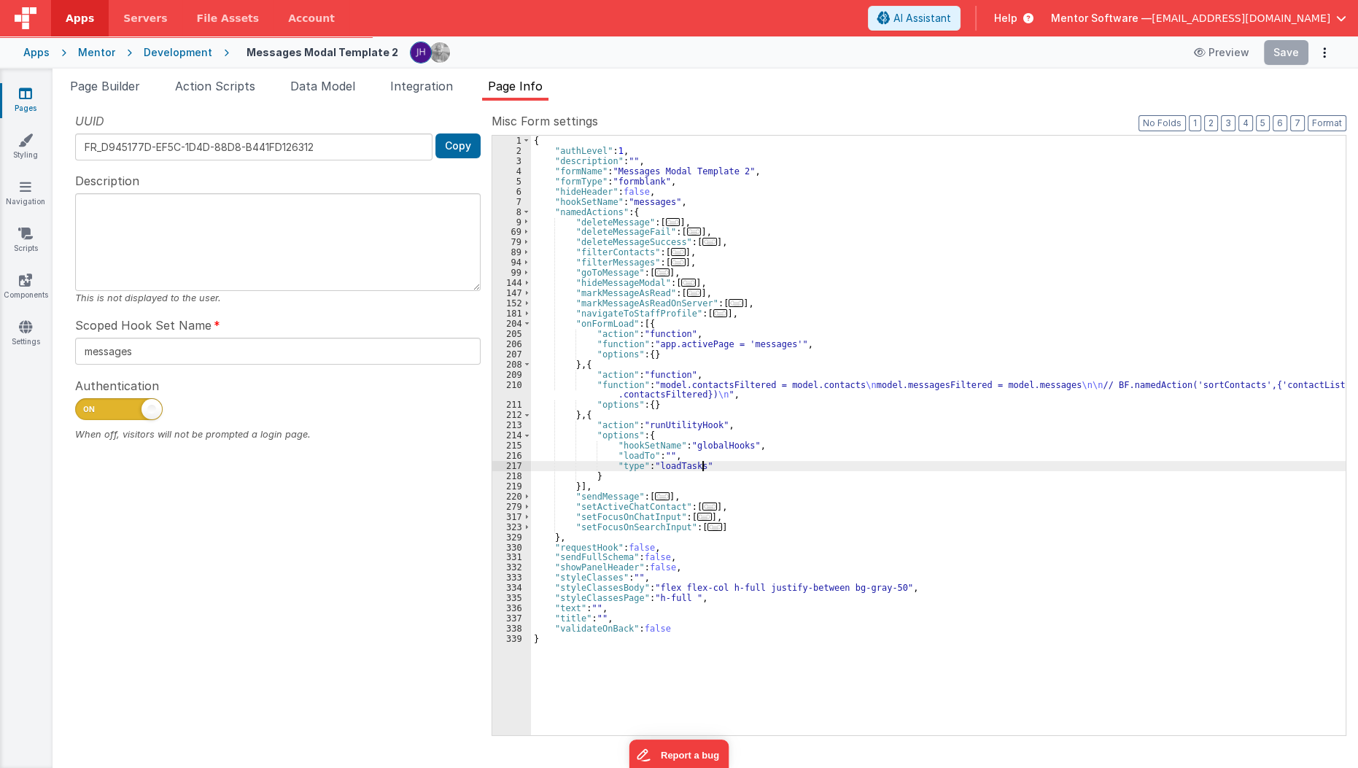
click at [716, 464] on div "{ "authLevel" : 1 , "description" : "" , "formName" : "Messages Modal Template …" at bounding box center [938, 446] width 815 height 620
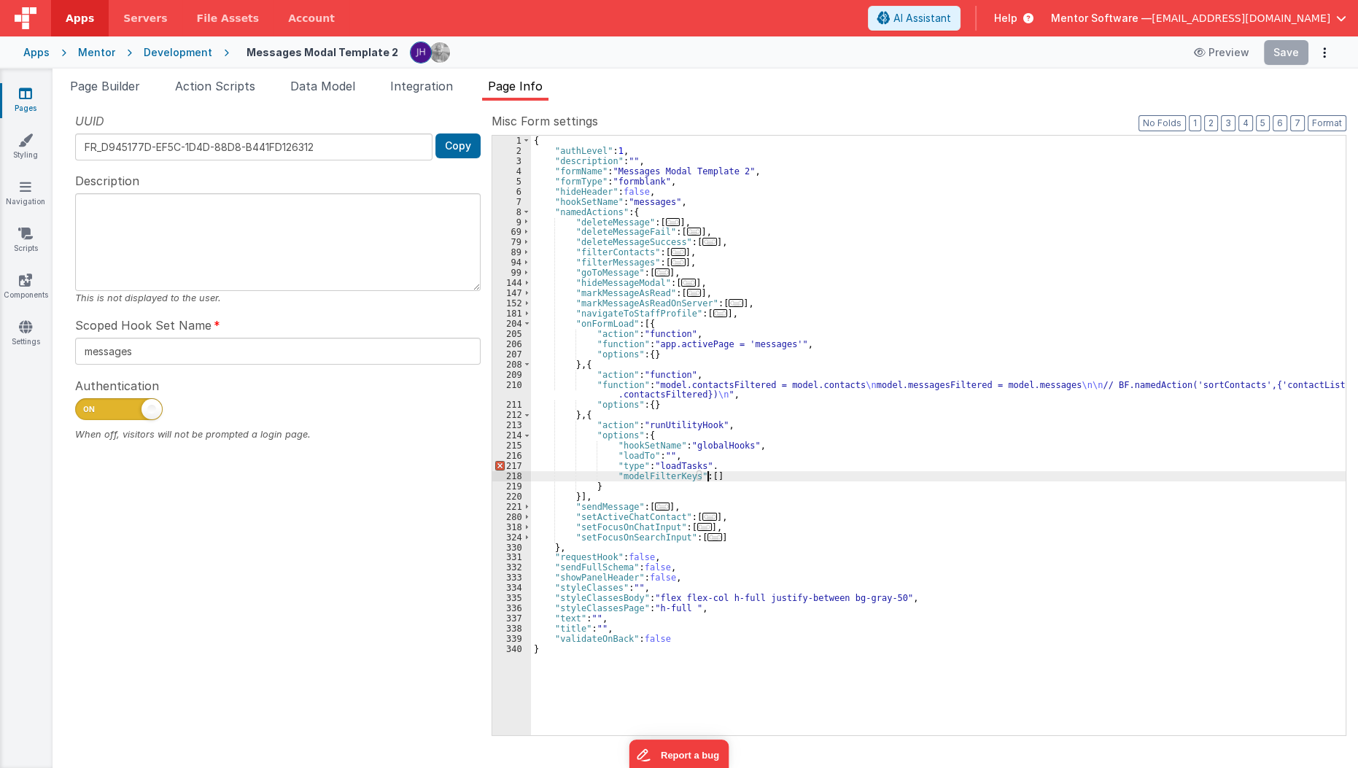
click at [712, 478] on div "{ "authLevel" : 1 , "description" : "" , "formName" : "Messages Modal Template …" at bounding box center [938, 446] width 815 height 620
click at [721, 464] on div "{ "authLevel" : 1 , "description" : "" , "formName" : "Messages Modal Template …" at bounding box center [938, 446] width 815 height 620
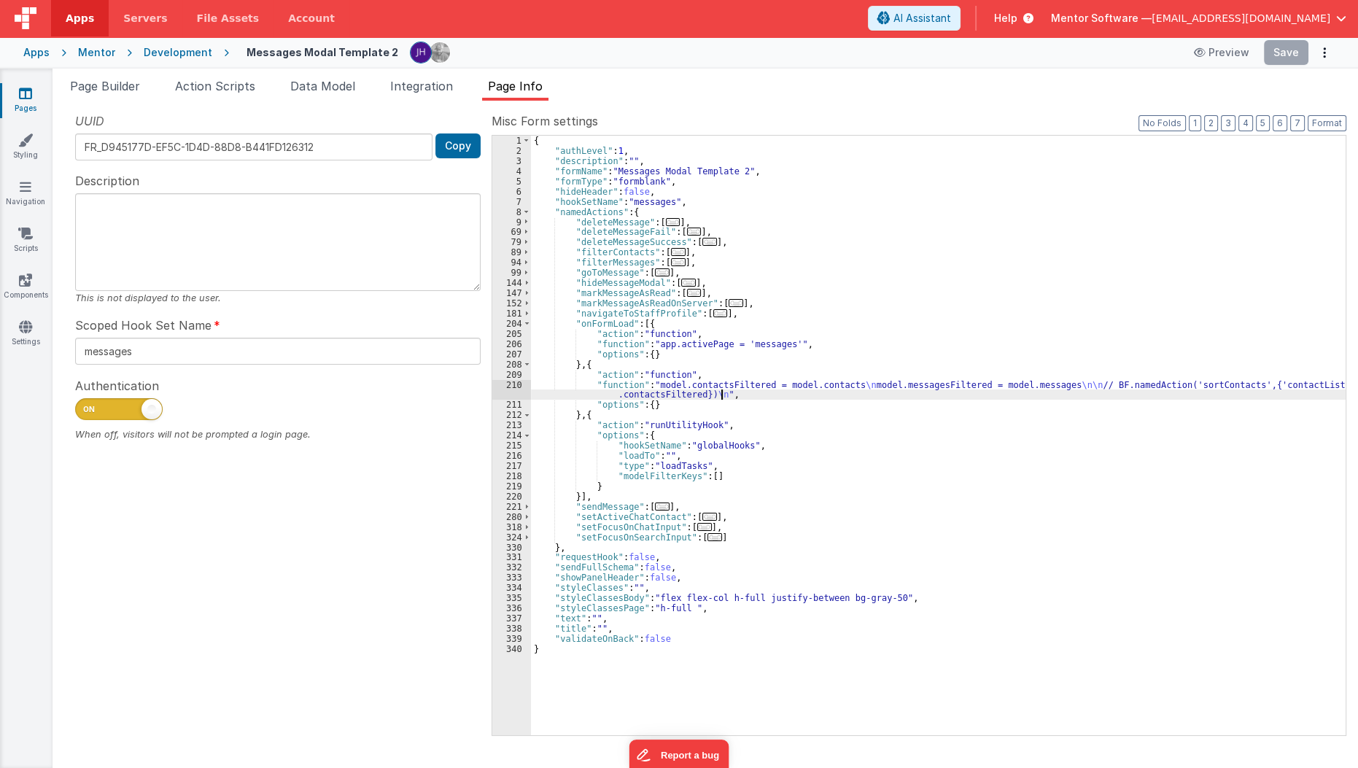
click at [820, 396] on div "{ "authLevel" : 1 , "description" : "" , "formName" : "Messages Modal Template …" at bounding box center [938, 446] width 815 height 620
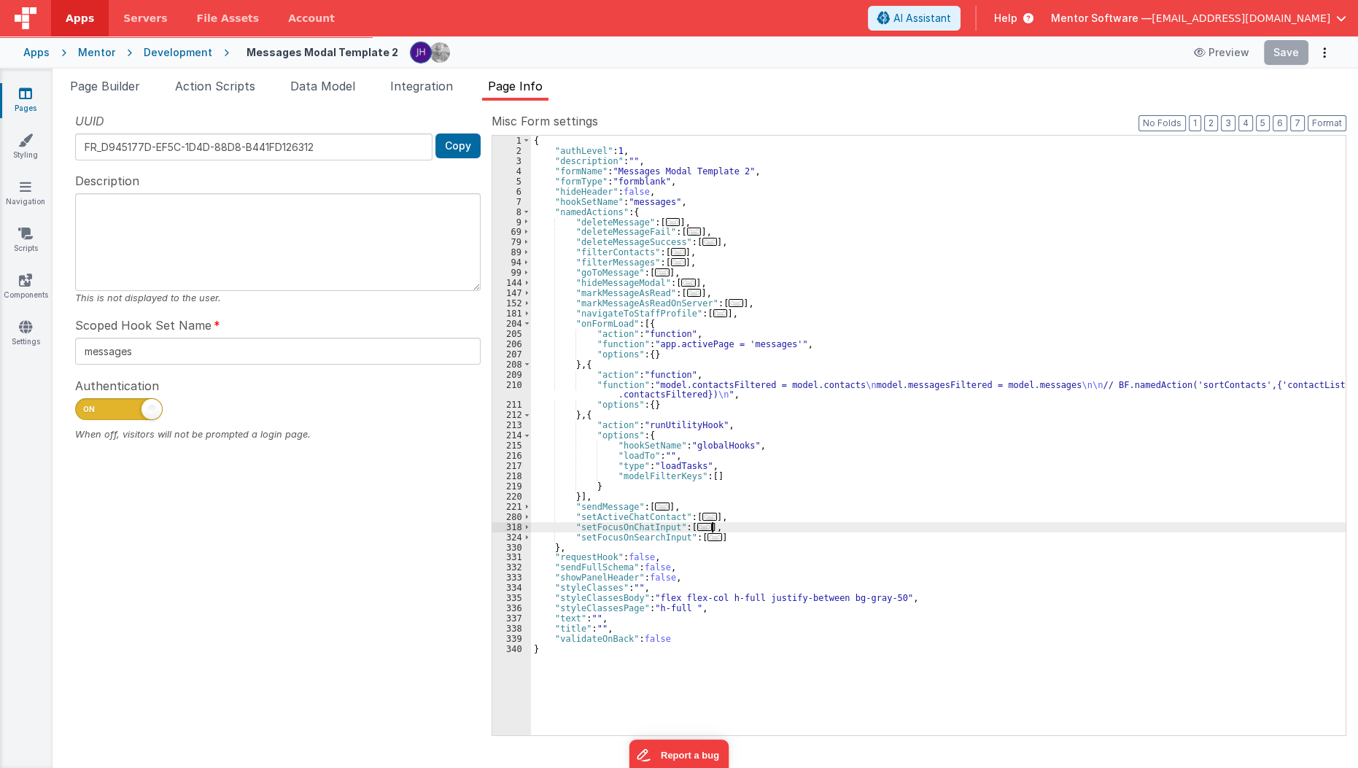
click at [876, 525] on div "{ "authLevel" : 1 , "description" : "" , "formName" : "Messages Modal Template …" at bounding box center [938, 446] width 815 height 620
click at [738, 464] on div "{ "authLevel" : 1 , "description" : "" , "formName" : "Messages Modal Template …" at bounding box center [938, 446] width 815 height 620
click at [1283, 58] on button "Save" at bounding box center [1286, 52] width 44 height 25
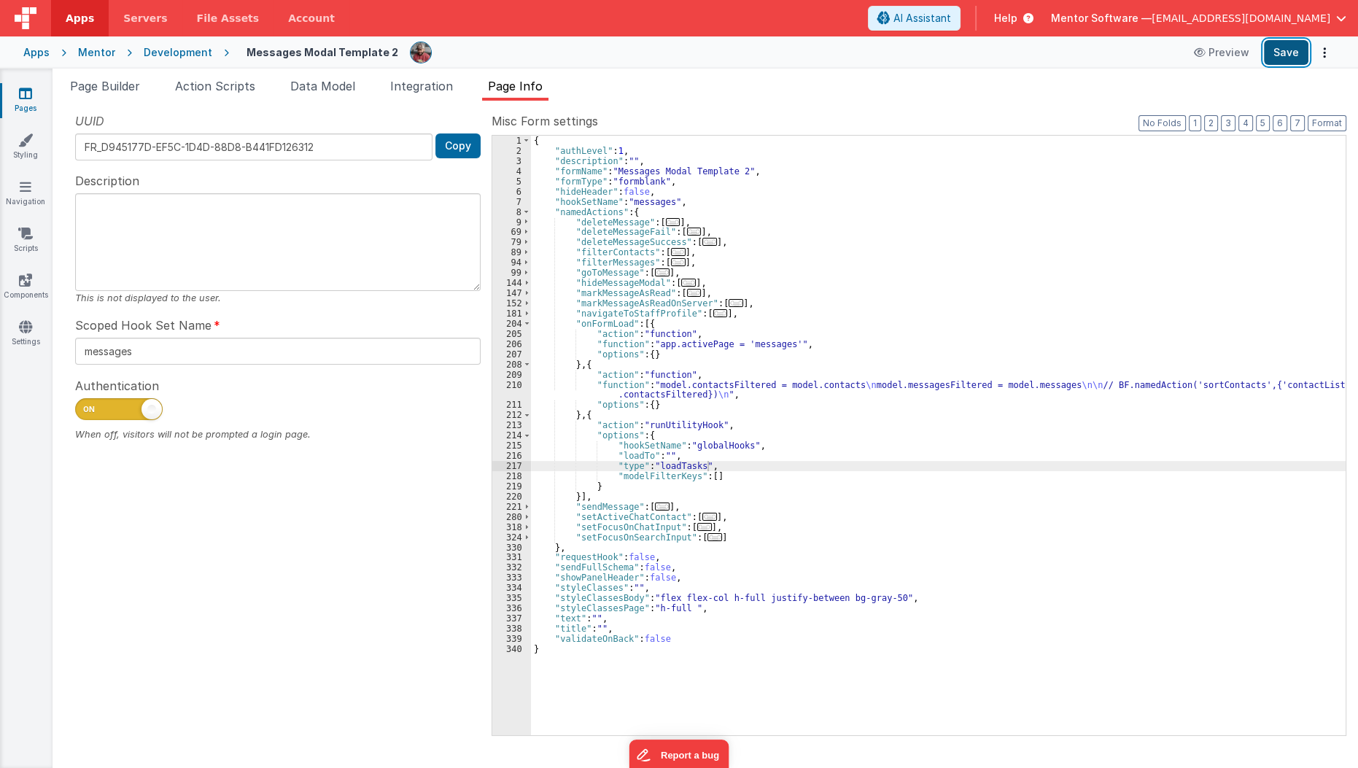
click at [1284, 56] on button "Save" at bounding box center [1286, 52] width 44 height 25
click at [92, 52] on div "Mentor" at bounding box center [96, 52] width 37 height 15
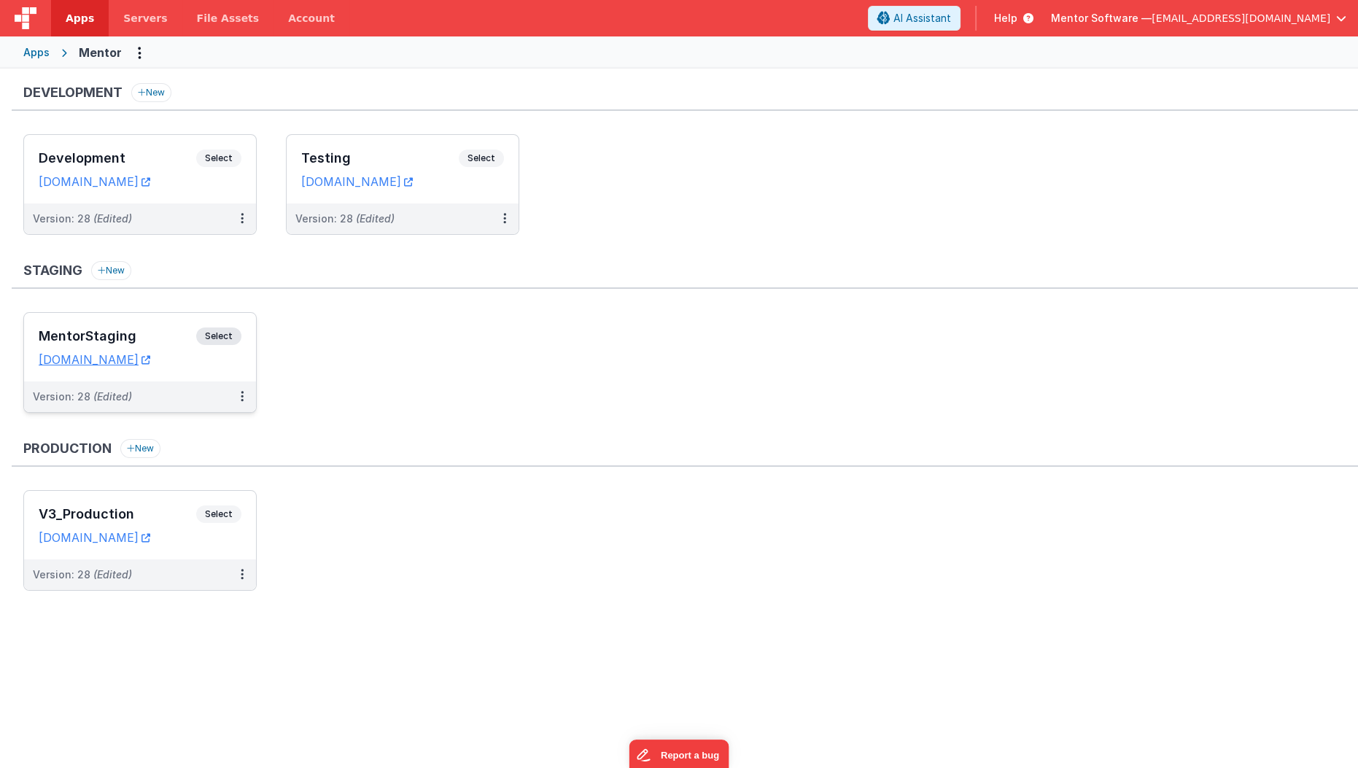
click at [164, 322] on div "MentorStaging Select URLs mentorstaging.fmbetterforms.com" at bounding box center [140, 347] width 232 height 69
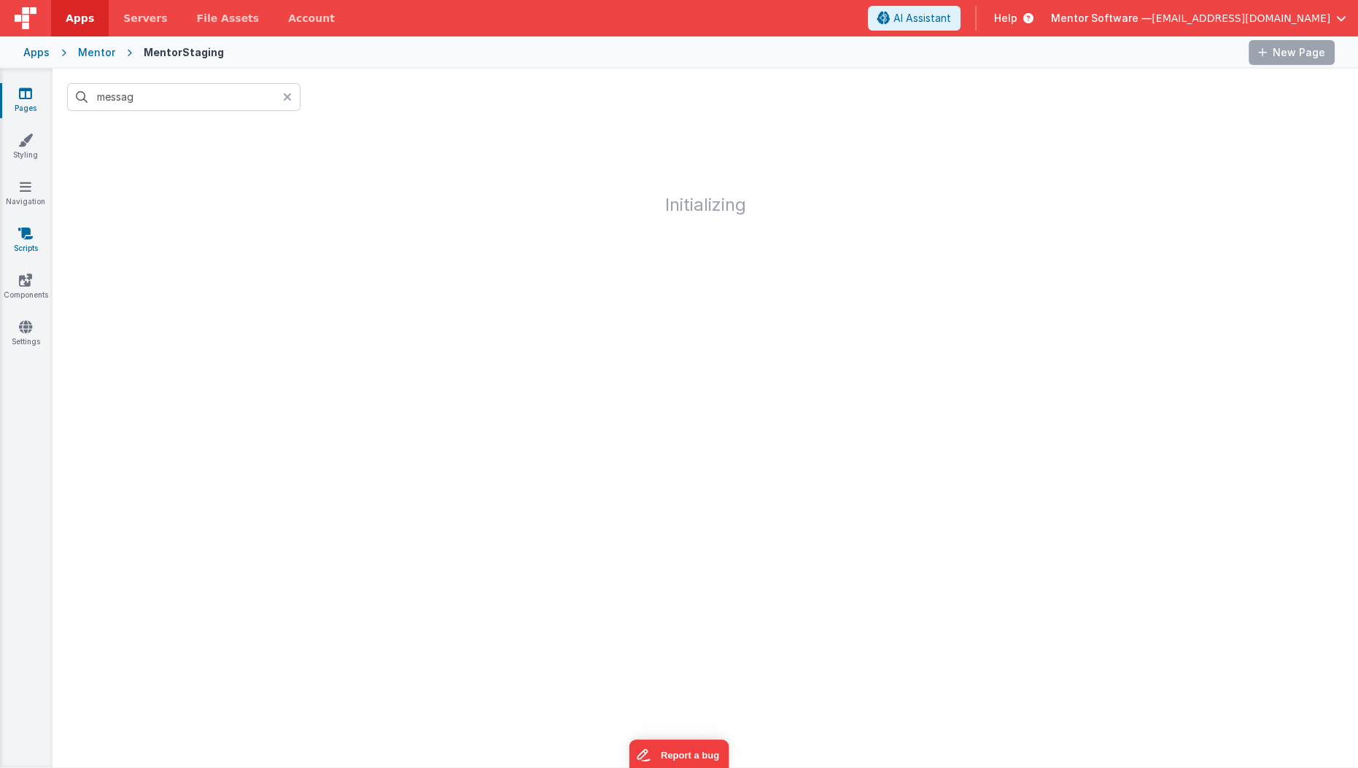
click at [33, 243] on link "Scripts" at bounding box center [25, 240] width 52 height 29
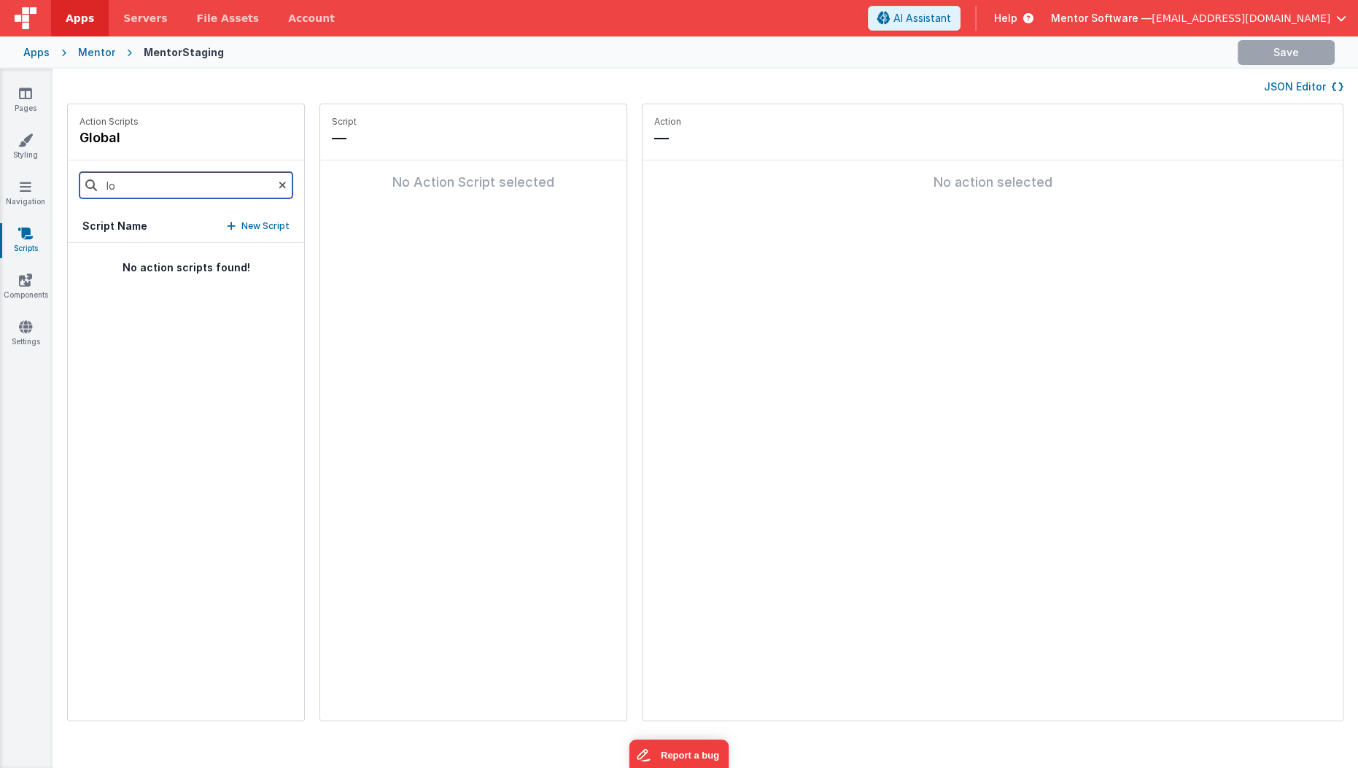
click at [139, 183] on input "lo" at bounding box center [185, 185] width 213 height 26
type input "l"
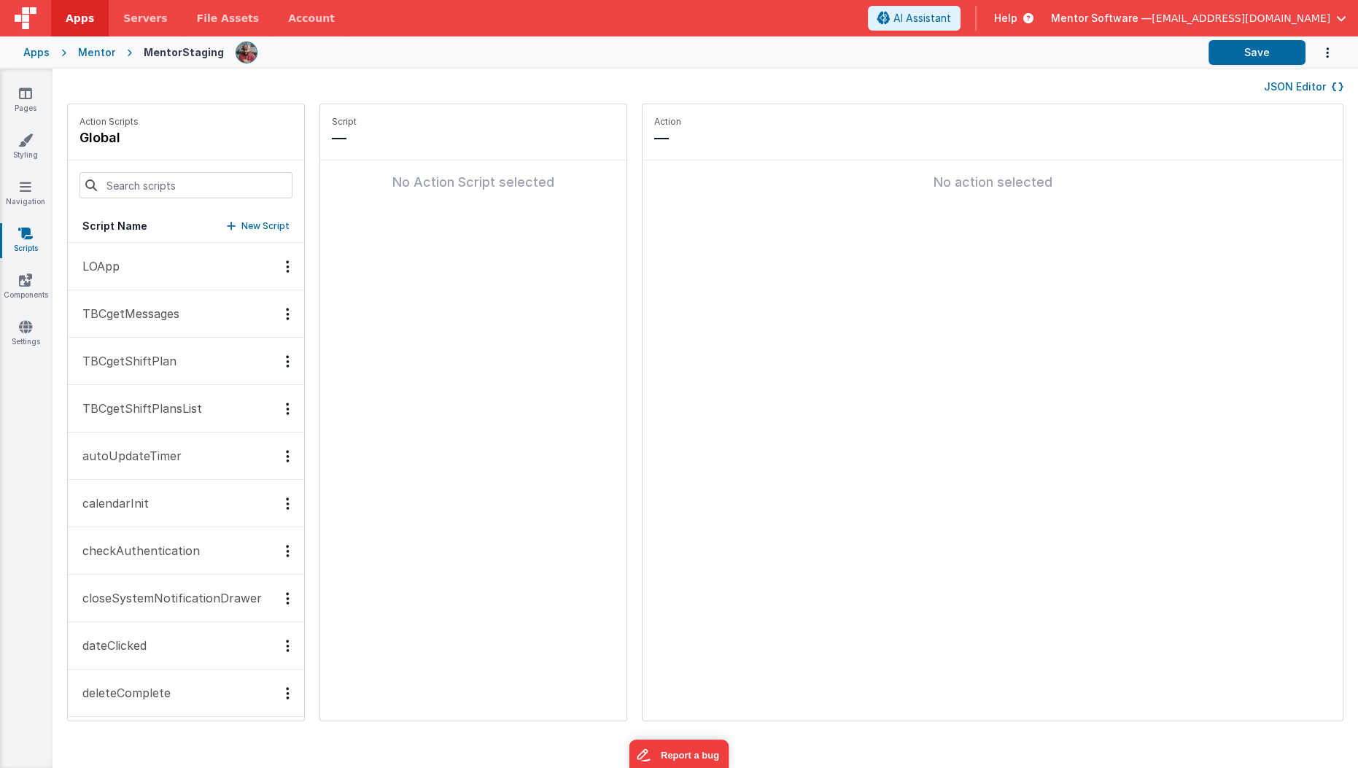
click at [22, 237] on icon at bounding box center [25, 233] width 15 height 15
click at [168, 254] on button "LOApp" at bounding box center [186, 266] width 236 height 47
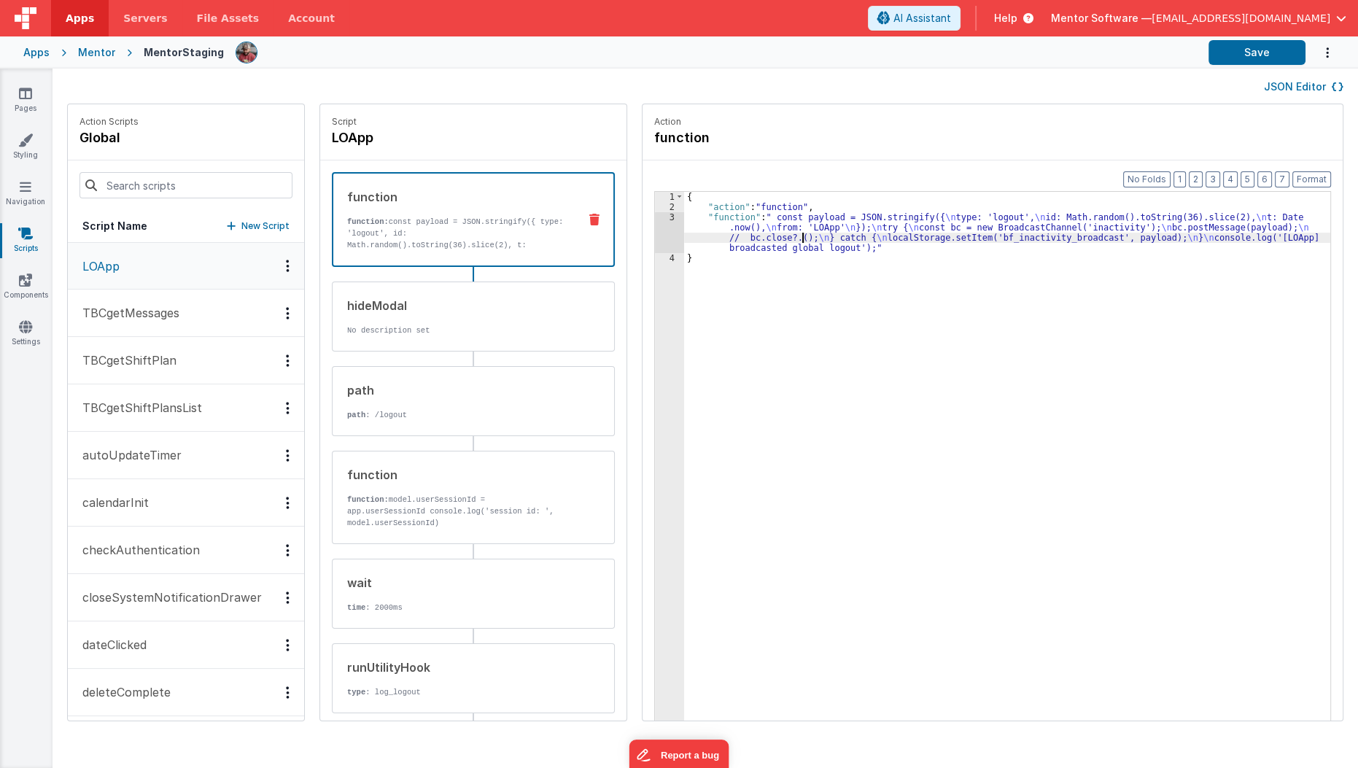
click at [785, 237] on div "{ "action" : "function" , "function" : " const payload = JSON.stringify({ \n ty…" at bounding box center [1016, 489] width 664 height 595
click at [655, 240] on div "3" at bounding box center [669, 232] width 29 height 41
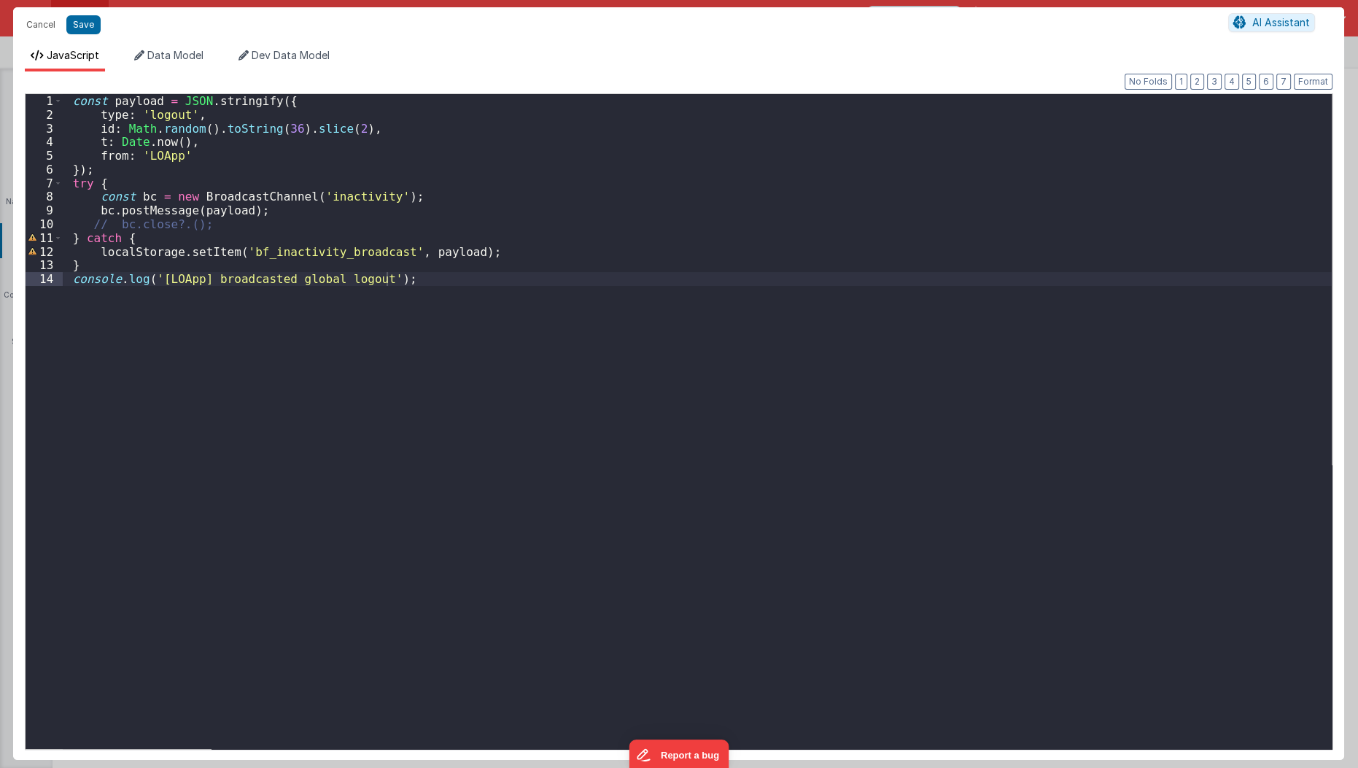
click at [319, 502] on div "const payload = JSON . stringify ({ type : 'logout' , id : Math . random ( ) . …" at bounding box center [697, 435] width 1269 height 683
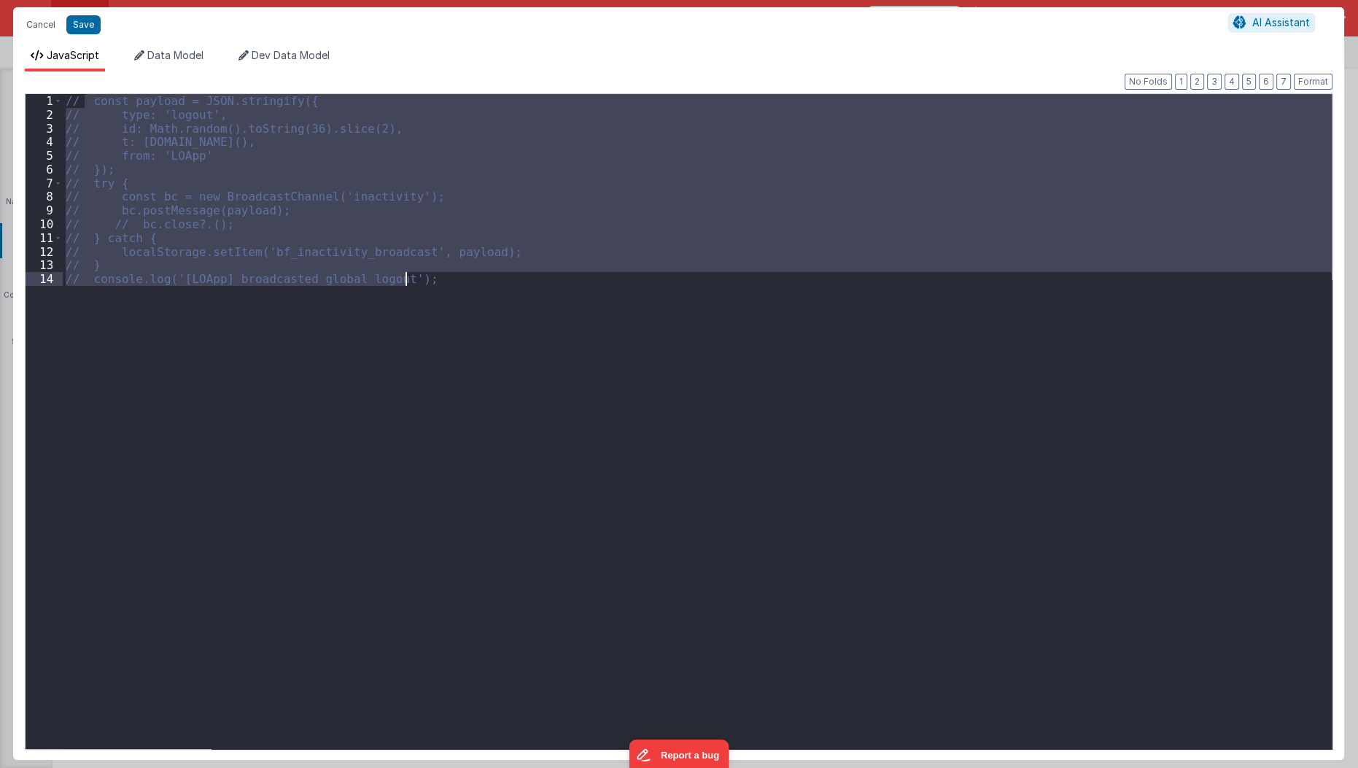
click at [166, 330] on div "// const payload = JSON.stringify({ // type: 'logout', // id: Math.random().toS…" at bounding box center [697, 421] width 1269 height 655
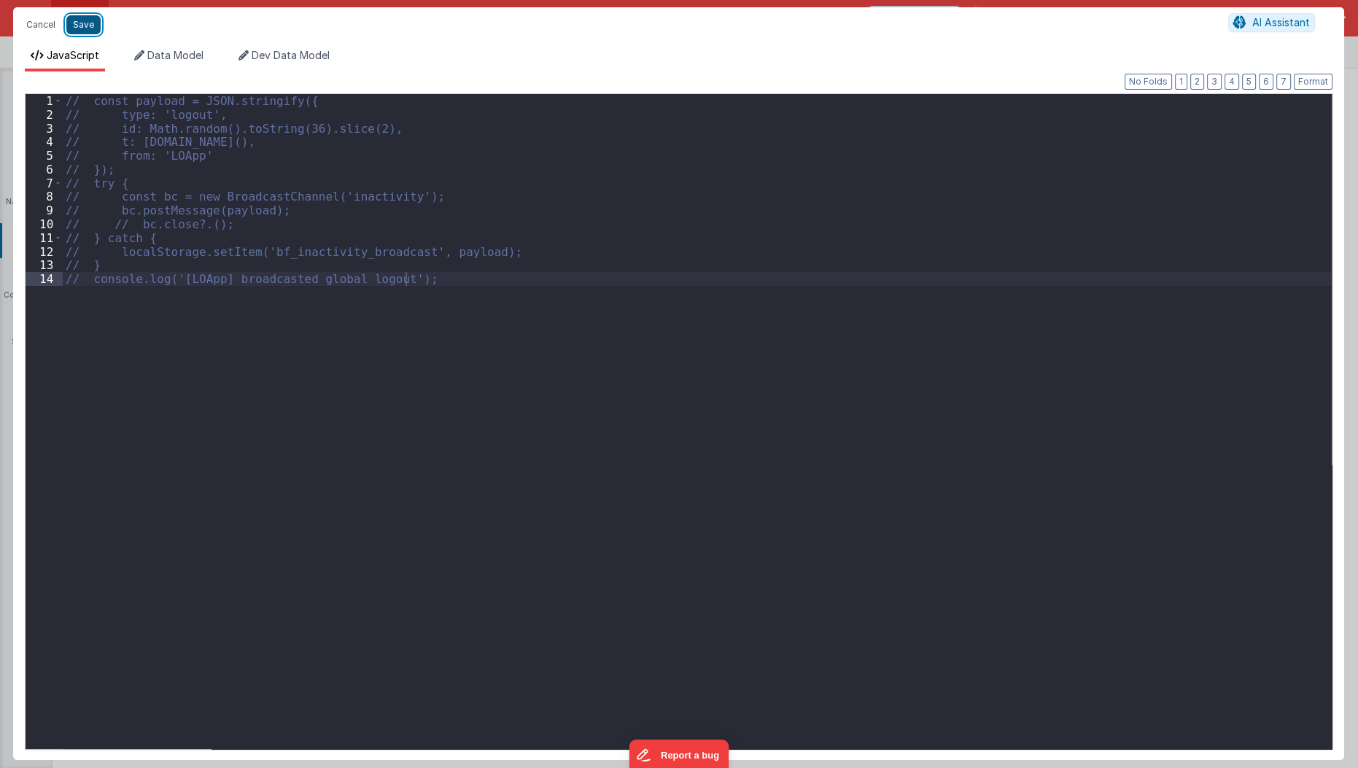
click at [88, 23] on button "Save" at bounding box center [83, 24] width 34 height 19
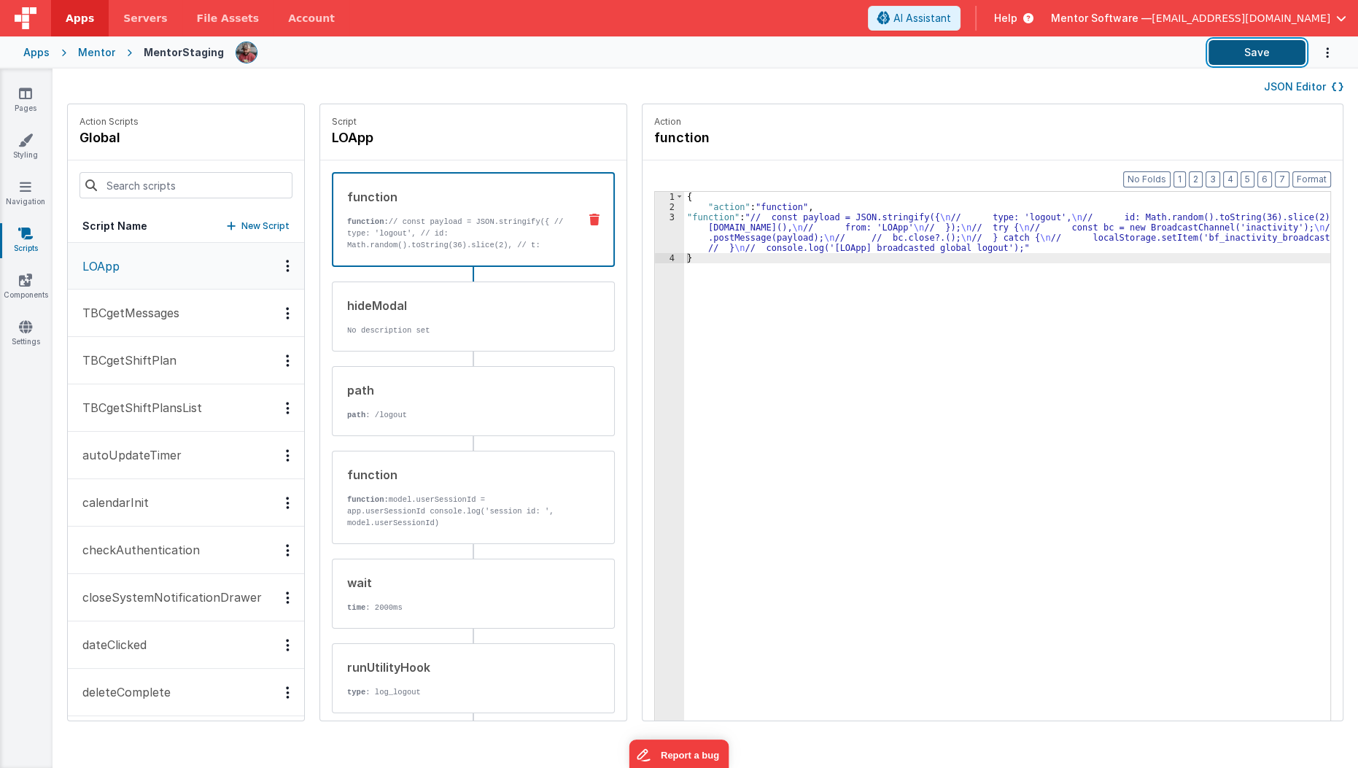
click at [1265, 50] on button "Save" at bounding box center [1256, 52] width 97 height 25
click at [717, 228] on div "{ "action" : "function" , "function" : "// const payload = JSON.stringify({ \n …" at bounding box center [1016, 489] width 664 height 595
click at [642, 235] on div "Format 7 6 5 4 3 2 1 No Folds 1 2 3 4 { "action" : "function" , "function" : "/…" at bounding box center [992, 468] width 700 height 616
click at [655, 241] on div "3" at bounding box center [669, 232] width 29 height 41
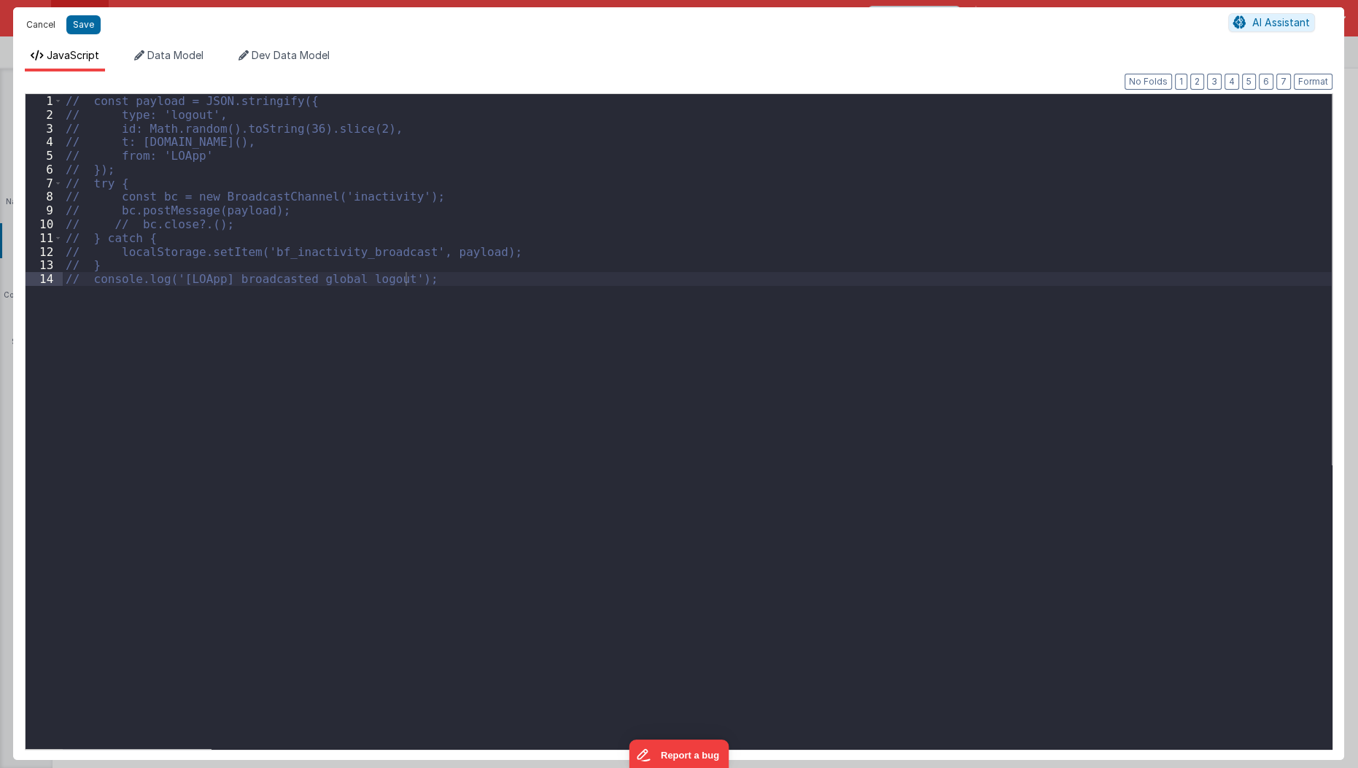
click at [36, 30] on button "Cancel" at bounding box center [41, 25] width 44 height 20
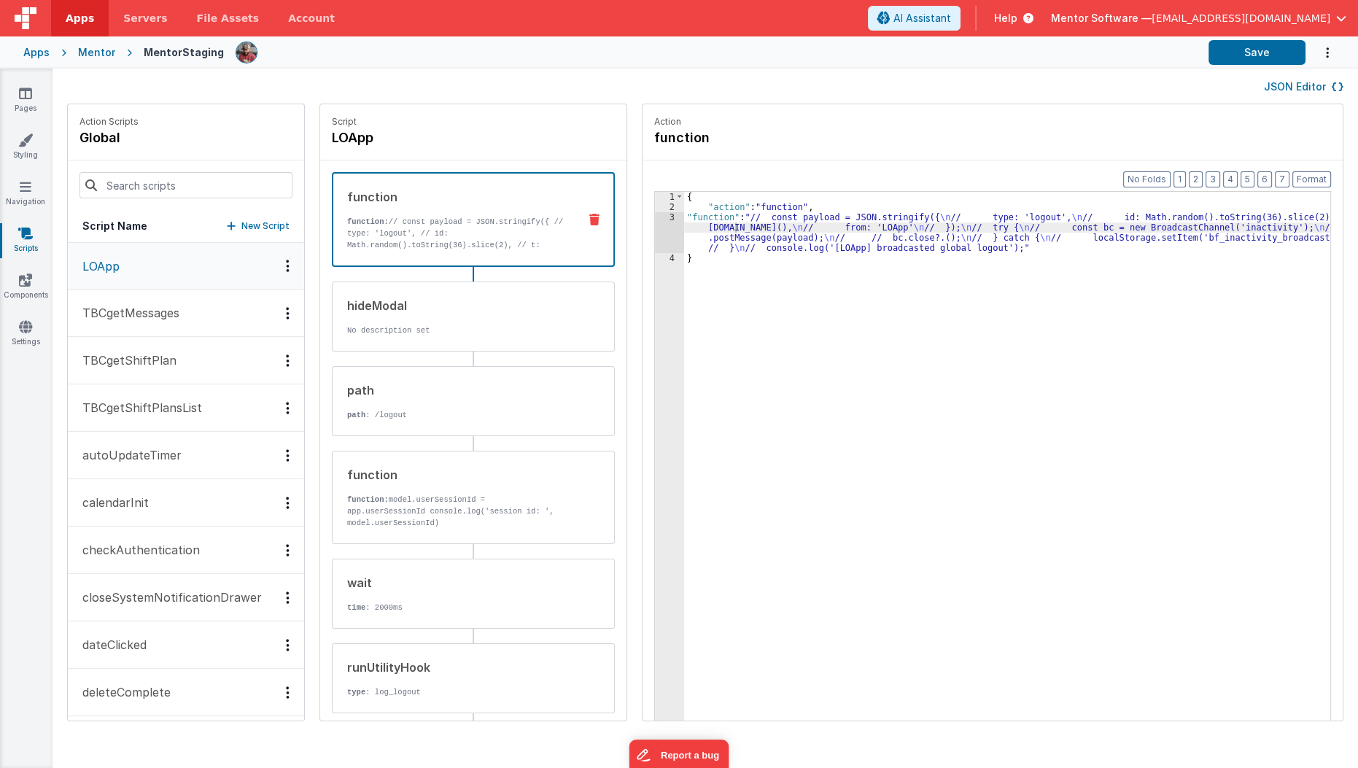
click at [85, 54] on div "Mentor" at bounding box center [96, 52] width 37 height 15
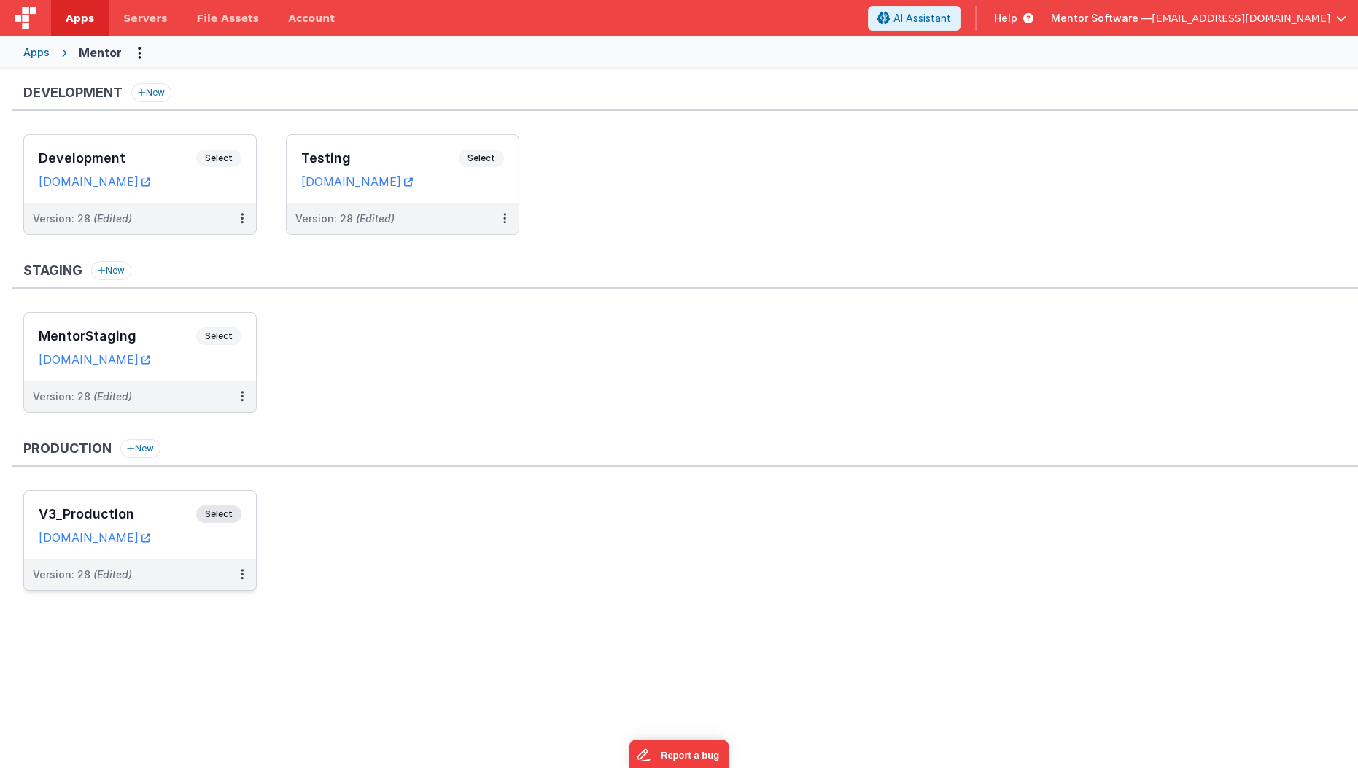
click at [132, 510] on h3 "V3_Production" at bounding box center [117, 514] width 157 height 15
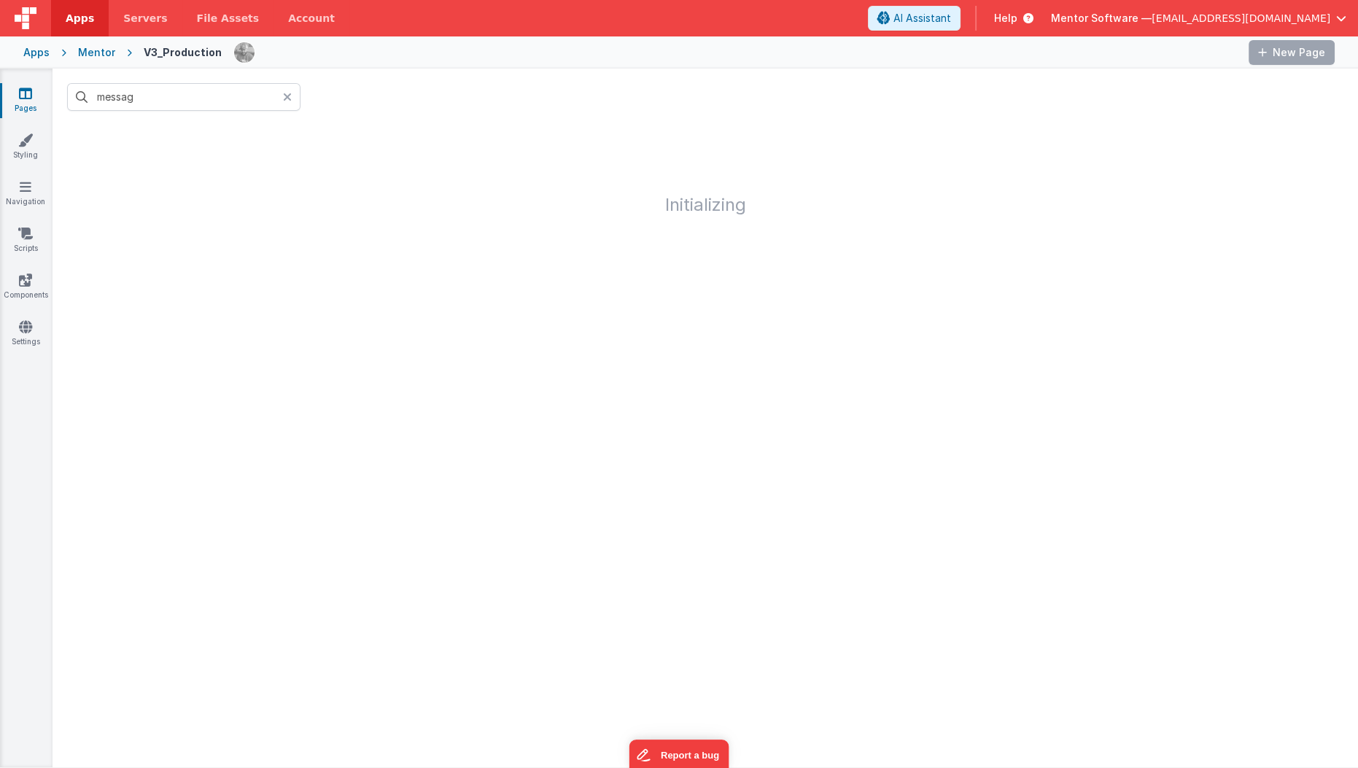
click at [288, 98] on icon at bounding box center [287, 97] width 9 height 12
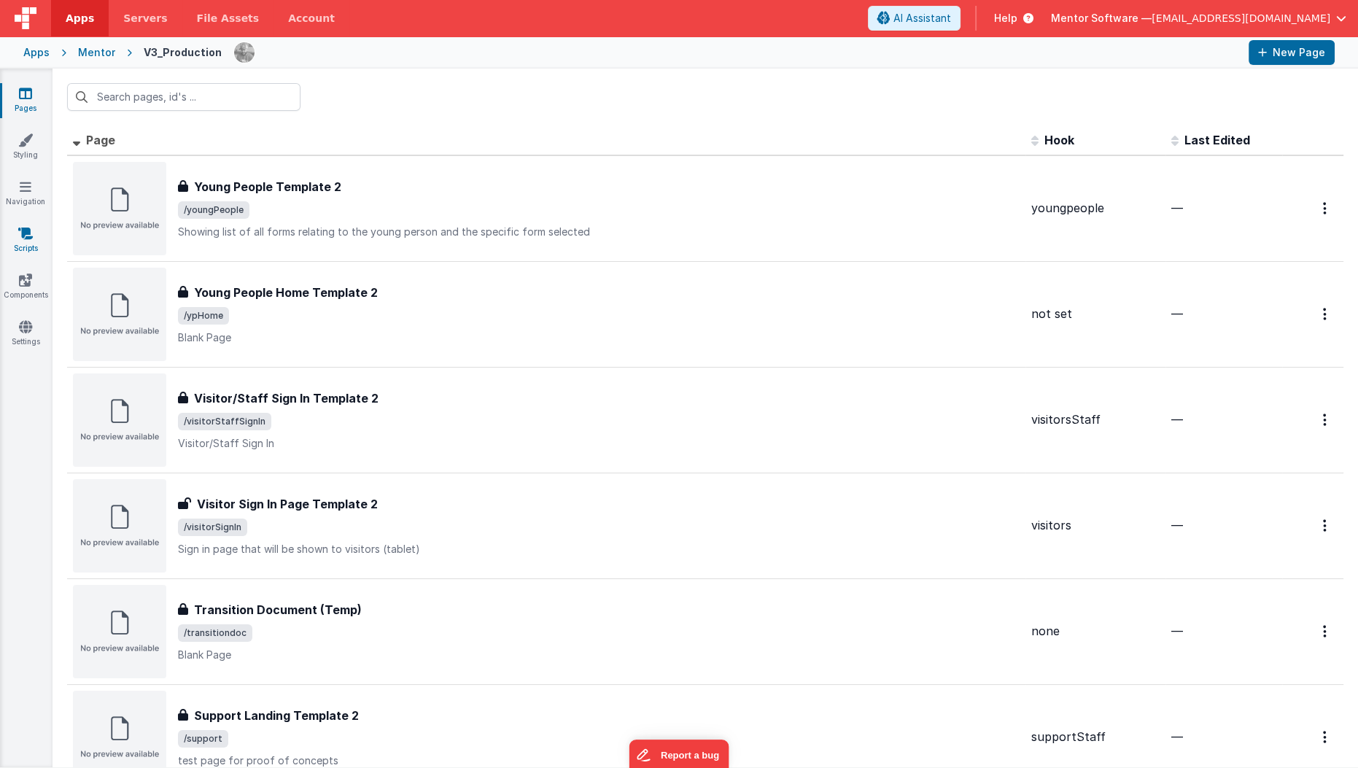
click at [26, 238] on icon at bounding box center [25, 233] width 15 height 15
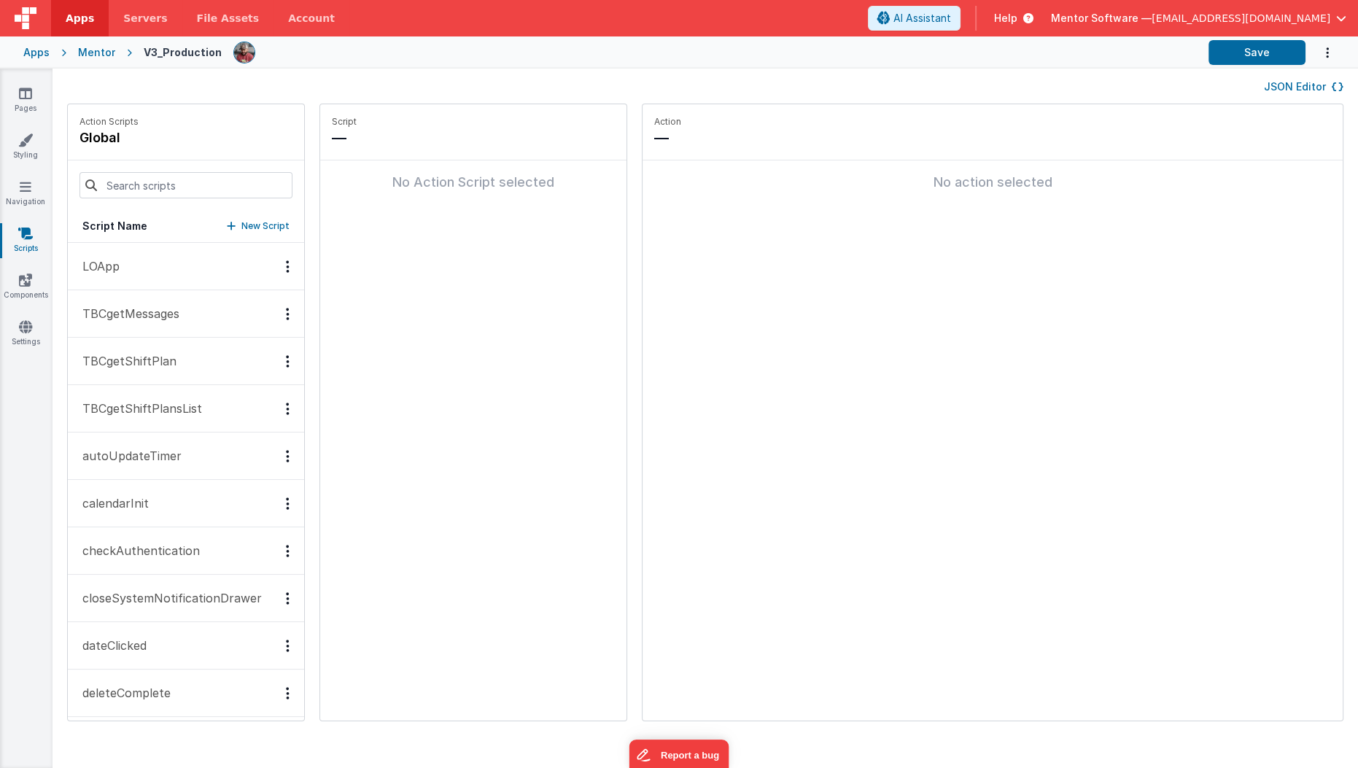
click at [157, 265] on button "LOApp" at bounding box center [186, 266] width 236 height 47
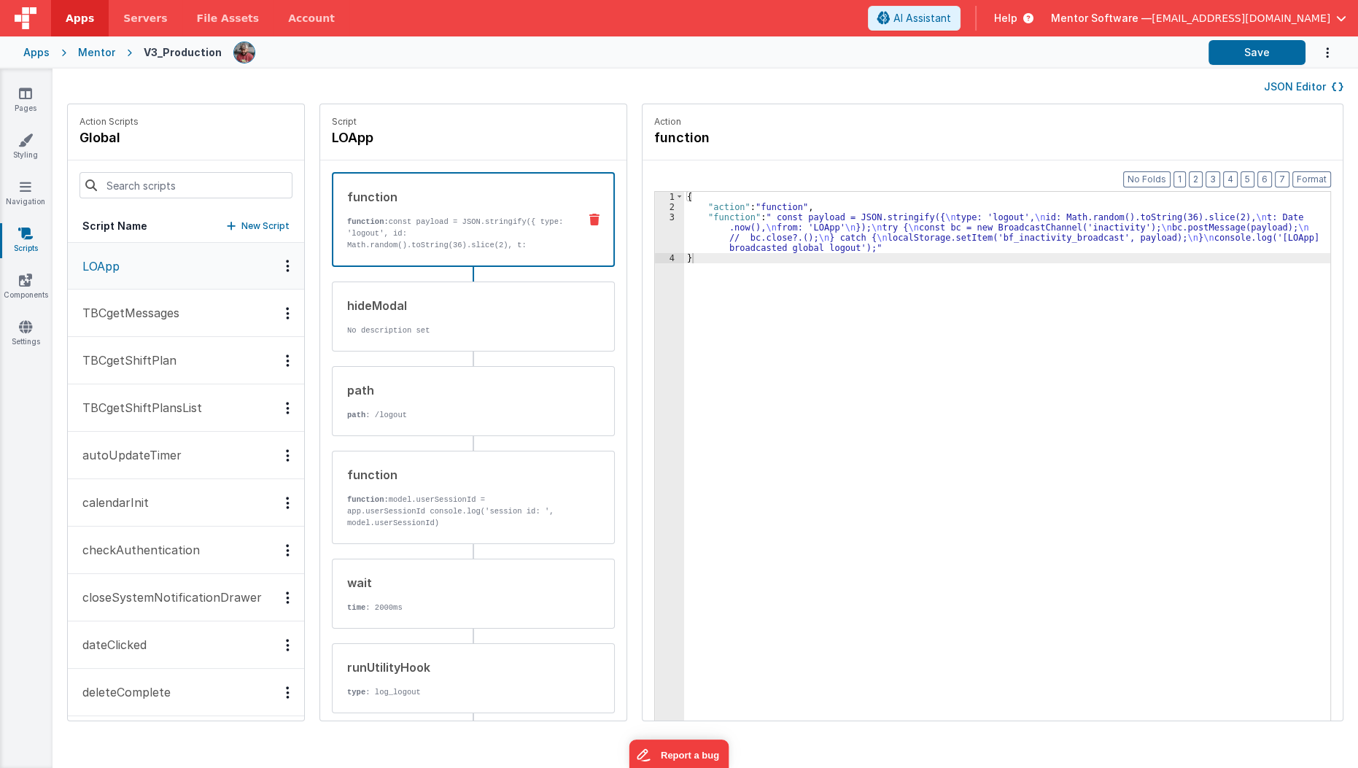
click at [690, 233] on div "{ "action" : "function" , "function" : " const payload = JSON.stringify({ \n ty…" at bounding box center [1016, 489] width 664 height 595
click at [655, 238] on div "3" at bounding box center [669, 232] width 29 height 41
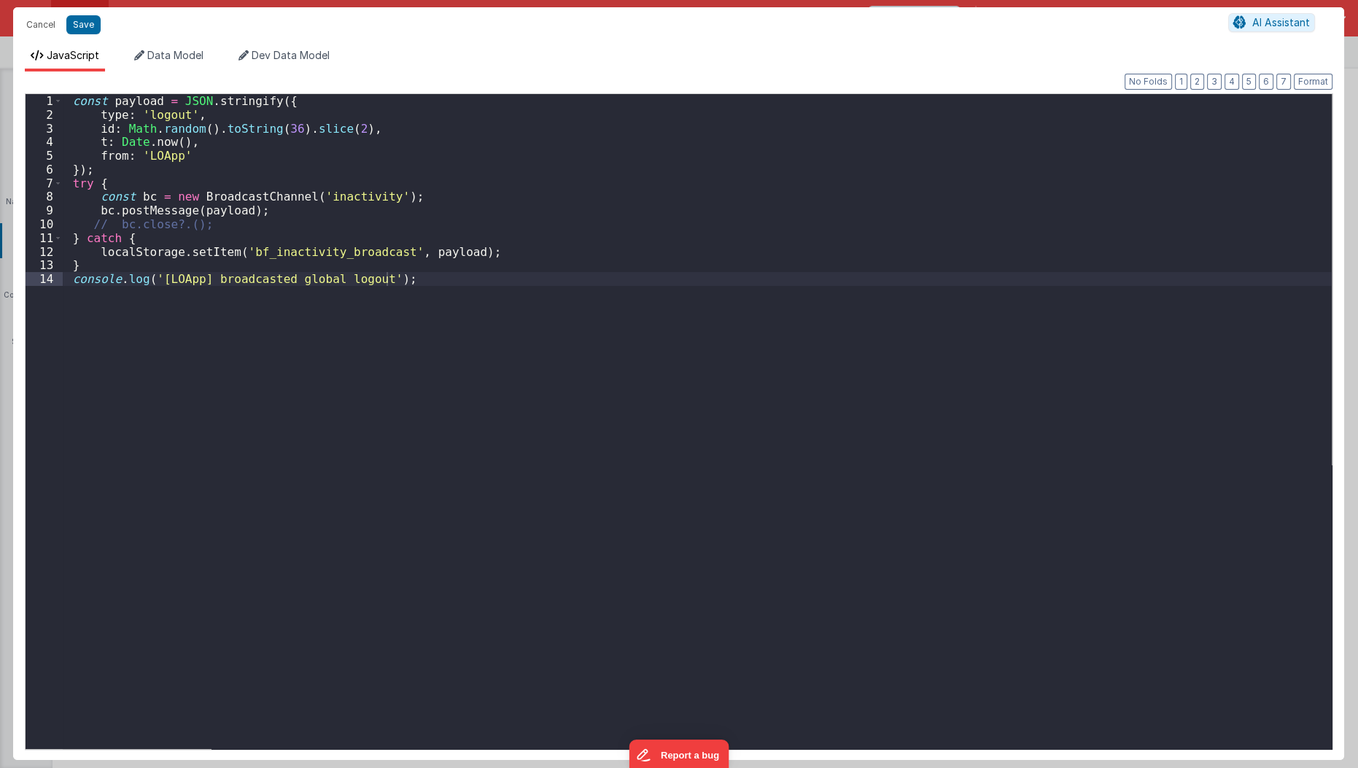
click at [655, 238] on div "Cancel Save AI Assistant JavaScript Data Model Dev Data Model Format 7 6 5 4 3 …" at bounding box center [679, 384] width 1358 height 768
click at [443, 419] on div "const payload = JSON . stringify ({ type : 'logout' , id : Math . random ( ) . …" at bounding box center [697, 435] width 1269 height 683
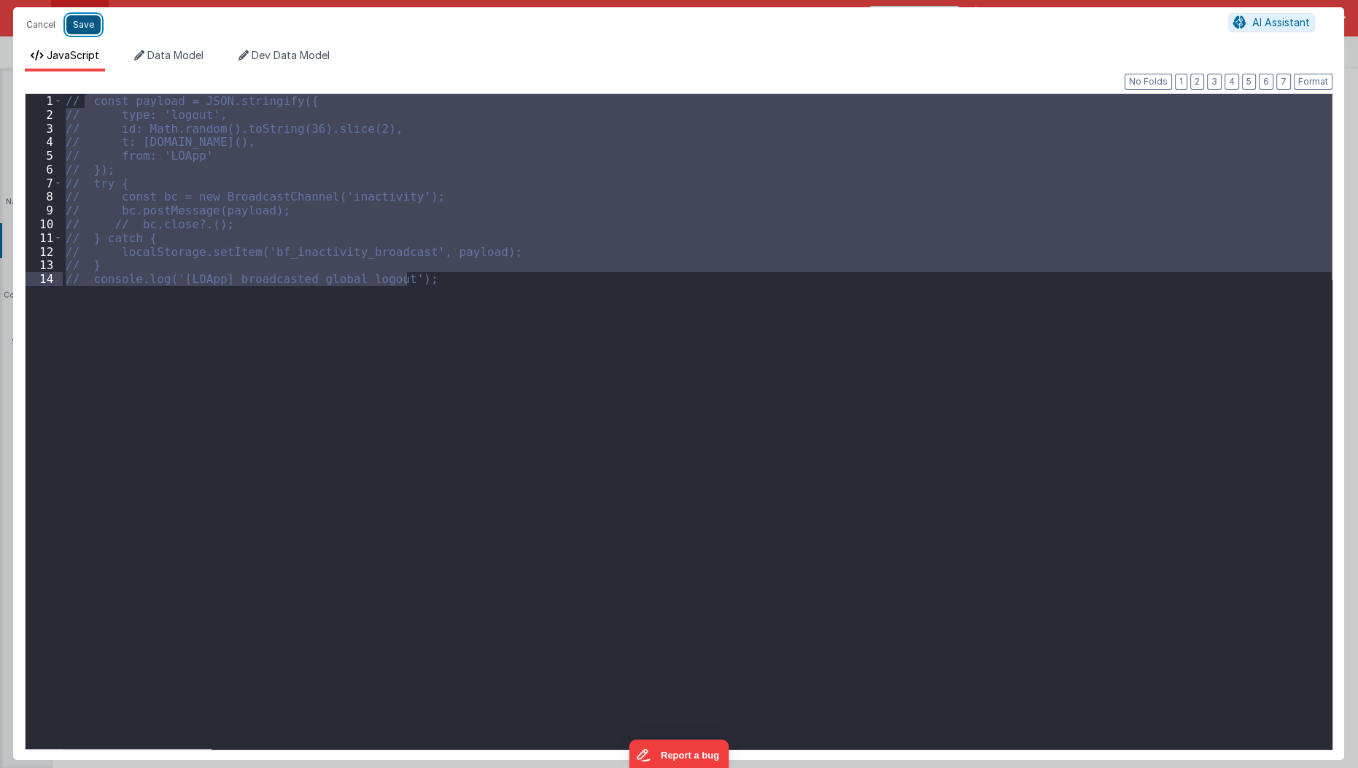
click at [78, 26] on button "Save" at bounding box center [83, 24] width 34 height 19
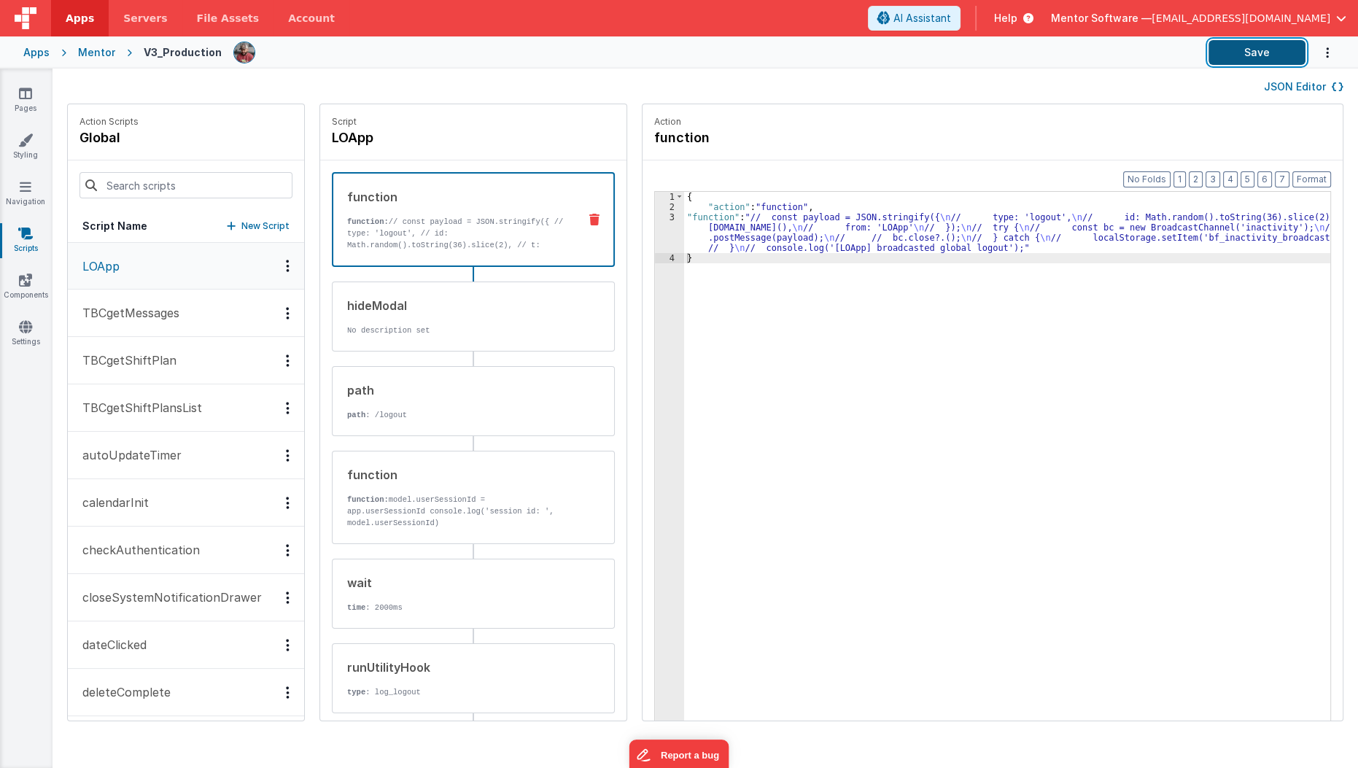
click at [1229, 54] on button "Save" at bounding box center [1256, 52] width 97 height 25
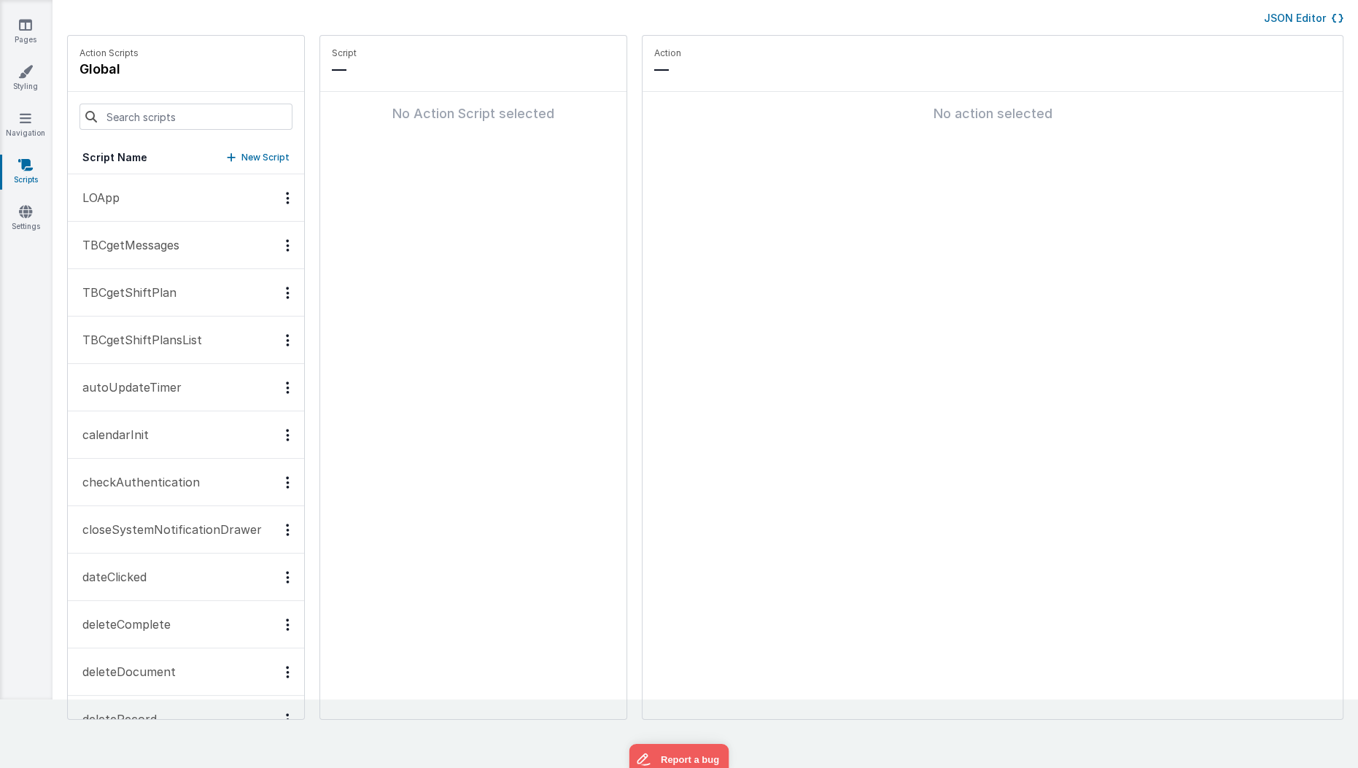
click at [136, 206] on button "LOApp" at bounding box center [186, 197] width 236 height 47
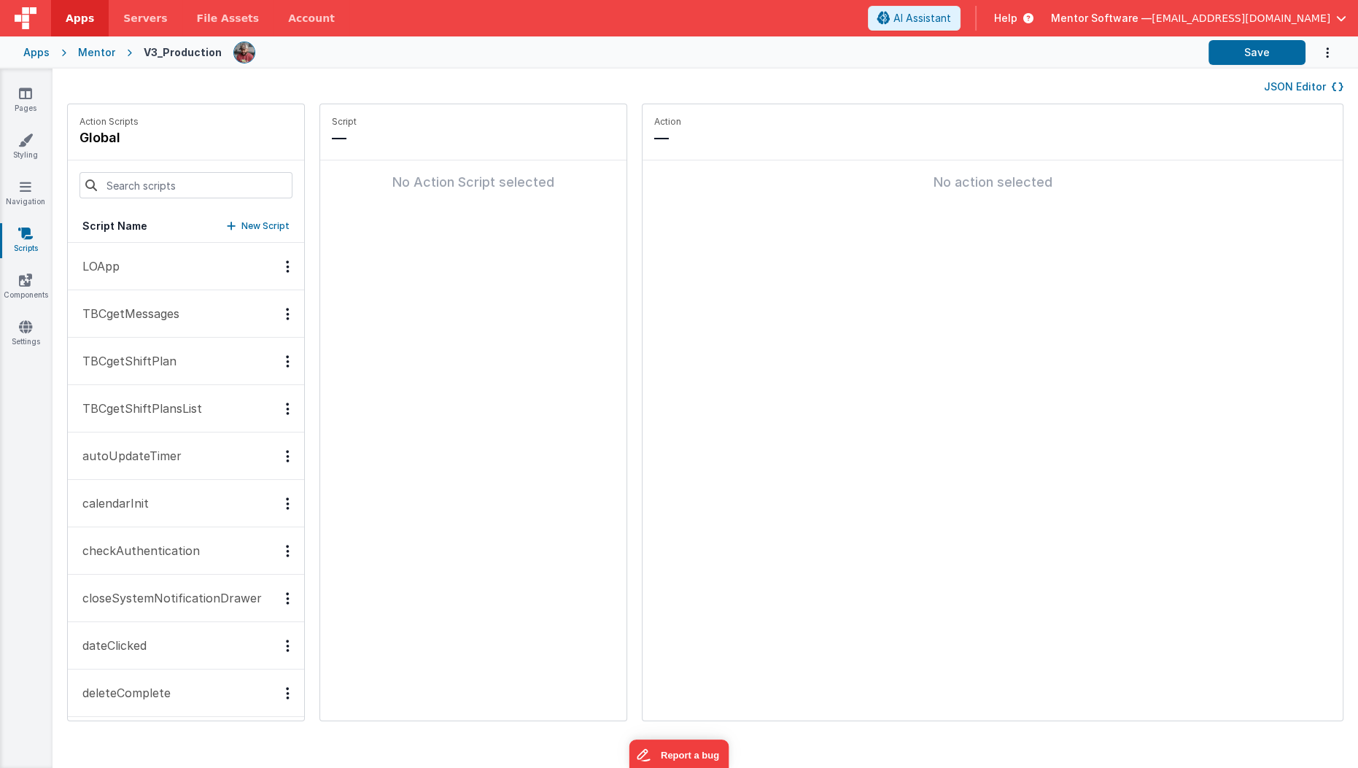
click at [172, 278] on button "LOApp" at bounding box center [186, 266] width 236 height 47
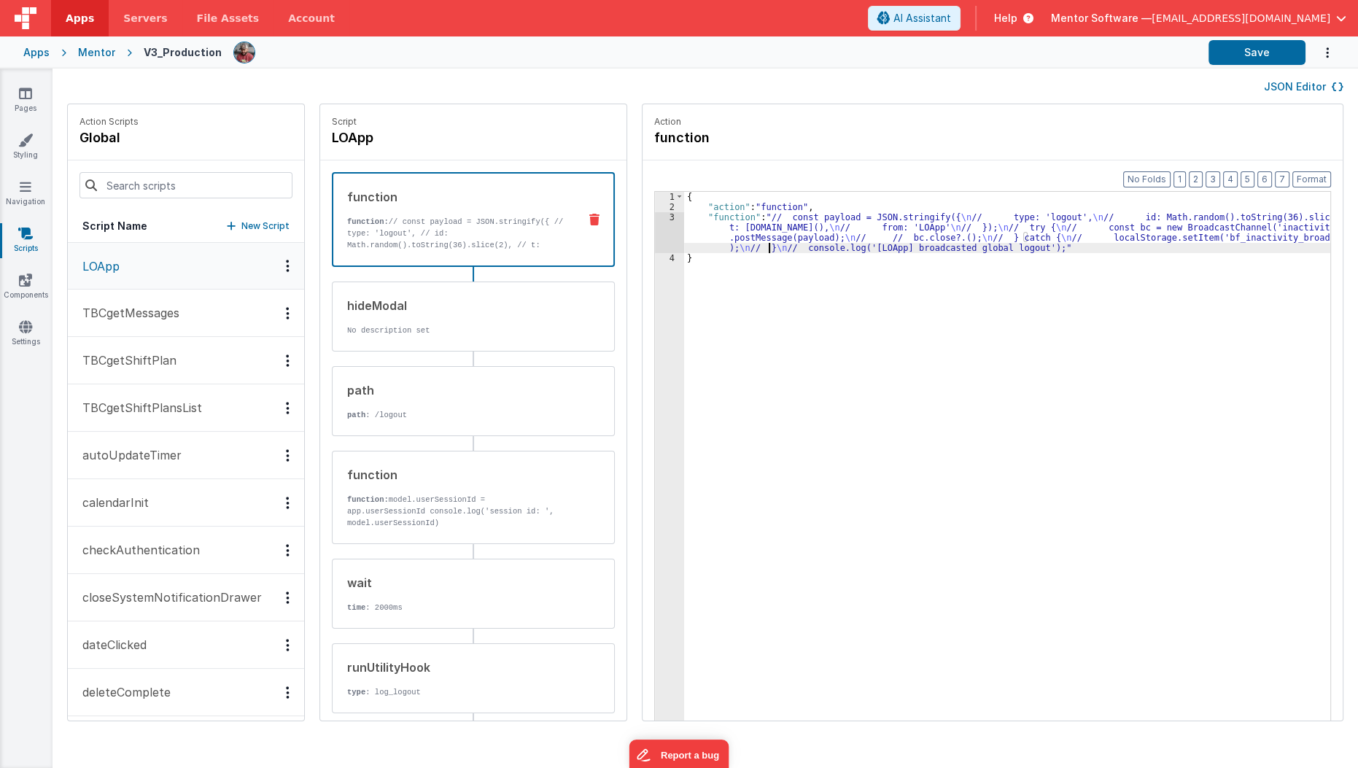
click at [751, 250] on div "{ "action" : "function" , "function" : "// const payload = JSON.stringify({ \n …" at bounding box center [1016, 489] width 664 height 595
click at [655, 233] on div "3" at bounding box center [669, 232] width 29 height 41
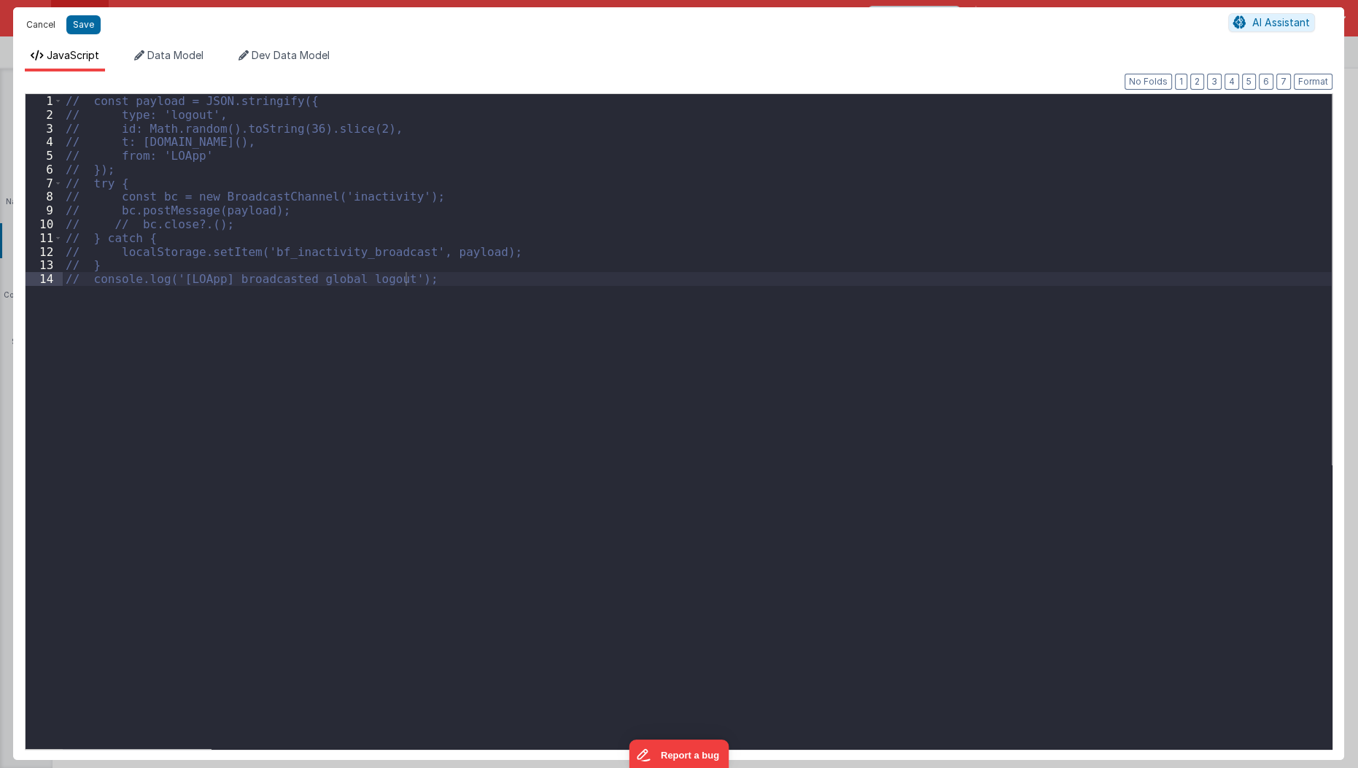
click at [44, 25] on button "Cancel" at bounding box center [41, 25] width 44 height 20
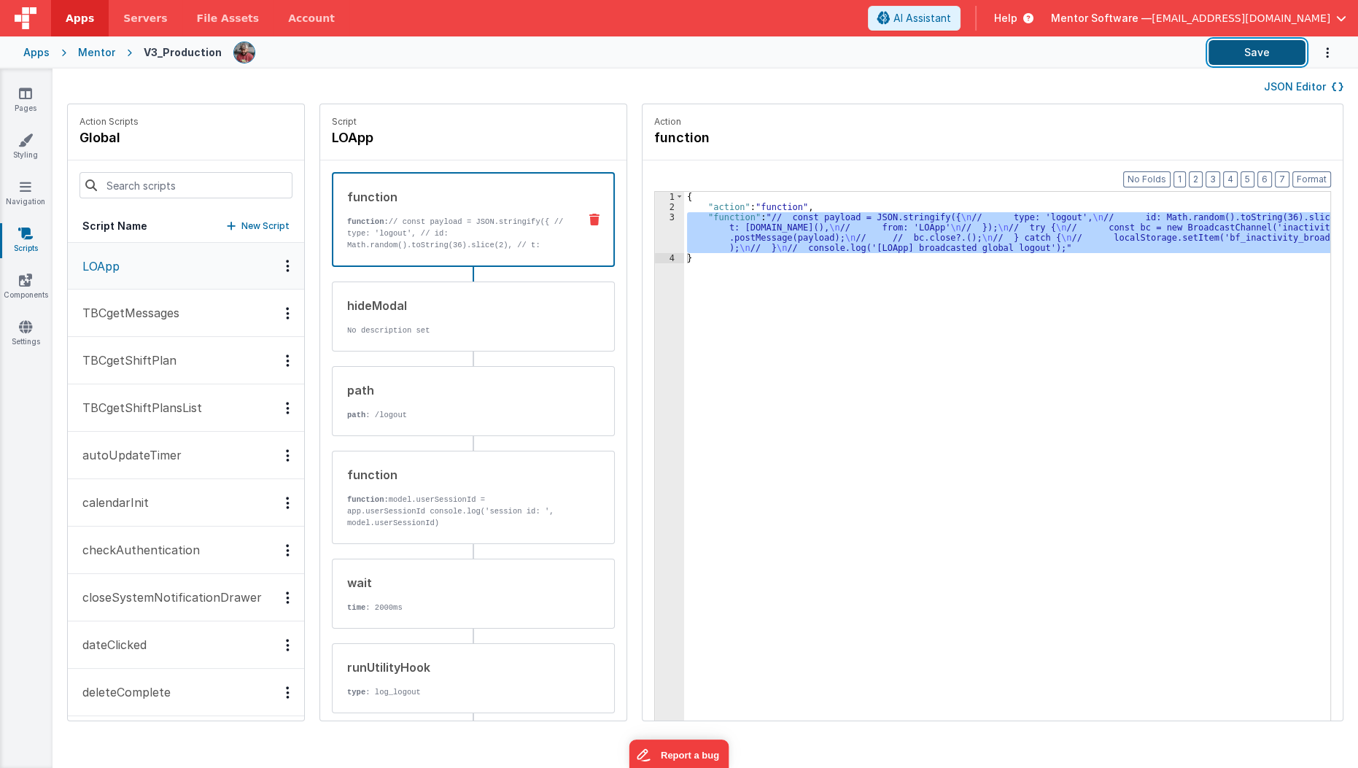
click at [1262, 48] on button "Save" at bounding box center [1256, 52] width 97 height 25
click at [99, 53] on div "Mentor" at bounding box center [96, 52] width 37 height 15
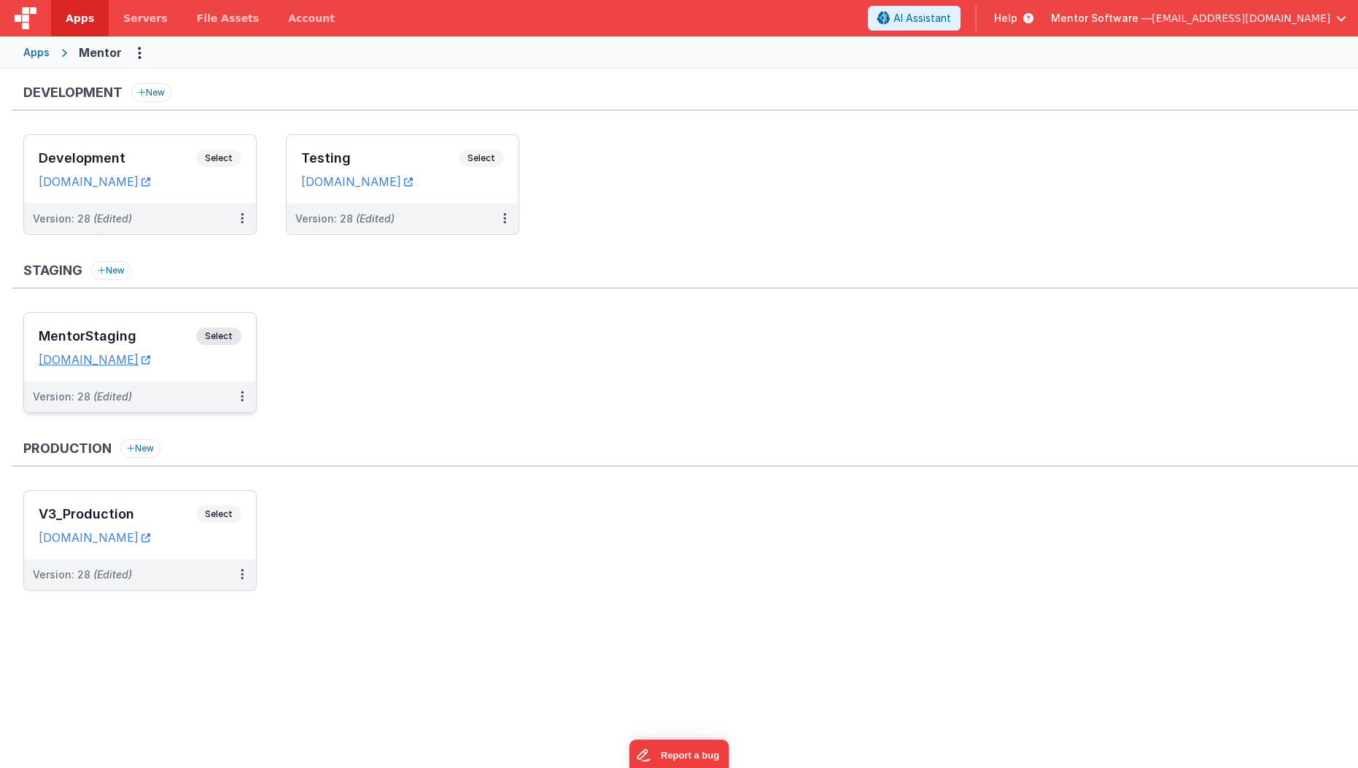
click at [174, 335] on h3 "MentorStaging" at bounding box center [117, 336] width 157 height 15
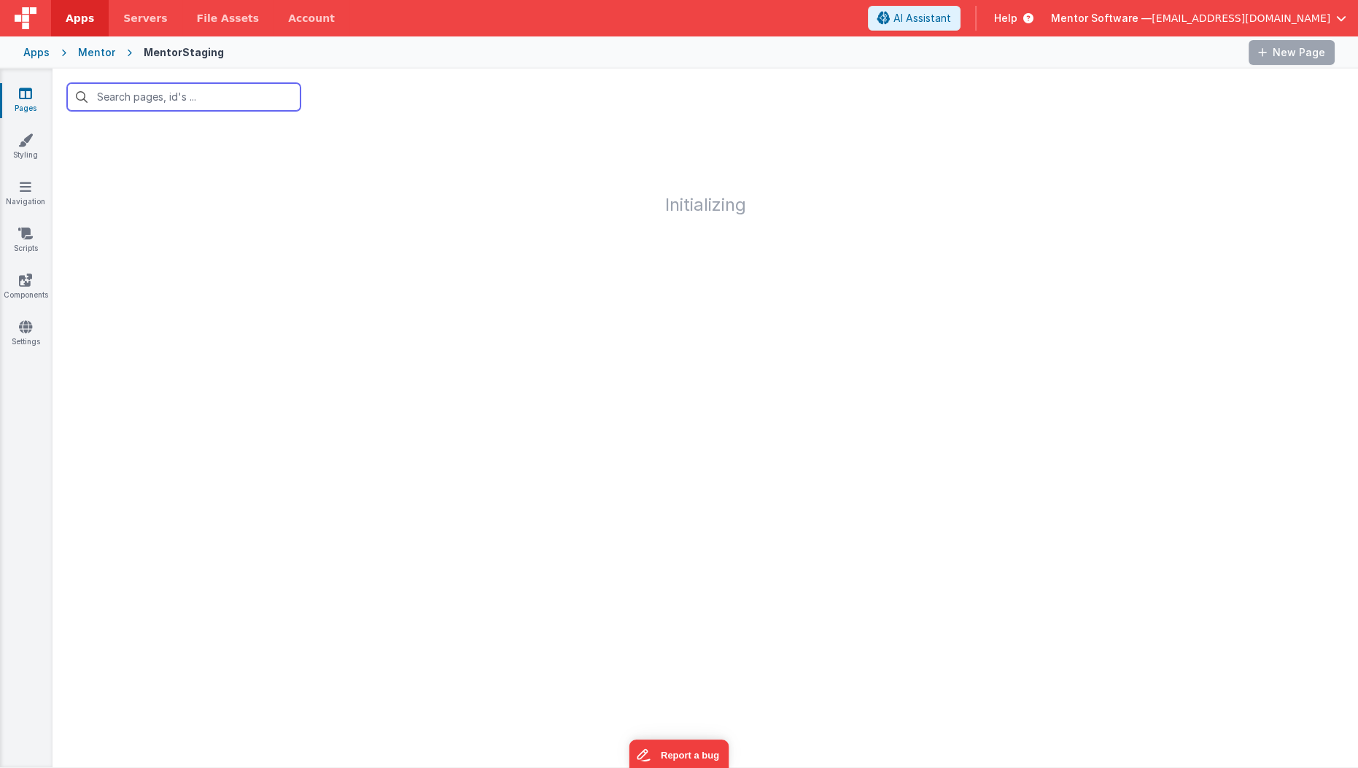
click at [241, 104] on input "text" at bounding box center [183, 97] width 233 height 28
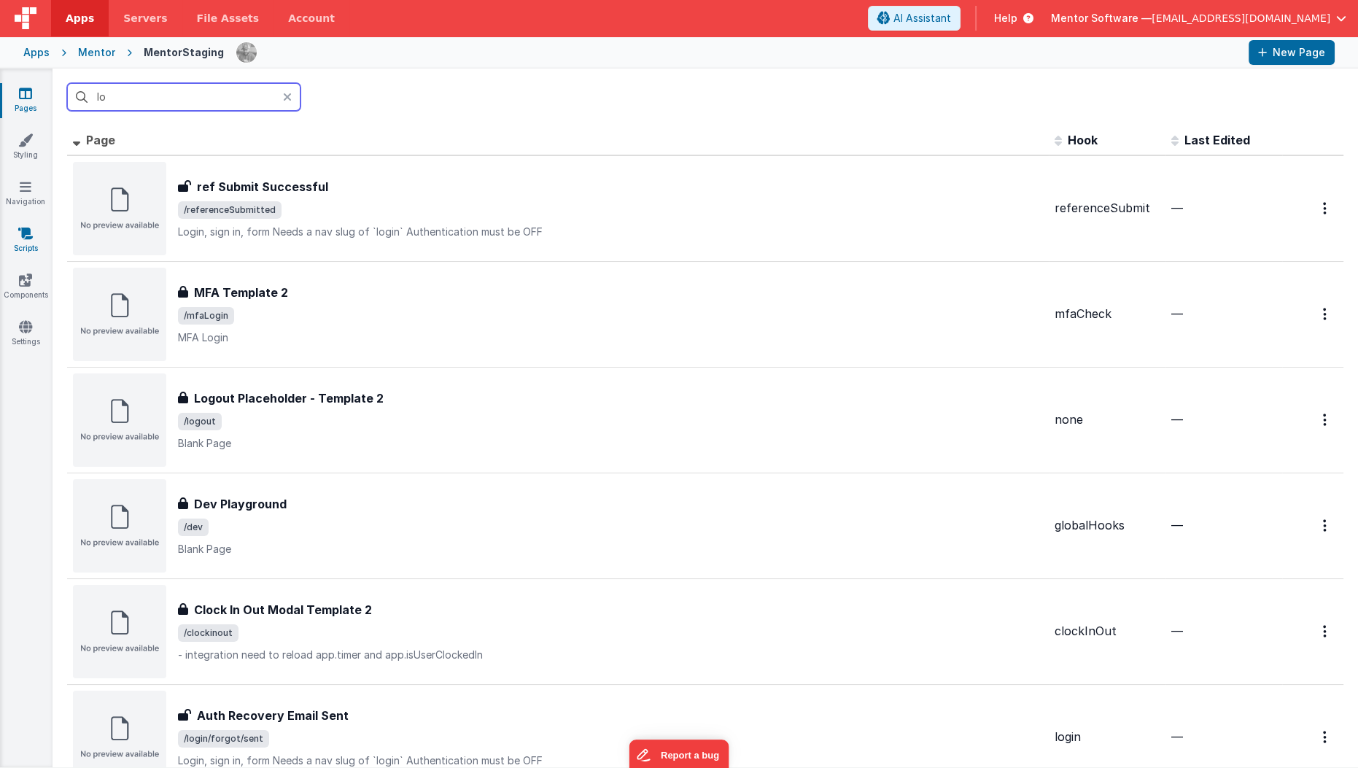
type input "lo"
click at [27, 241] on link "Scripts" at bounding box center [25, 240] width 52 height 29
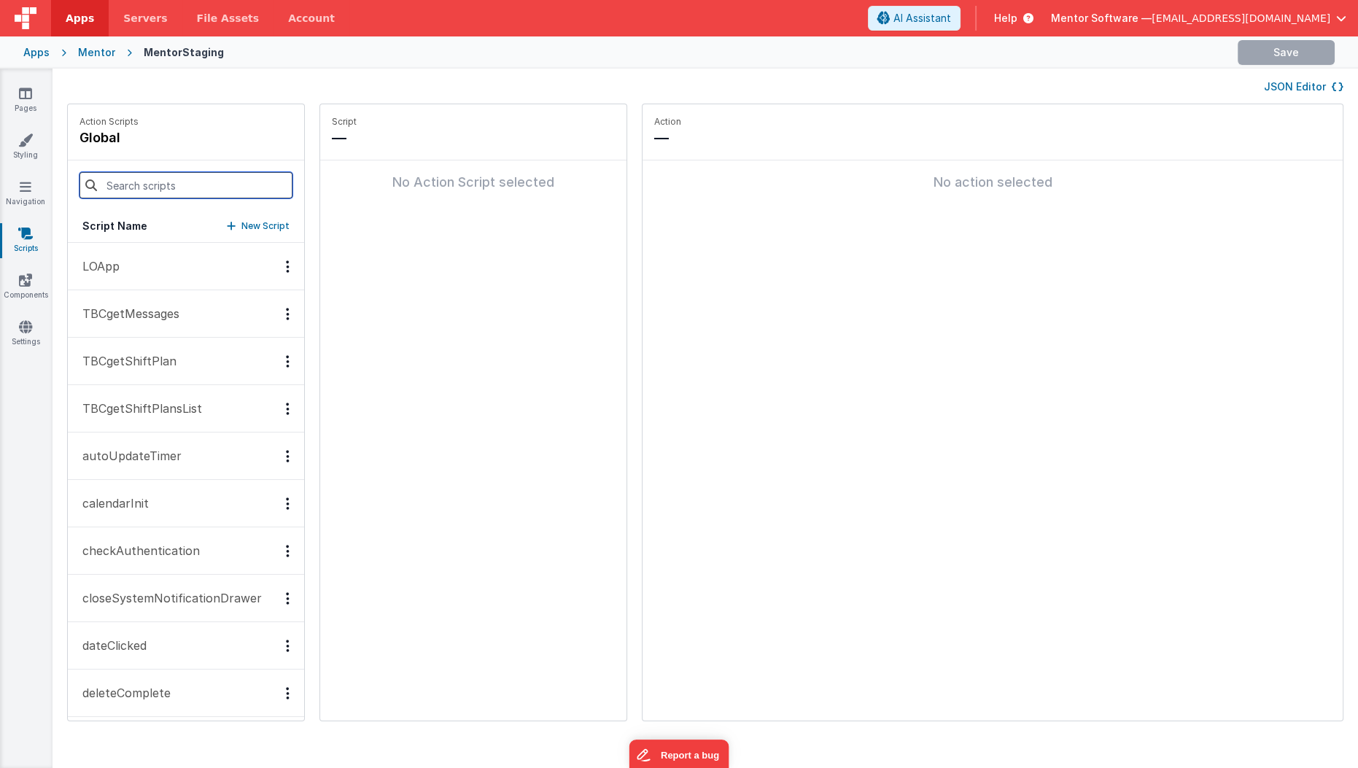
click at [169, 192] on input at bounding box center [185, 185] width 213 height 26
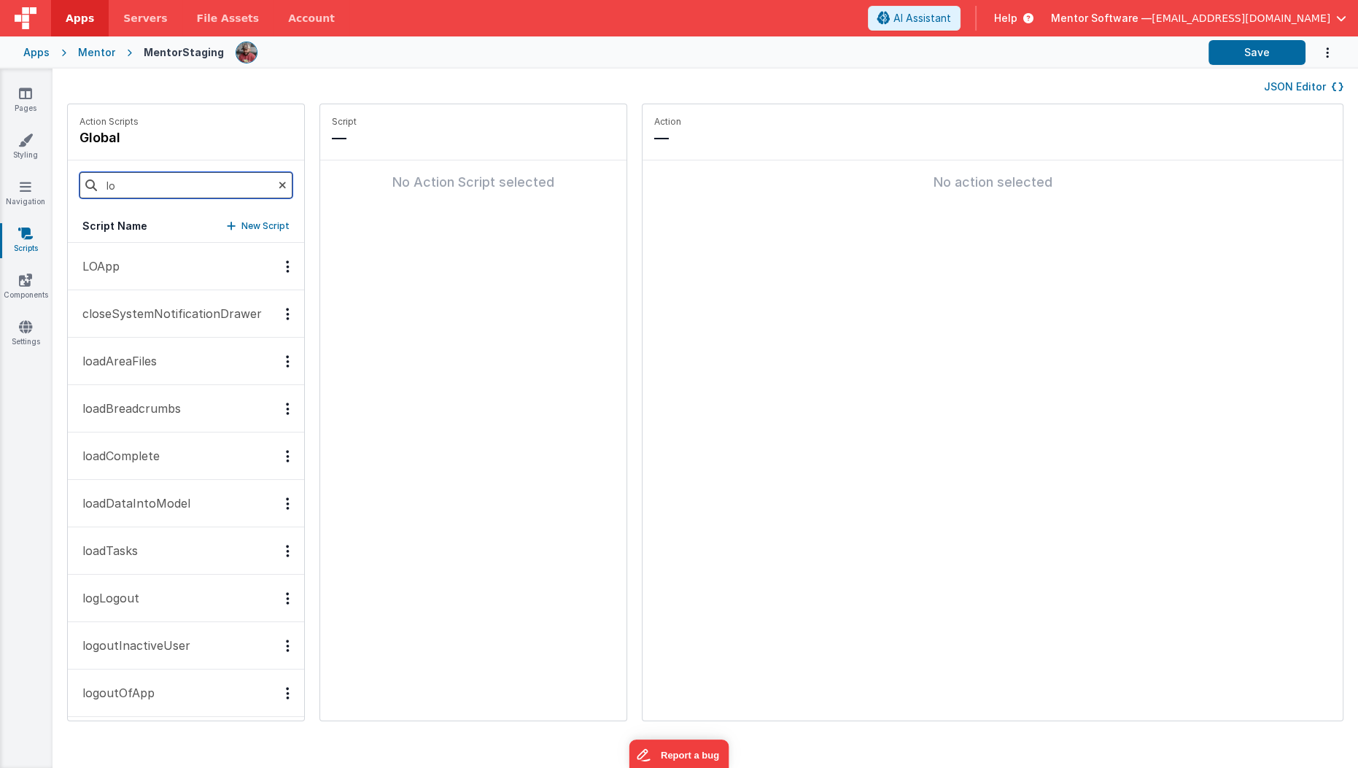
type input "lo"
click at [90, 268] on p "LOApp" at bounding box center [97, 265] width 46 height 17
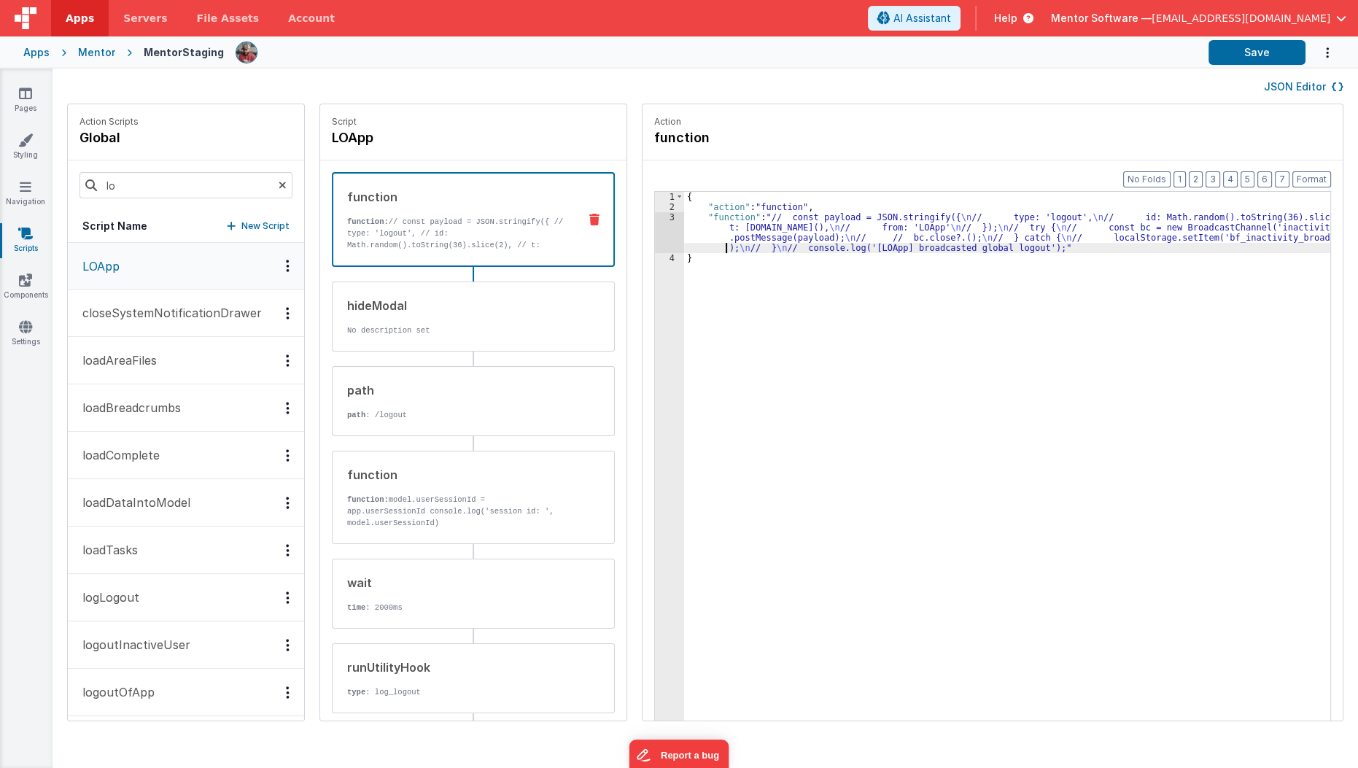
click at [688, 245] on div "{ "action" : "function" , "function" : "// const payload = JSON.stringify({ \n …" at bounding box center [1016, 489] width 664 height 595
click at [655, 235] on div "3" at bounding box center [669, 232] width 29 height 41
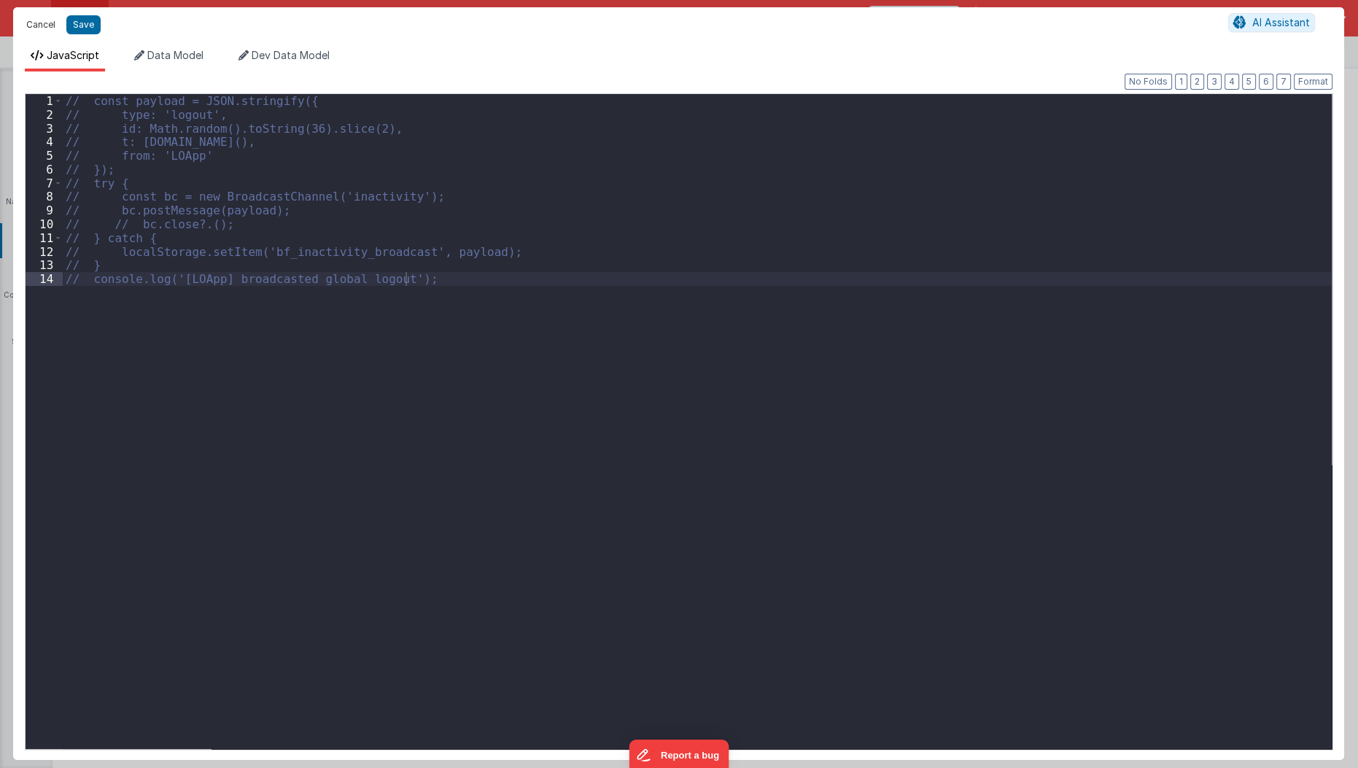
click at [34, 27] on button "Cancel" at bounding box center [41, 25] width 44 height 20
